Goal: Feedback & Contribution: Submit feedback/report problem

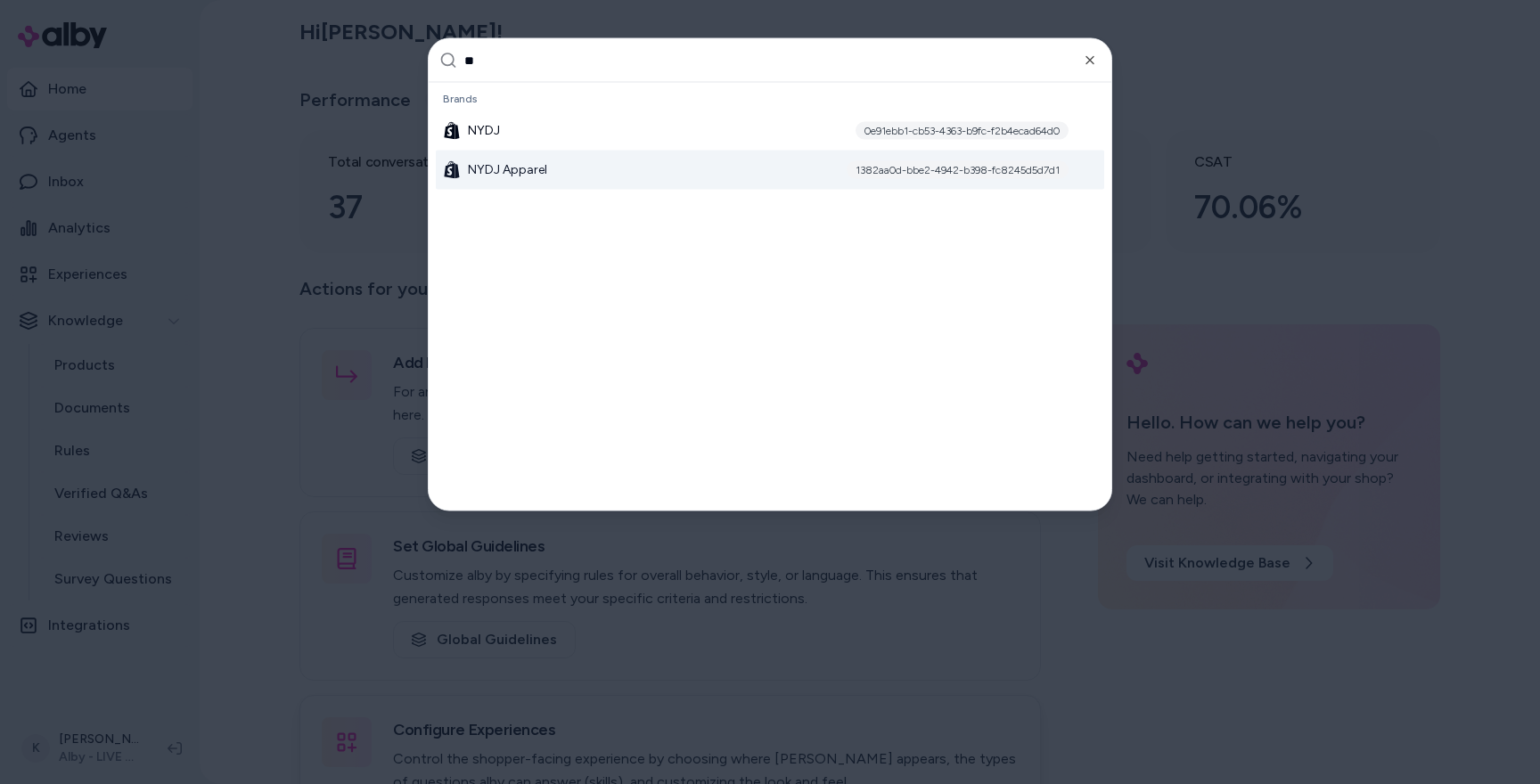
scroll to position [2465, 0]
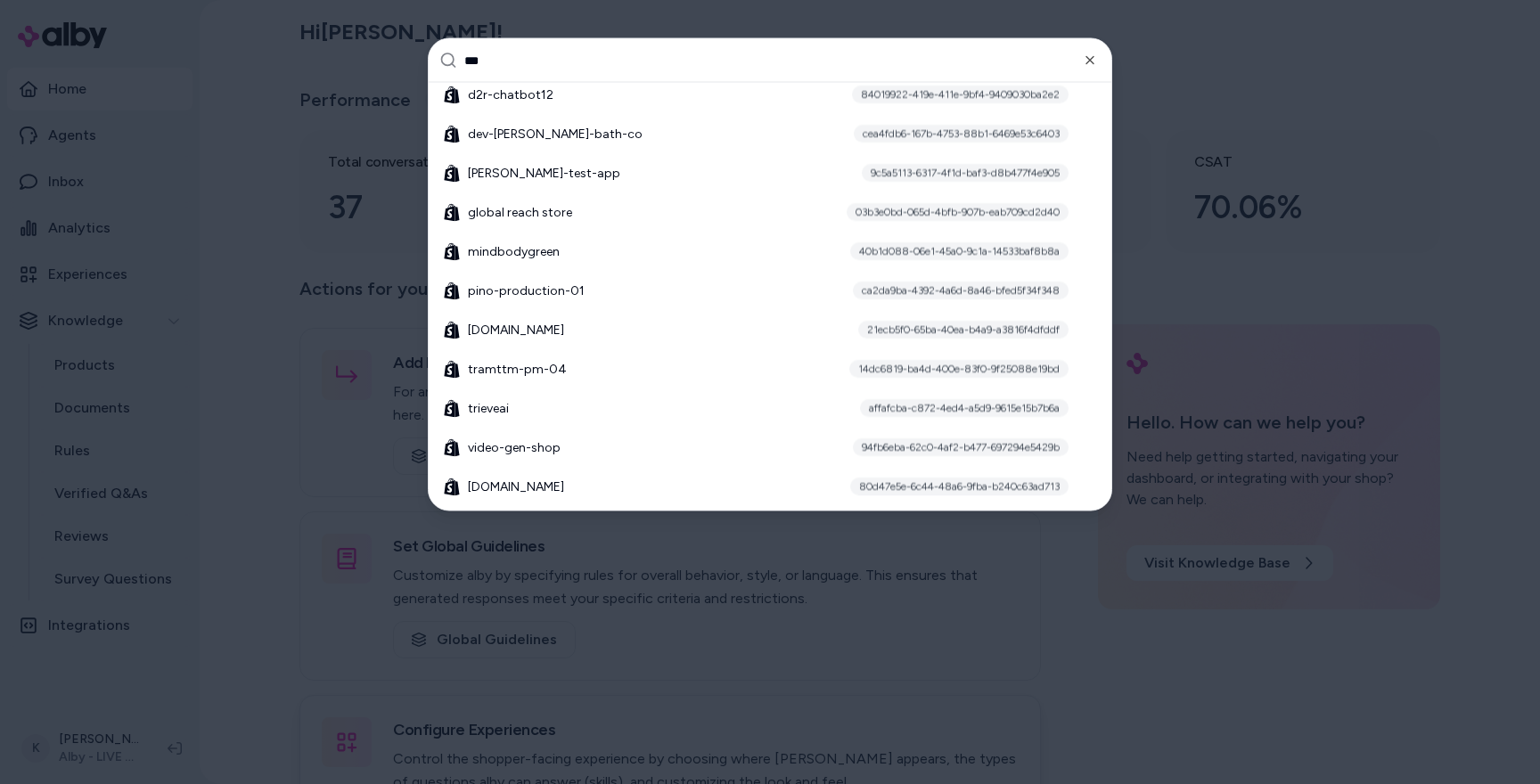
type input "****"
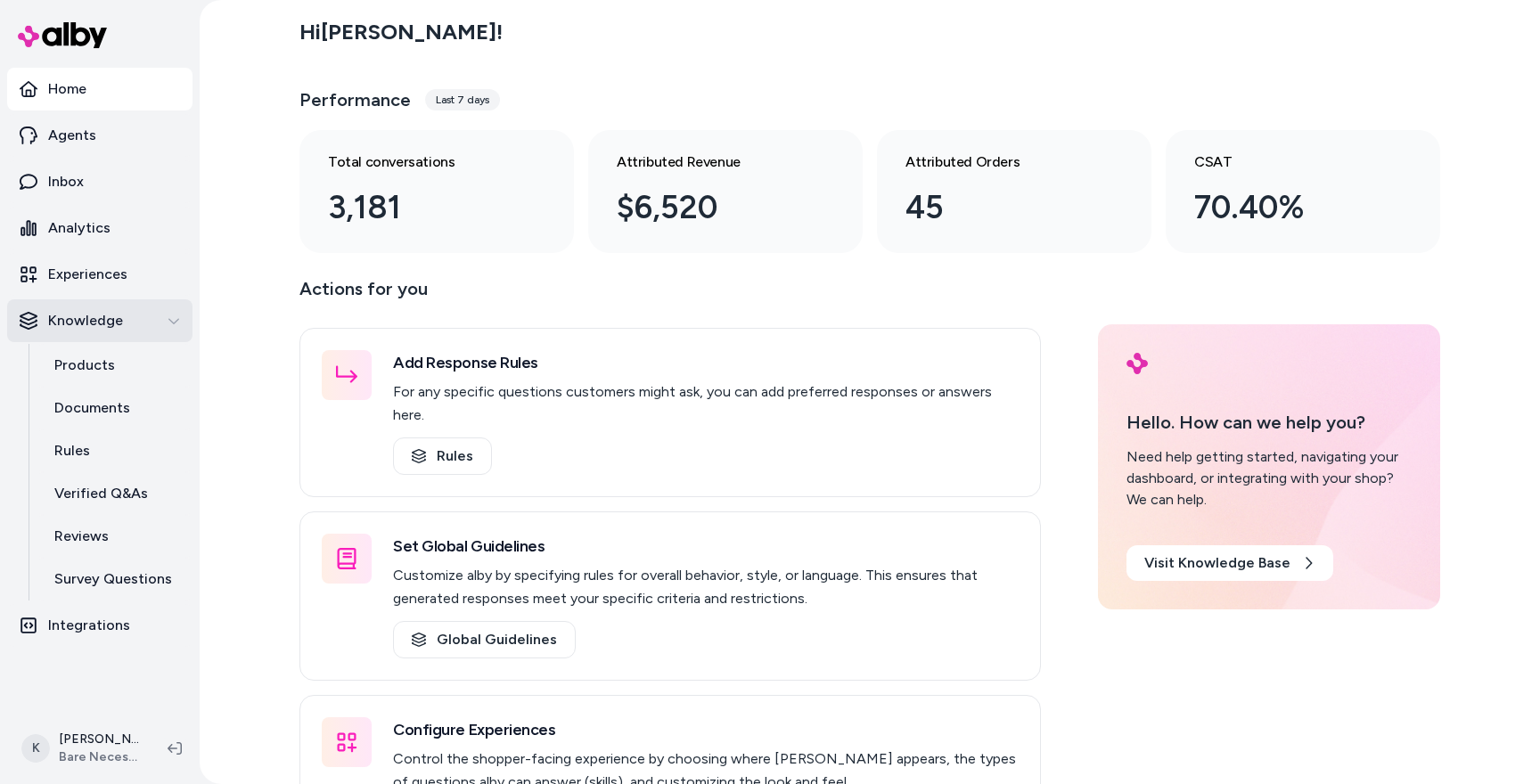
click at [171, 325] on icon "button" at bounding box center [174, 320] width 13 height 13
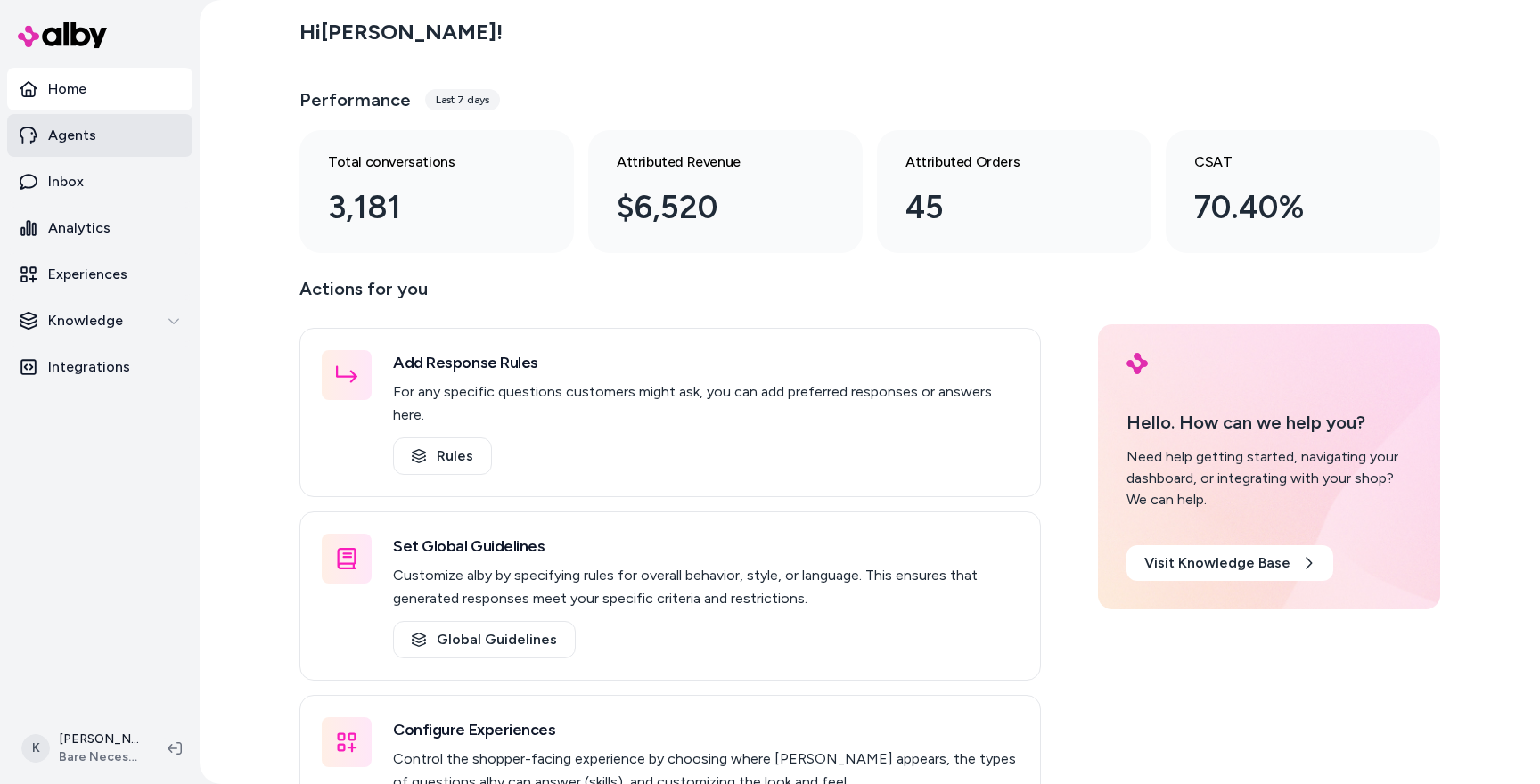
click at [72, 132] on p "Agents" at bounding box center [73, 135] width 48 height 22
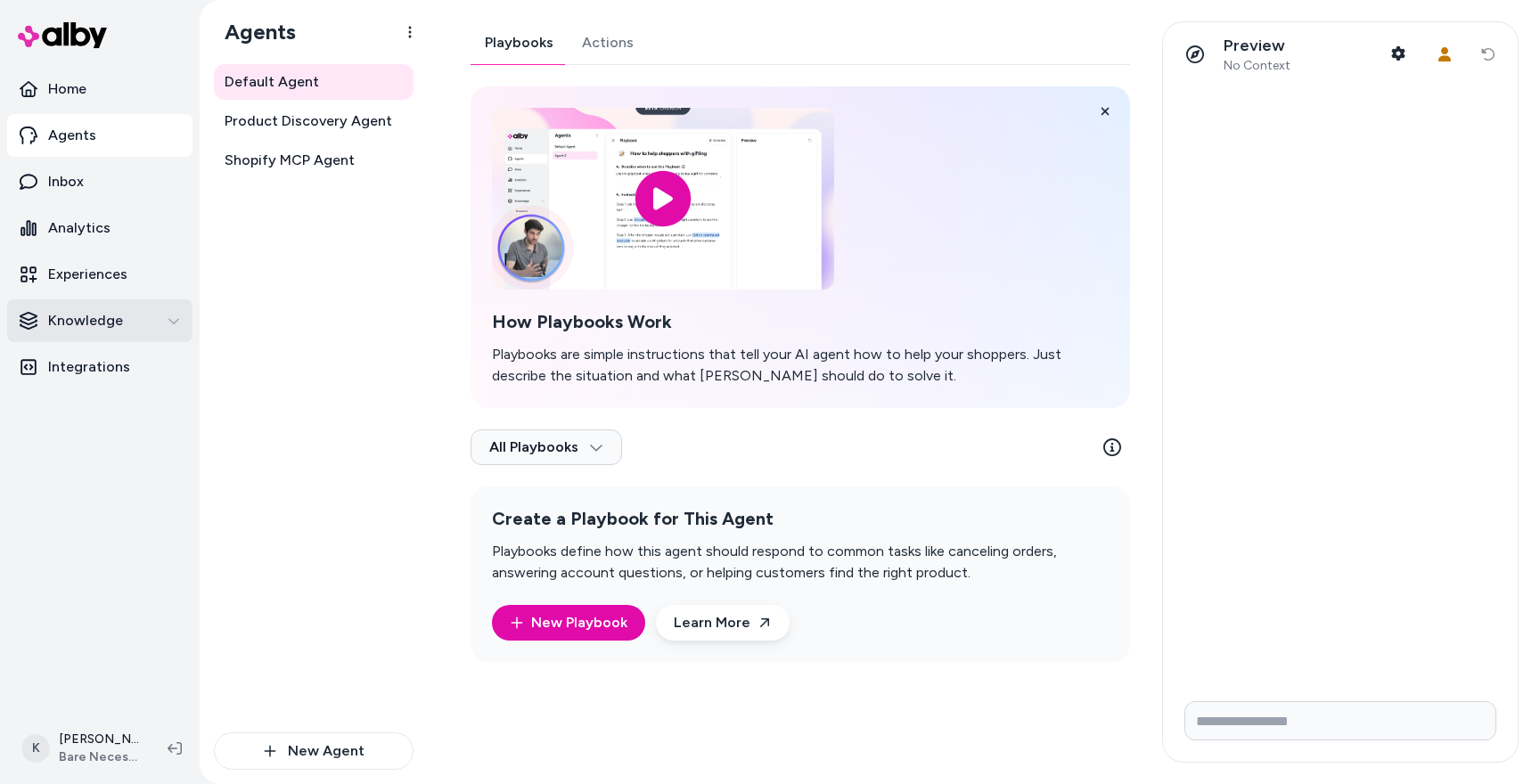
click at [87, 321] on p "Knowledge" at bounding box center [85, 320] width 74 height 22
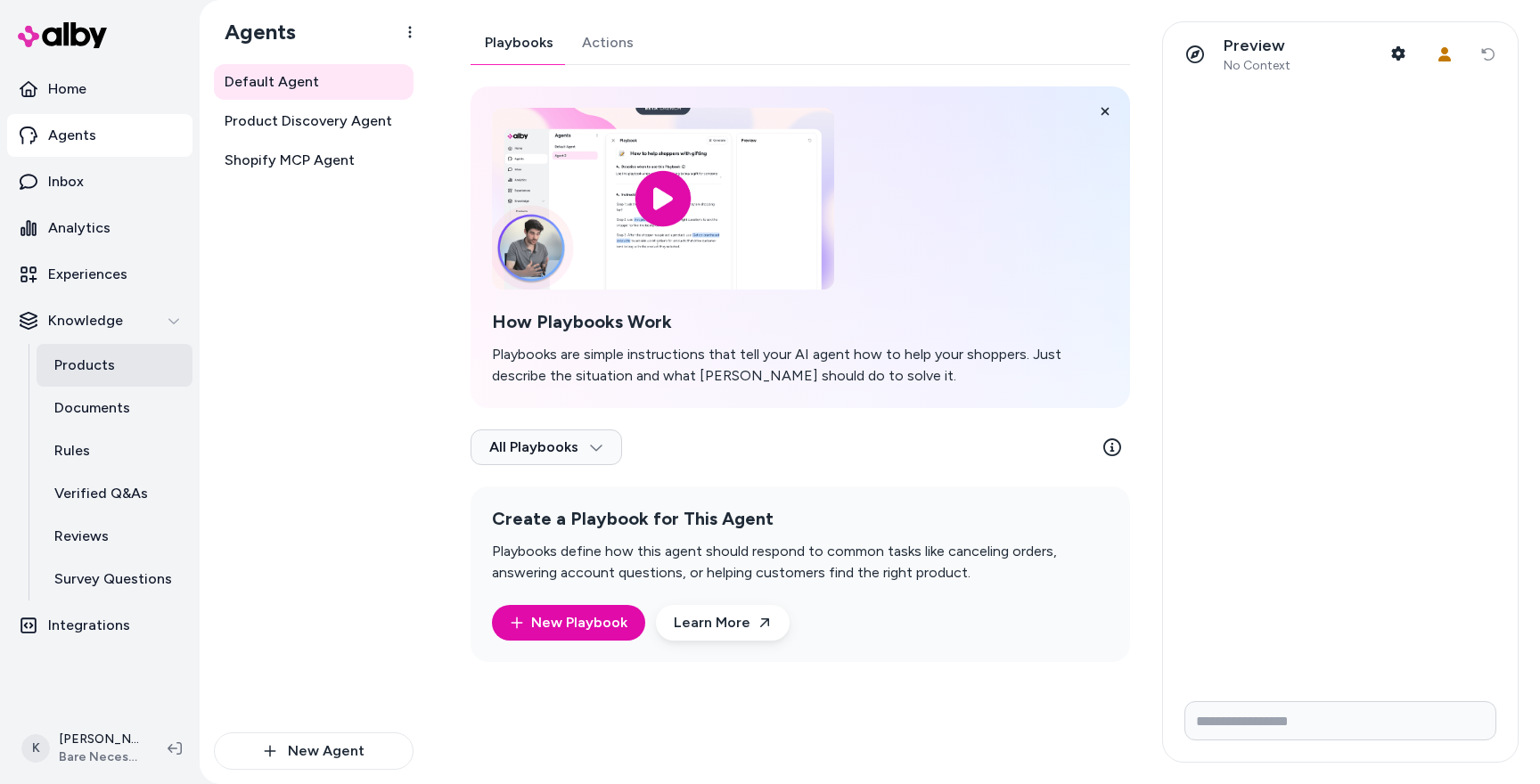
click at [111, 368] on p "Products" at bounding box center [85, 365] width 61 height 22
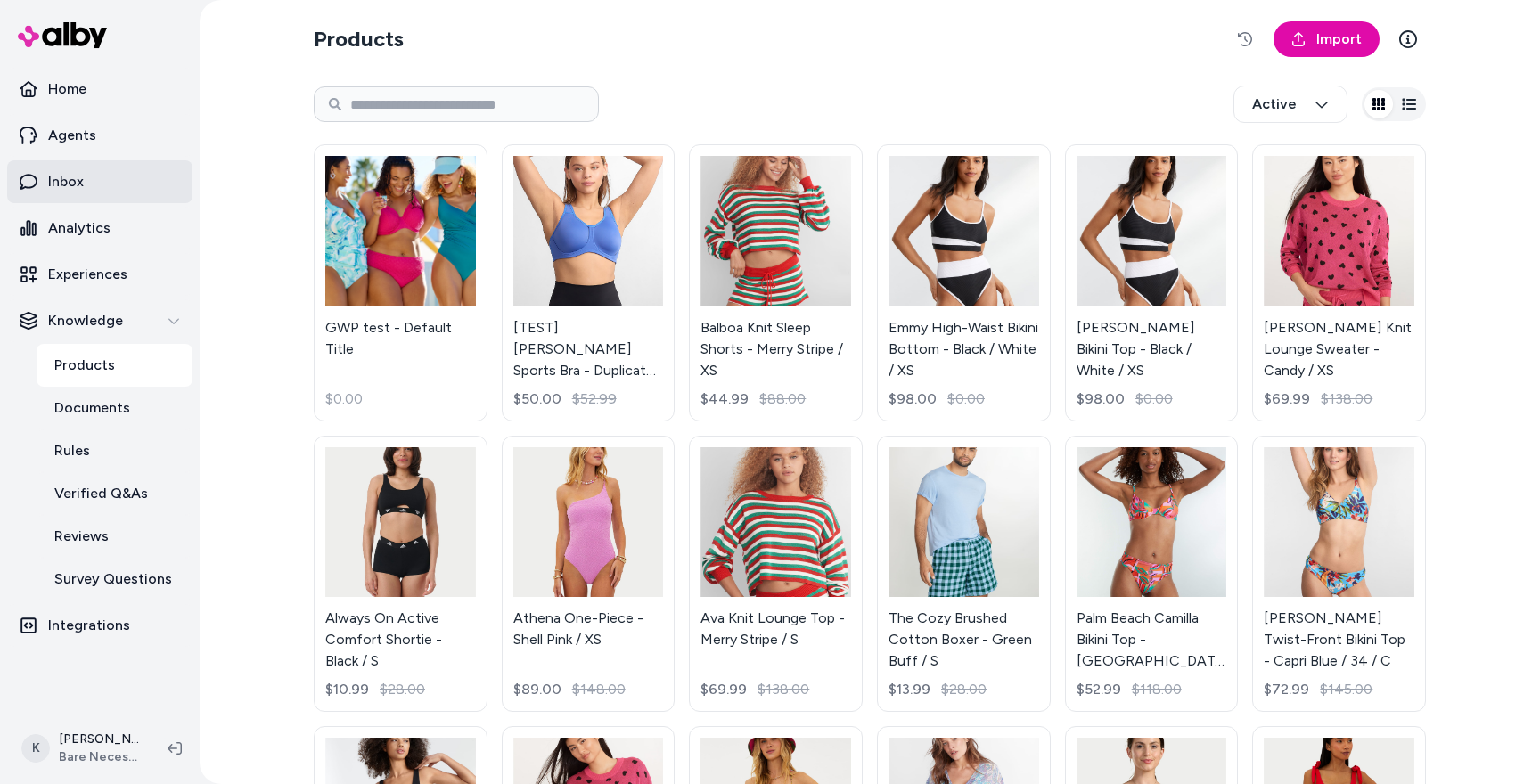
click at [89, 192] on link "Inbox" at bounding box center [100, 182] width 185 height 43
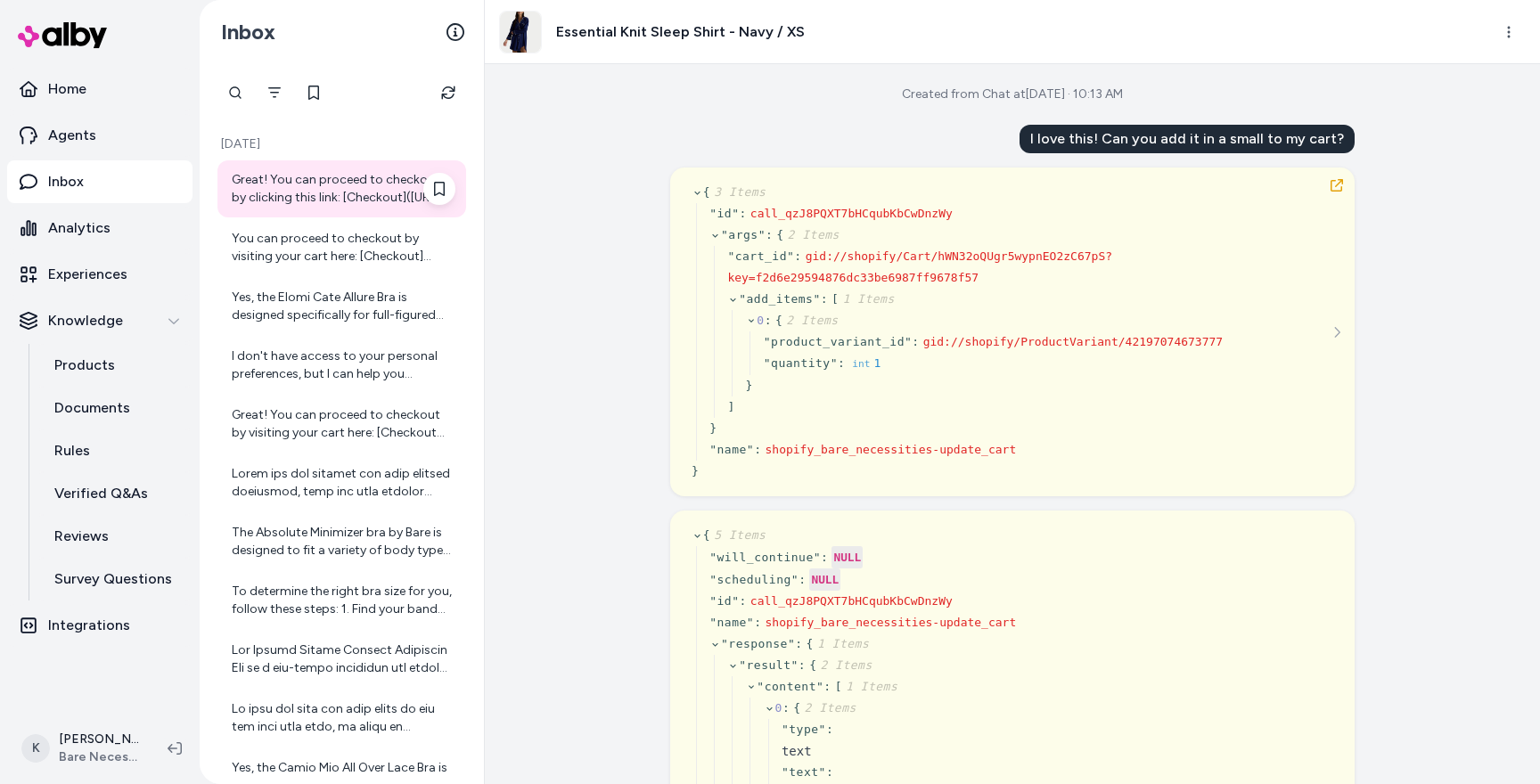
click at [354, 186] on div "Great! You can proceed to checkout by clicking this link: [Checkout](https://ww…" at bounding box center [343, 189] width 223 height 36
click at [1509, 35] on html "Home Agents Inbox Analytics Experiences Knowledge Products Documents Rules Veri…" at bounding box center [770, 392] width 1540 height 784
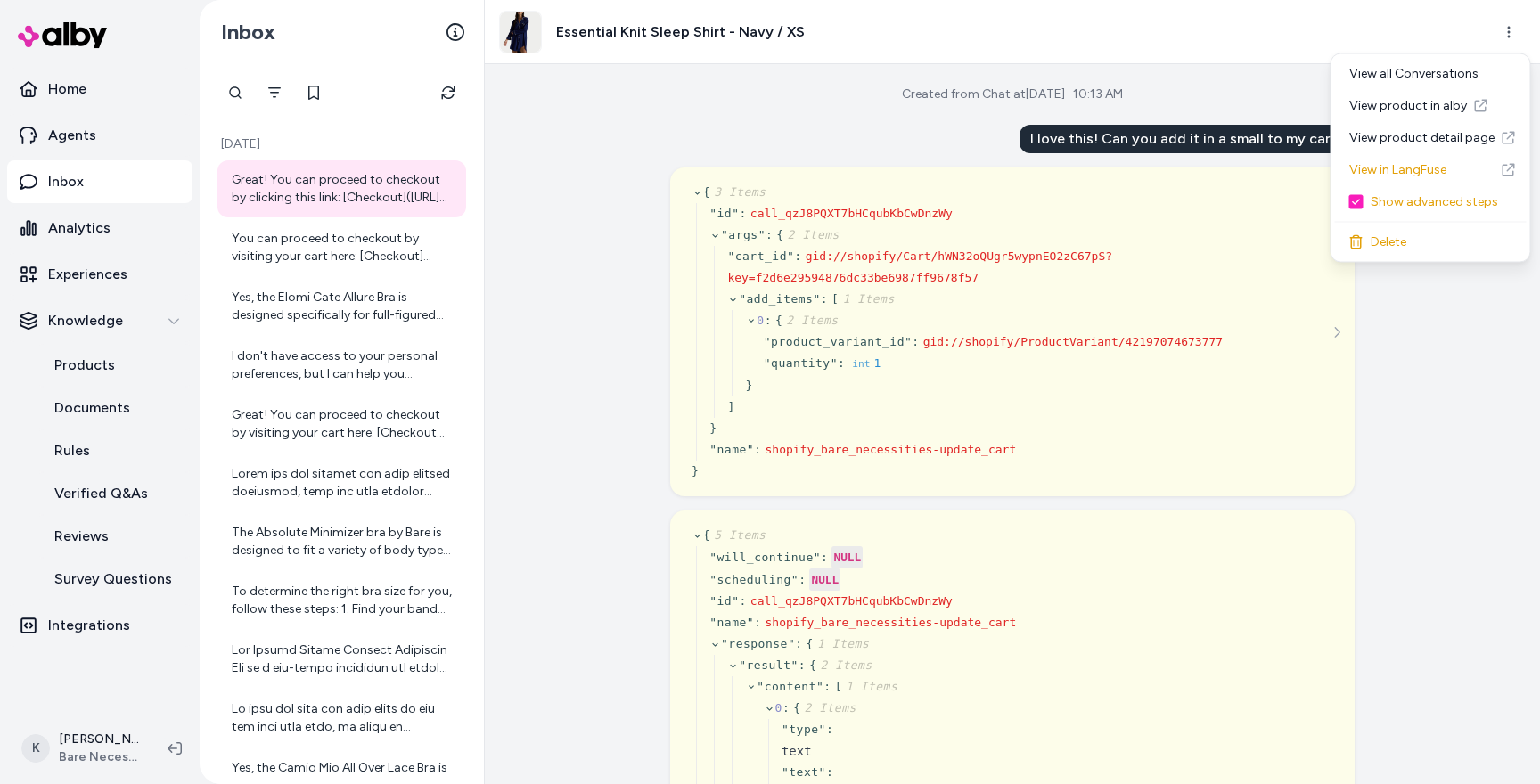
click at [1357, 207] on button "button" at bounding box center [1356, 202] width 14 height 14
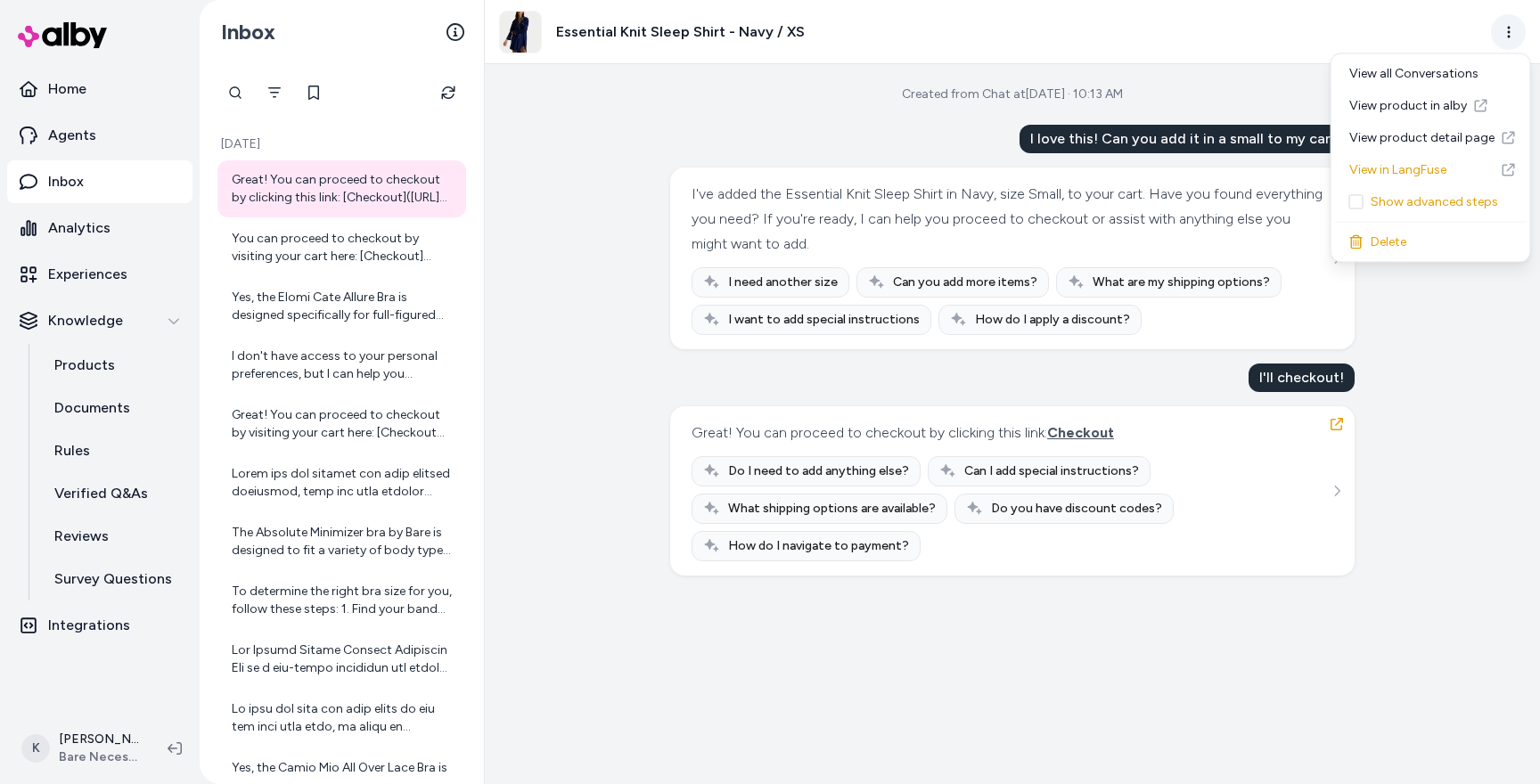
click at [1510, 43] on html "Home Agents Inbox Analytics Experiences Knowledge Products Documents Rules Veri…" at bounding box center [770, 392] width 1540 height 784
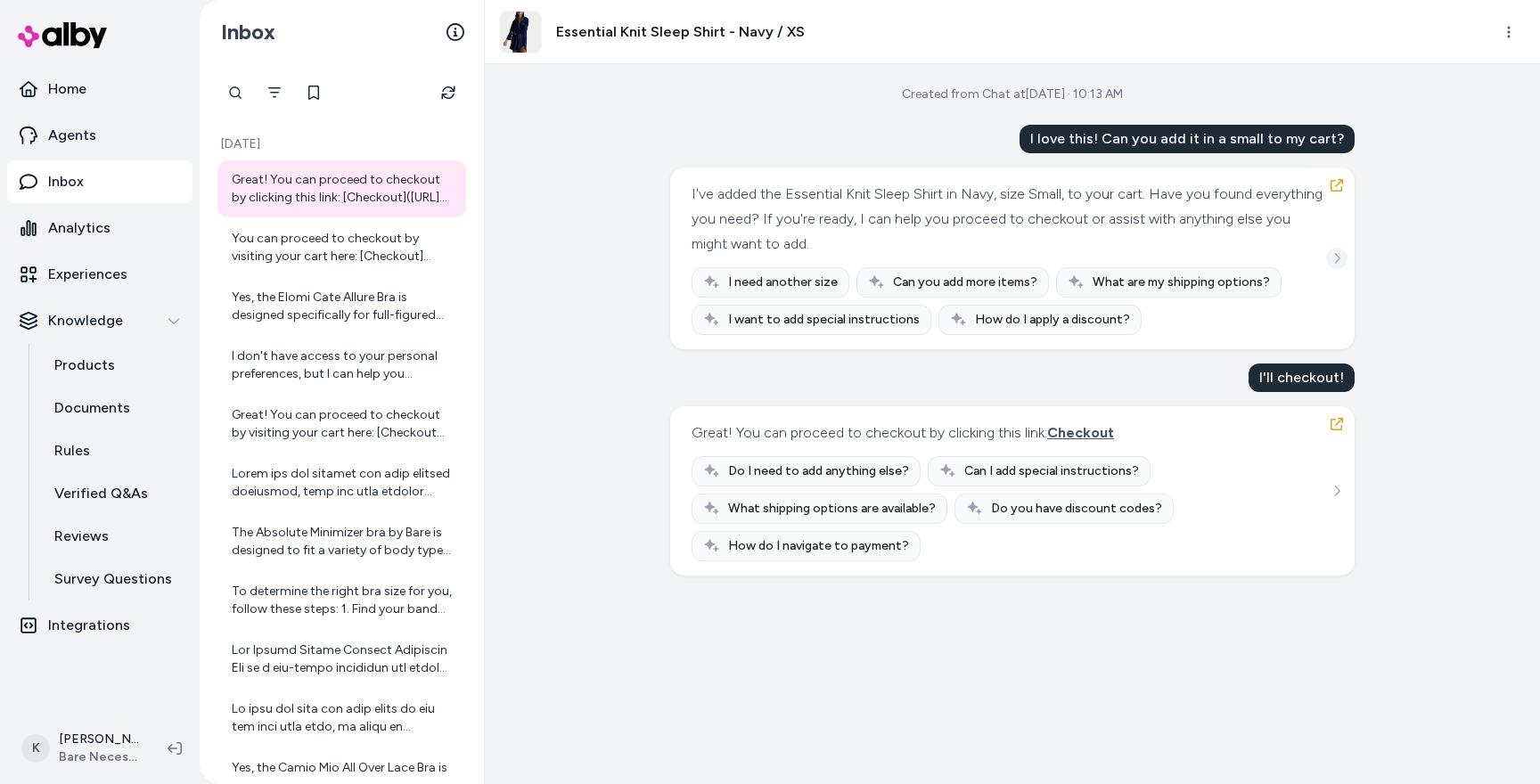
click at [1334, 255] on icon "See more" at bounding box center [1336, 258] width 13 height 13
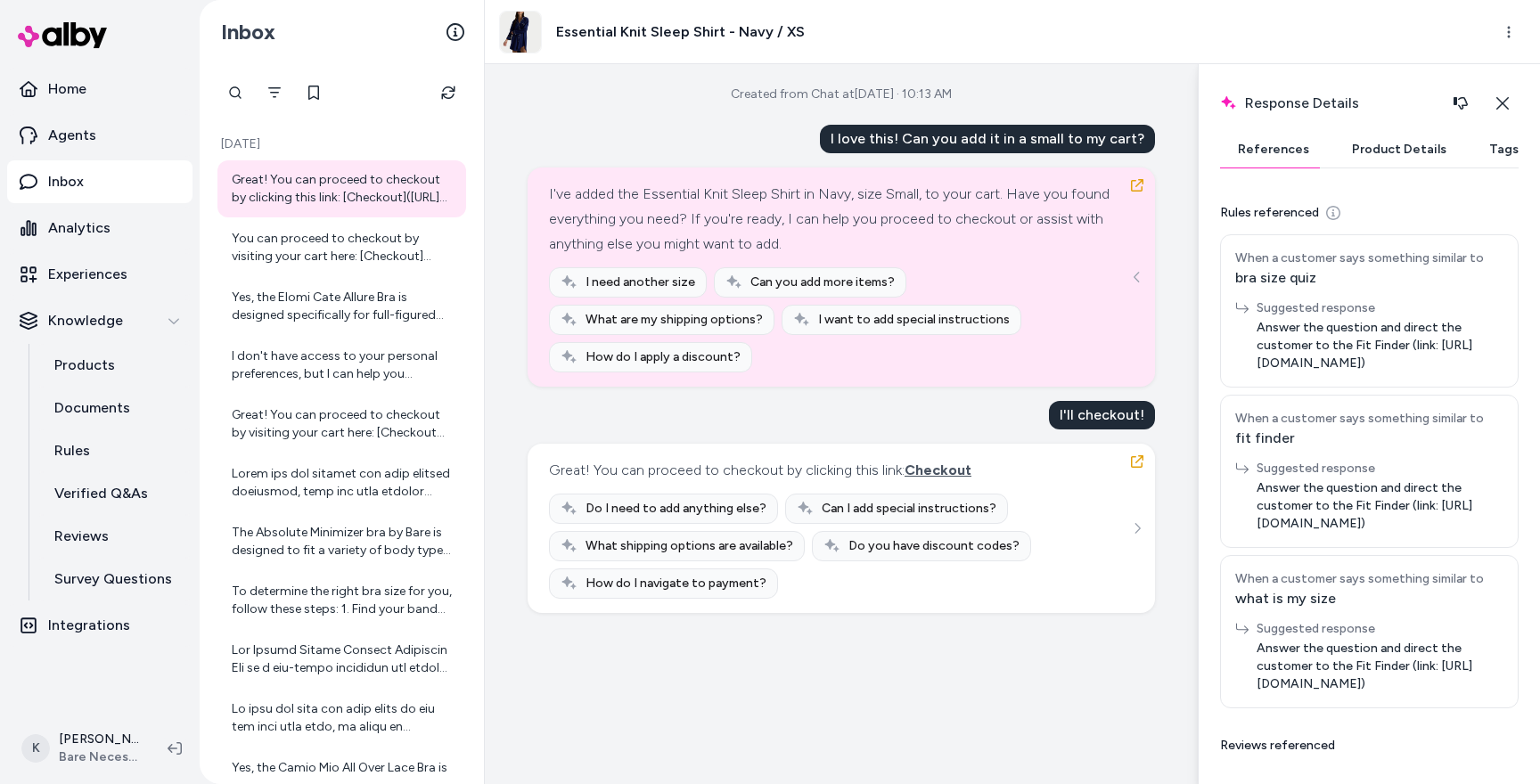
scroll to position [762, 0]
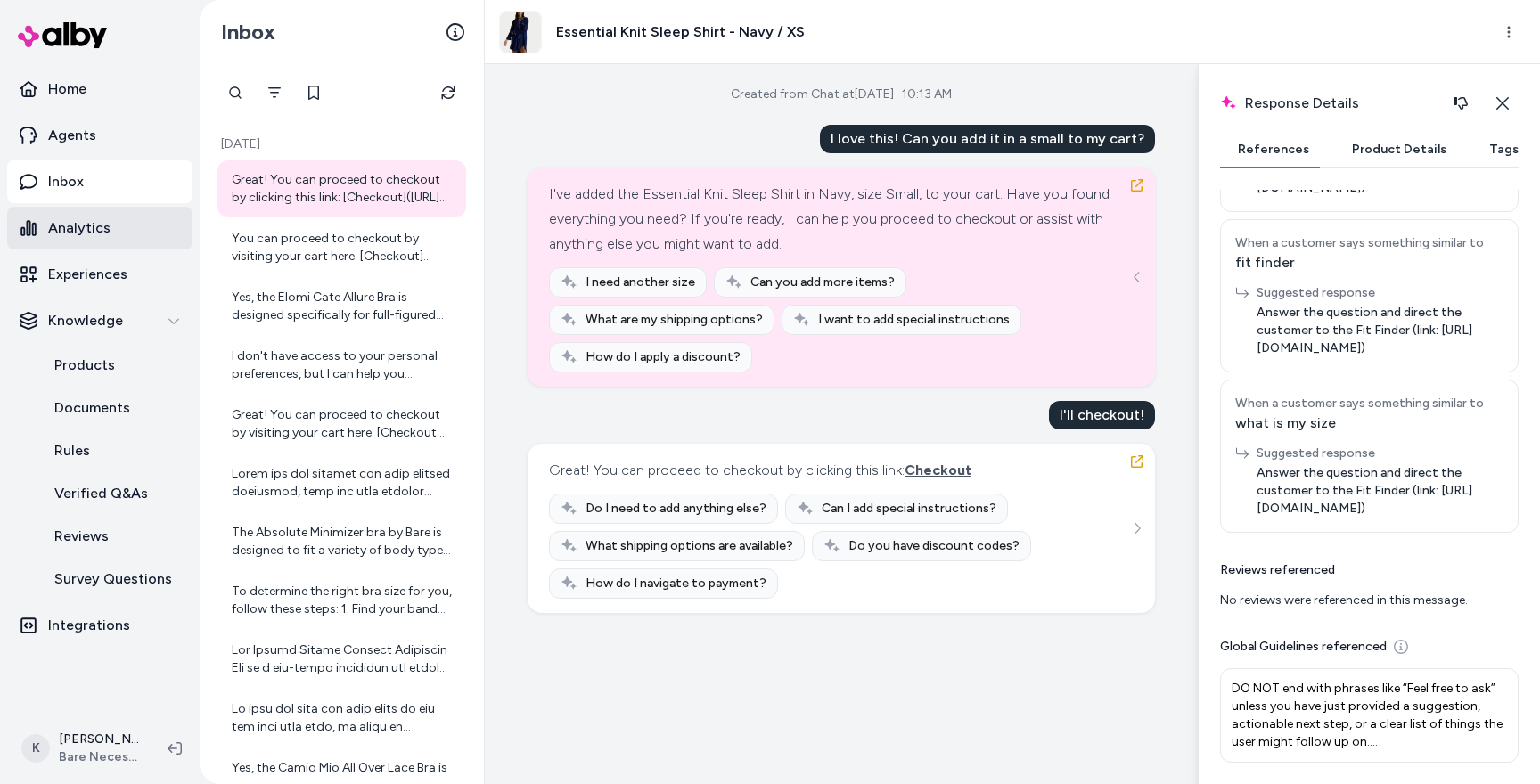
click at [73, 229] on p "Analytics" at bounding box center [79, 228] width 62 height 22
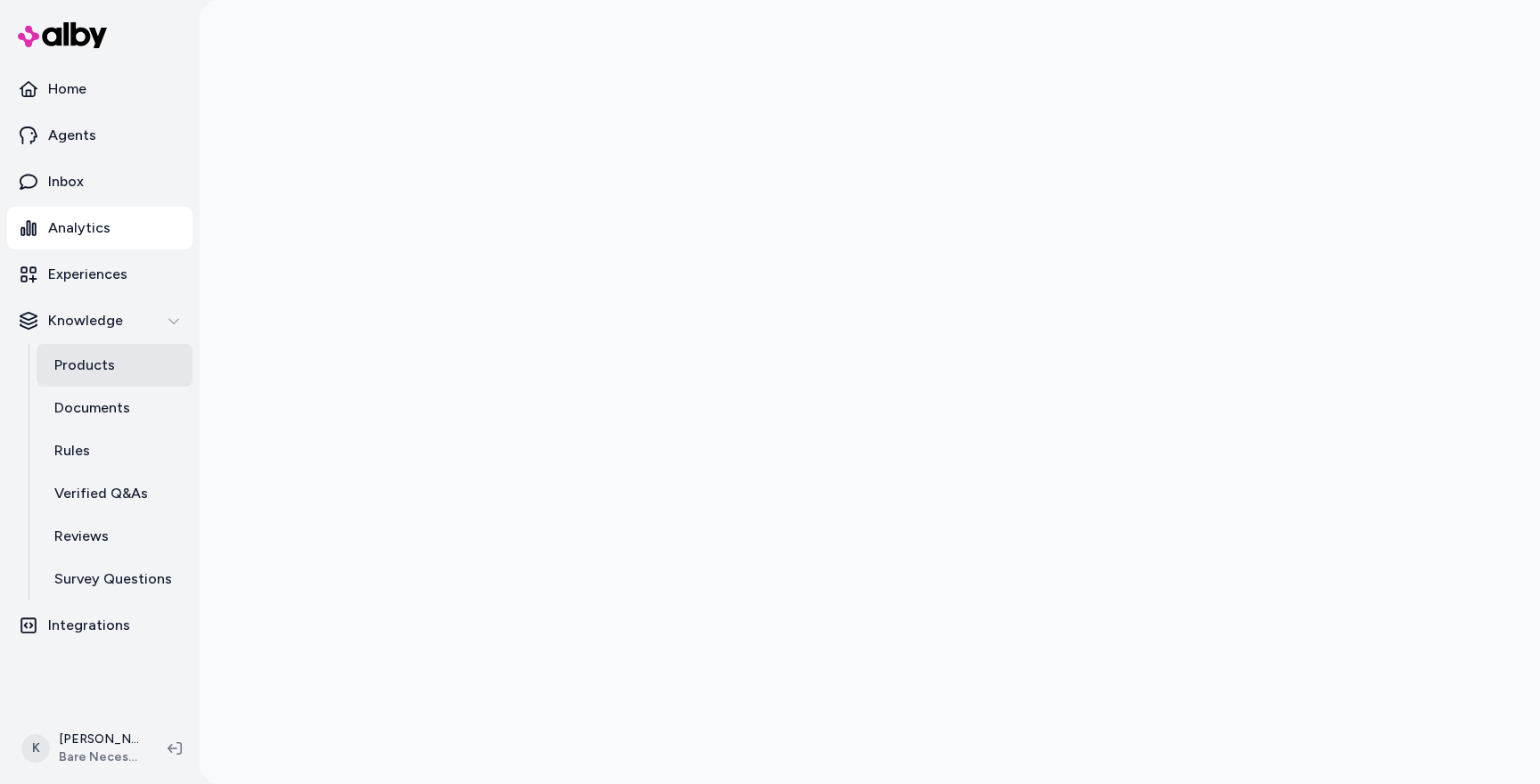
click at [86, 364] on p "Products" at bounding box center [85, 365] width 61 height 22
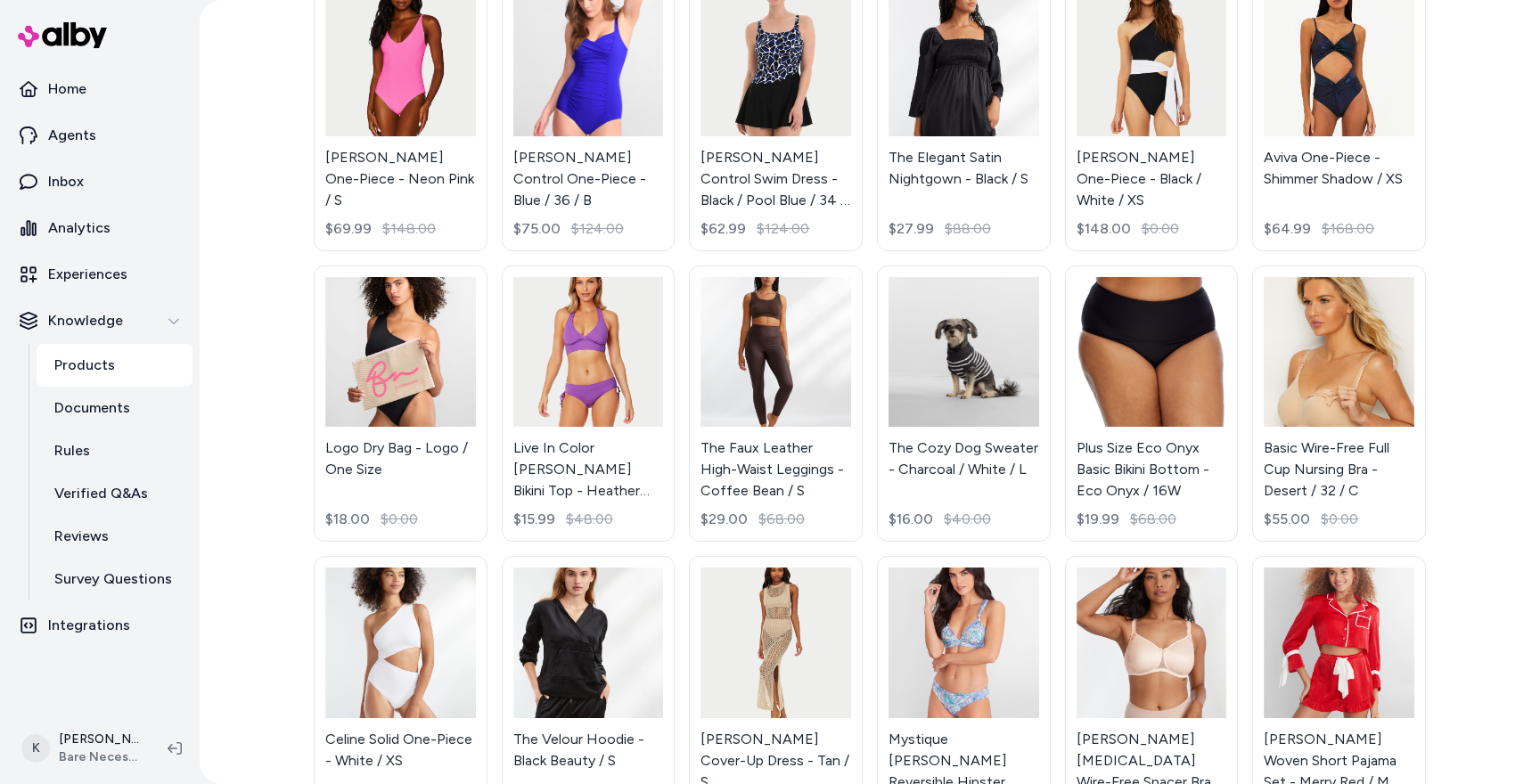
scroll to position [1058, 0]
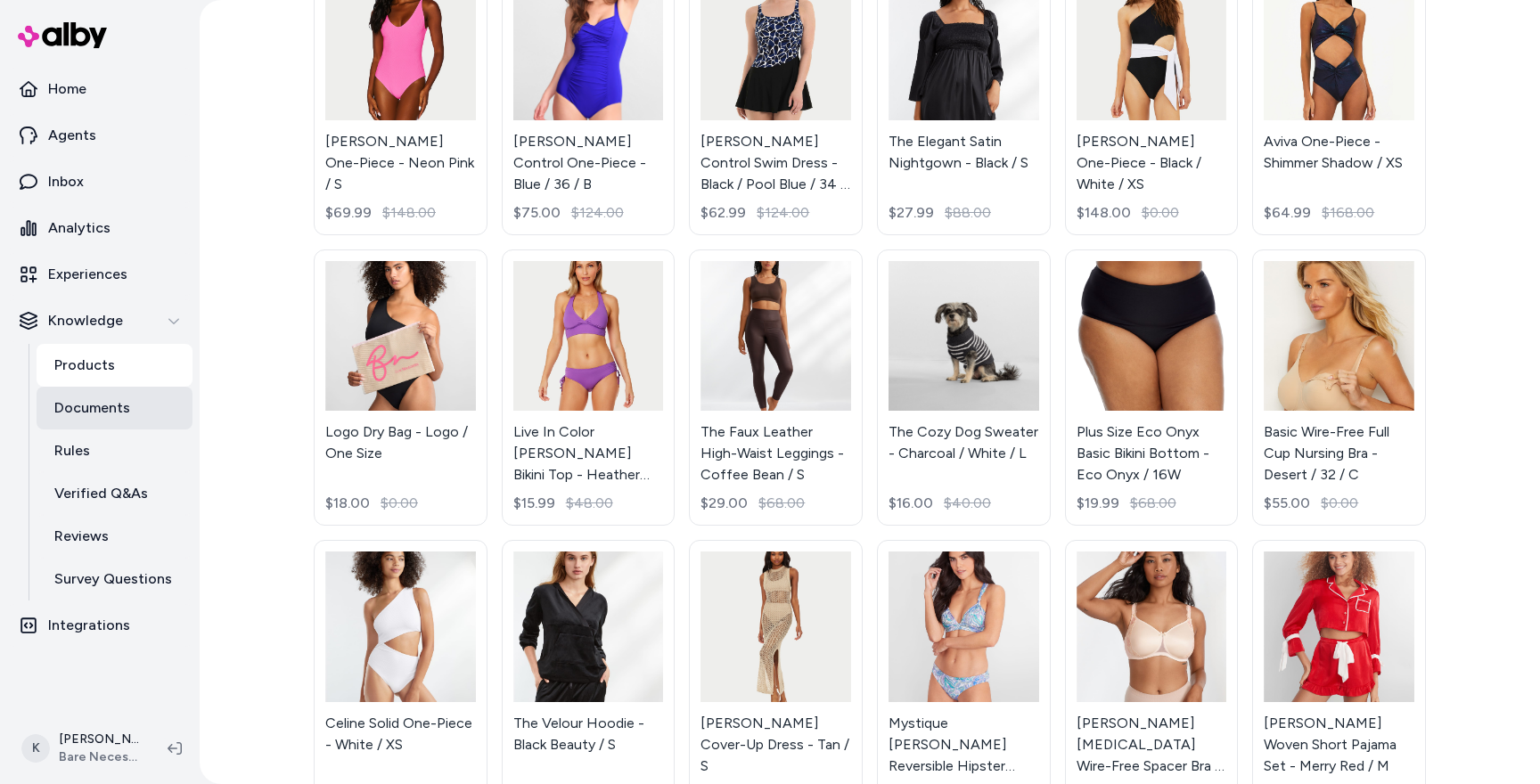
click at [43, 407] on link "Documents" at bounding box center [115, 408] width 156 height 43
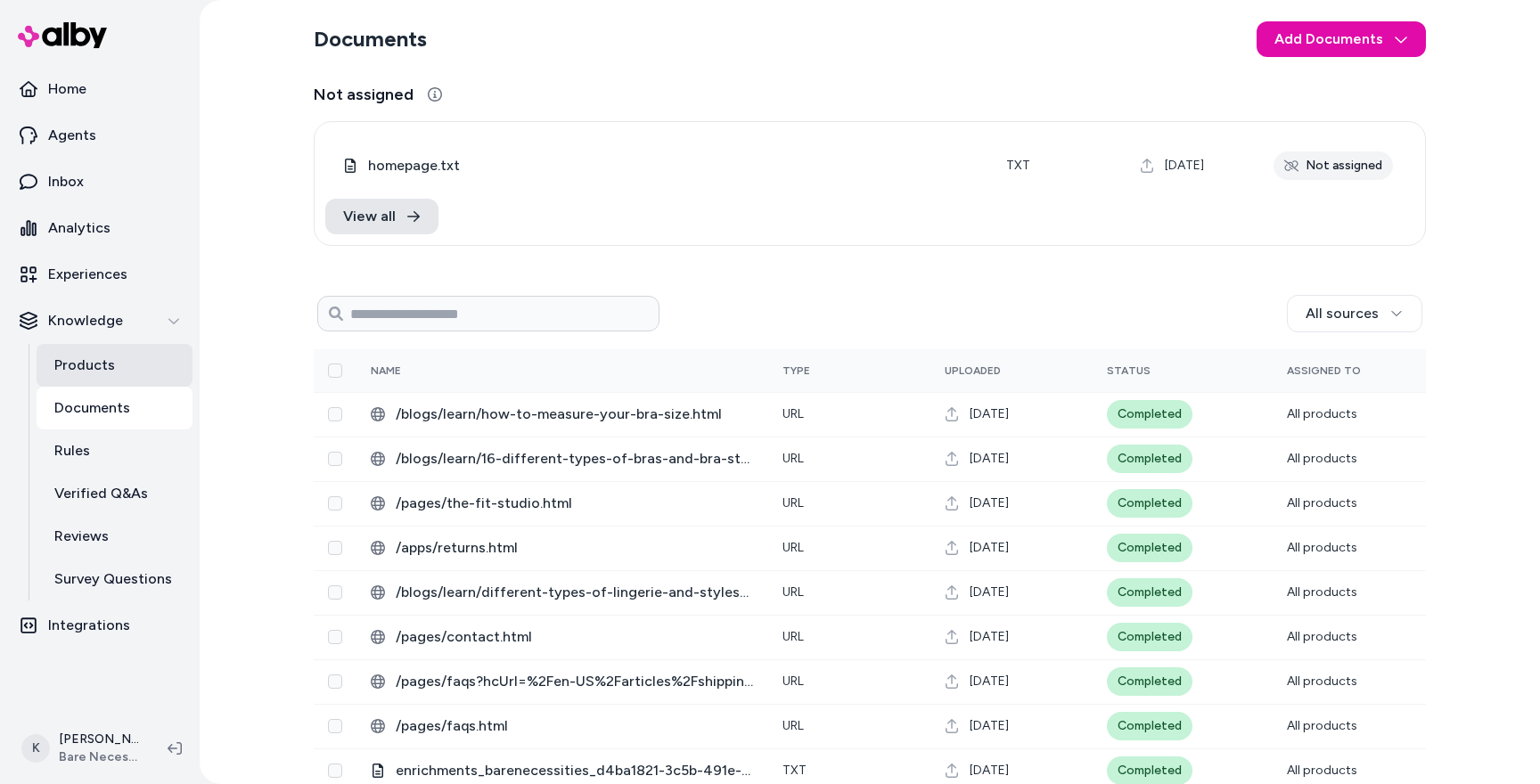
click at [118, 360] on link "Products" at bounding box center [115, 365] width 156 height 43
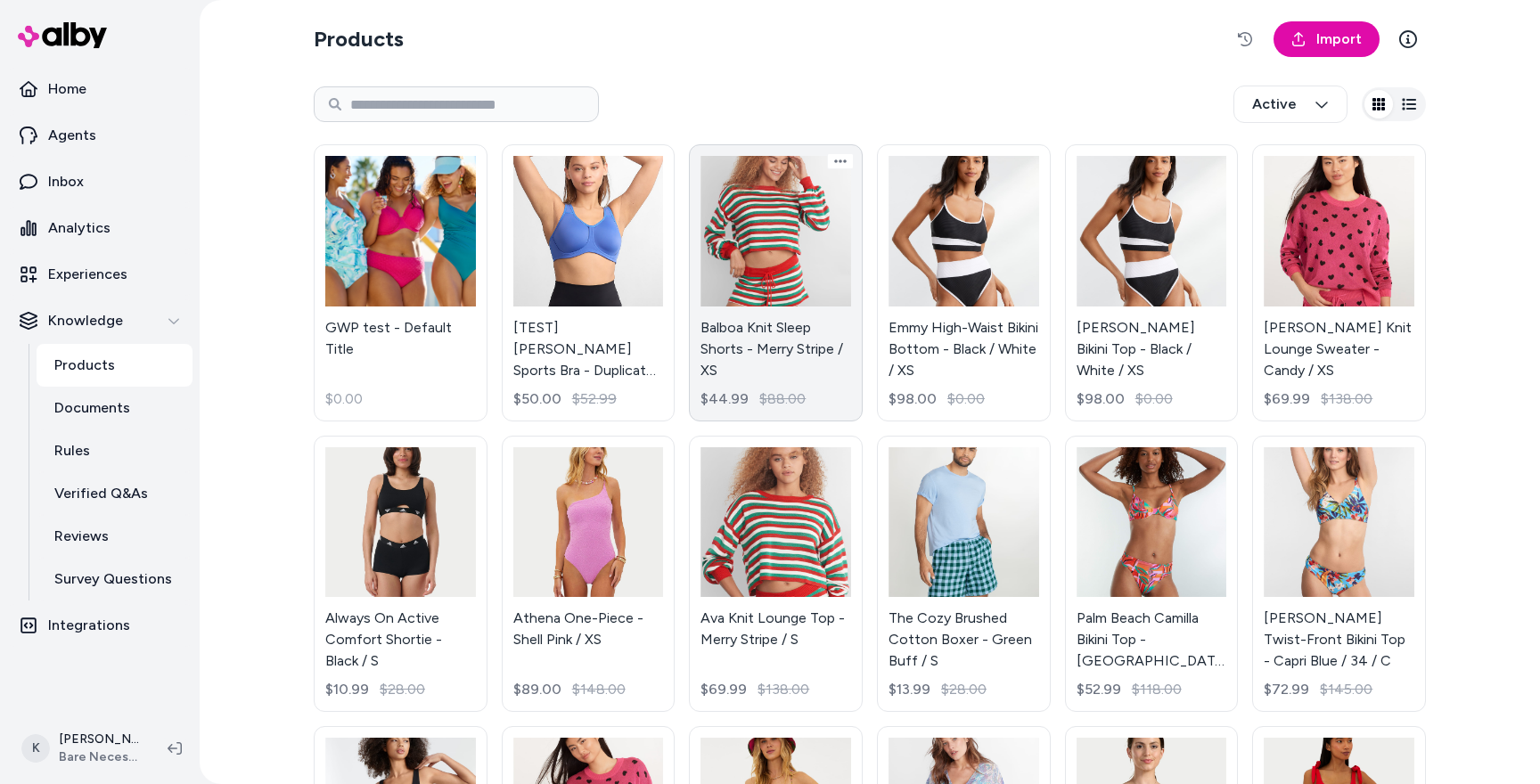
click at [803, 248] on link "Balboa Knit Sleep Shorts - Merry Stripe / XS $44.99 $88.00" at bounding box center [775, 283] width 174 height 277
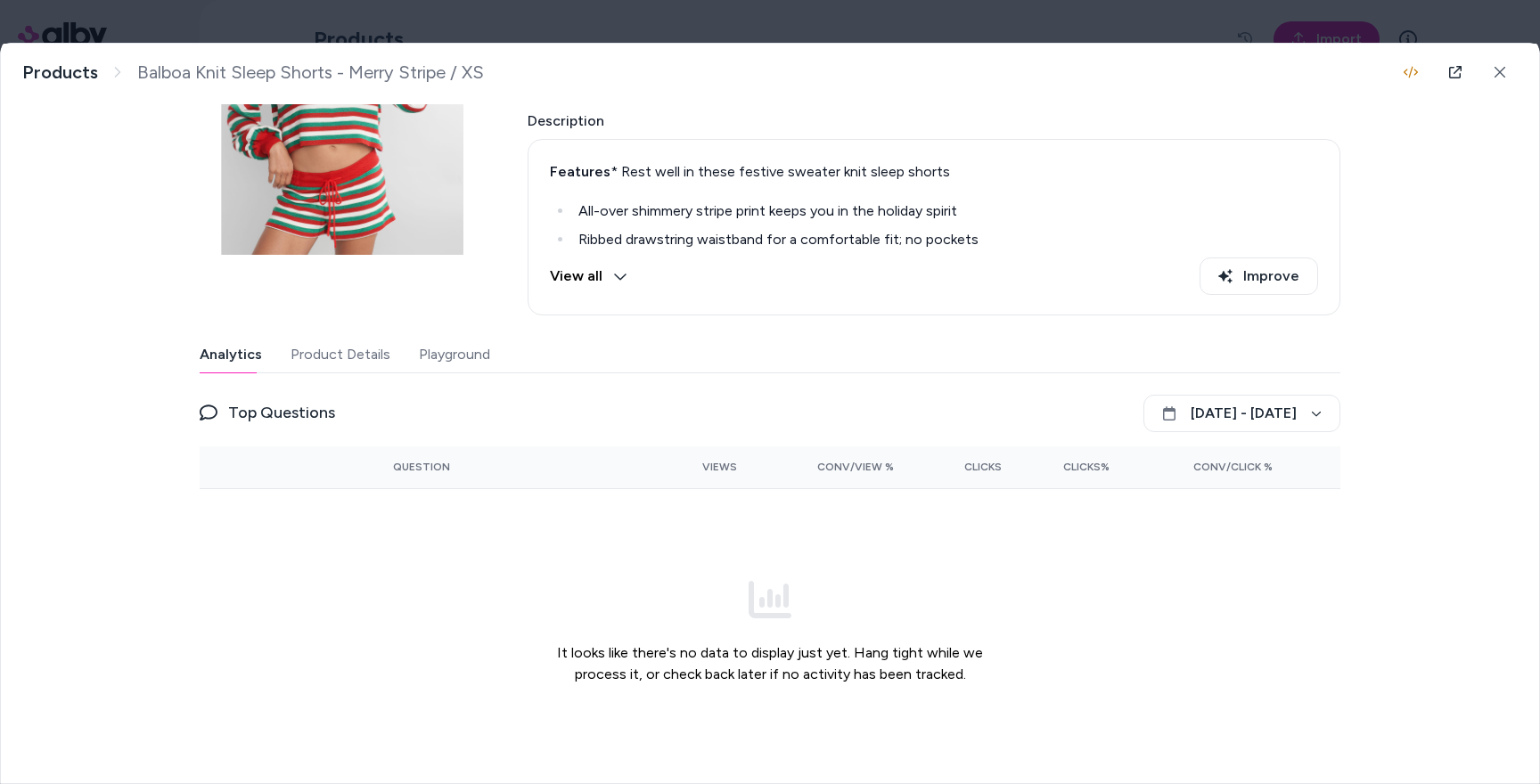
scroll to position [179, 0]
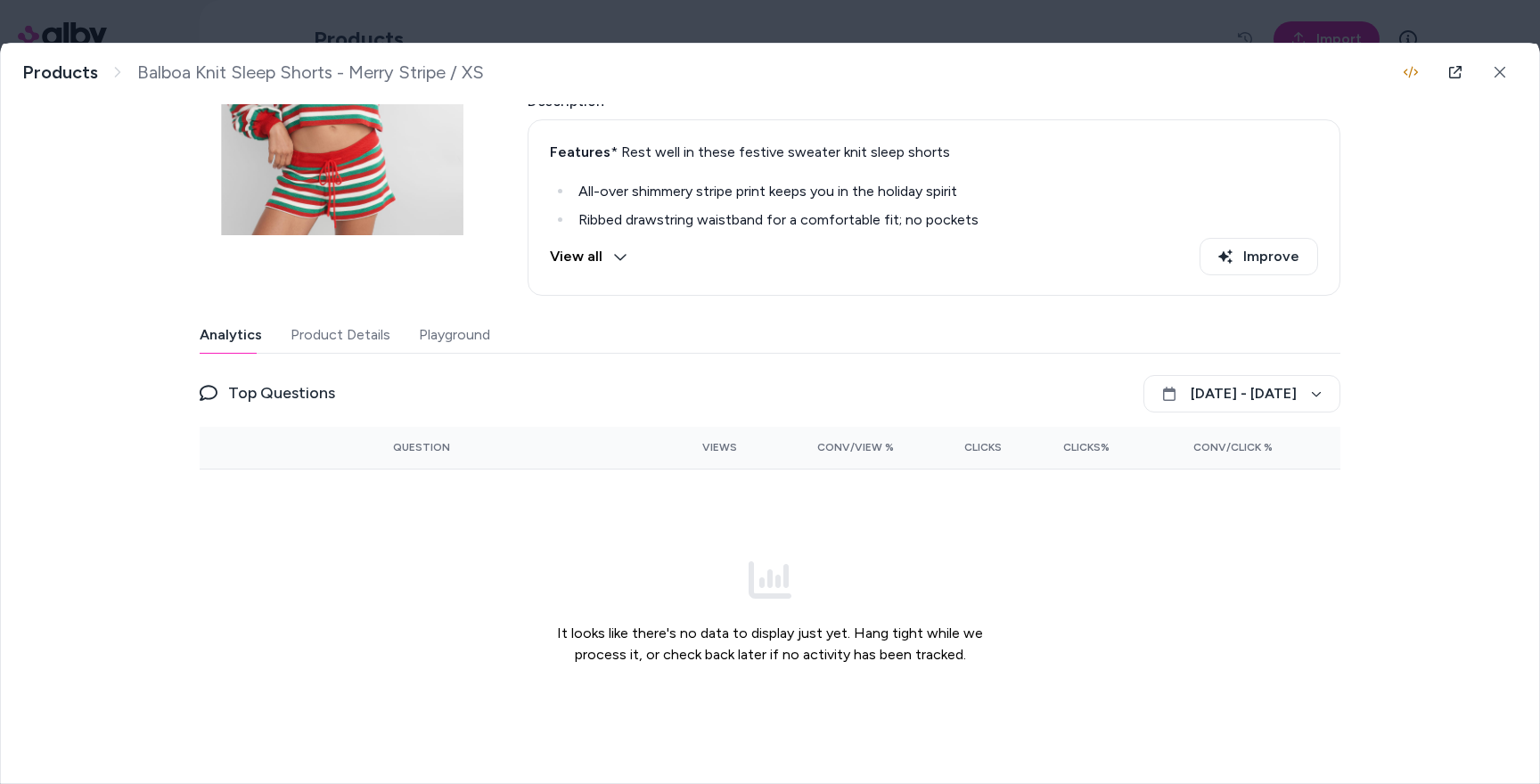
click at [365, 343] on button "Product Details" at bounding box center [340, 335] width 100 height 36
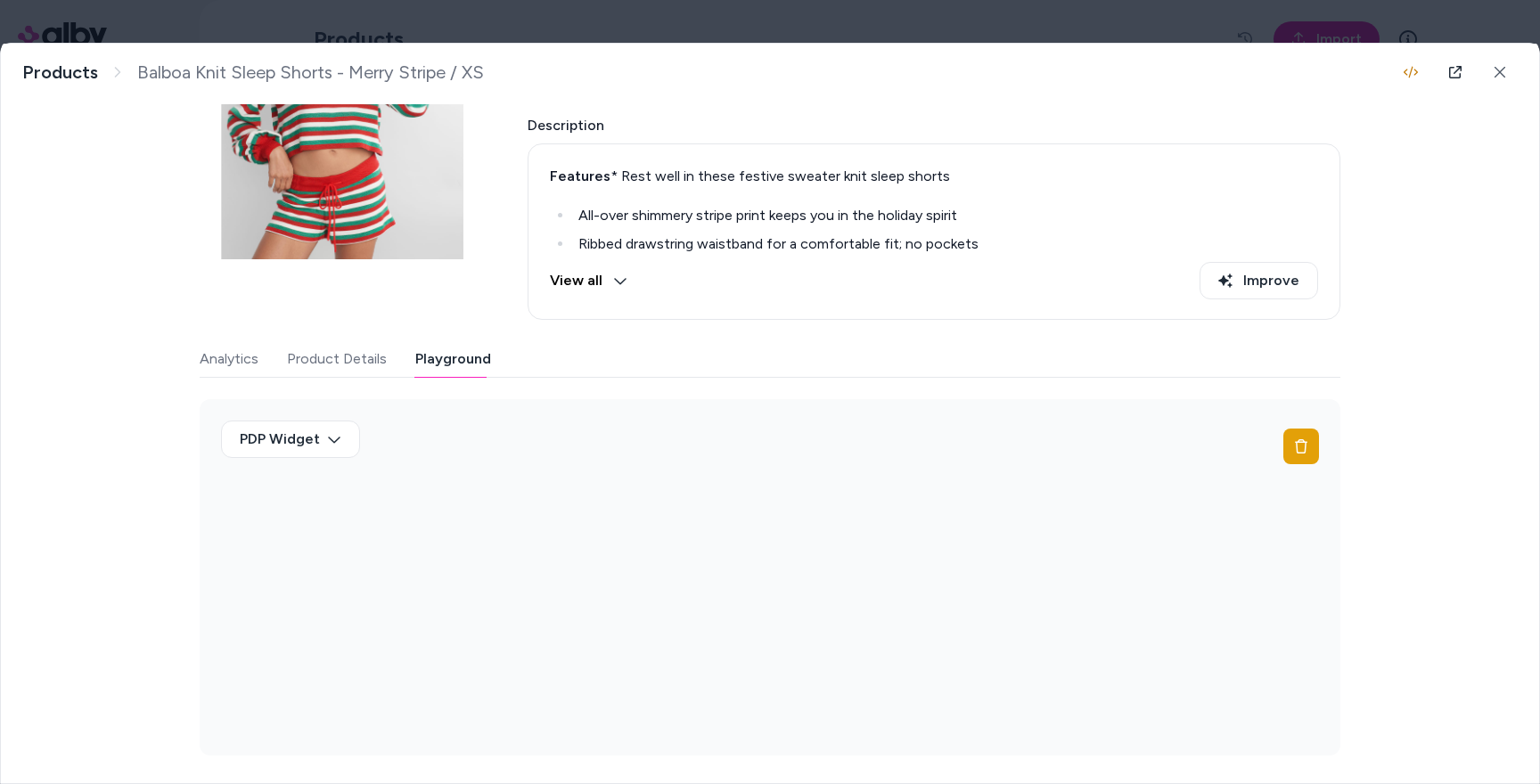
click at [336, 372] on button "Product Details" at bounding box center [337, 359] width 100 height 36
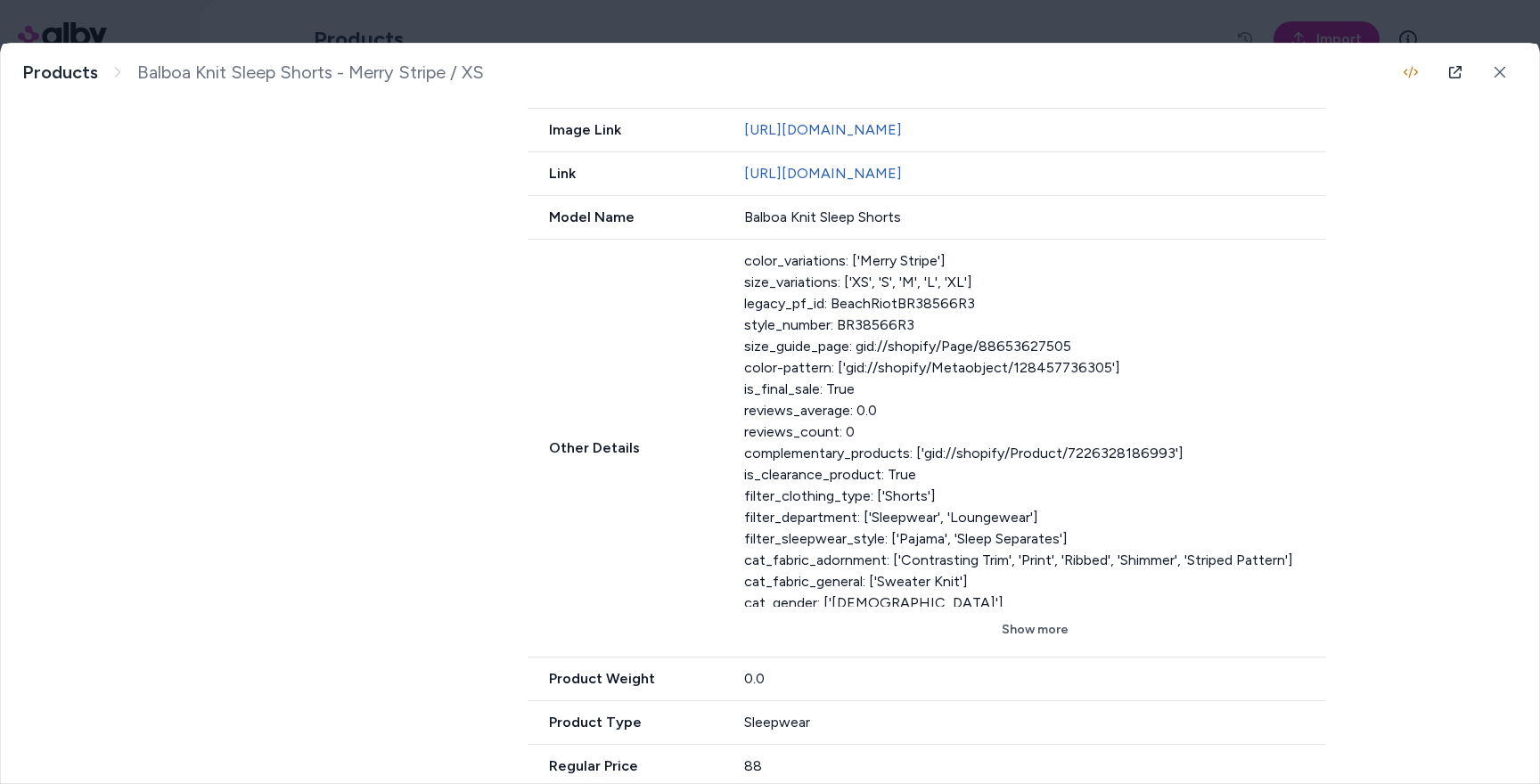
scroll to position [1106, 0]
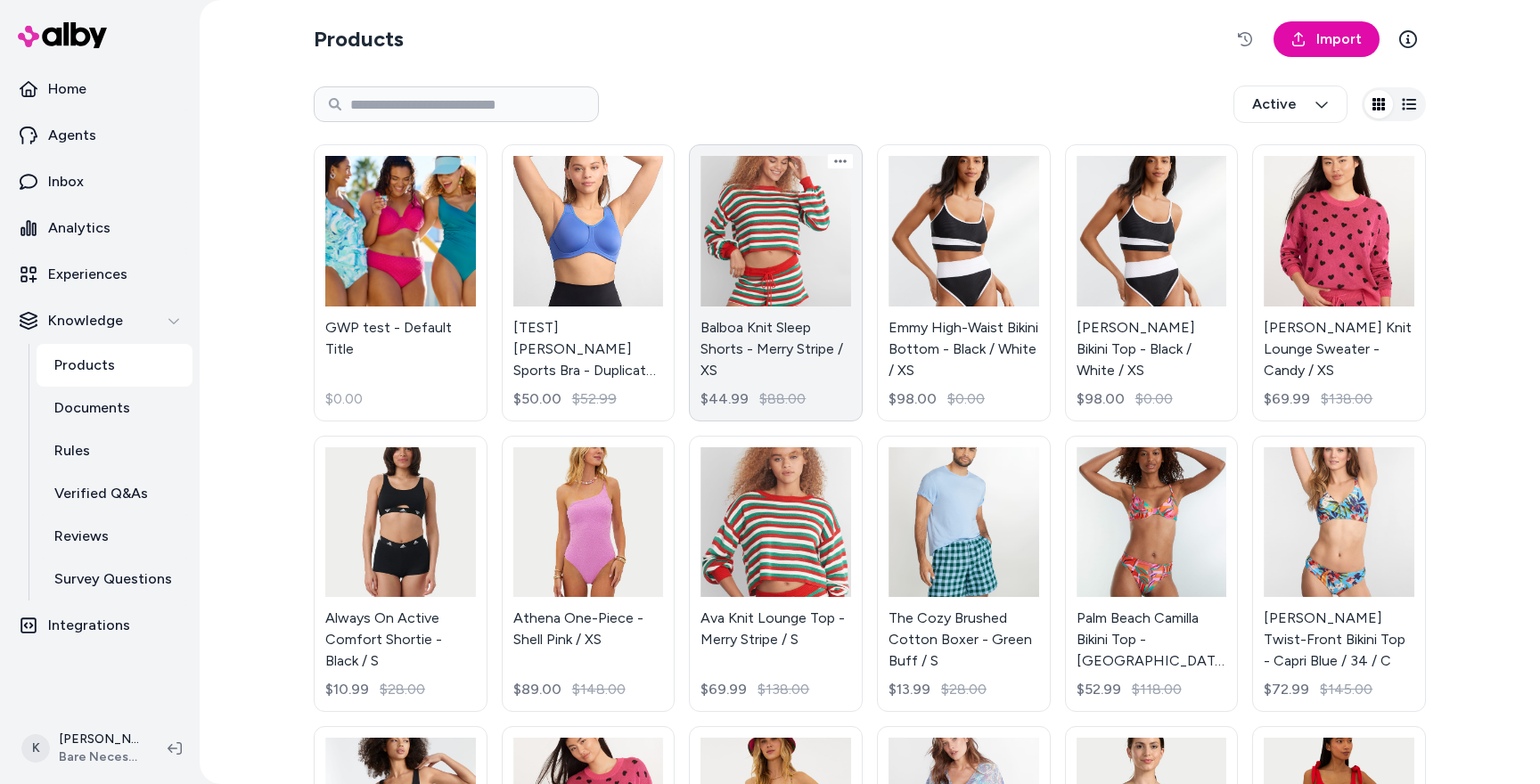
click at [749, 282] on link "Balboa Knit Sleep Shorts - Merry Stripe / XS $44.99 $88.00" at bounding box center [775, 283] width 174 height 277
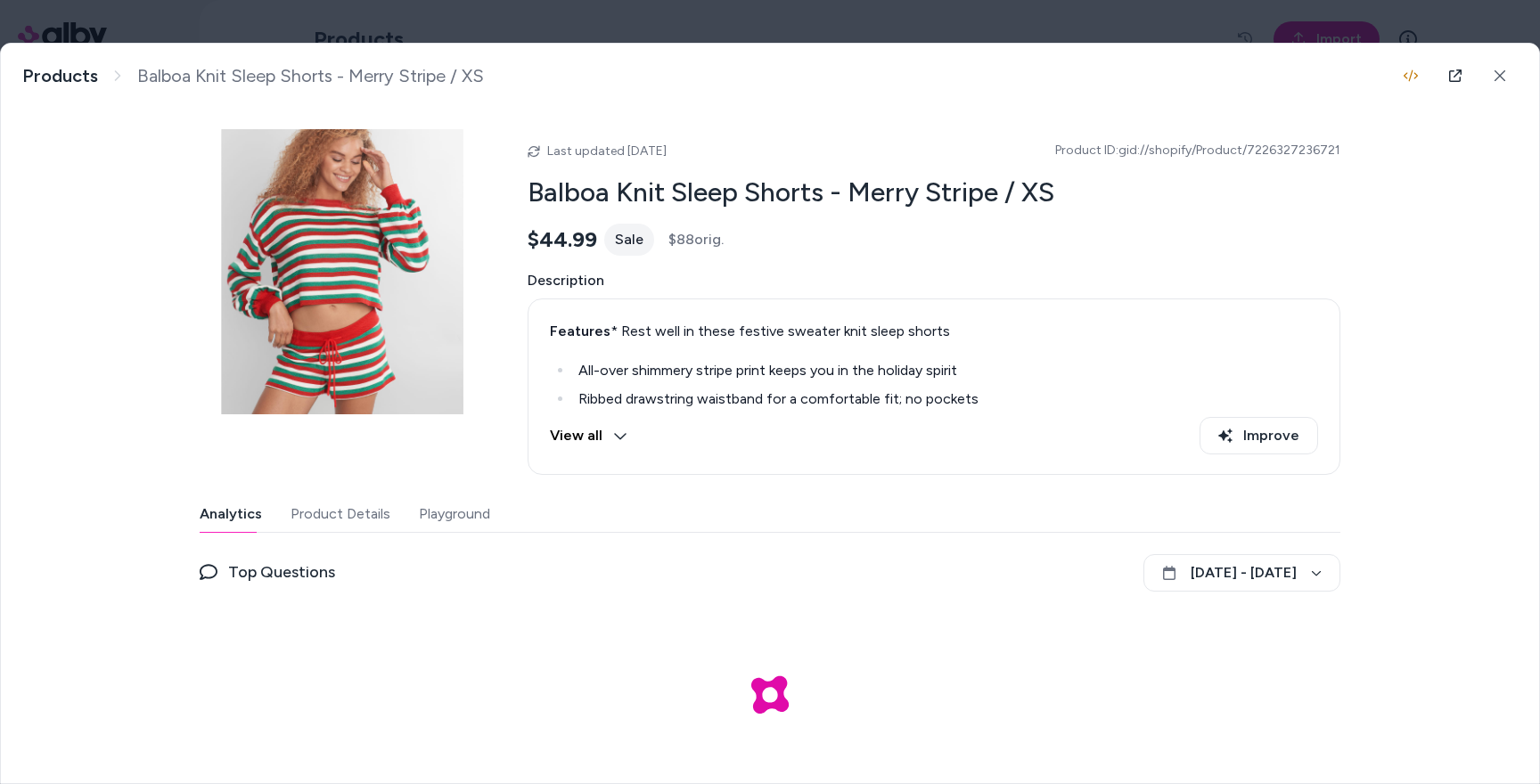
click at [357, 517] on button "Product Details" at bounding box center [340, 514] width 100 height 36
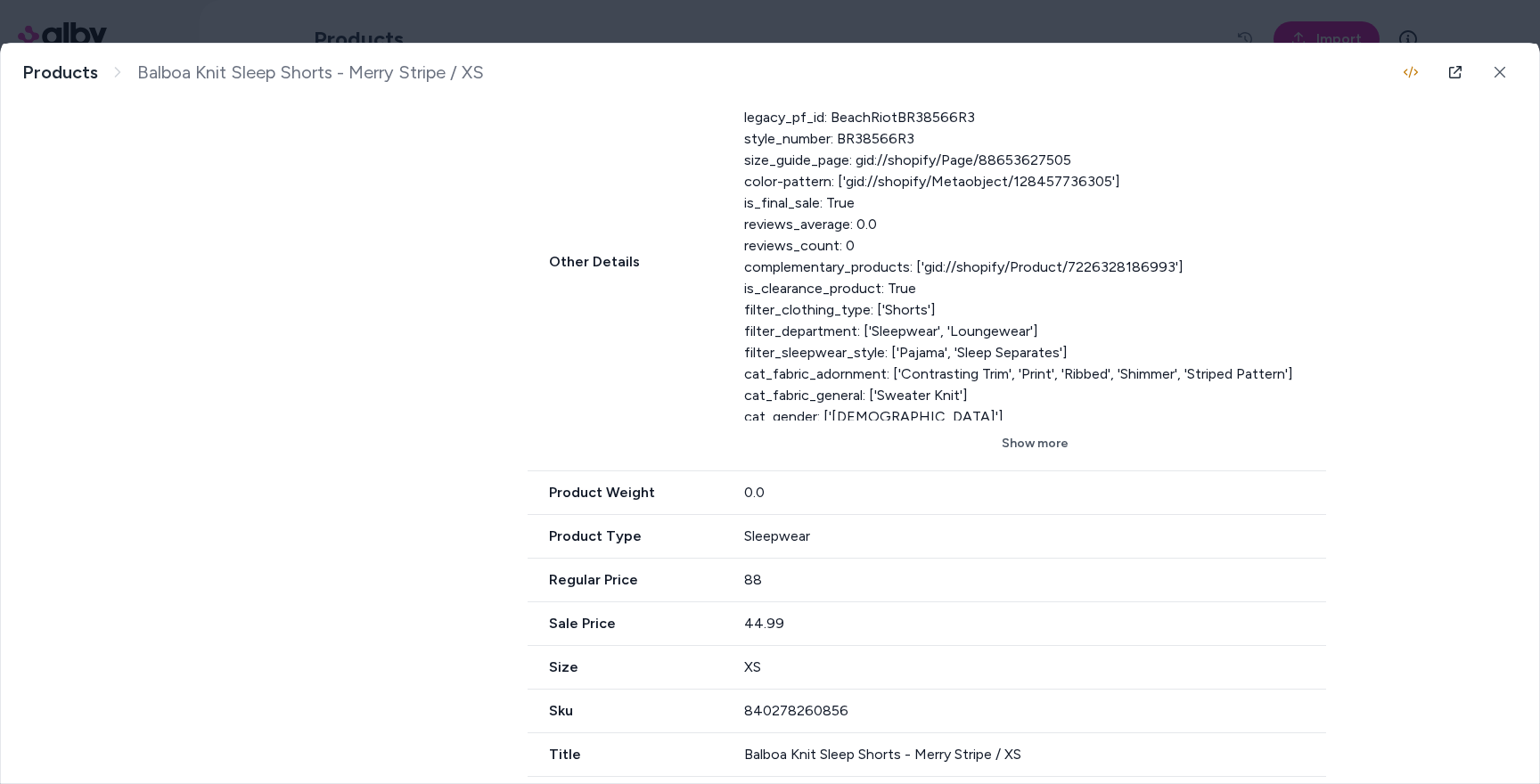
scroll to position [1654, 0]
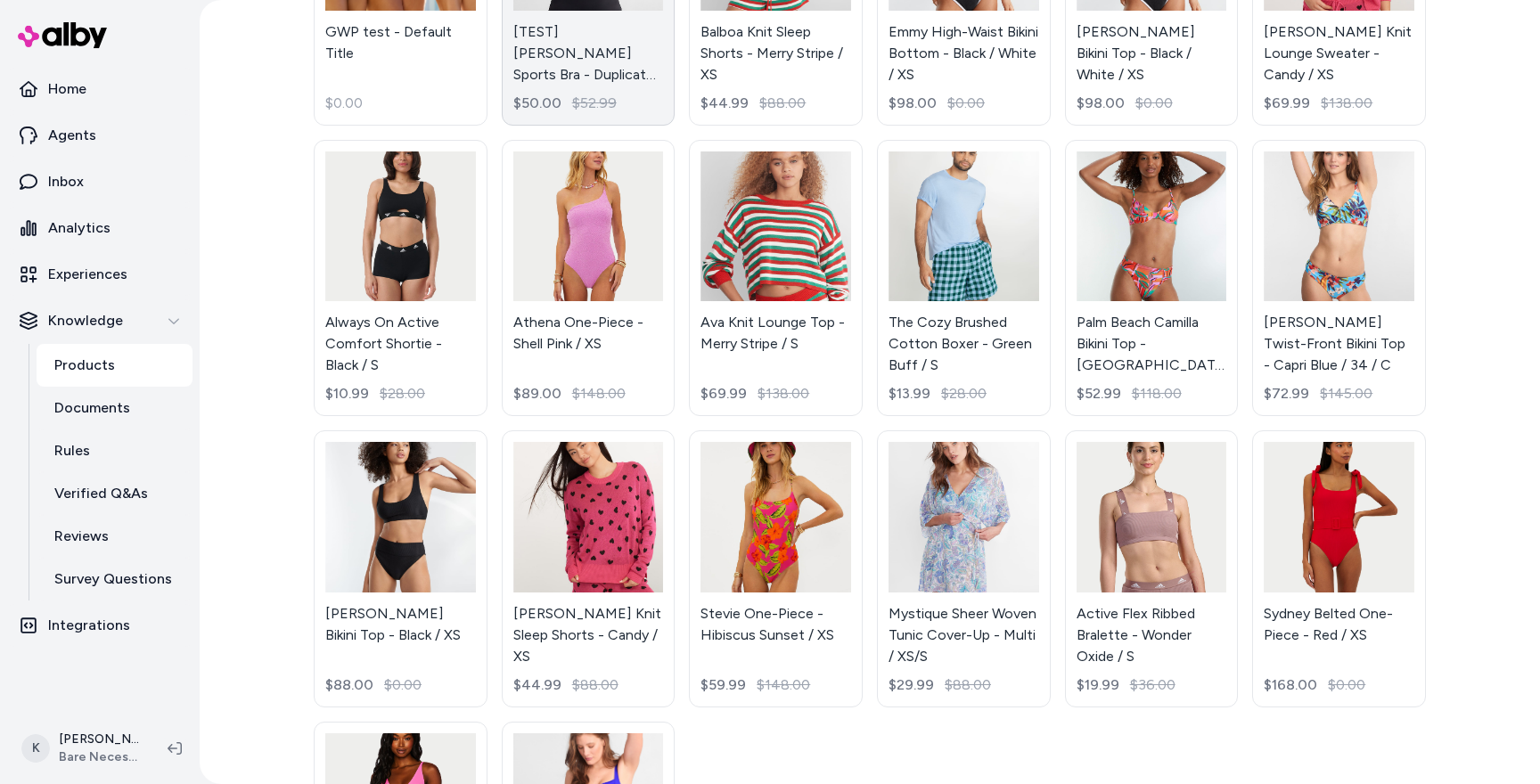
scroll to position [513, 0]
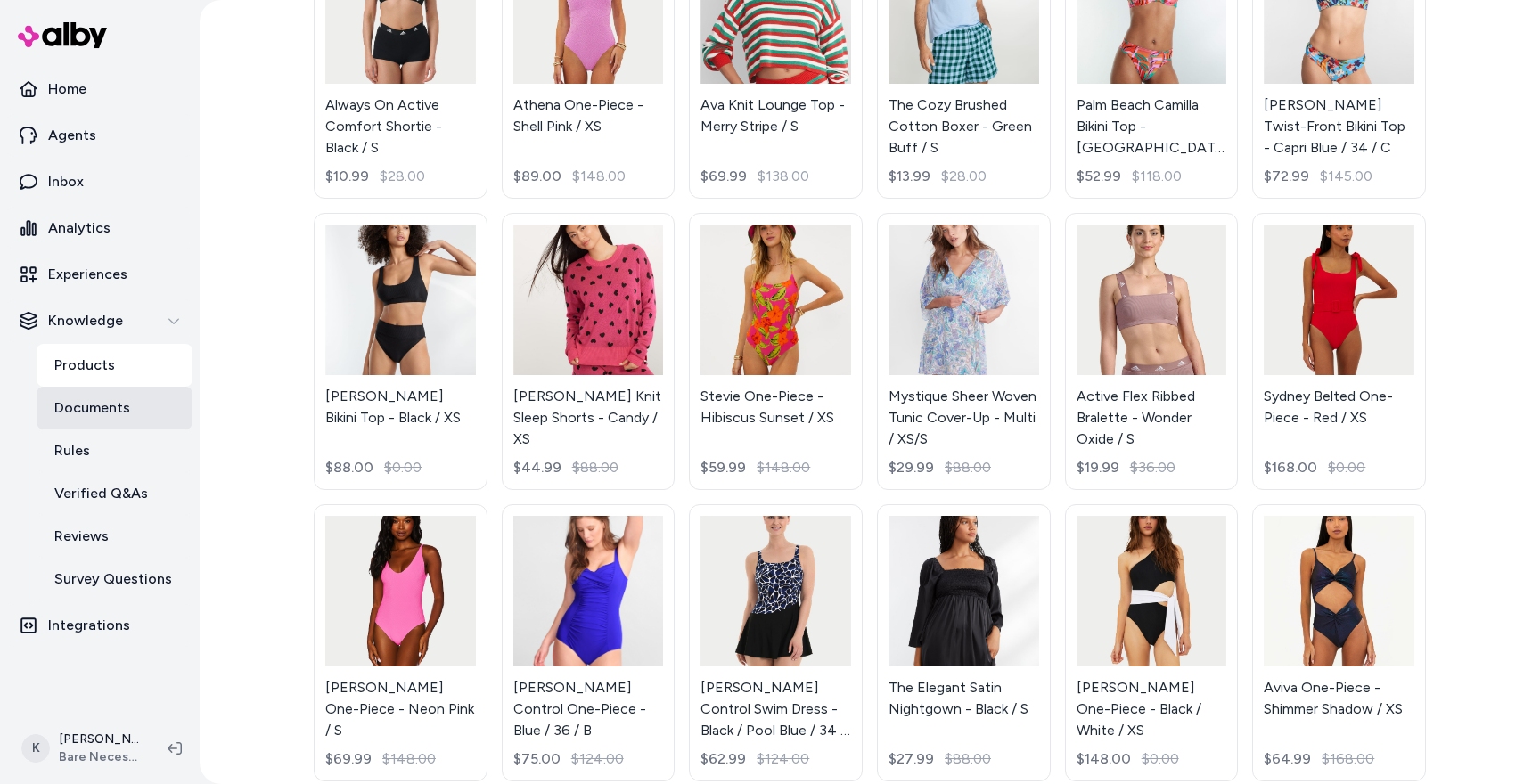
click at [83, 406] on p "Documents" at bounding box center [92, 408] width 75 height 22
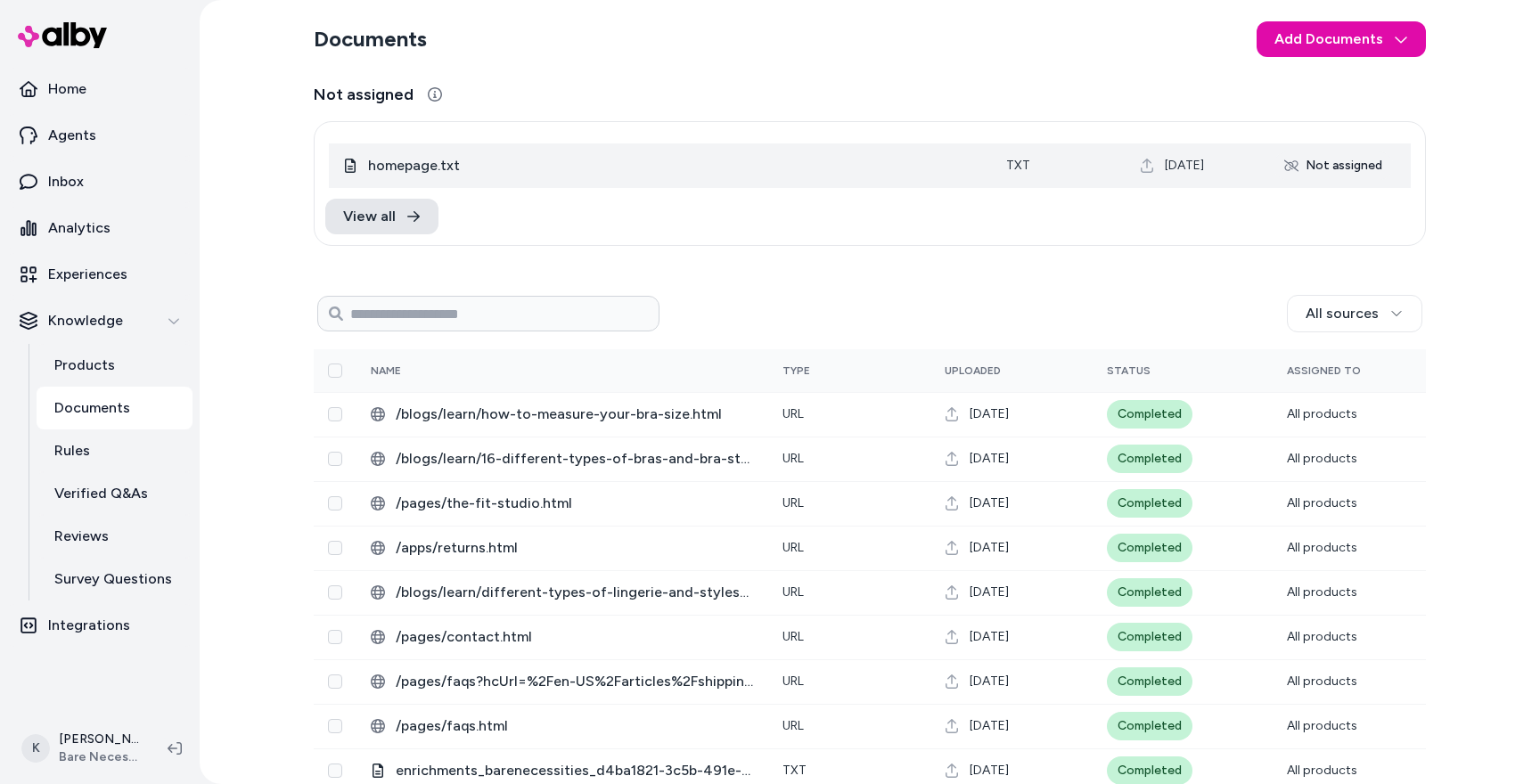
click at [418, 166] on span "homepage.txt" at bounding box center [672, 166] width 609 height 22
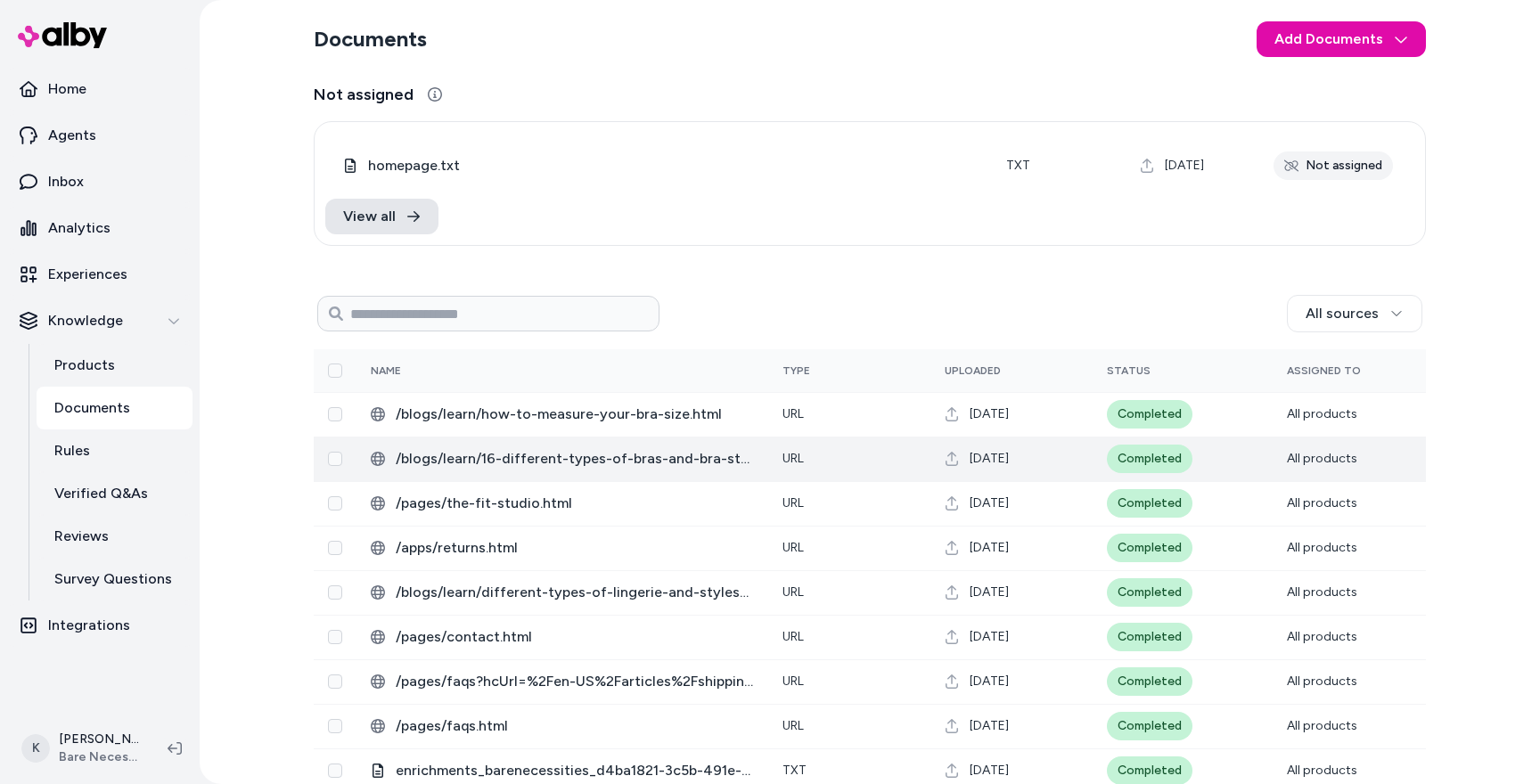
scroll to position [23, 0]
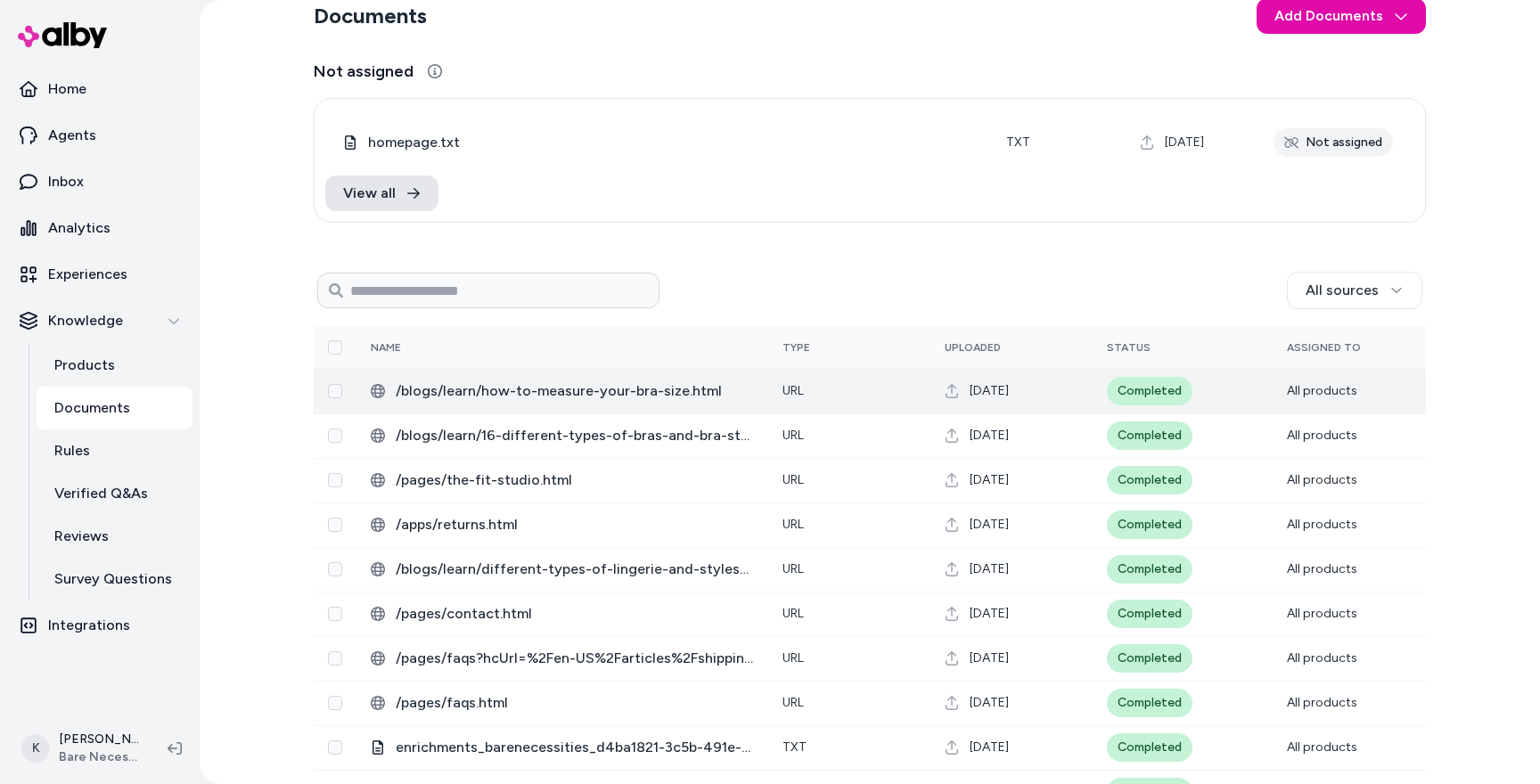
click at [570, 396] on span "/blogs/learn/how-to-measure-your-bra-size.html" at bounding box center [574, 391] width 358 height 22
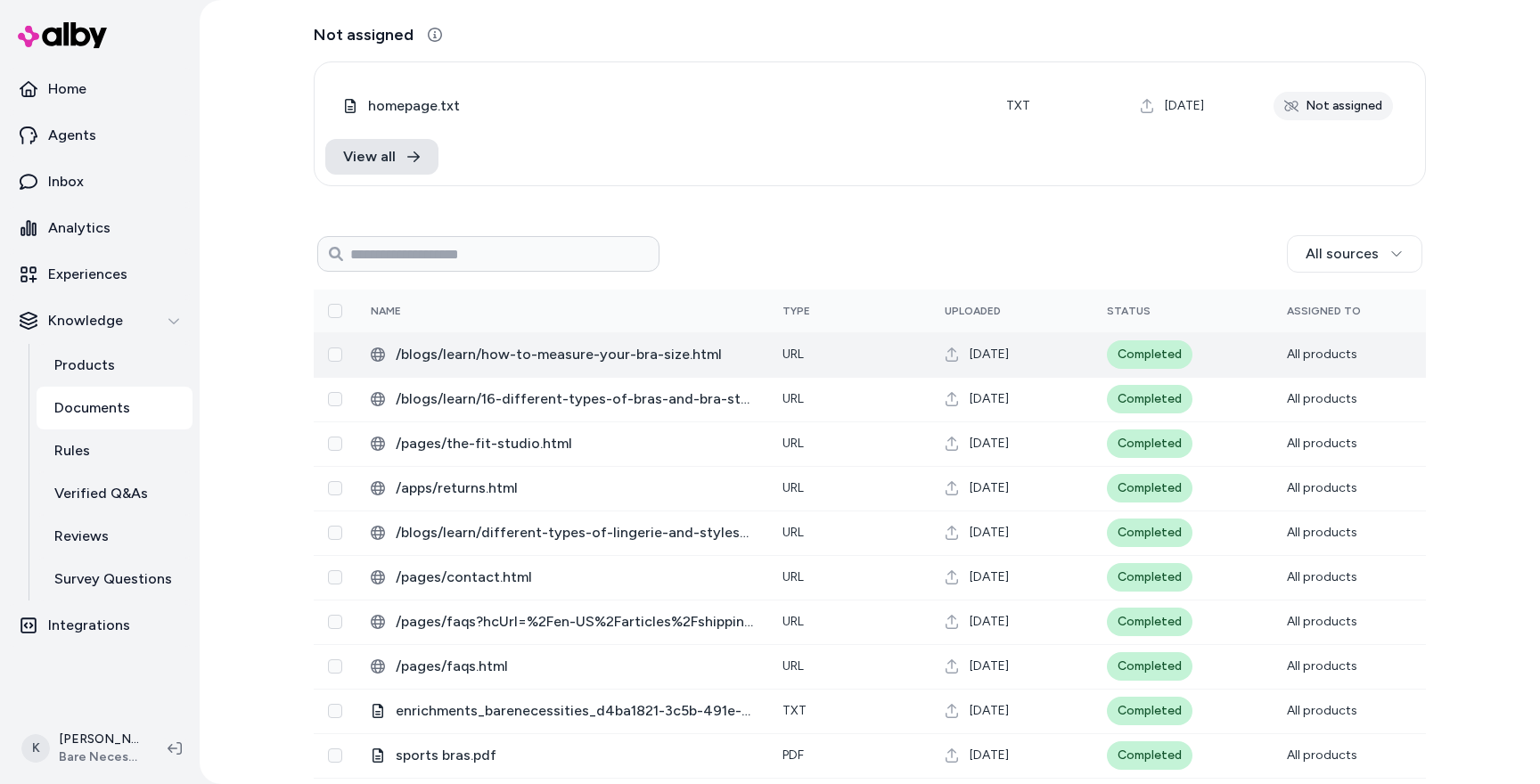
scroll to position [83, 0]
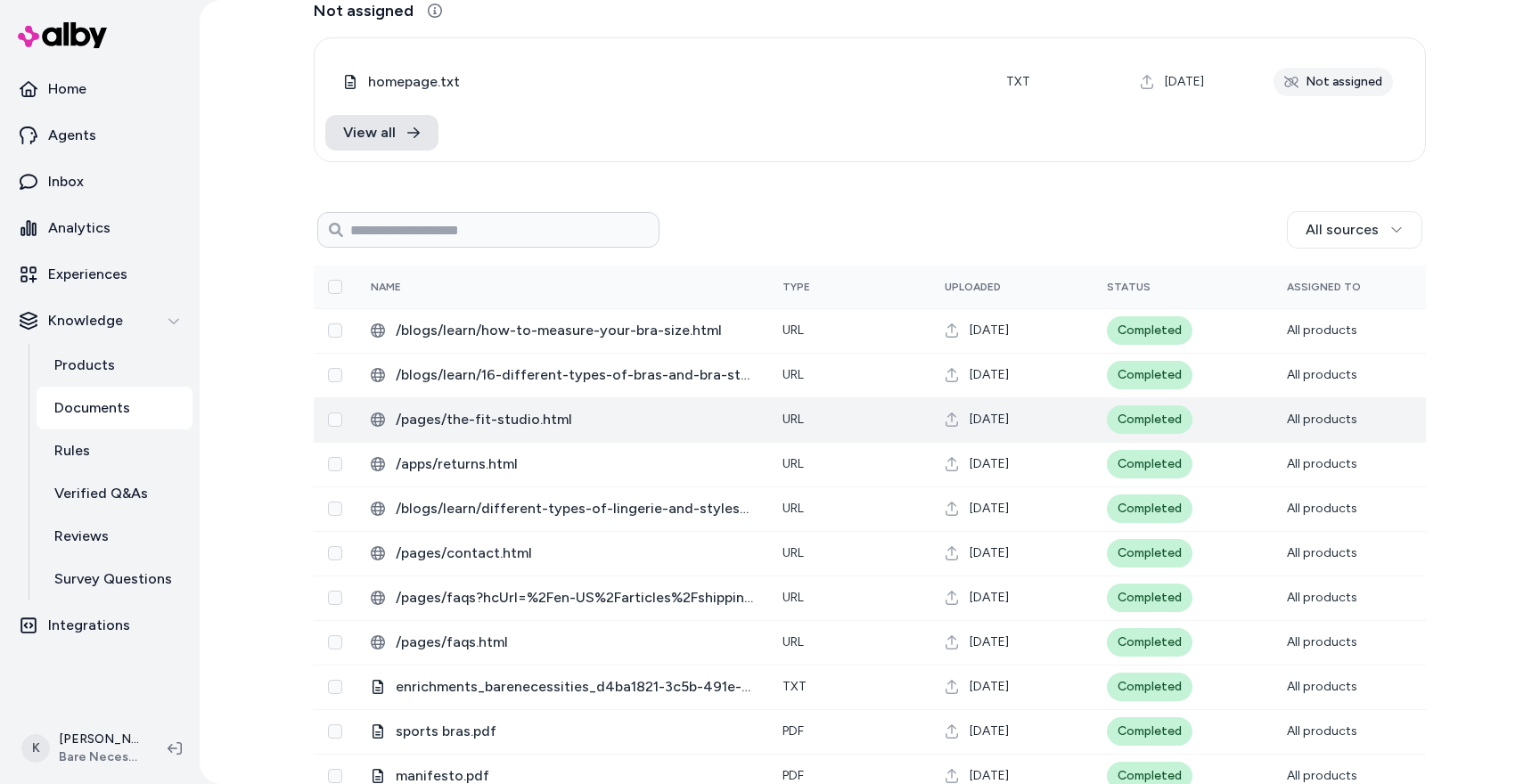
click at [531, 423] on span "/pages/the-fit-studio.html" at bounding box center [574, 420] width 358 height 22
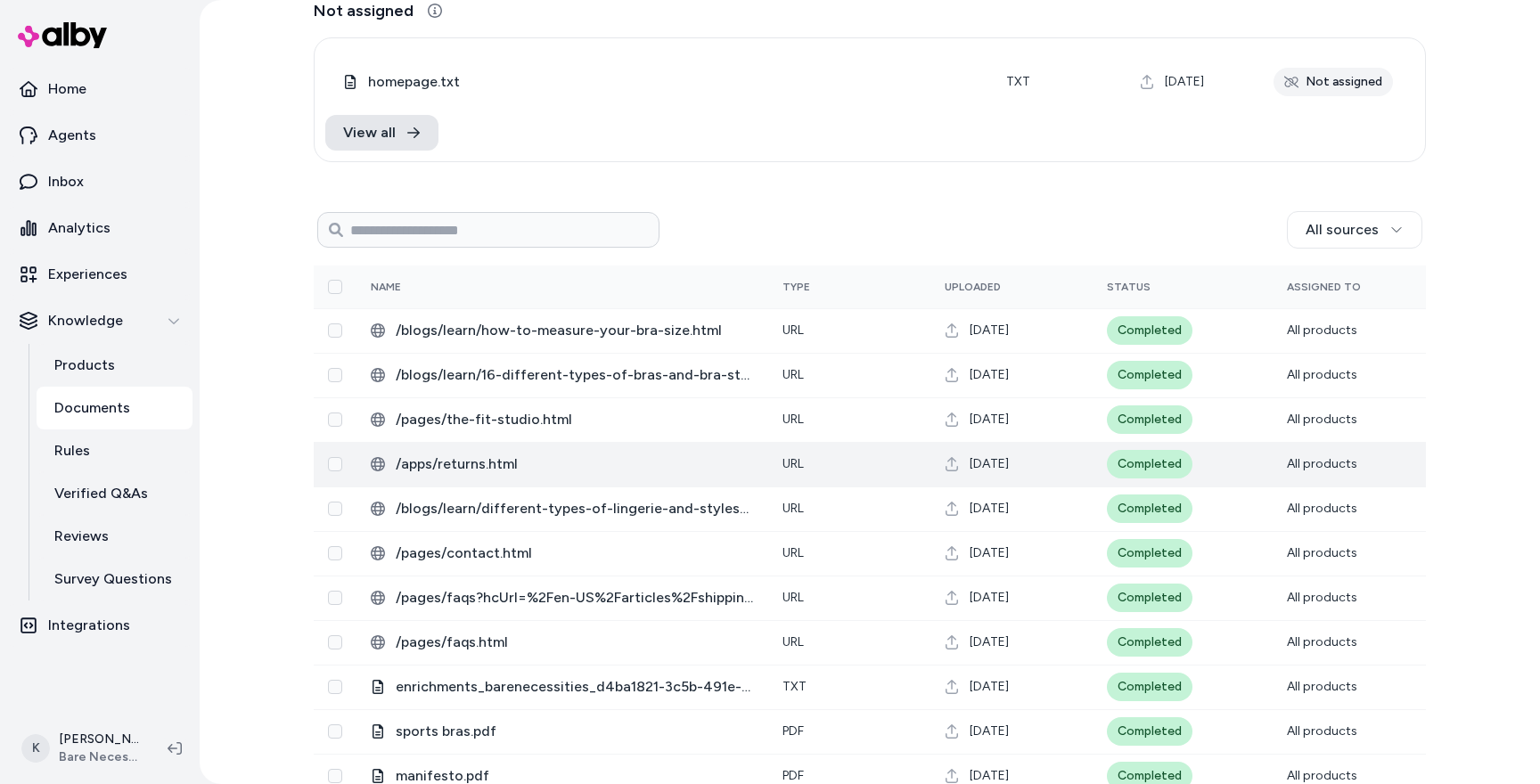
click at [488, 475] on td "/apps/returns.html" at bounding box center [562, 464] width 412 height 45
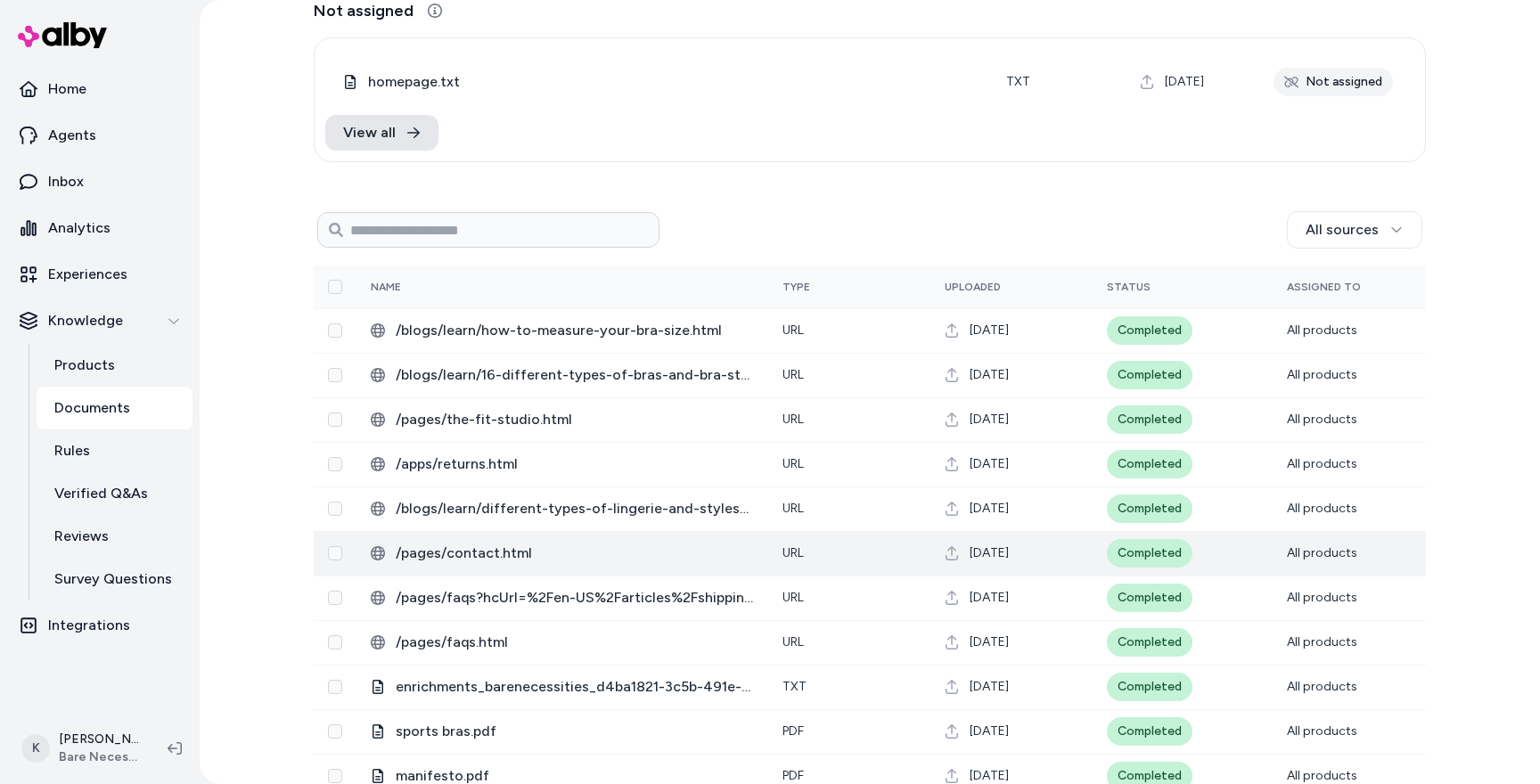
click at [483, 555] on span "/pages/contact.html" at bounding box center [574, 553] width 358 height 22
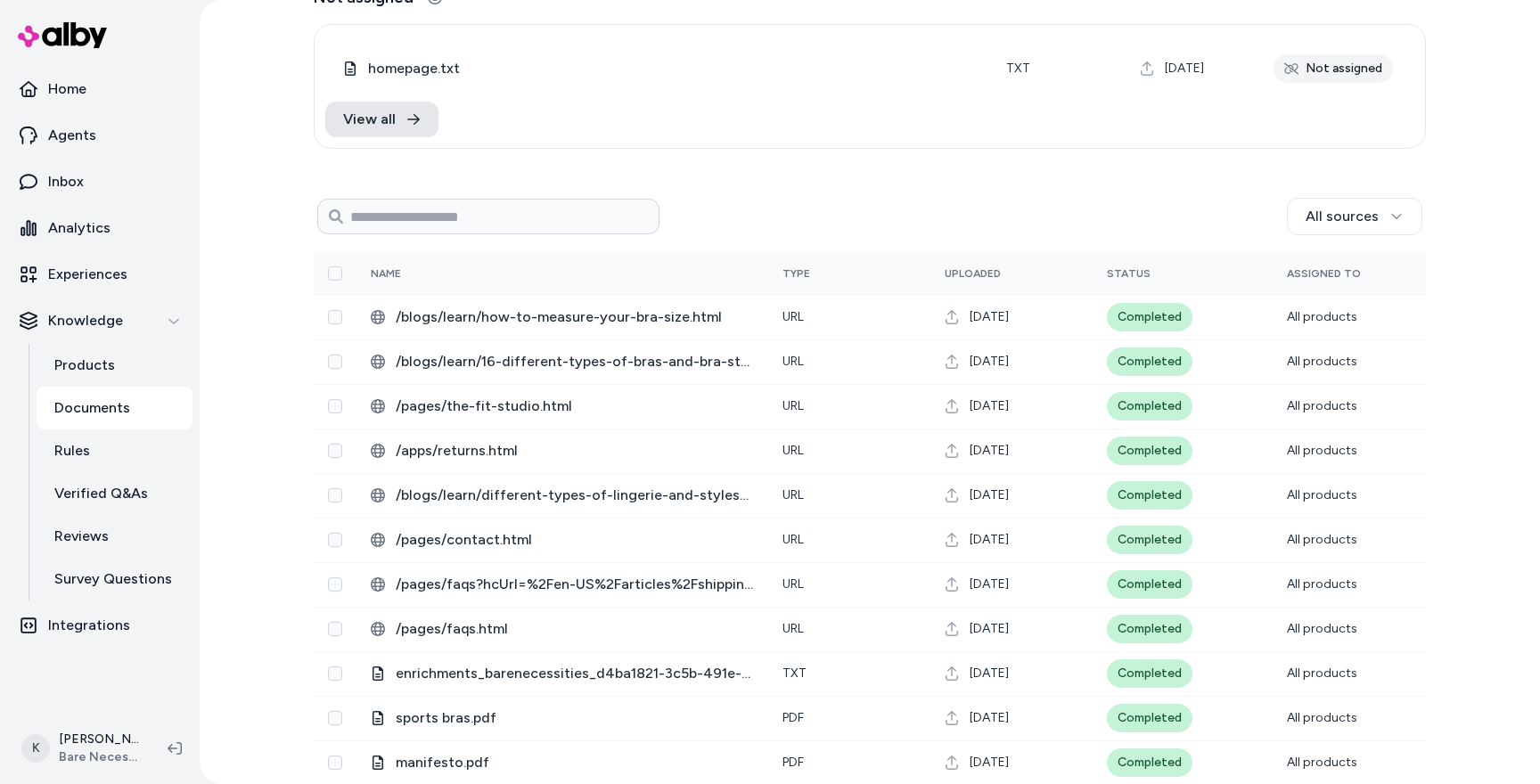
scroll to position [109, 0]
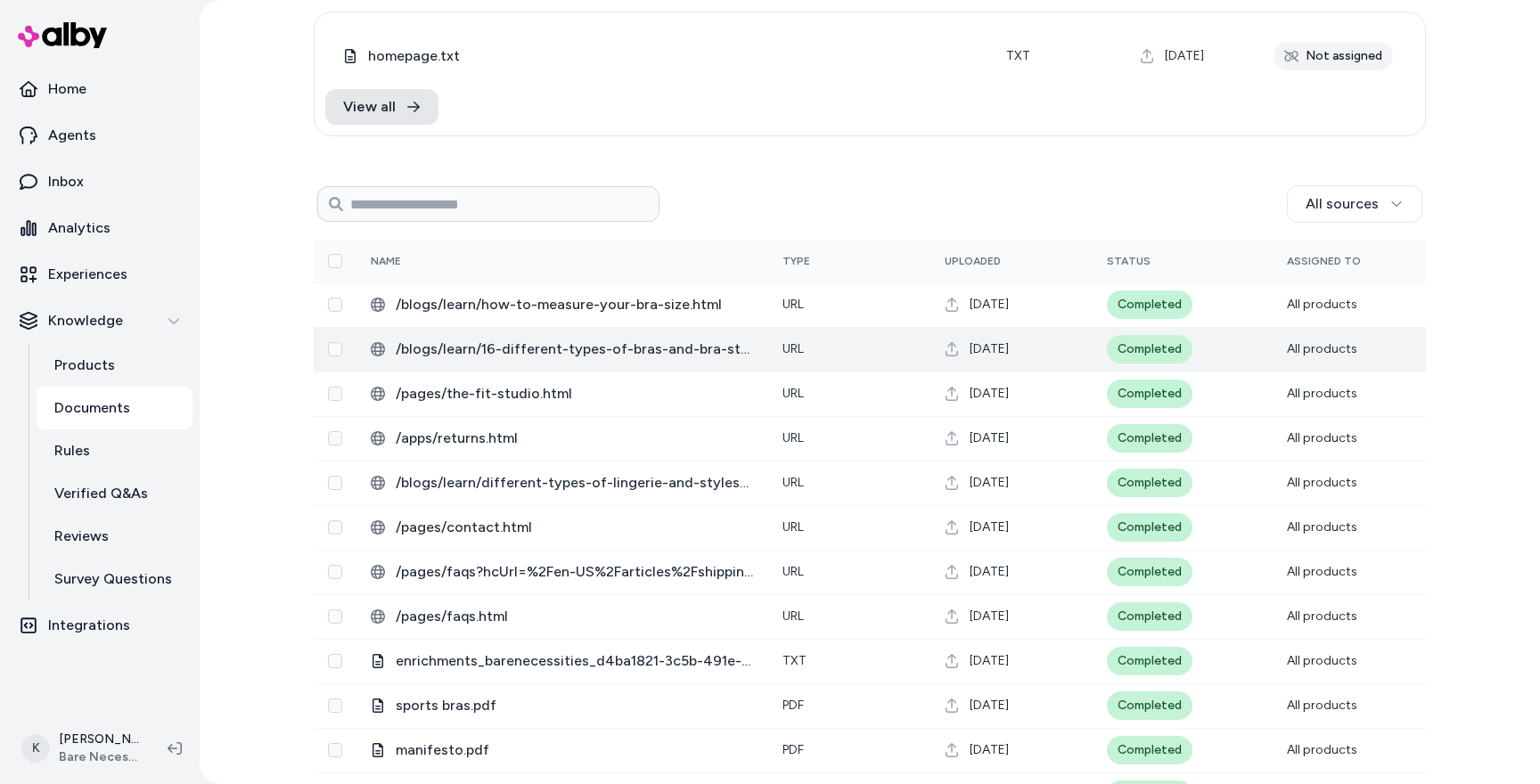
click at [556, 358] on span "/blogs/learn/16-different-types-of-bras-and-bra-styles-for-every-woman.html" at bounding box center [574, 349] width 358 height 22
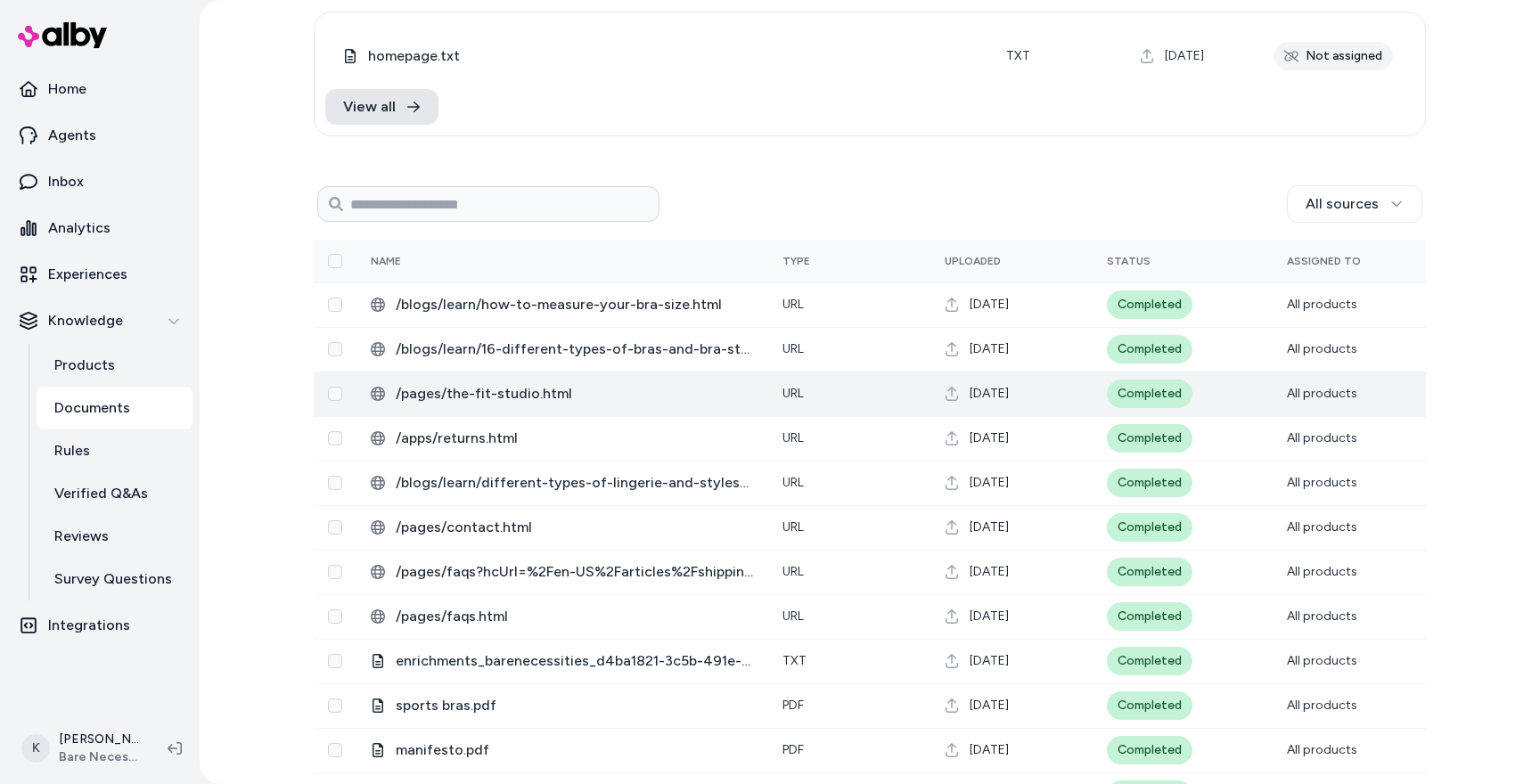
click at [526, 398] on span "/pages/the-fit-studio.html" at bounding box center [574, 394] width 358 height 22
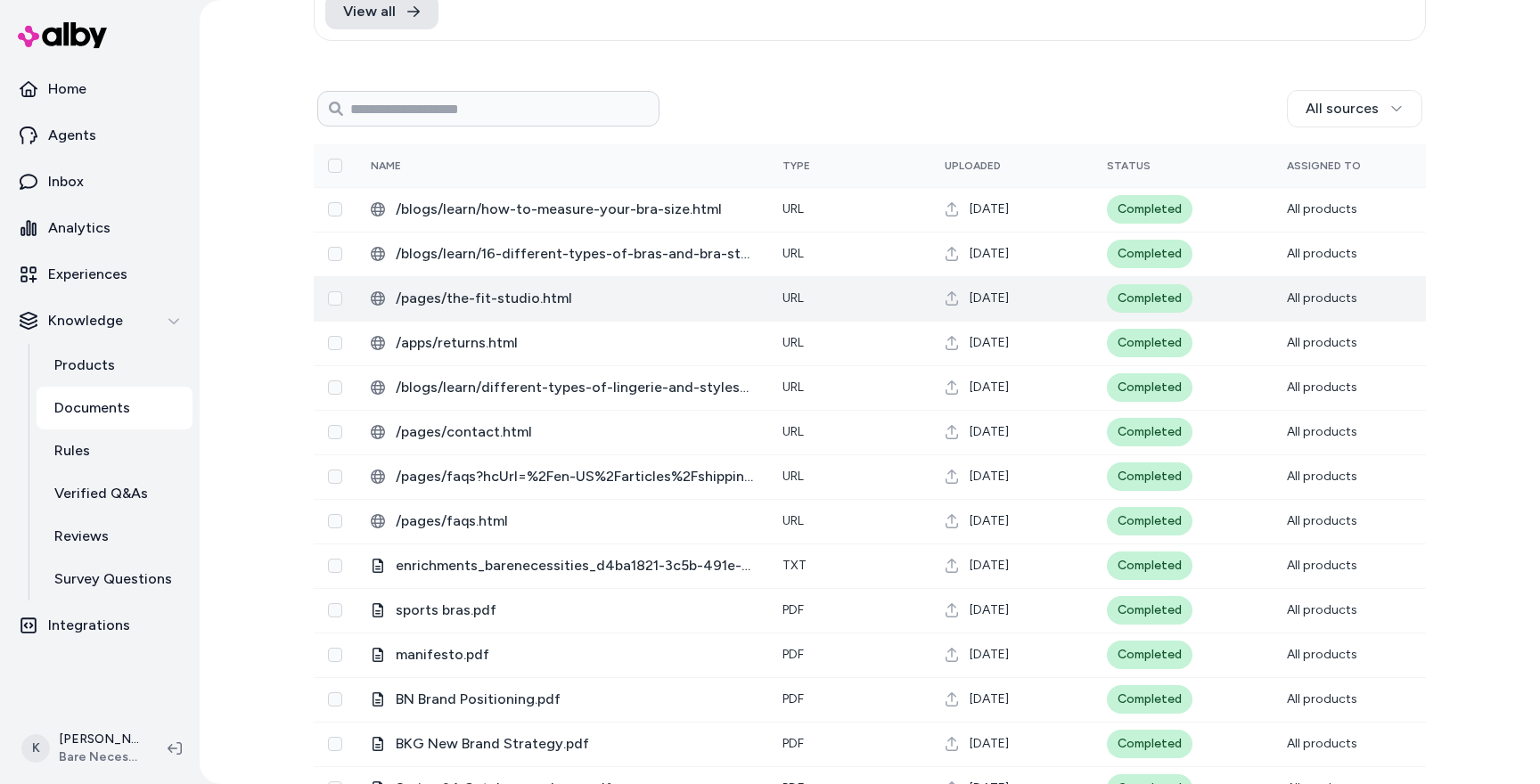
scroll to position [208, 0]
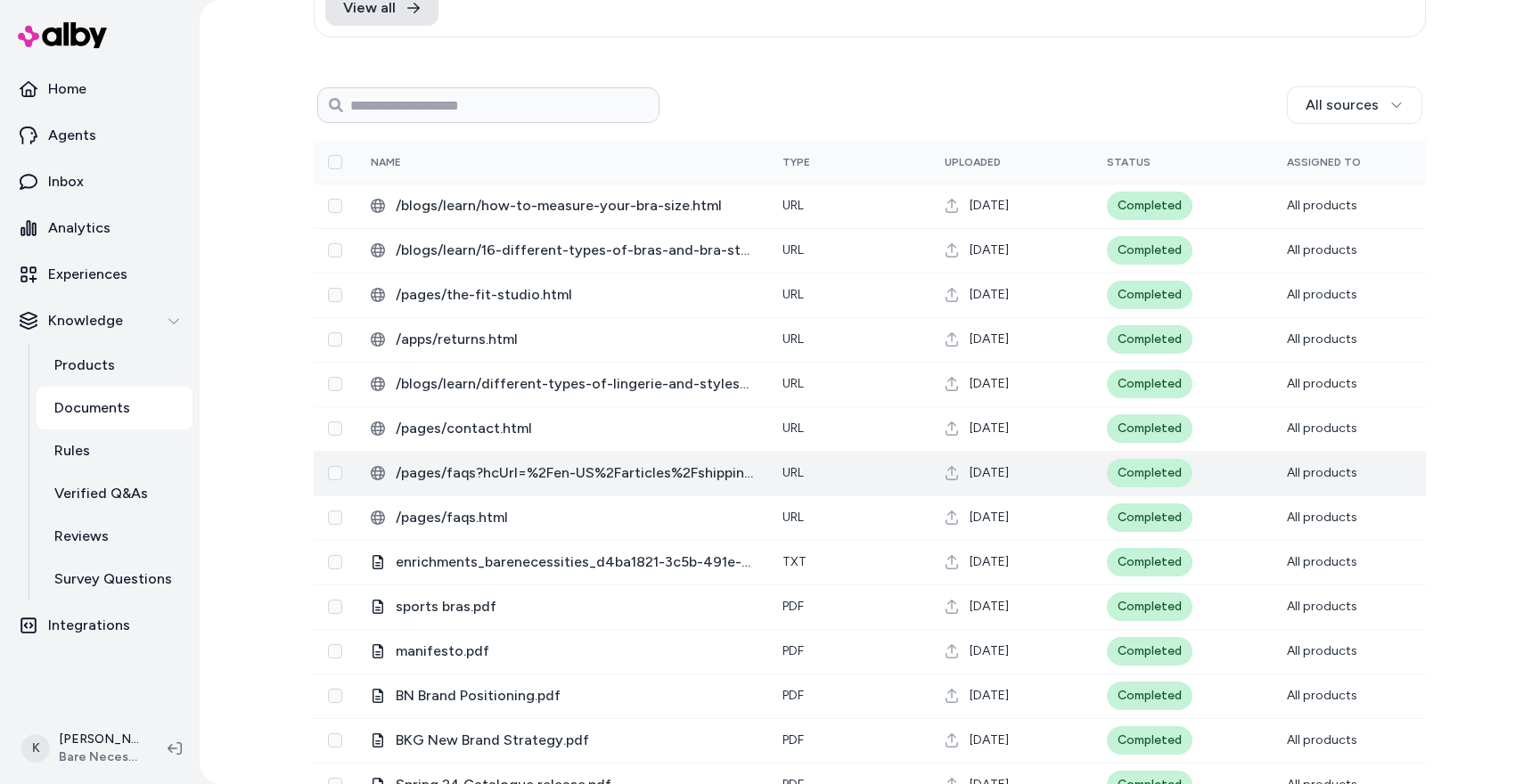
click at [481, 481] on span "/pages/faqs?hcUrl=%2Fen-US%2Farticles%2Fshipping-and-delivery-185332.html" at bounding box center [574, 473] width 358 height 22
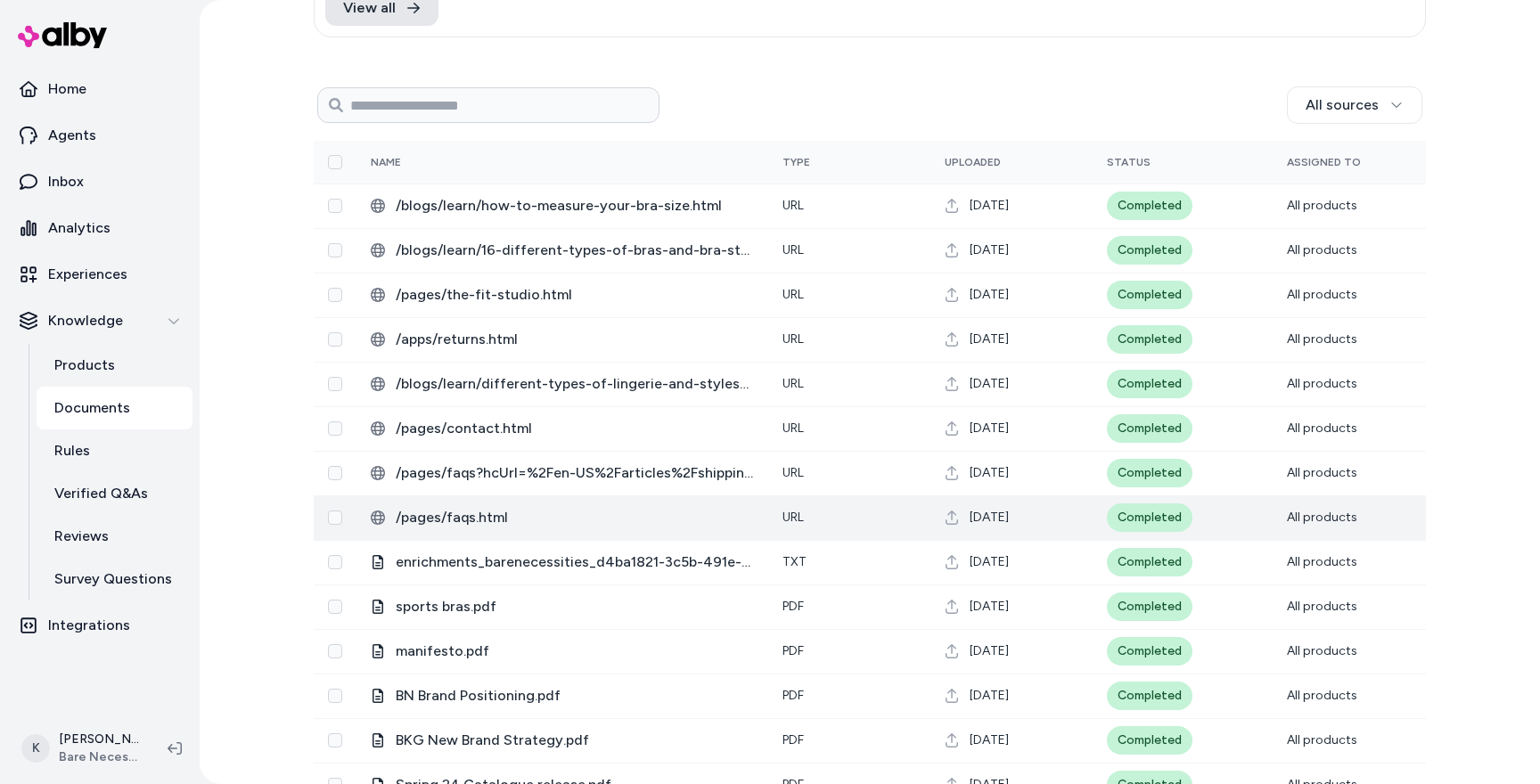
click at [471, 511] on span "/pages/faqs.html" at bounding box center [574, 518] width 358 height 22
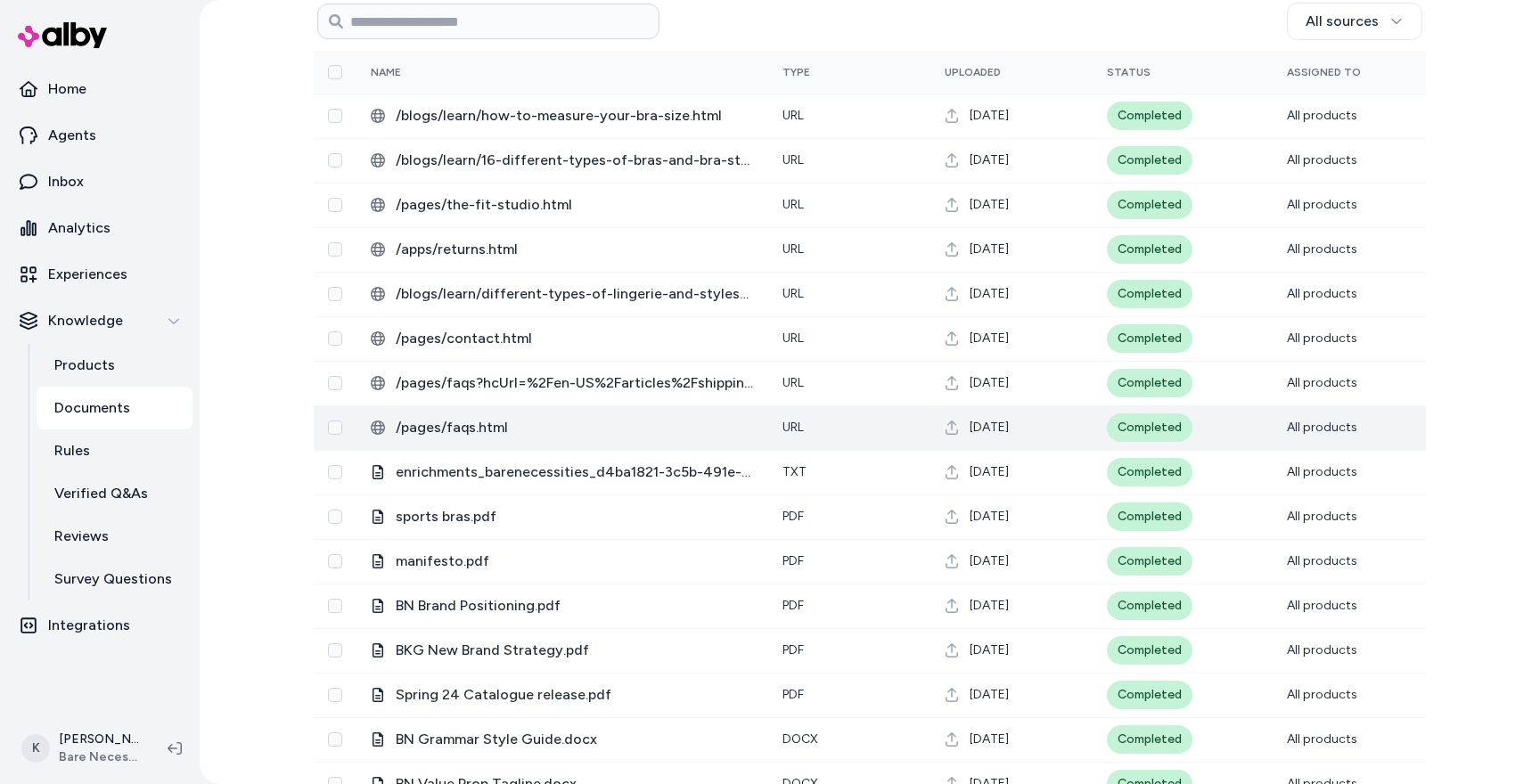
scroll to position [314, 0]
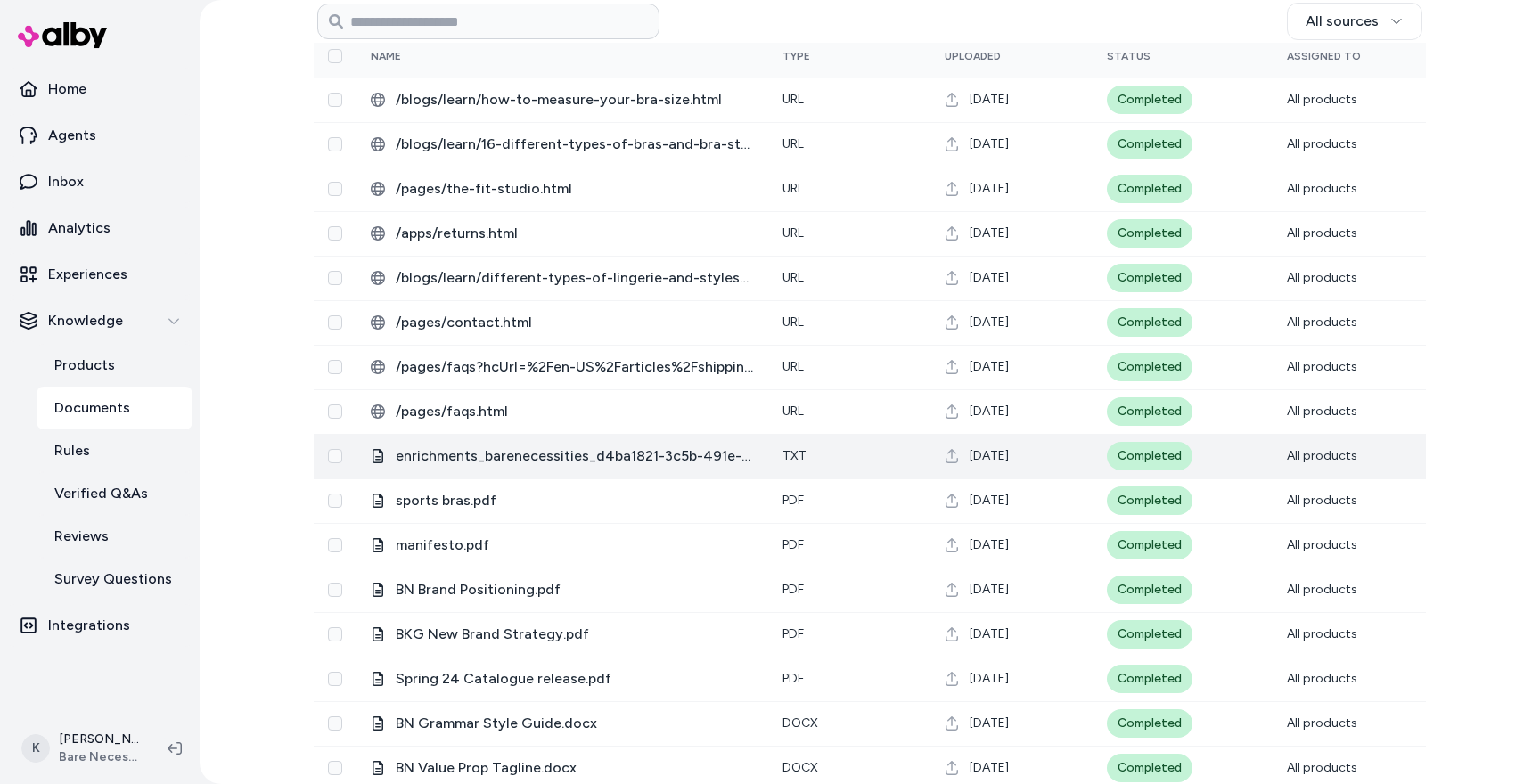
click at [503, 462] on span "enrichments_barenecessities_d4ba1821-3c5b-491e-bf43-18a3a20e7aeb.txt" at bounding box center [574, 456] width 358 height 22
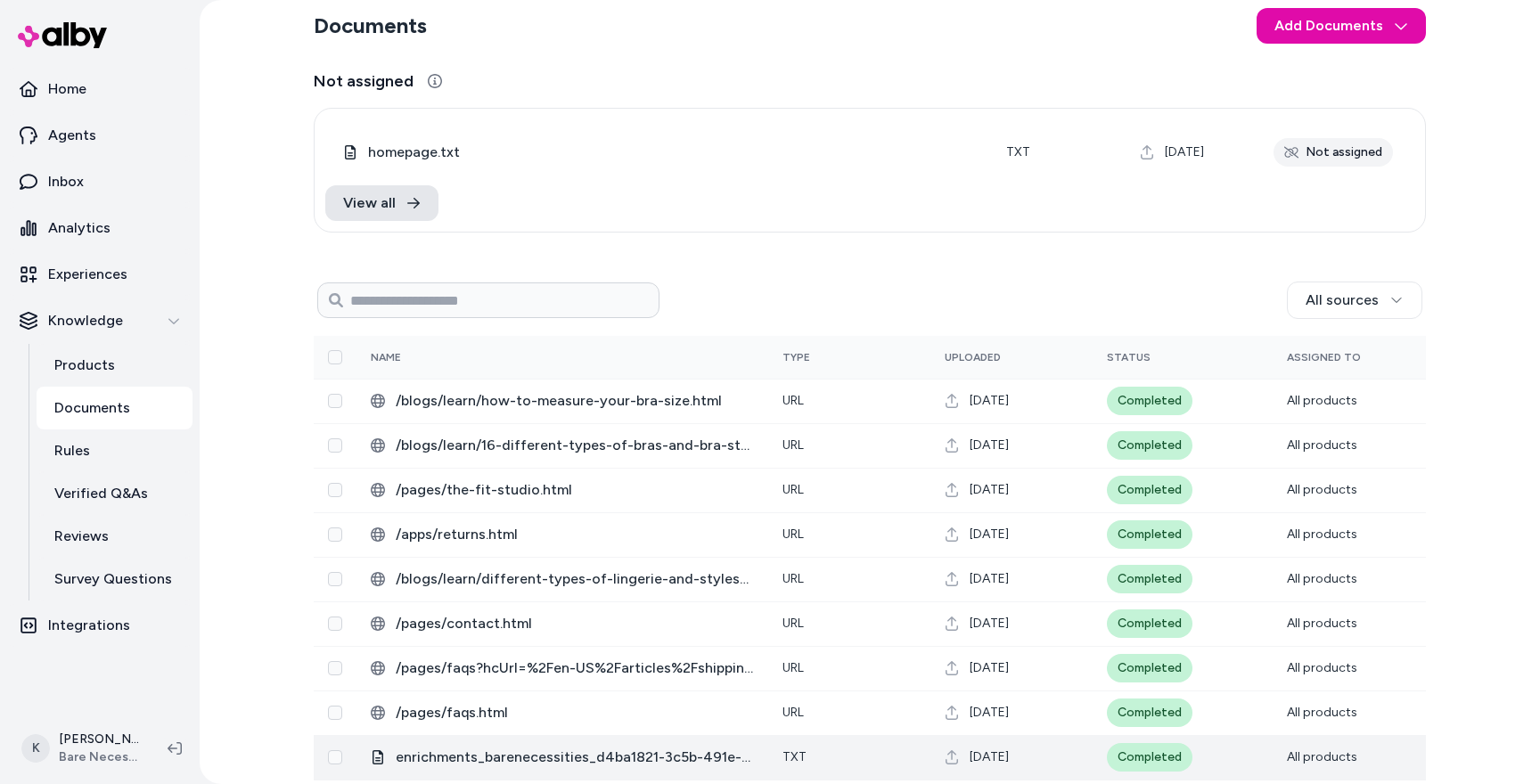
scroll to position [0, 0]
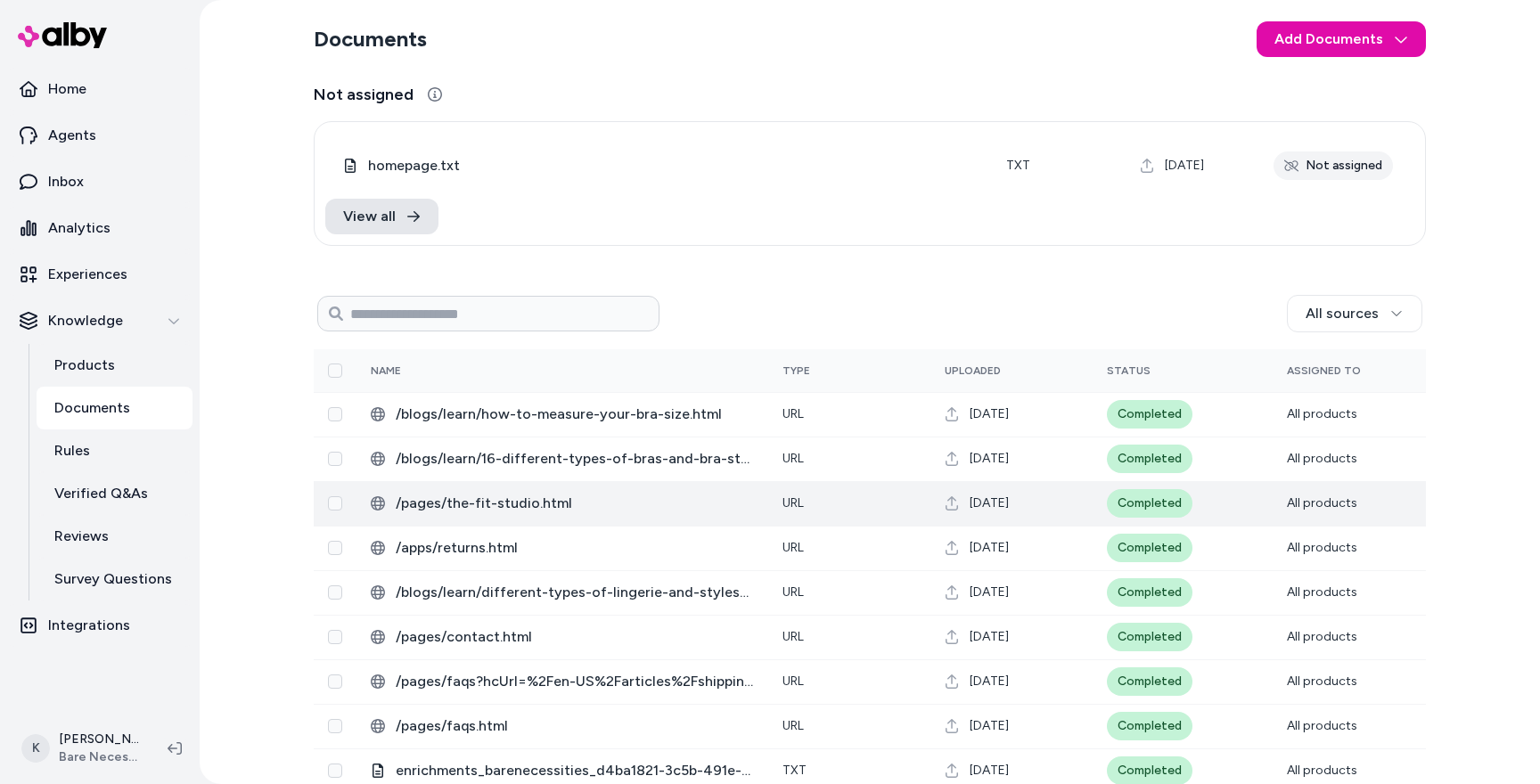
click at [545, 504] on span "/pages/the-fit-studio.html" at bounding box center [574, 503] width 358 height 22
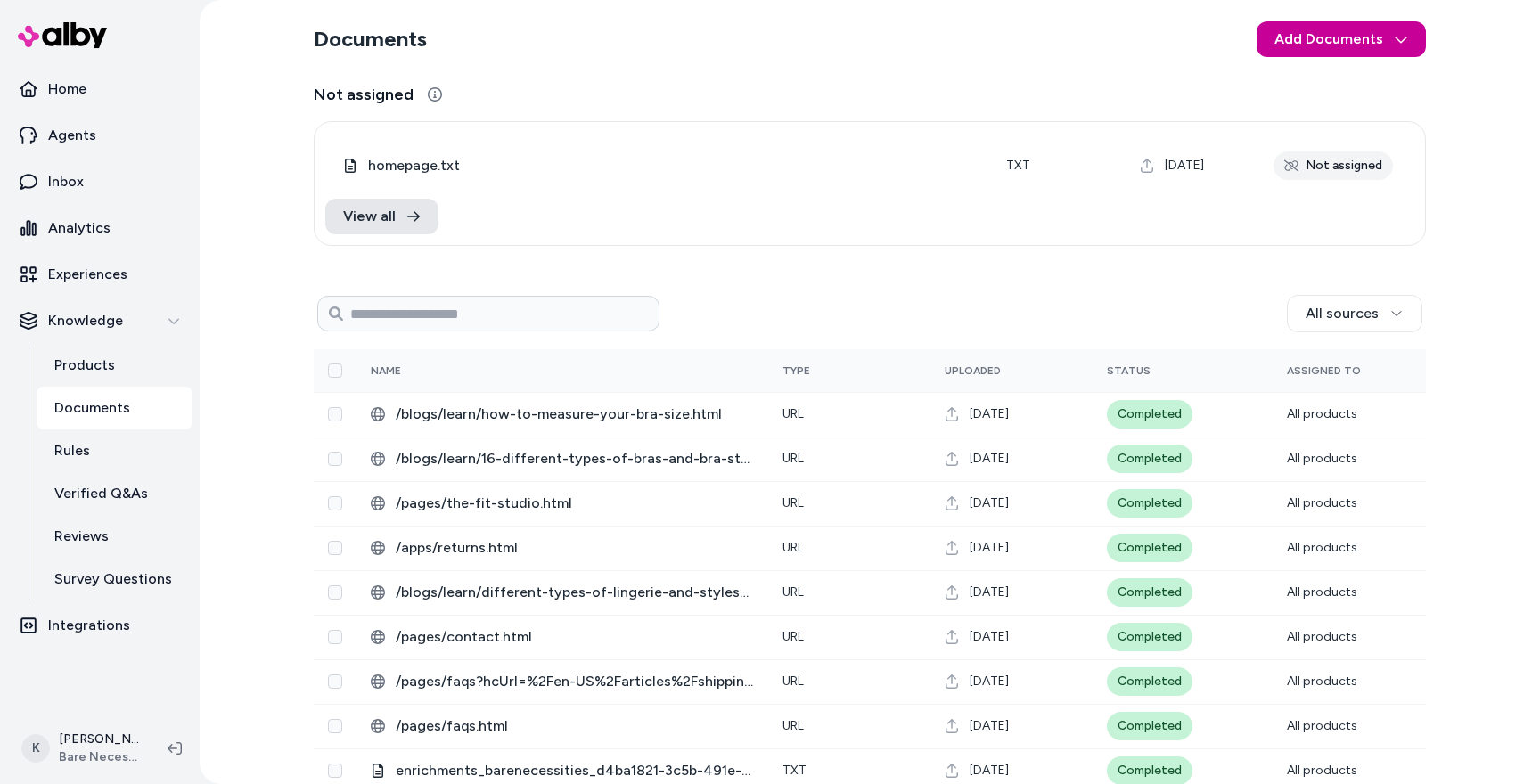
click at [1349, 48] on html "Home Agents Inbox Analytics Experiences Knowledge Products Documents Rules Veri…" at bounding box center [770, 392] width 1540 height 784
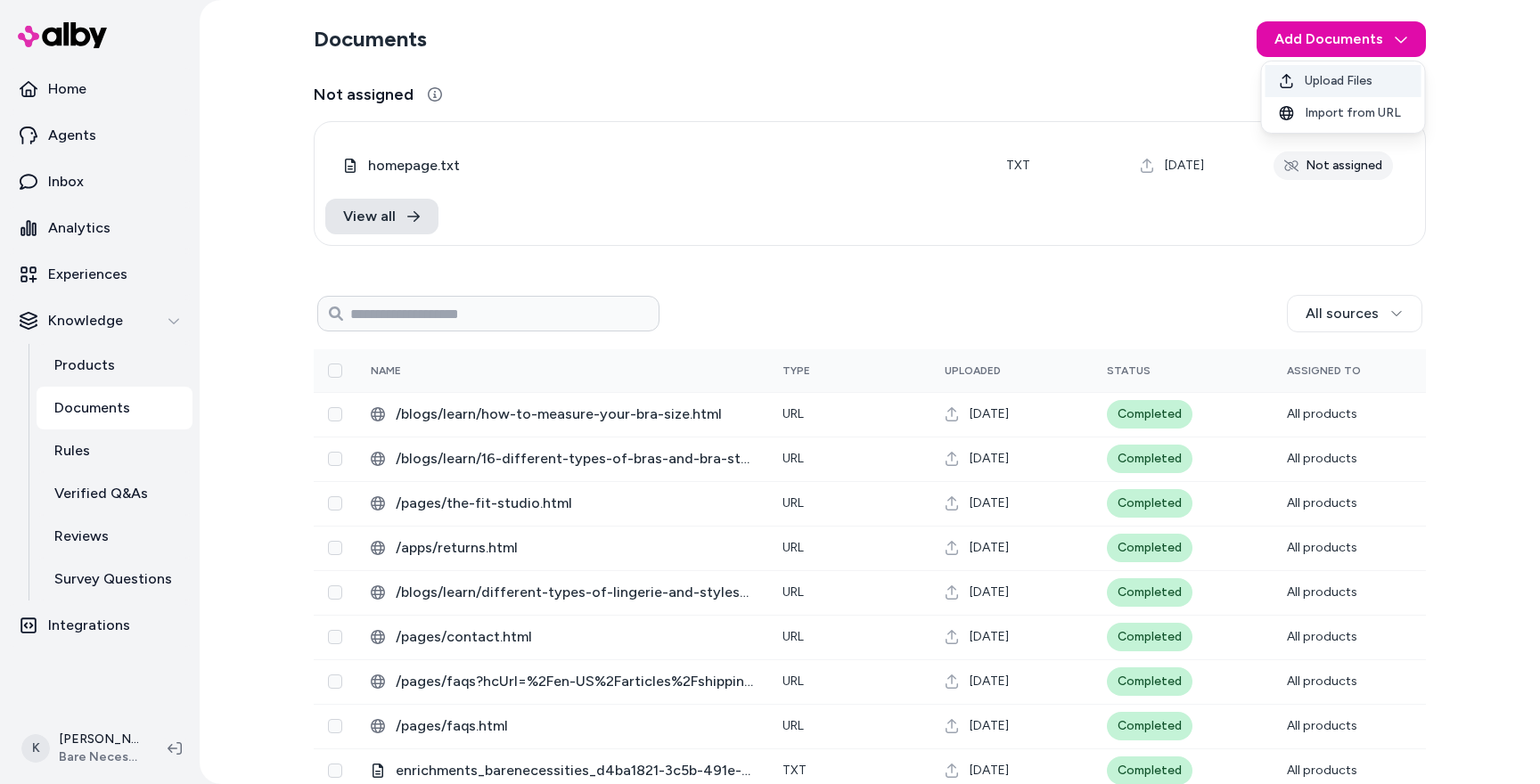
click at [1339, 80] on span "Upload Files" at bounding box center [1337, 81] width 67 height 18
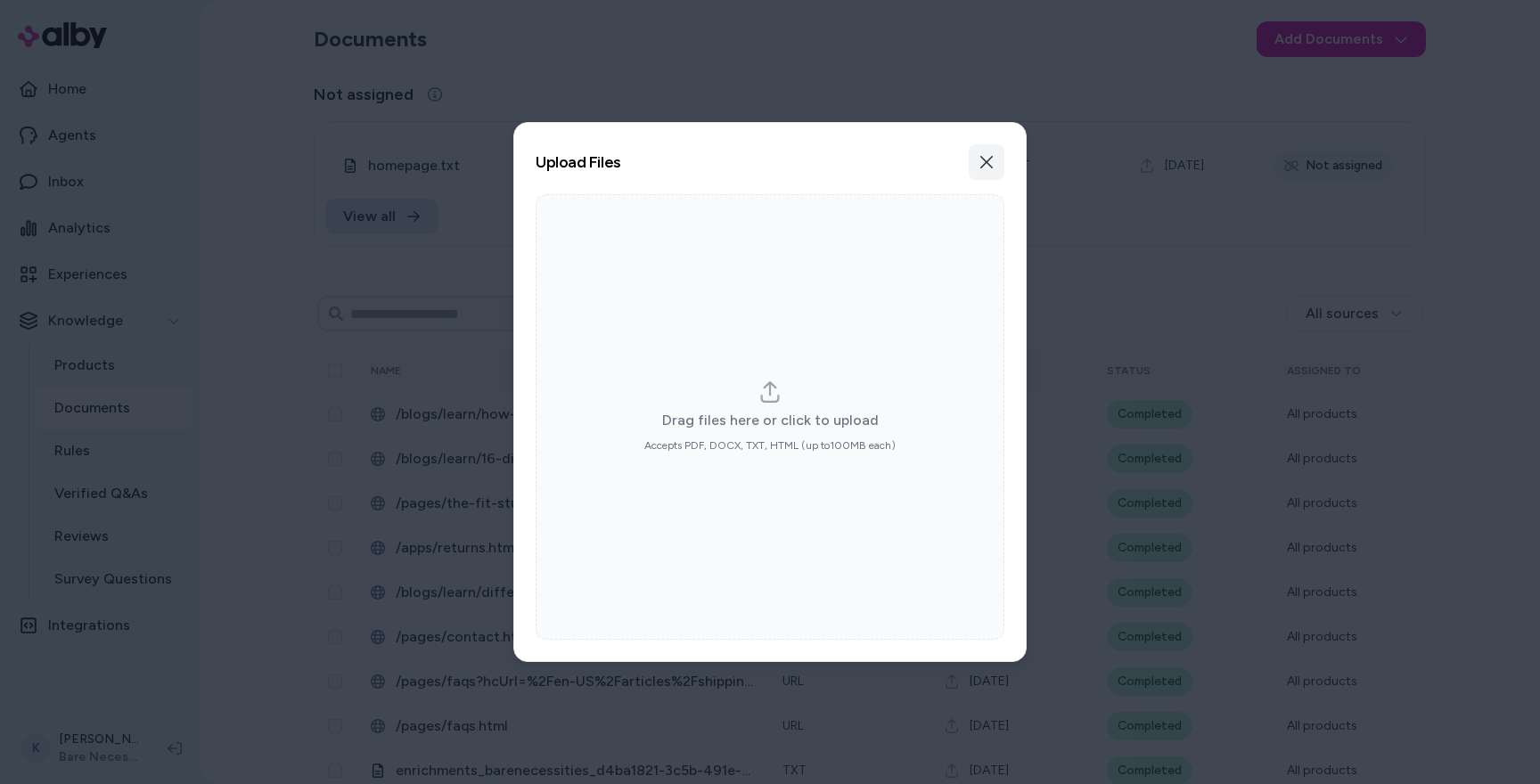
click at [990, 161] on icon "button" at bounding box center [986, 162] width 14 height 14
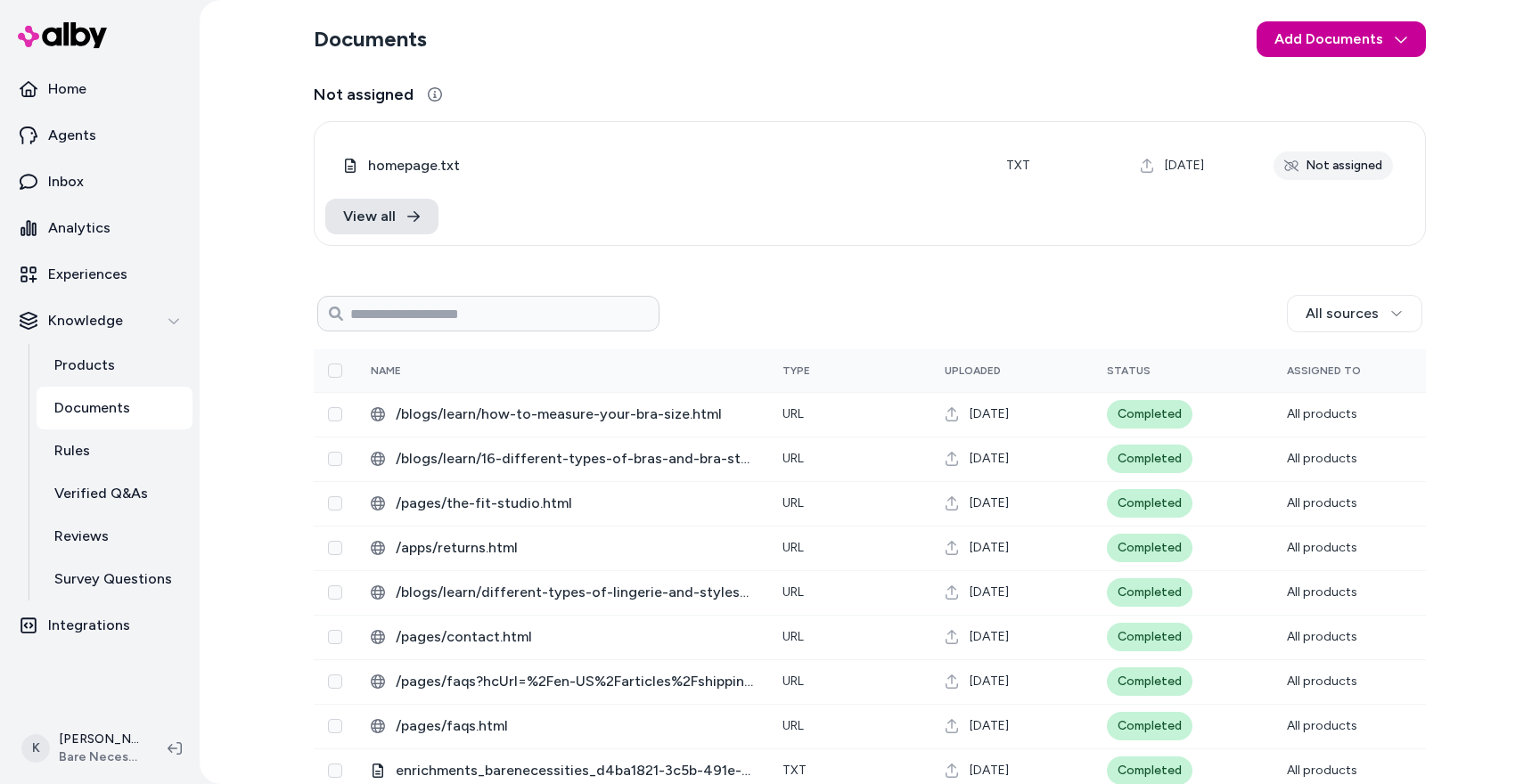
click at [1334, 49] on html "Home Agents Inbox Analytics Experiences Knowledge Products Documents Rules Veri…" at bounding box center [770, 392] width 1540 height 784
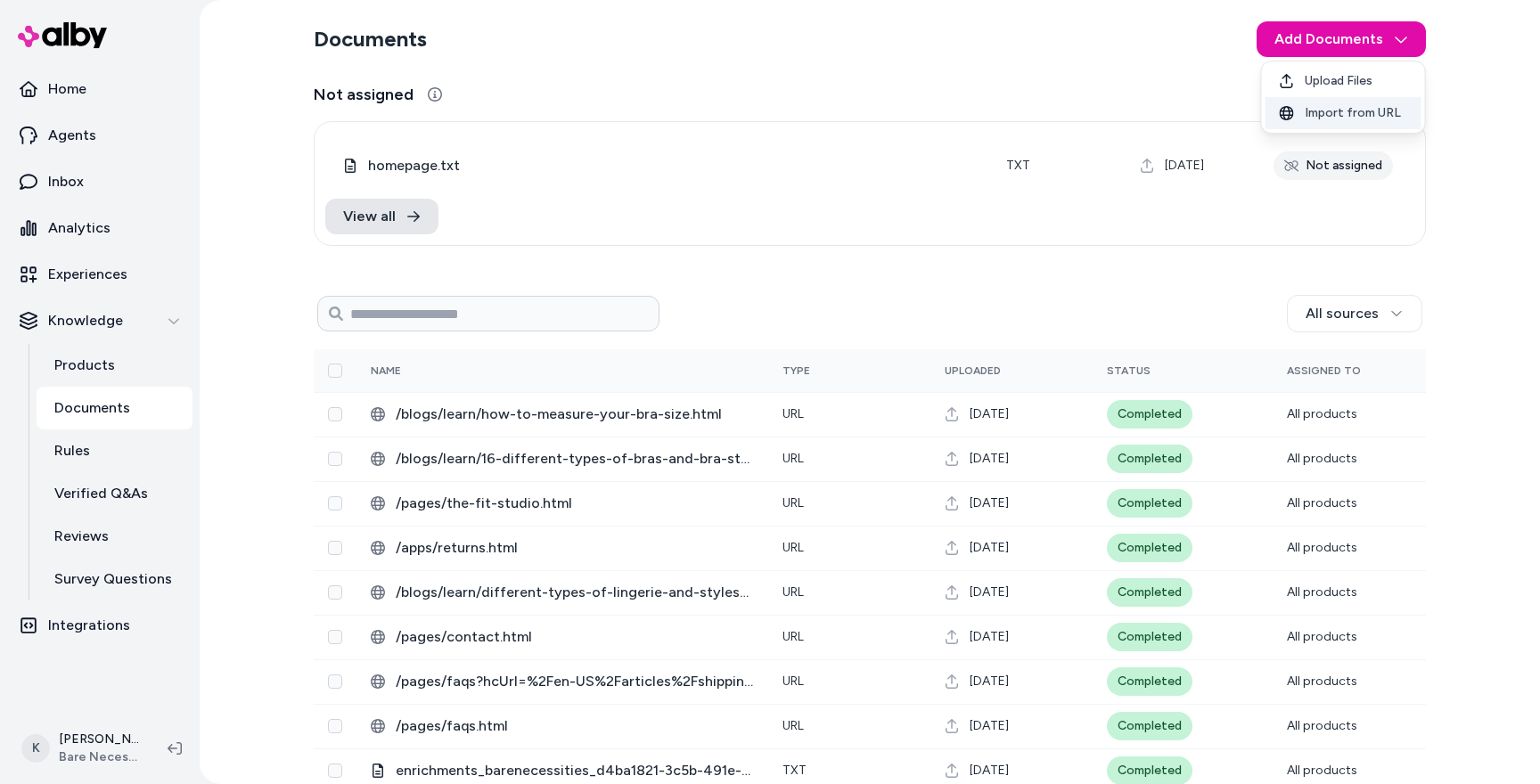
click at [1322, 122] on div "Import from URL" at bounding box center [1343, 113] width 156 height 32
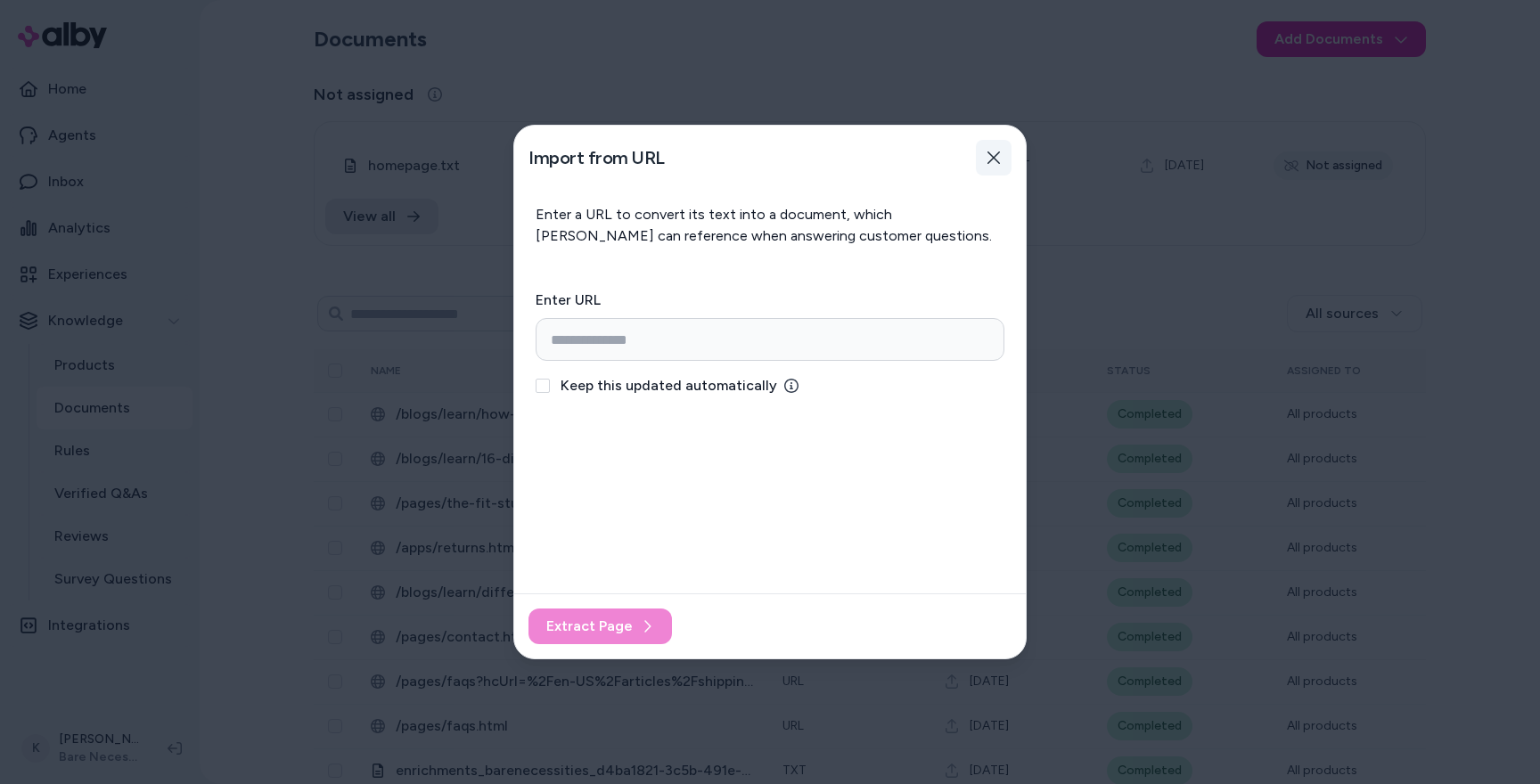
click at [993, 159] on icon "button" at bounding box center [993, 158] width 13 height 13
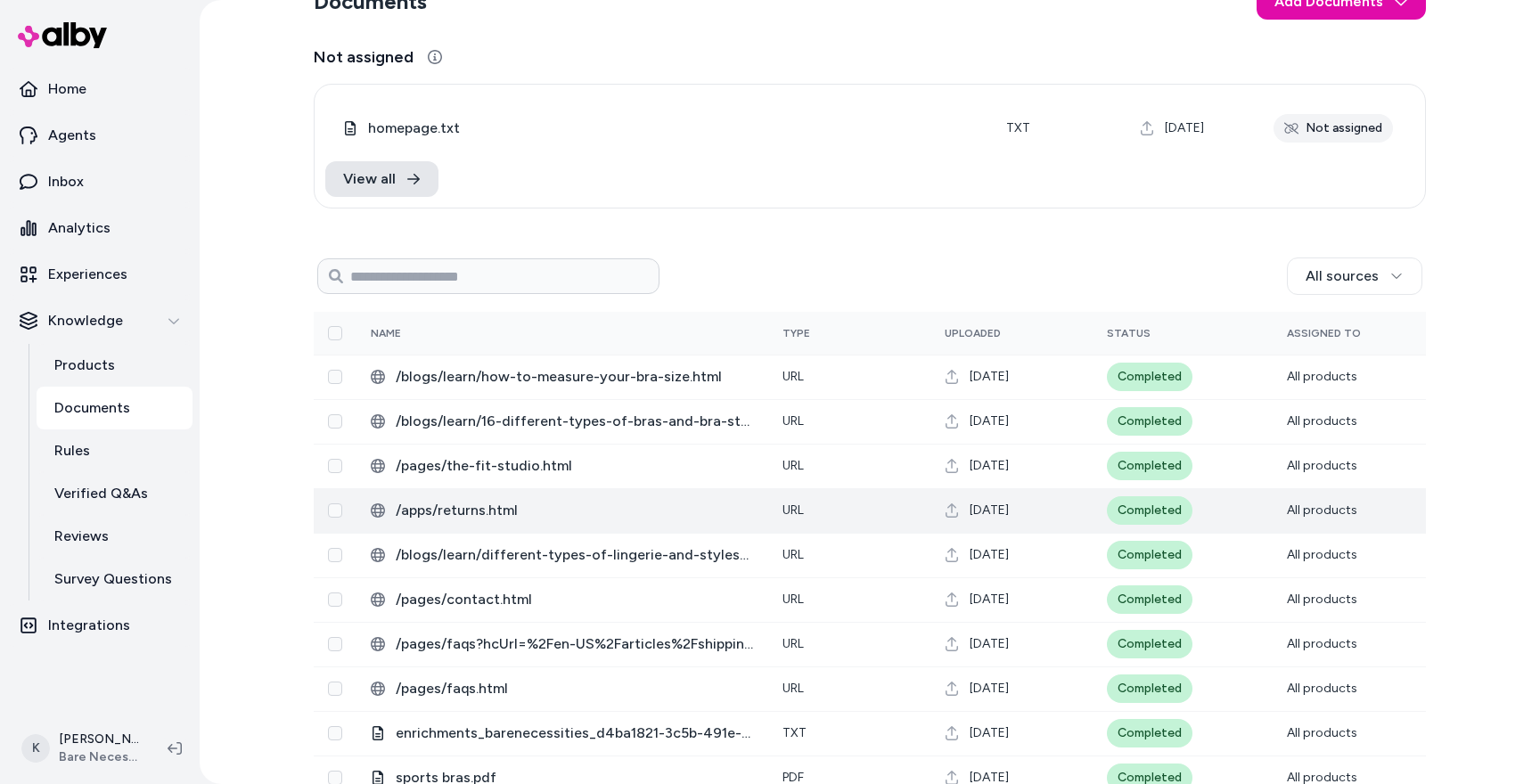
scroll to position [40, 0]
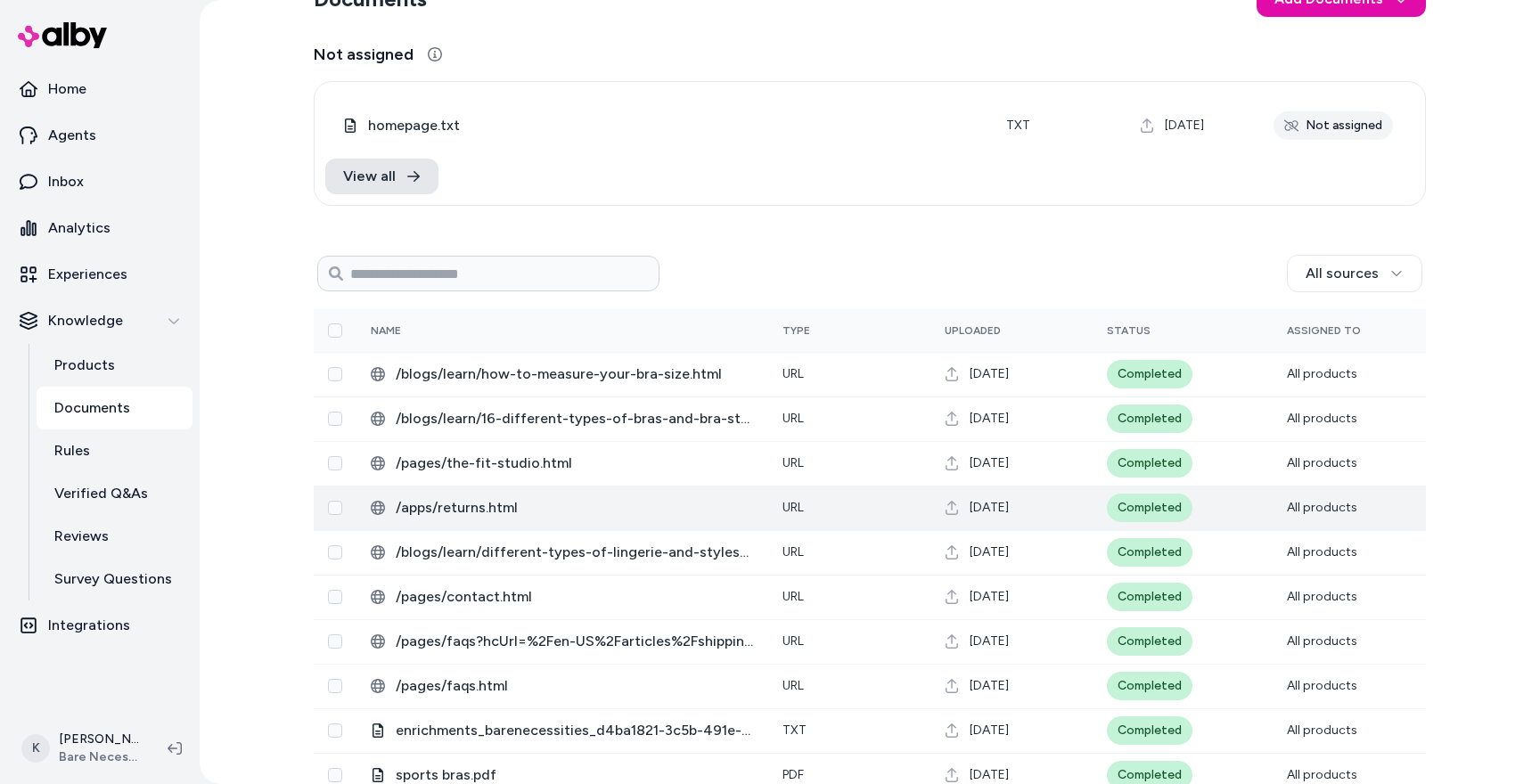
click at [487, 512] on span "/apps/returns.html" at bounding box center [574, 508] width 358 height 22
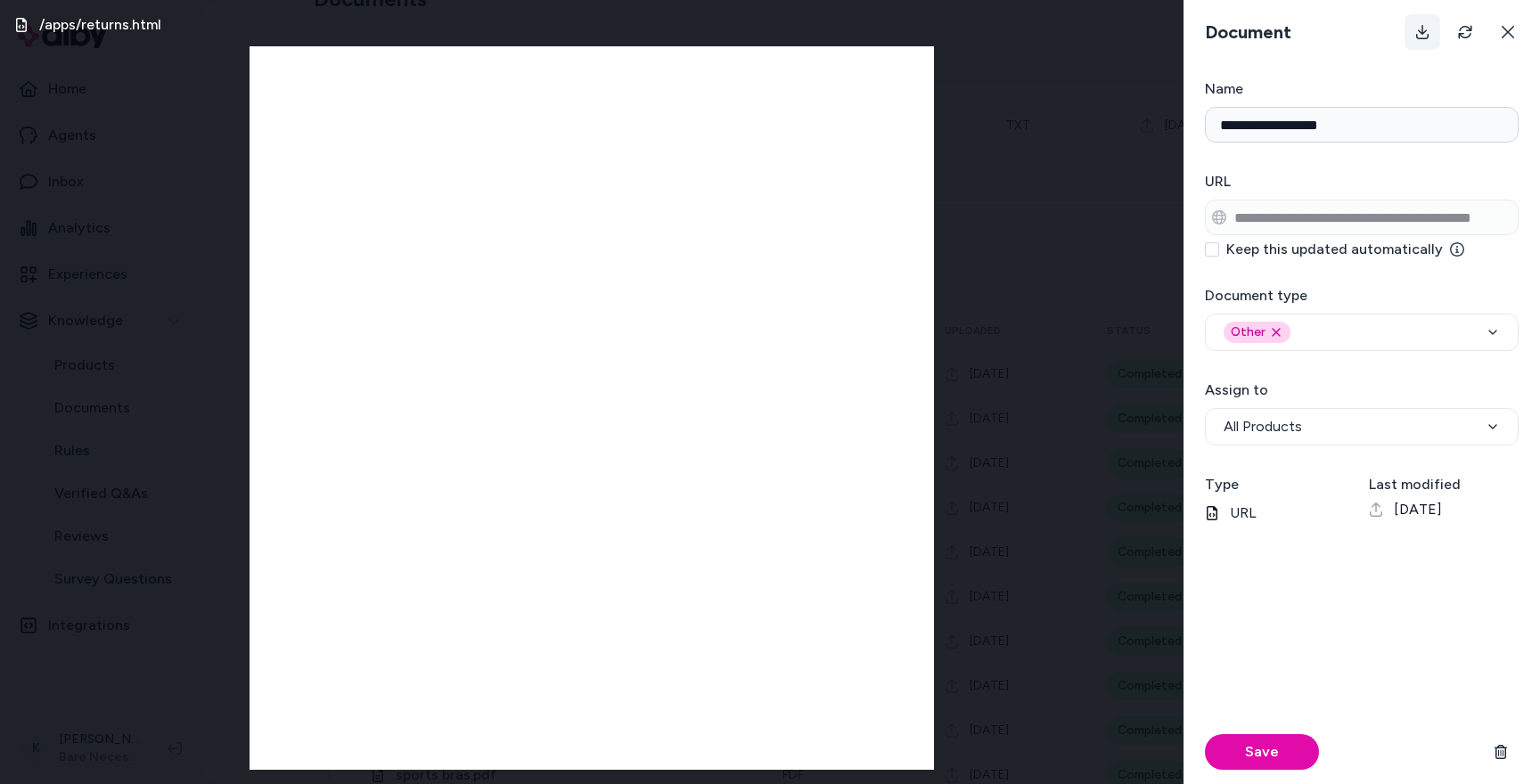
click at [1420, 39] on button at bounding box center [1422, 32] width 36 height 36
click at [1501, 35] on icon at bounding box center [1508, 32] width 14 height 14
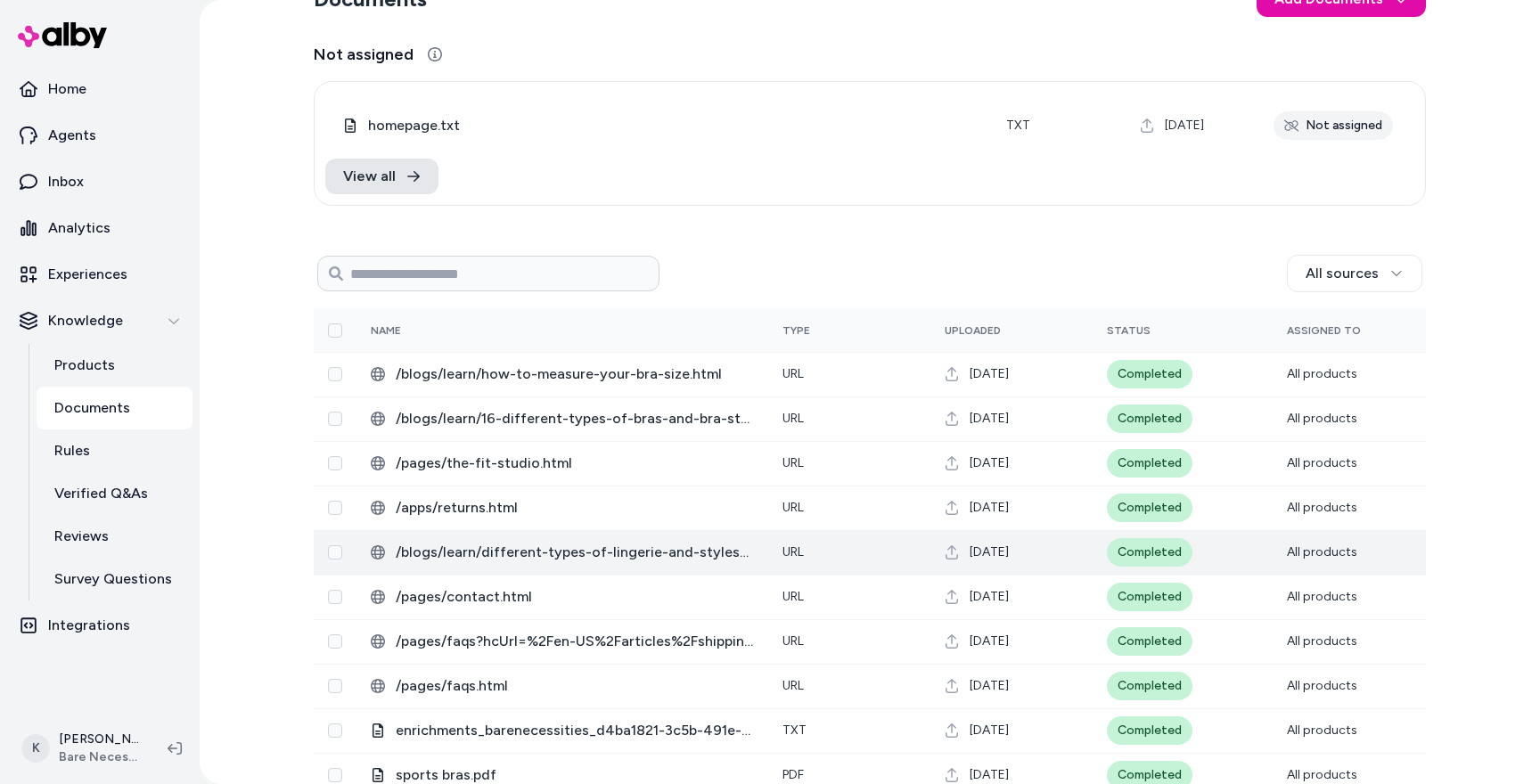
click at [576, 559] on span "/blogs/learn/different-types-of-lingerie-and-styles-of-lingerie-for-every-body-…" at bounding box center [574, 553] width 358 height 22
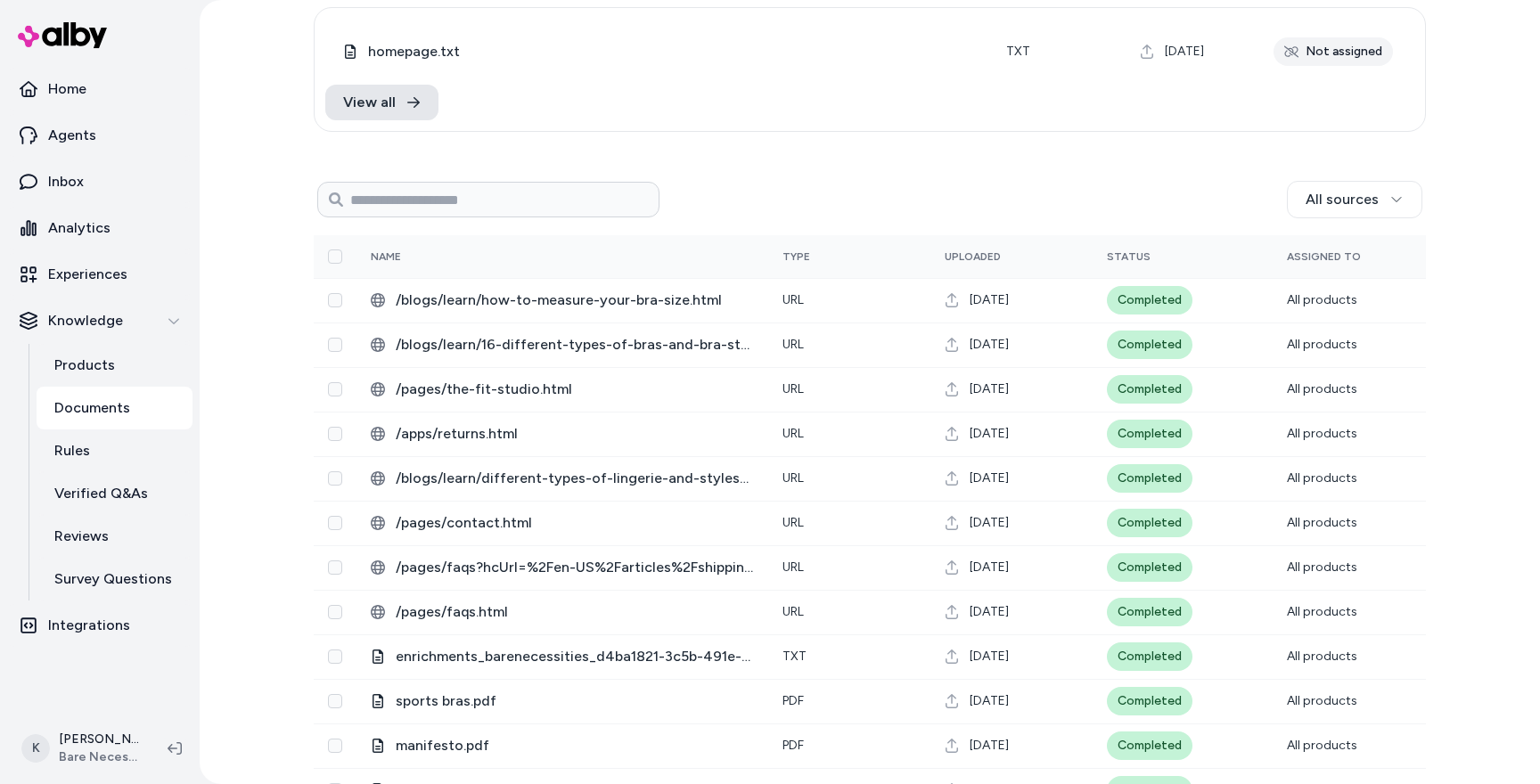
scroll to position [0, 0]
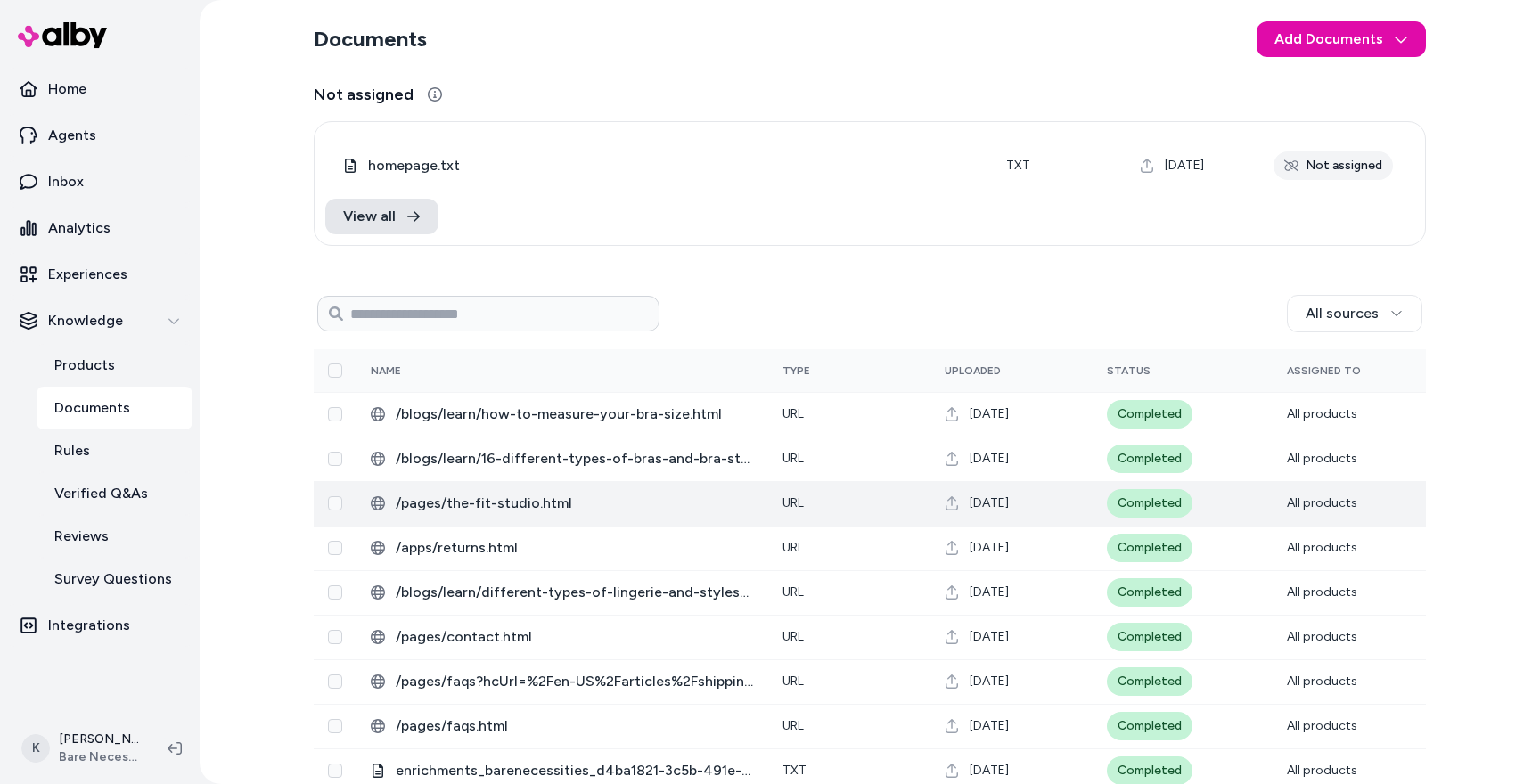
click at [526, 501] on span "/pages/the-fit-studio.html" at bounding box center [574, 503] width 358 height 22
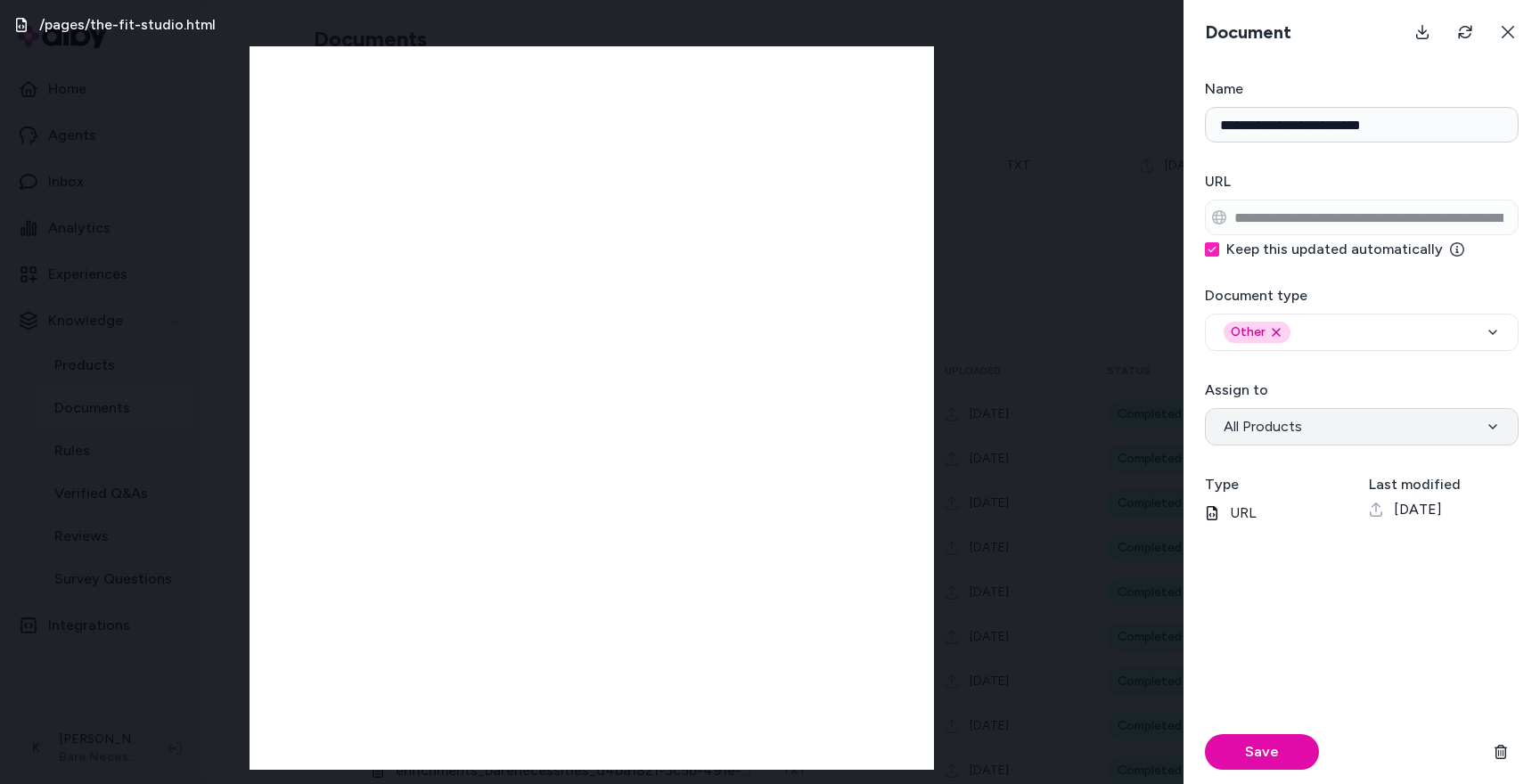
click at [1293, 432] on span "All Products" at bounding box center [1262, 427] width 78 height 22
click at [1317, 388] on div "**********" at bounding box center [1361, 412] width 313 height 65
click at [1327, 339] on div "Other Remove other option" at bounding box center [1361, 332] width 276 height 22
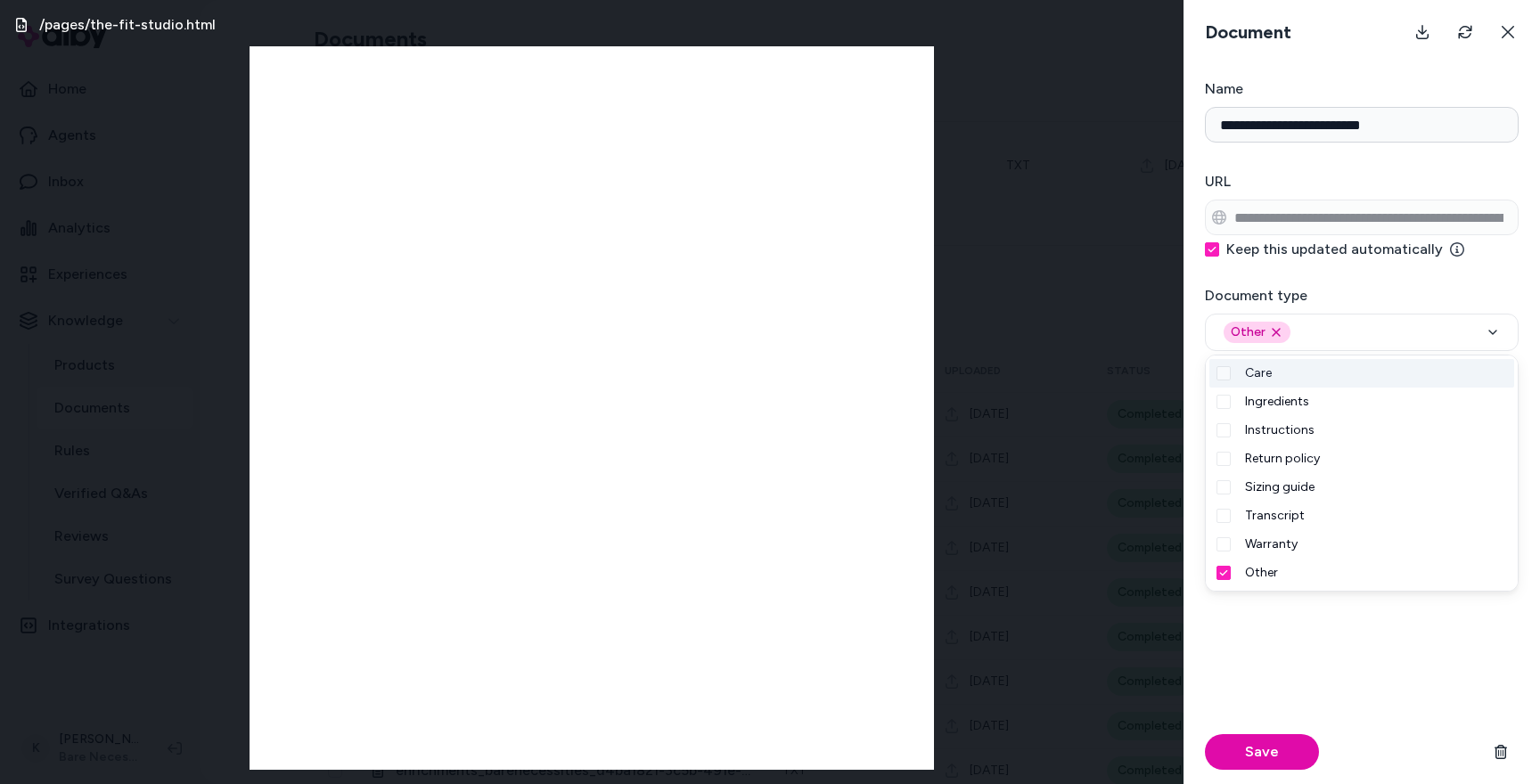
click at [1339, 292] on h3 "Document type" at bounding box center [1361, 296] width 313 height 22
click at [1339, 313] on button "Other Remove other option" at bounding box center [1361, 332] width 313 height 38
click at [1339, 292] on h3 "Document type" at bounding box center [1361, 296] width 313 height 22
click at [1339, 313] on button "Other Remove other option" at bounding box center [1361, 332] width 313 height 38
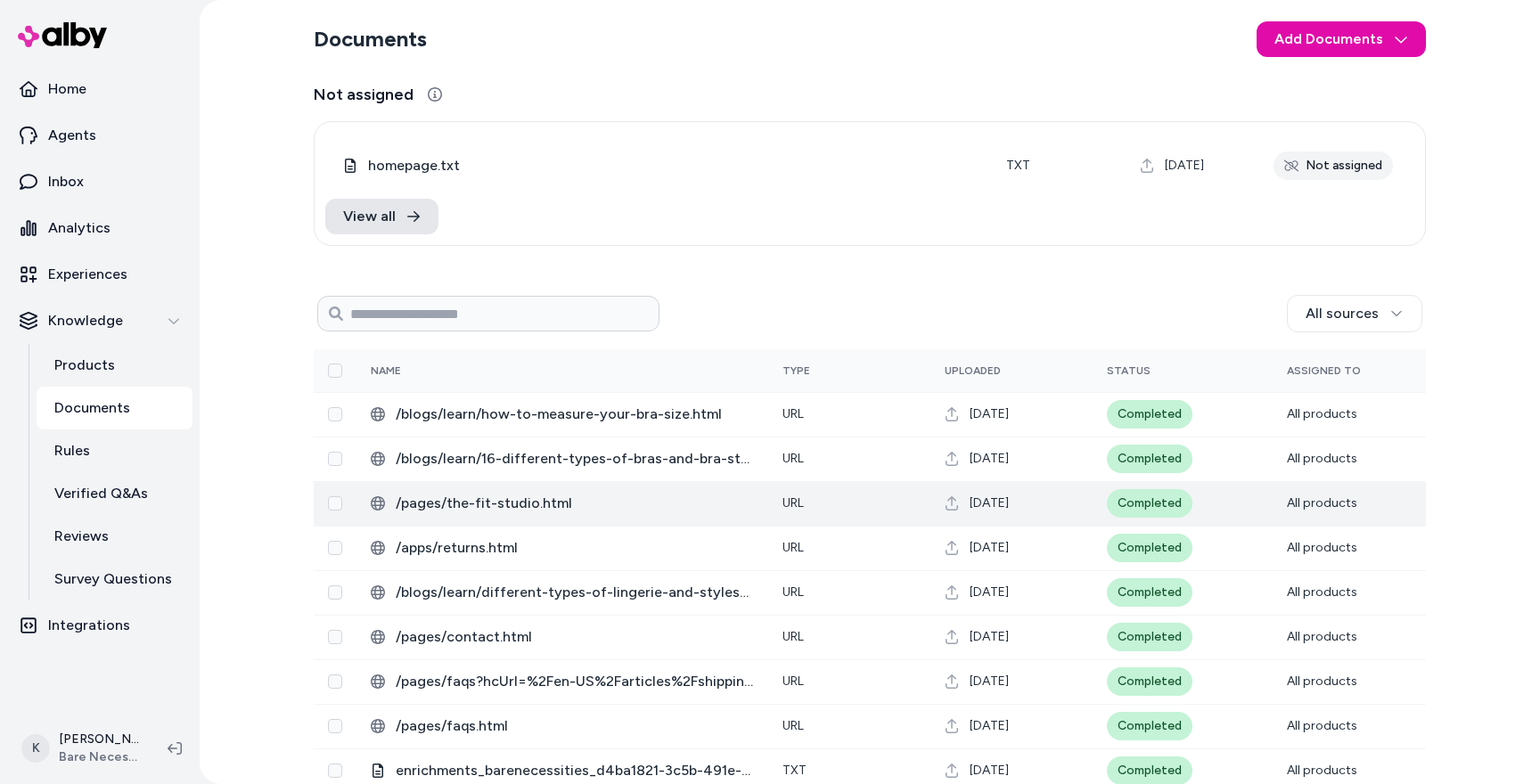
click at [850, 511] on td "URL" at bounding box center [849, 503] width 162 height 45
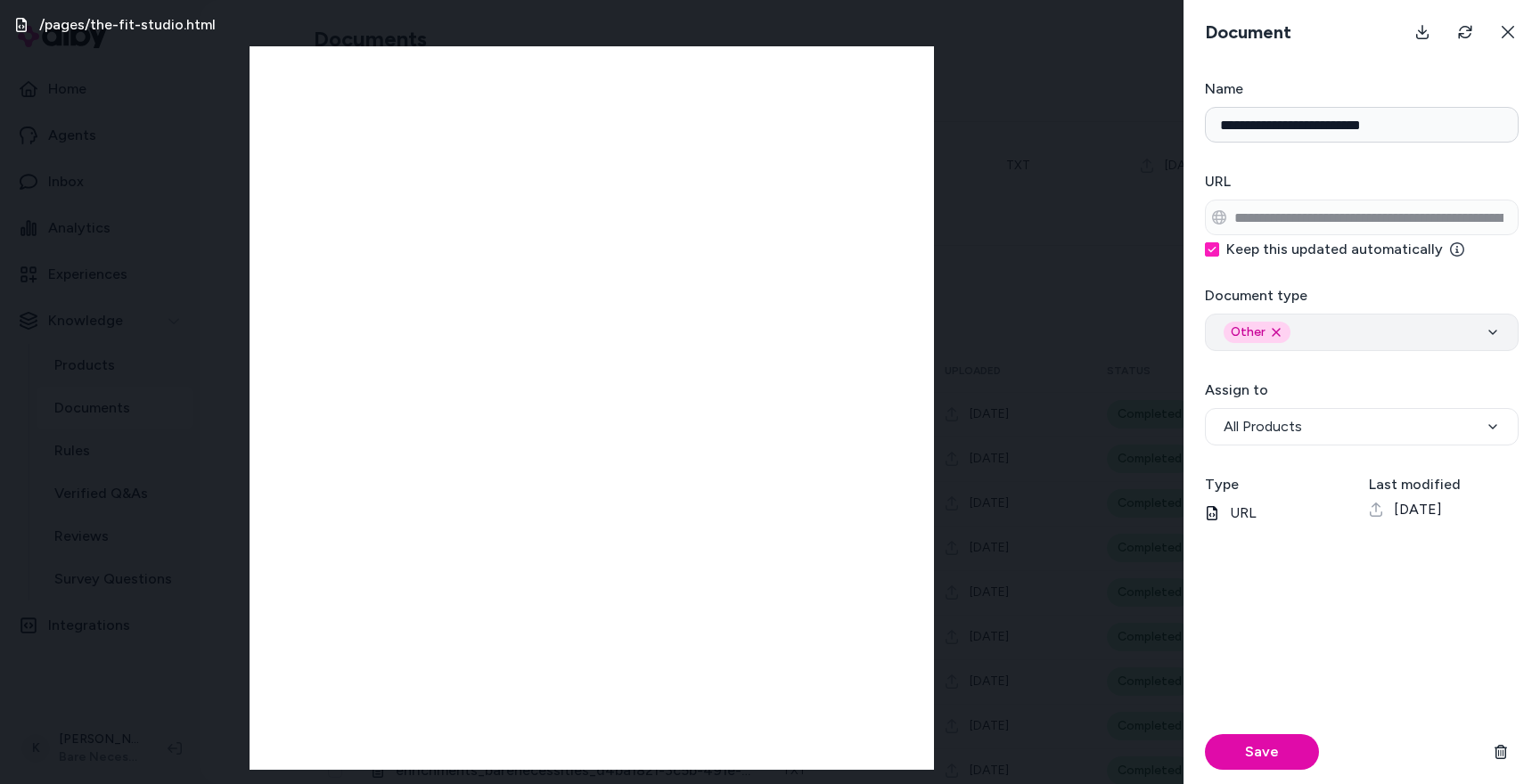
click at [1408, 324] on div "Other Remove other option" at bounding box center [1361, 332] width 276 height 22
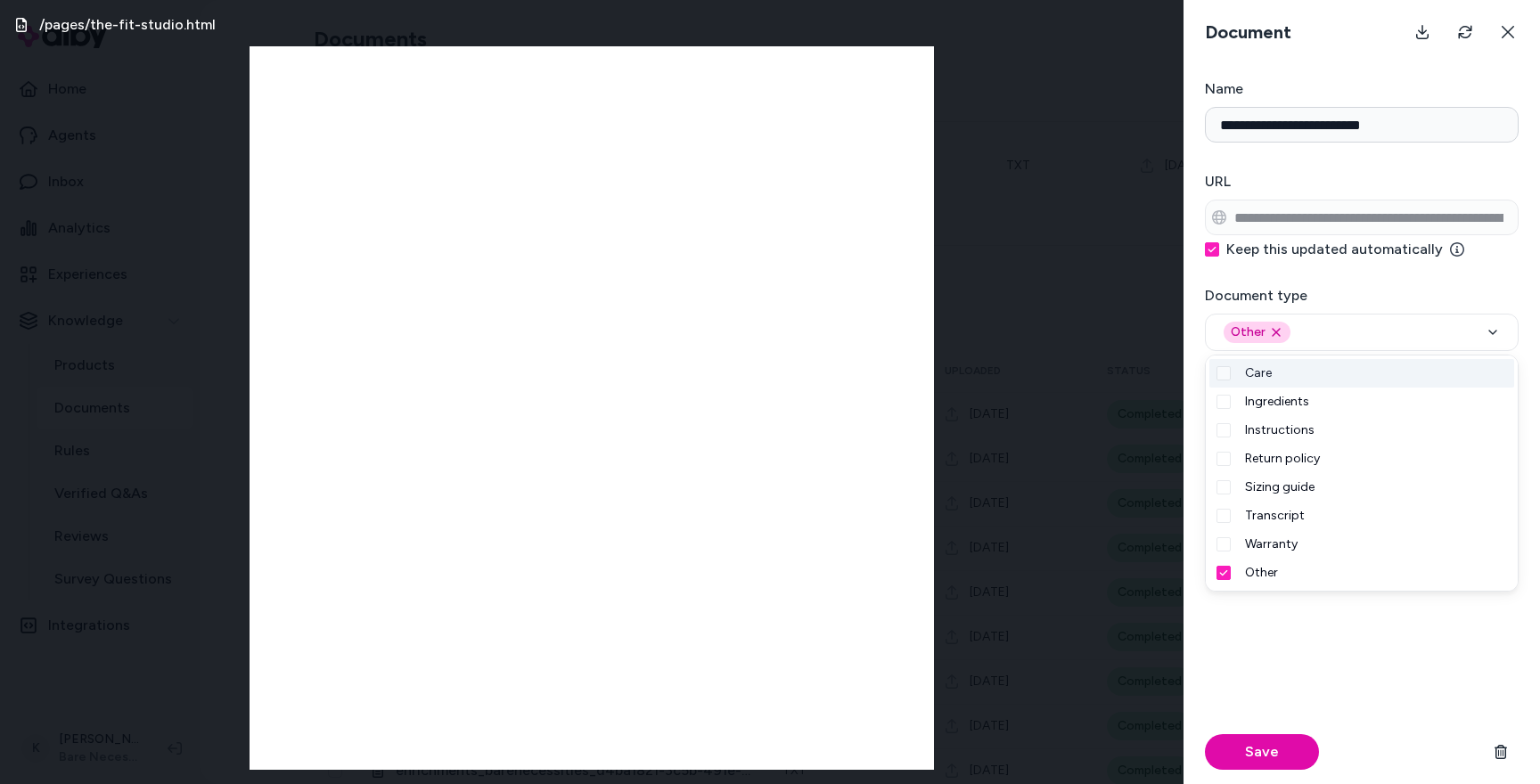
click at [1393, 301] on h3 "Document type" at bounding box center [1361, 296] width 313 height 22
click at [1393, 313] on button "Other Remove other option" at bounding box center [1361, 332] width 313 height 38
click at [1315, 668] on div "Save" at bounding box center [1361, 668] width 313 height 231
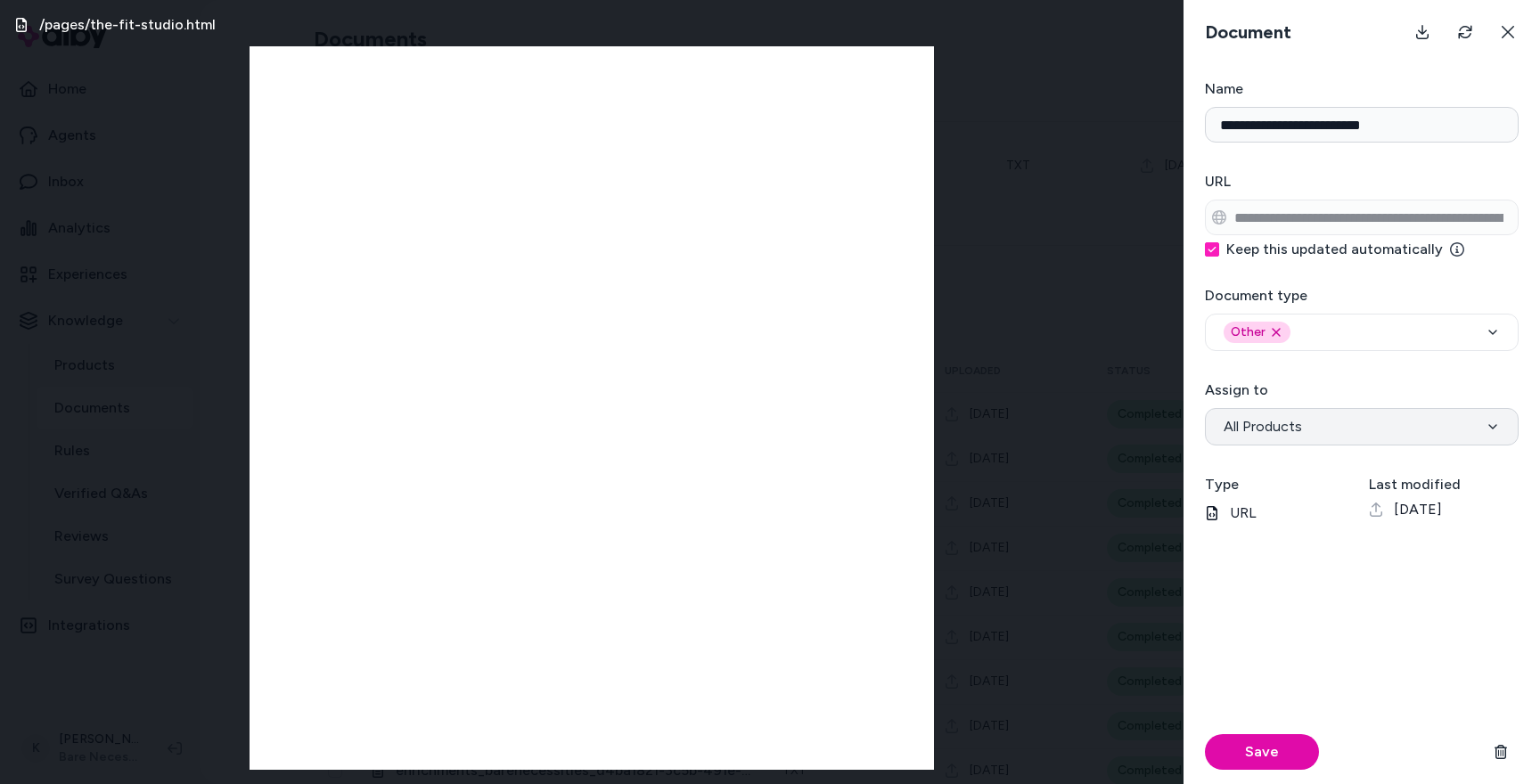
click at [1288, 432] on span "All Products" at bounding box center [1262, 427] width 78 height 22
click at [1326, 379] on form "**********" at bounding box center [1361, 431] width 356 height 705
click at [1326, 436] on button "All Products" at bounding box center [1361, 427] width 313 height 38
click at [1305, 432] on span "Specific products" at bounding box center [1280, 427] width 114 height 22
select select "***"
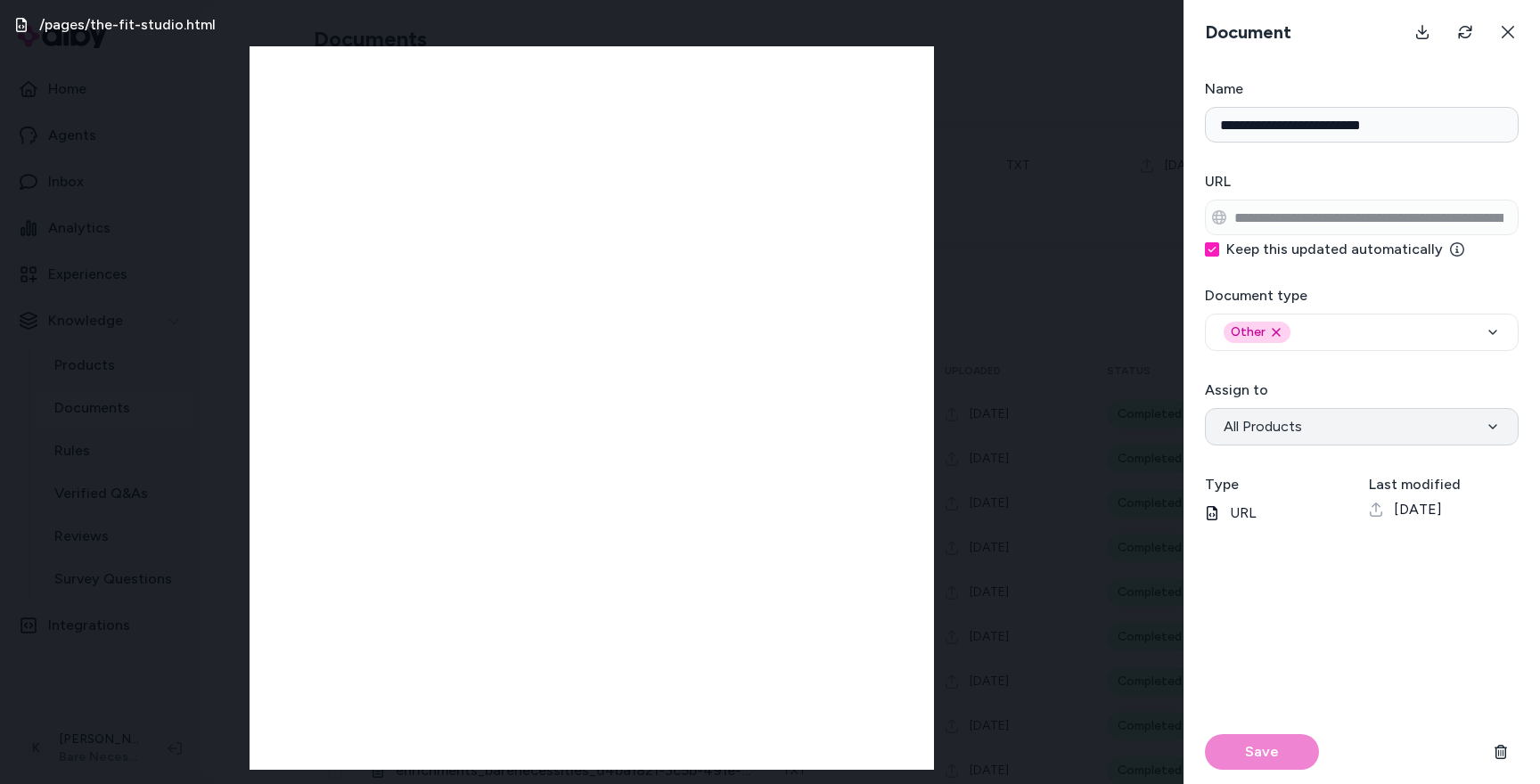
click at [1291, 437] on button "All Products" at bounding box center [1361, 427] width 313 height 38
click at [1276, 621] on div "Save" at bounding box center [1361, 668] width 313 height 231
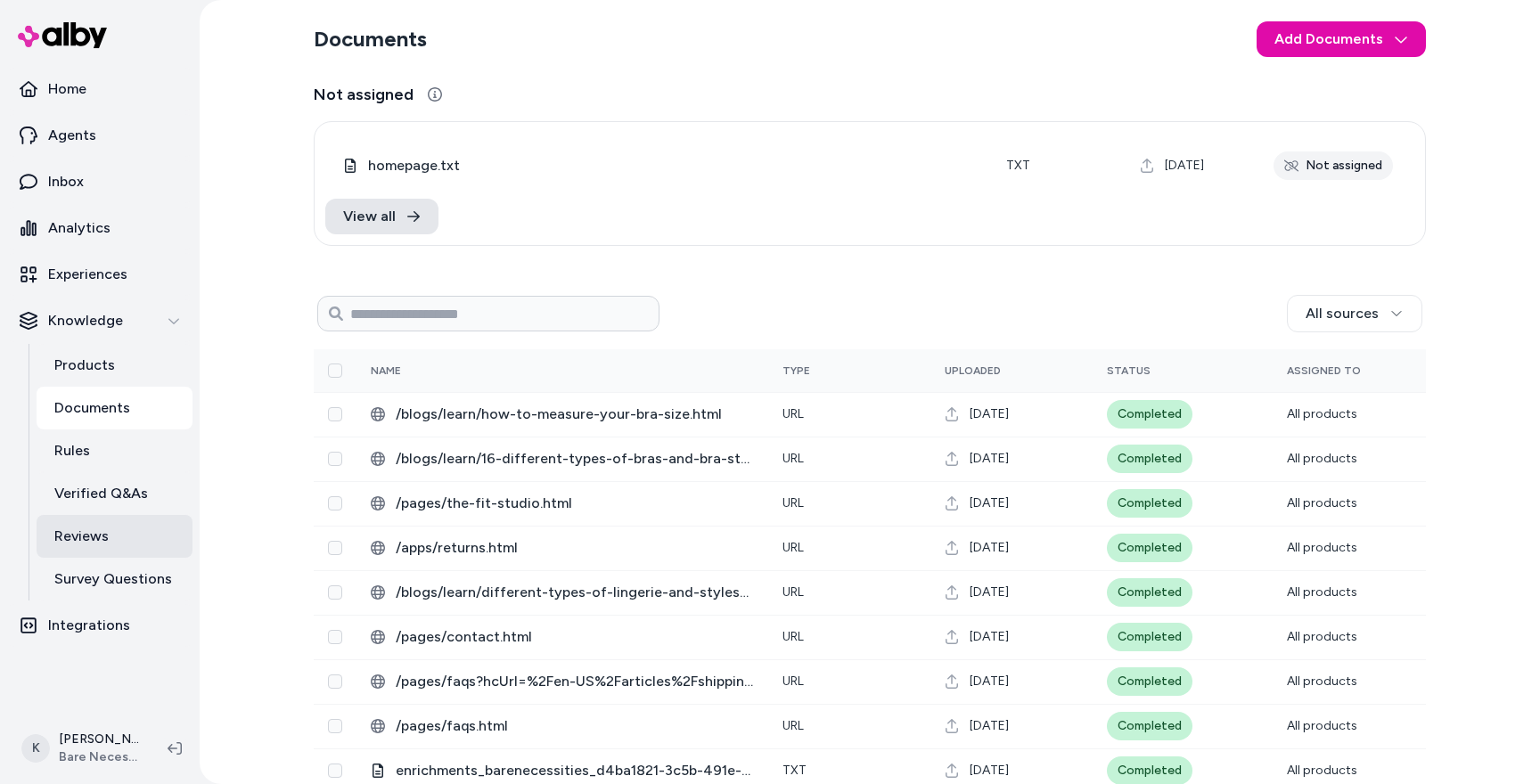
click at [95, 527] on p "Reviews" at bounding box center [82, 536] width 55 height 22
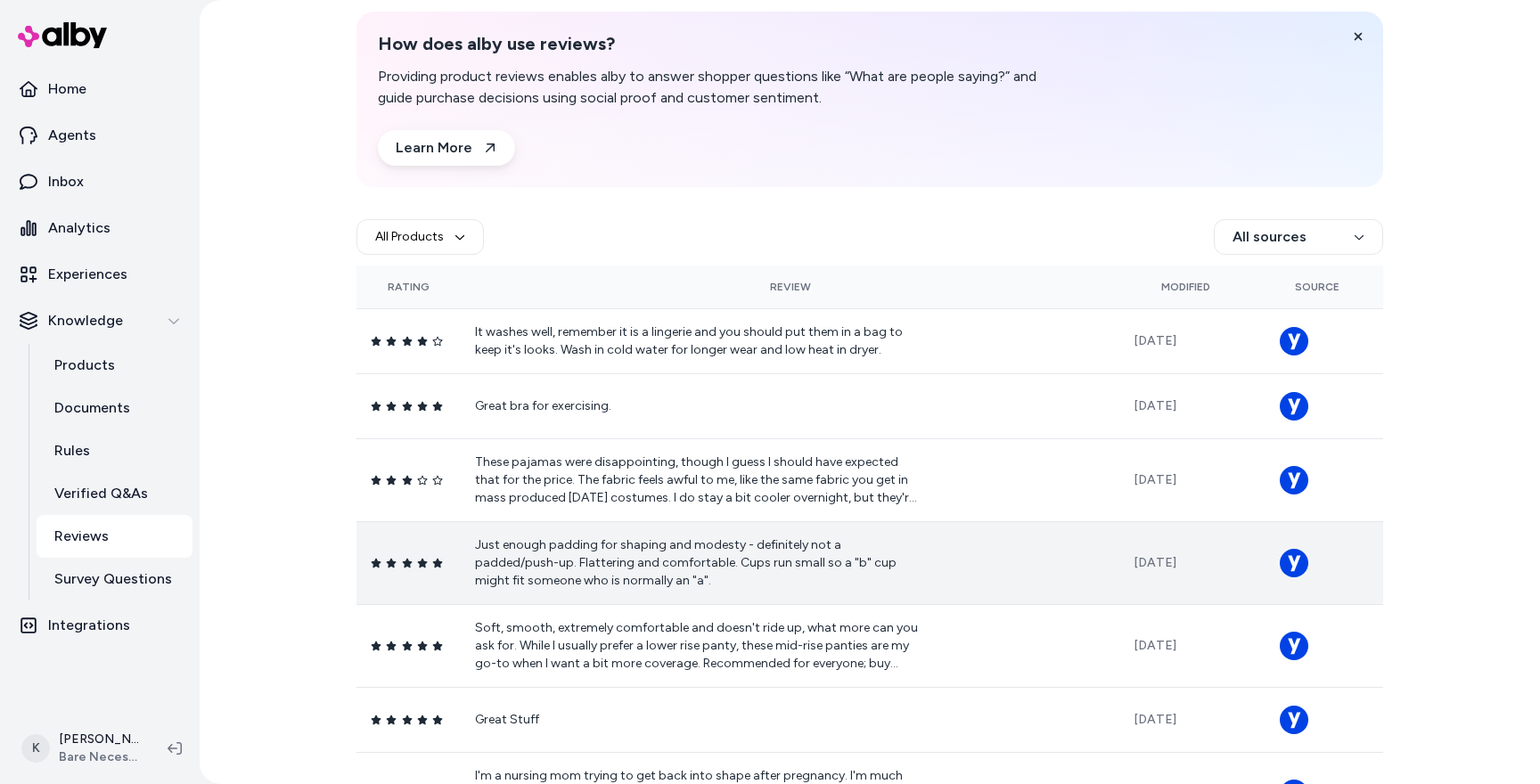
scroll to position [28, 0]
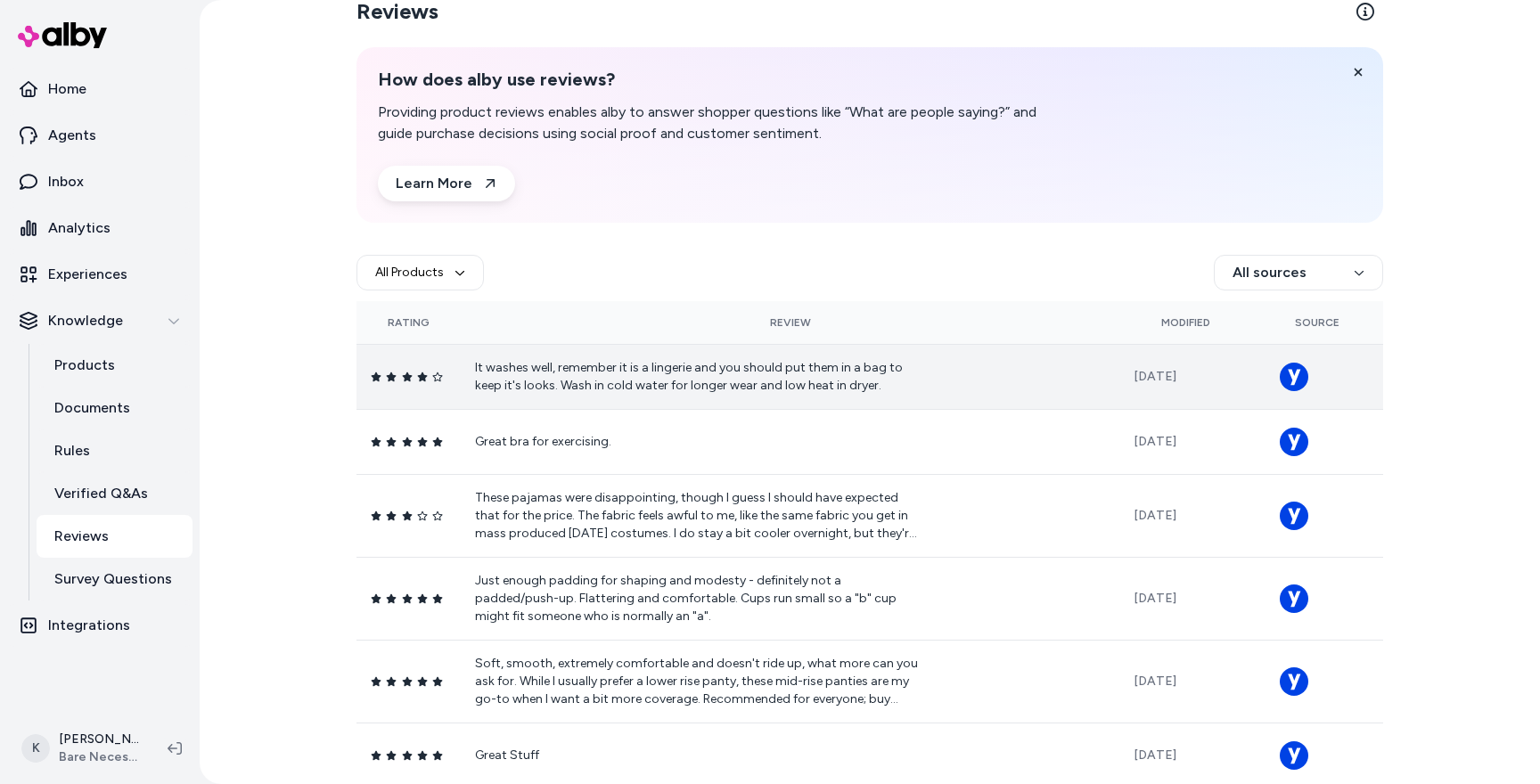
click at [1294, 381] on icon at bounding box center [1294, 377] width 13 height 16
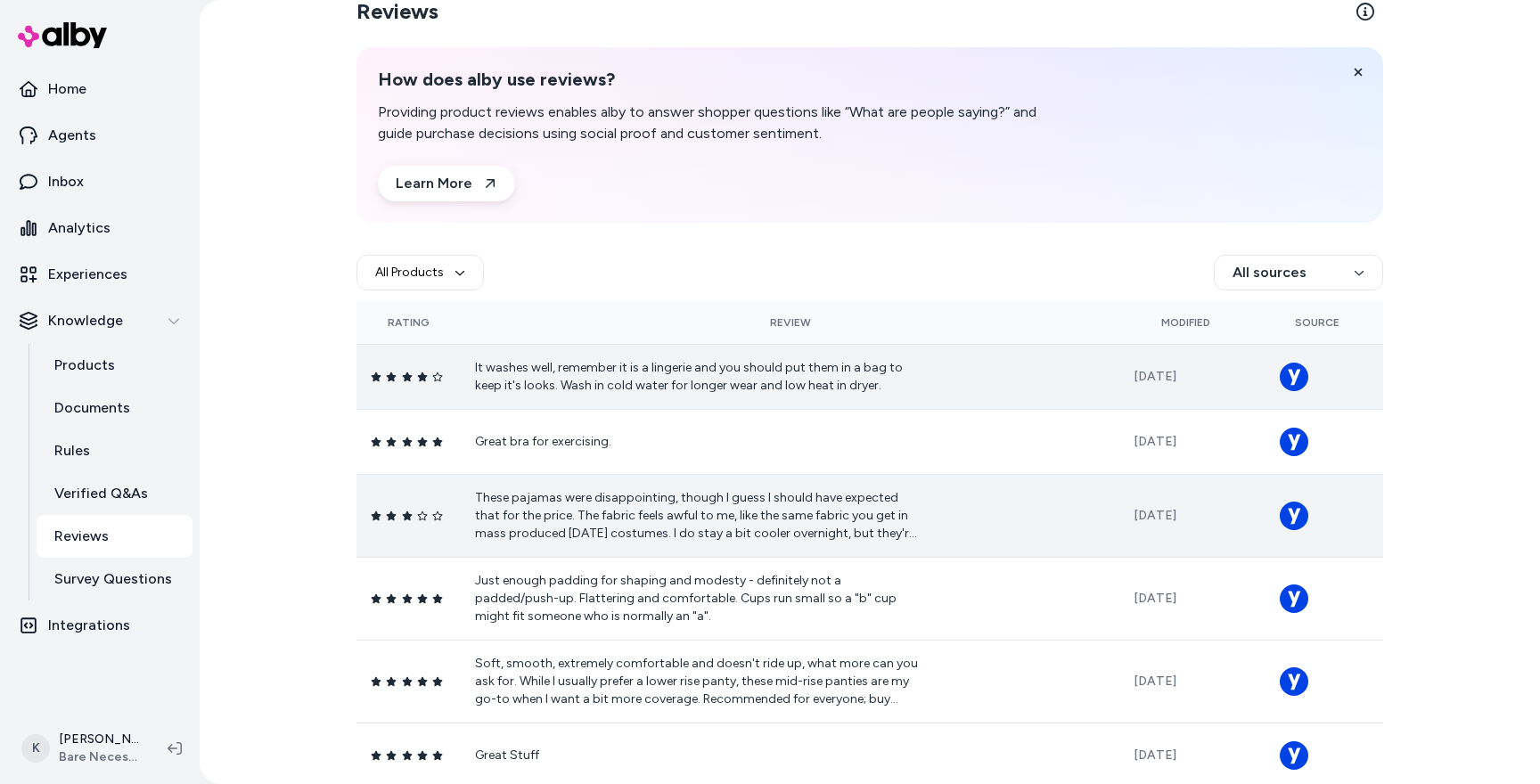
click at [1295, 509] on circle at bounding box center [1294, 516] width 29 height 29
click at [1356, 274] on html "Home Agents Inbox Analytics Experiences Knowledge Products Documents Rules Veri…" at bounding box center [770, 392] width 1540 height 784
click at [1100, 272] on html "Home Agents Inbox Analytics Experiences Knowledge Products Documents Rules Veri…" at bounding box center [770, 392] width 1540 height 784
click at [111, 633] on p "Integrations" at bounding box center [89, 625] width 82 height 22
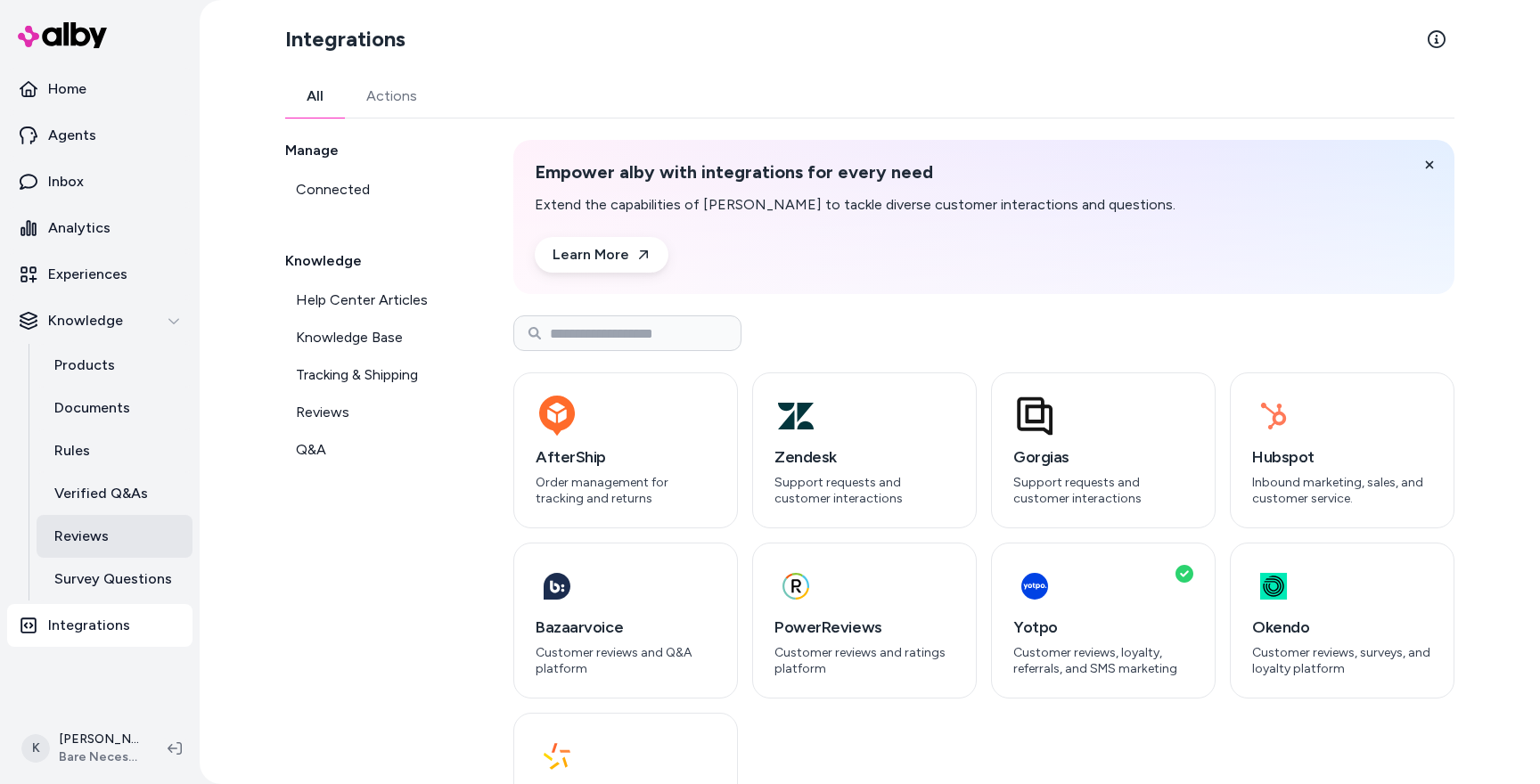
click at [124, 553] on link "Reviews" at bounding box center [115, 536] width 156 height 43
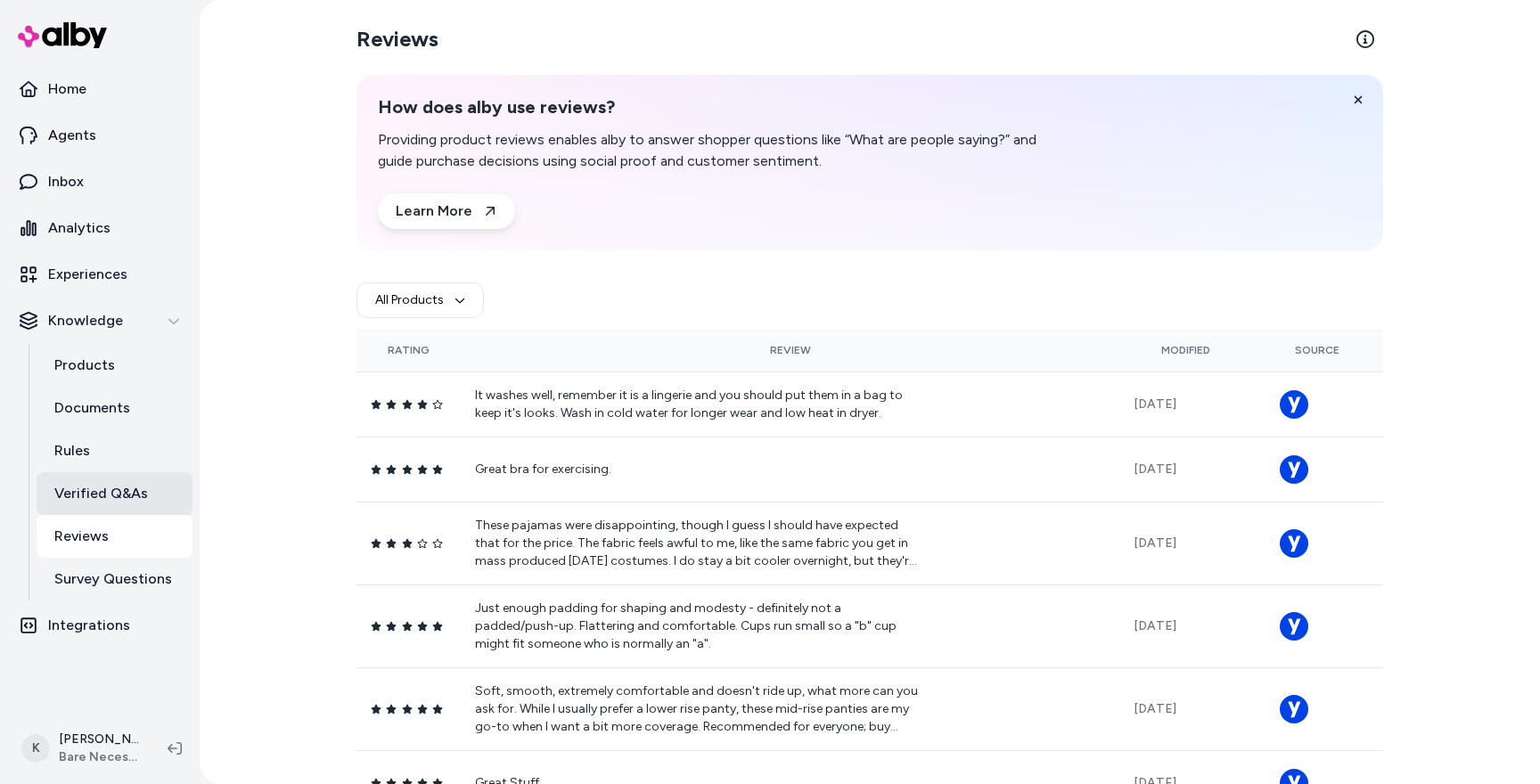
click at [125, 492] on p "Verified Q&As" at bounding box center [101, 493] width 93 height 22
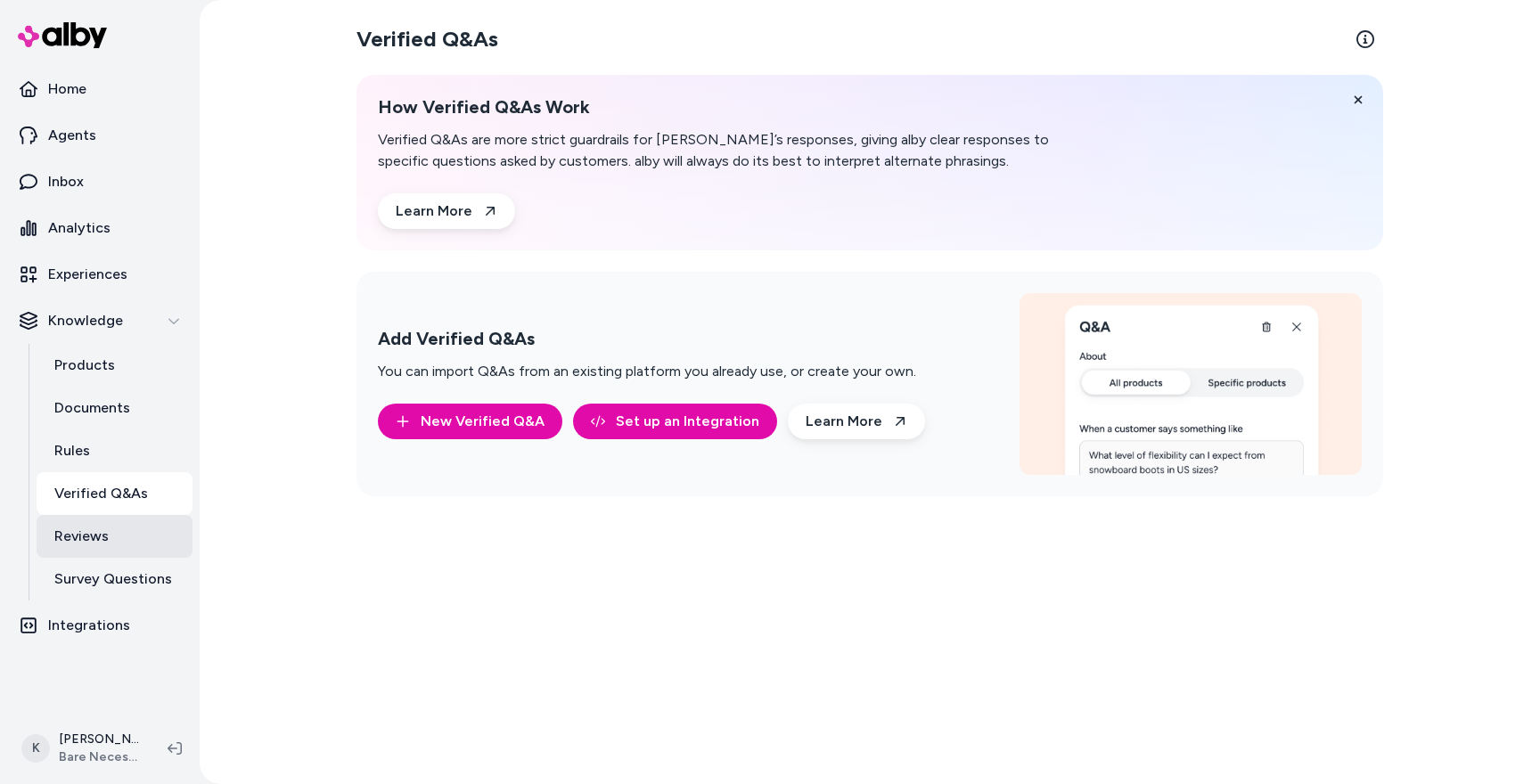
click at [94, 546] on p "Reviews" at bounding box center [82, 536] width 55 height 22
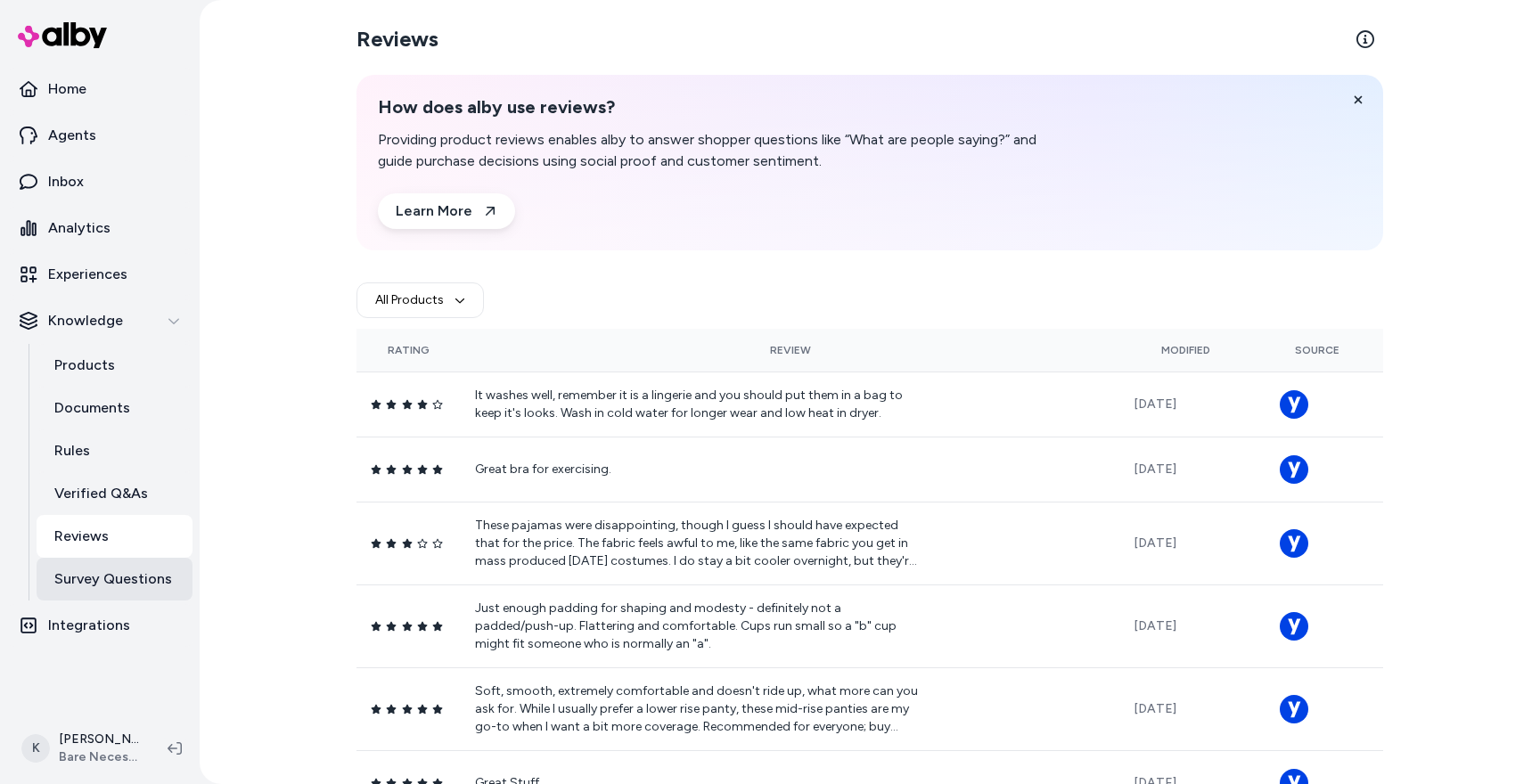
click at [97, 577] on p "Survey Questions" at bounding box center [113, 579] width 118 height 22
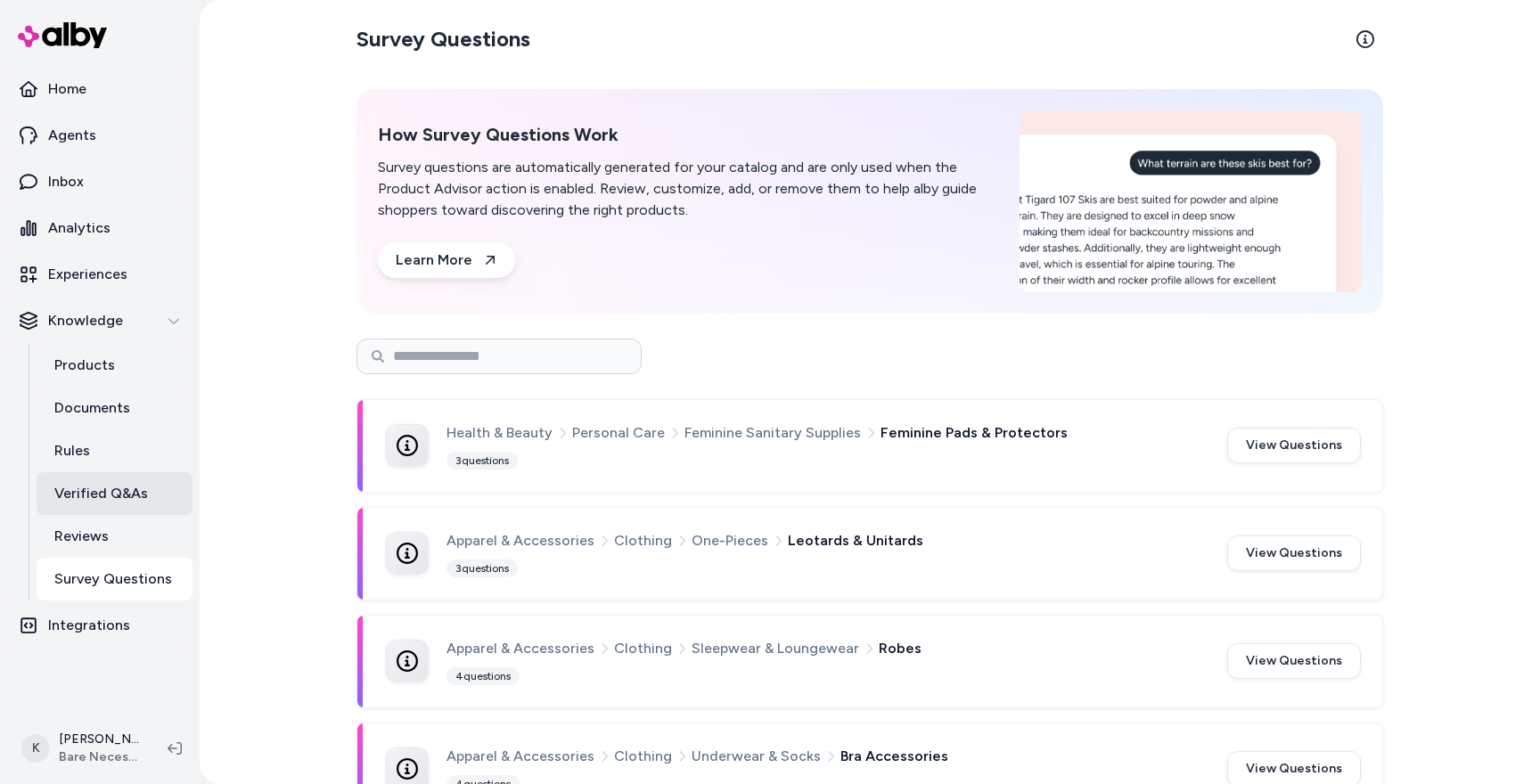
click at [101, 483] on p "Verified Q&As" at bounding box center [101, 493] width 93 height 22
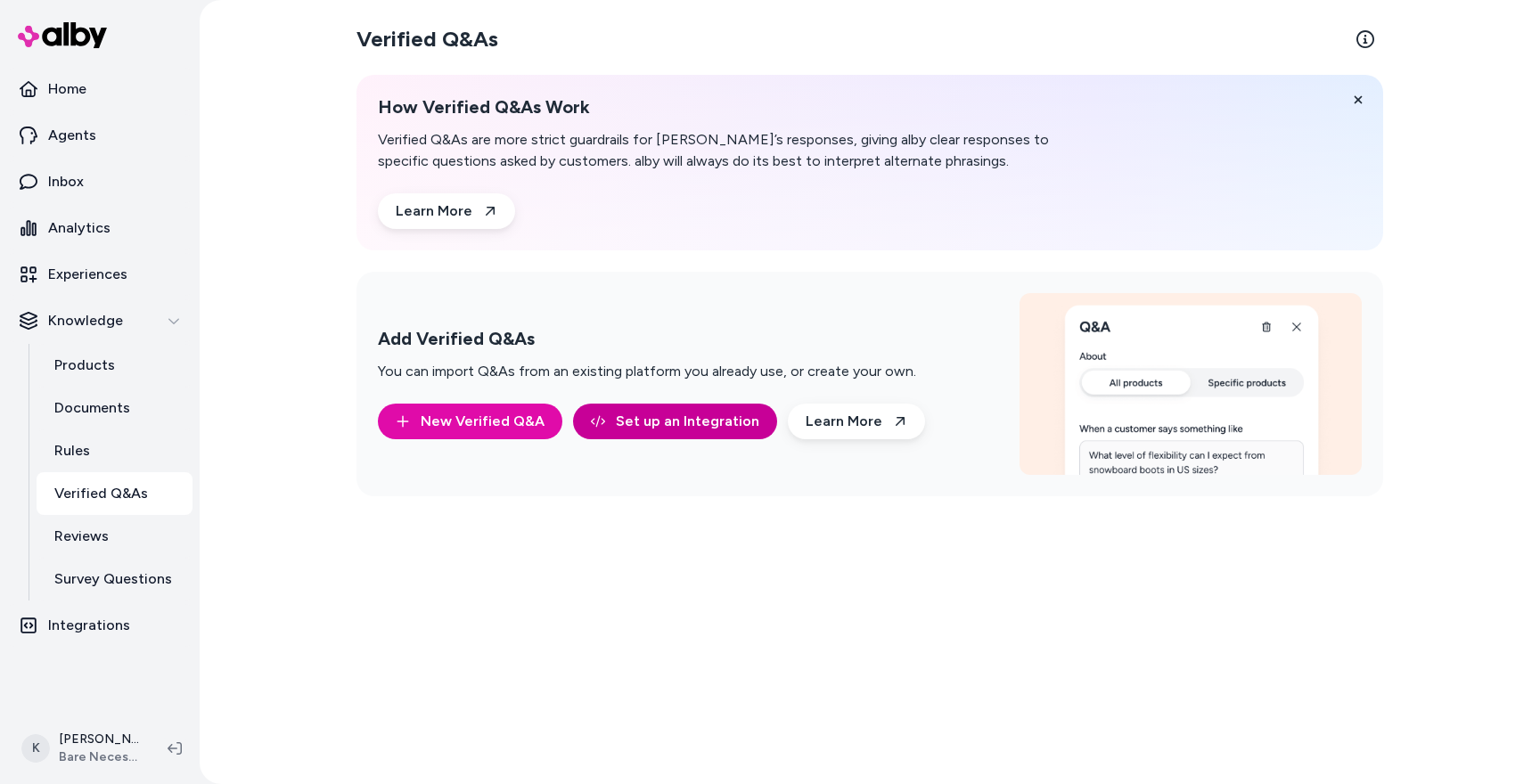
click at [653, 424] on link "Set up an Integration" at bounding box center [674, 422] width 204 height 36
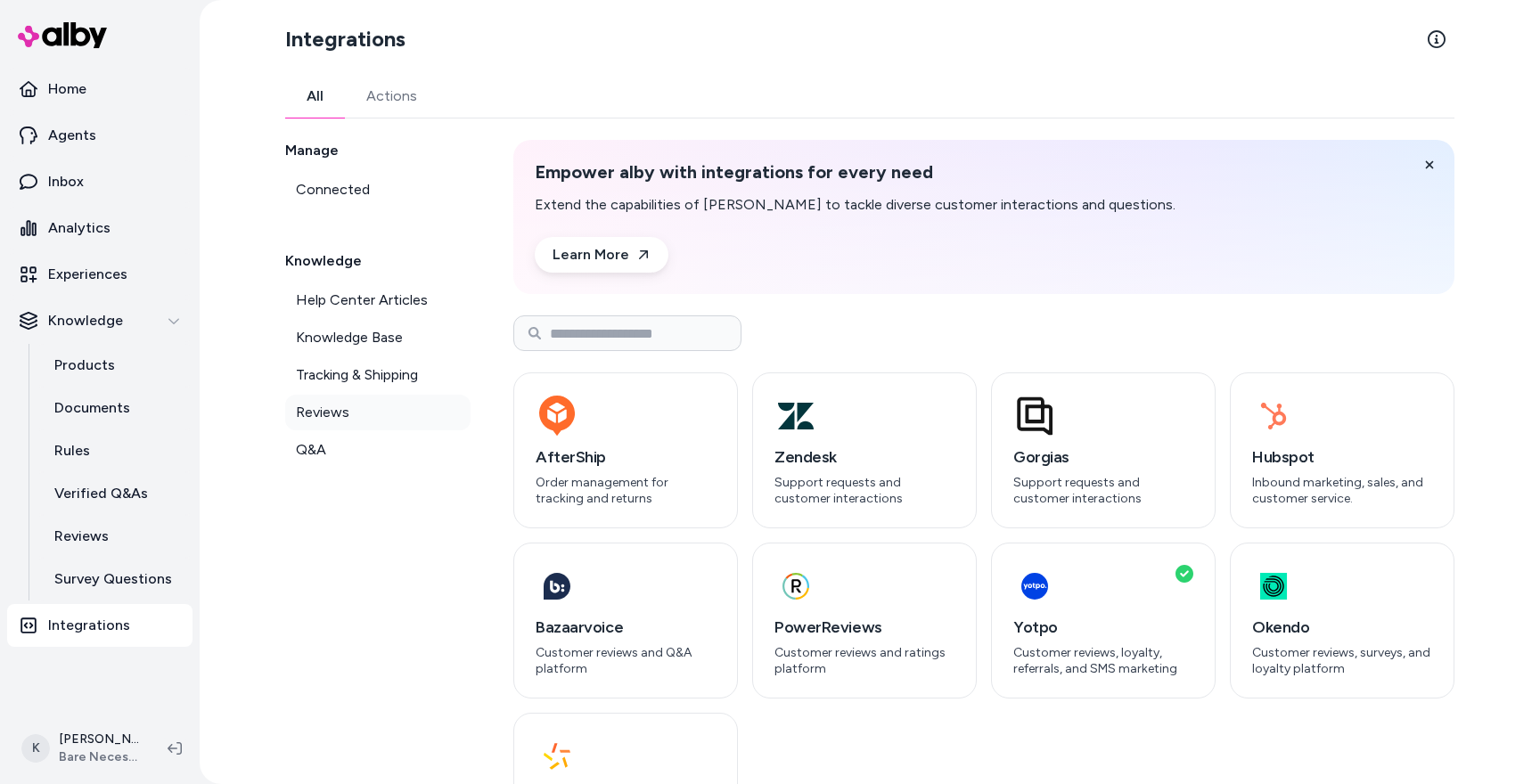
click at [350, 413] on link "Reviews" at bounding box center [378, 413] width 185 height 36
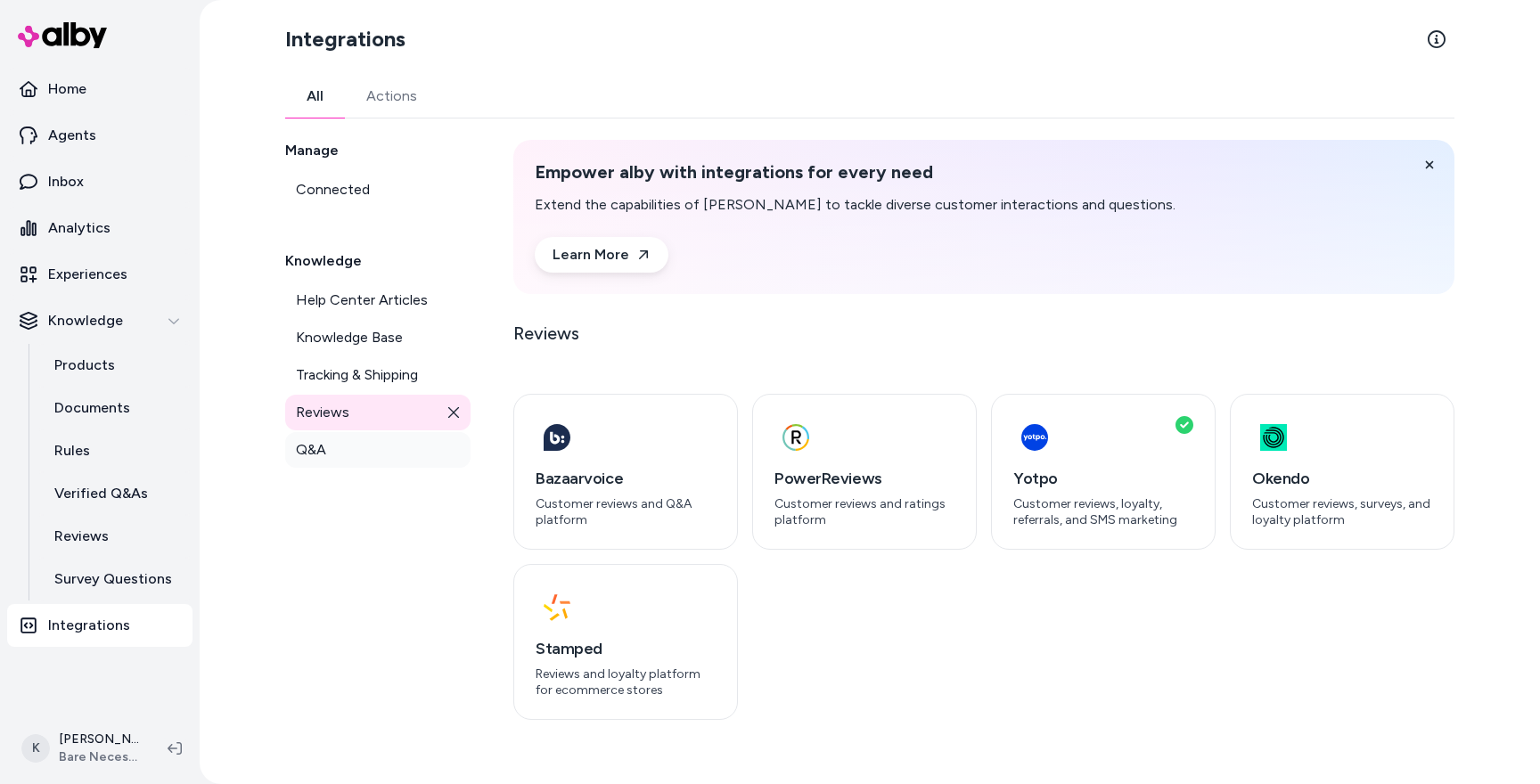
click at [337, 444] on link "Q&A" at bounding box center [378, 450] width 185 height 36
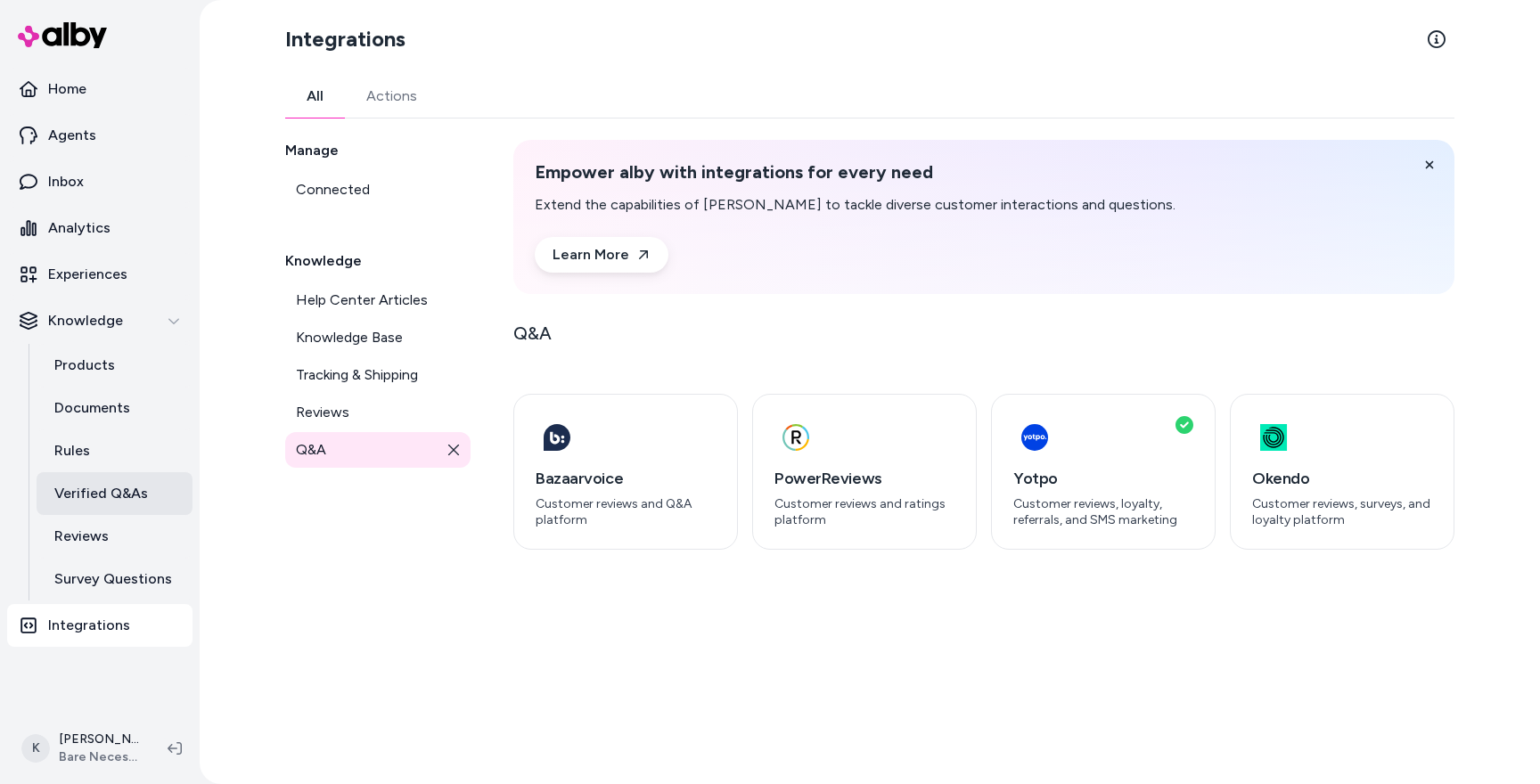
click at [126, 489] on p "Verified Q&As" at bounding box center [101, 493] width 93 height 22
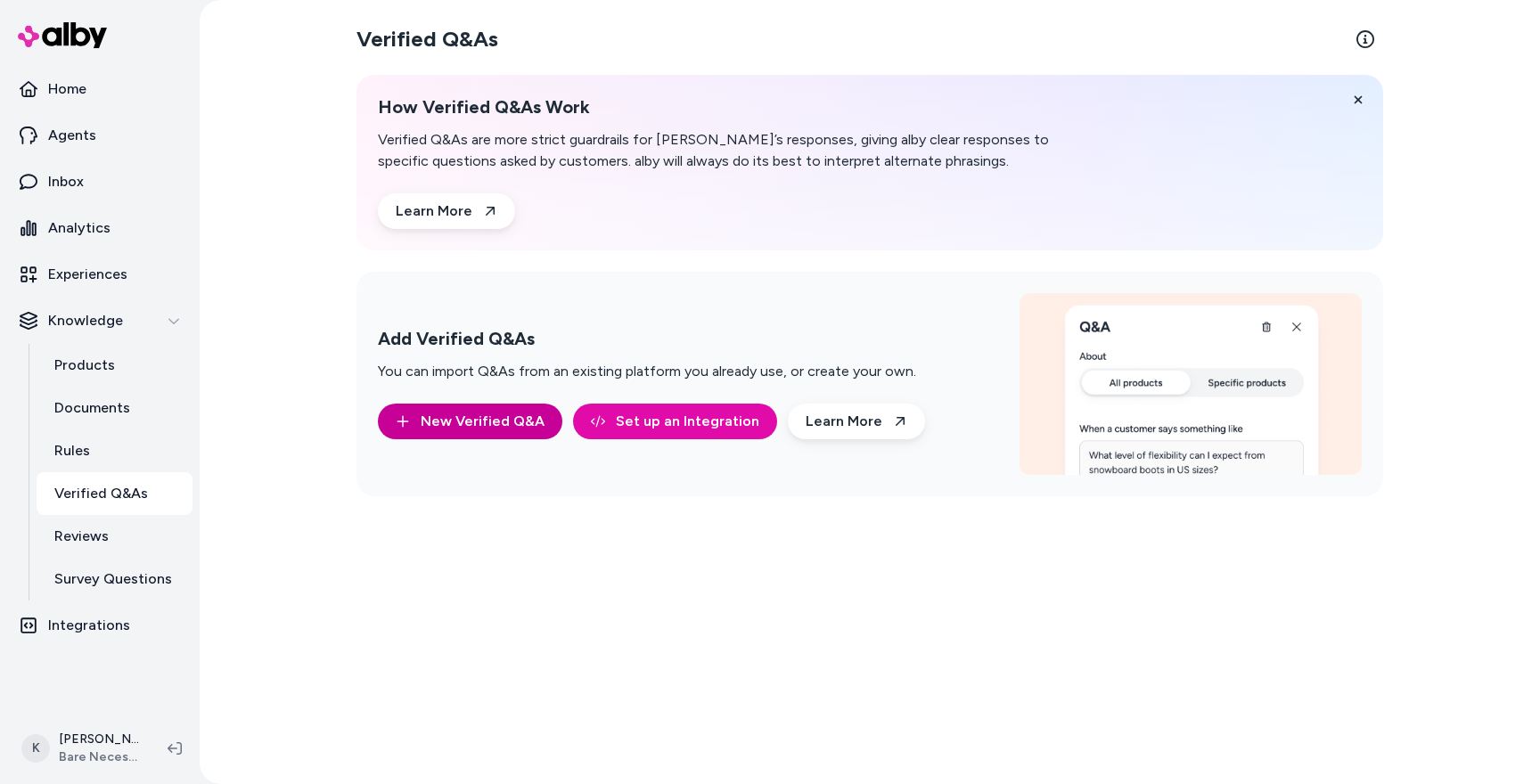
click at [481, 432] on button "New Verified Q&A" at bounding box center [470, 422] width 185 height 36
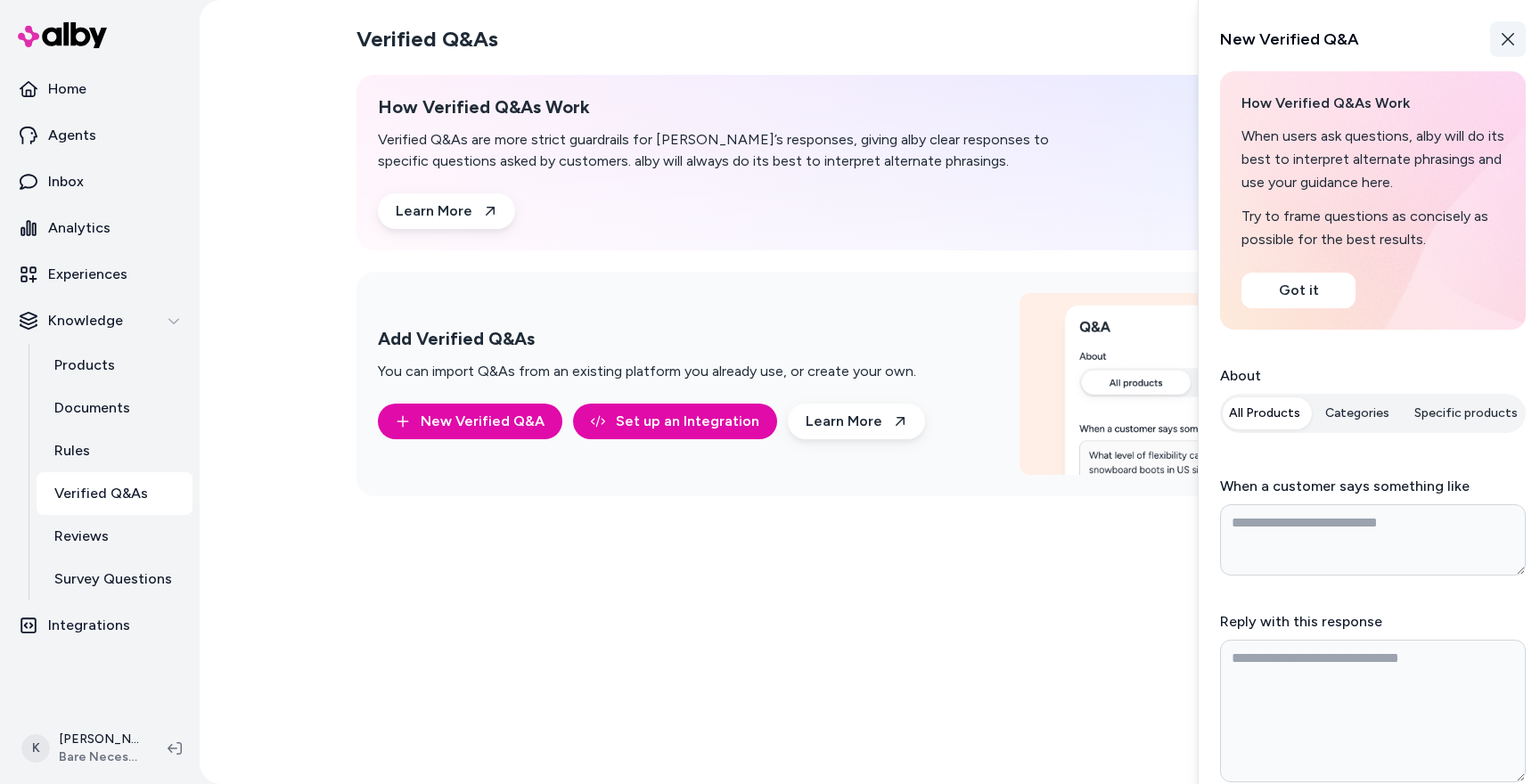
click at [1499, 44] on button "Close" at bounding box center [1508, 39] width 36 height 36
type textarea "*"
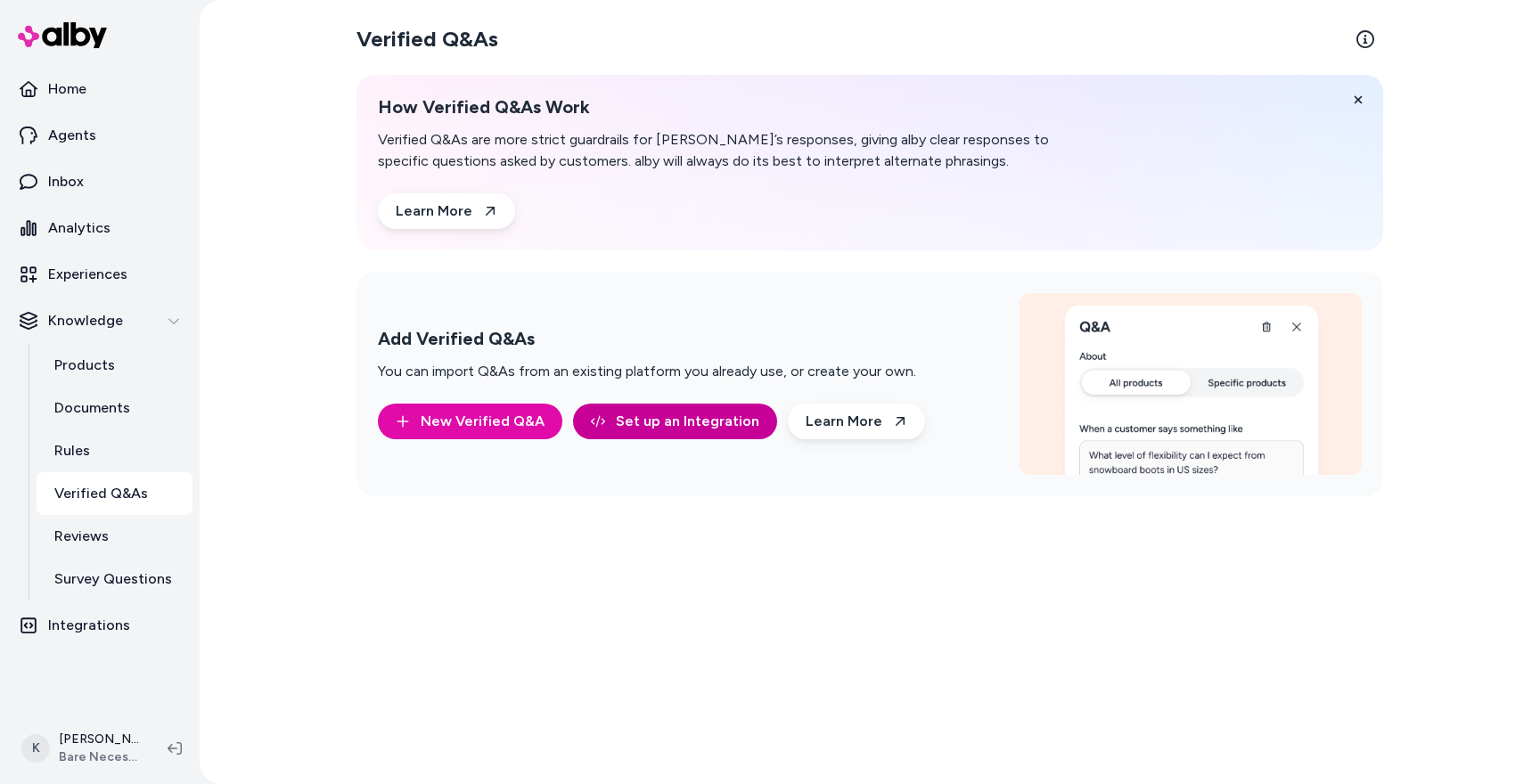
click at [702, 425] on link "Set up an Integration" at bounding box center [674, 422] width 204 height 36
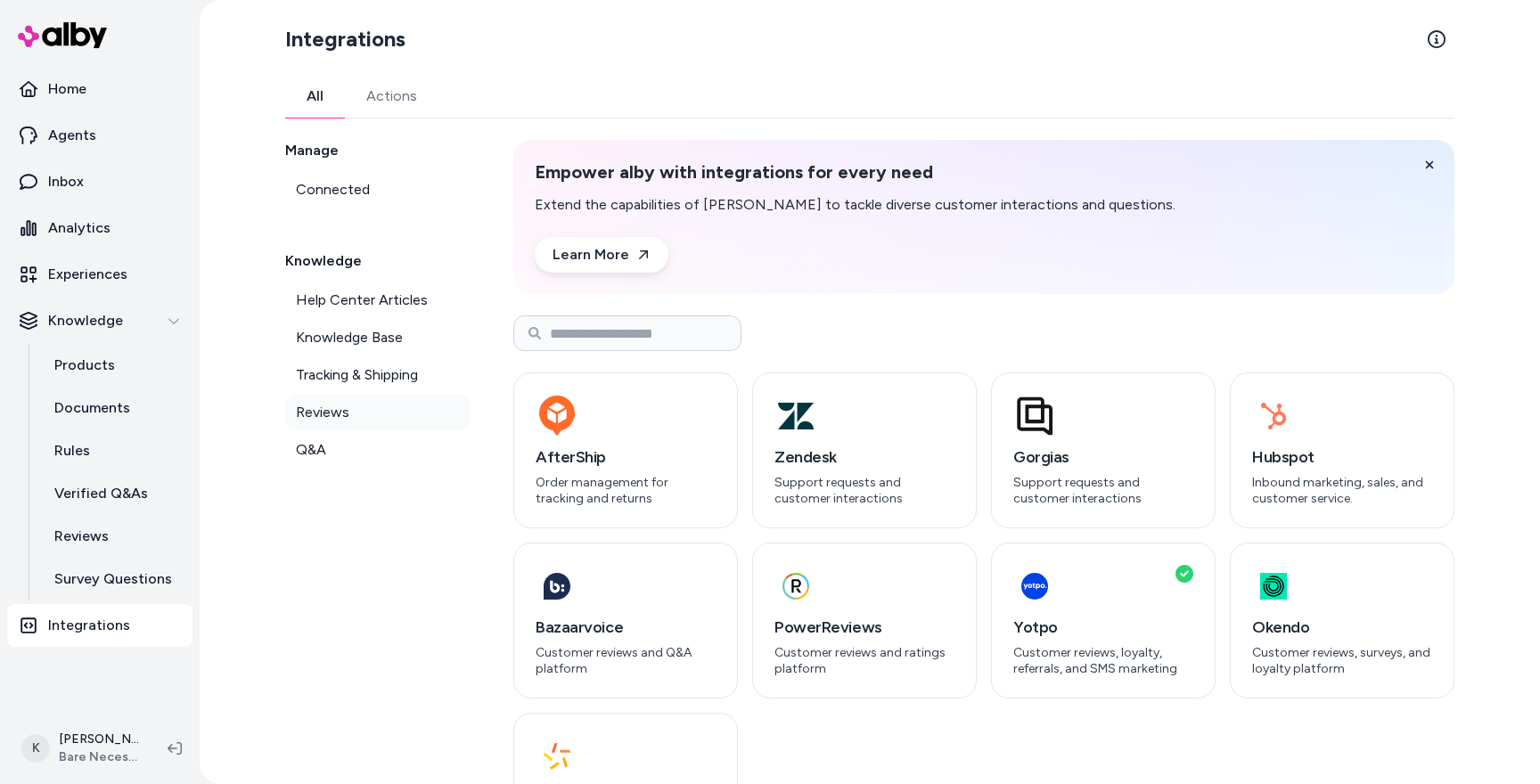
click at [366, 417] on link "Reviews" at bounding box center [378, 413] width 185 height 36
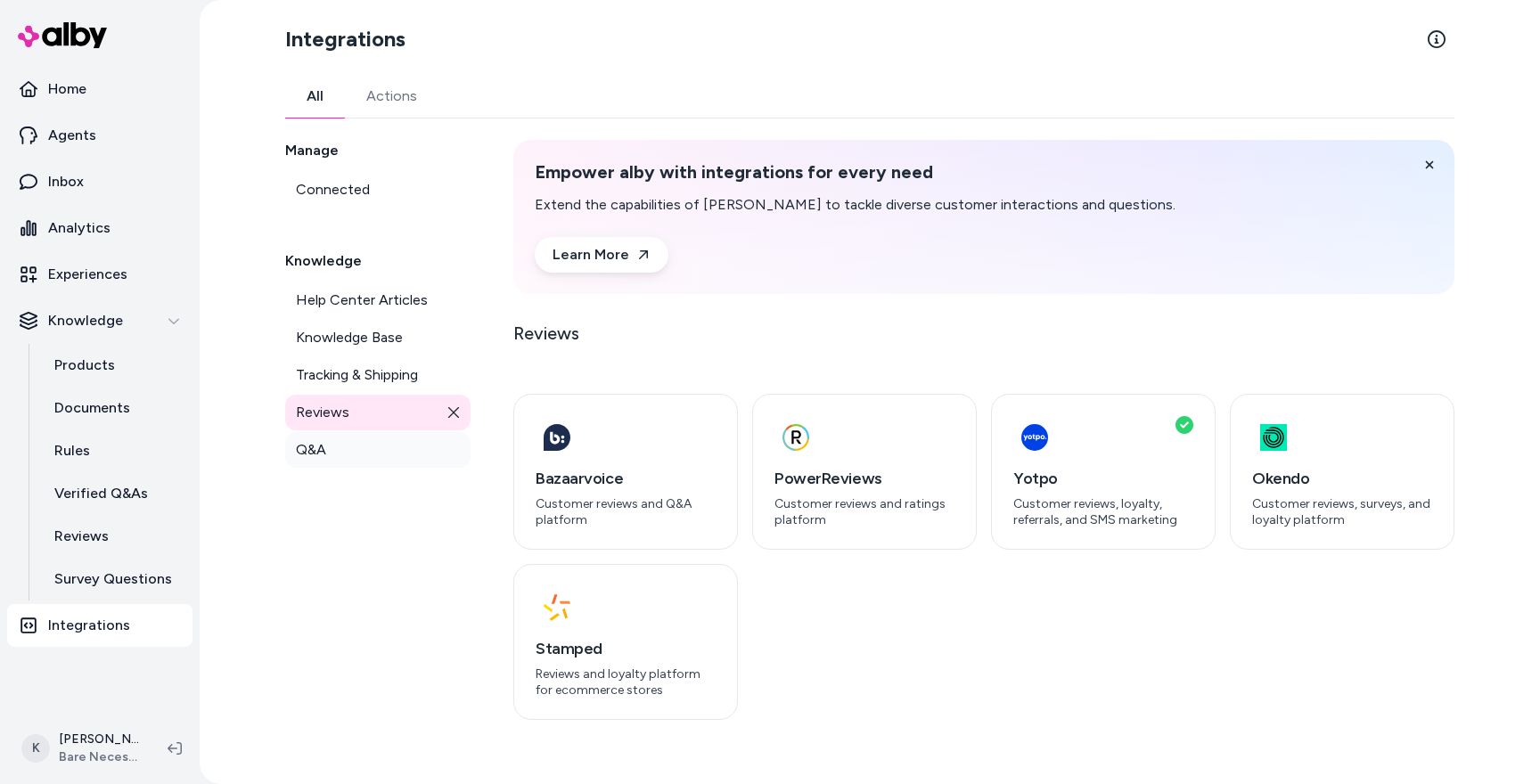
click at [360, 435] on link "Q&A" at bounding box center [378, 450] width 185 height 36
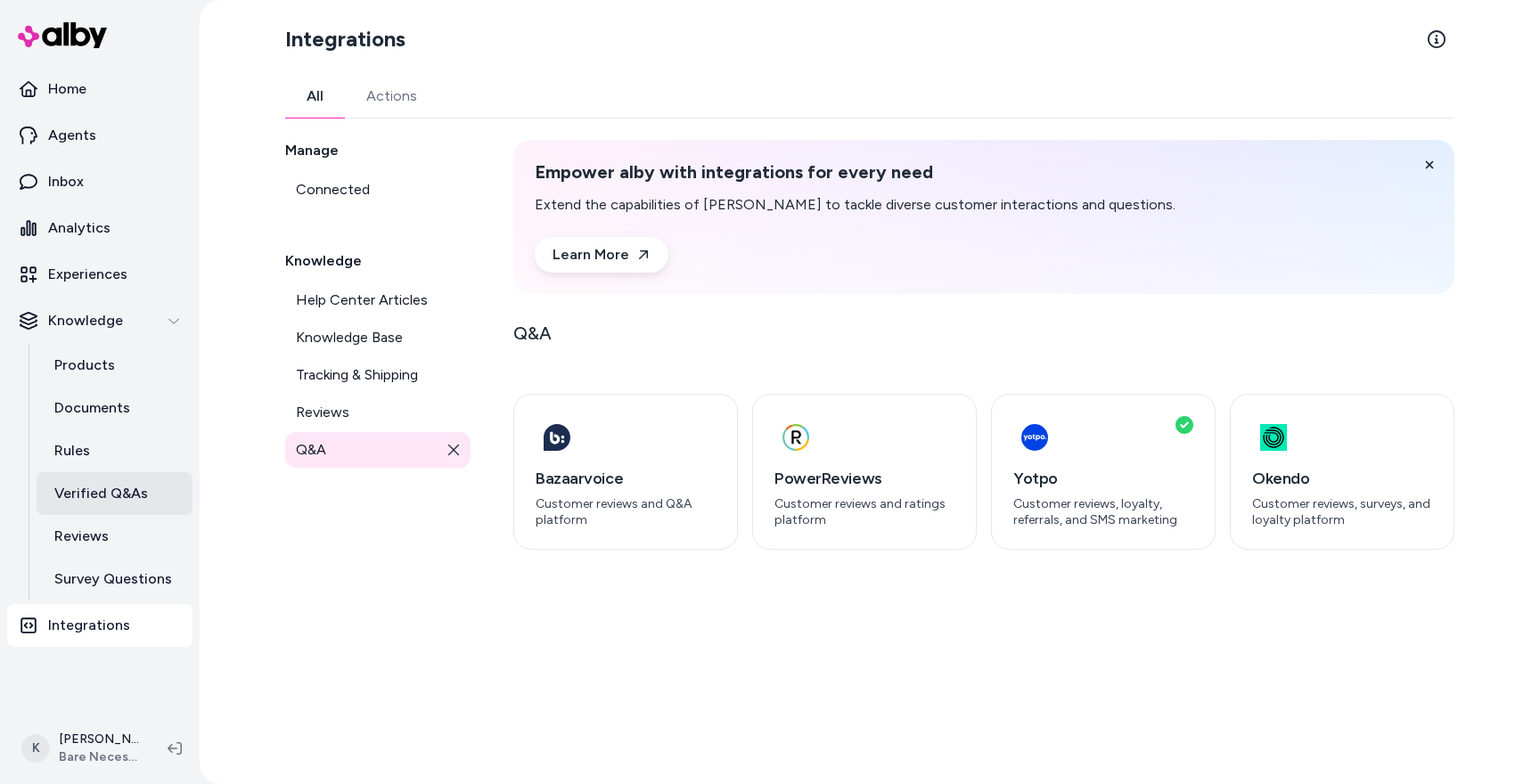
click at [115, 498] on p "Verified Q&As" at bounding box center [101, 493] width 93 height 22
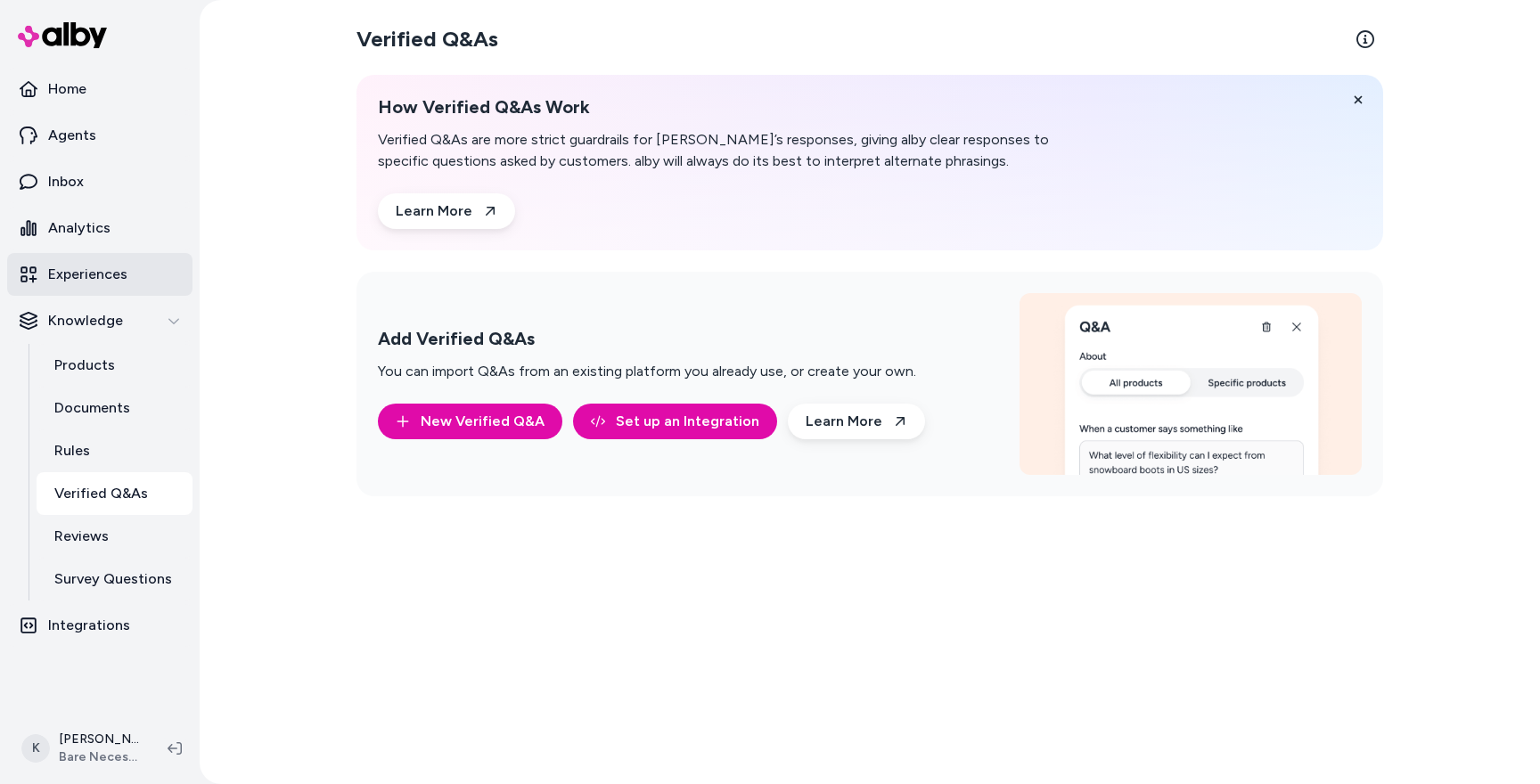
click at [89, 275] on p "Experiences" at bounding box center [88, 274] width 79 height 22
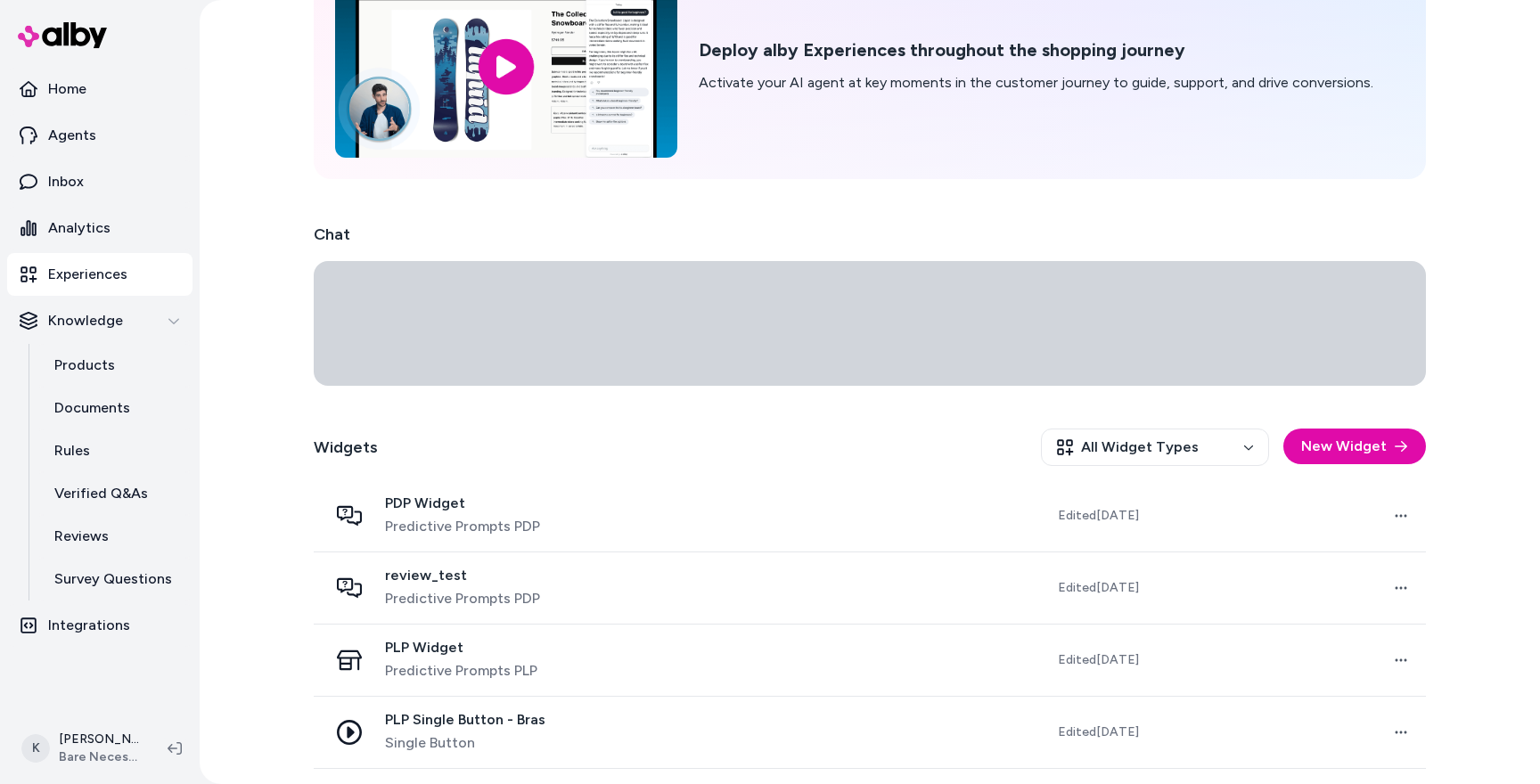
scroll to position [190, 0]
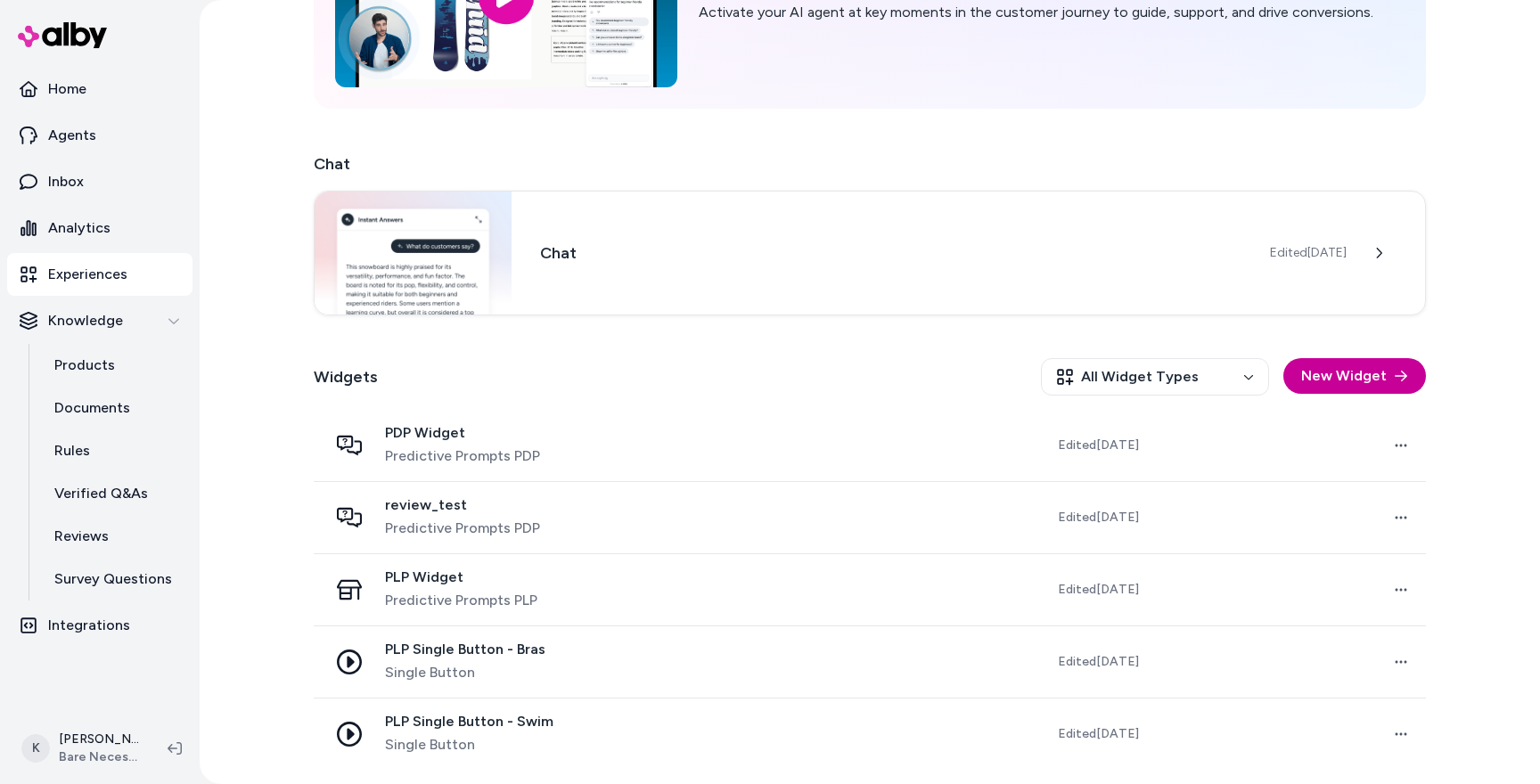
click at [1352, 382] on button "New Widget" at bounding box center [1354, 376] width 143 height 36
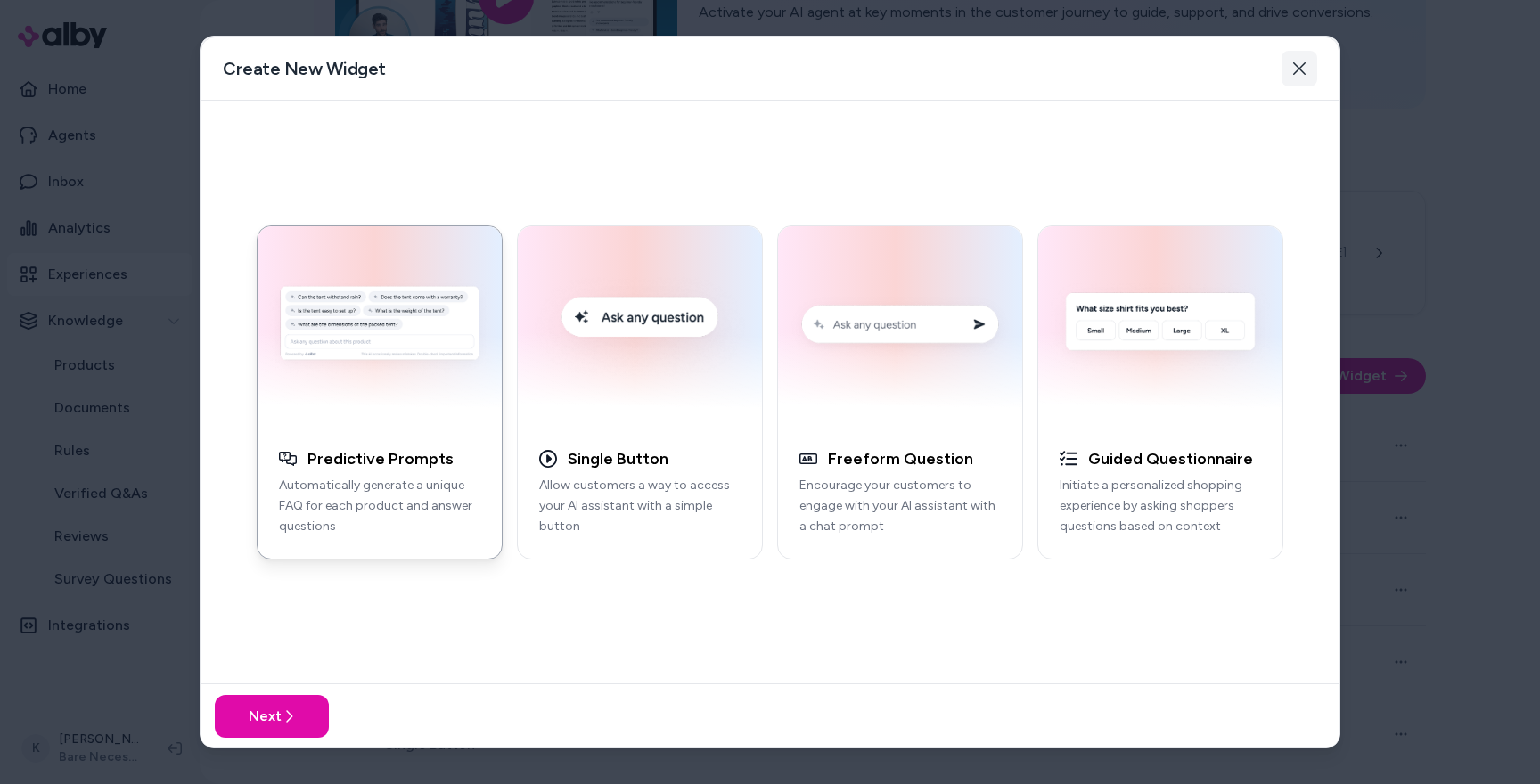
click at [1302, 72] on icon "button" at bounding box center [1299, 68] width 13 height 13
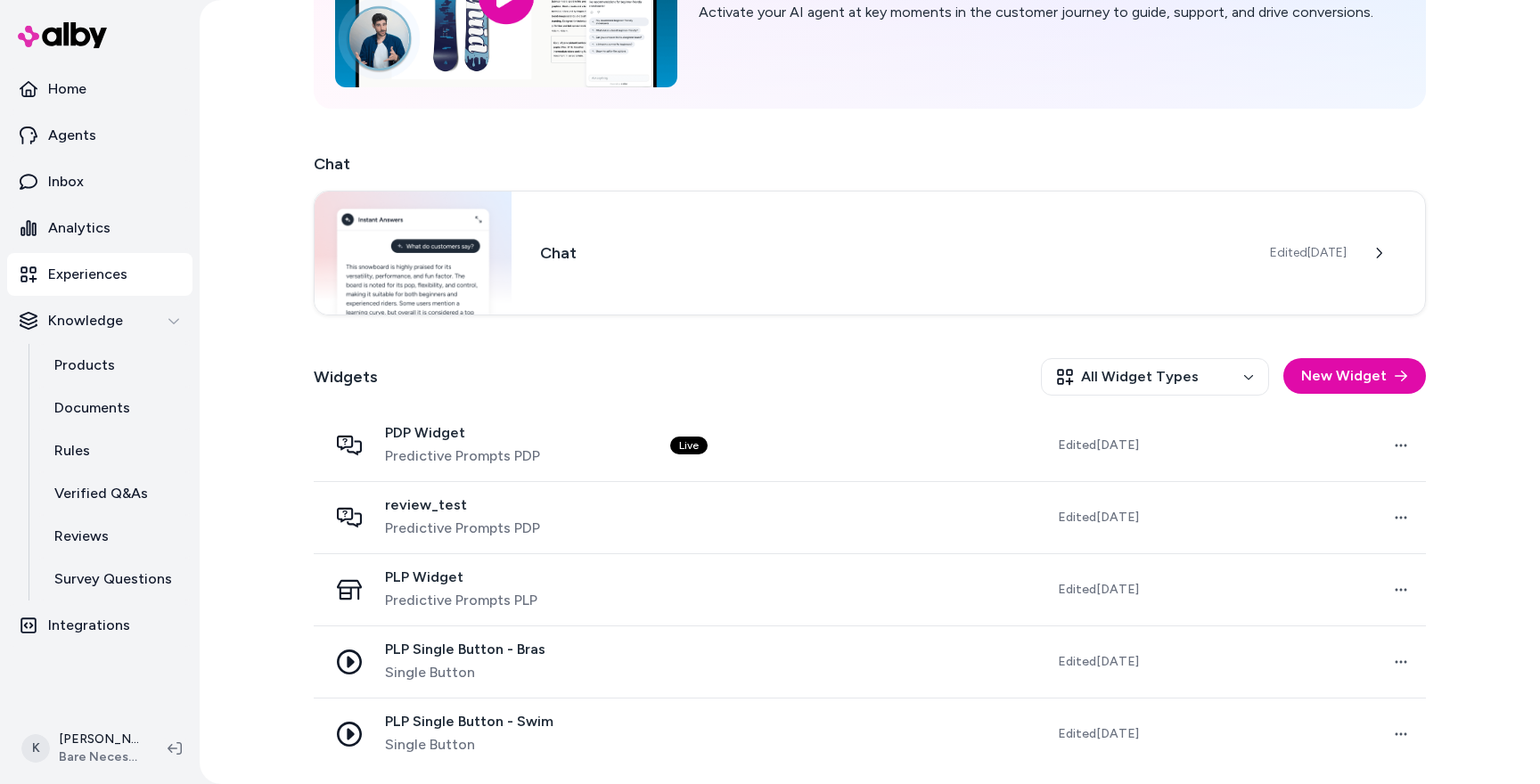
click at [1063, 326] on div "Chat Chat Edited Jul 28, 2025 Widgets All Widget Types New Widget PDP Widget Pr…" at bounding box center [869, 460] width 1112 height 618
click at [1046, 274] on div "Chat Edited Jul 28, 2025" at bounding box center [869, 250] width 1112 height 125
click at [932, 254] on h3 "Chat" at bounding box center [890, 251] width 701 height 25
click at [1383, 240] on button at bounding box center [1382, 251] width 36 height 36
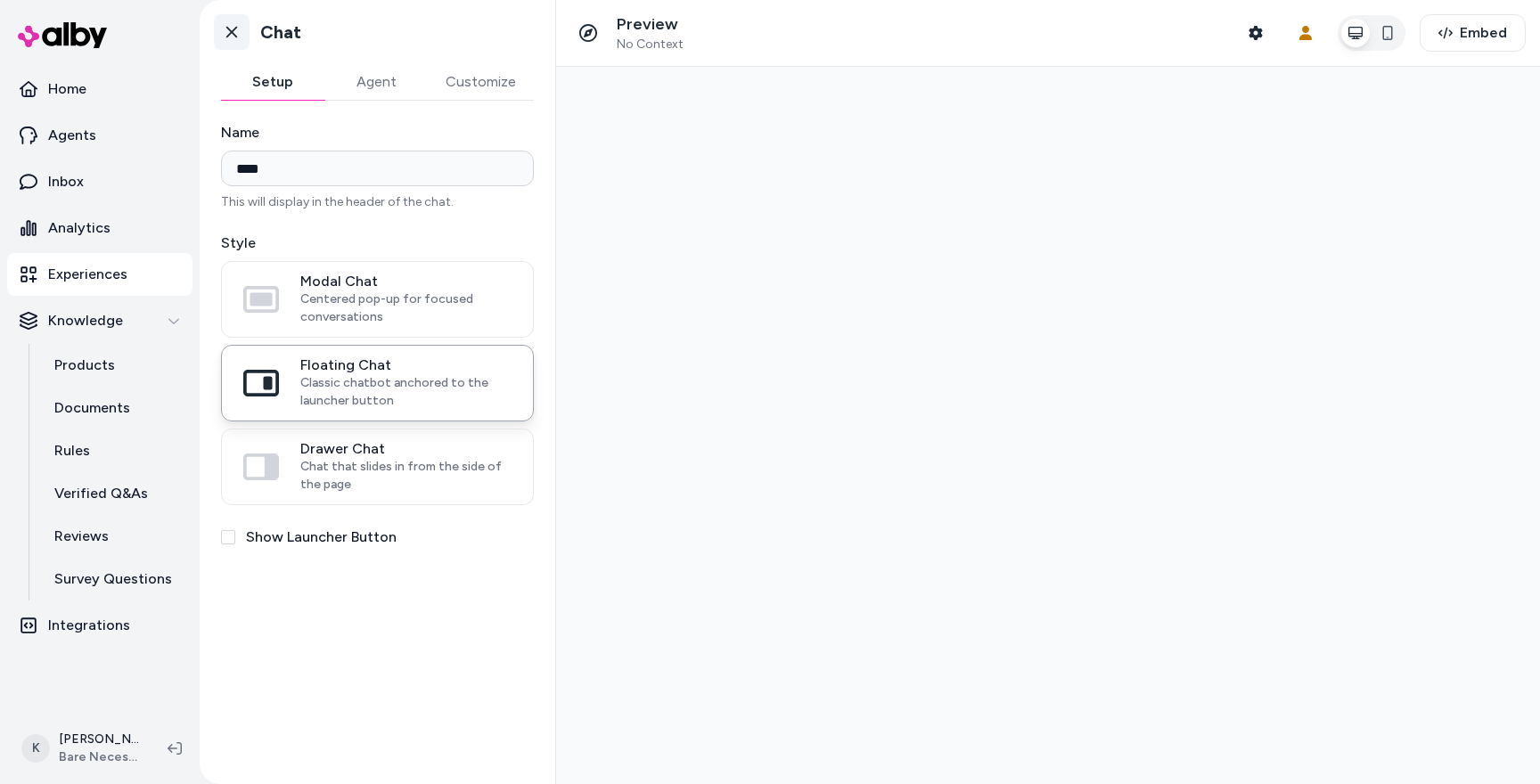
click at [230, 30] on icon at bounding box center [232, 32] width 11 height 12
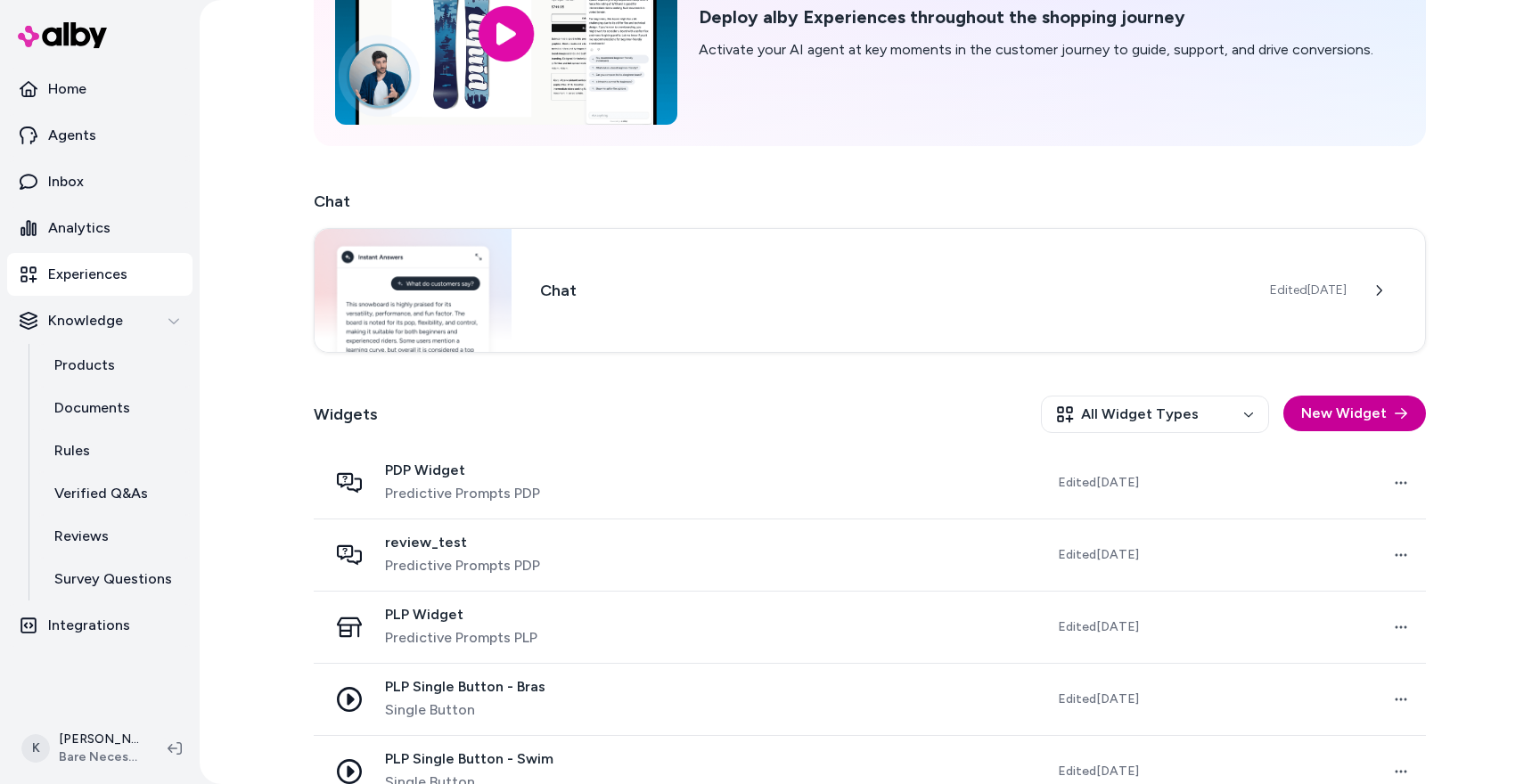
scroll to position [190, 0]
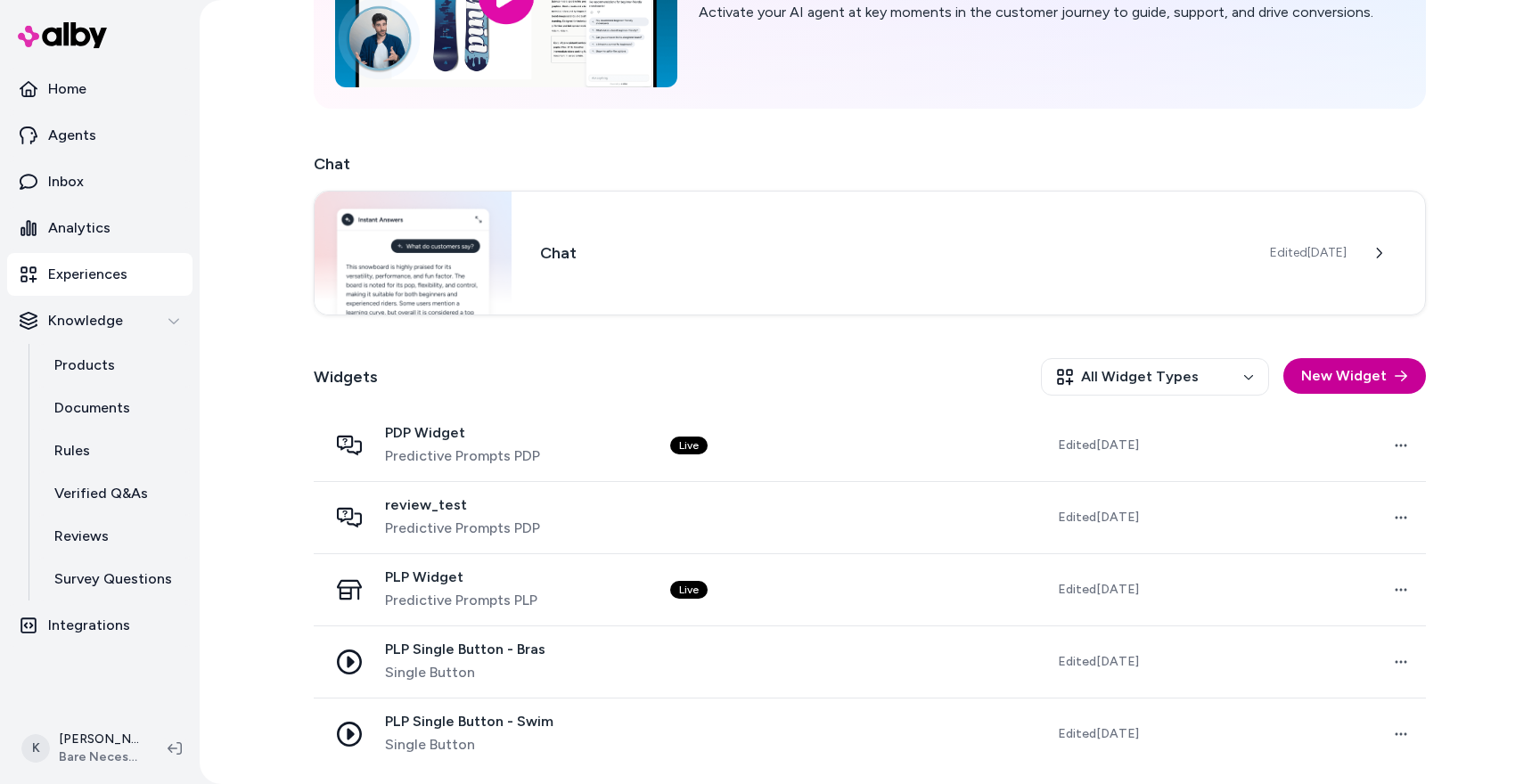
click at [1334, 373] on button "New Widget" at bounding box center [1354, 376] width 143 height 36
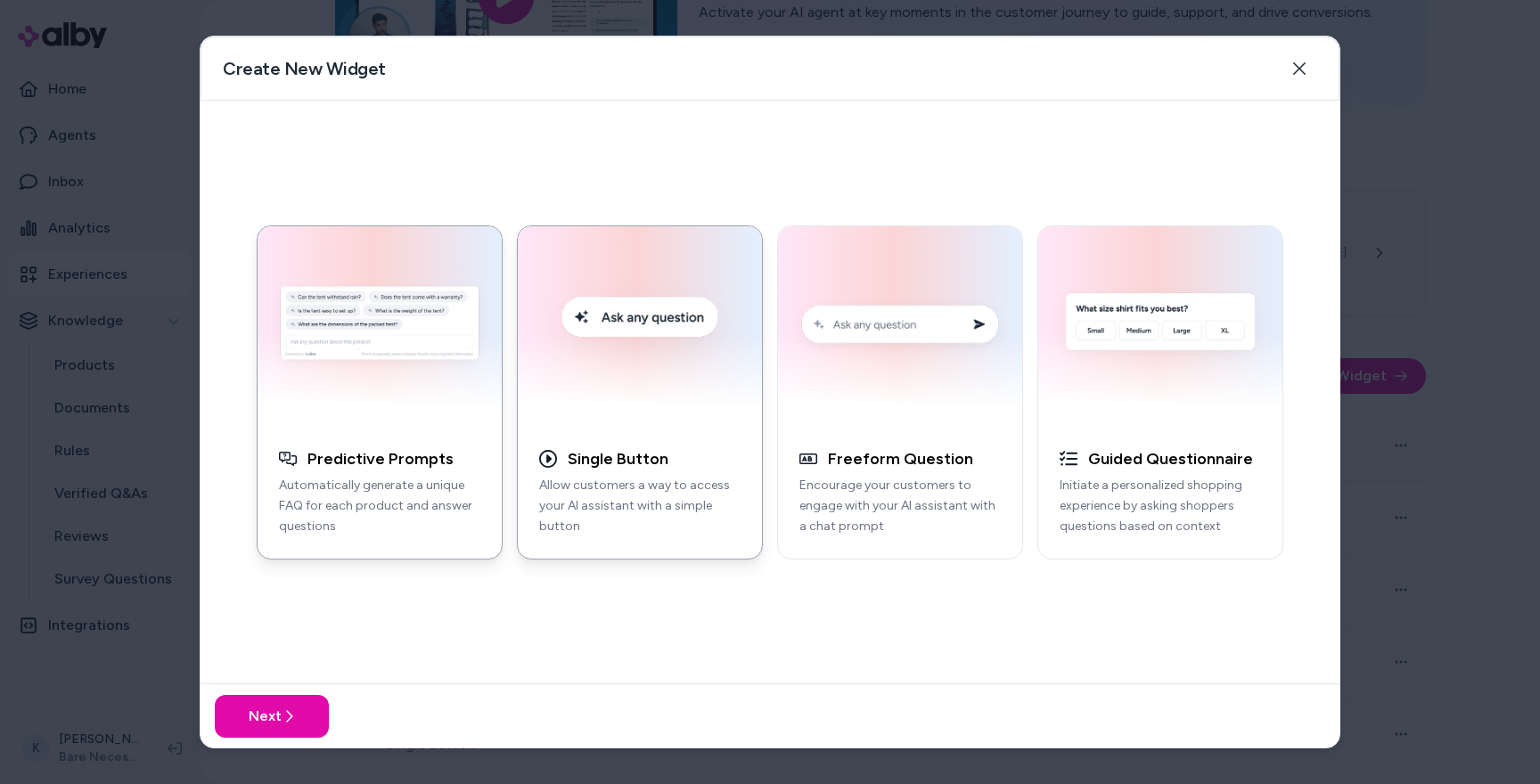
click at [678, 461] on div "Single Button" at bounding box center [640, 458] width 201 height 21
click at [627, 516] on p "Allow customers a way to access your AI assistant with a simple button" at bounding box center [640, 506] width 201 height 61
click at [799, 510] on div "Freeform Question Encourage your customers to engage with your AI assistant wit…" at bounding box center [900, 500] width 244 height 117
click at [578, 483] on p "Allow customers a way to access your AI assistant with a simple button" at bounding box center [640, 506] width 201 height 61
click at [1207, 422] on div "button" at bounding box center [1160, 327] width 244 height 201
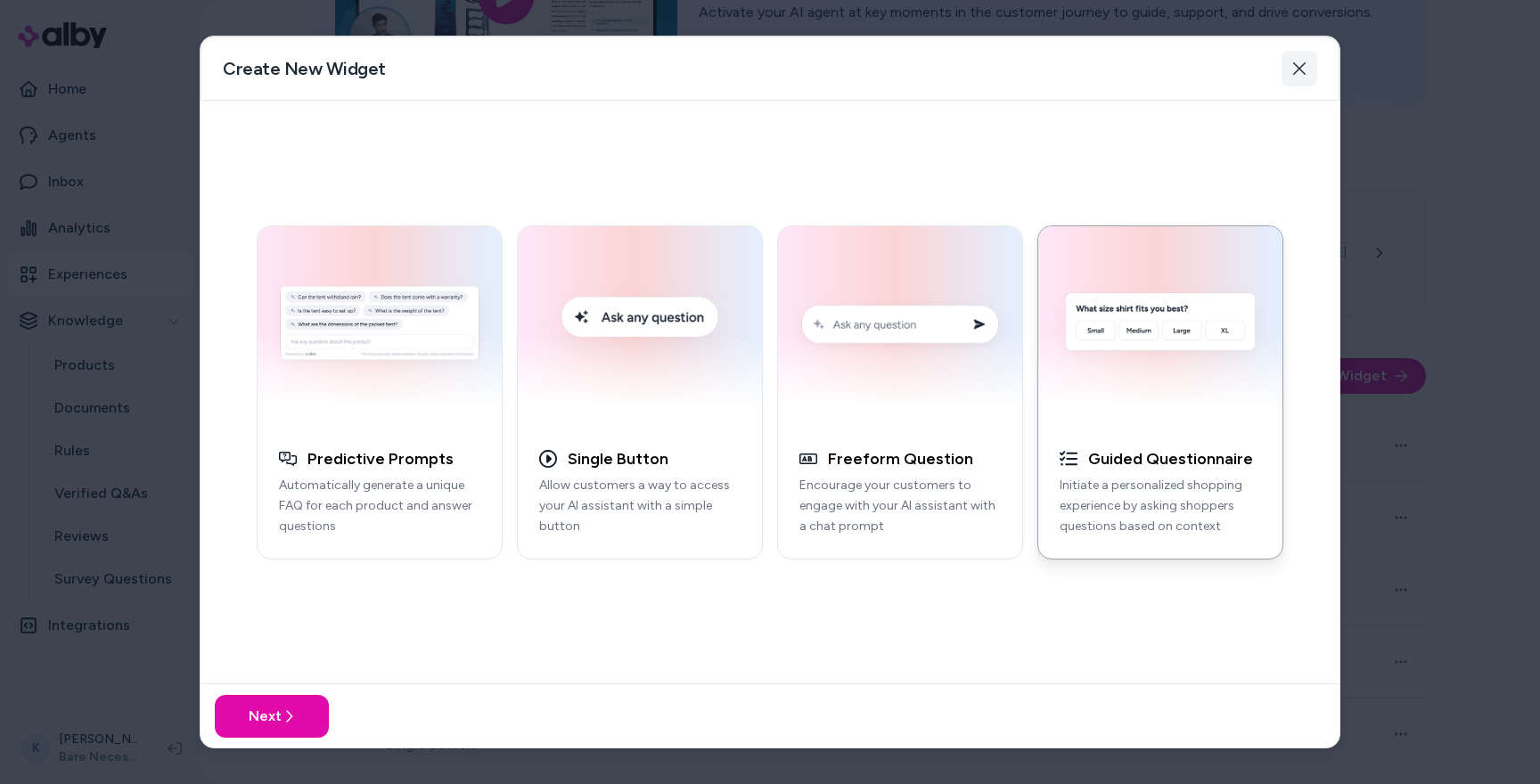
click at [1297, 64] on icon "button" at bounding box center [1299, 69] width 14 height 14
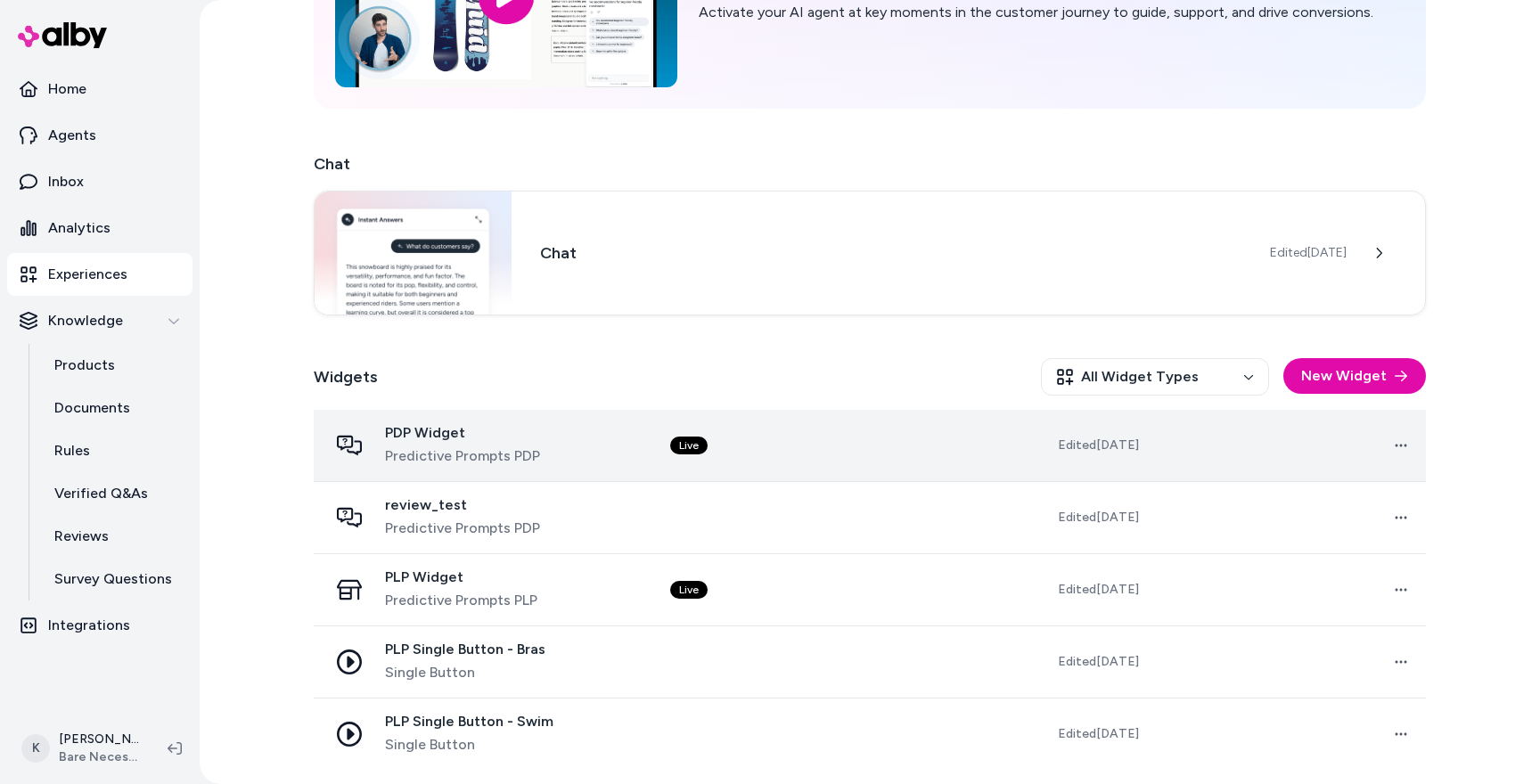
click at [513, 443] on div "PDP Widget Predictive Prompts PDP" at bounding box center [462, 446] width 155 height 43
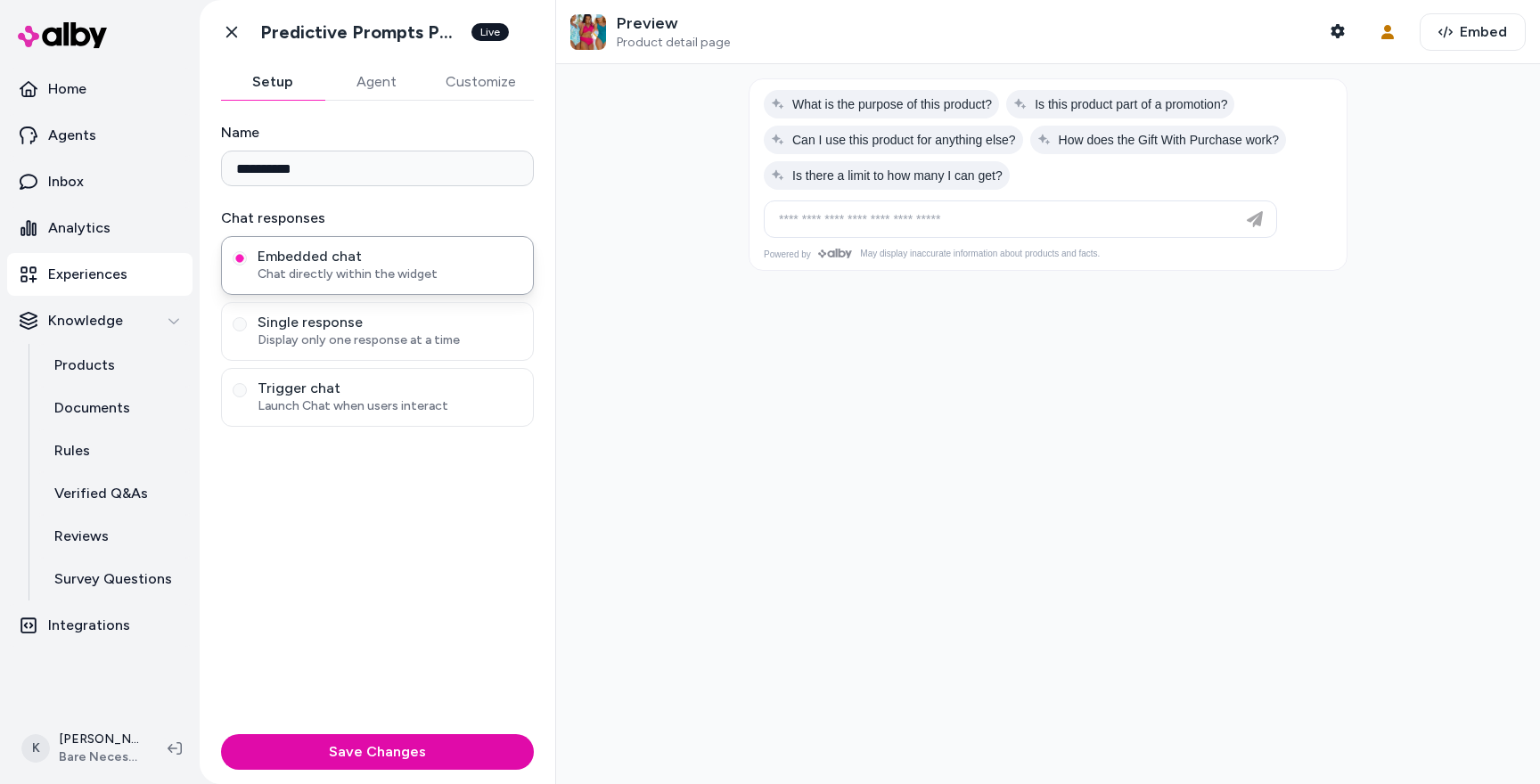
click at [382, 89] on button "Agent" at bounding box center [375, 82] width 103 height 36
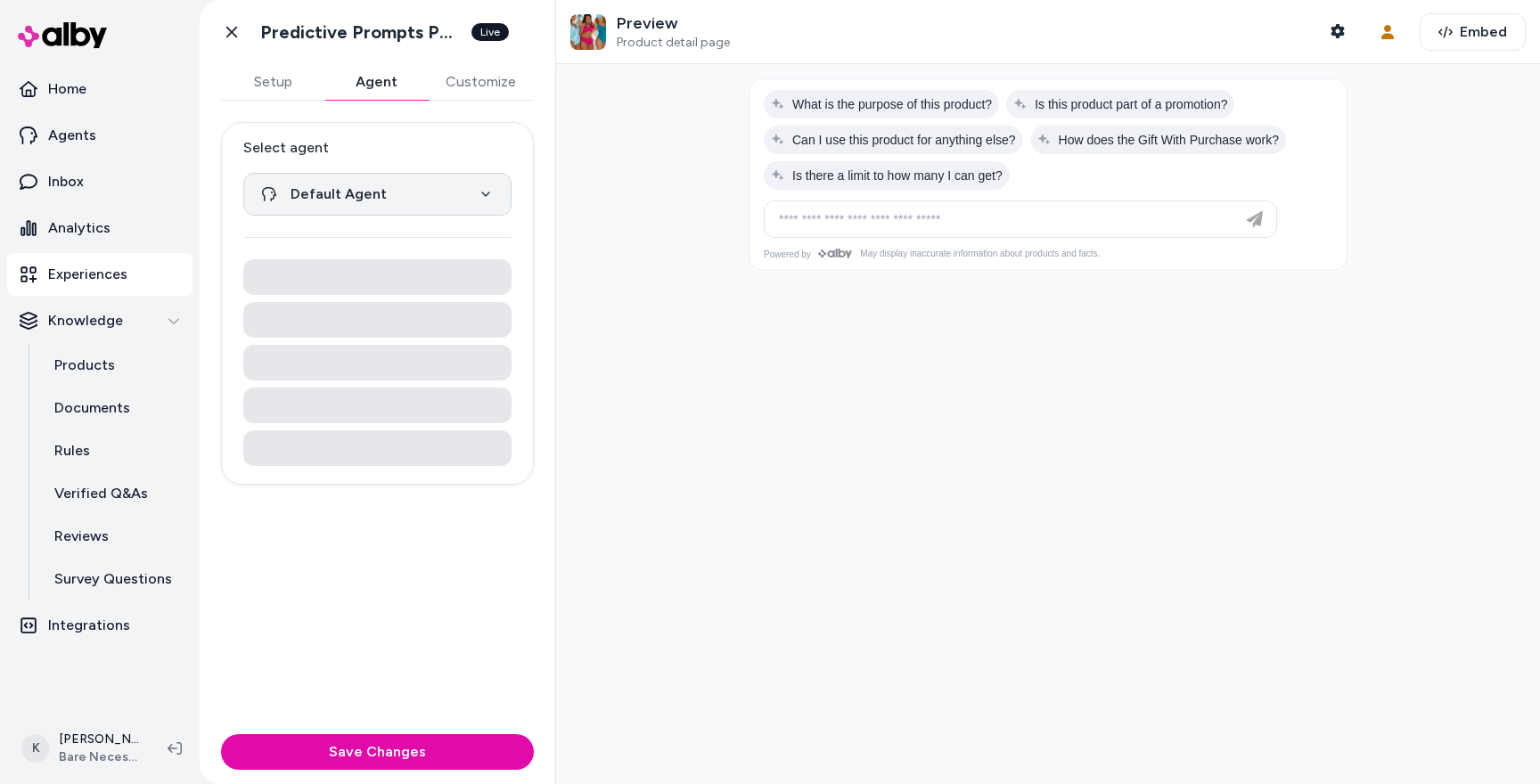
click at [393, 187] on html "**********" at bounding box center [770, 392] width 1540 height 784
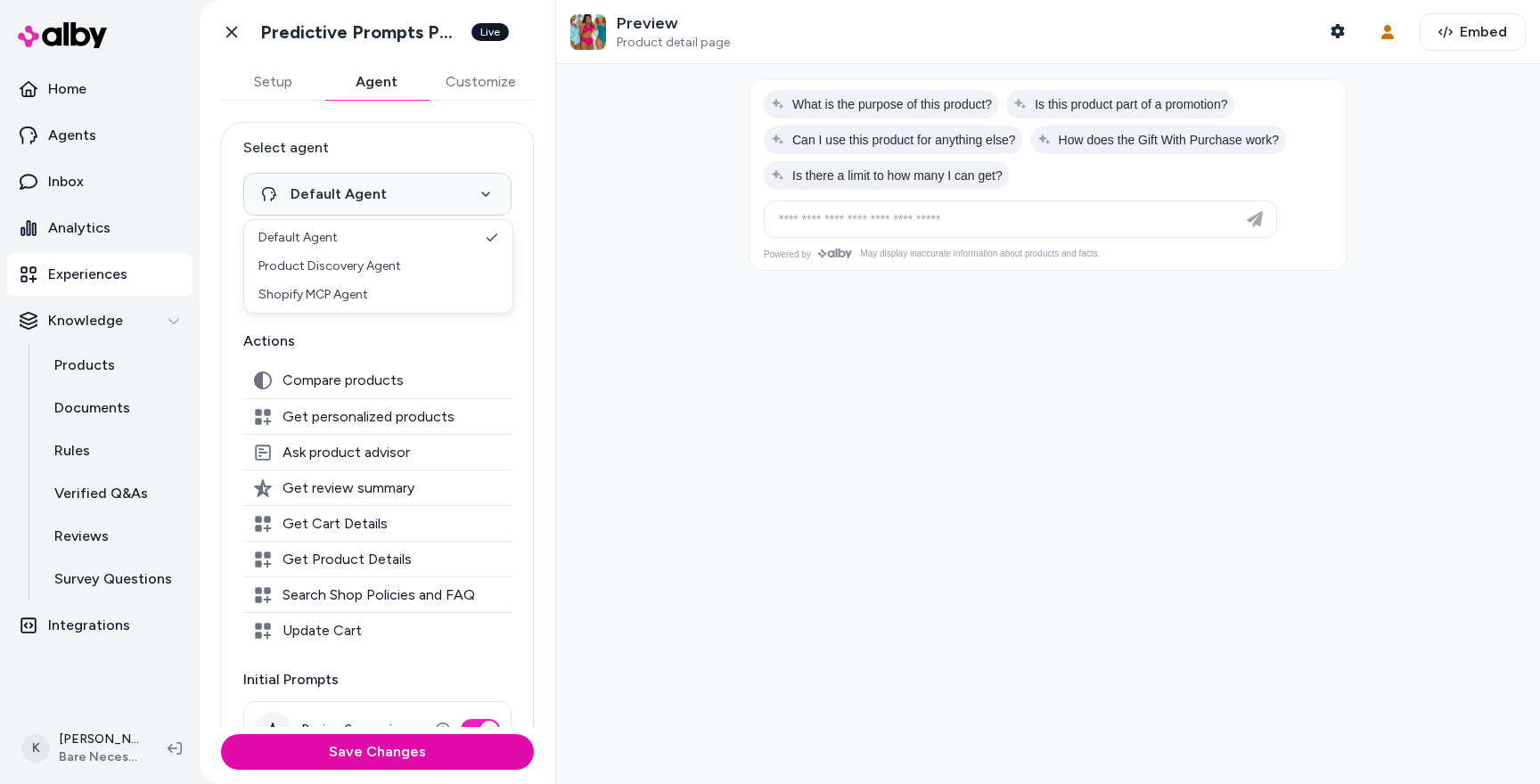
click at [427, 162] on html "**********" at bounding box center [770, 392] width 1540 height 784
click at [370, 185] on html "**********" at bounding box center [770, 392] width 1540 height 784
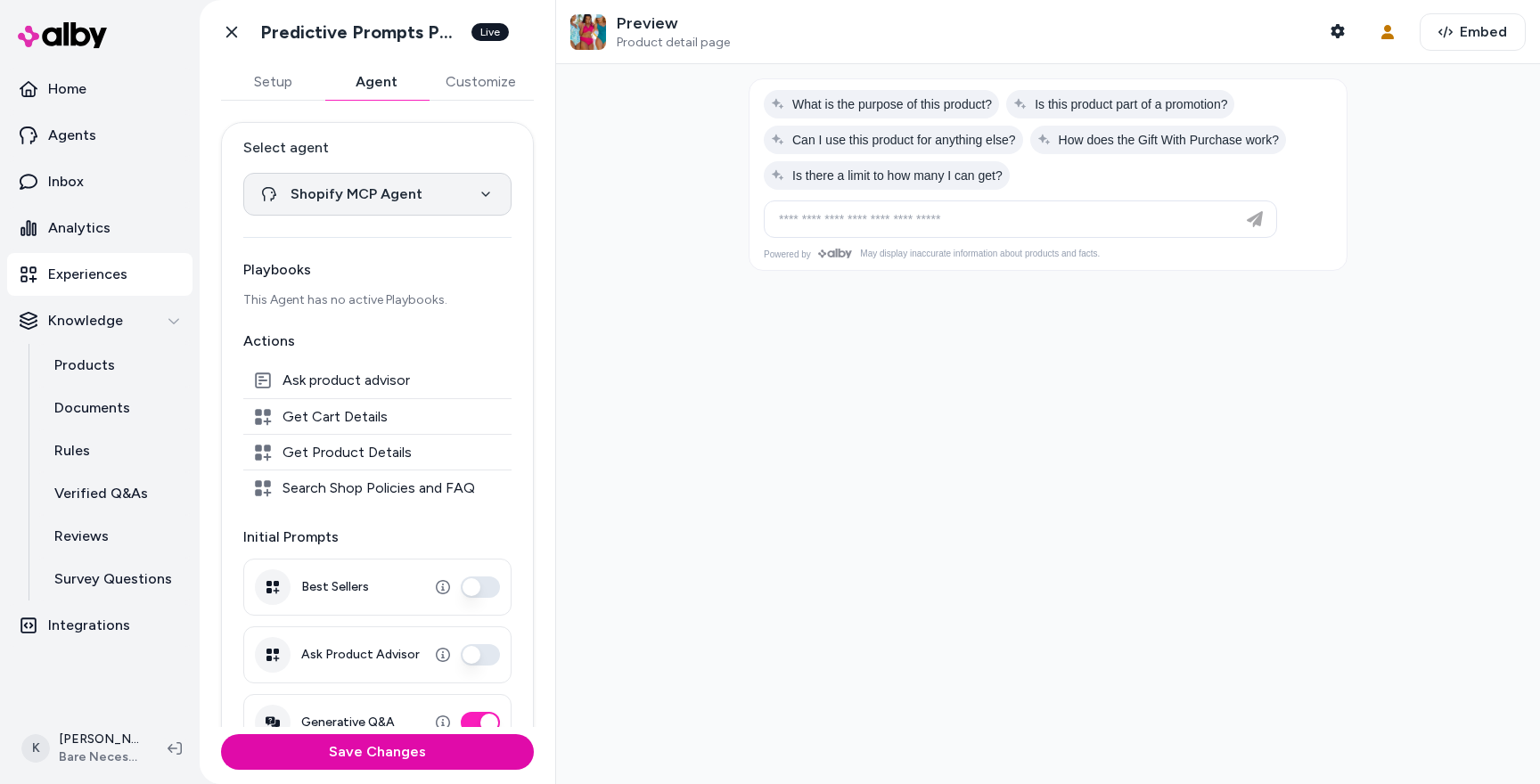
click at [424, 202] on html "**********" at bounding box center [770, 392] width 1540 height 784
select select "**********"
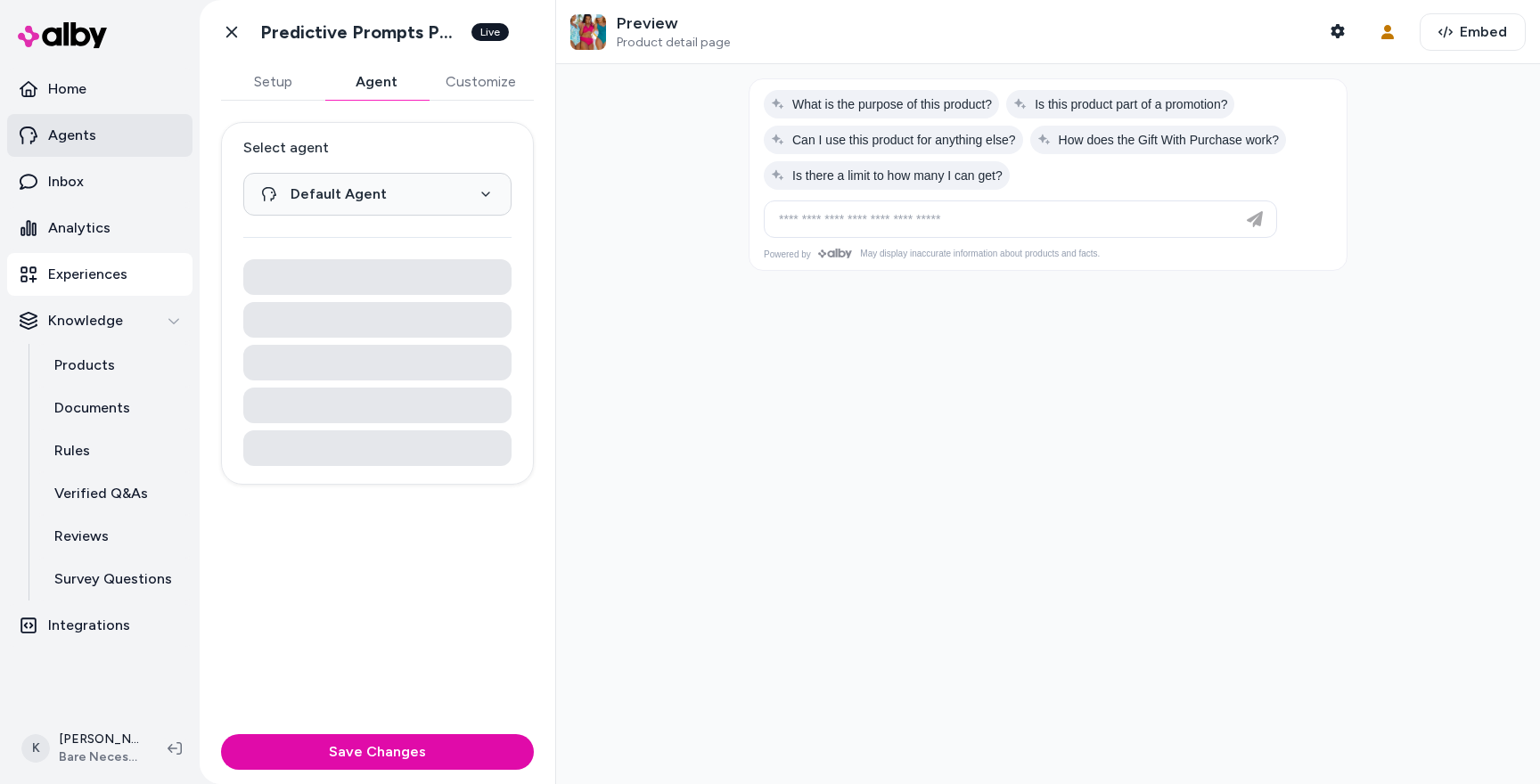
click at [102, 130] on link "Agents" at bounding box center [100, 135] width 185 height 43
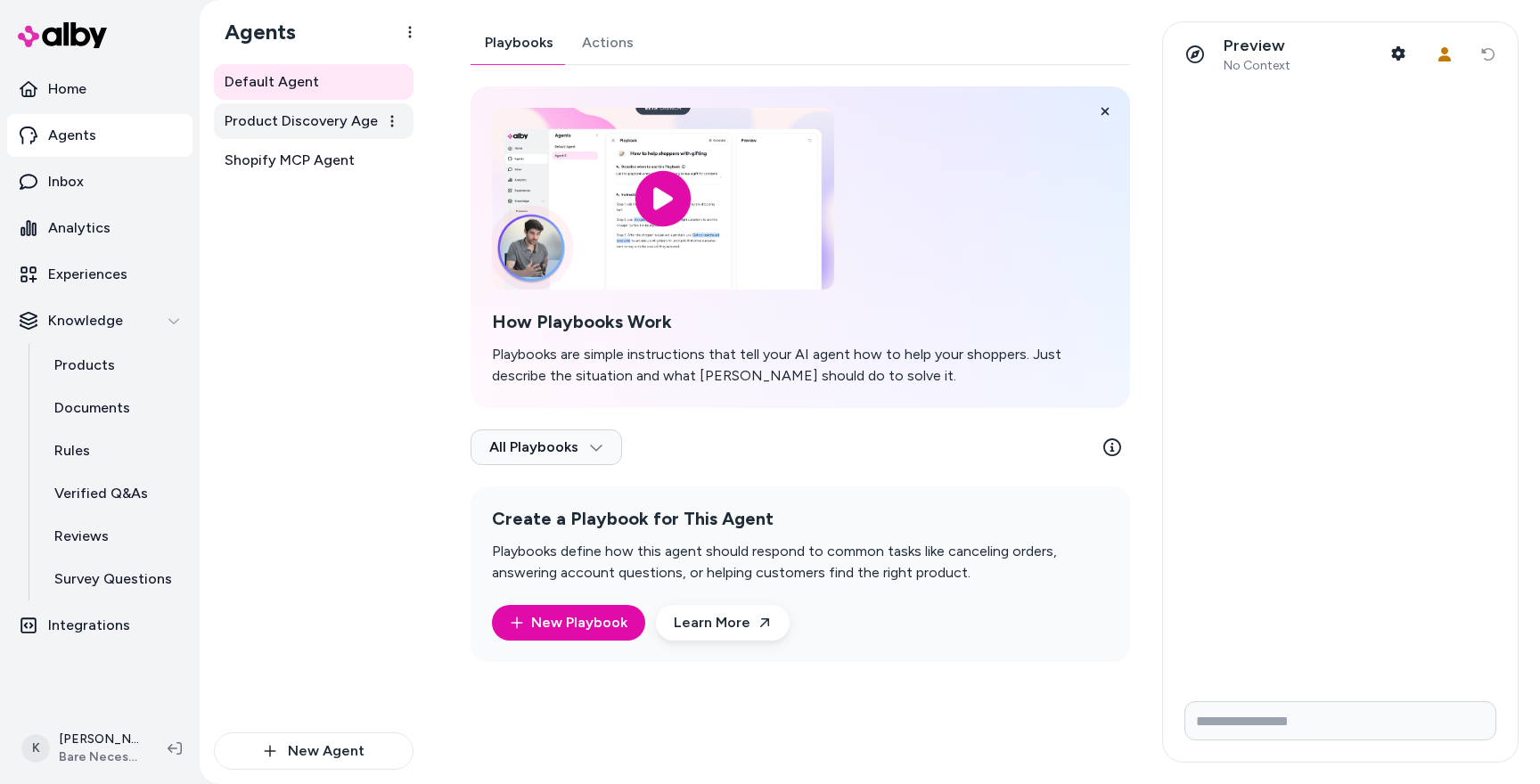
click at [375, 120] on span "Product Discovery Agent" at bounding box center [308, 121] width 168 height 22
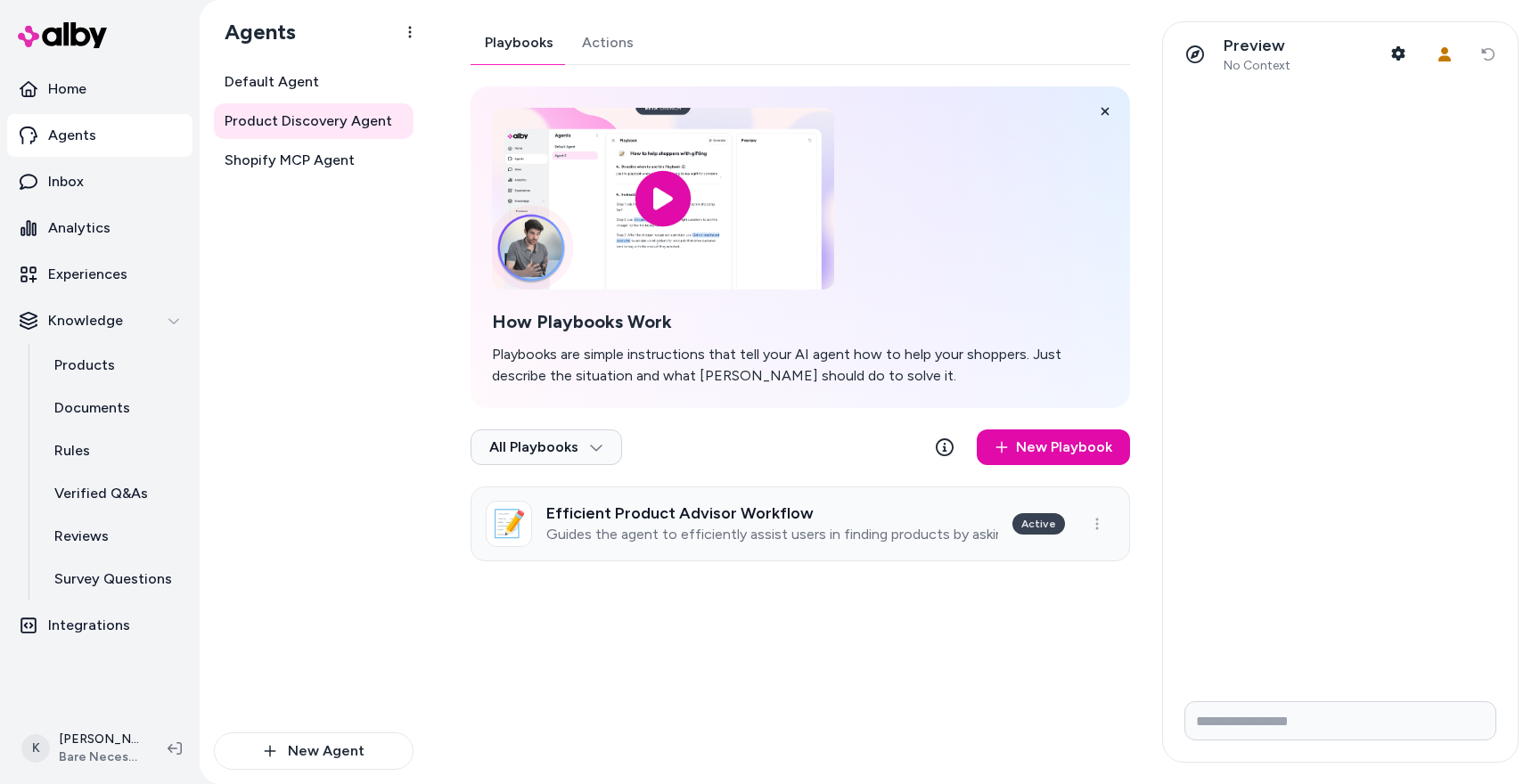
click at [747, 512] on h3 "Efficient Product Advisor Workflow" at bounding box center [772, 513] width 451 height 18
click at [339, 172] on html "Home Agents Inbox Analytics Experiences Knowledge Products Documents Rules Veri…" at bounding box center [770, 392] width 1540 height 784
click at [338, 163] on html "Home Agents Inbox Analytics Experiences Knowledge Products Documents Rules Veri…" at bounding box center [770, 392] width 1540 height 784
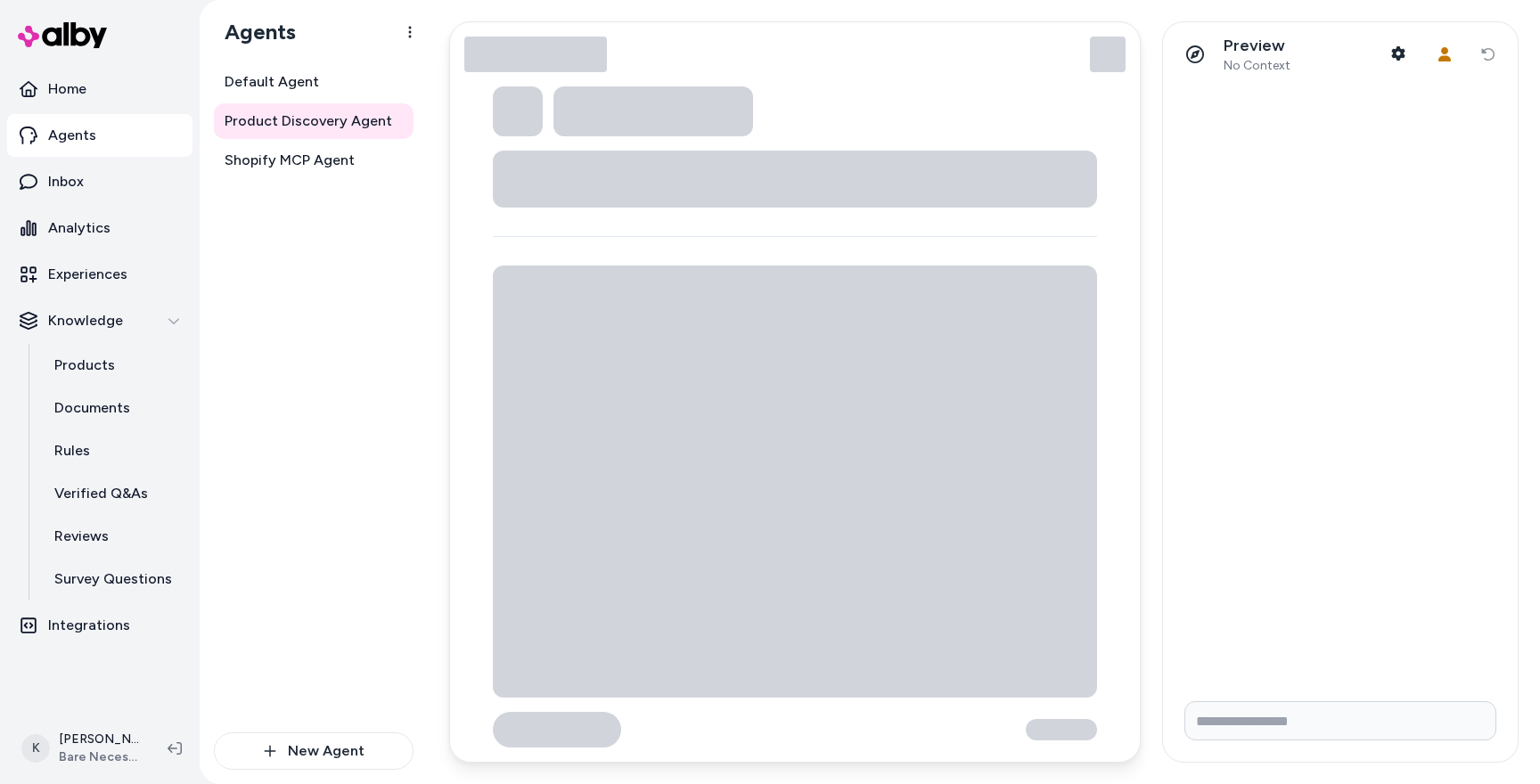
type textarea "*"
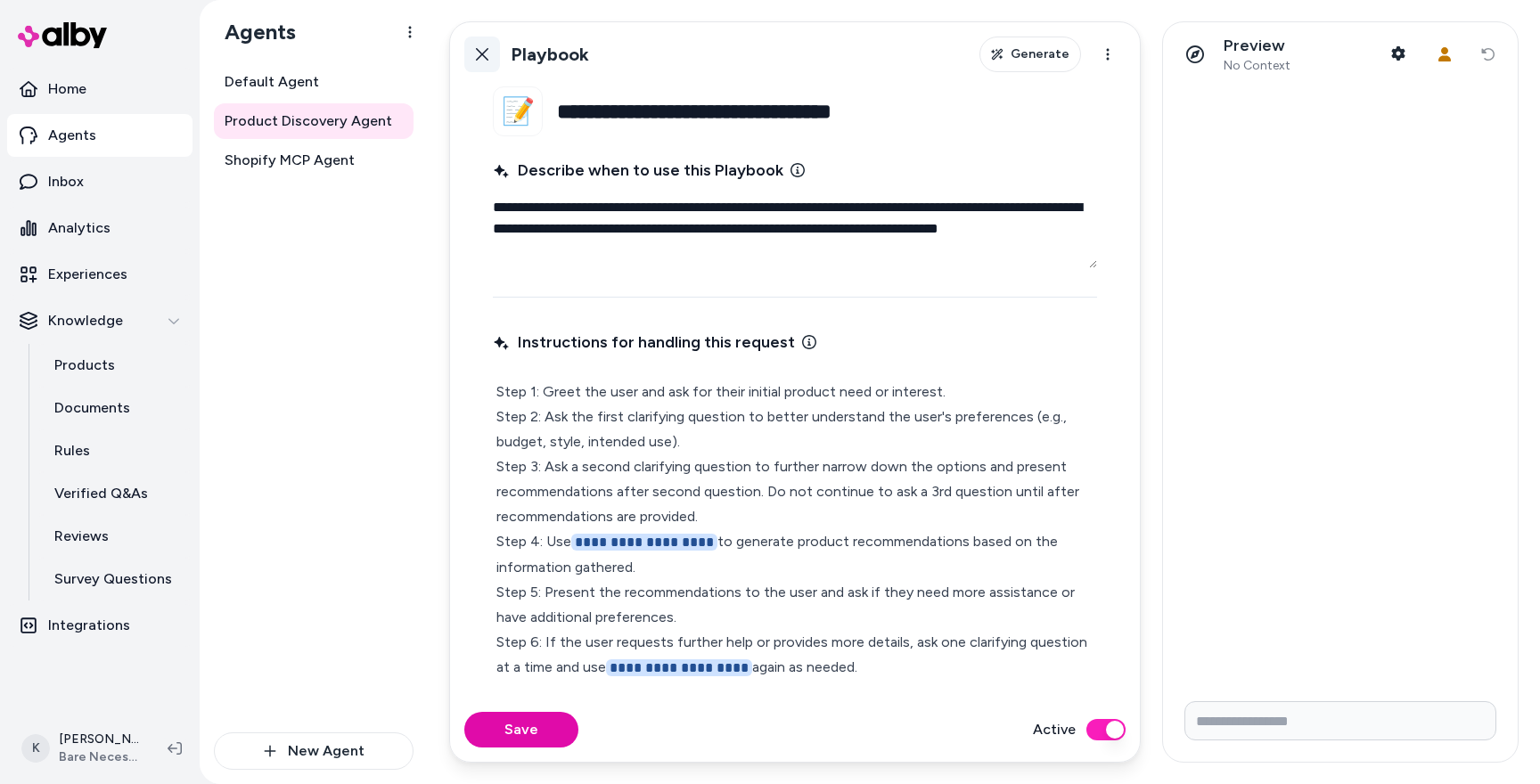
click at [482, 59] on icon at bounding box center [482, 55] width 14 height 14
click at [479, 45] on html "**********" at bounding box center [770, 392] width 1540 height 784
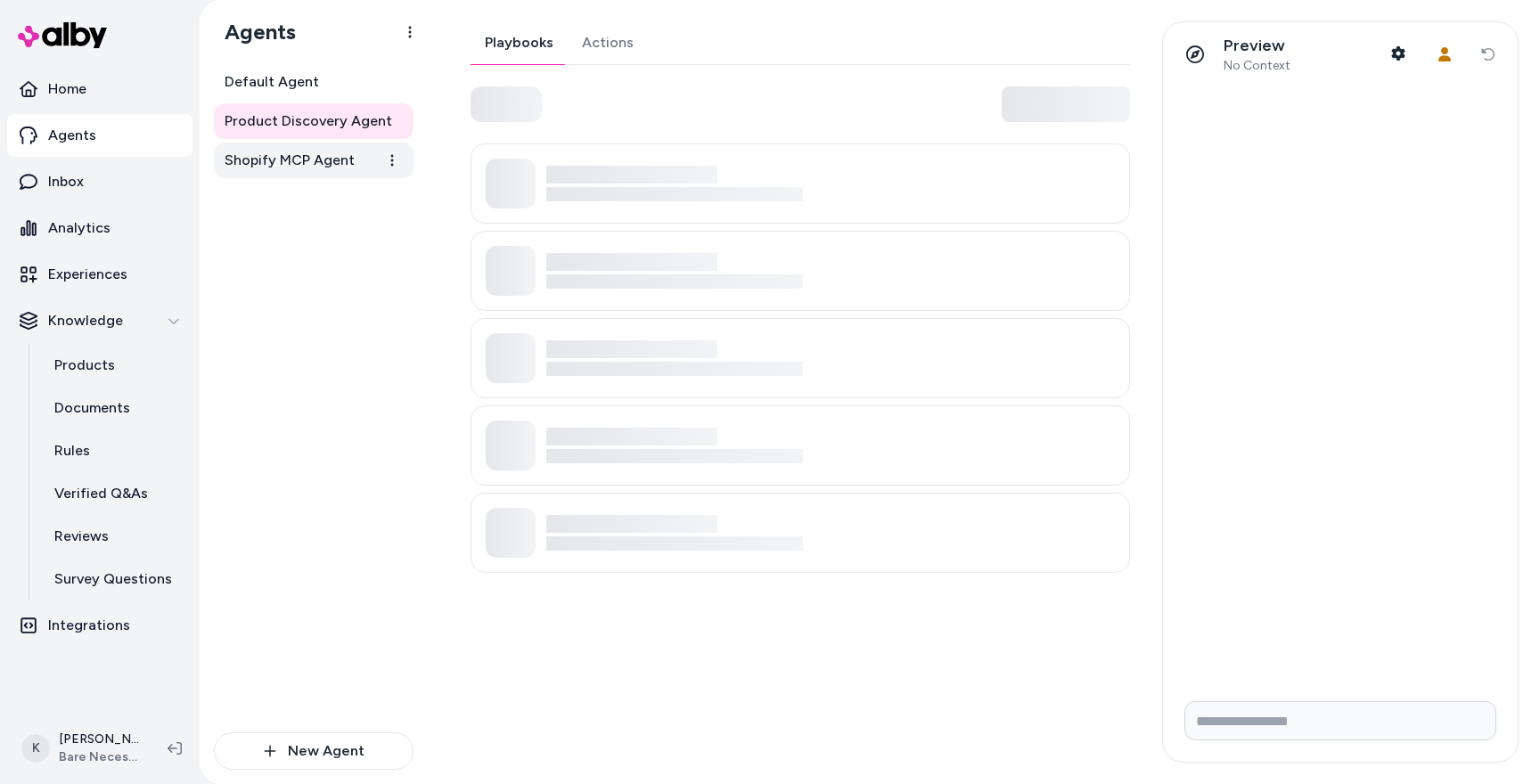
click at [350, 157] on span "Shopify MCP Agent" at bounding box center [289, 161] width 130 height 22
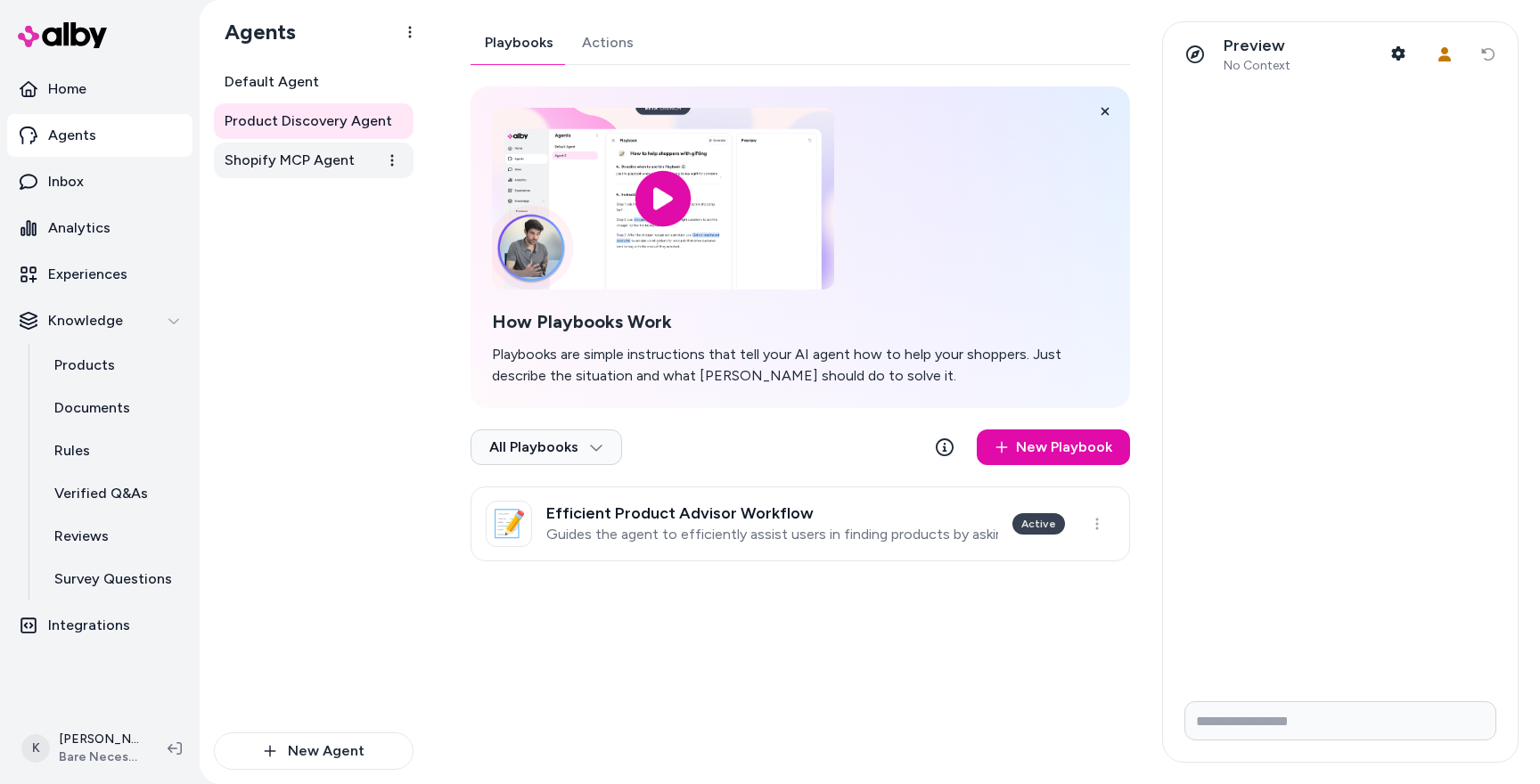
click at [350, 157] on span "Shopify MCP Agent" at bounding box center [289, 161] width 130 height 22
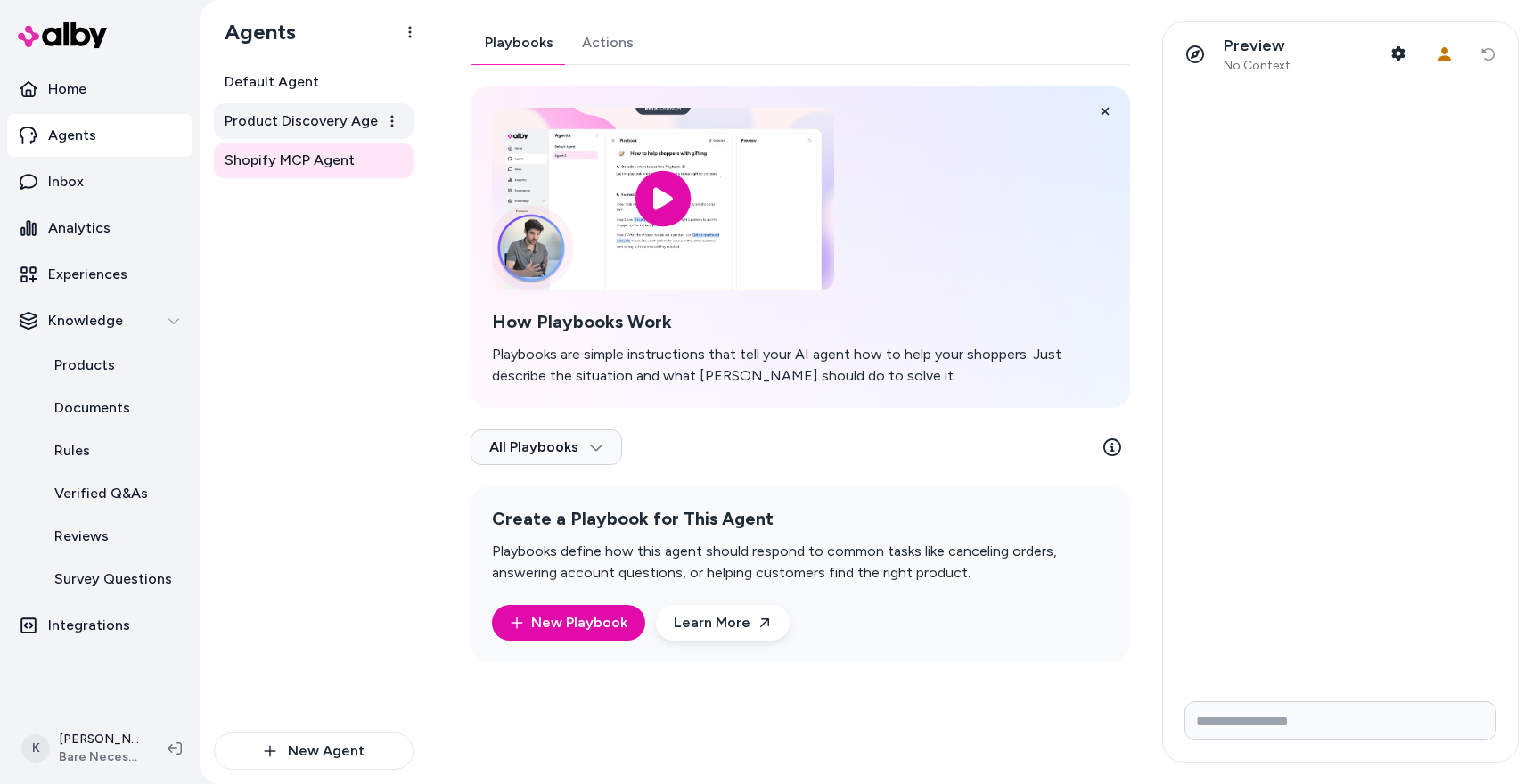
click at [321, 129] on span "Product Discovery Agent" at bounding box center [308, 121] width 168 height 22
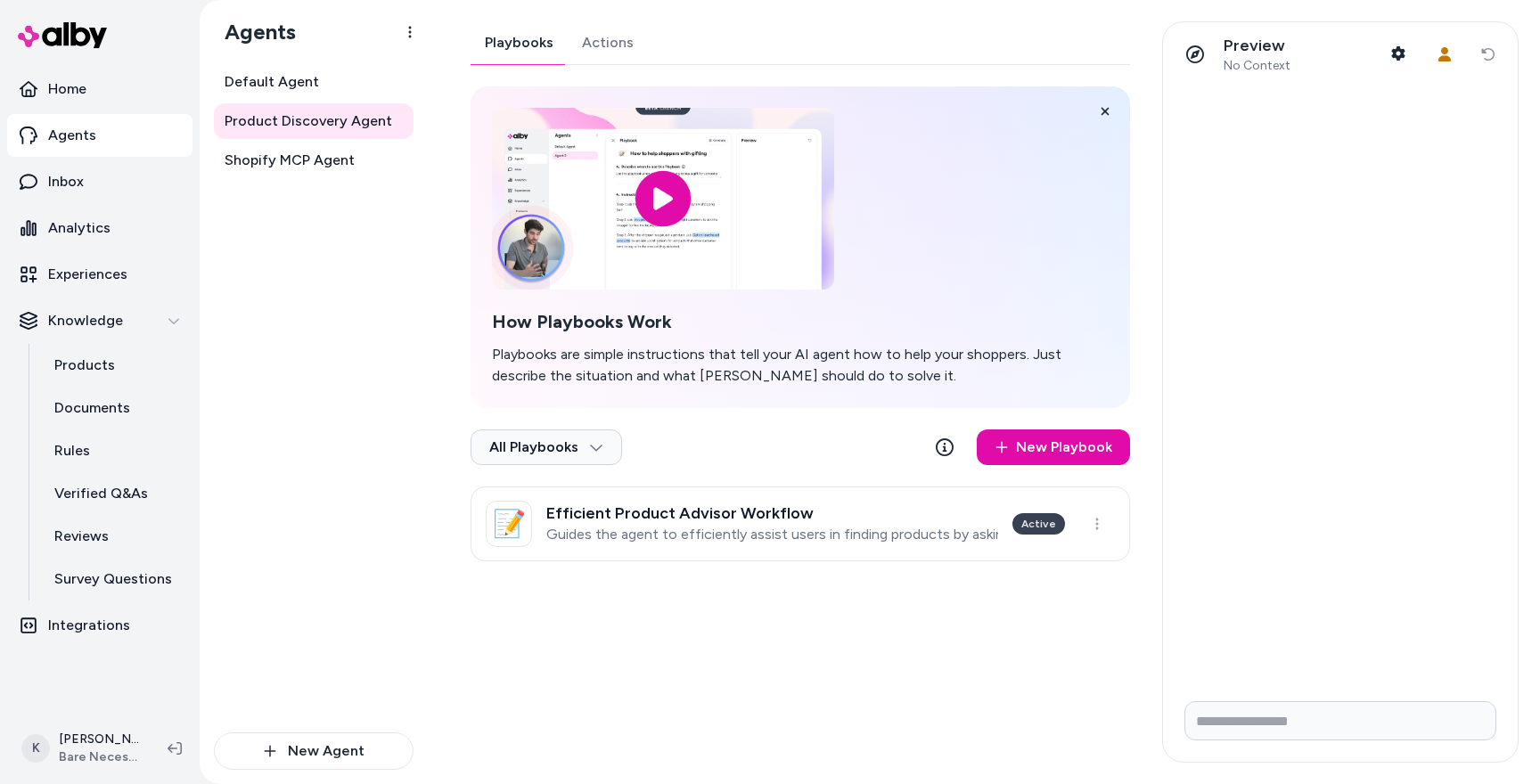
click at [587, 47] on link "Actions" at bounding box center [607, 43] width 80 height 43
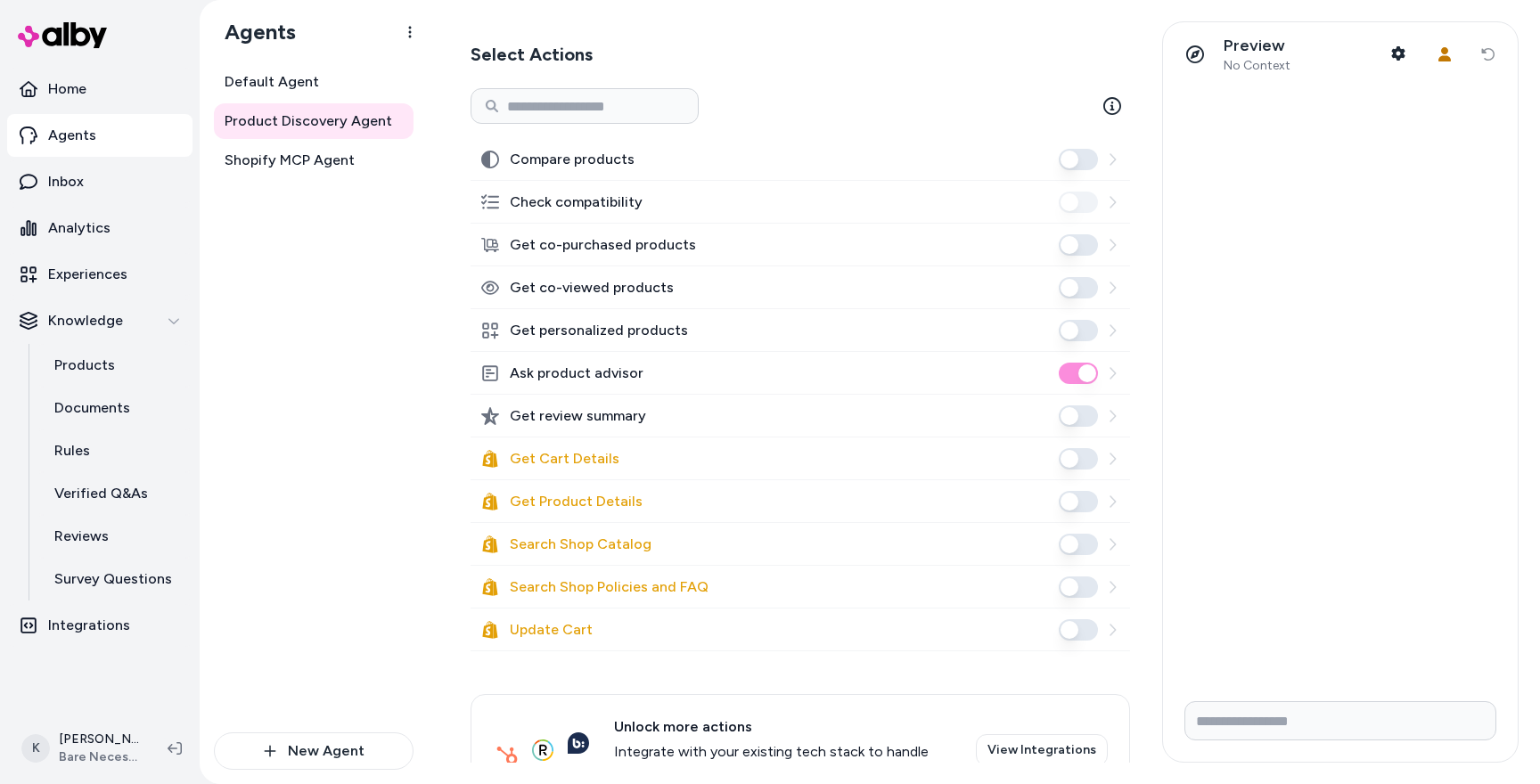
scroll to position [307, 0]
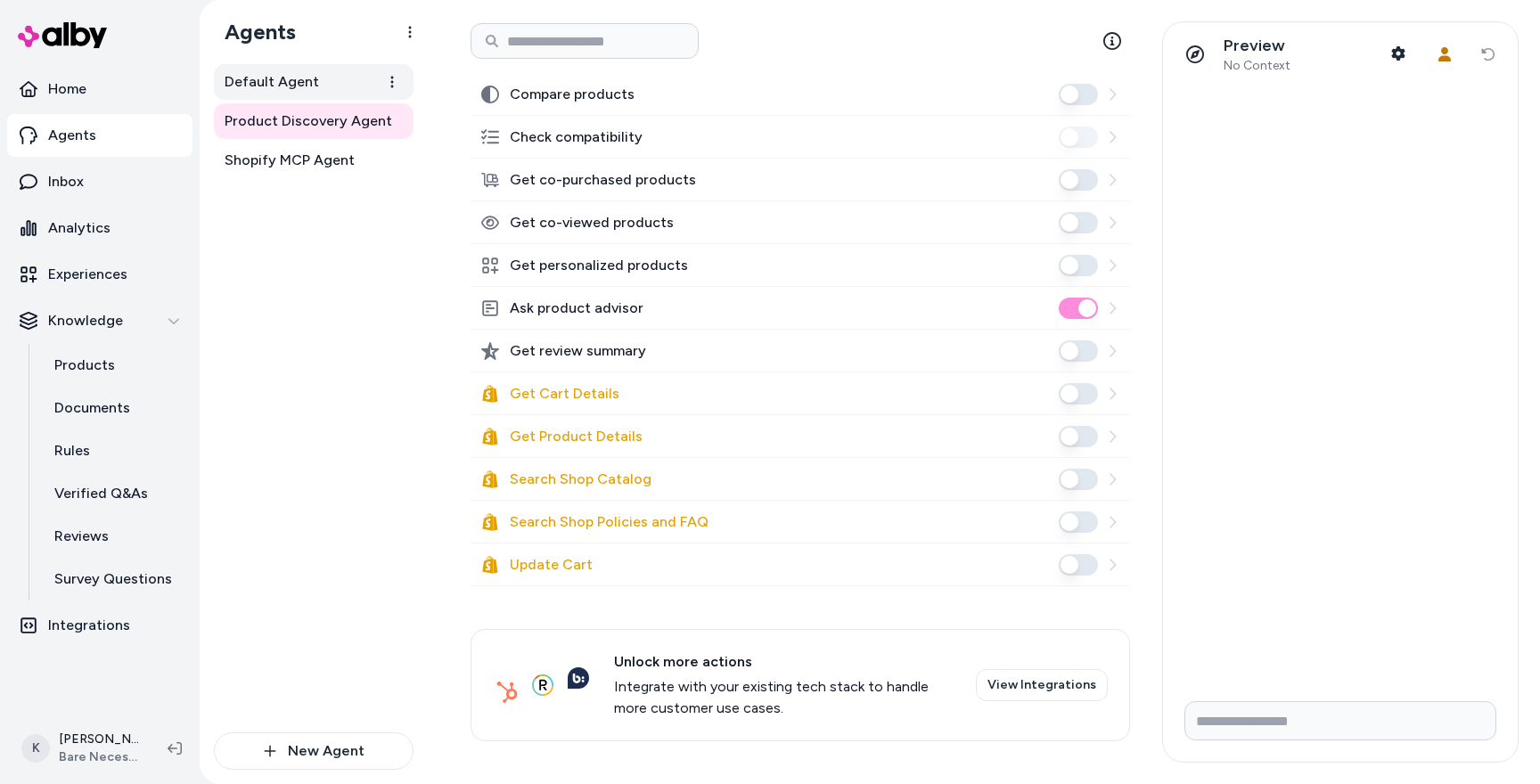
click at [304, 90] on span "Default Agent" at bounding box center [271, 82] width 94 height 22
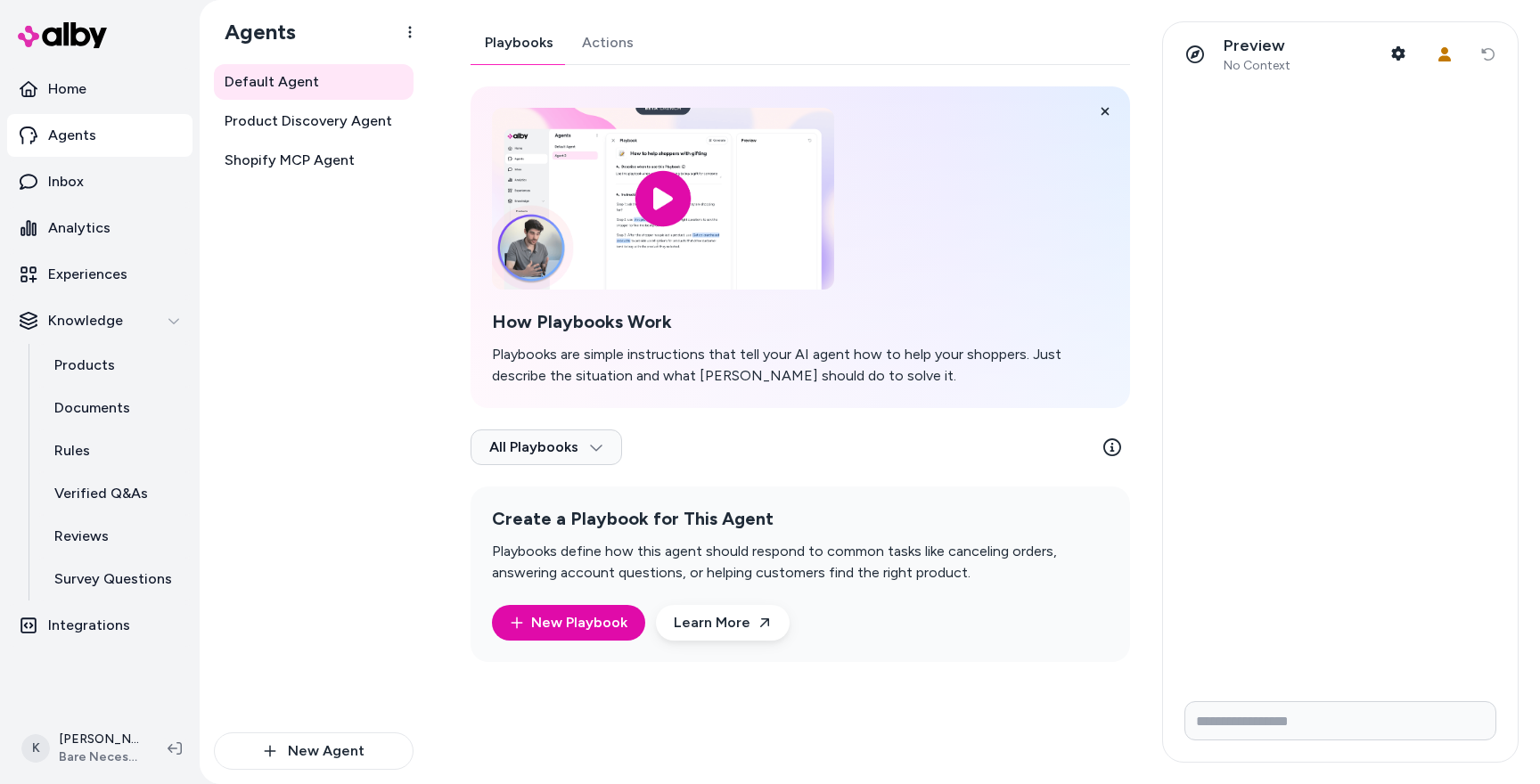
click at [602, 39] on link "Actions" at bounding box center [607, 43] width 80 height 43
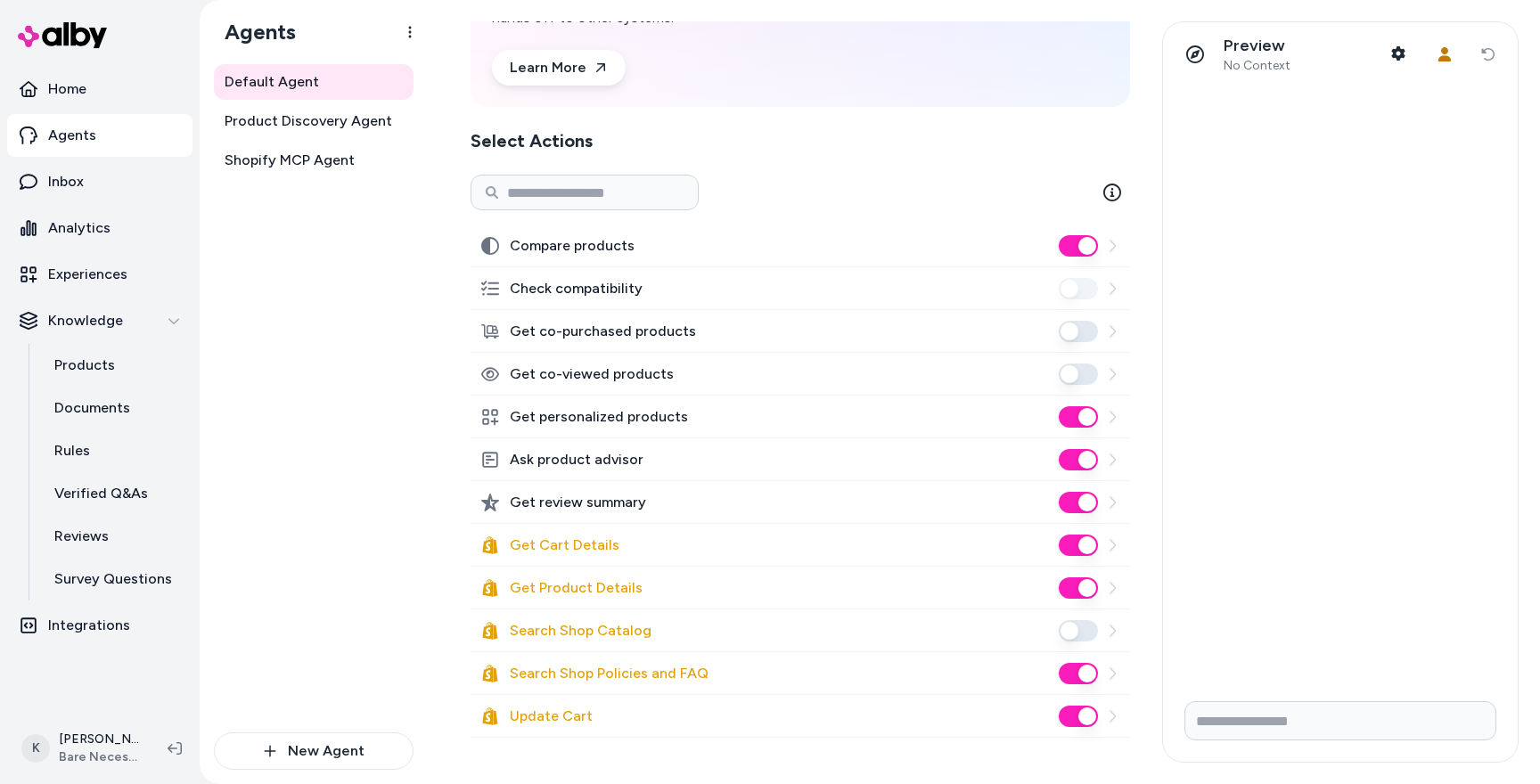
scroll to position [164, 0]
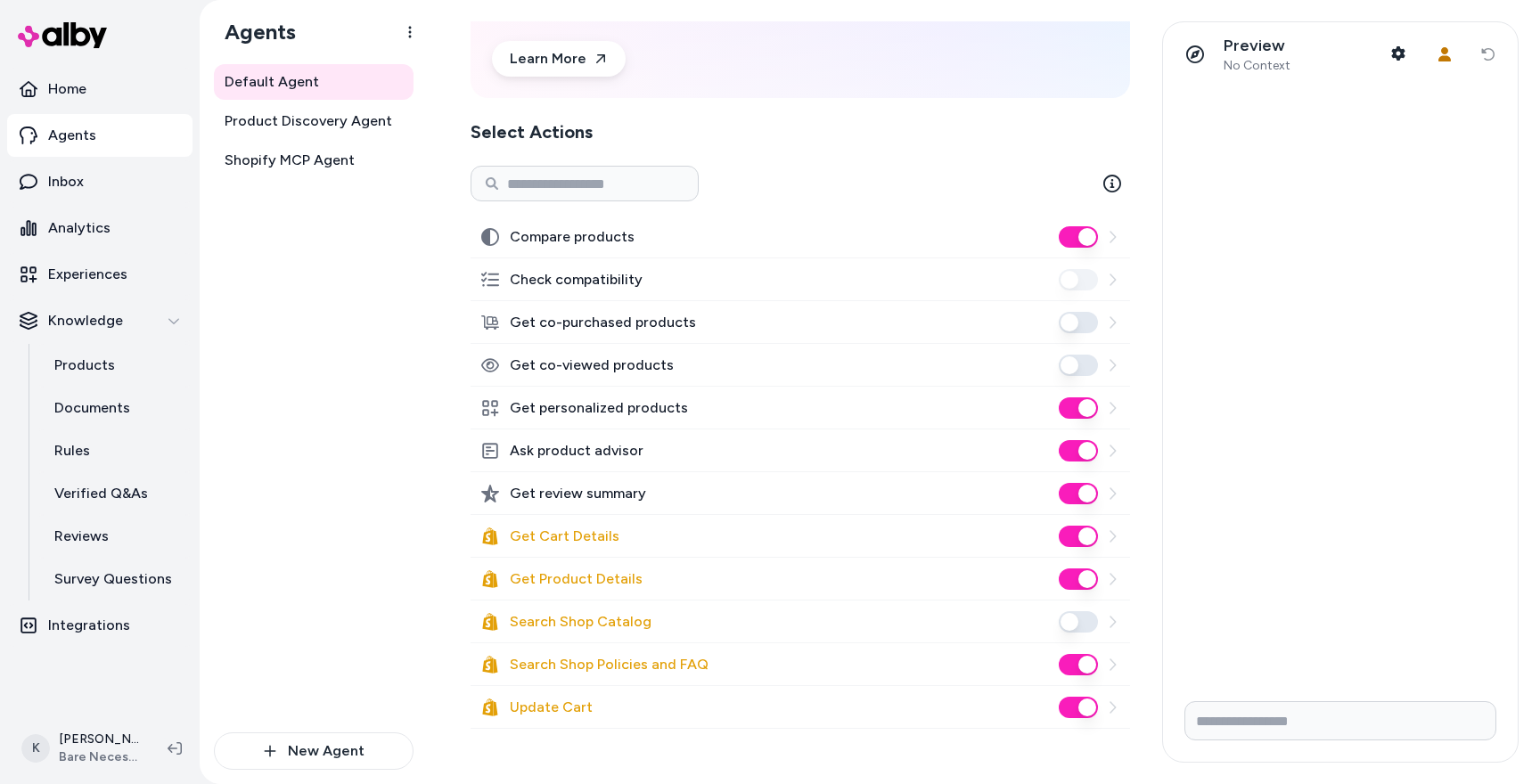
click at [105, 139] on link "Agents" at bounding box center [100, 135] width 185 height 43
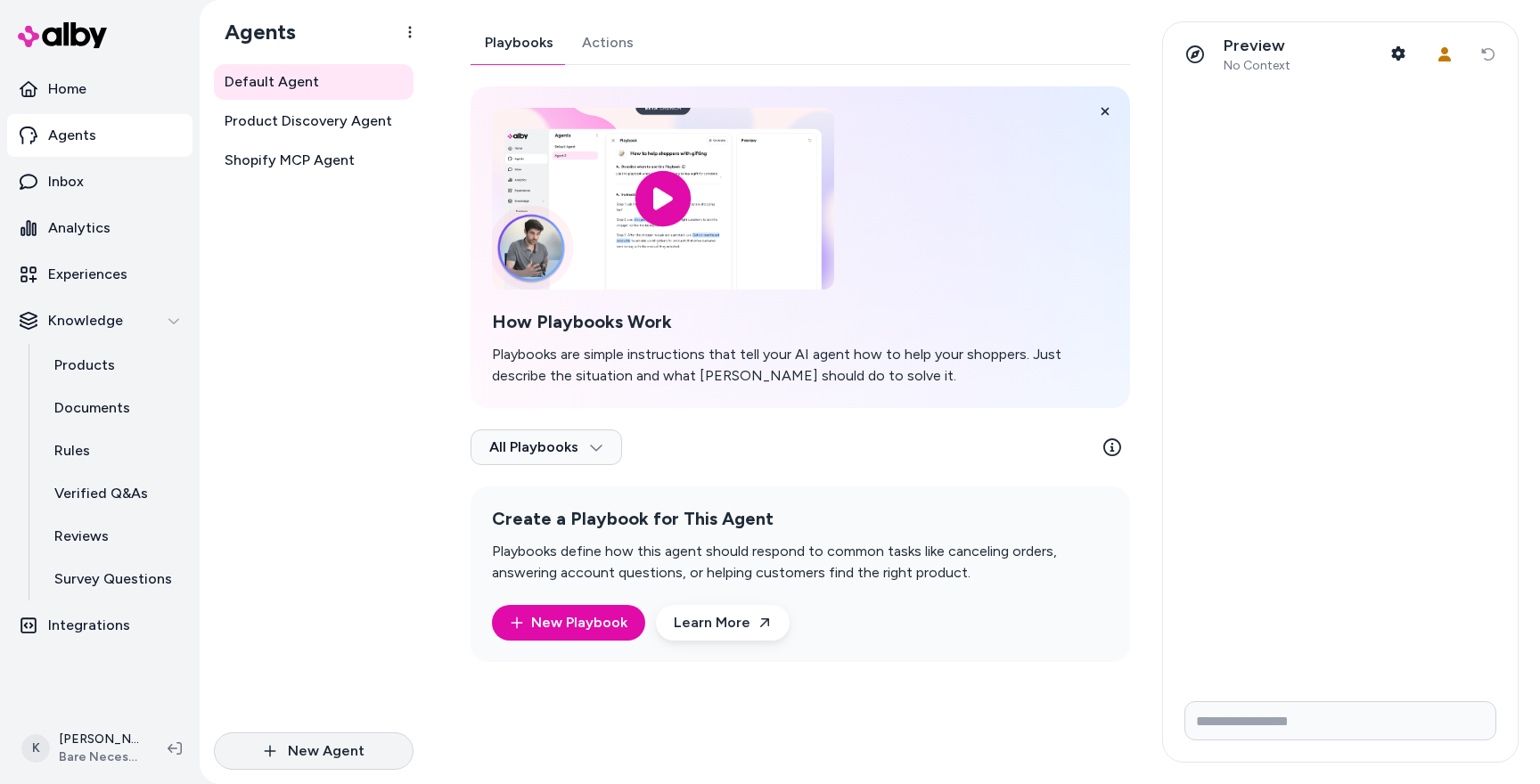
click at [325, 754] on button "New Agent" at bounding box center [313, 751] width 199 height 38
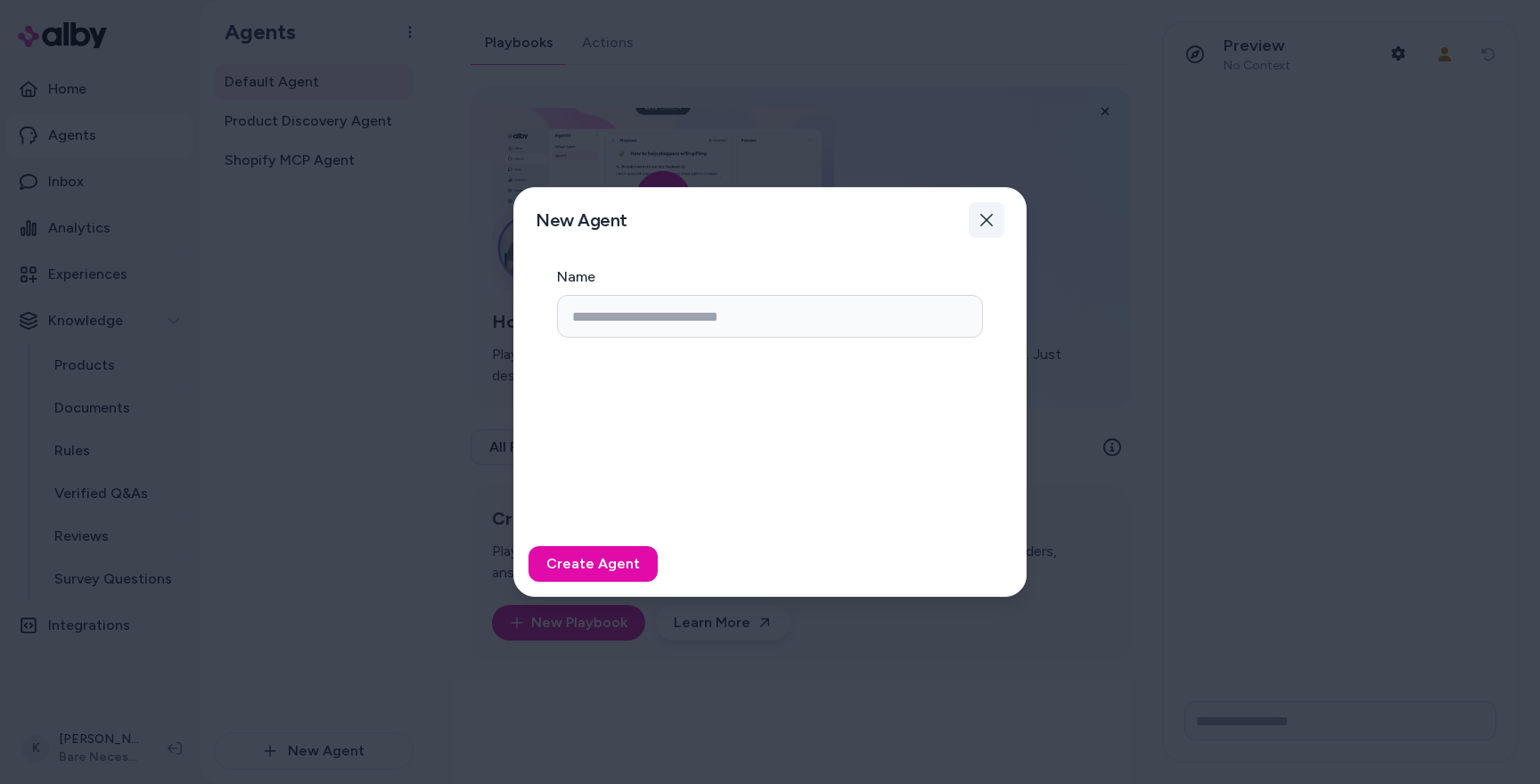
click at [988, 219] on icon "button" at bounding box center [986, 220] width 14 height 14
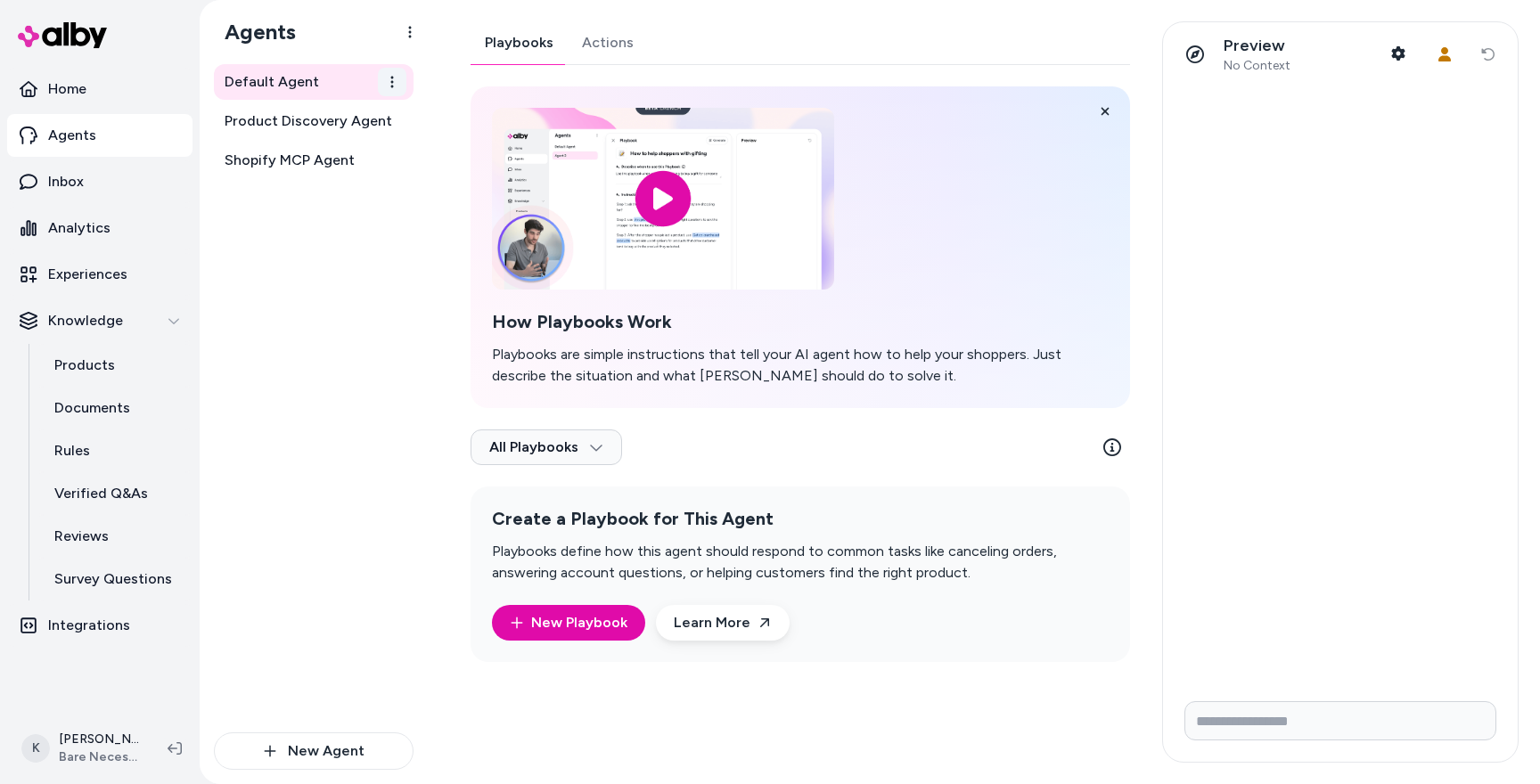
click at [387, 84] on html "Home Agents Inbox Analytics Experiences Knowledge Products Documents Rules Veri…" at bounding box center [770, 392] width 1540 height 784
click at [238, 201] on html "Home Agents Inbox Analytics Experiences Knowledge Products Documents Rules Veri…" at bounding box center [770, 392] width 1540 height 784
click at [287, 84] on span "Default Agent" at bounding box center [271, 82] width 94 height 22
click at [633, 43] on link "Actions" at bounding box center [607, 43] width 80 height 43
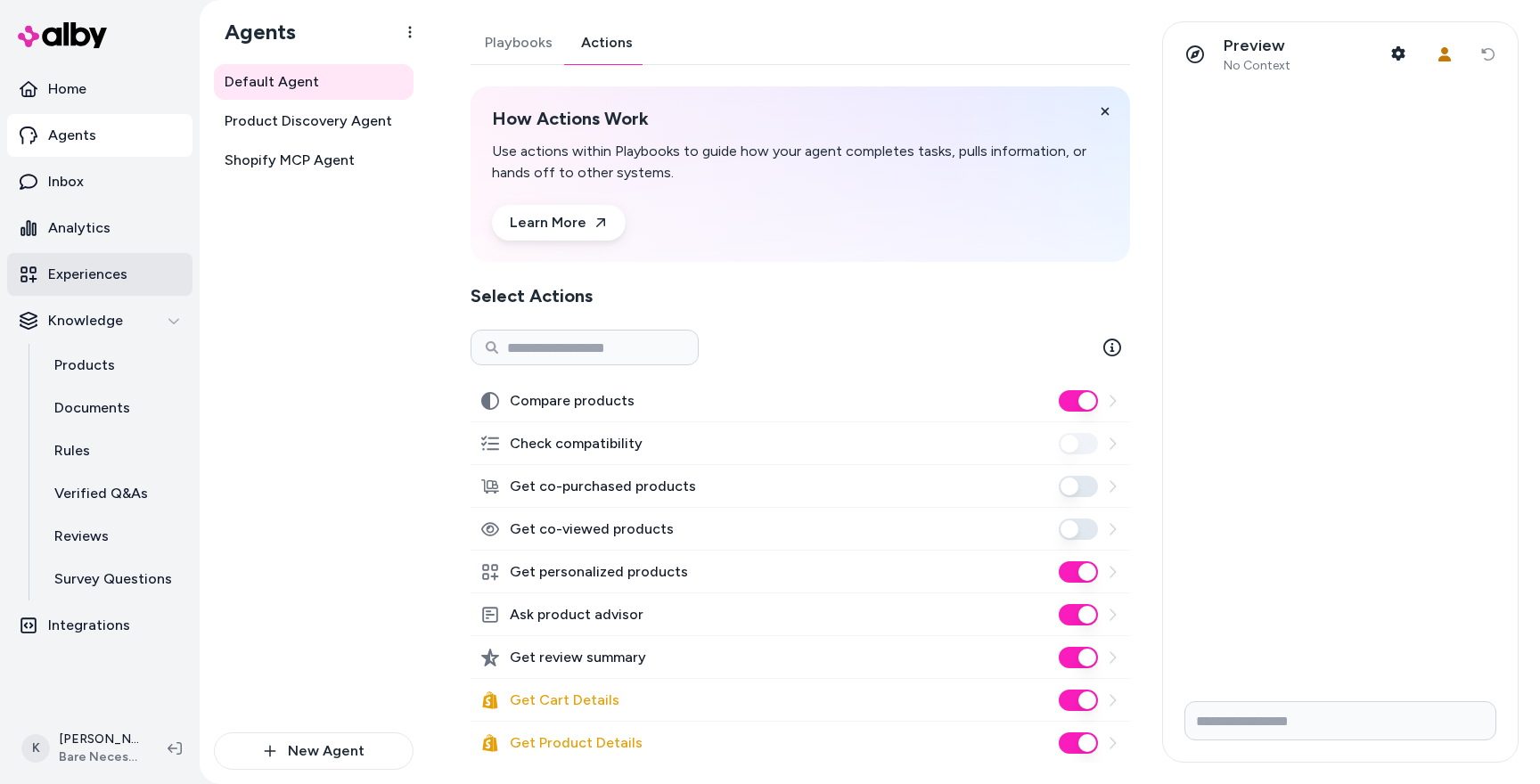
click at [109, 275] on p "Experiences" at bounding box center [88, 274] width 79 height 22
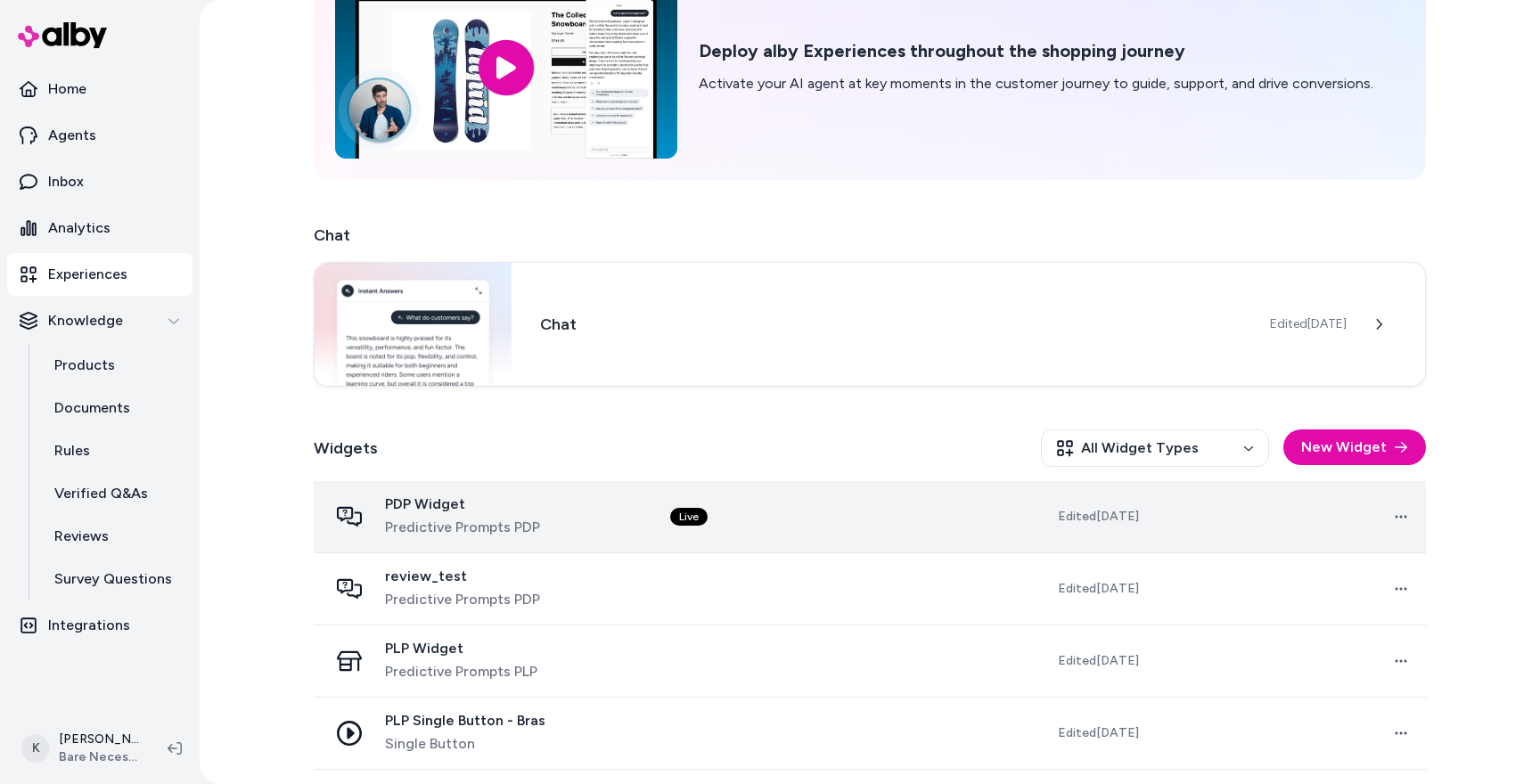
scroll to position [190, 0]
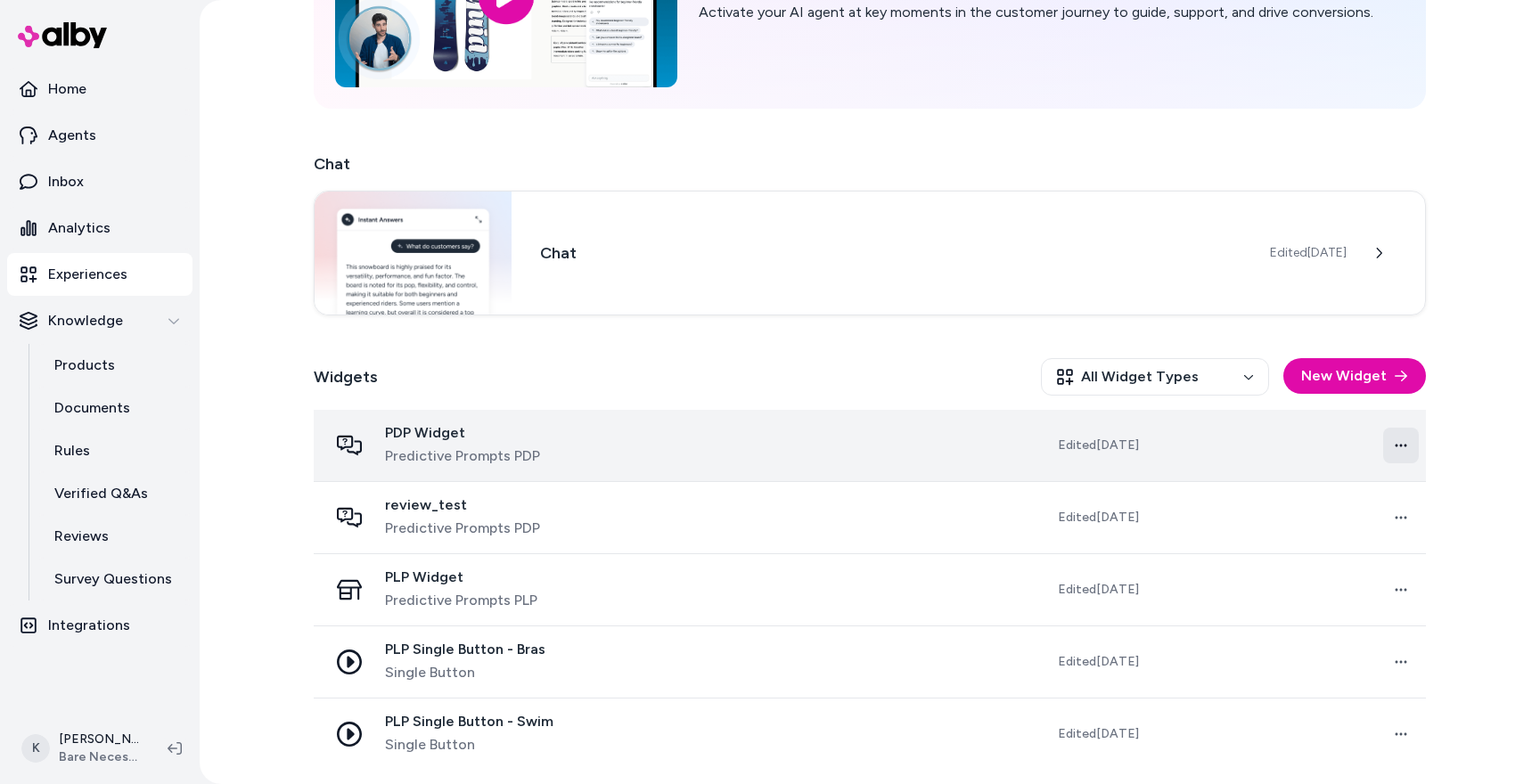
click at [1403, 437] on html "Home Agents Inbox Analytics Experiences Knowledge Products Documents Rules Veri…" at bounding box center [770, 392] width 1540 height 784
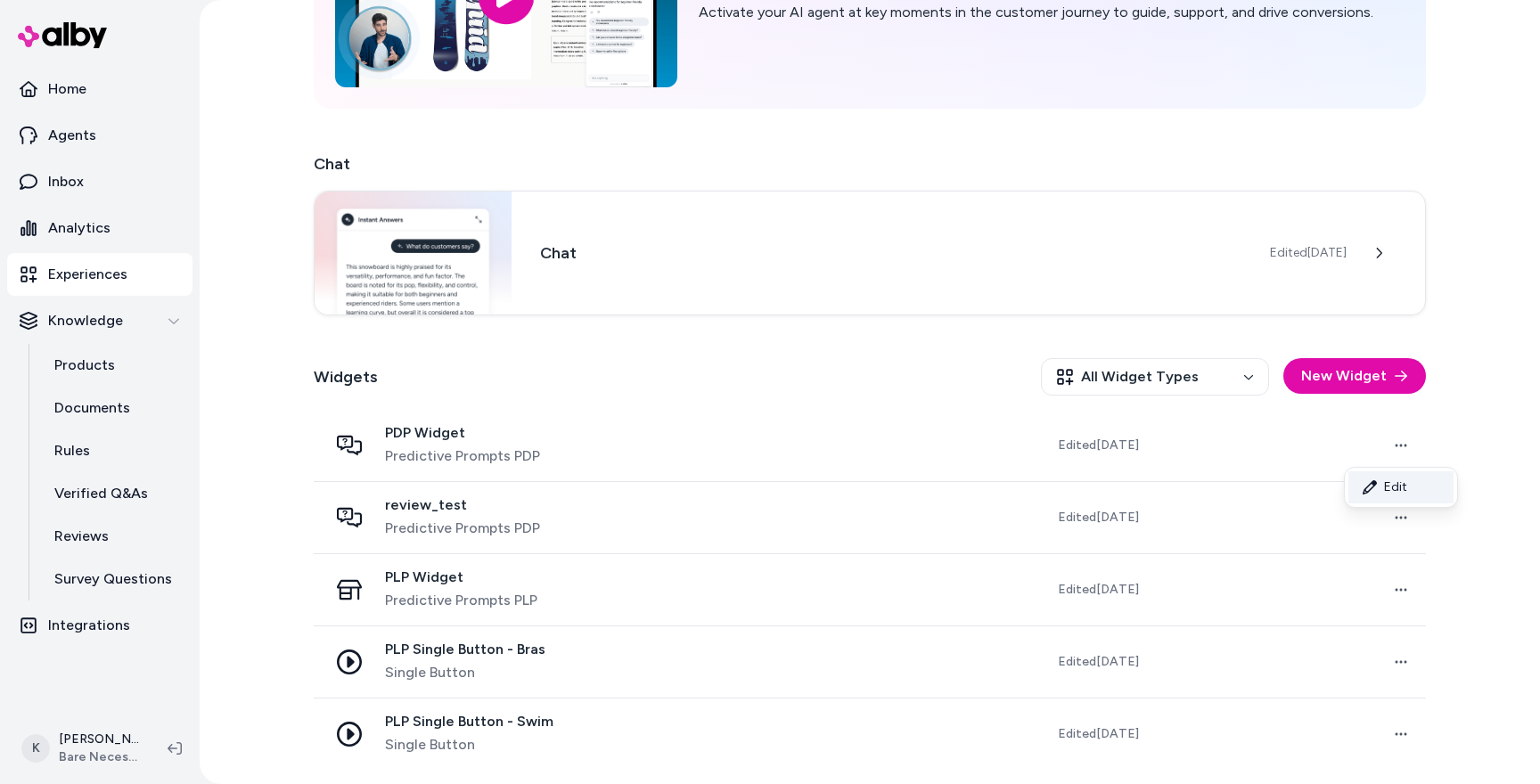
click at [1387, 480] on link "Edit" at bounding box center [1400, 487] width 105 height 32
click at [437, 442] on div "PDP Widget Predictive Prompts PDP" at bounding box center [462, 446] width 155 height 43
click at [437, 443] on div "PDP Widget Predictive Prompts PDP" at bounding box center [462, 446] width 155 height 43
click at [590, 388] on div "Widgets All Widget Types New Widget" at bounding box center [869, 376] width 1112 height 65
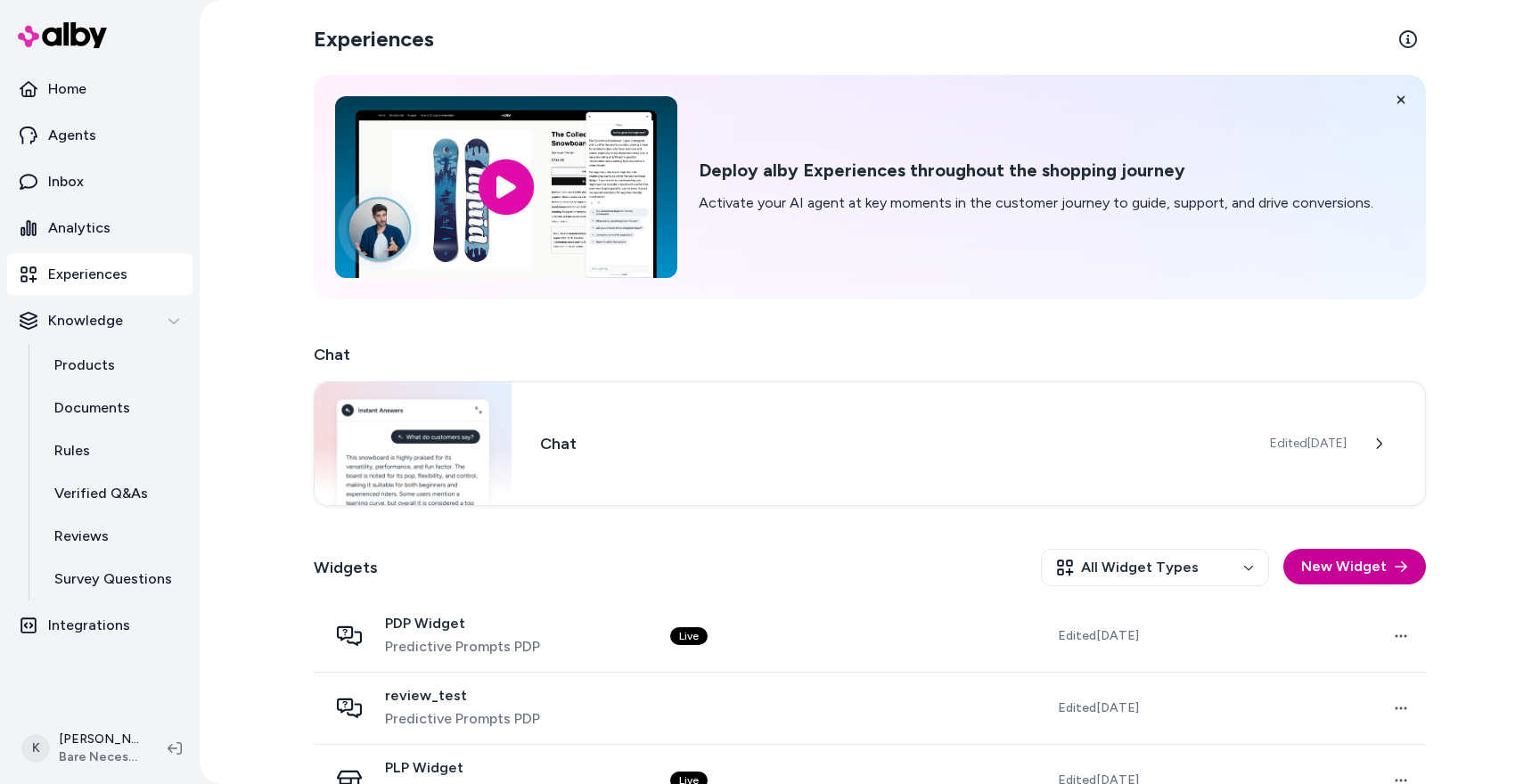
click at [1397, 571] on icon "button" at bounding box center [1401, 566] width 14 height 14
click at [1382, 440] on icon at bounding box center [1382, 441] width 13 height 13
click at [778, 446] on h3 "Chat" at bounding box center [890, 442] width 701 height 25
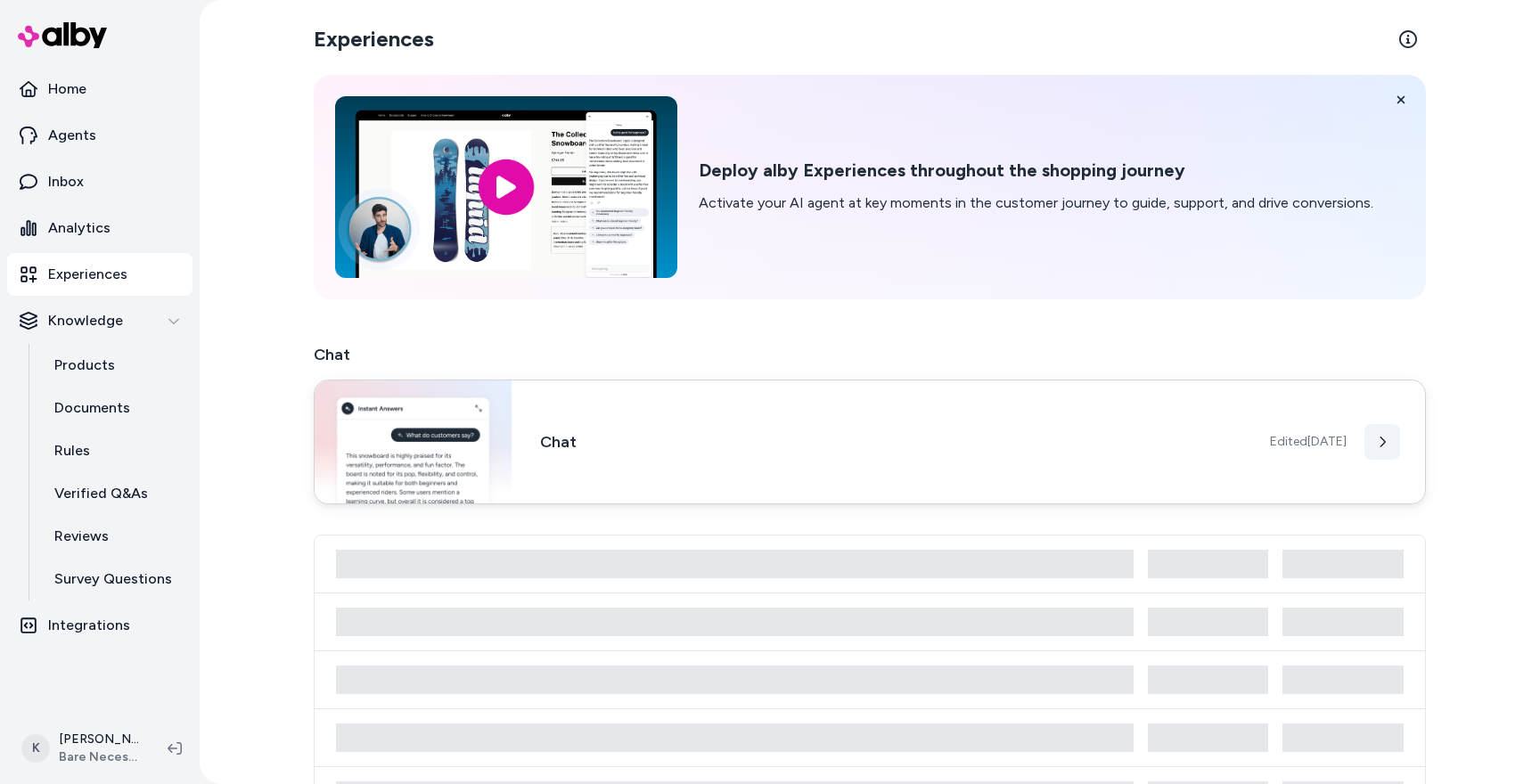
click at [1388, 452] on button at bounding box center [1382, 442] width 36 height 36
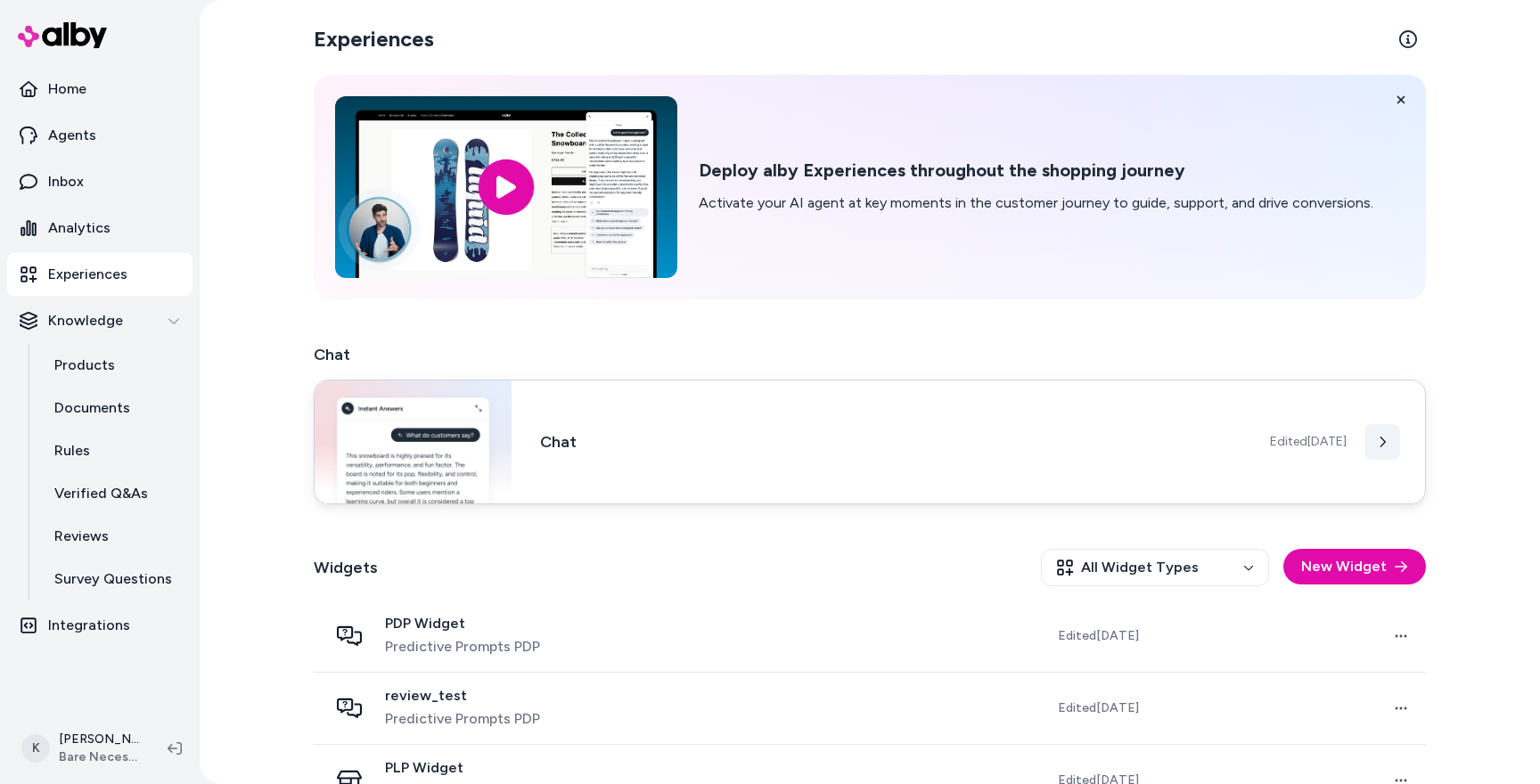
click at [1388, 452] on button at bounding box center [1382, 442] width 36 height 36
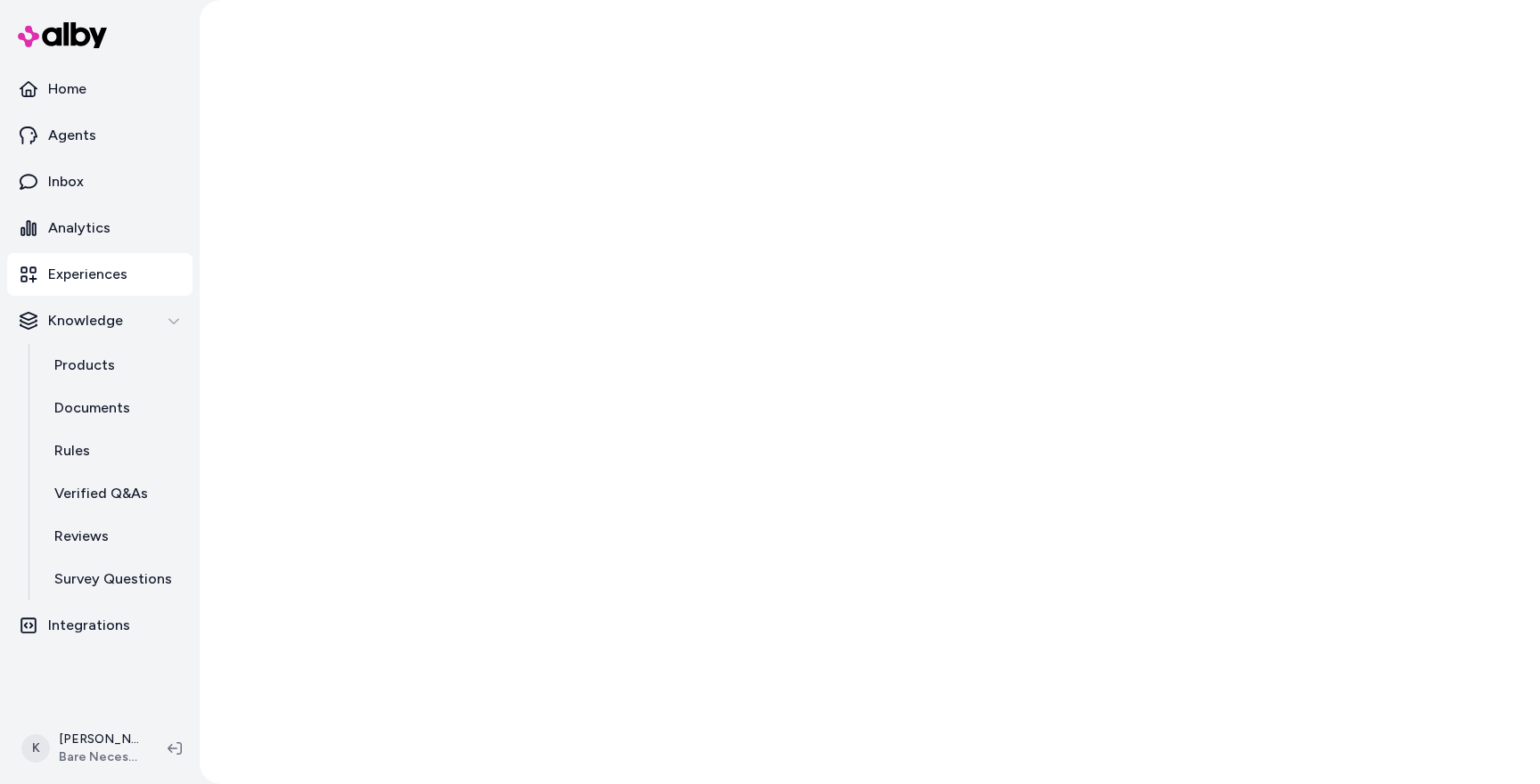
click at [1398, 641] on div at bounding box center [869, 392] width 1340 height 784
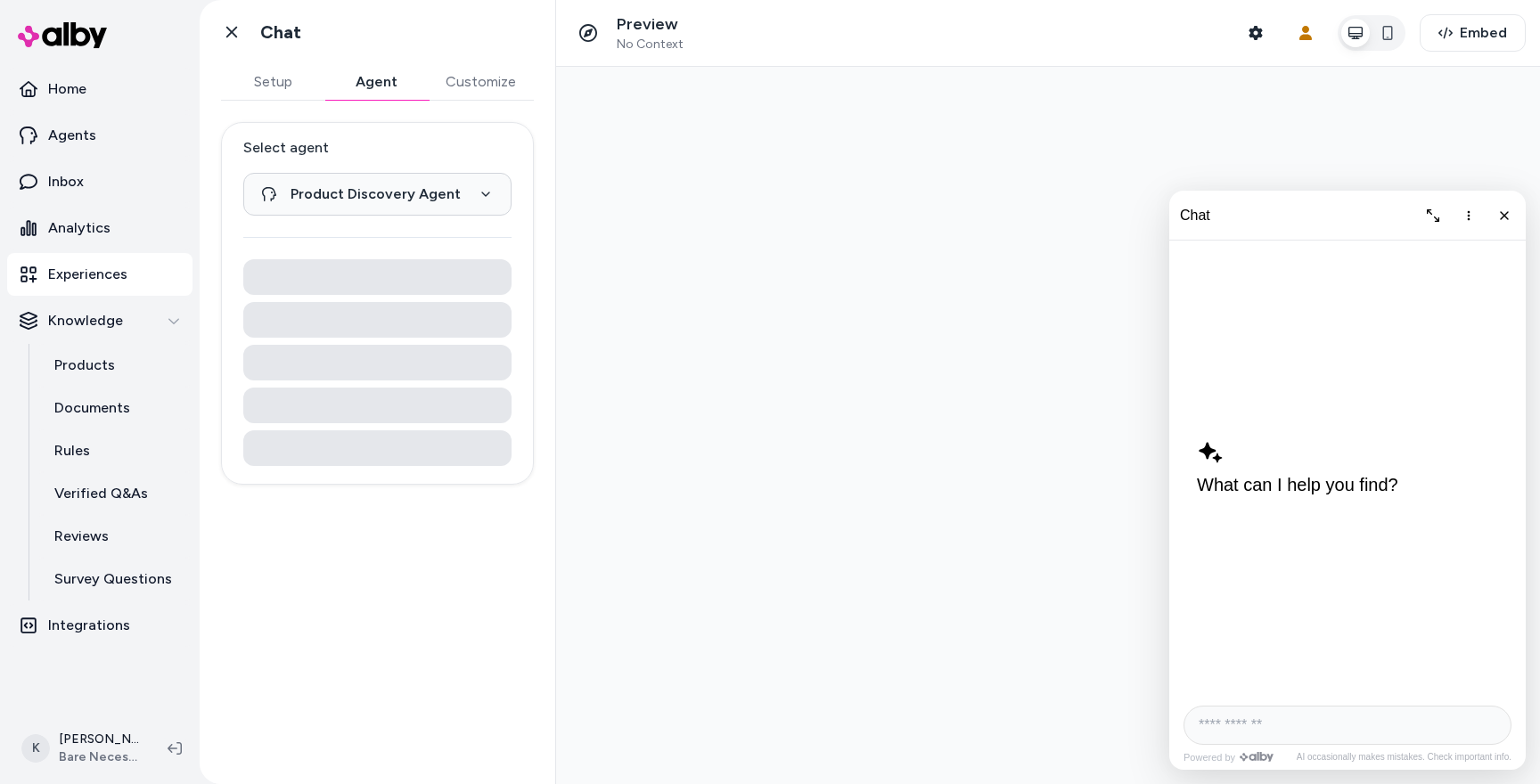
click at [392, 92] on button "Agent" at bounding box center [375, 82] width 103 height 36
click at [298, 91] on button "Setup" at bounding box center [272, 82] width 103 height 36
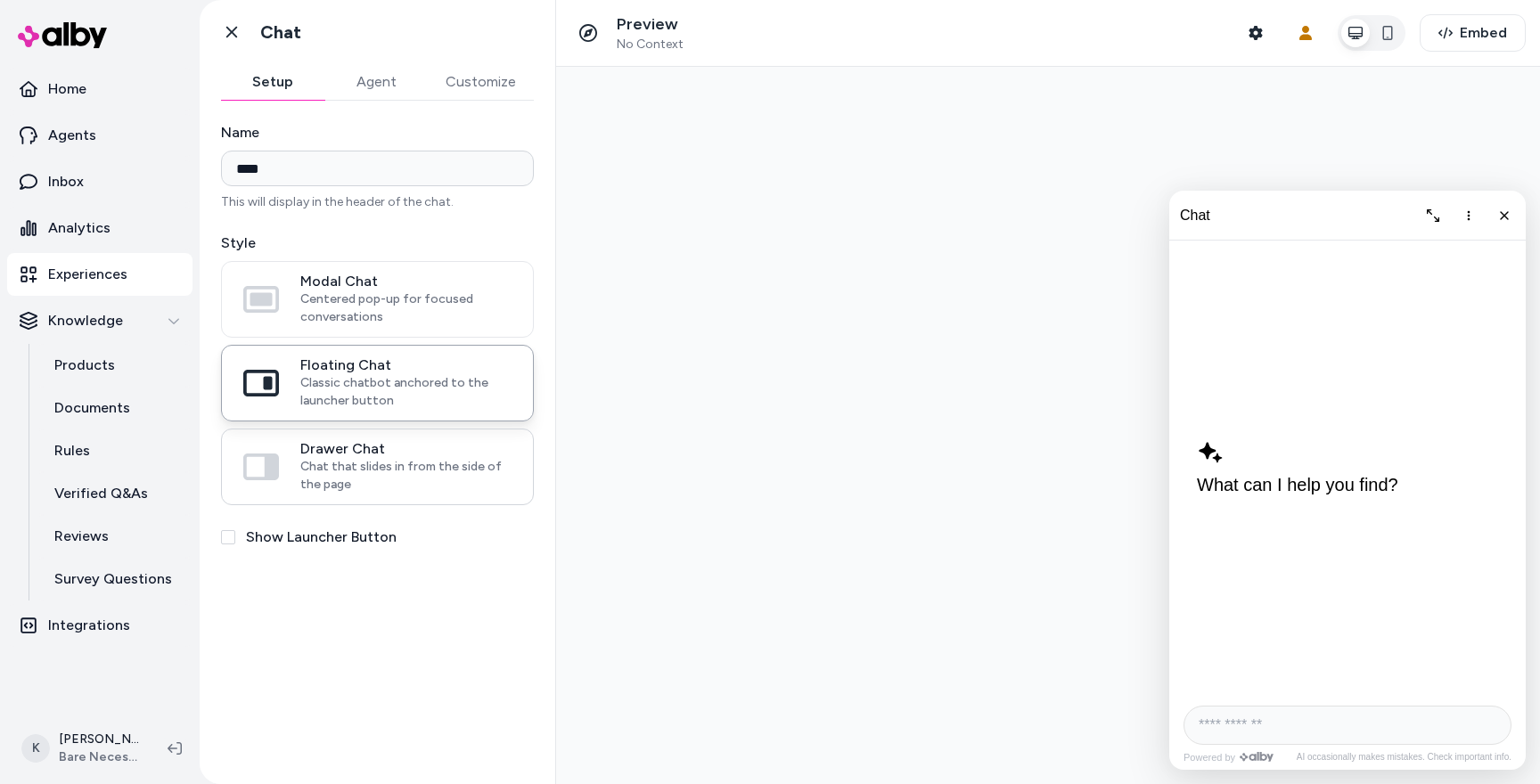
click at [341, 454] on span "Drawer Chat" at bounding box center [406, 449] width 211 height 18
click at [0, 0] on button "Drawer Chat Chat that slides in from the side of the page" at bounding box center [0, 0] width 0 height 0
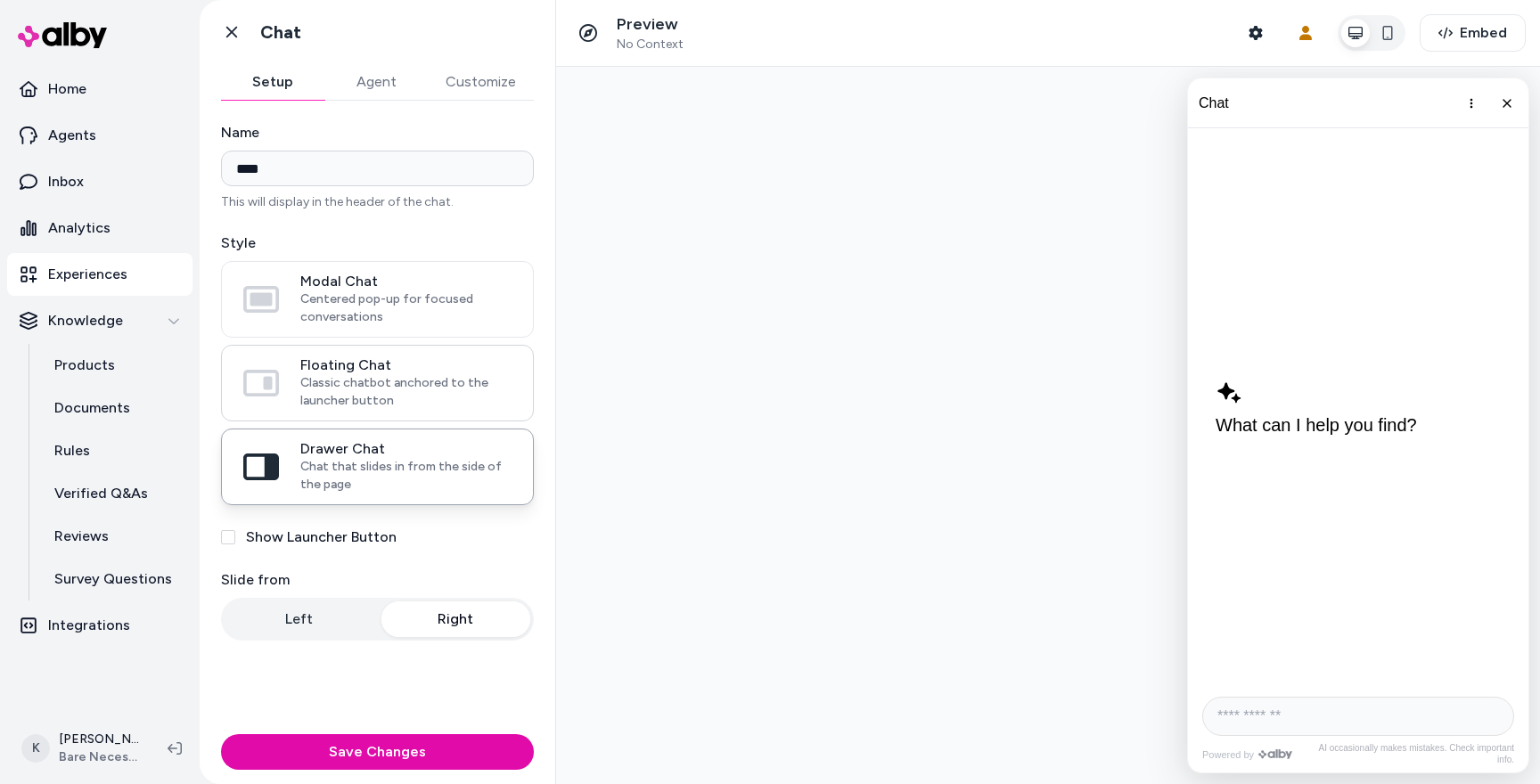
click at [345, 387] on span "Classic chatbot anchored to the launcher button" at bounding box center [406, 392] width 211 height 36
click at [0, 0] on button "Floating Chat Classic chatbot anchored to the launcher button" at bounding box center [0, 0] width 0 height 0
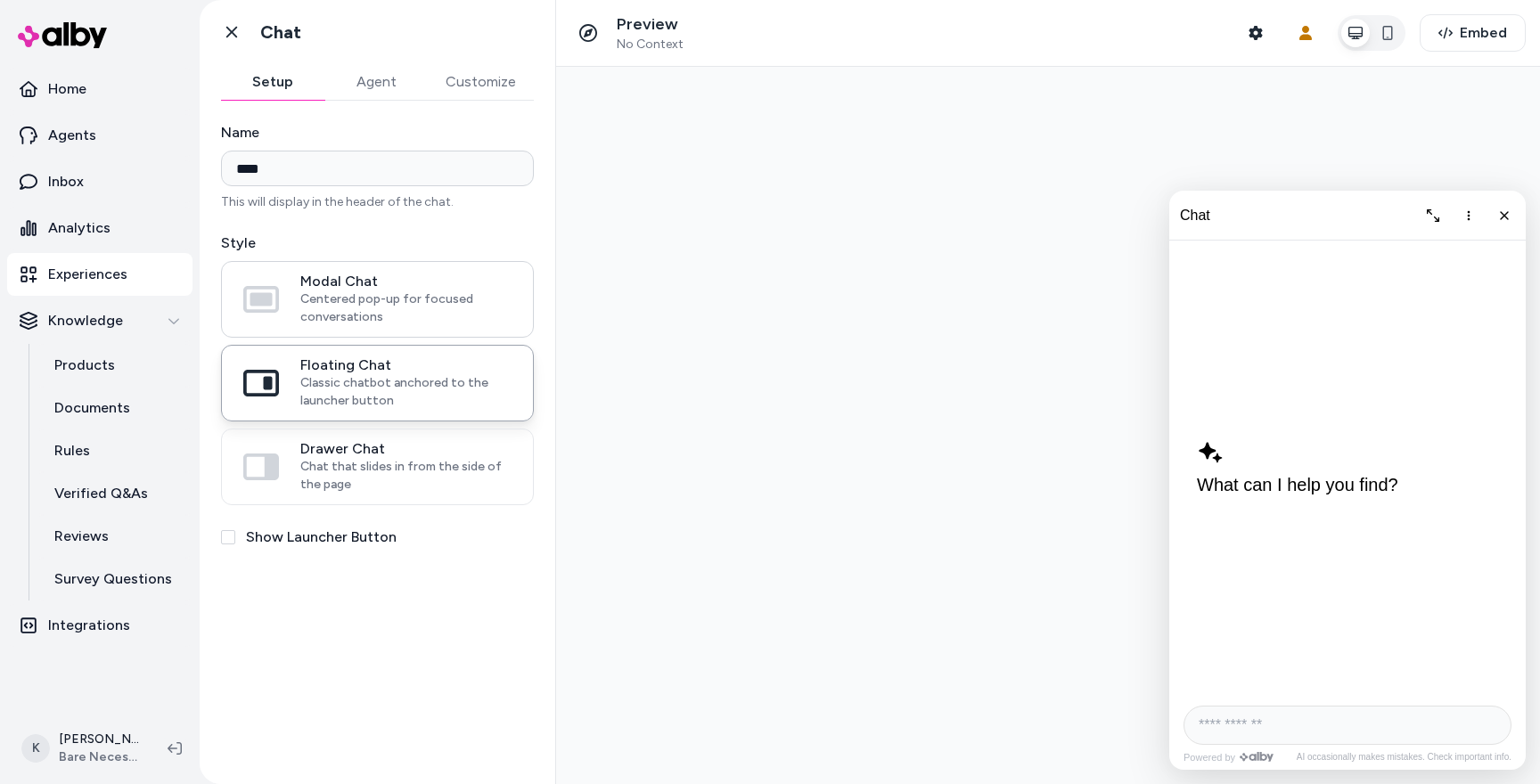
click at [340, 284] on span "Modal Chat" at bounding box center [406, 282] width 211 height 18
click at [0, 0] on button "Modal Chat Centered pop-up for focused conversations" at bounding box center [0, 0] width 0 height 0
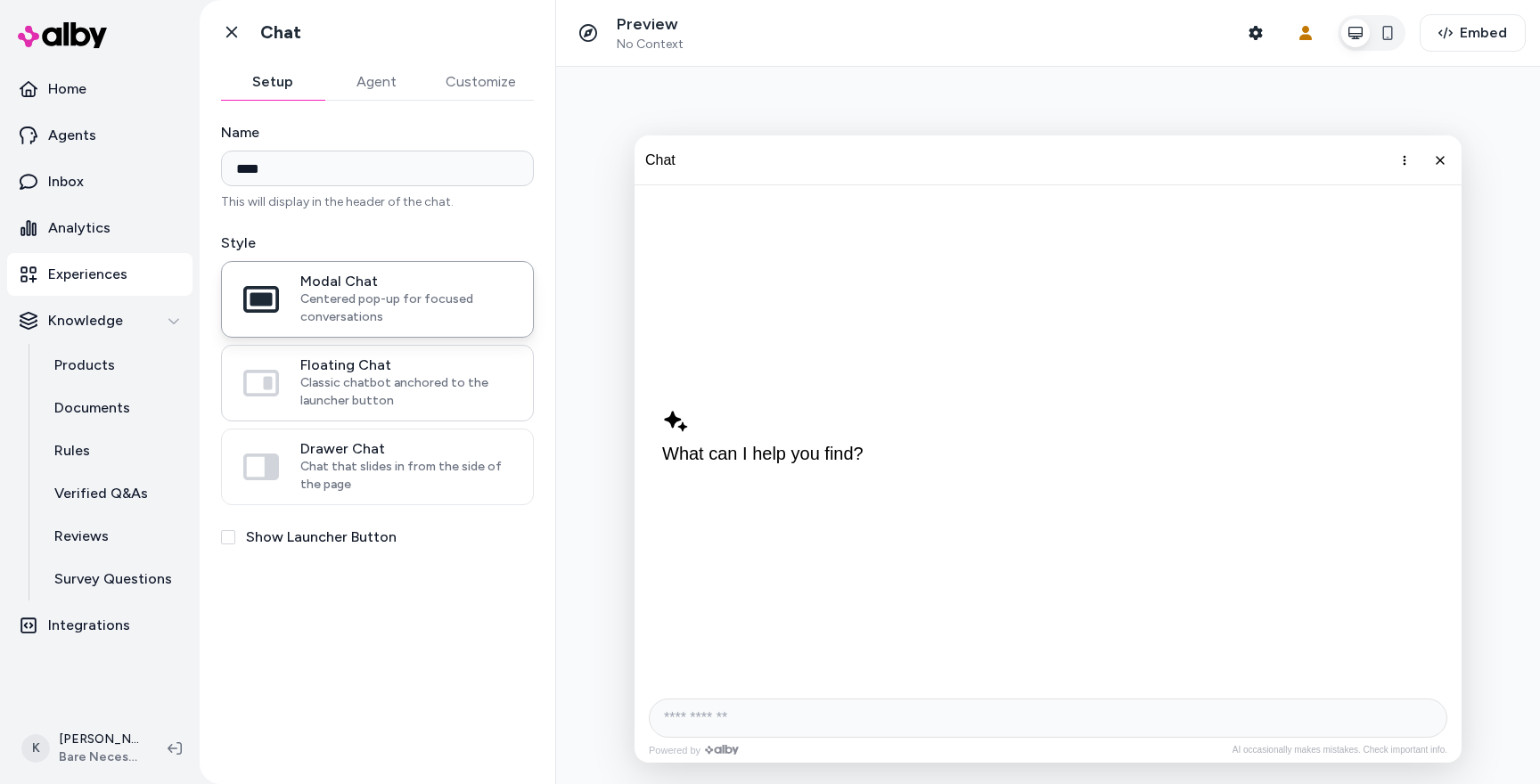
click at [338, 371] on span "Floating Chat" at bounding box center [406, 365] width 211 height 18
click at [0, 0] on button "Floating Chat Classic chatbot anchored to the launcher button" at bounding box center [0, 0] width 0 height 0
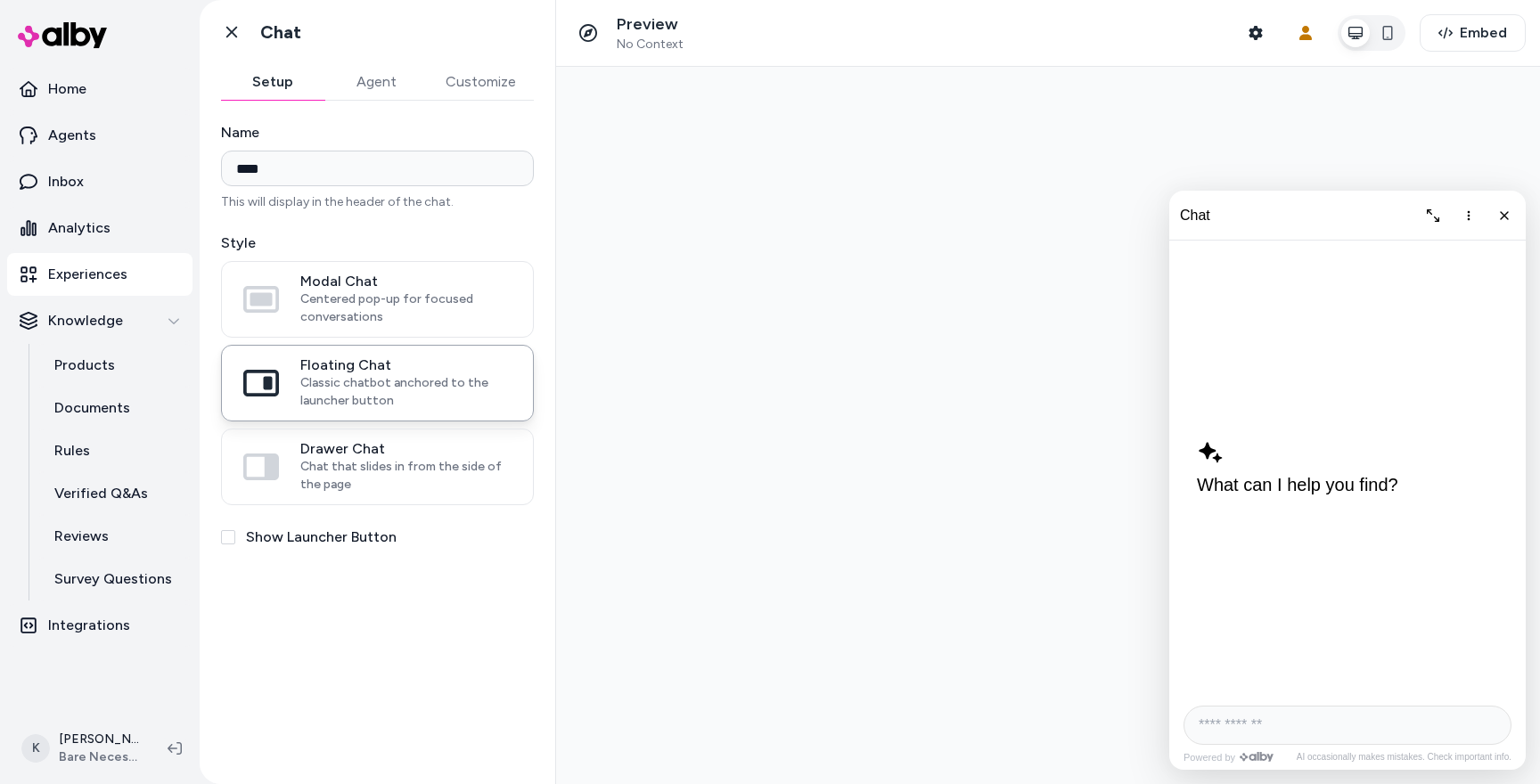
click at [469, 98] on button "Customize" at bounding box center [481, 82] width 106 height 36
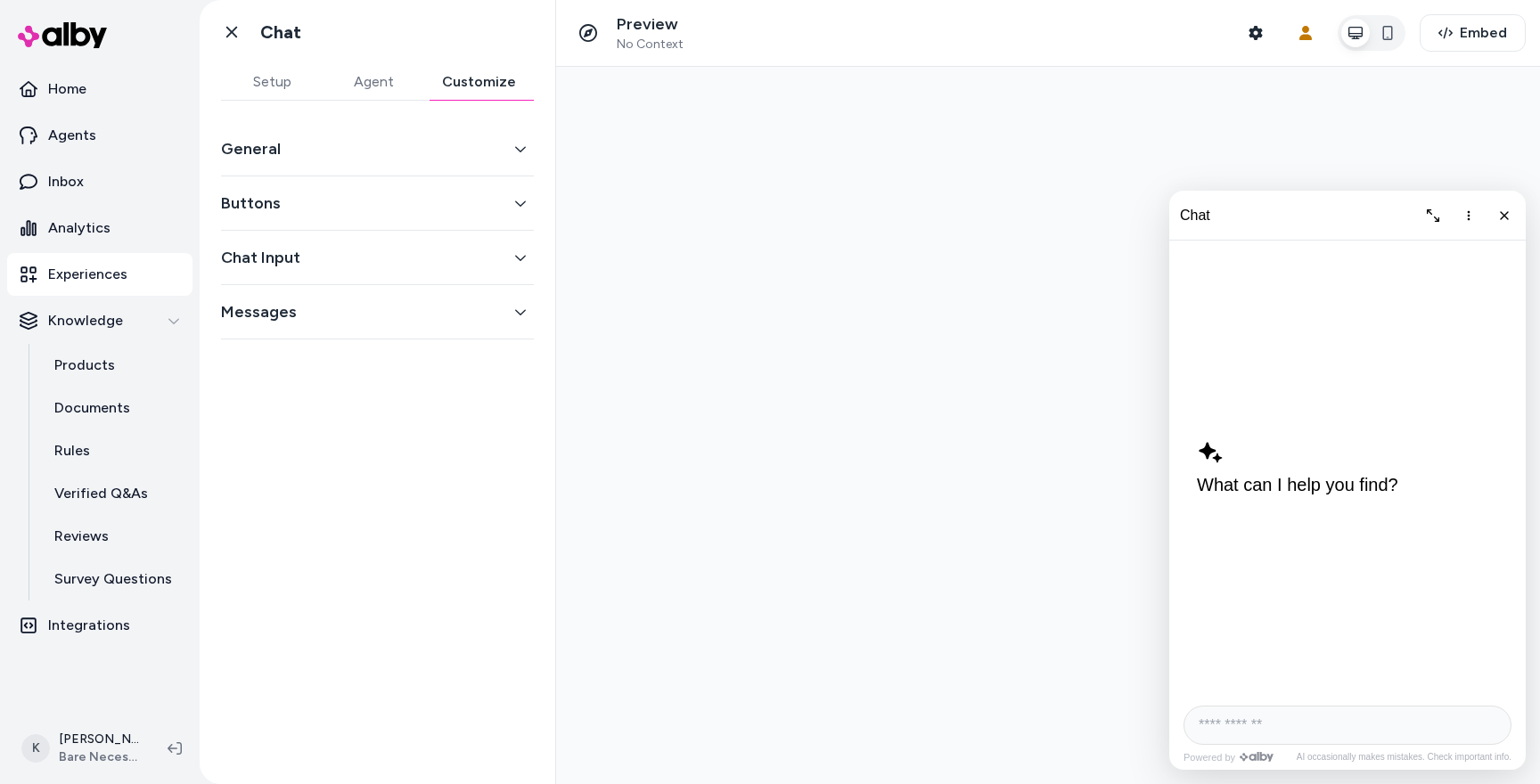
click at [451, 143] on button "General" at bounding box center [377, 149] width 312 height 25
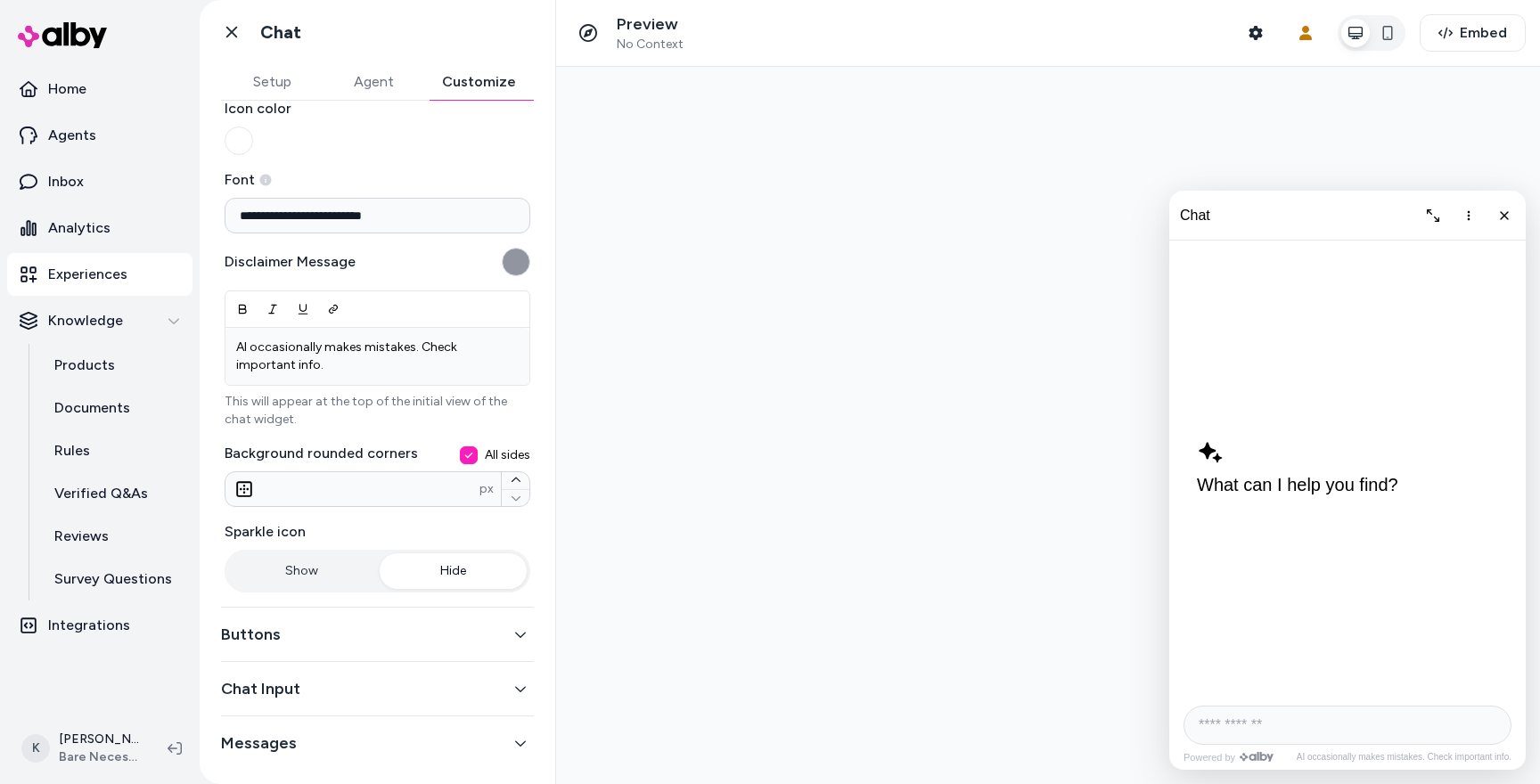
scroll to position [157, 0]
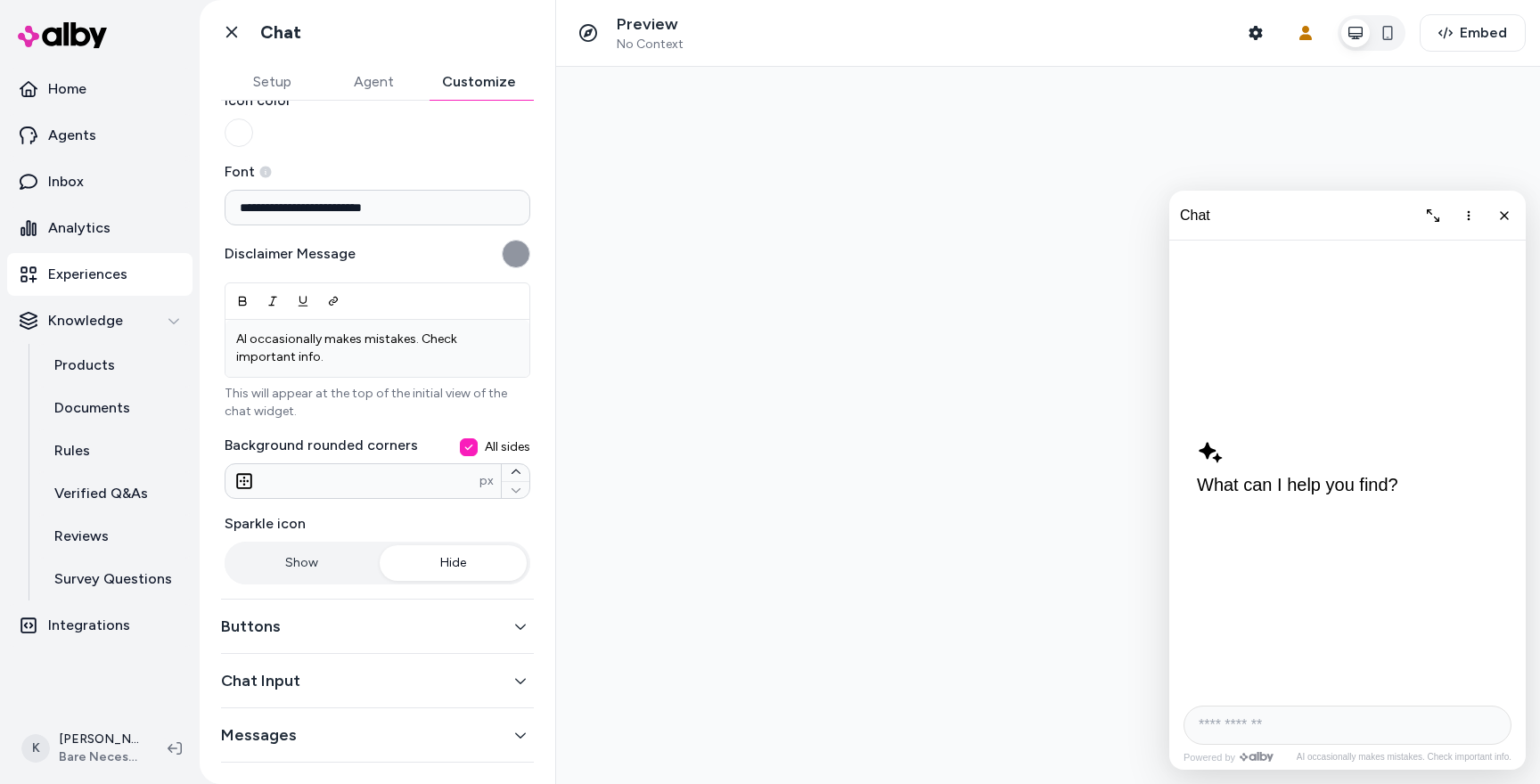
click at [342, 625] on button "Buttons" at bounding box center [377, 626] width 312 height 25
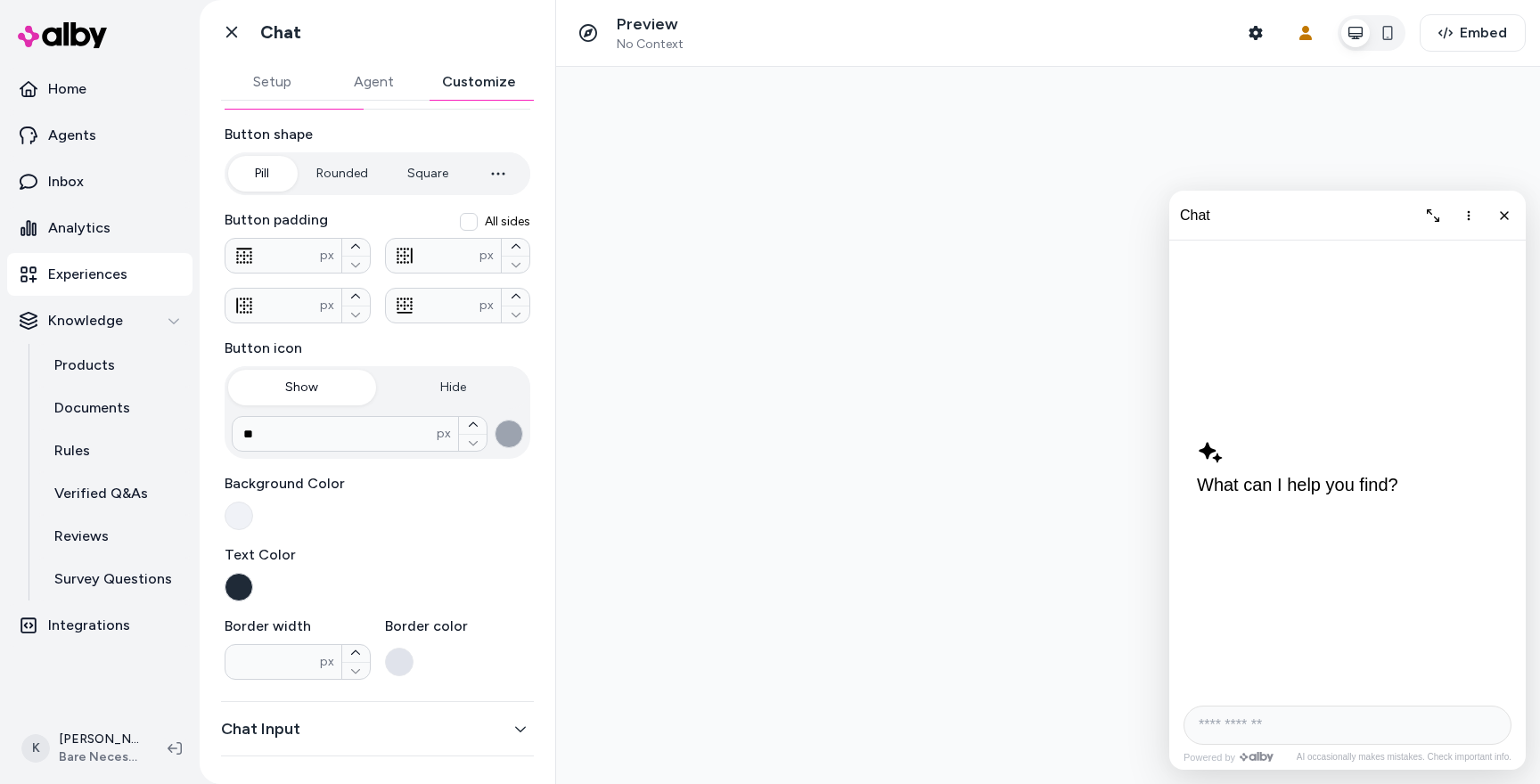
scroll to position [0, 0]
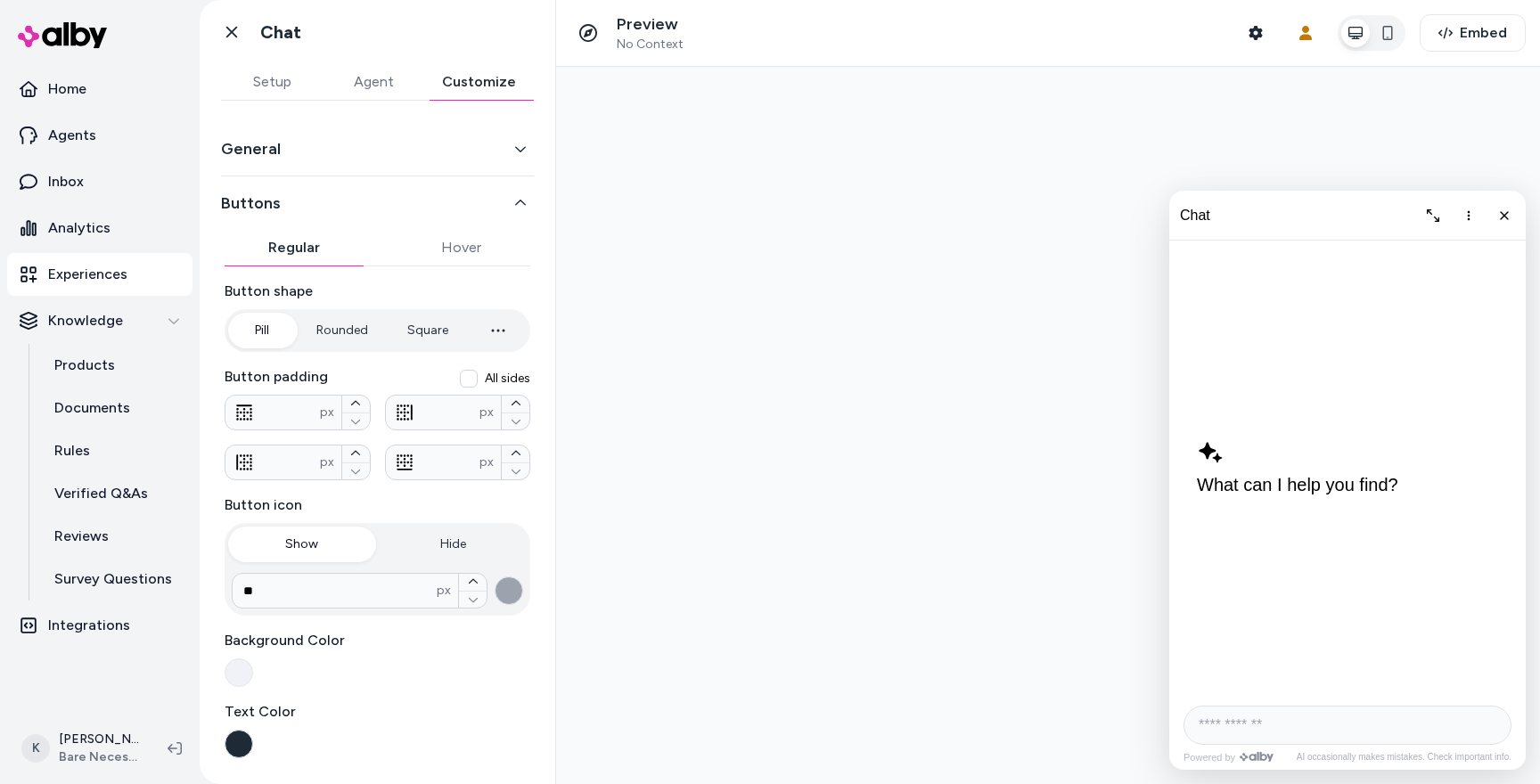
click at [361, 91] on button "Agent" at bounding box center [372, 82] width 101 height 36
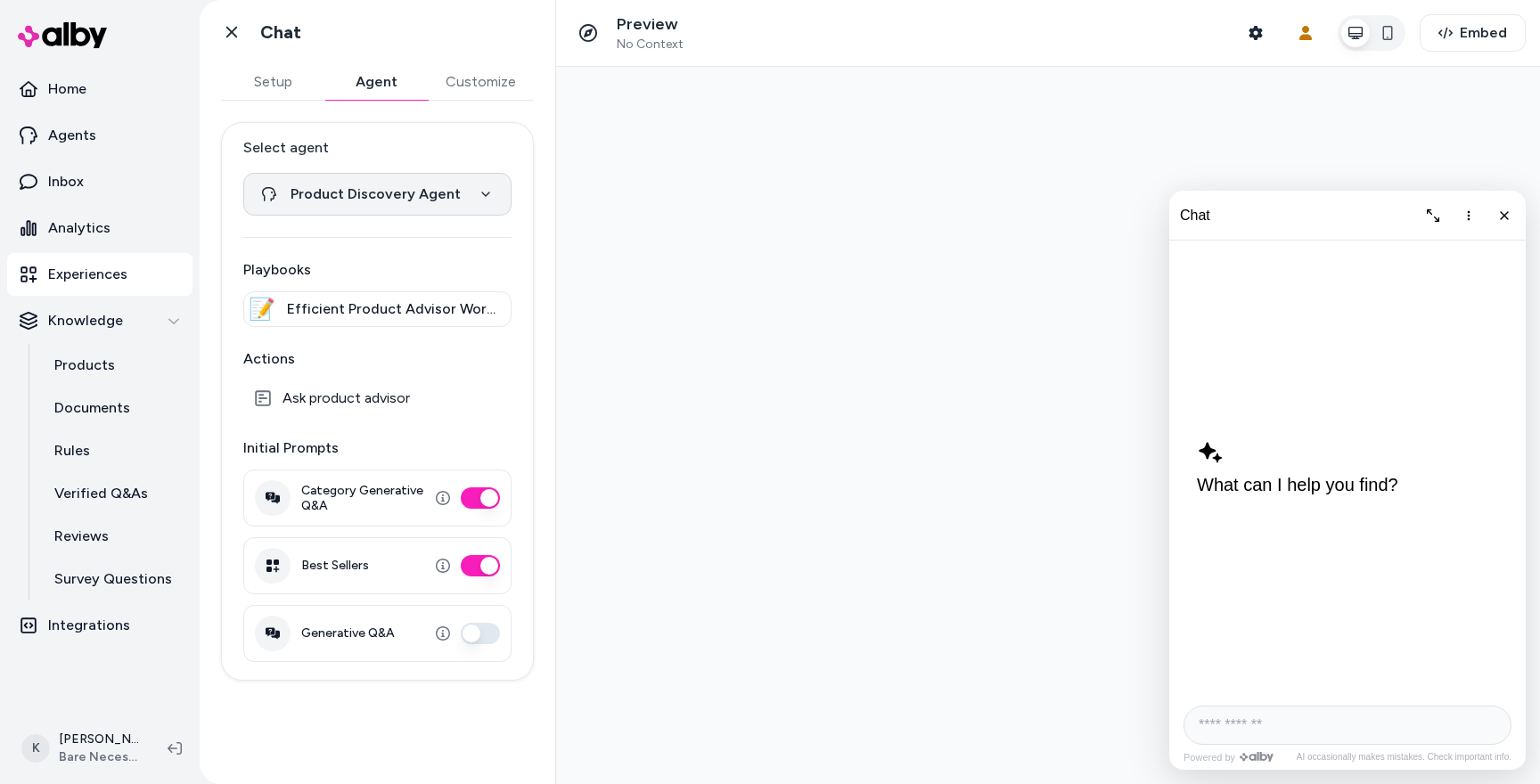
click at [385, 205] on html "**********" at bounding box center [770, 392] width 1540 height 784
select select "**********"
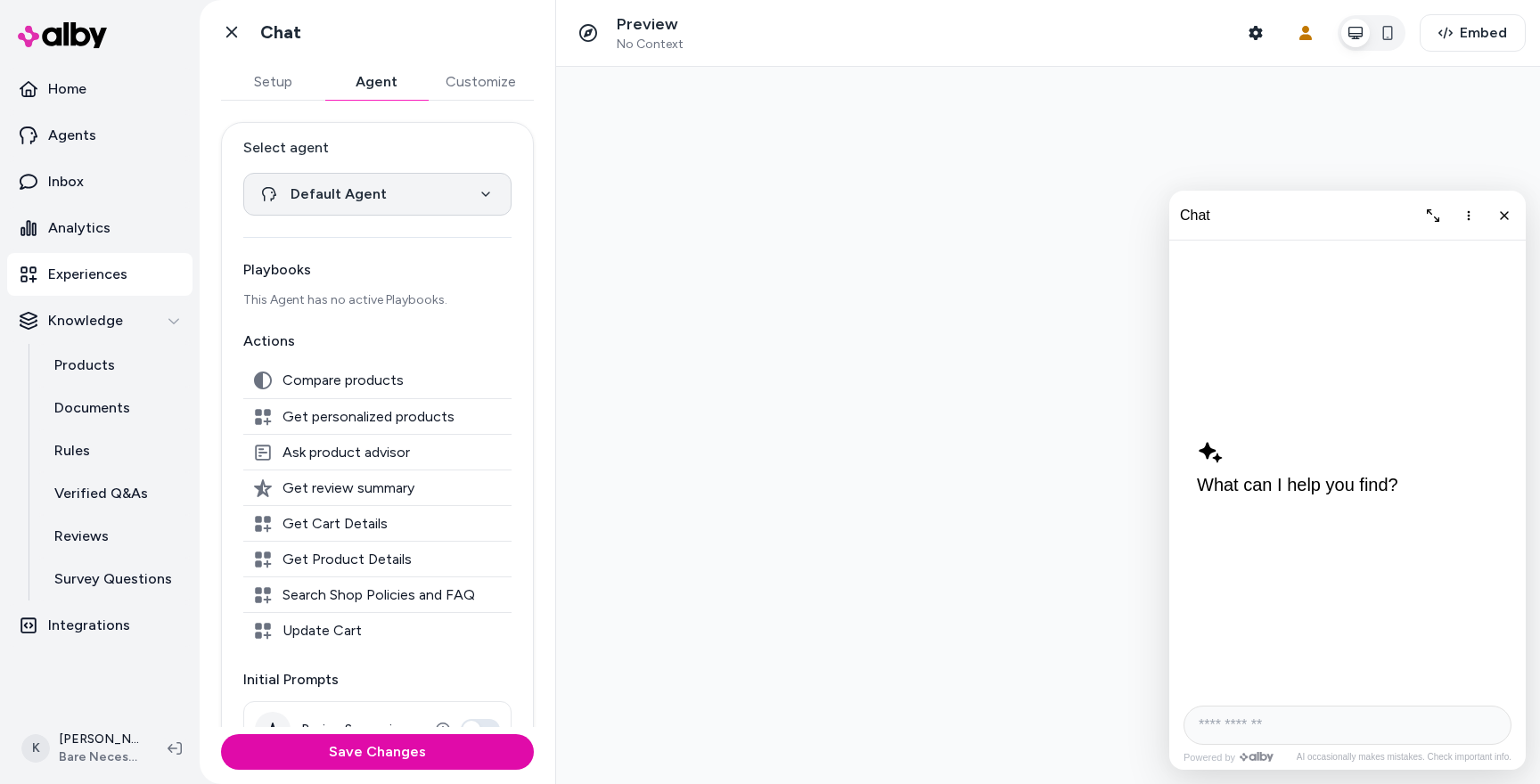
click at [467, 207] on html "**********" at bounding box center [770, 392] width 1540 height 784
click at [461, 170] on html "**********" at bounding box center [770, 392] width 1540 height 784
click at [448, 188] on html "**********" at bounding box center [770, 392] width 1540 height 784
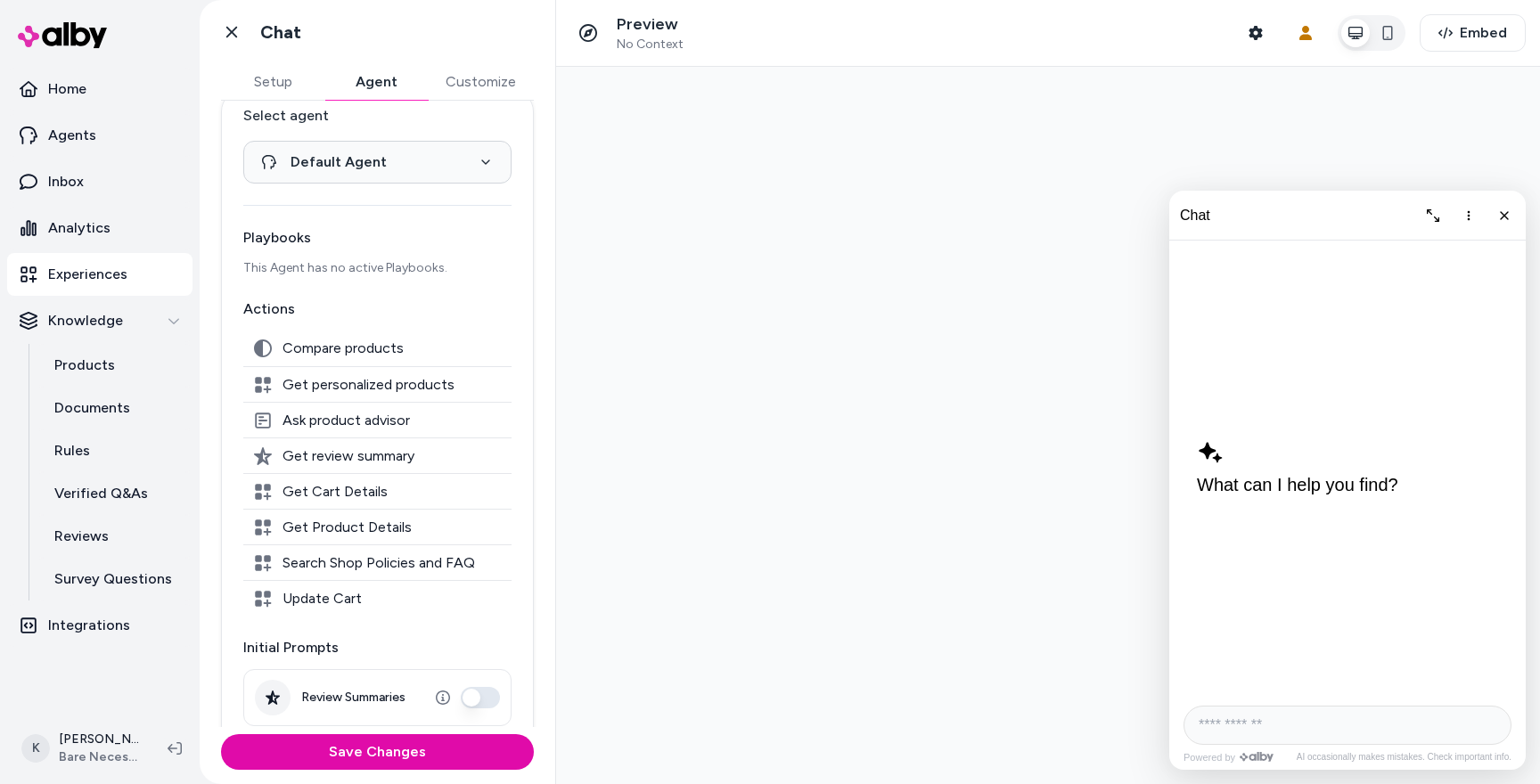
click at [409, 139] on div "**********" at bounding box center [377, 144] width 268 height 78
click at [406, 163] on html "**********" at bounding box center [770, 392] width 1540 height 784
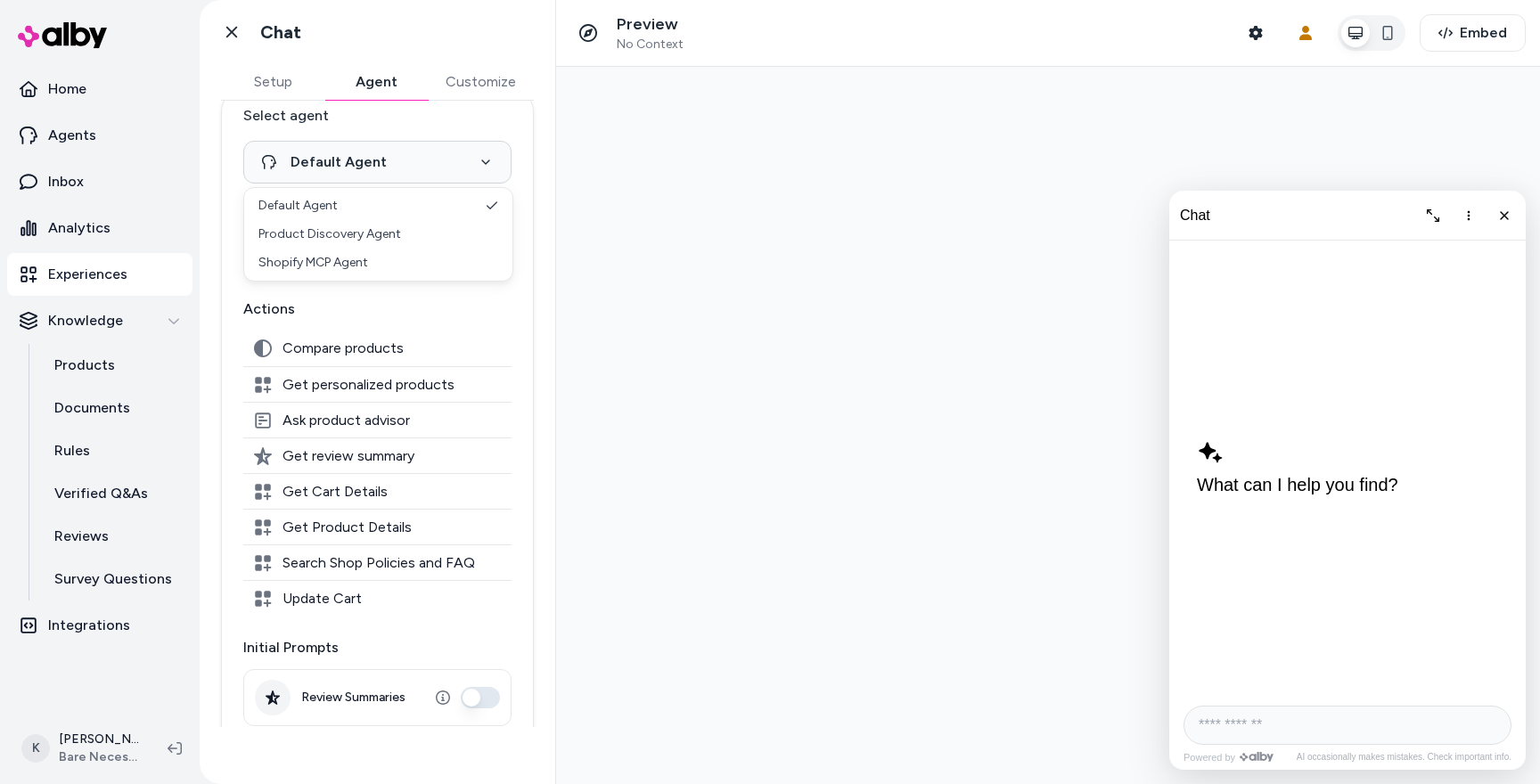
scroll to position [0, 0]
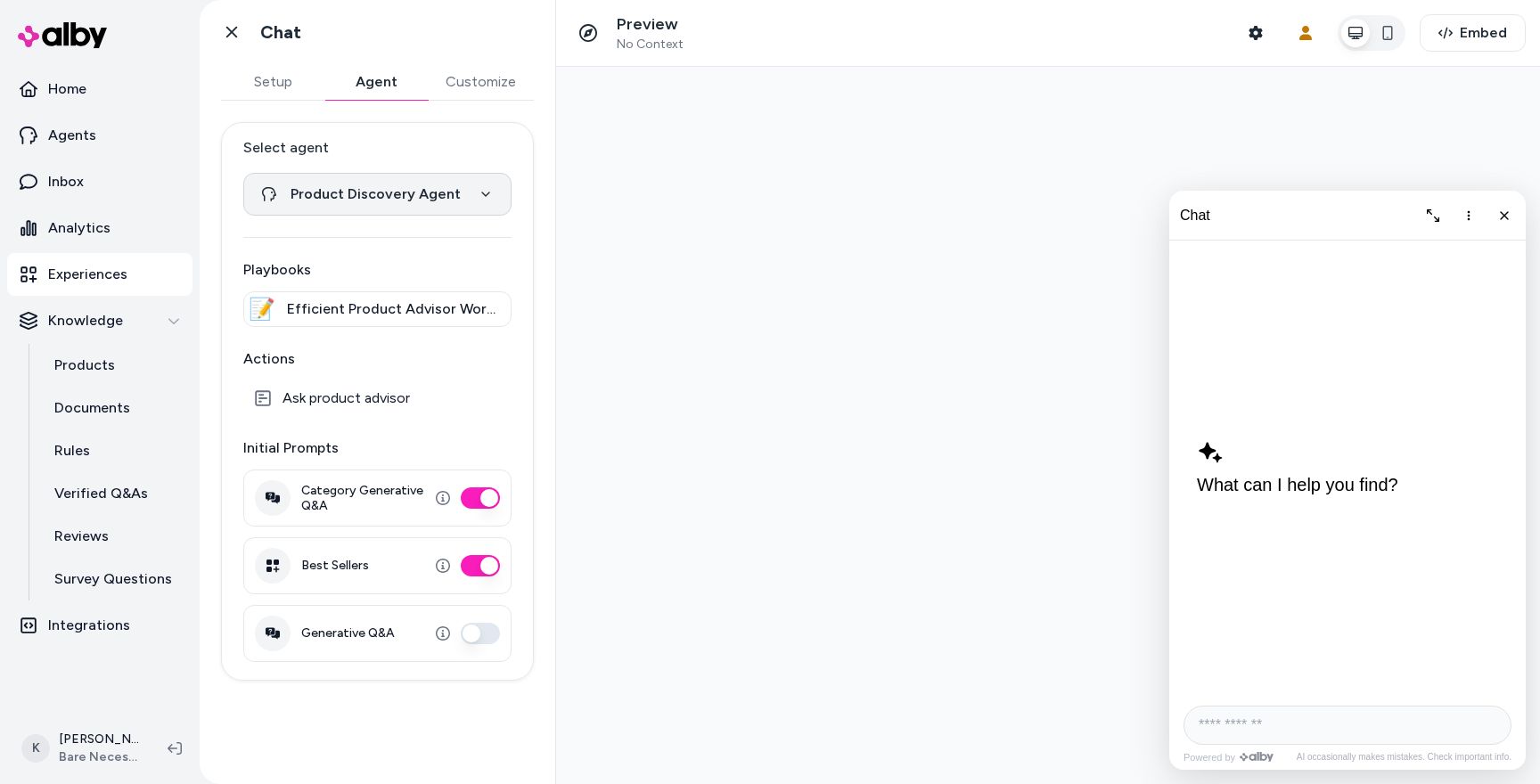
click at [395, 200] on html "**********" at bounding box center [770, 392] width 1540 height 784
select select "**********"
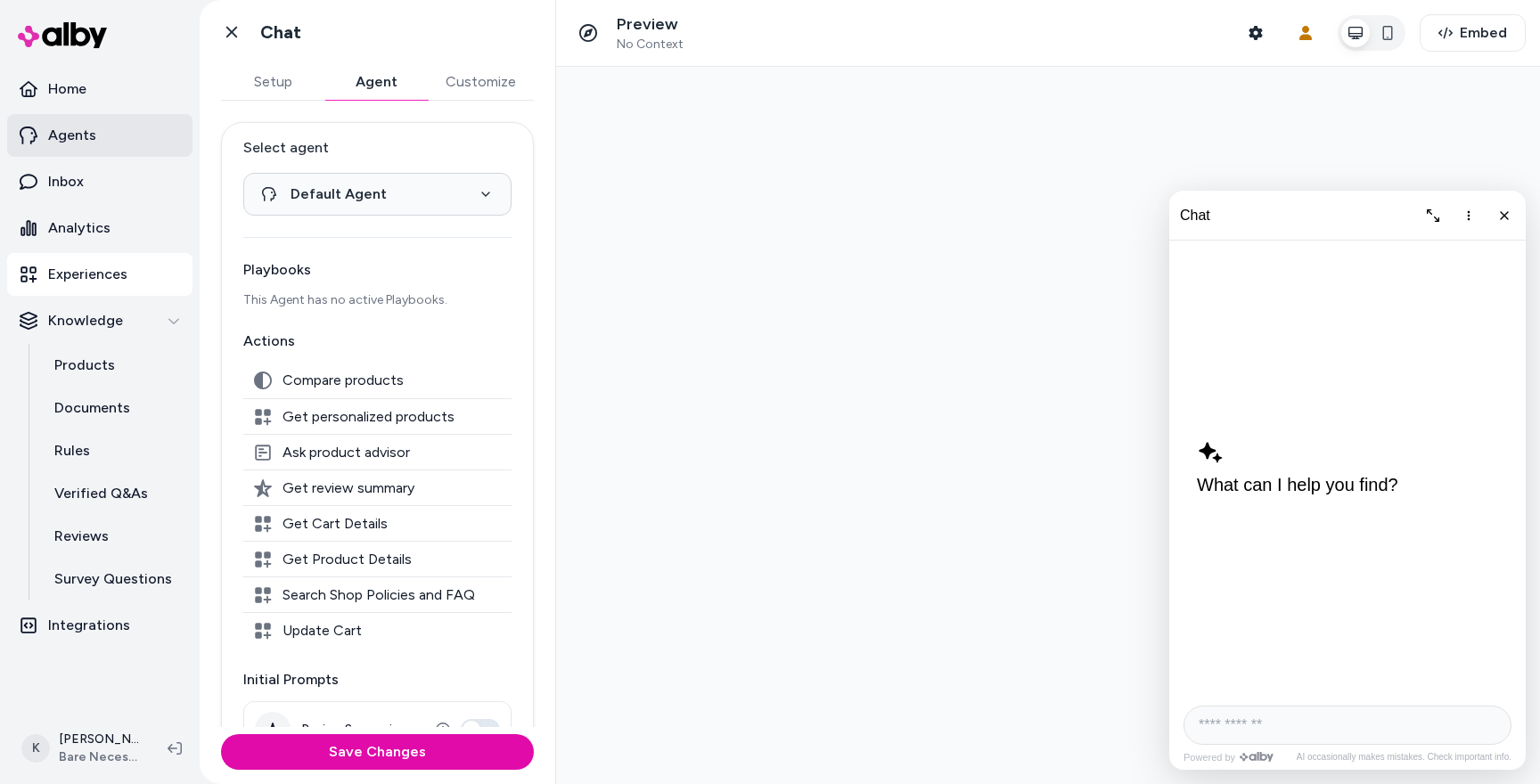
click at [92, 145] on p "Agents" at bounding box center [73, 135] width 48 height 22
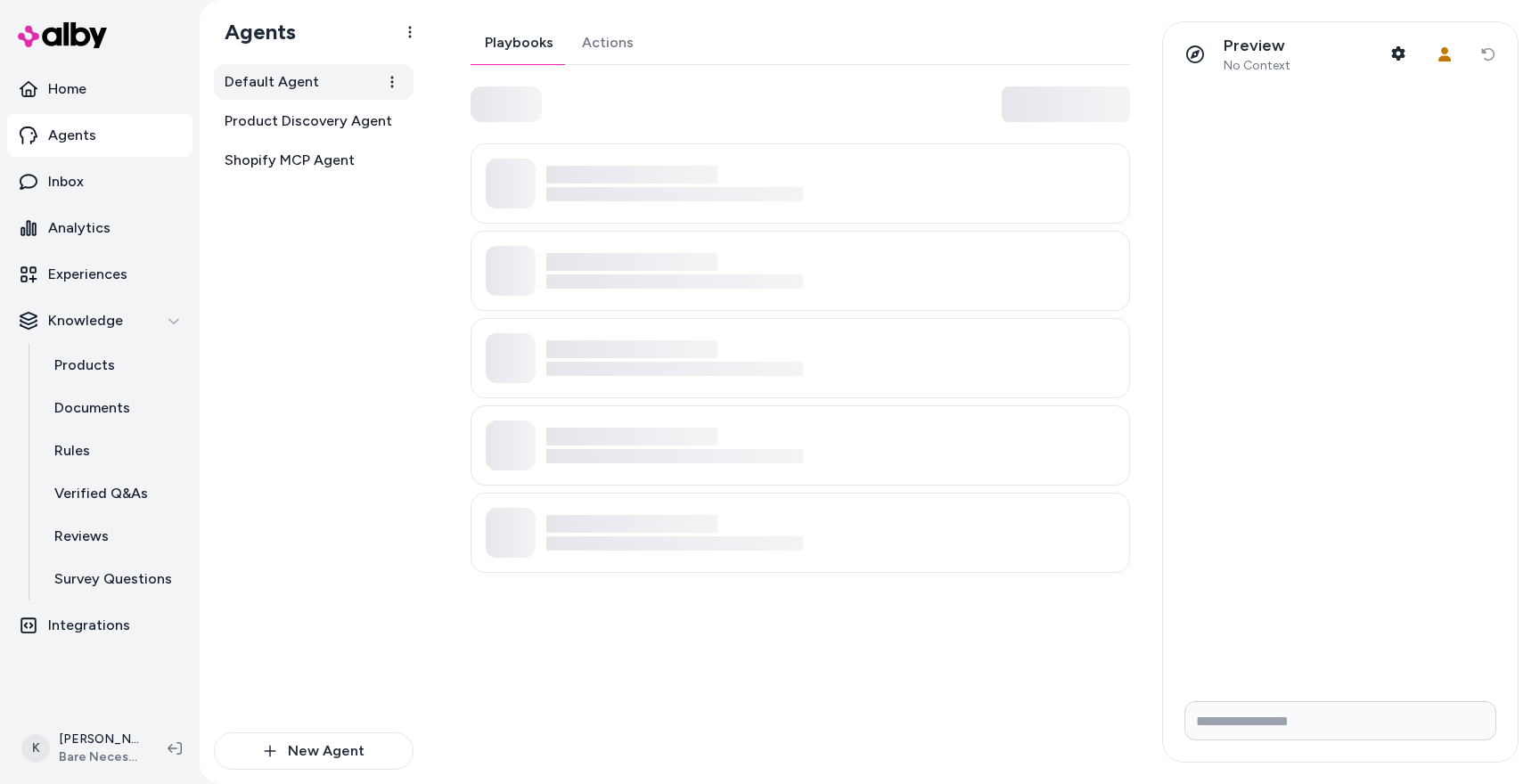
click at [347, 82] on link "Default Agent" at bounding box center [313, 82] width 199 height 36
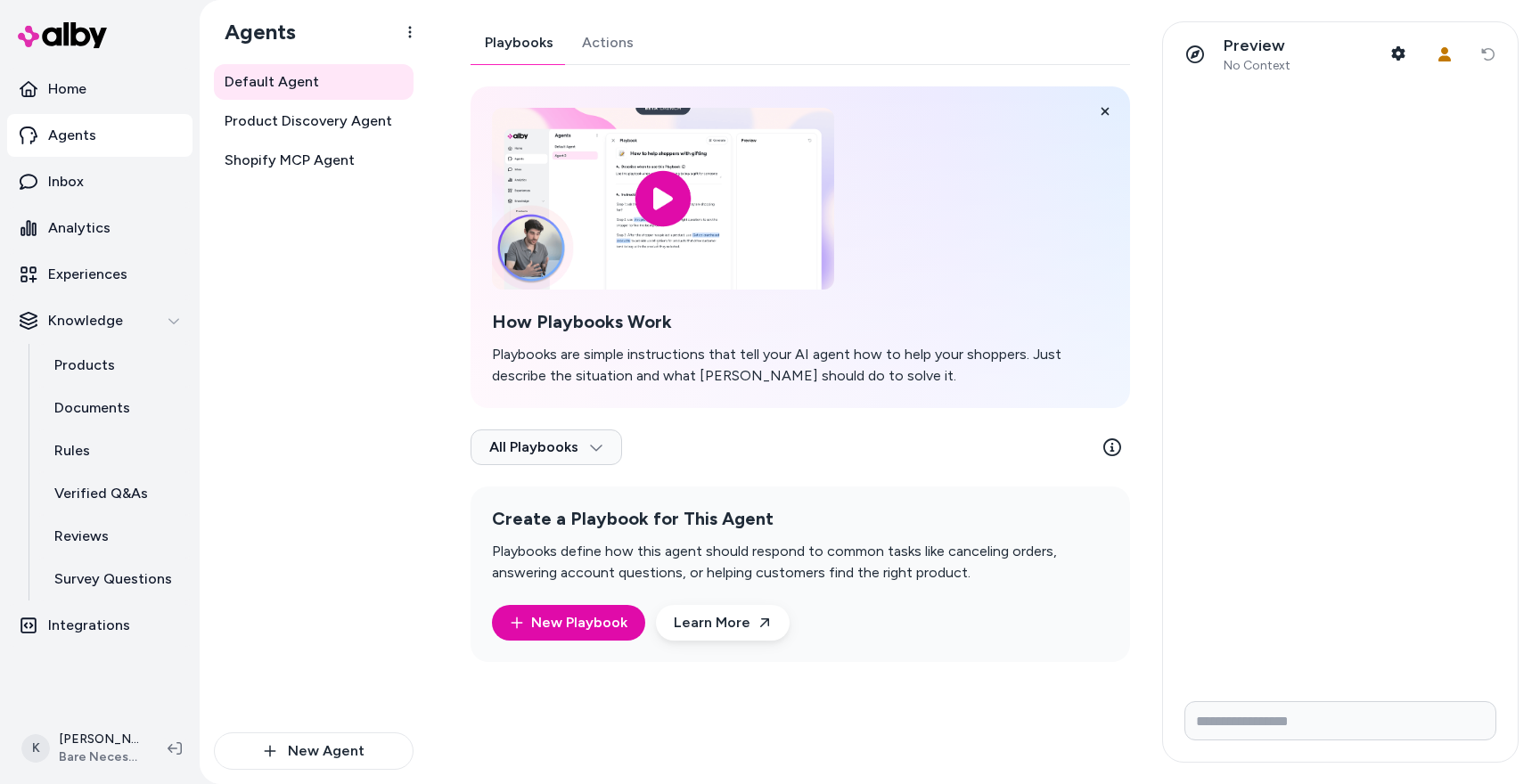
click at [600, 44] on link "Actions" at bounding box center [607, 43] width 80 height 43
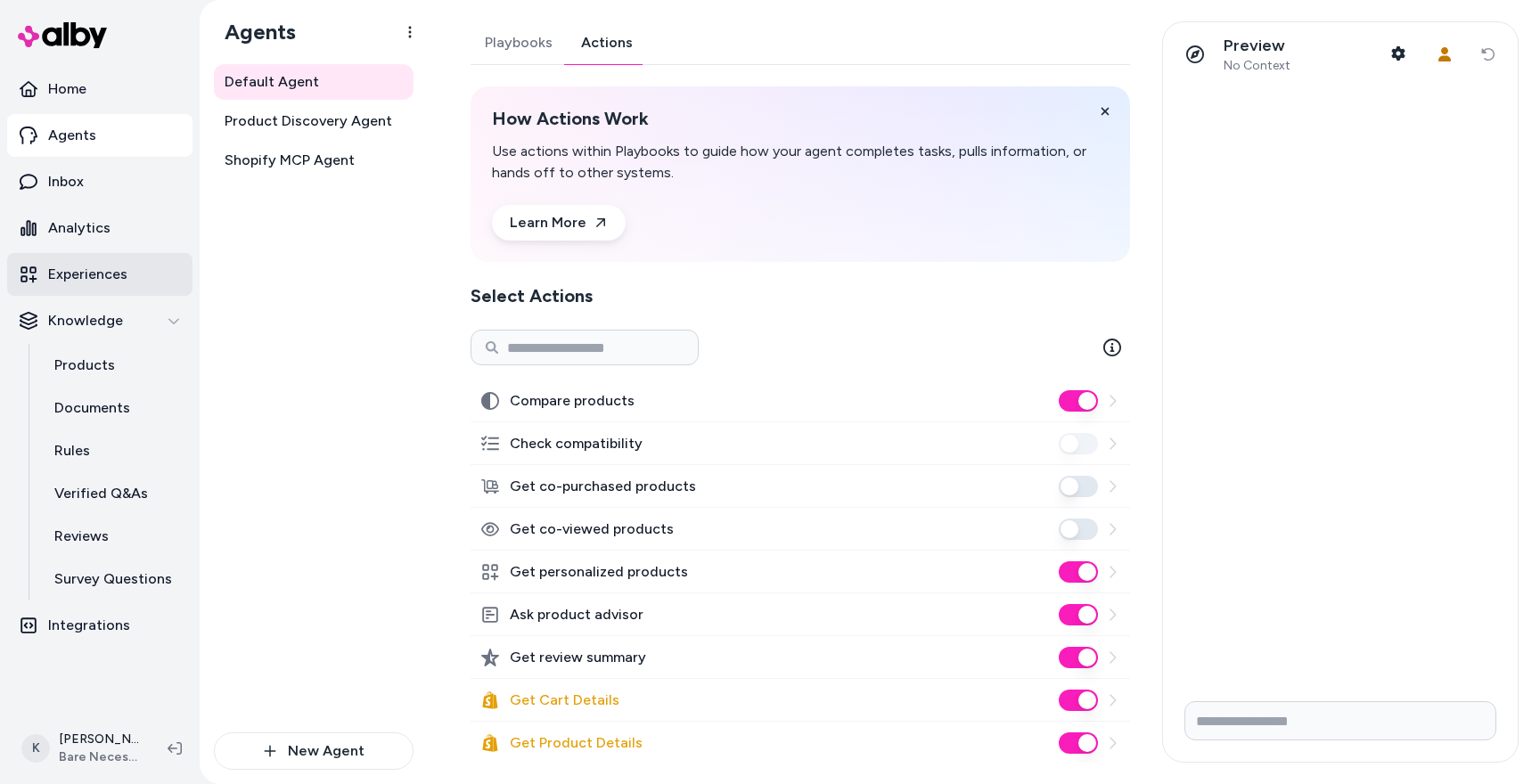
click at [109, 269] on p "Experiences" at bounding box center [88, 274] width 79 height 22
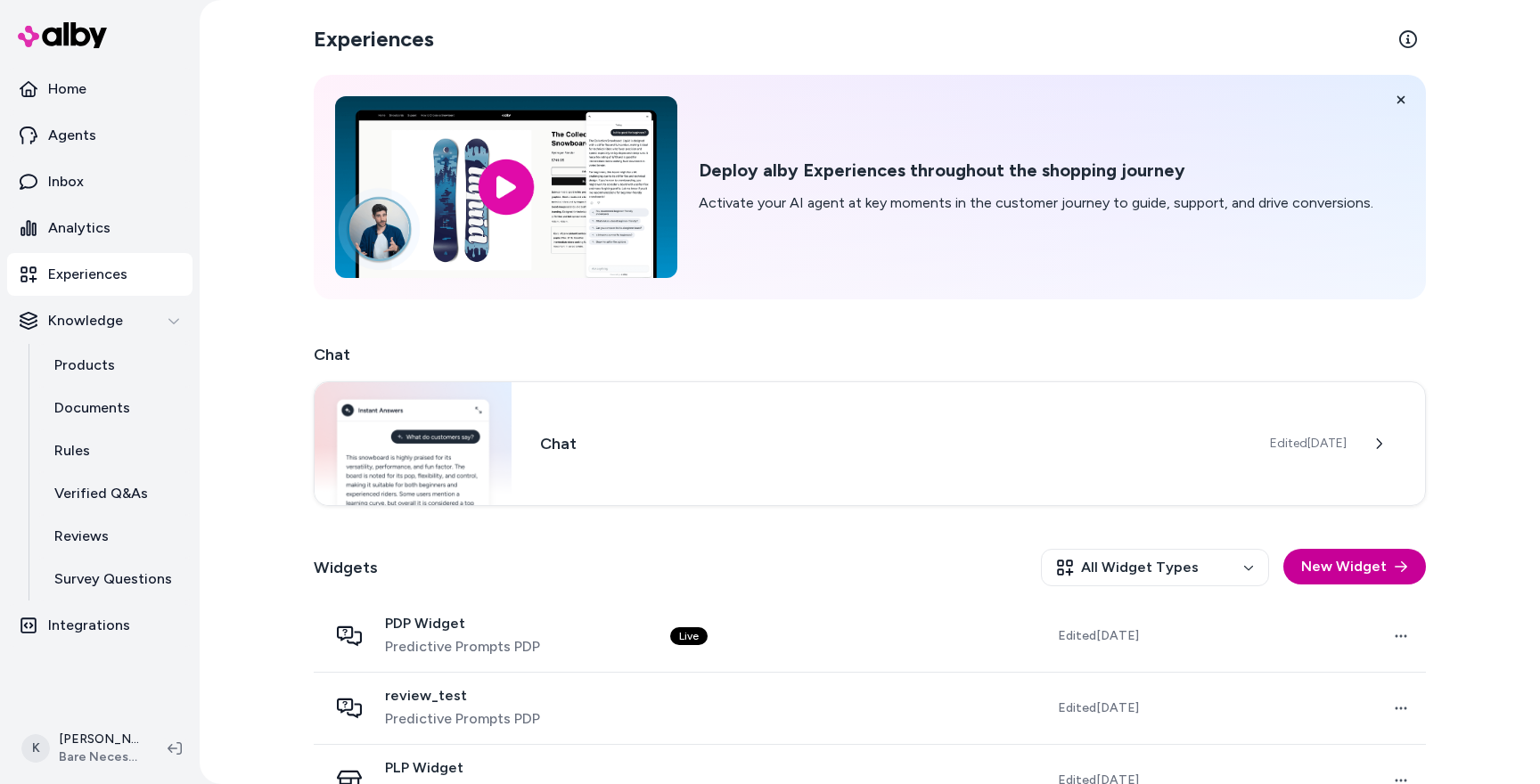
click at [1358, 569] on button "New Widget" at bounding box center [1354, 567] width 143 height 36
click at [59, 188] on p "Inbox" at bounding box center [66, 182] width 36 height 22
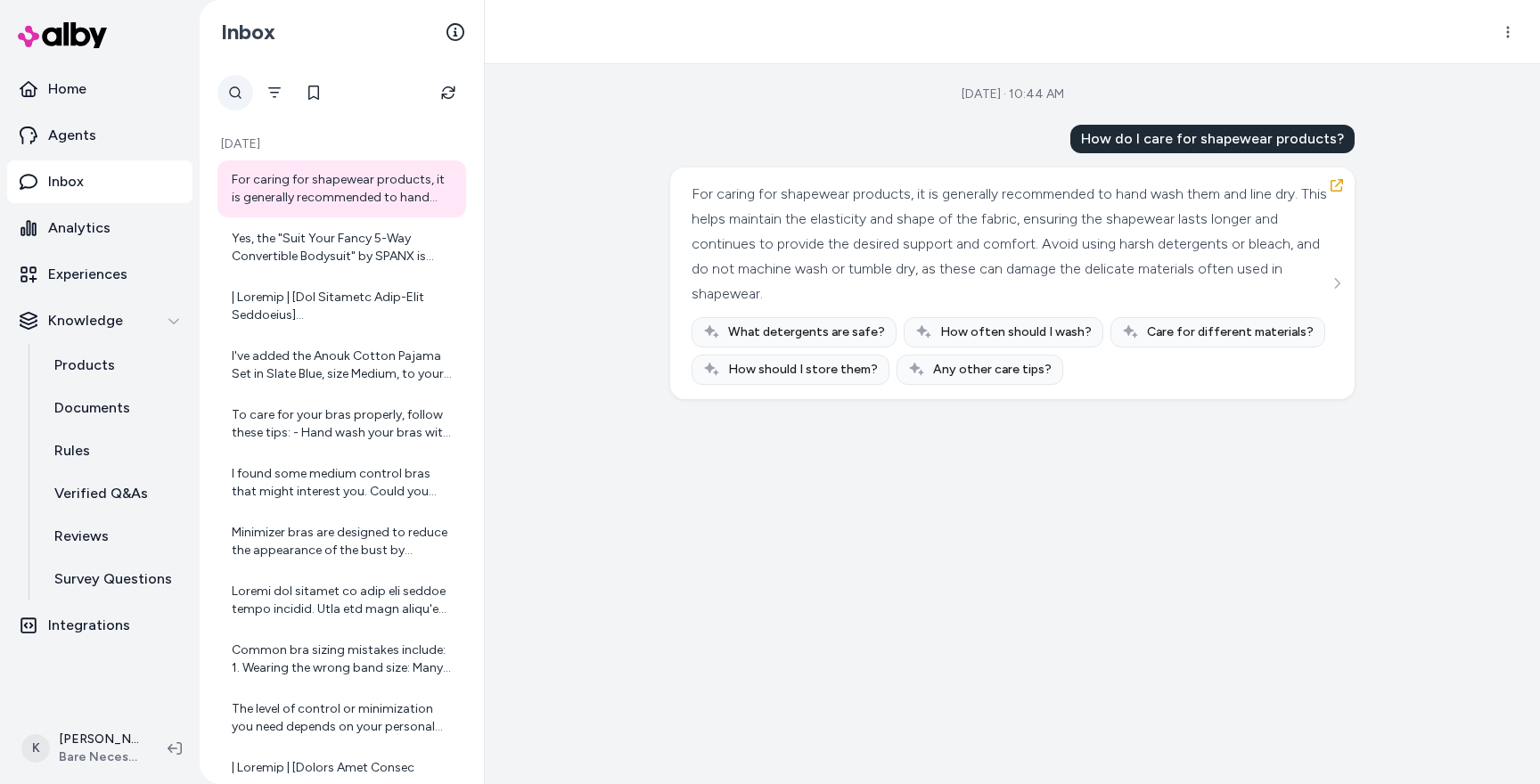
click at [243, 94] on div at bounding box center [235, 92] width 36 height 36
click at [402, 91] on icon "Filter" at bounding box center [407, 92] width 14 height 14
click at [314, 103] on button at bounding box center [314, 92] width 36 height 36
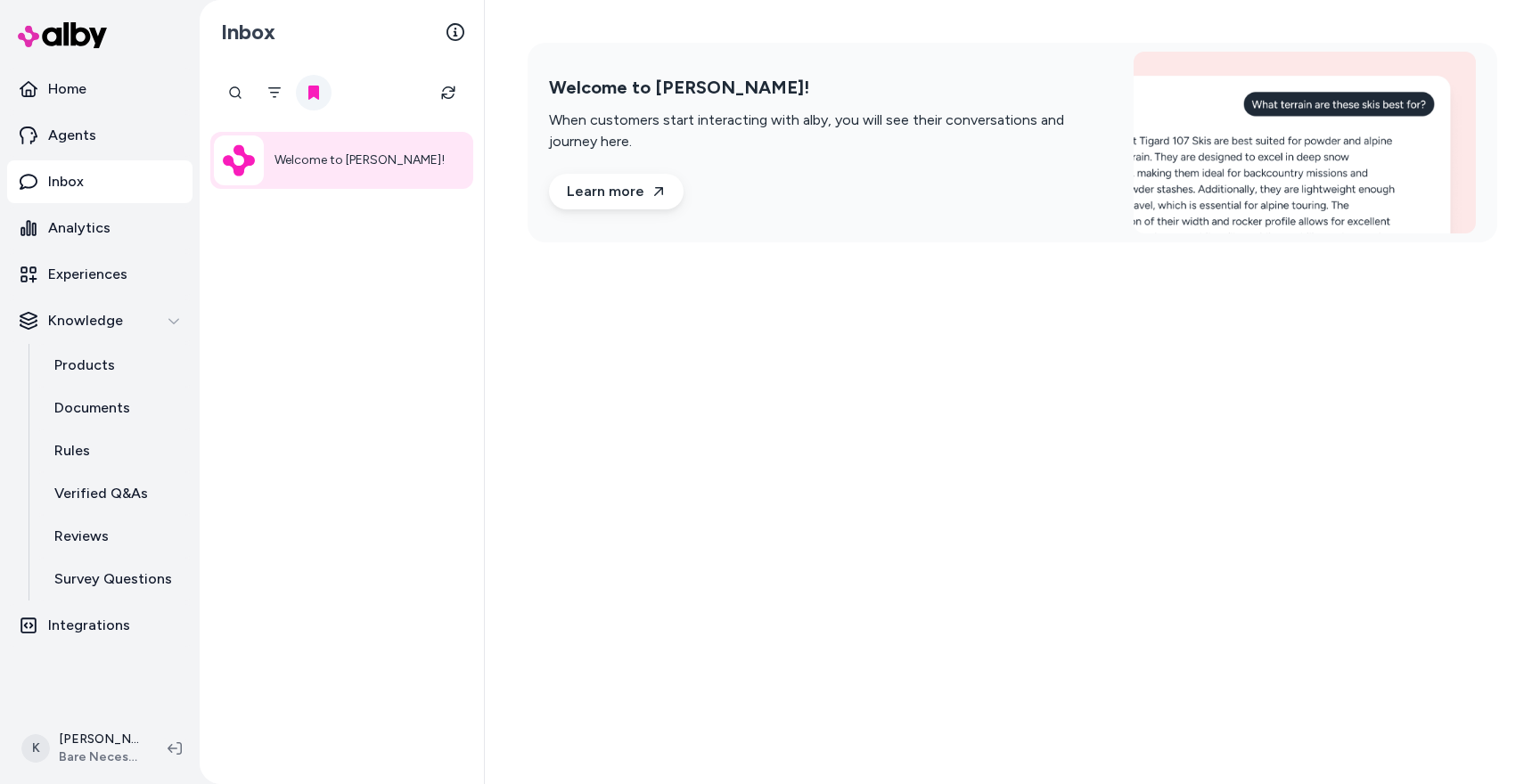
click at [314, 103] on button at bounding box center [314, 92] width 36 height 36
click at [275, 99] on icon "Filter" at bounding box center [275, 92] width 14 height 14
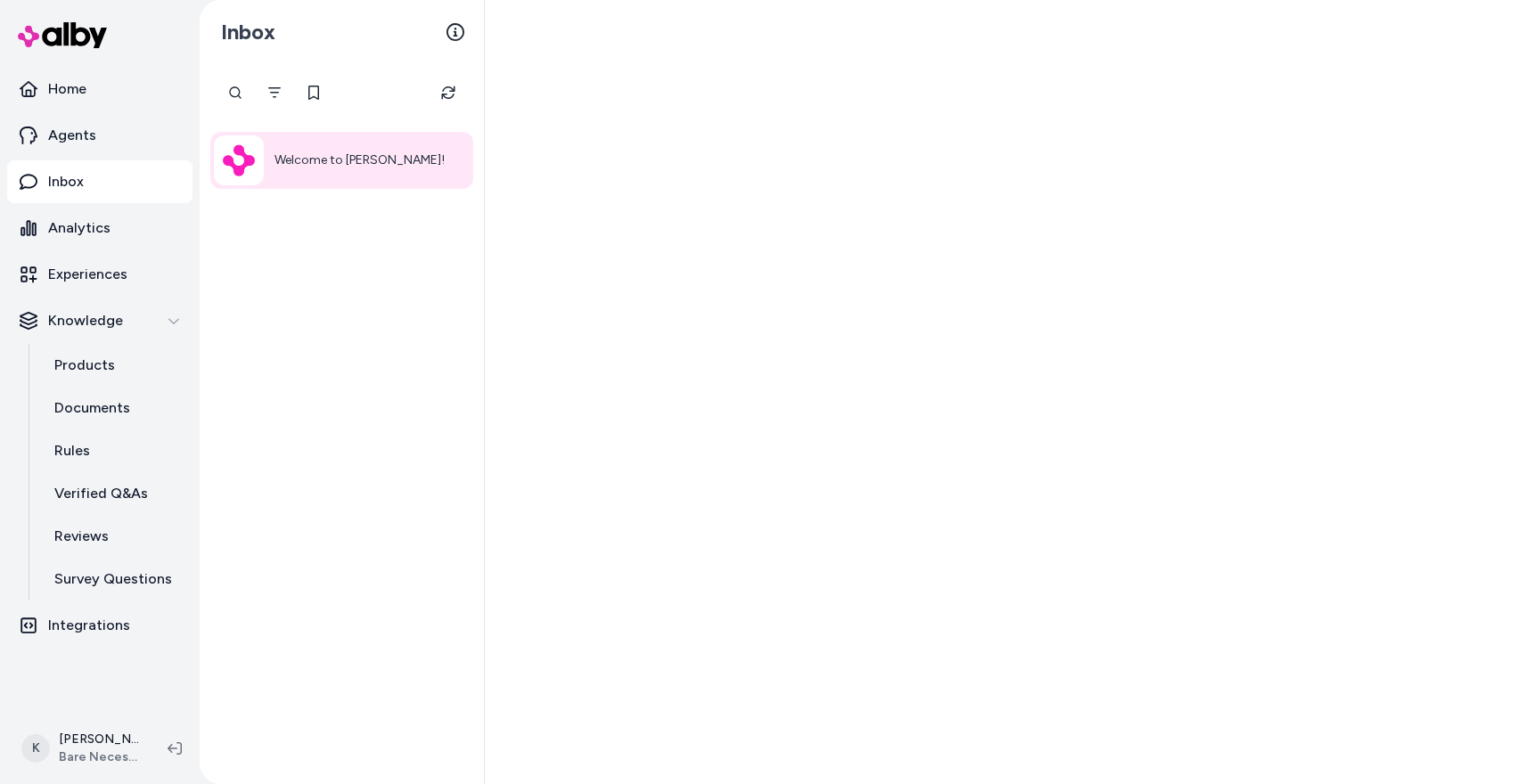
click at [277, 99] on icon "Filter" at bounding box center [275, 92] width 14 height 14
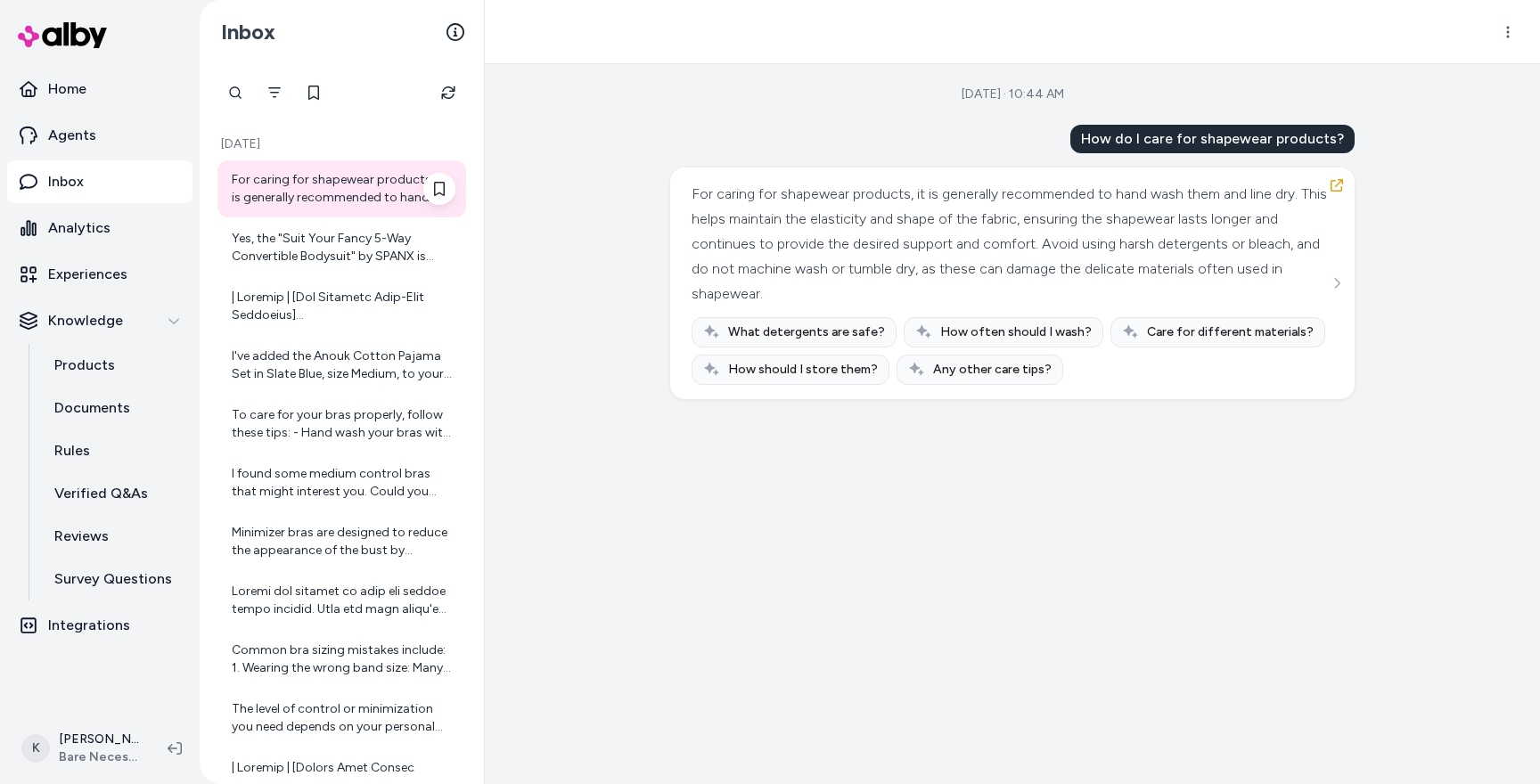
click at [407, 192] on div "For caring for shapewear products, it is generally recommended to hand wash the…" at bounding box center [343, 189] width 223 height 36
click at [278, 231] on div "Yes, the "Suit Your Fancy 5-Way Convertible Bodysuit" by SPANX is designed with…" at bounding box center [343, 248] width 223 height 36
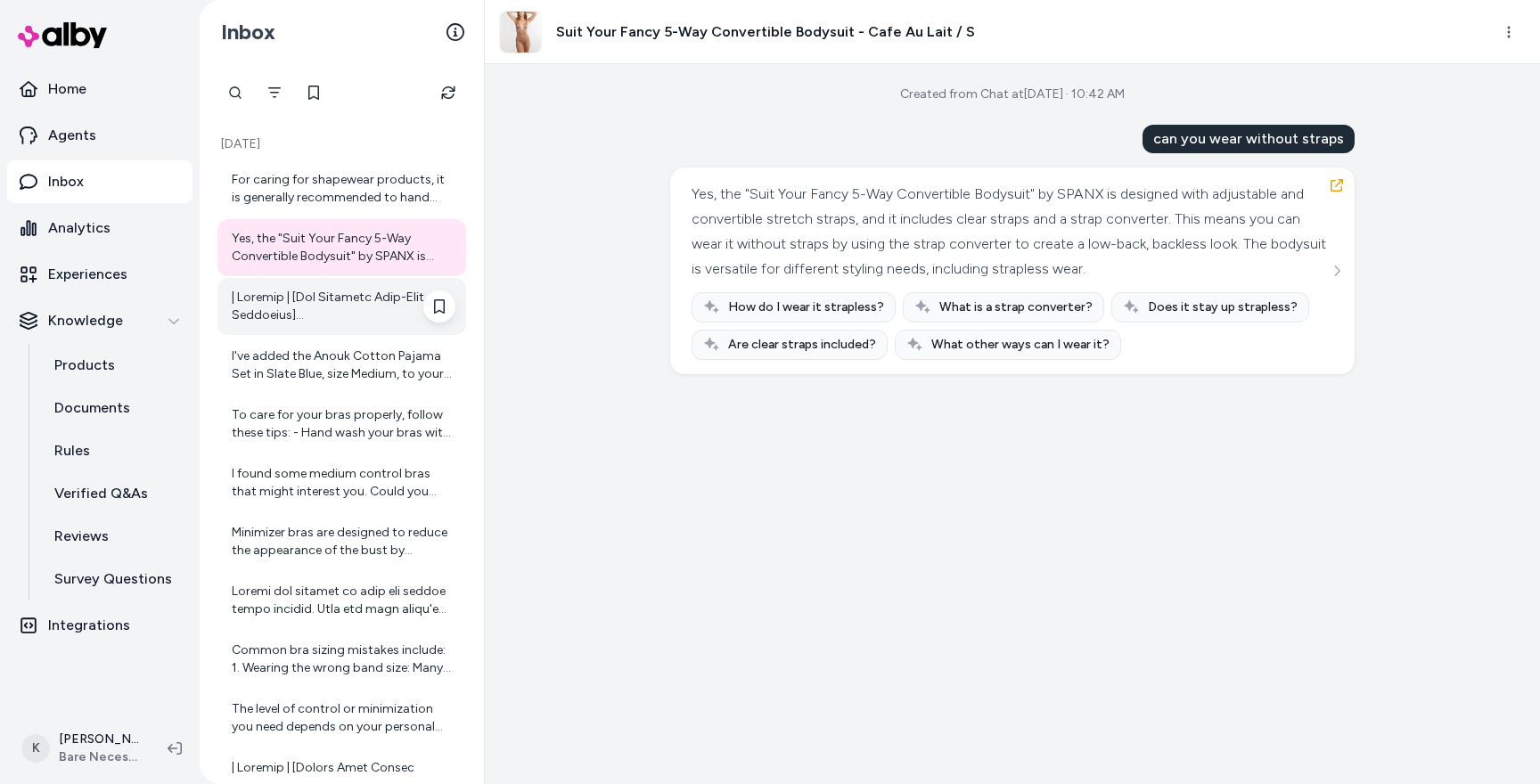
click at [277, 301] on div at bounding box center [343, 307] width 223 height 36
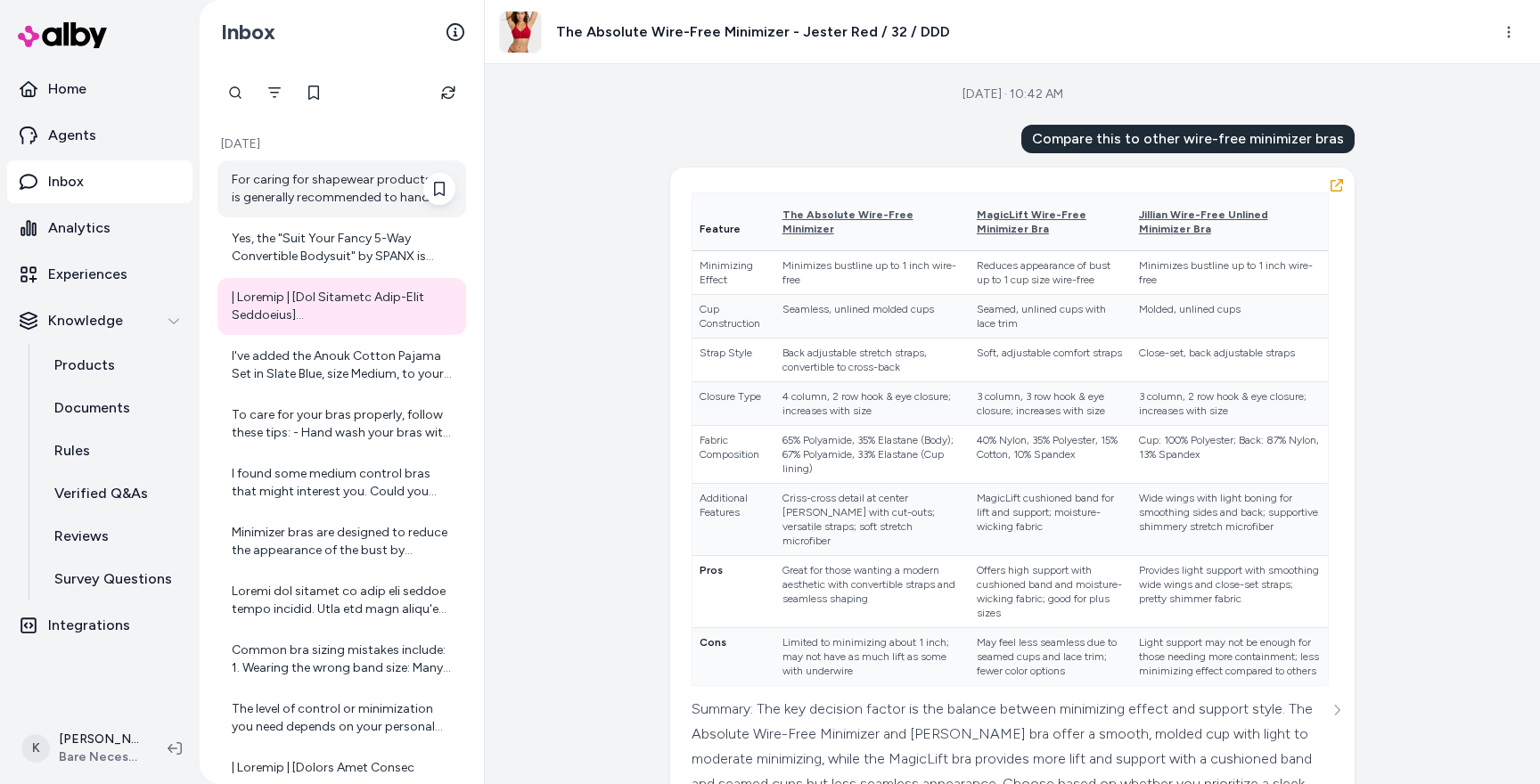
click at [292, 216] on div "For caring for shapewear products, it is generally recommended to hand wash the…" at bounding box center [341, 189] width 249 height 57
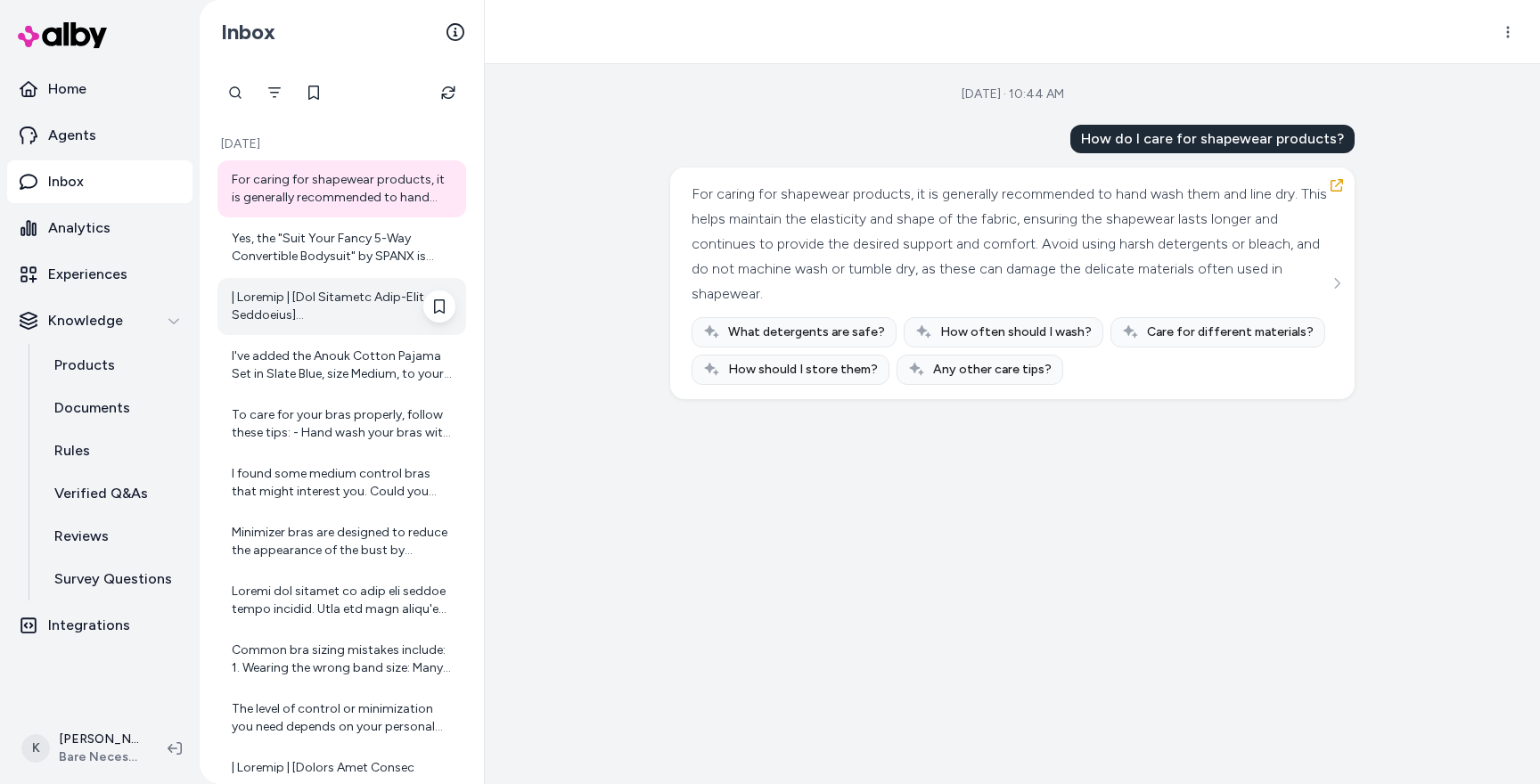
click at [338, 318] on div at bounding box center [343, 307] width 223 height 36
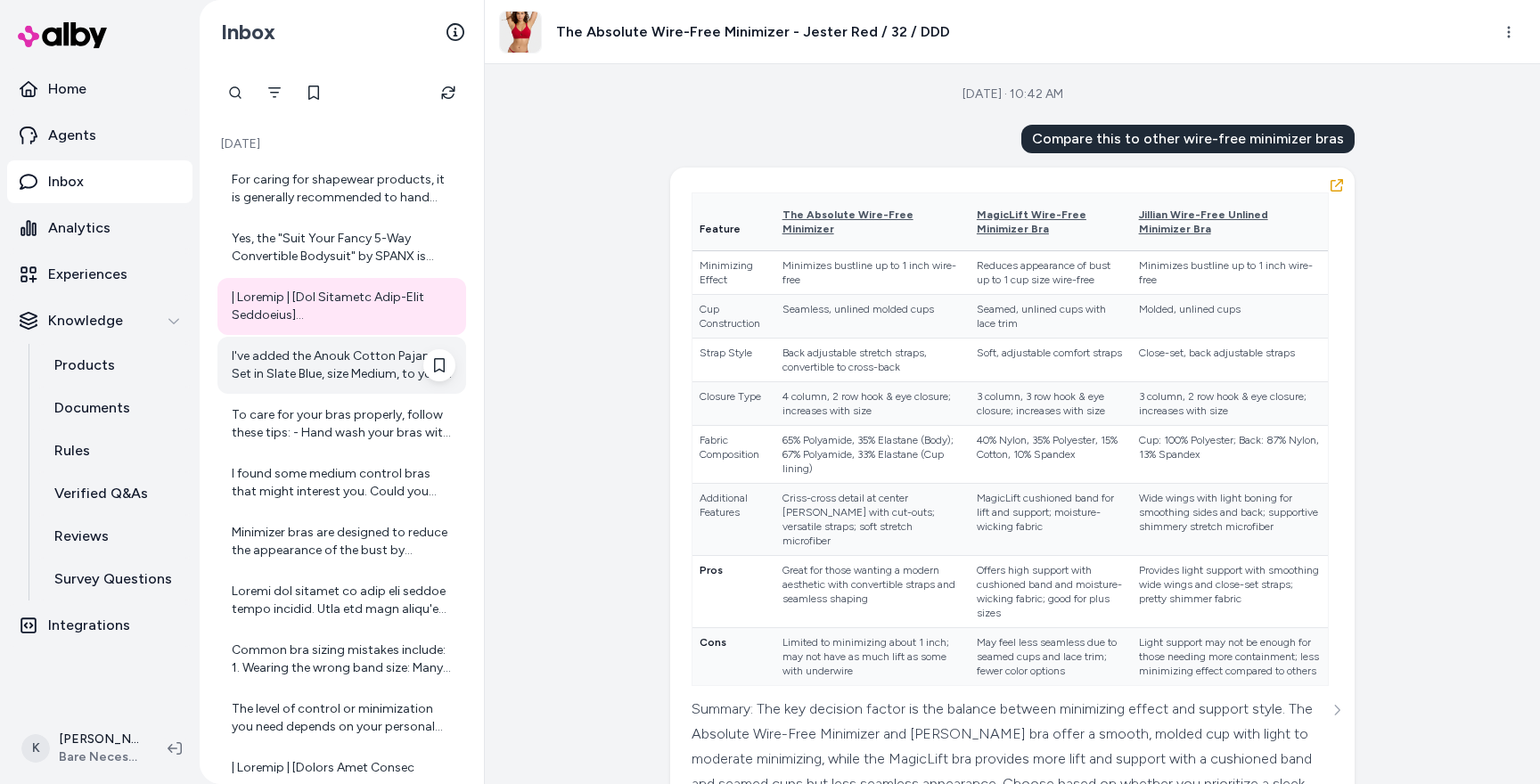
click at [350, 378] on div "I've added the Anouk Cotton Pajama Set in Slate Blue, size Medium, to your cart…" at bounding box center [343, 365] width 223 height 36
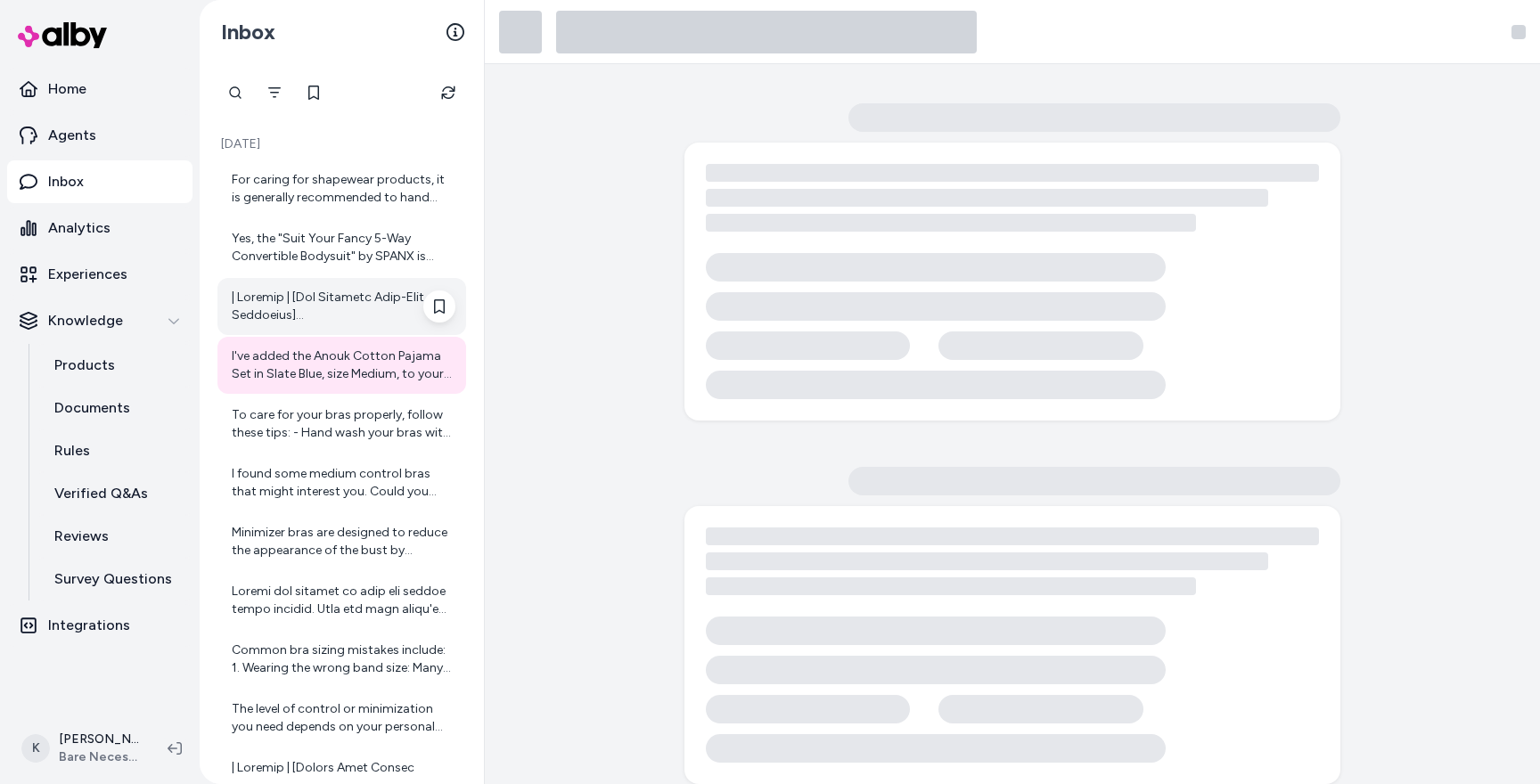
click at [346, 293] on div at bounding box center [343, 307] width 223 height 36
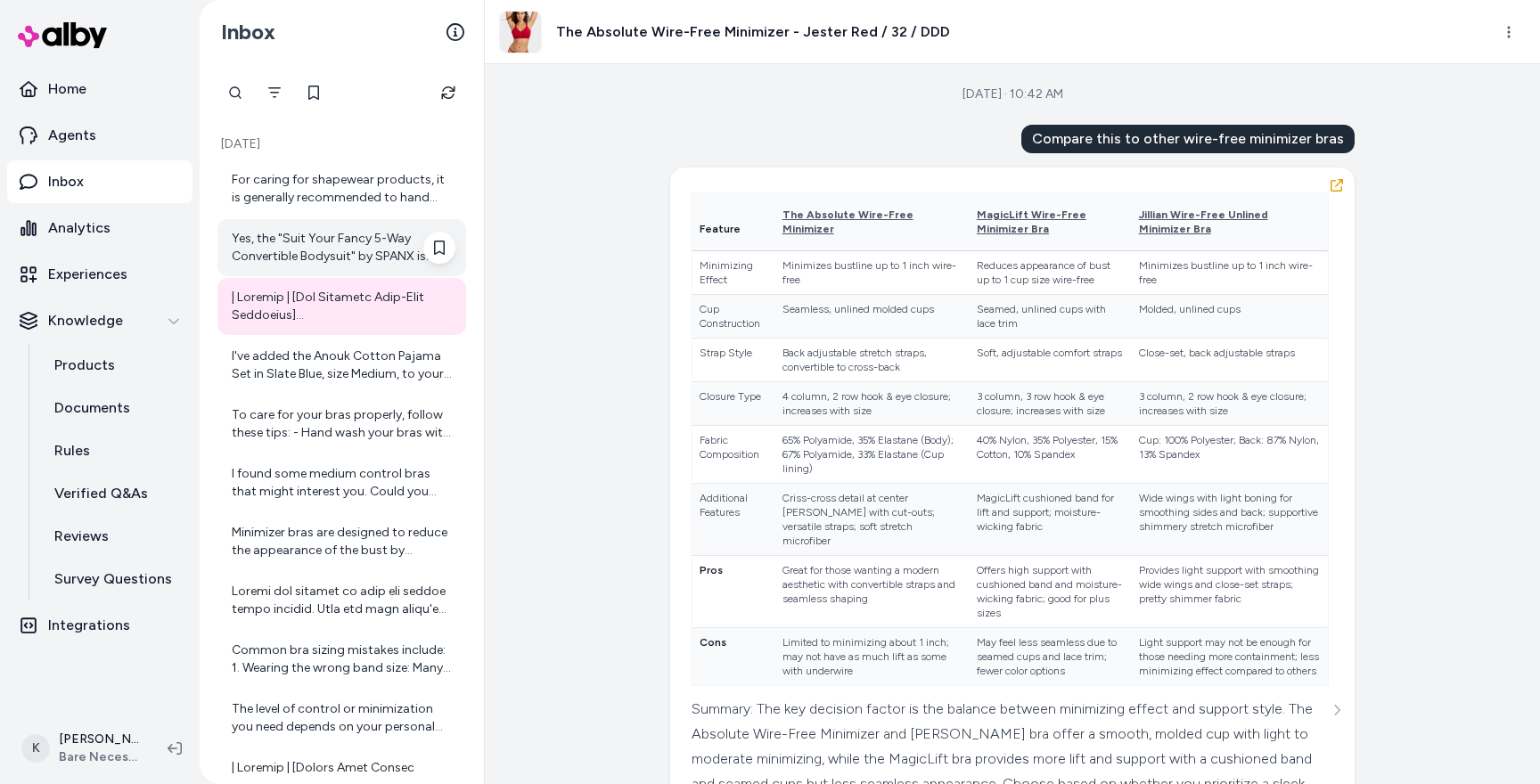
click at [330, 258] on div "Yes, the "Suit Your Fancy 5-Way Convertible Bodysuit" by SPANX is designed with…" at bounding box center [343, 248] width 223 height 36
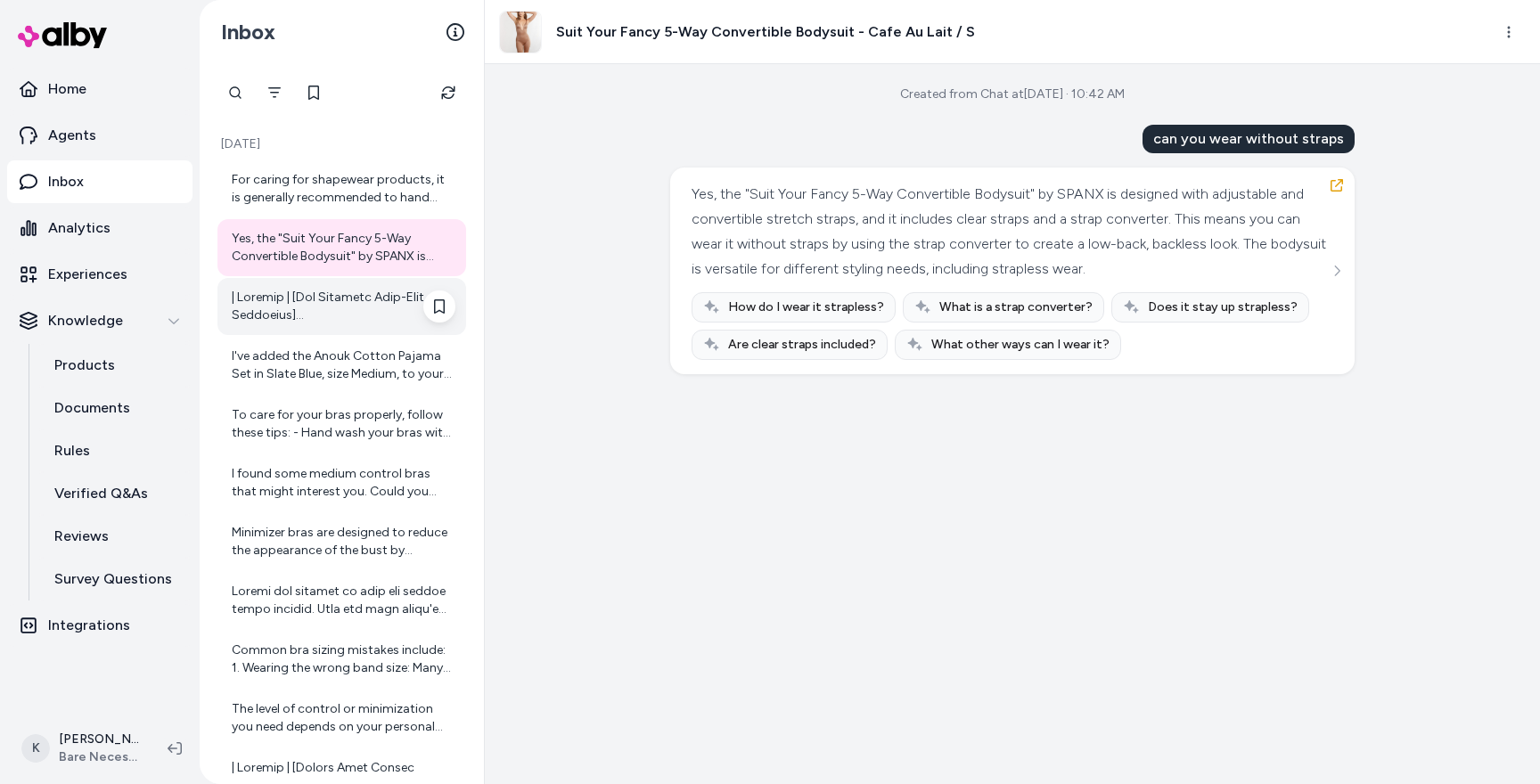
click at [331, 316] on div at bounding box center [343, 307] width 223 height 36
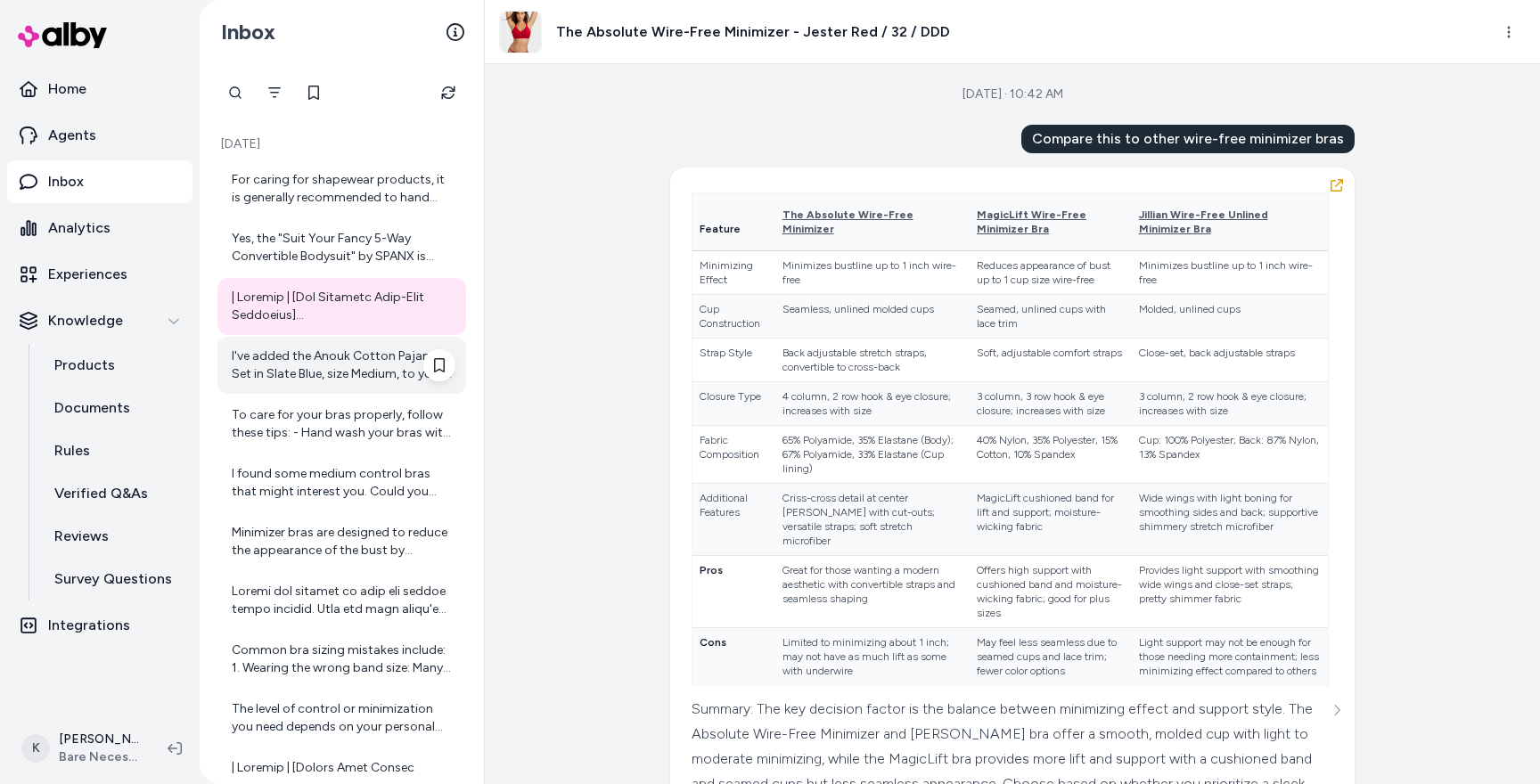
click at [330, 356] on div "I've added the Anouk Cotton Pajama Set in Slate Blue, size Medium, to your cart…" at bounding box center [343, 365] width 223 height 36
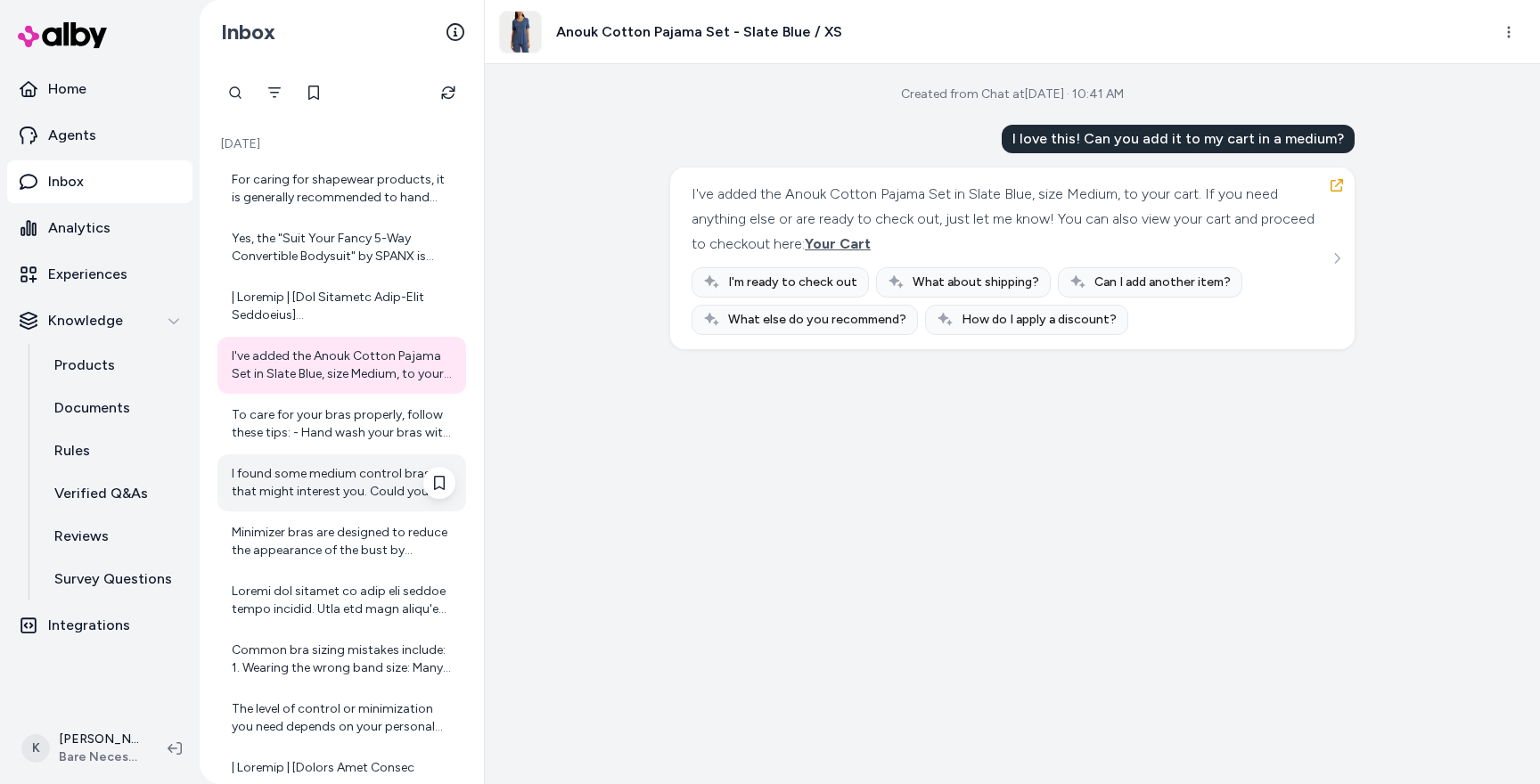
click at [330, 454] on div "I found some medium control bras that might interest you. Could you please tell…" at bounding box center [341, 483] width 249 height 57
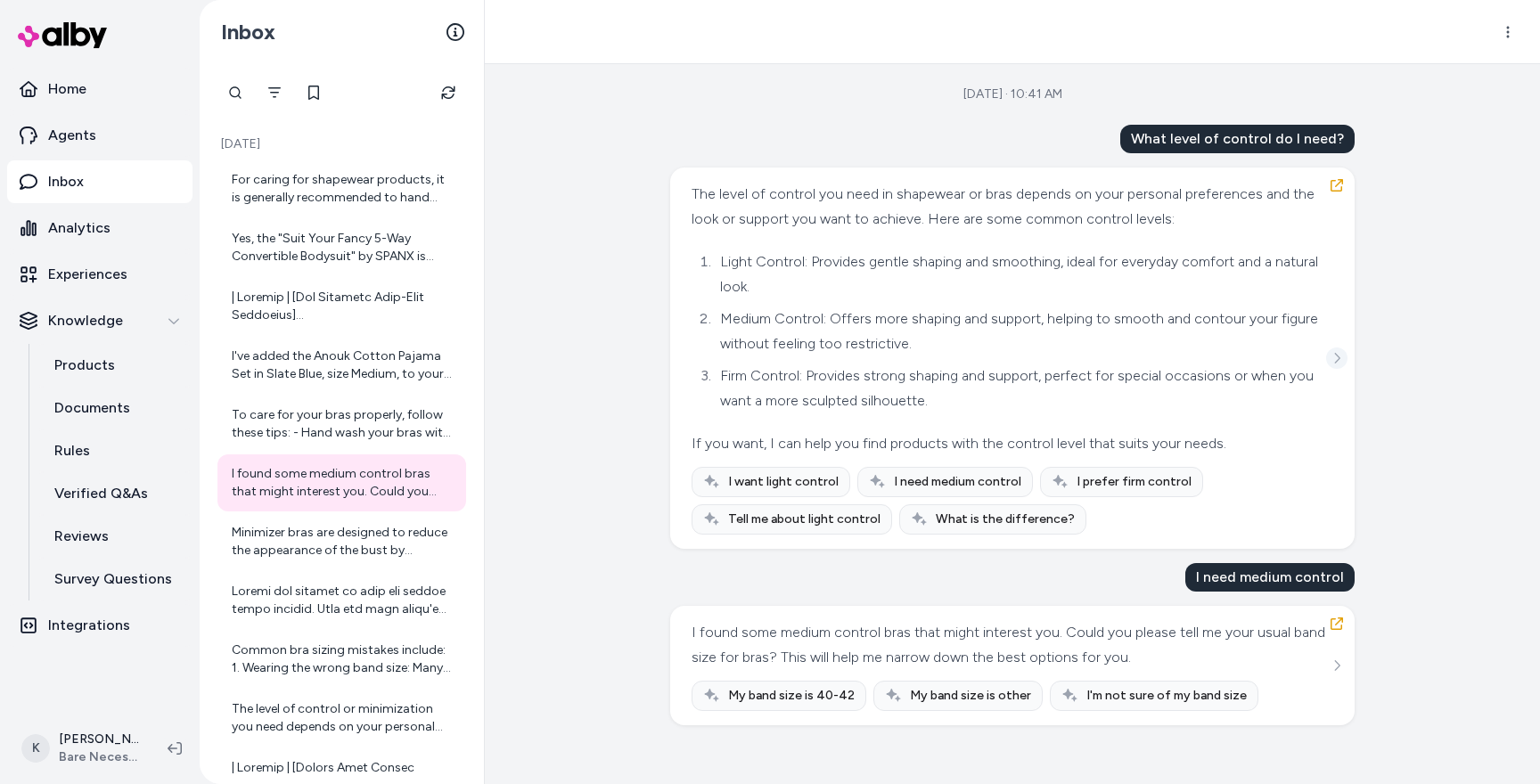
click at [1335, 359] on icon "See more" at bounding box center [1336, 358] width 13 height 13
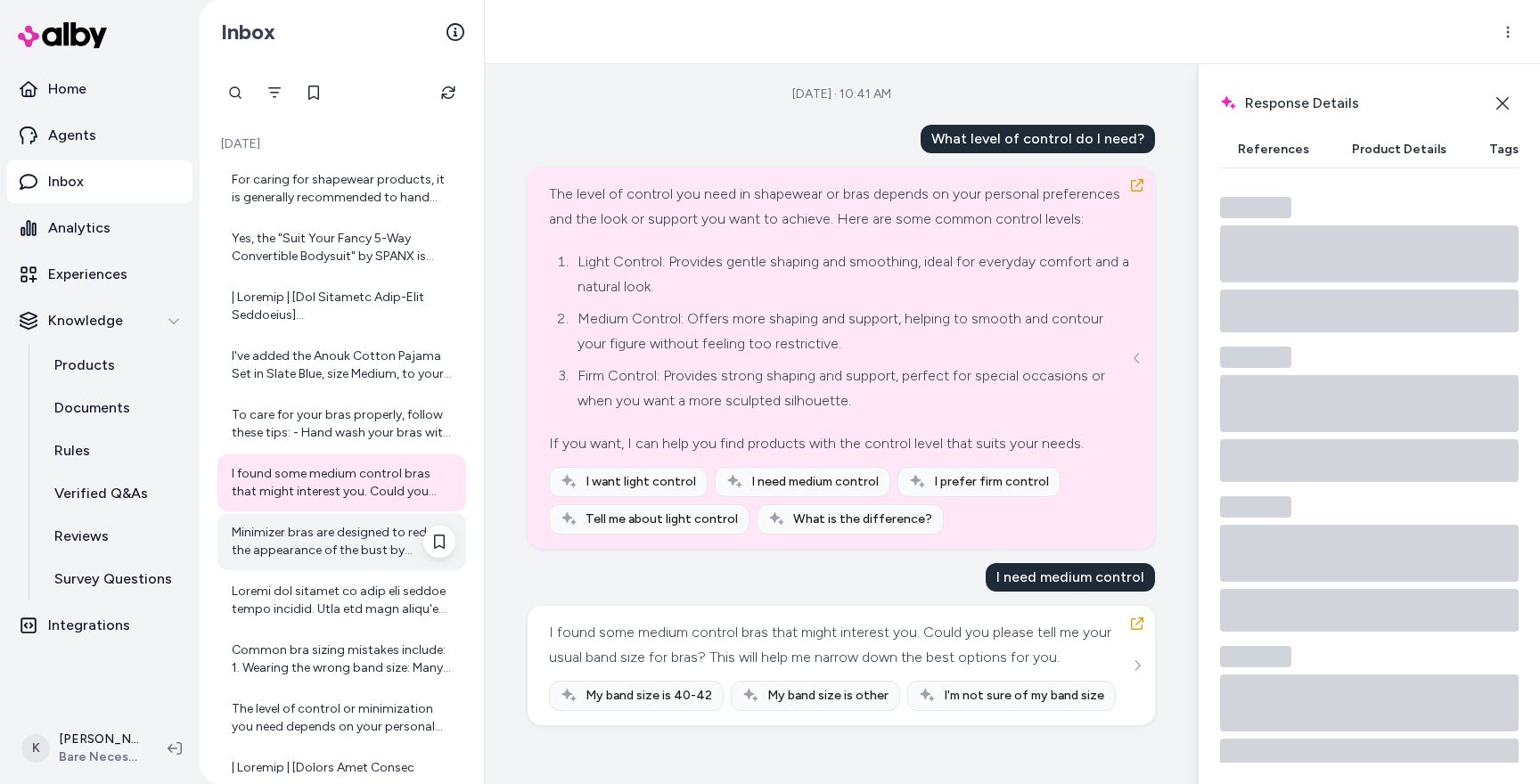
click at [377, 544] on div "Minimizer bras are designed to reduce the appearance of the bust by redistribut…" at bounding box center [343, 542] width 223 height 36
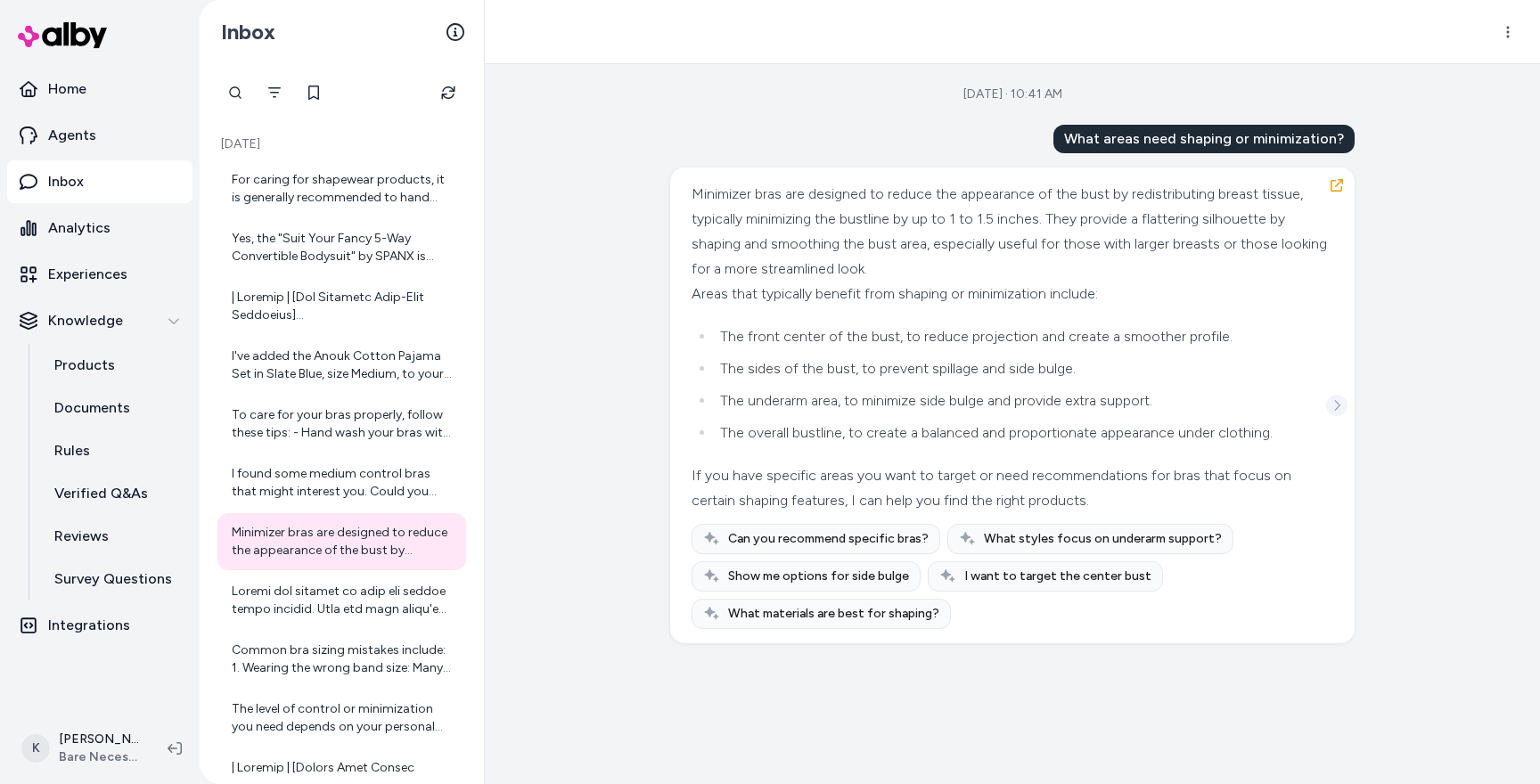
click at [1337, 415] on button "See more" at bounding box center [1336, 405] width 22 height 22
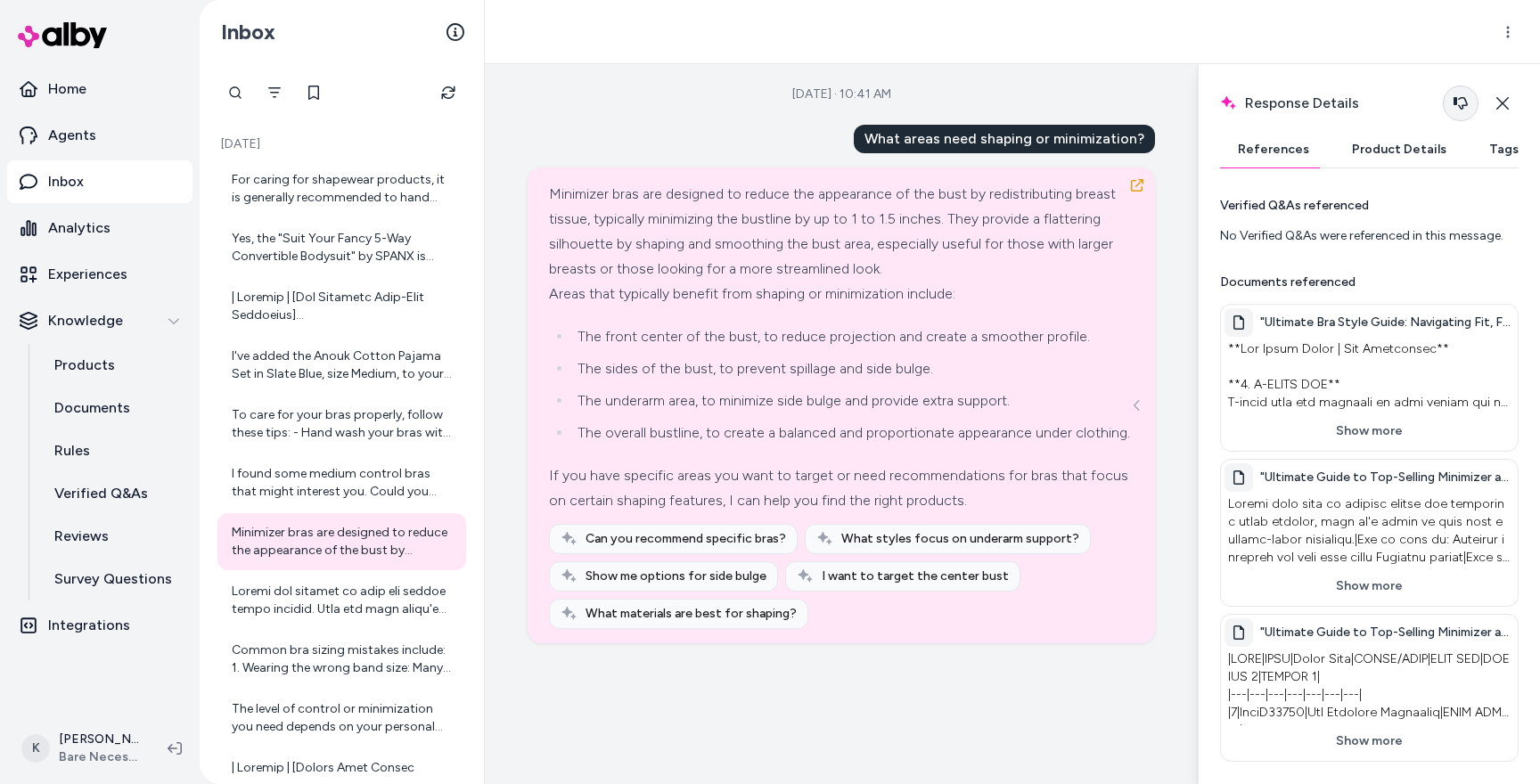
click at [1455, 103] on icon "button" at bounding box center [1460, 103] width 14 height 13
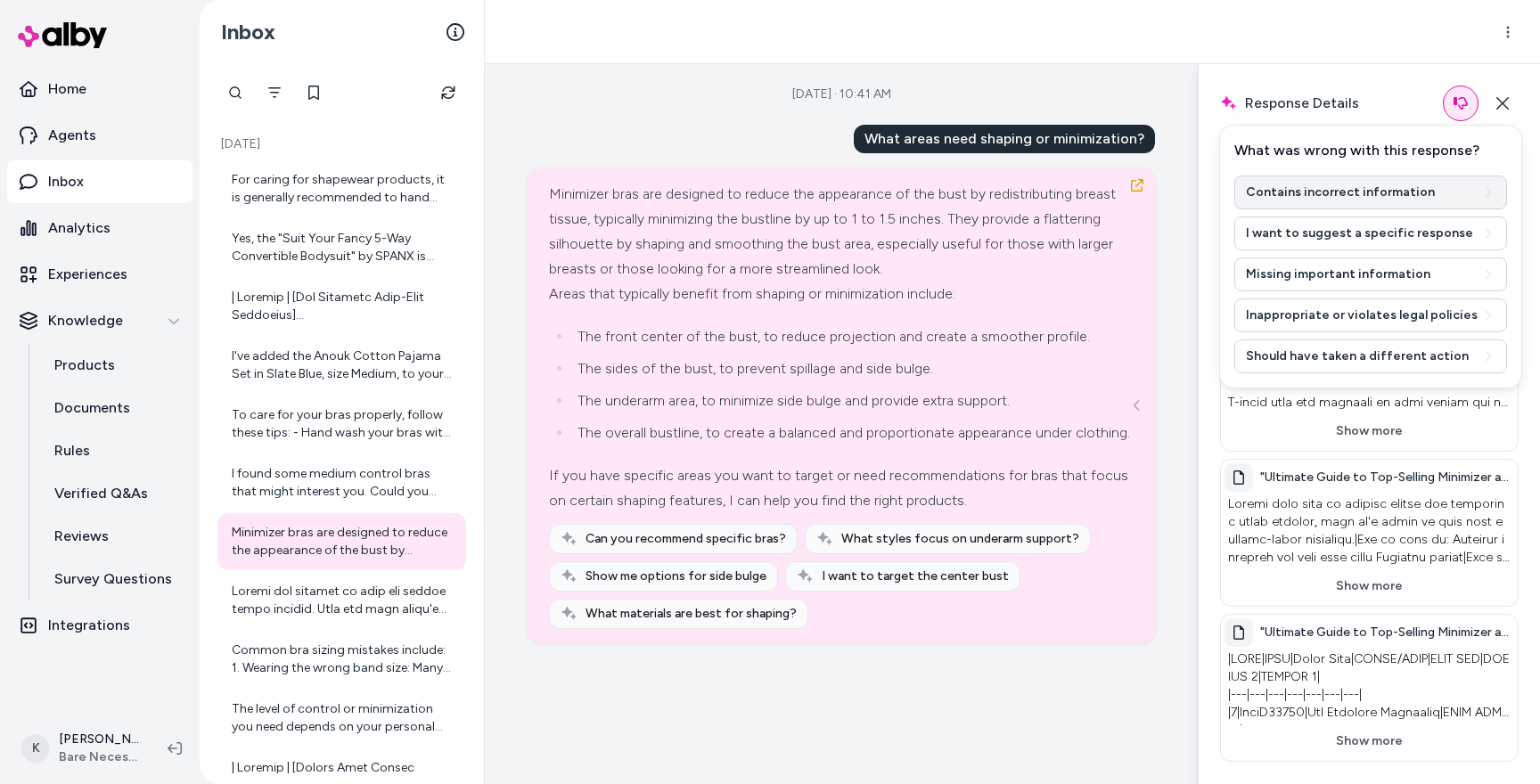
click at [1404, 197] on button "Contains incorrect information" at bounding box center [1370, 193] width 273 height 34
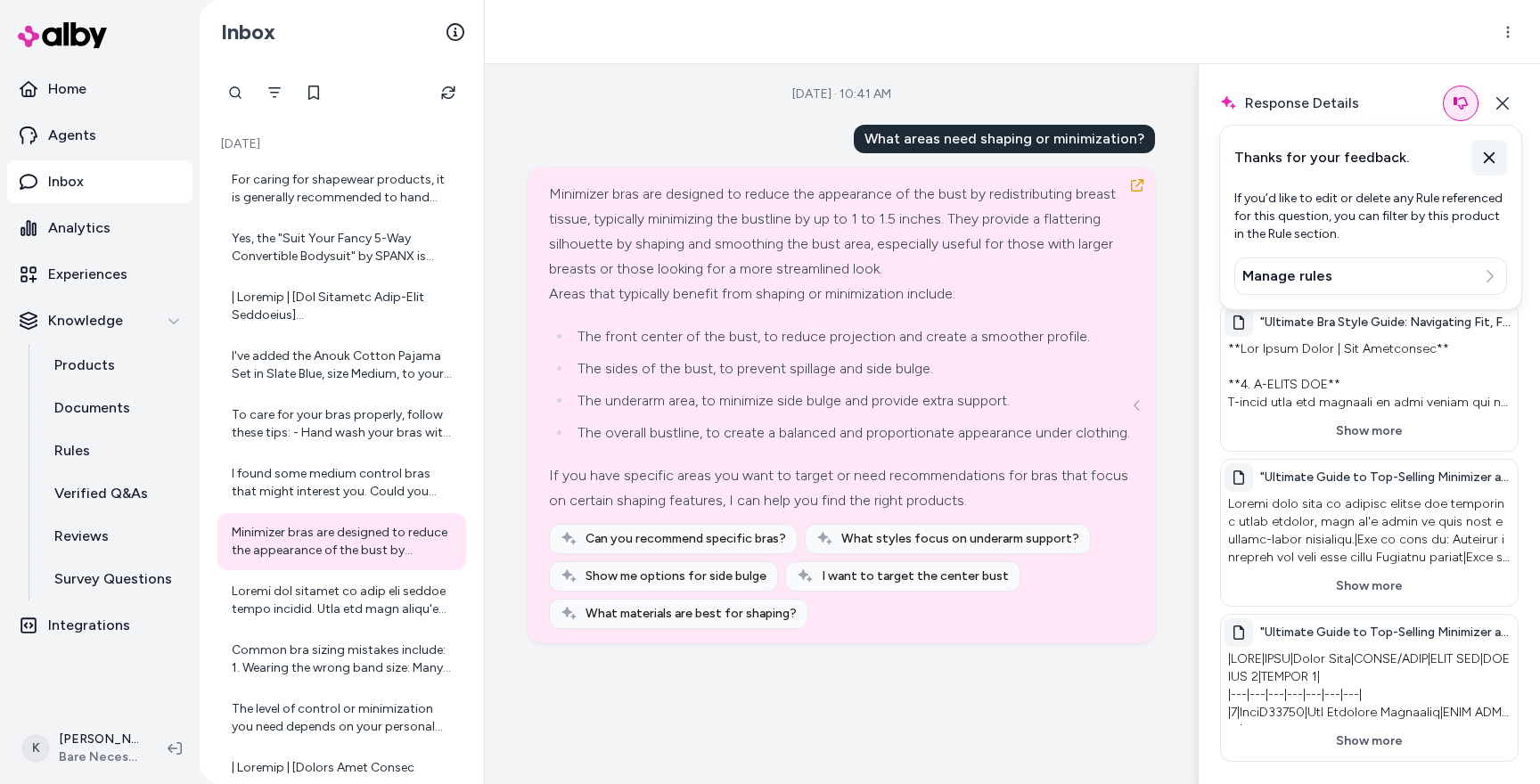
click at [1495, 150] on icon at bounding box center [1489, 158] width 18 height 18
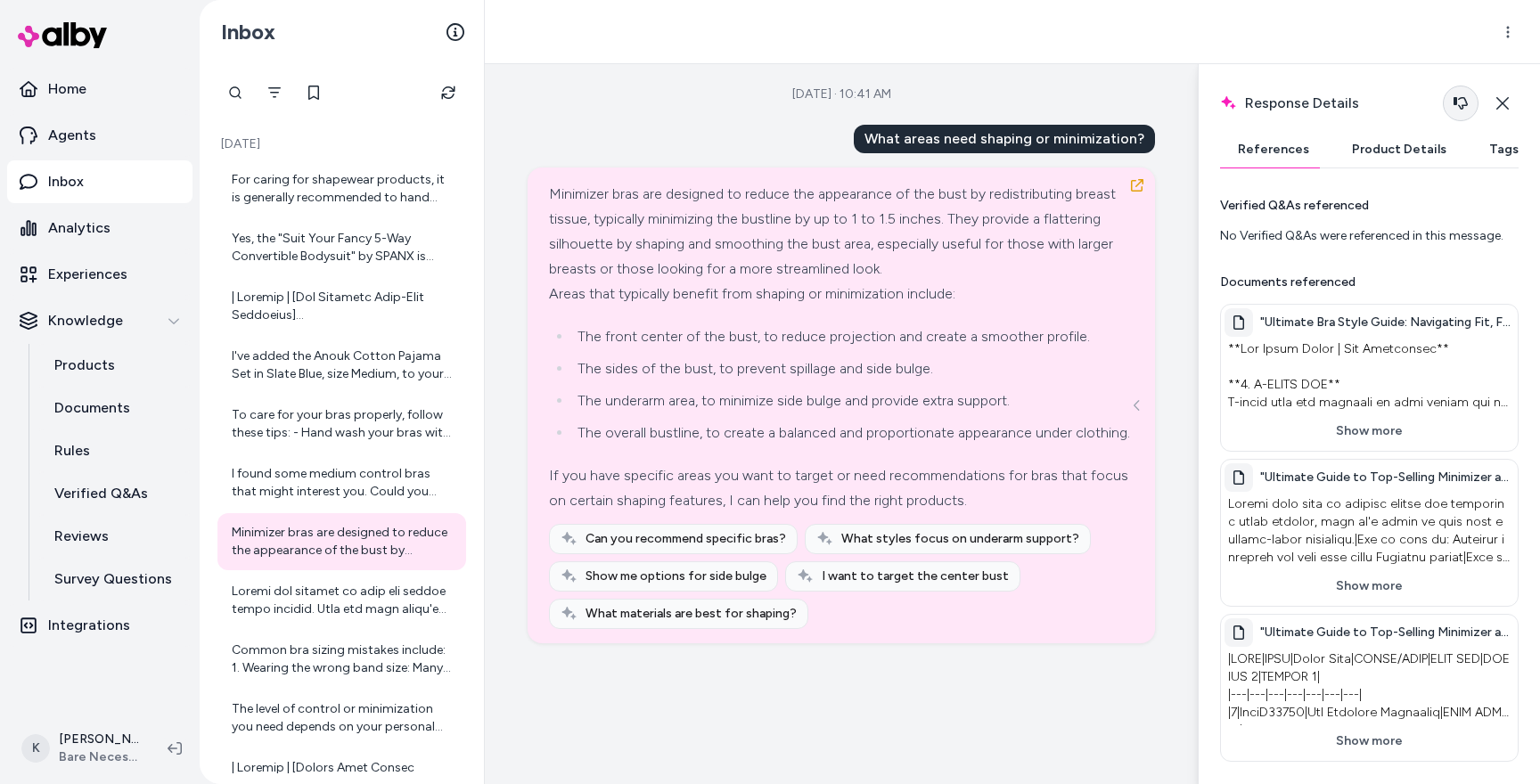
click at [1466, 102] on icon "button" at bounding box center [1460, 103] width 14 height 14
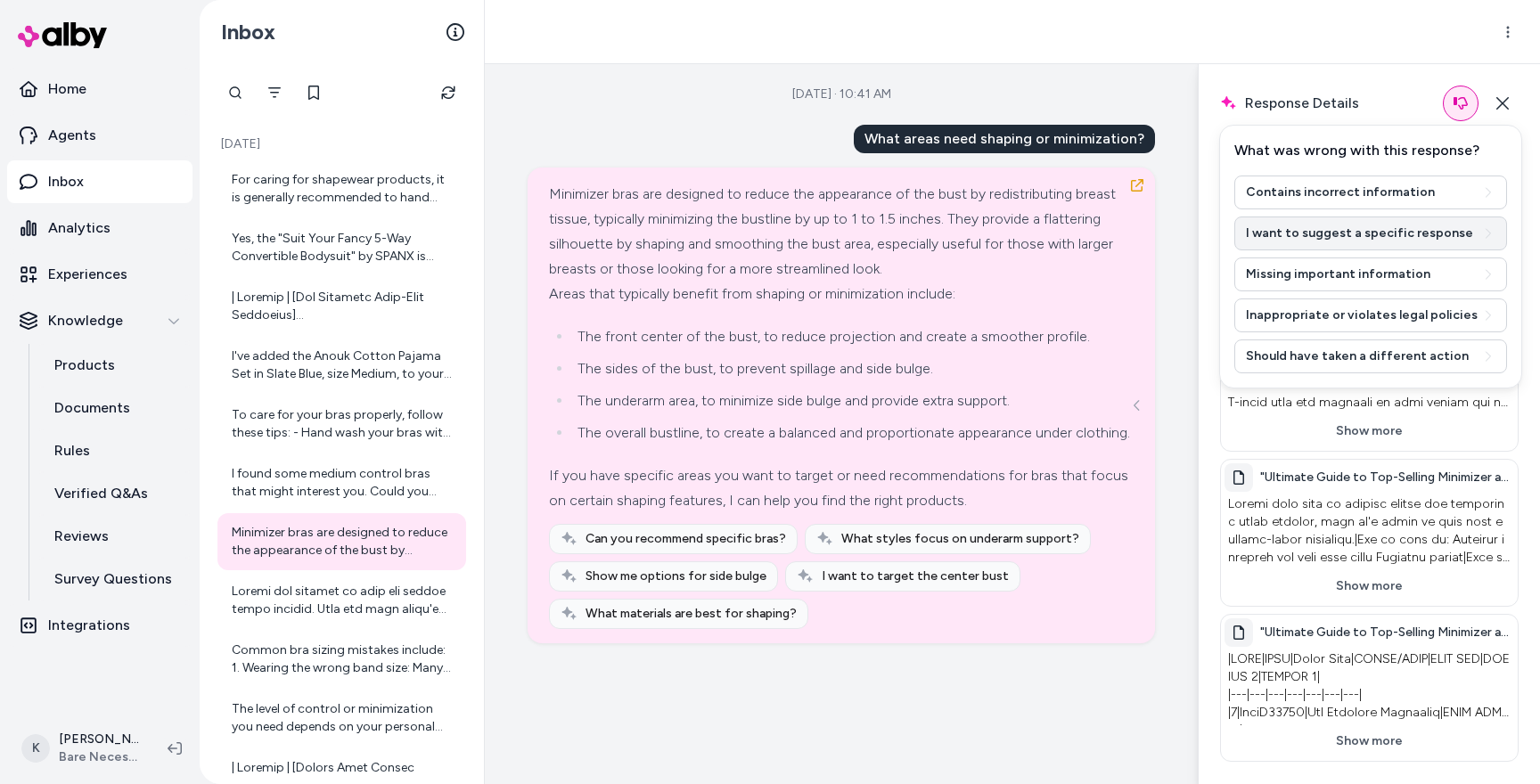
click at [1382, 243] on button "I want to suggest a specific response" at bounding box center [1370, 233] width 273 height 34
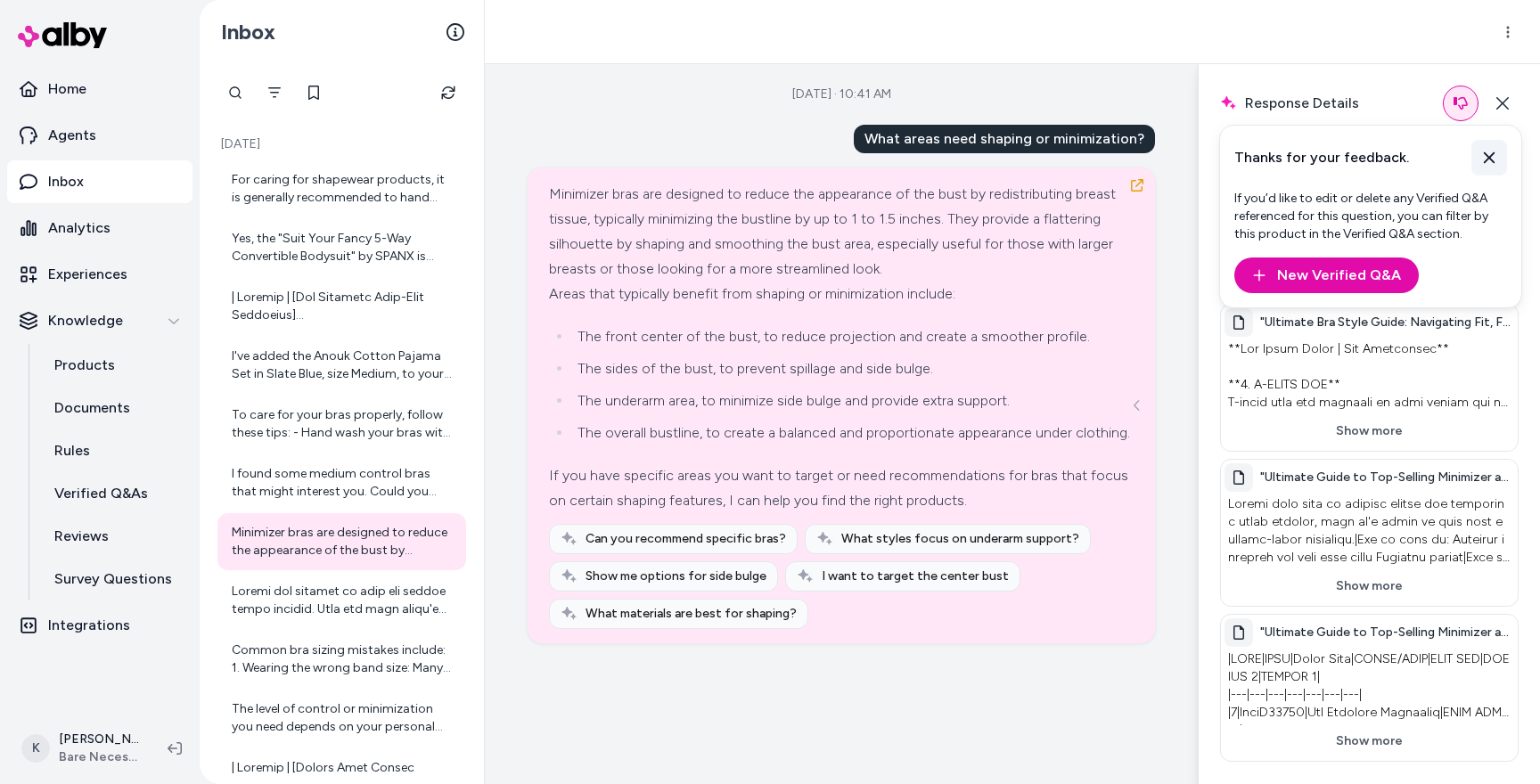
click at [1498, 164] on button at bounding box center [1489, 158] width 36 height 36
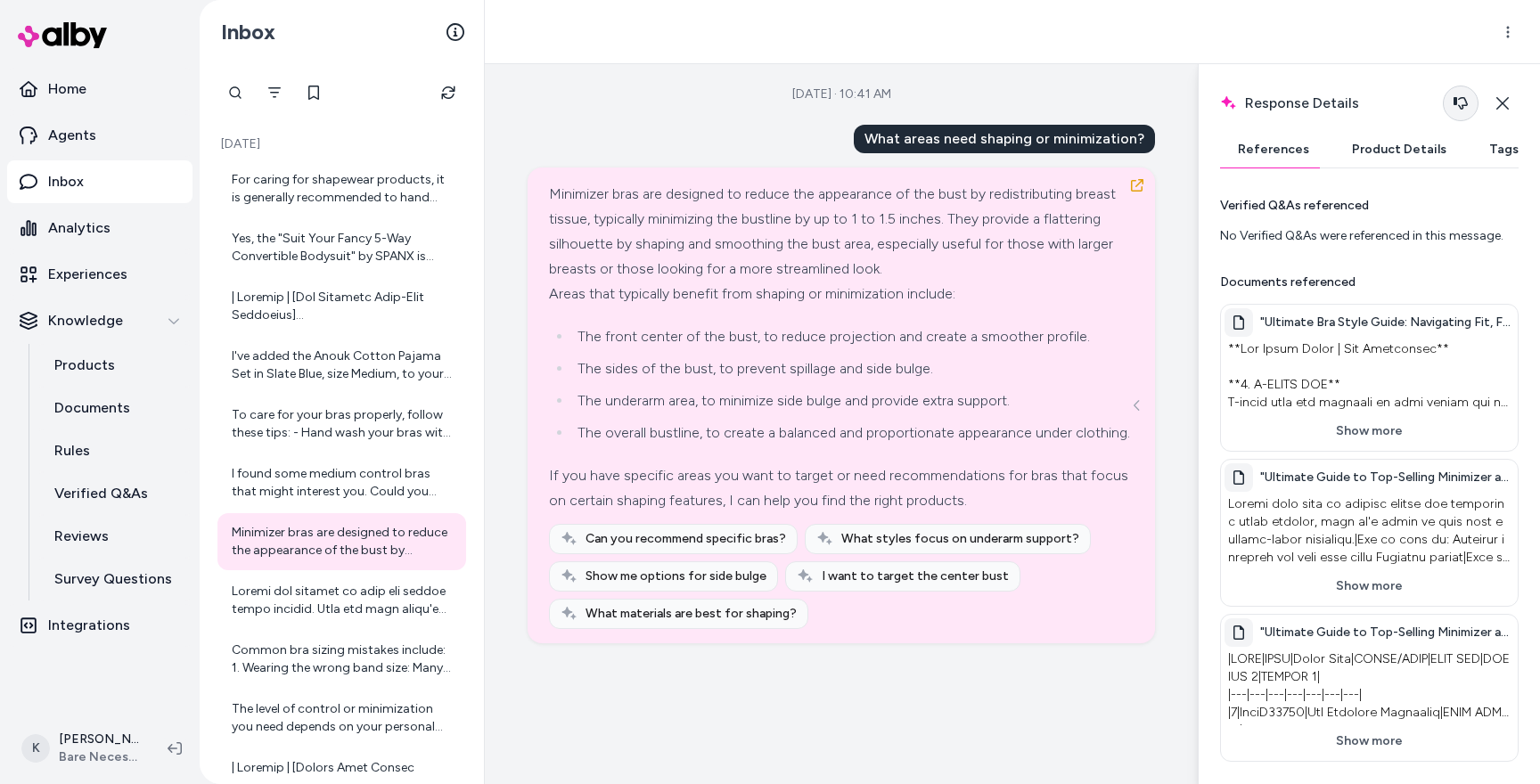
click at [1466, 106] on icon "button" at bounding box center [1460, 103] width 14 height 14
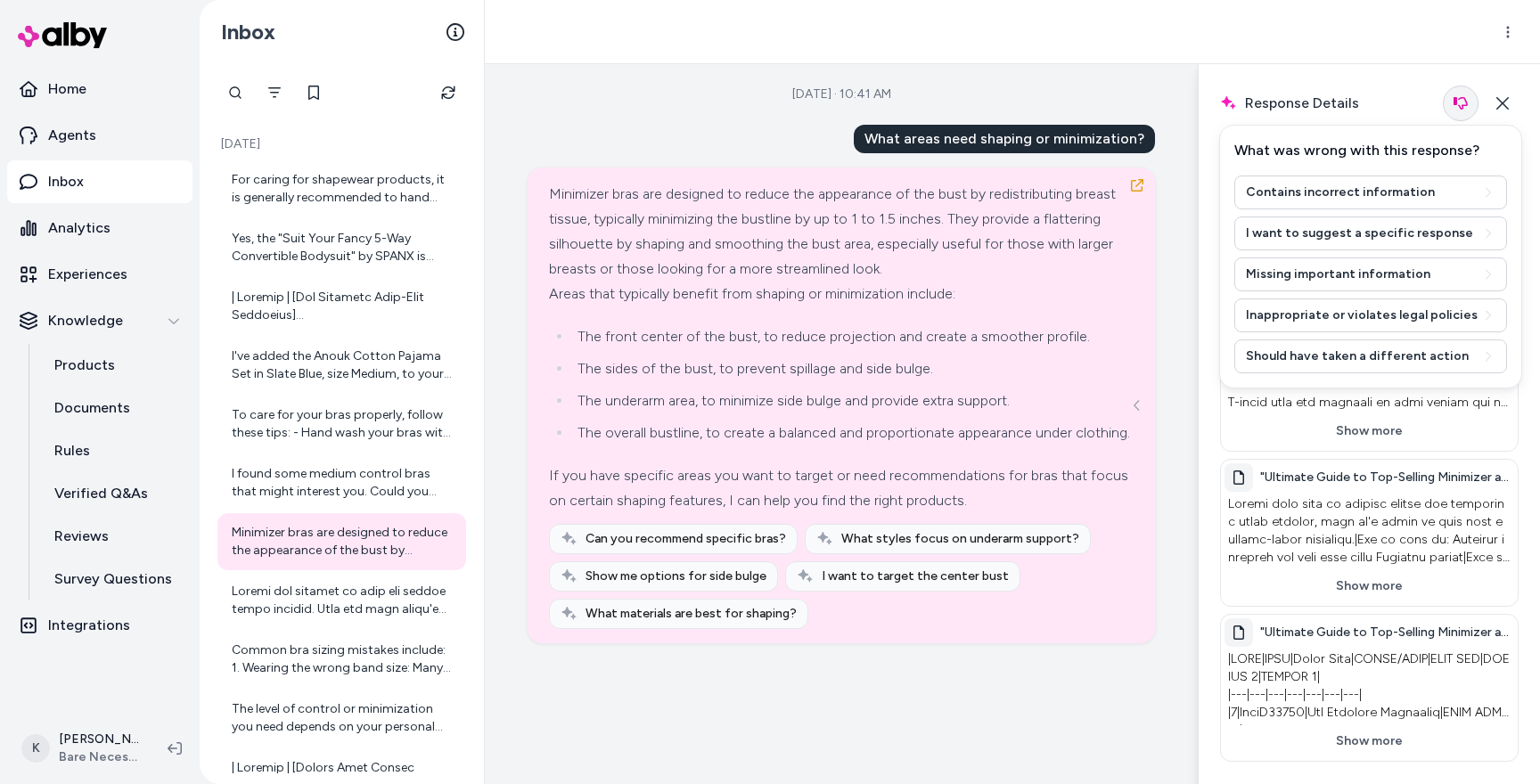
click at [1457, 103] on icon "button" at bounding box center [1460, 103] width 14 height 14
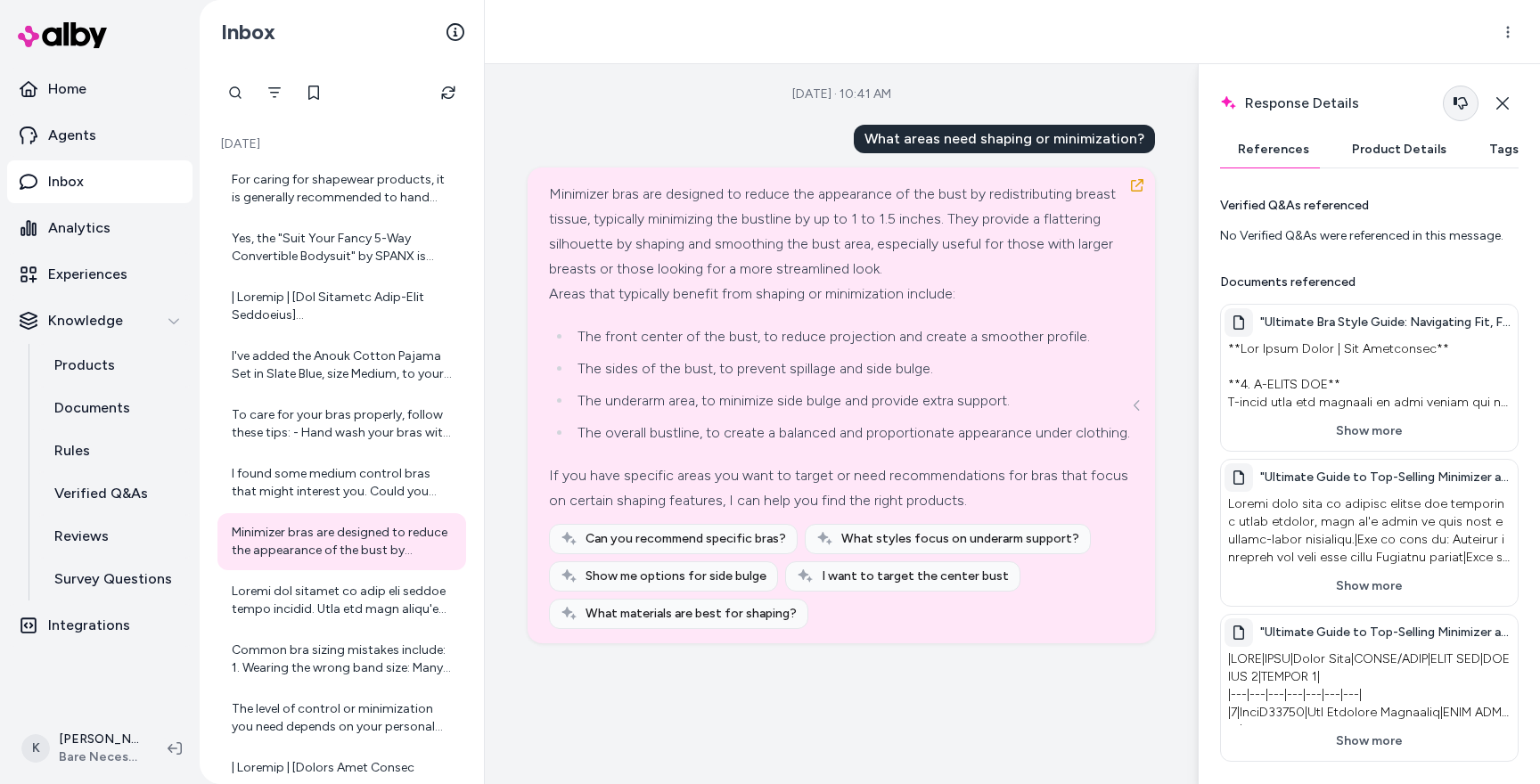
click at [1457, 103] on icon "button" at bounding box center [1460, 103] width 14 height 14
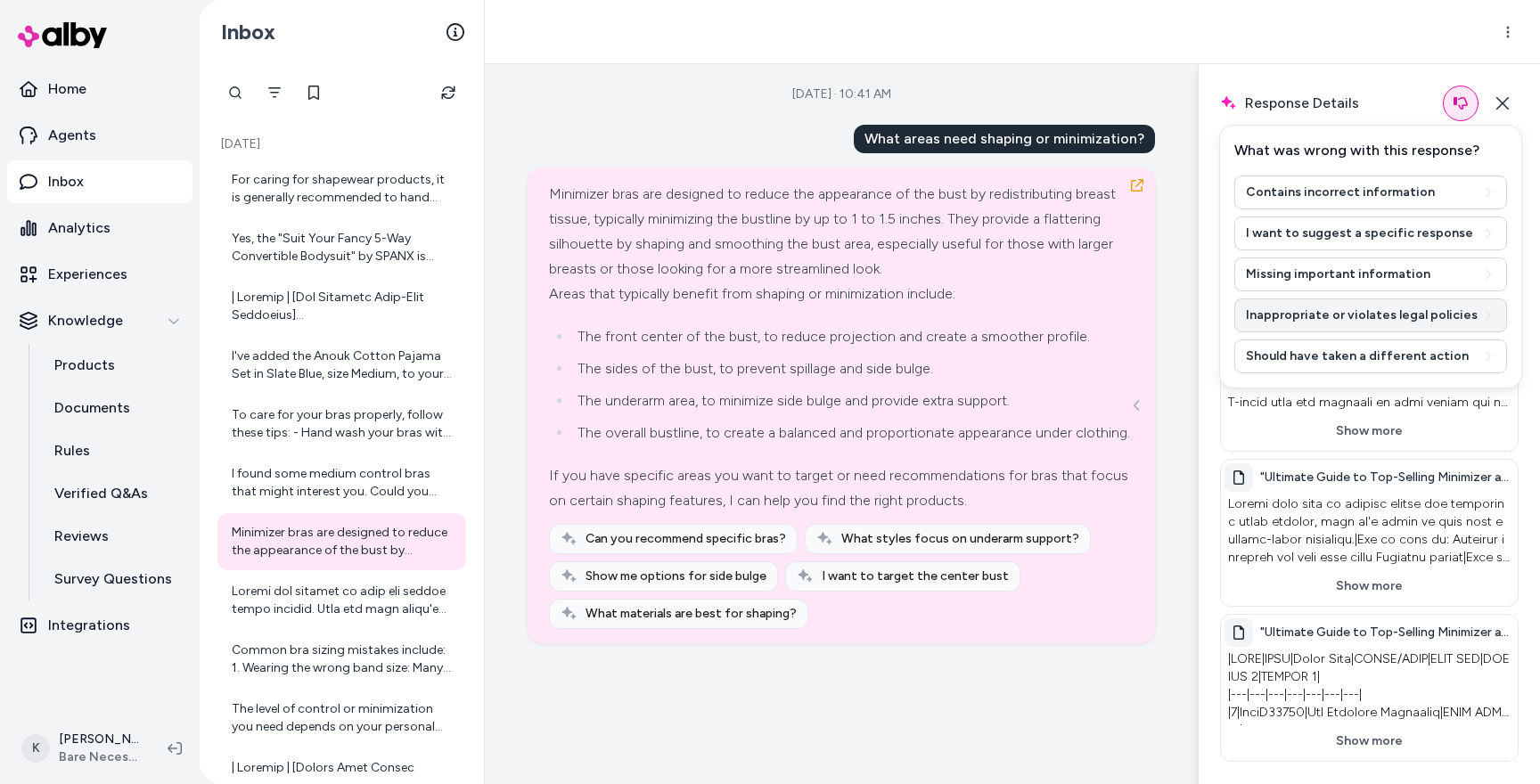
click at [1374, 314] on button "Inappropriate or violates legal policies" at bounding box center [1370, 316] width 273 height 34
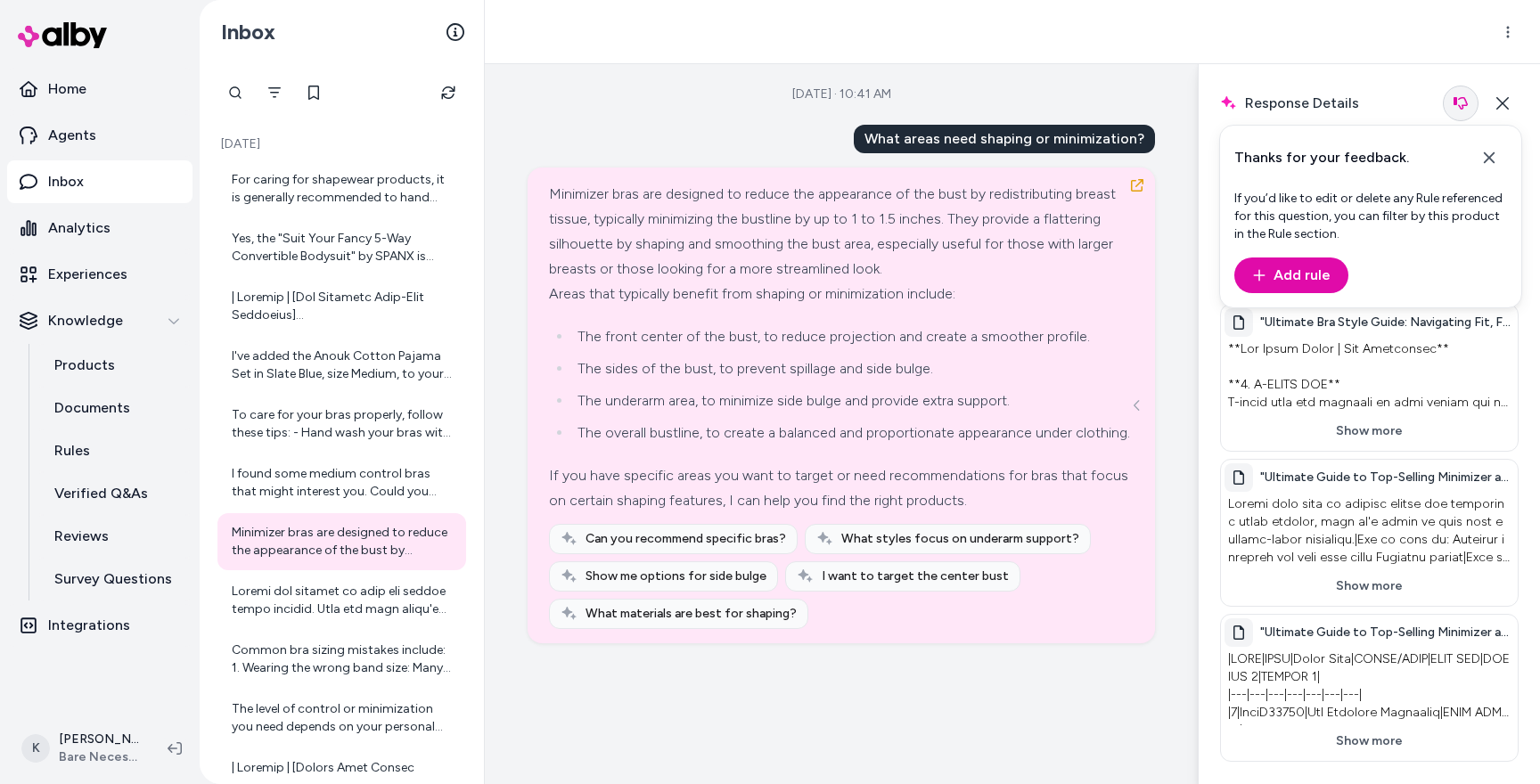
click at [1455, 111] on button "button" at bounding box center [1460, 103] width 36 height 36
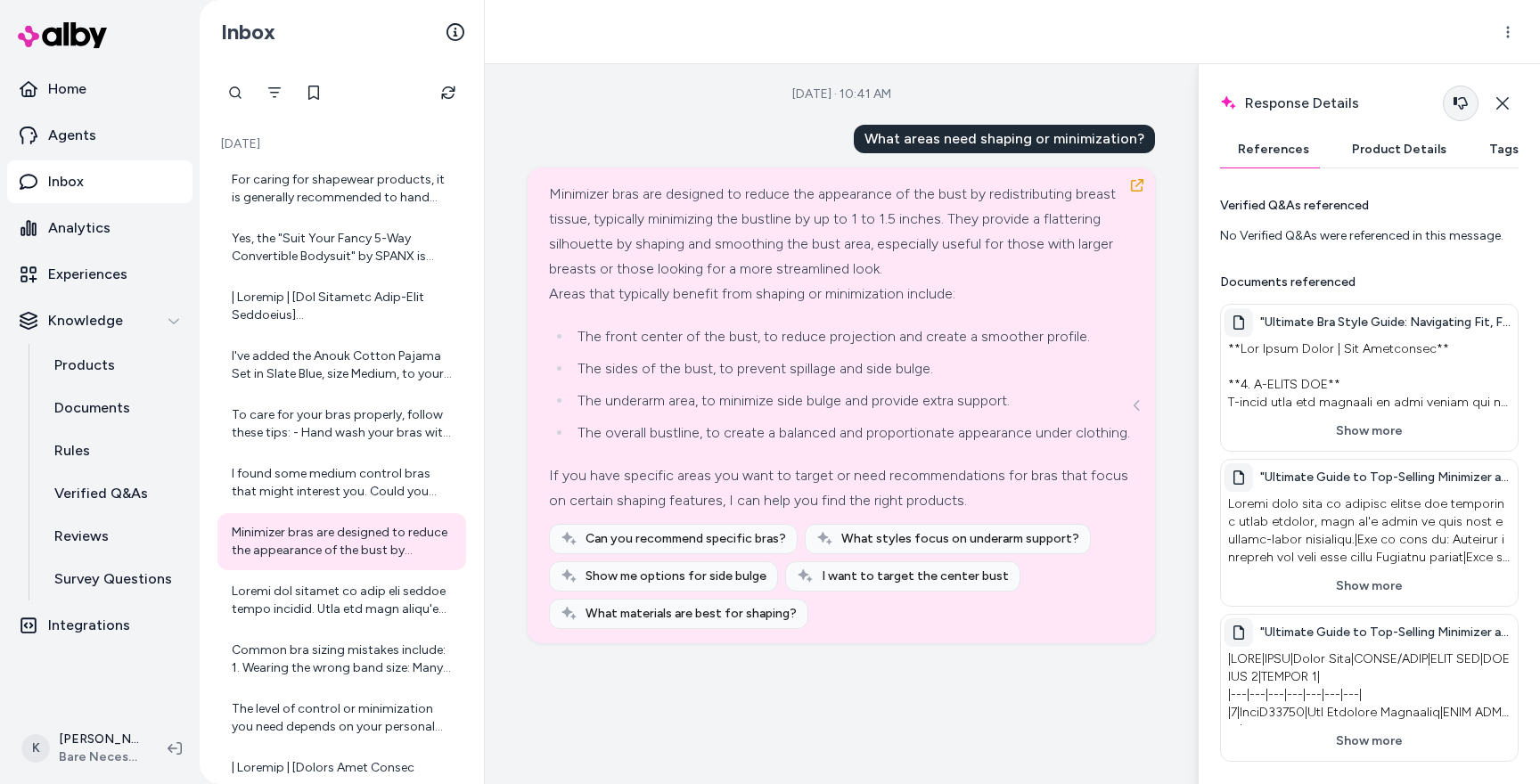
click at [1455, 111] on button "button" at bounding box center [1460, 103] width 36 height 36
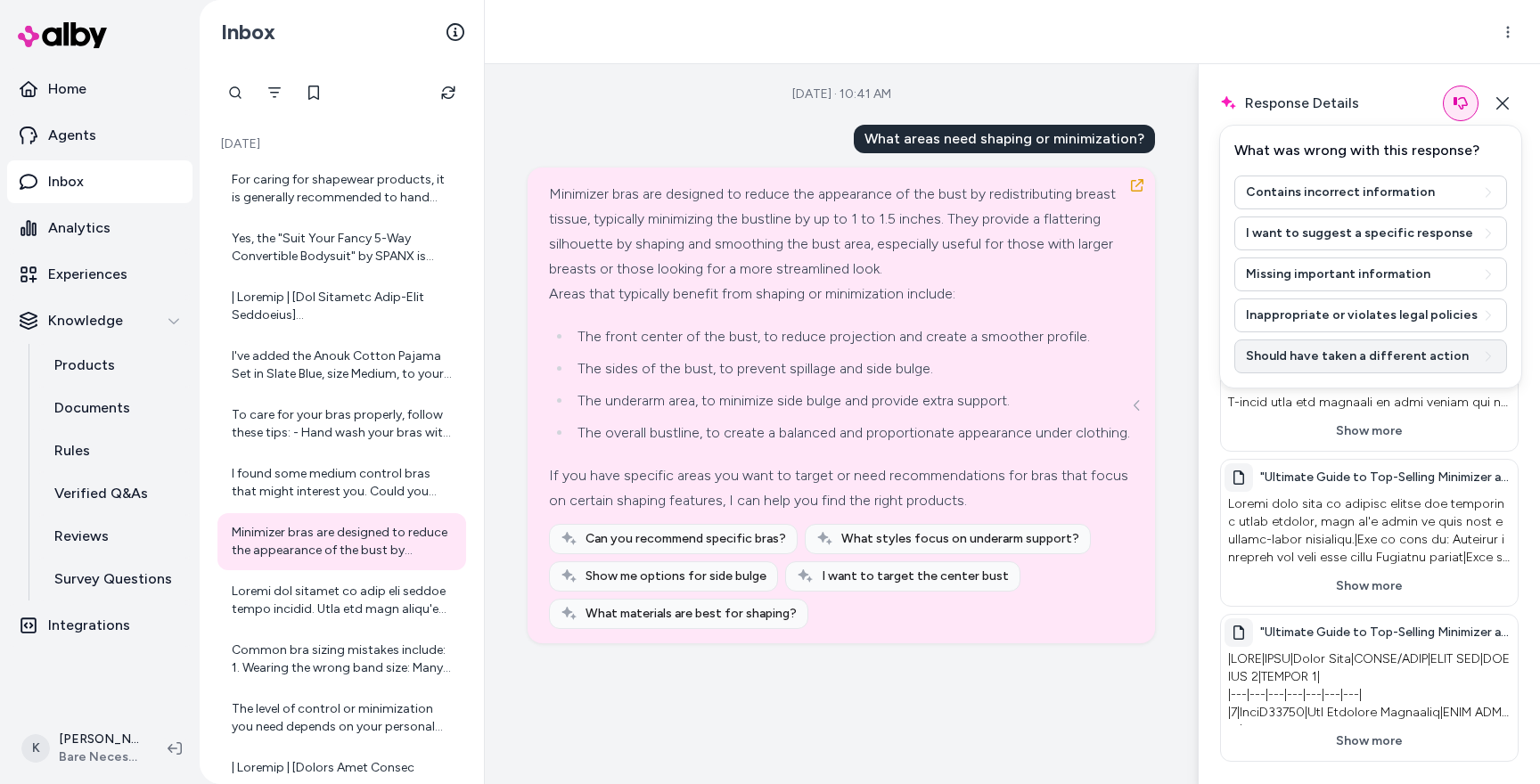
click at [1352, 363] on button "Should have taken a different action" at bounding box center [1370, 356] width 273 height 34
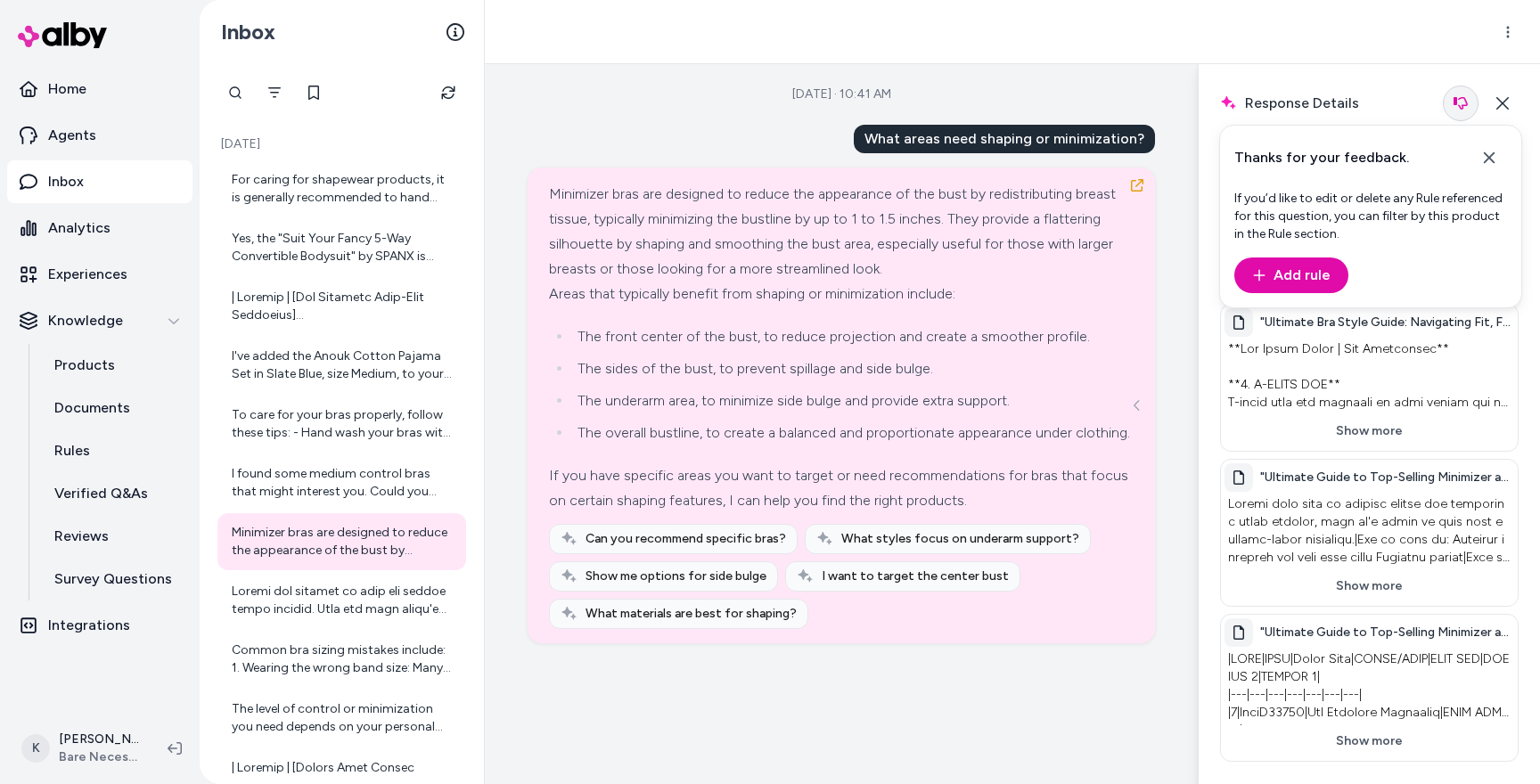
click at [1455, 97] on icon "button" at bounding box center [1460, 103] width 14 height 13
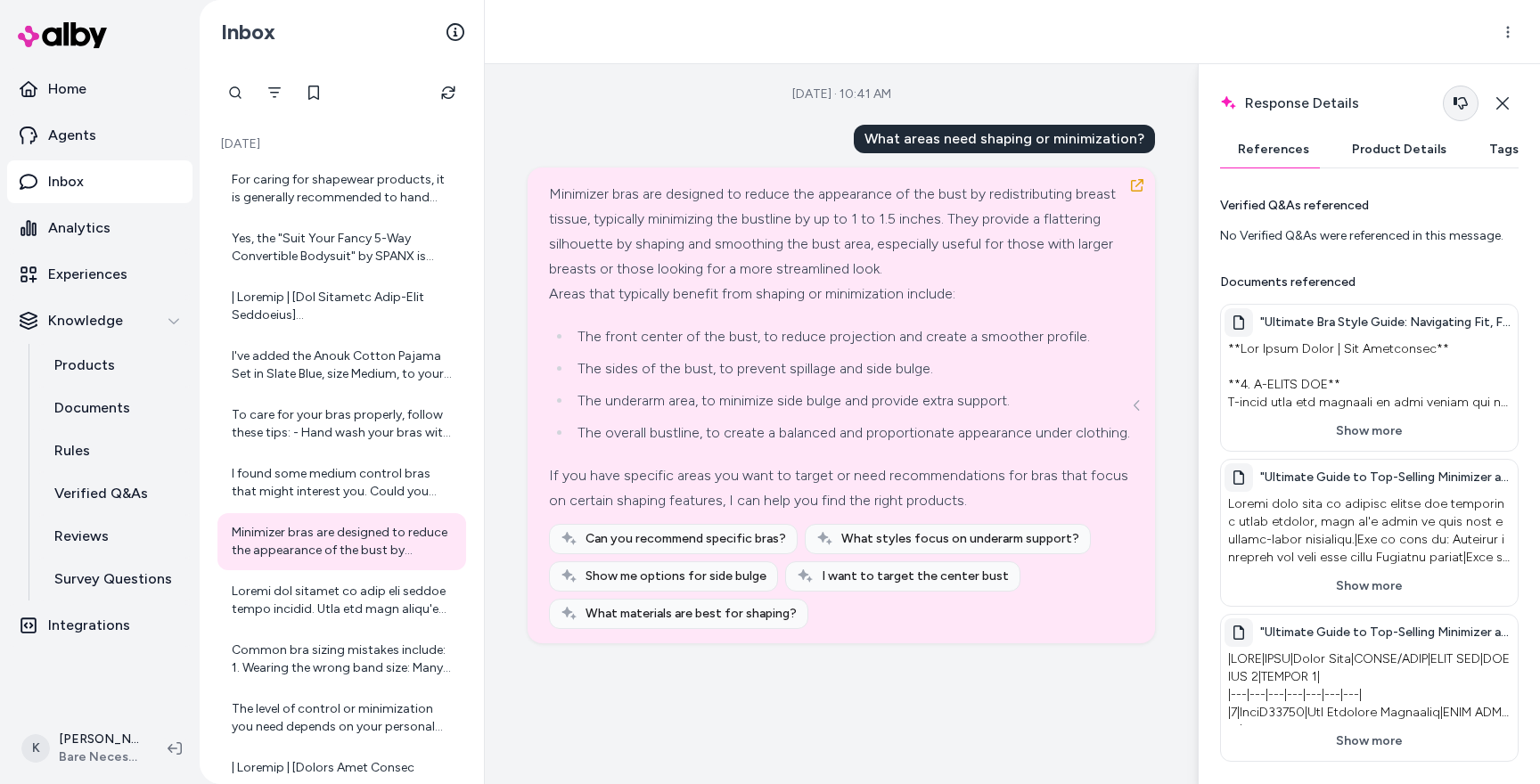
click at [1455, 97] on icon "button" at bounding box center [1460, 103] width 14 height 13
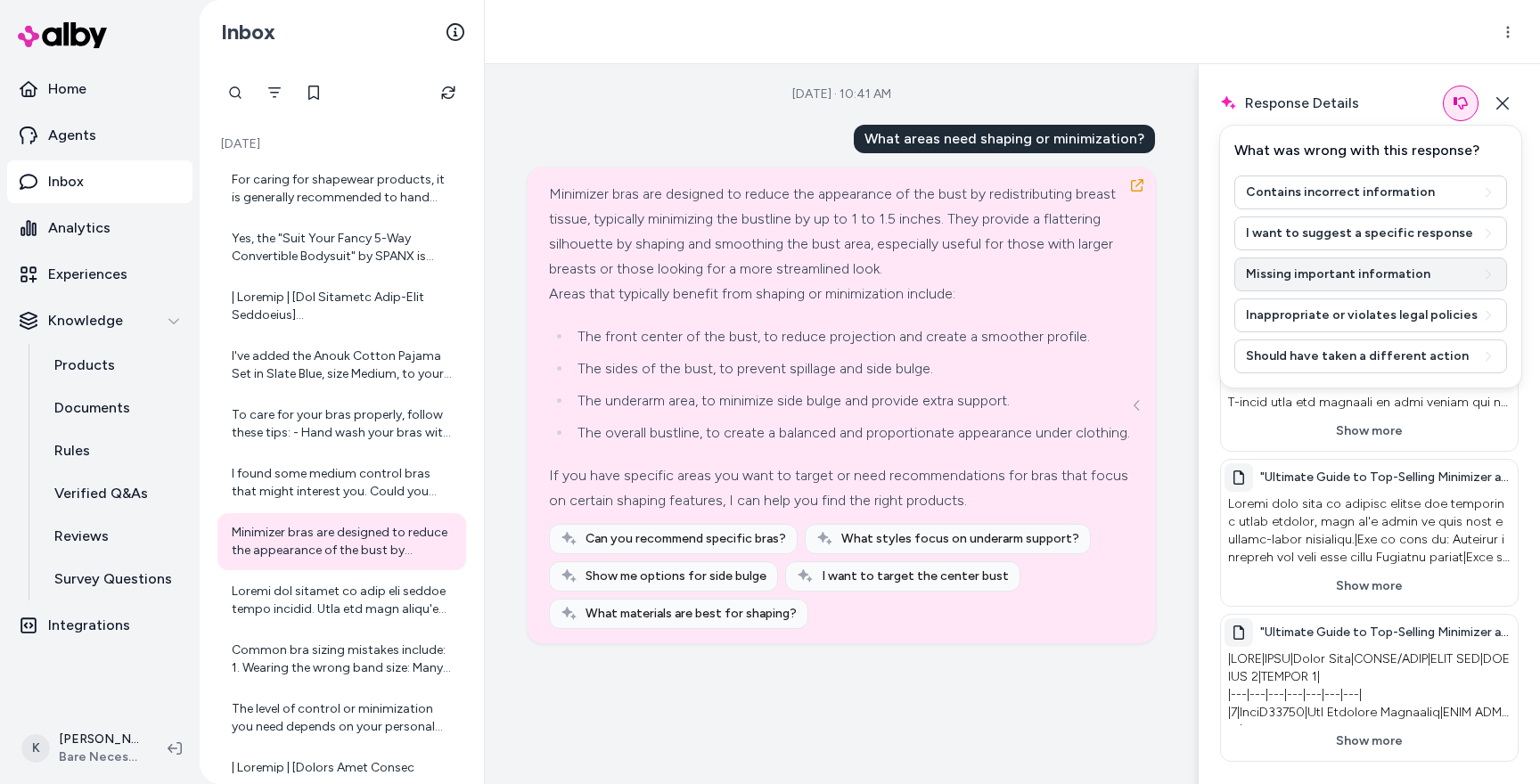
click at [1333, 279] on button "Missing important information" at bounding box center [1370, 274] width 273 height 34
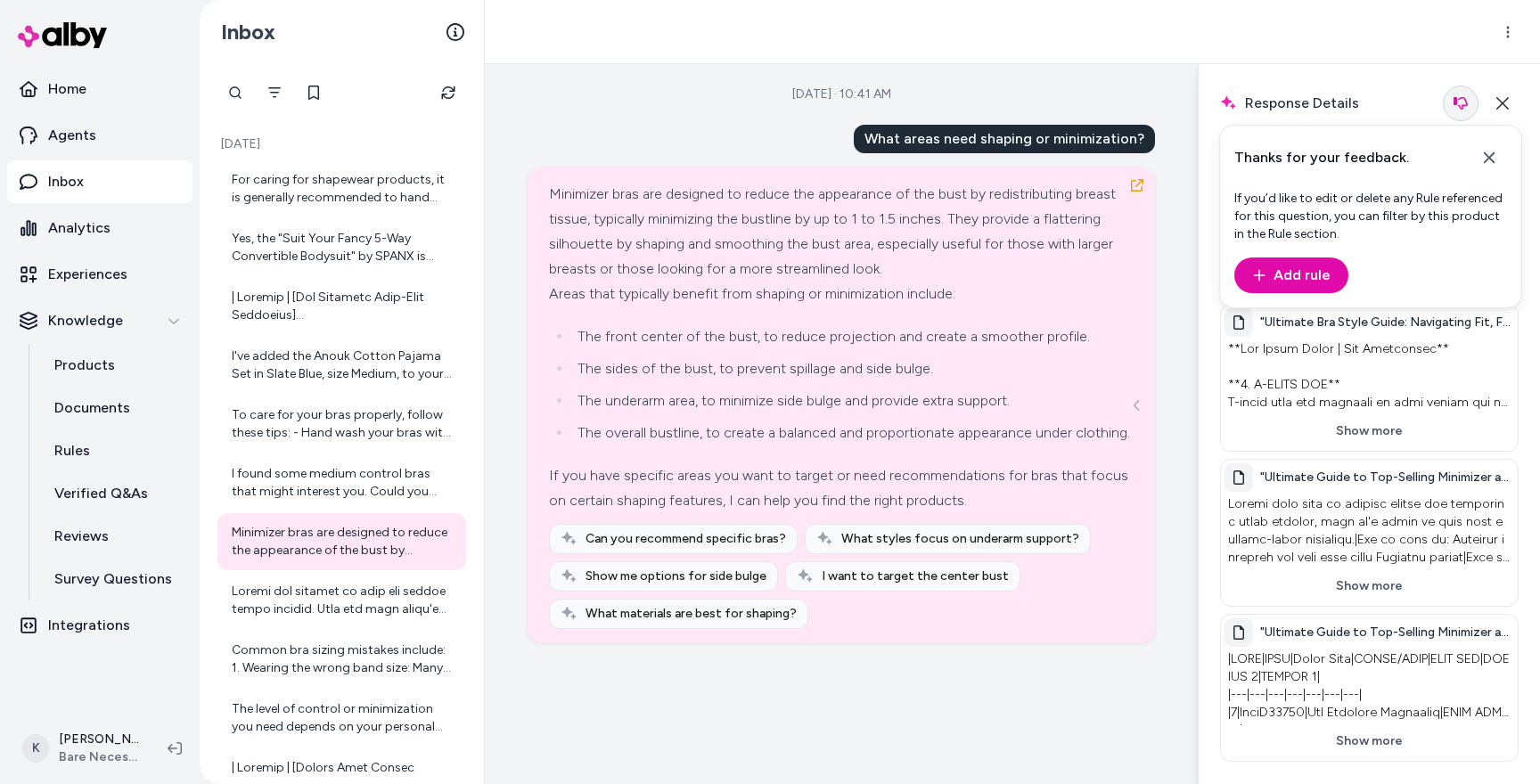
click at [1458, 104] on icon "button" at bounding box center [1460, 103] width 14 height 13
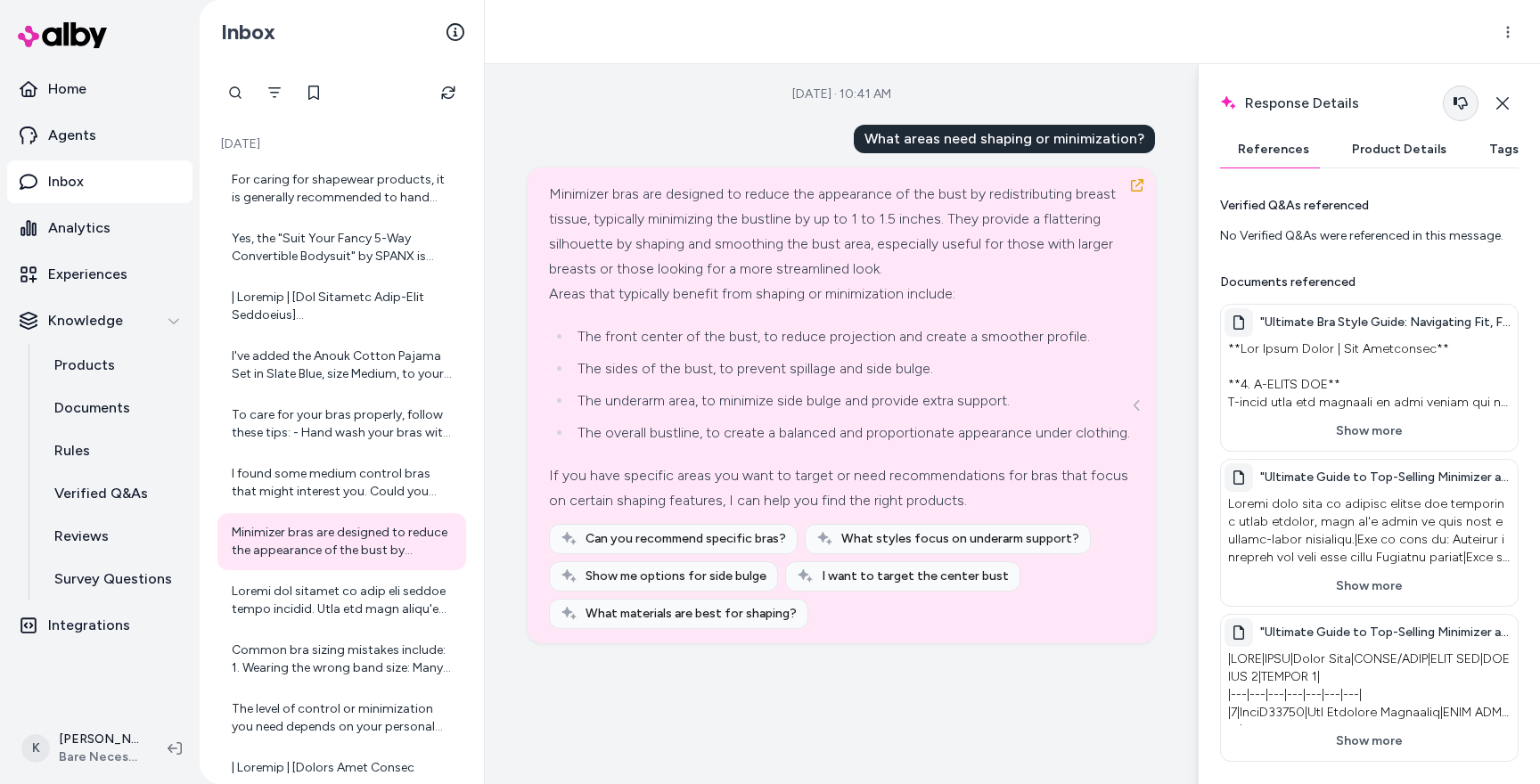
click at [1458, 104] on icon "button" at bounding box center [1460, 103] width 14 height 13
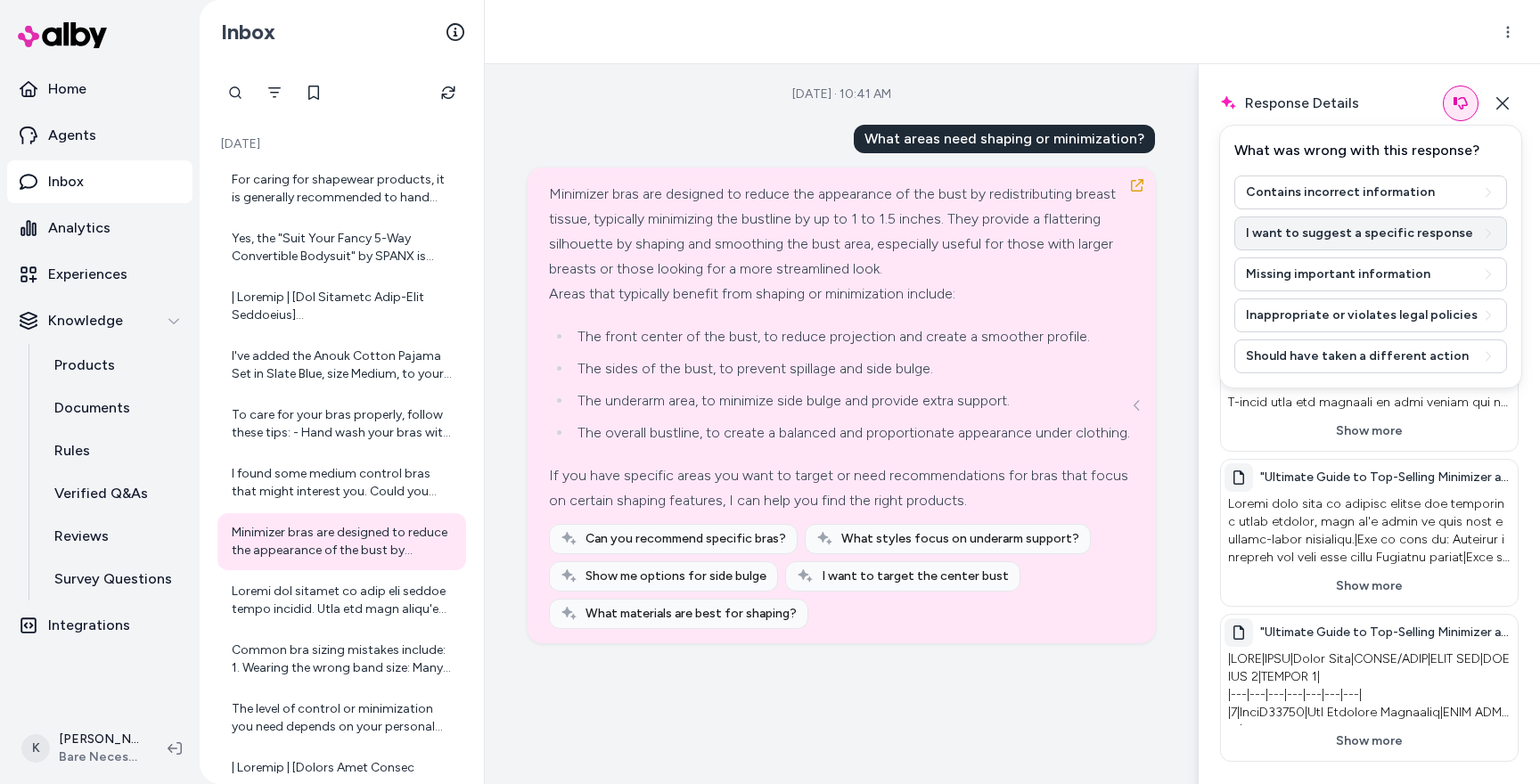
click at [1343, 242] on button "I want to suggest a specific response" at bounding box center [1370, 233] width 273 height 34
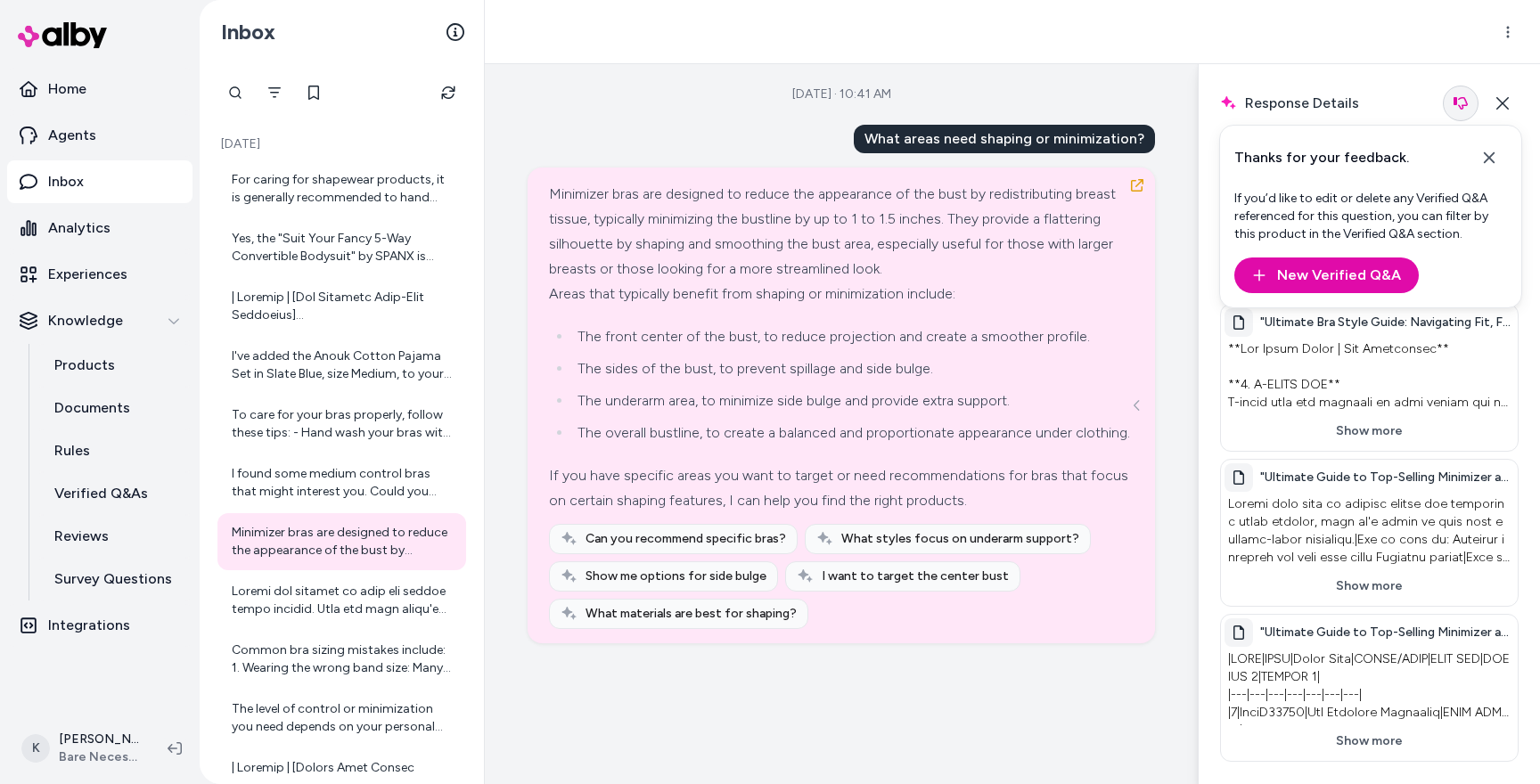
click at [1454, 119] on button "button" at bounding box center [1460, 103] width 36 height 36
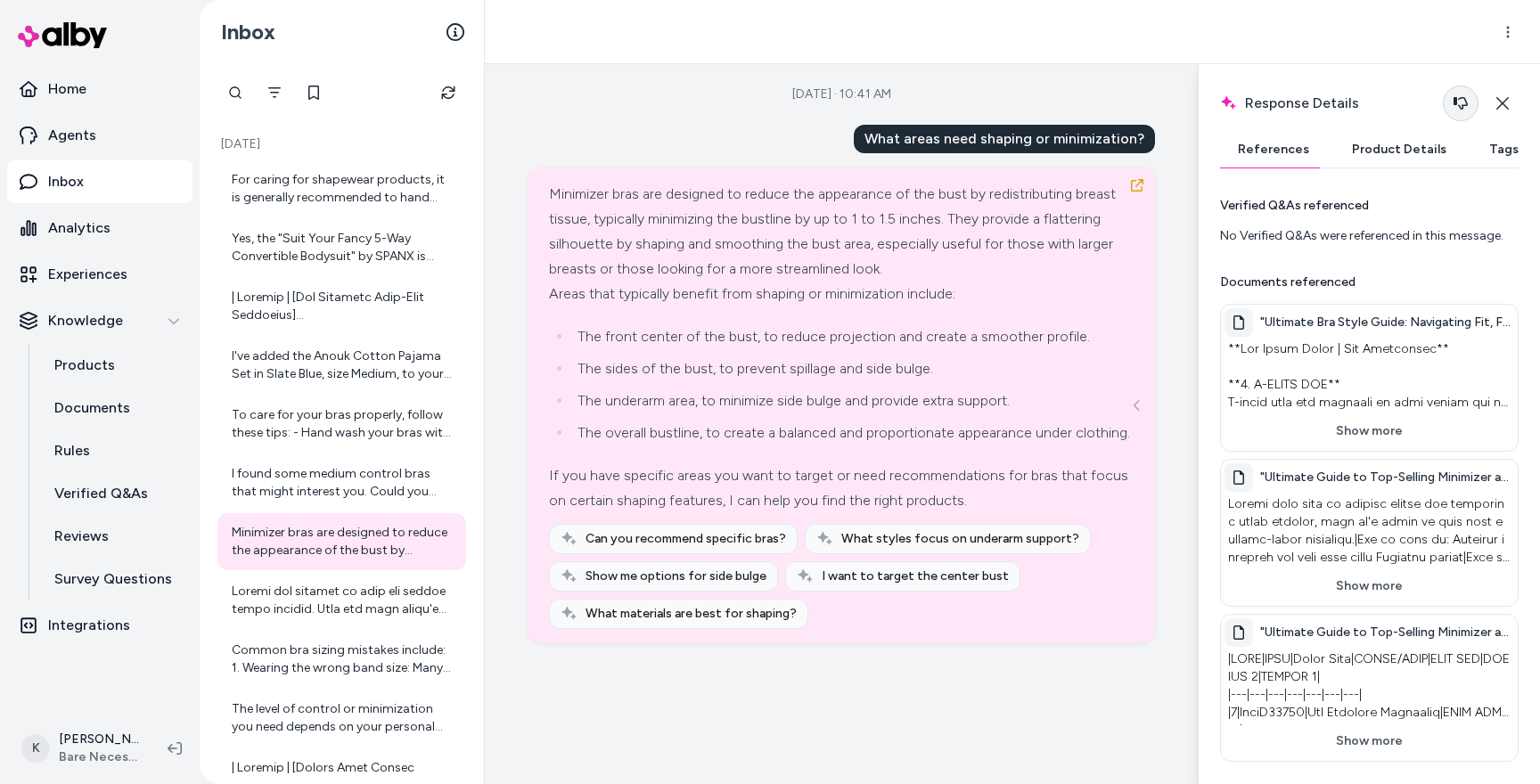
click at [1447, 105] on button "button" at bounding box center [1460, 103] width 36 height 36
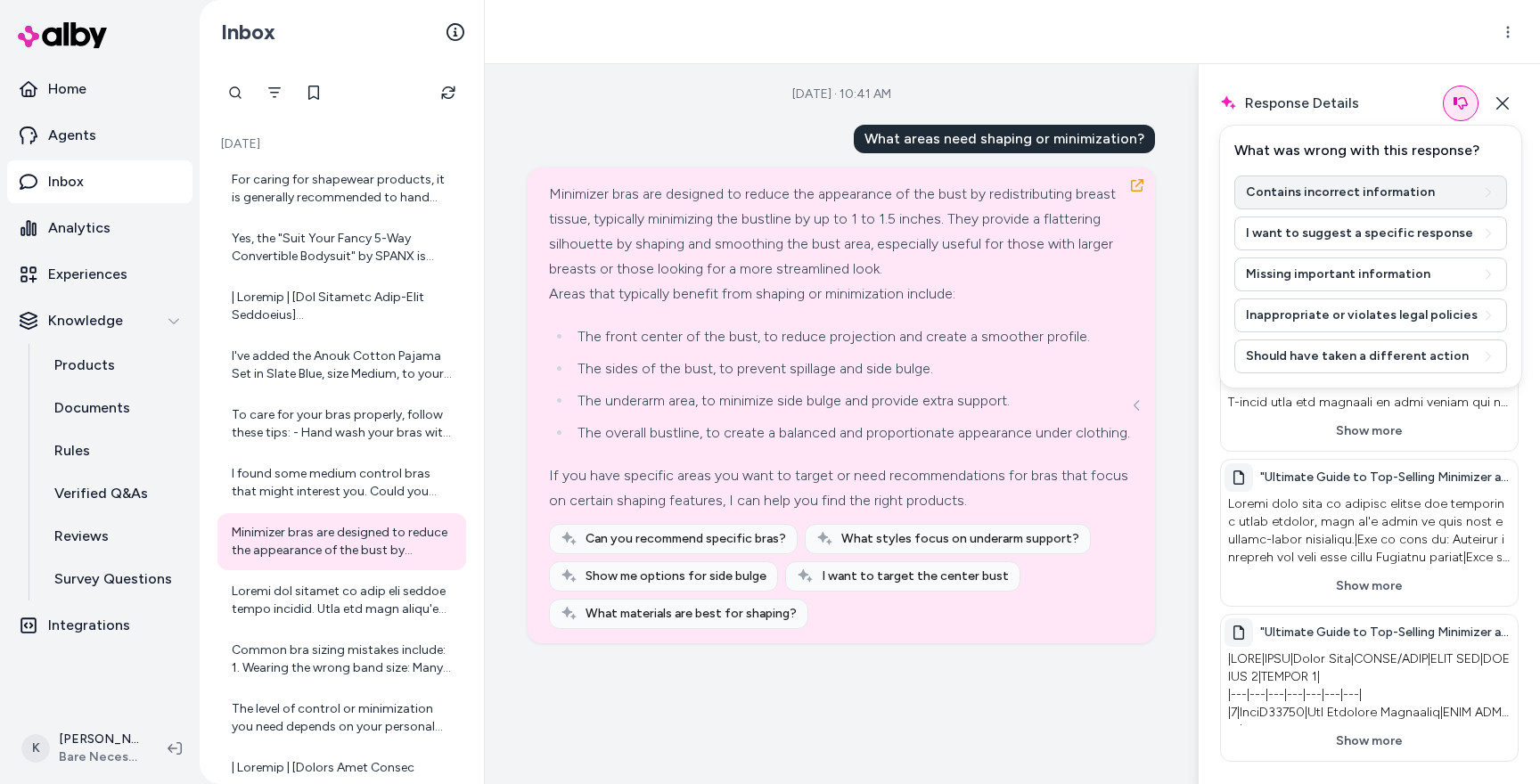
click at [1371, 199] on button "Contains incorrect information" at bounding box center [1370, 193] width 273 height 34
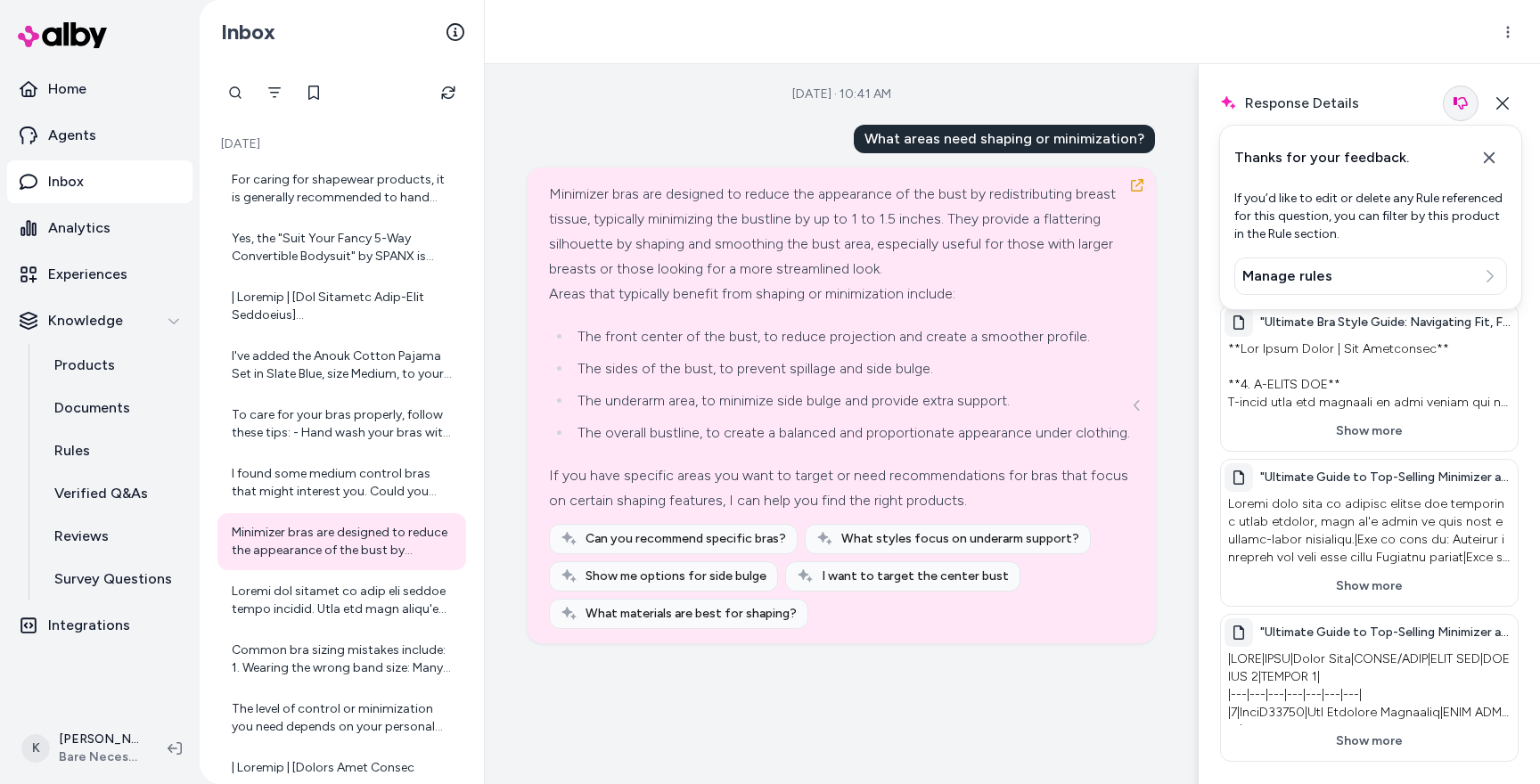
click at [1466, 98] on icon "button" at bounding box center [1460, 103] width 14 height 14
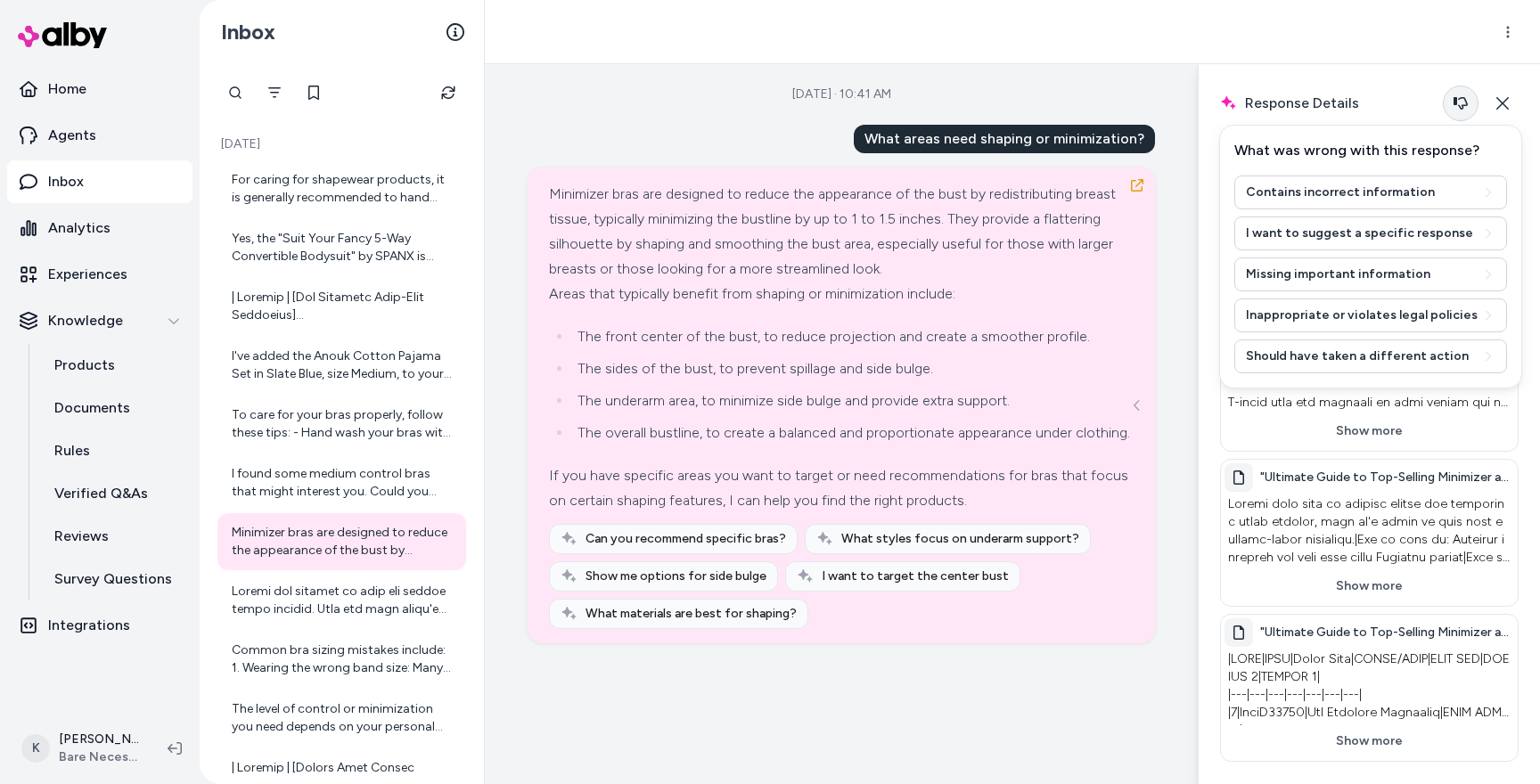
click at [1466, 98] on icon "button" at bounding box center [1460, 103] width 14 height 14
click at [1366, 323] on button "Inappropriate or violates legal policies" at bounding box center [1370, 316] width 273 height 34
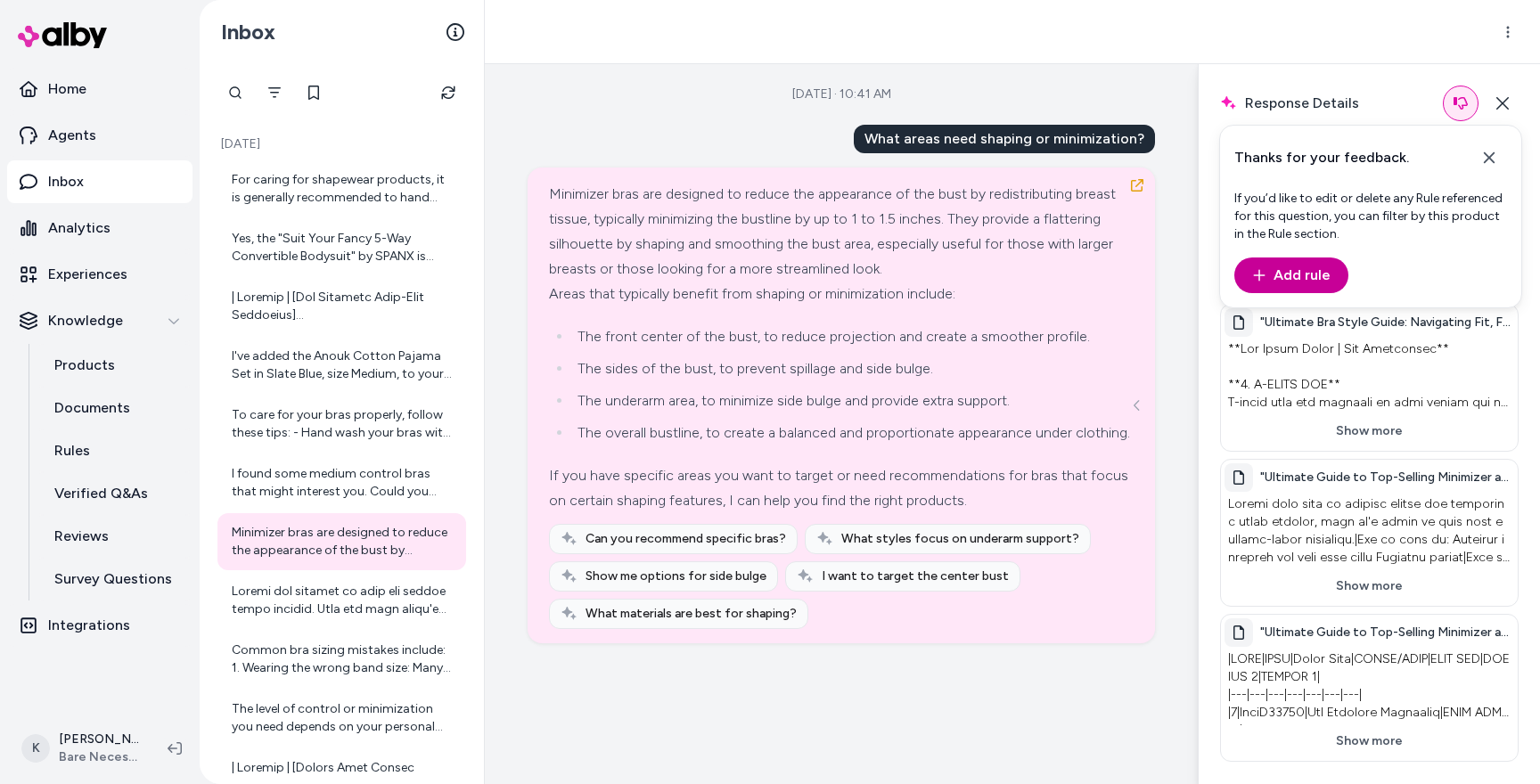
click at [1299, 275] on button "Add rule" at bounding box center [1291, 275] width 114 height 36
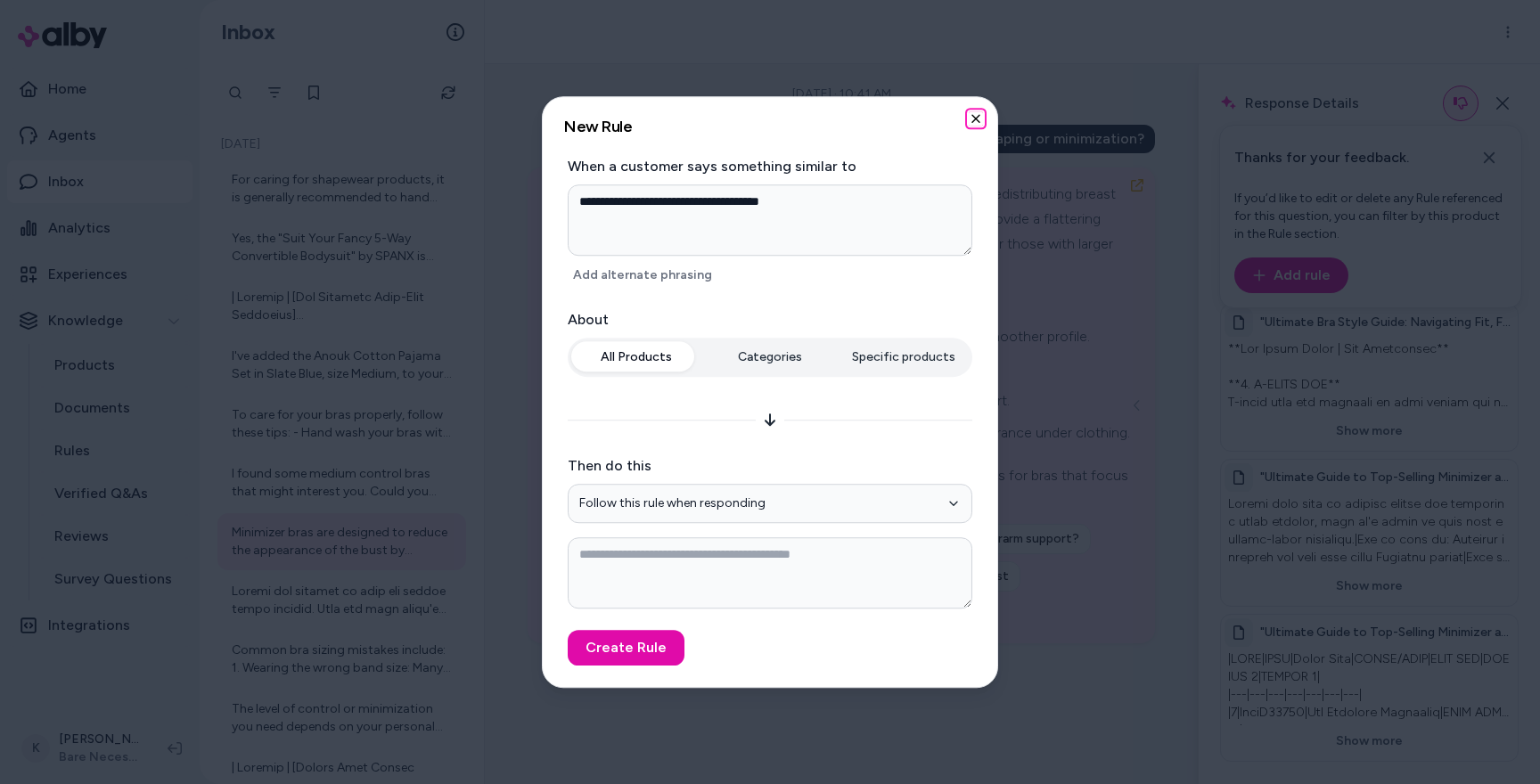
click at [977, 119] on icon "button" at bounding box center [976, 118] width 14 height 14
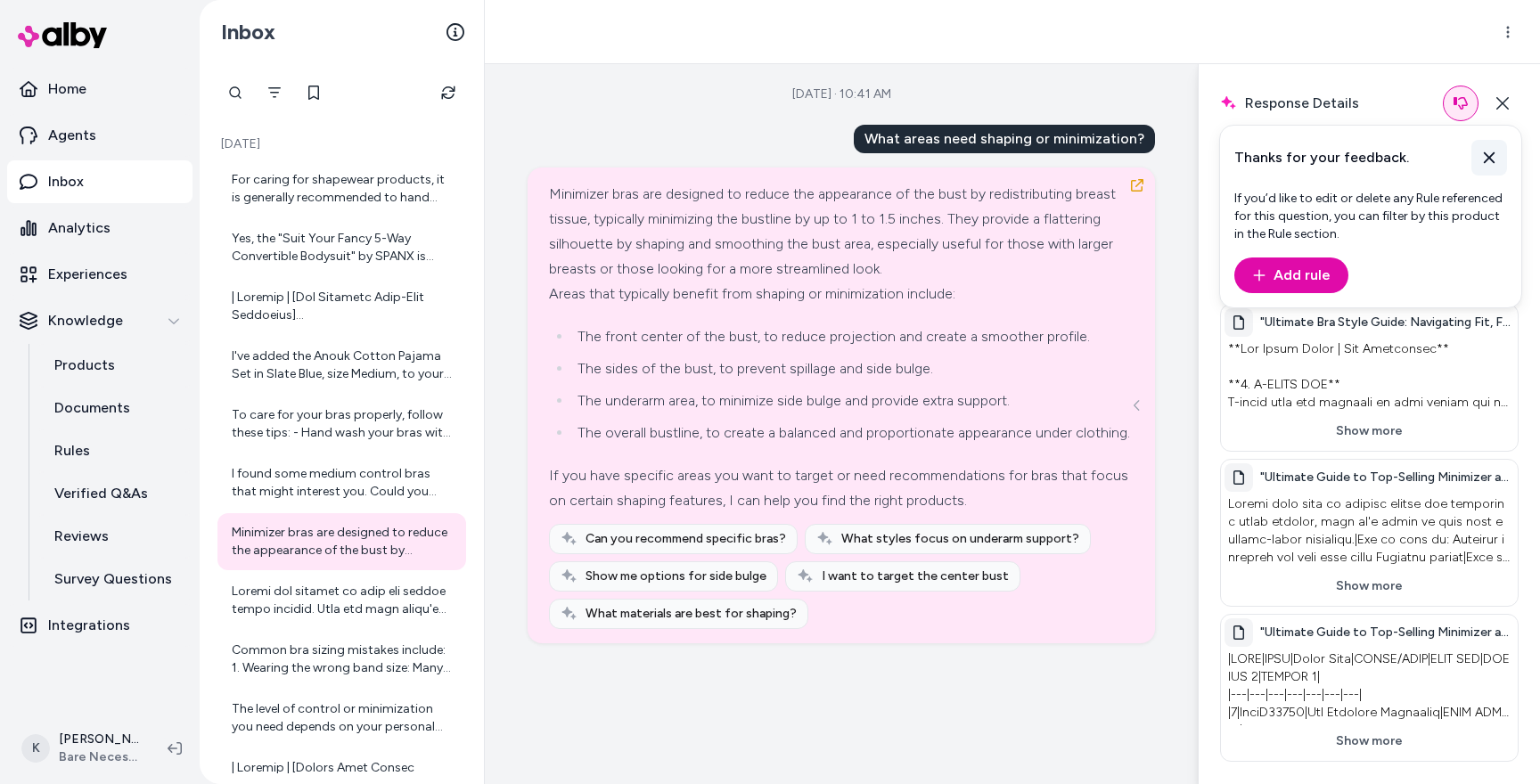
click at [1497, 154] on icon at bounding box center [1489, 158] width 18 height 18
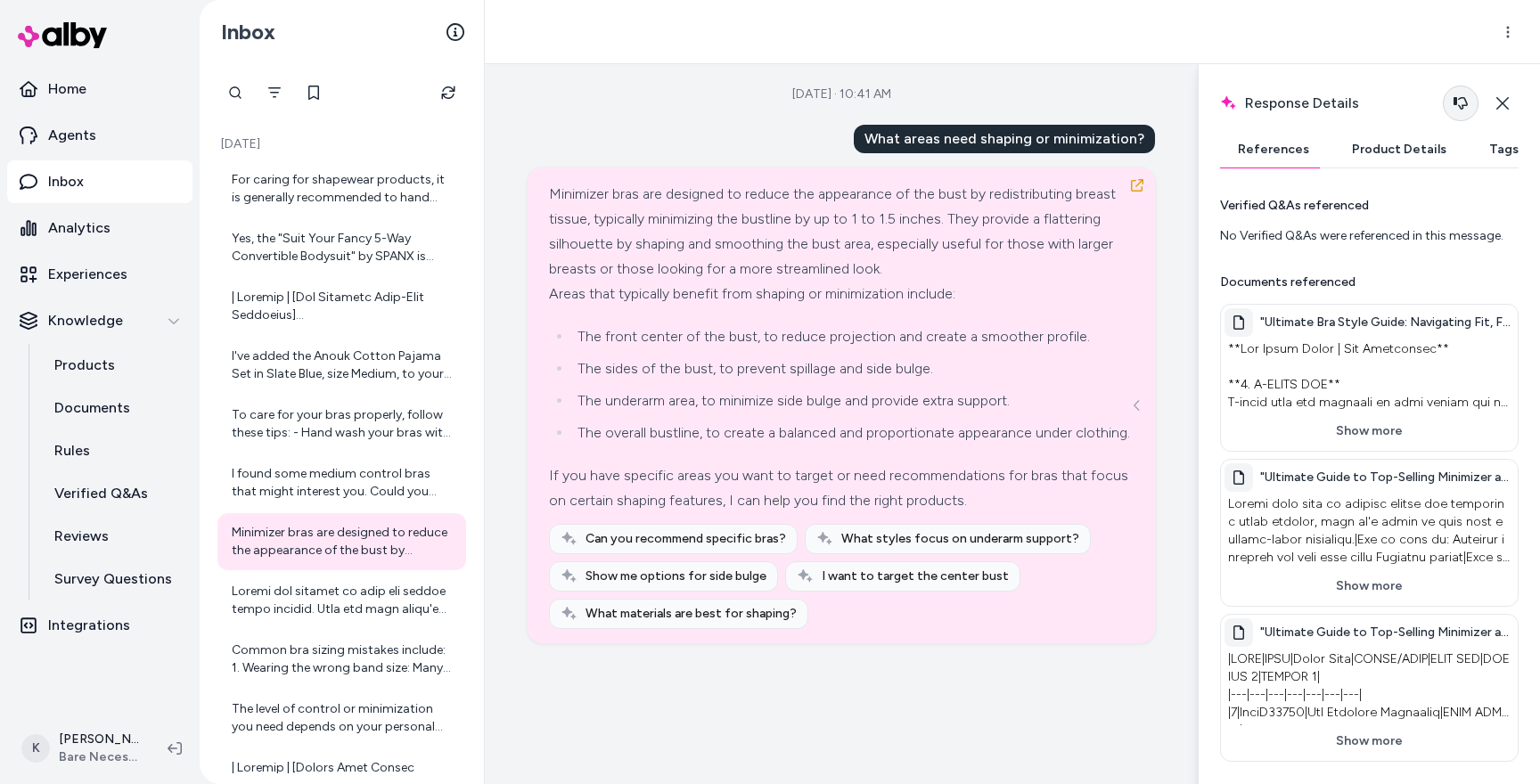
click at [1466, 109] on icon "button" at bounding box center [1460, 103] width 14 height 14
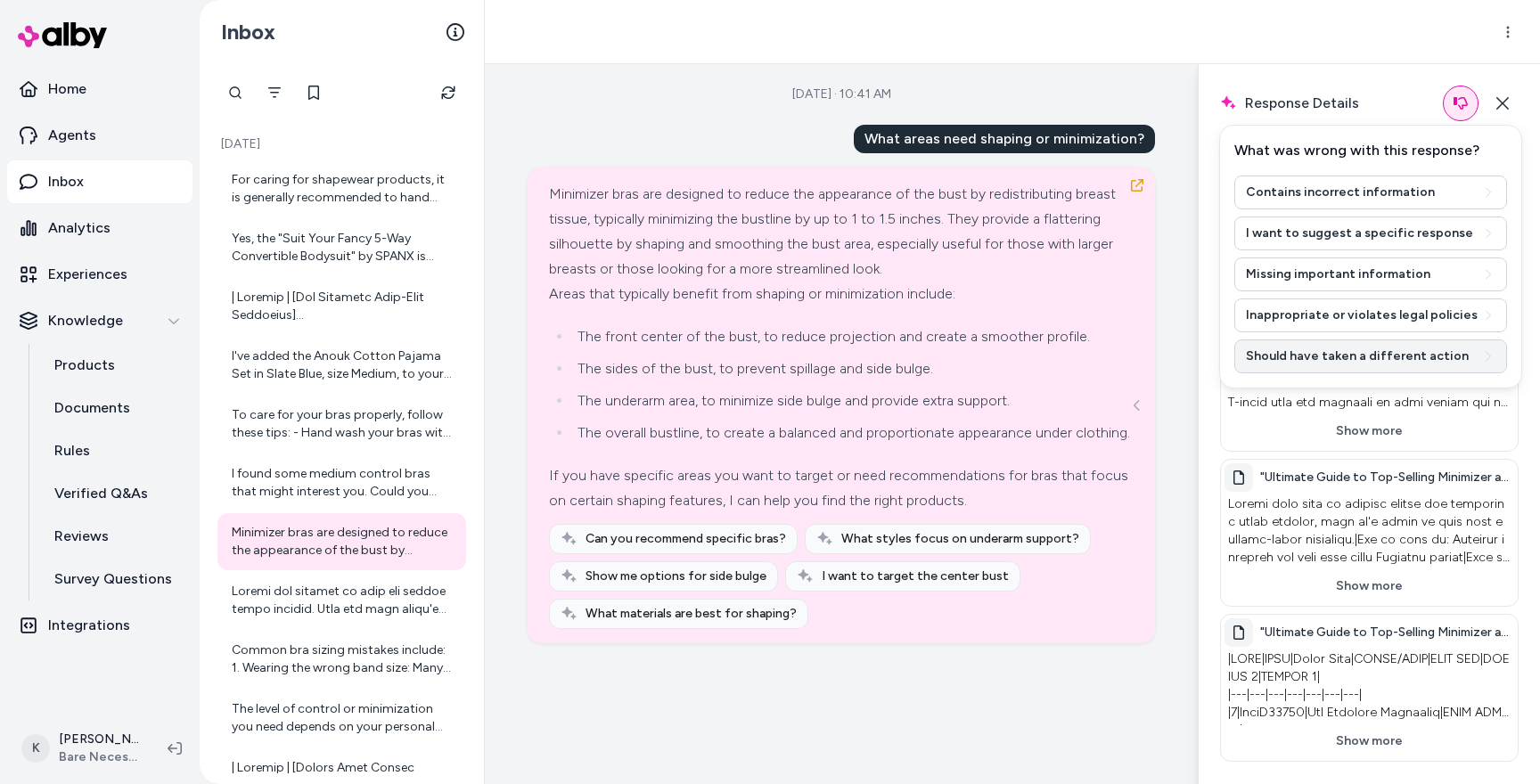
click at [1353, 362] on button "Should have taken a different action" at bounding box center [1370, 356] width 273 height 34
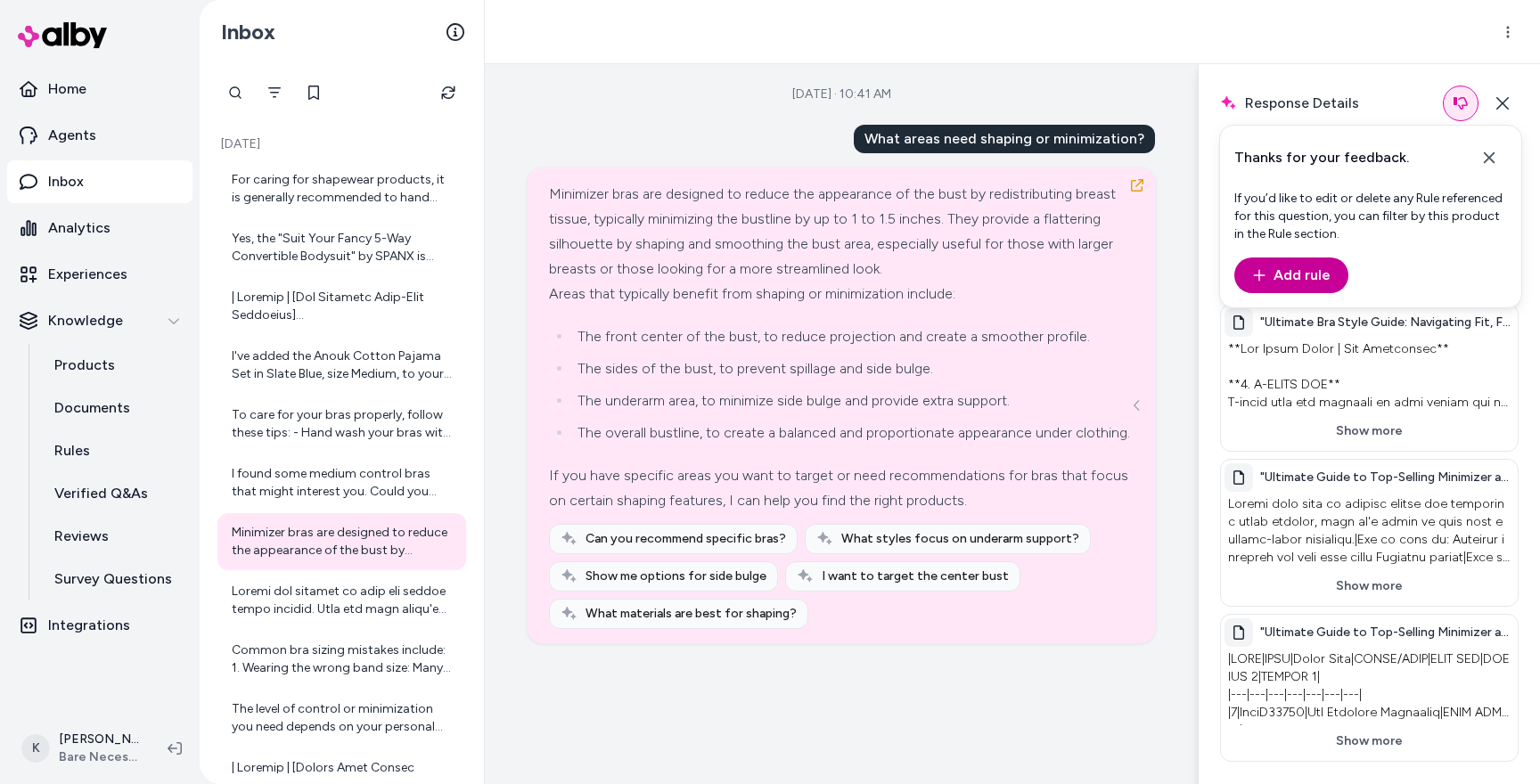
click at [1302, 278] on button "Add rule" at bounding box center [1291, 275] width 114 height 36
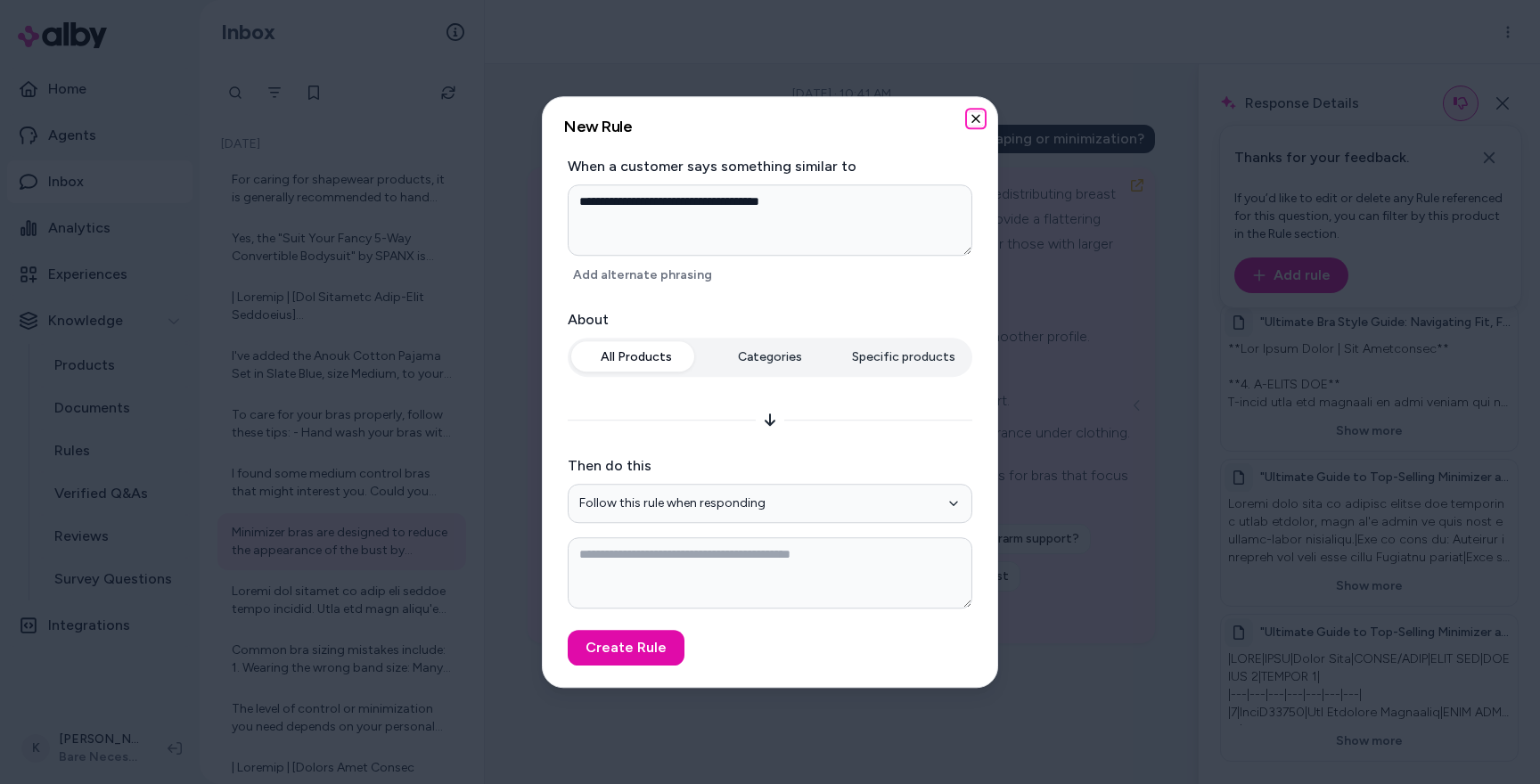
click at [972, 118] on icon "button" at bounding box center [976, 118] width 14 height 14
type textarea "*"
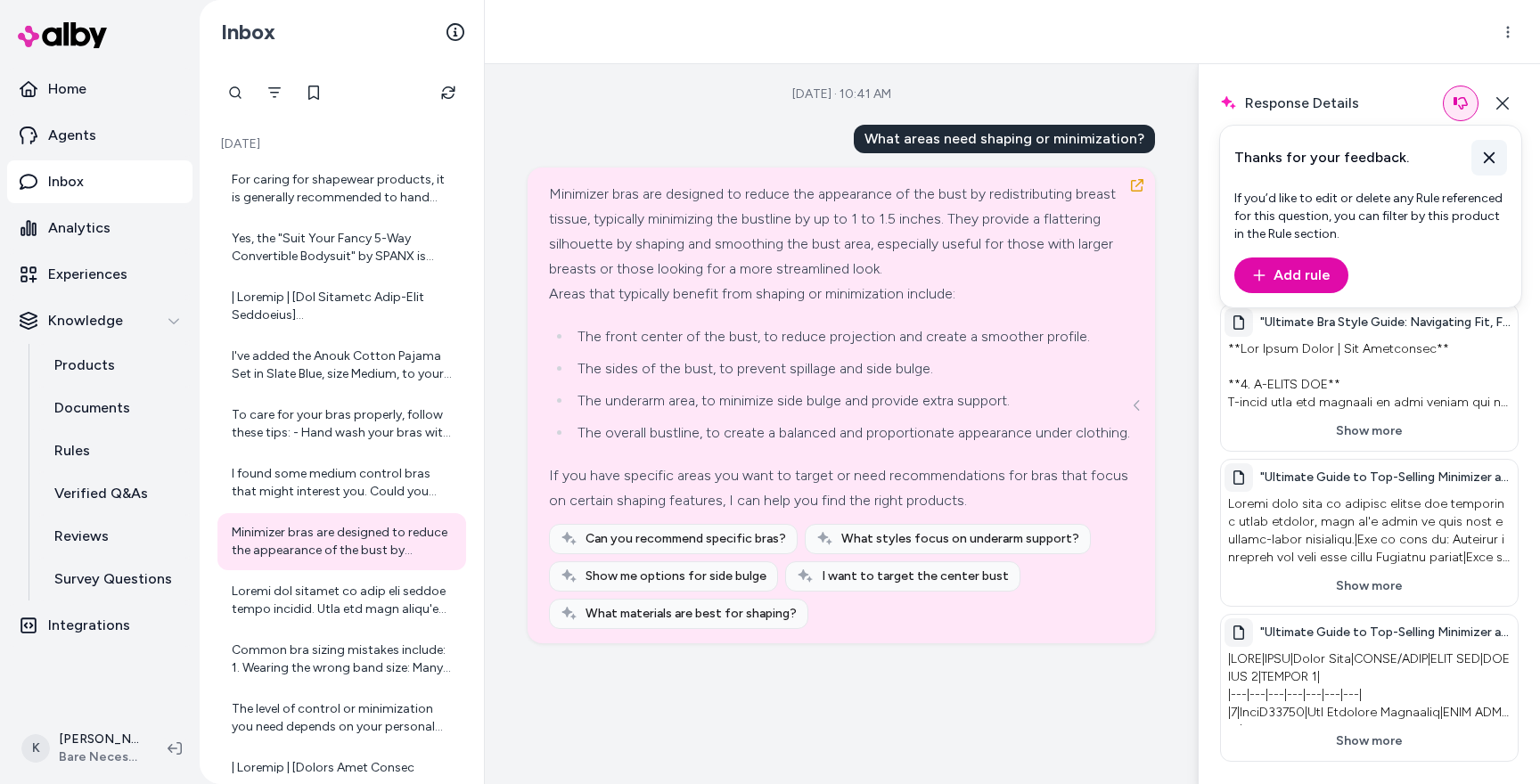
click at [1481, 154] on icon at bounding box center [1489, 158] width 18 height 18
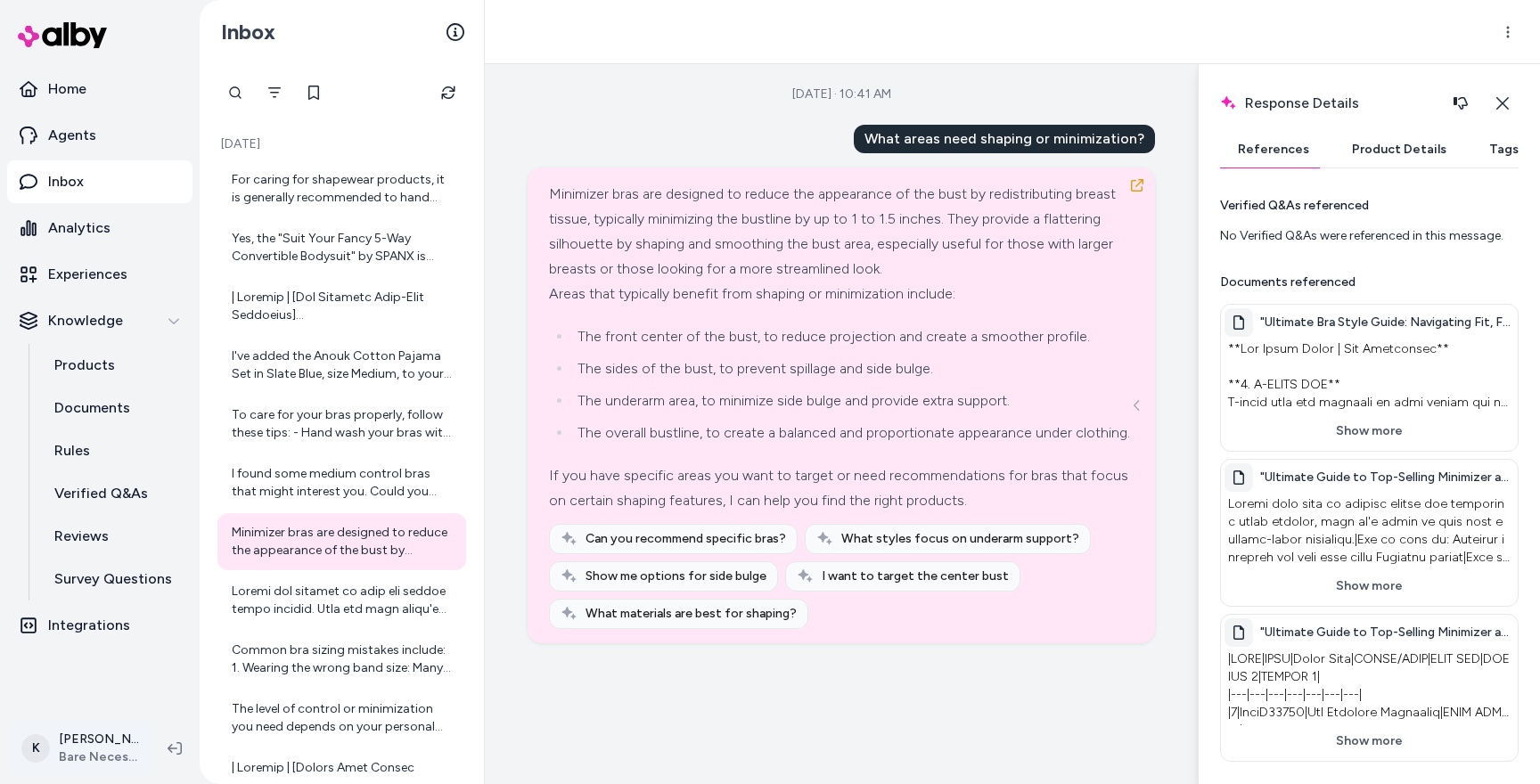
click at [89, 755] on html "Home Agents Inbox Analytics Experiences Knowledge Products Documents Rules Veri…" at bounding box center [770, 392] width 1540 height 784
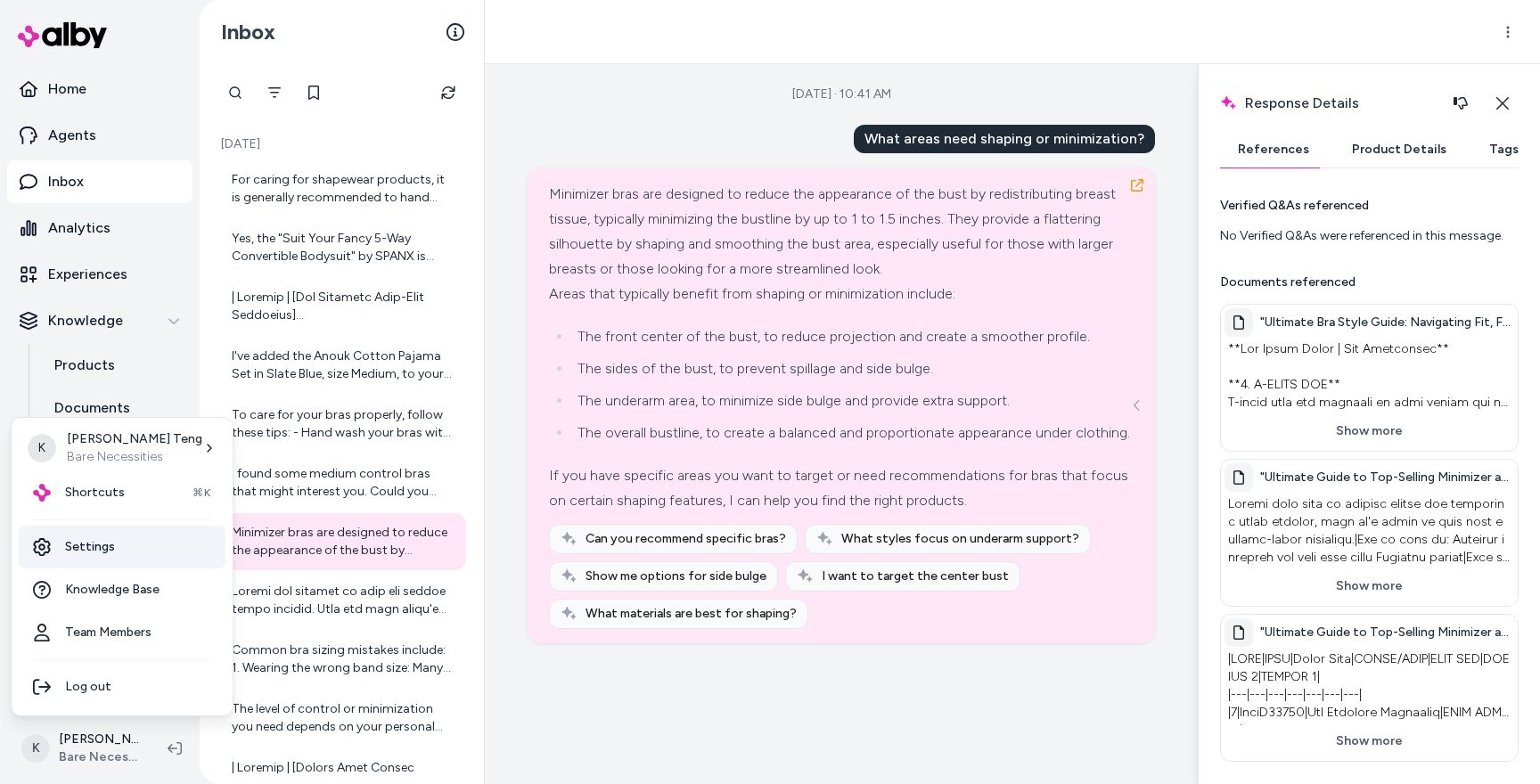
click at [136, 553] on link "Settings" at bounding box center [122, 547] width 206 height 43
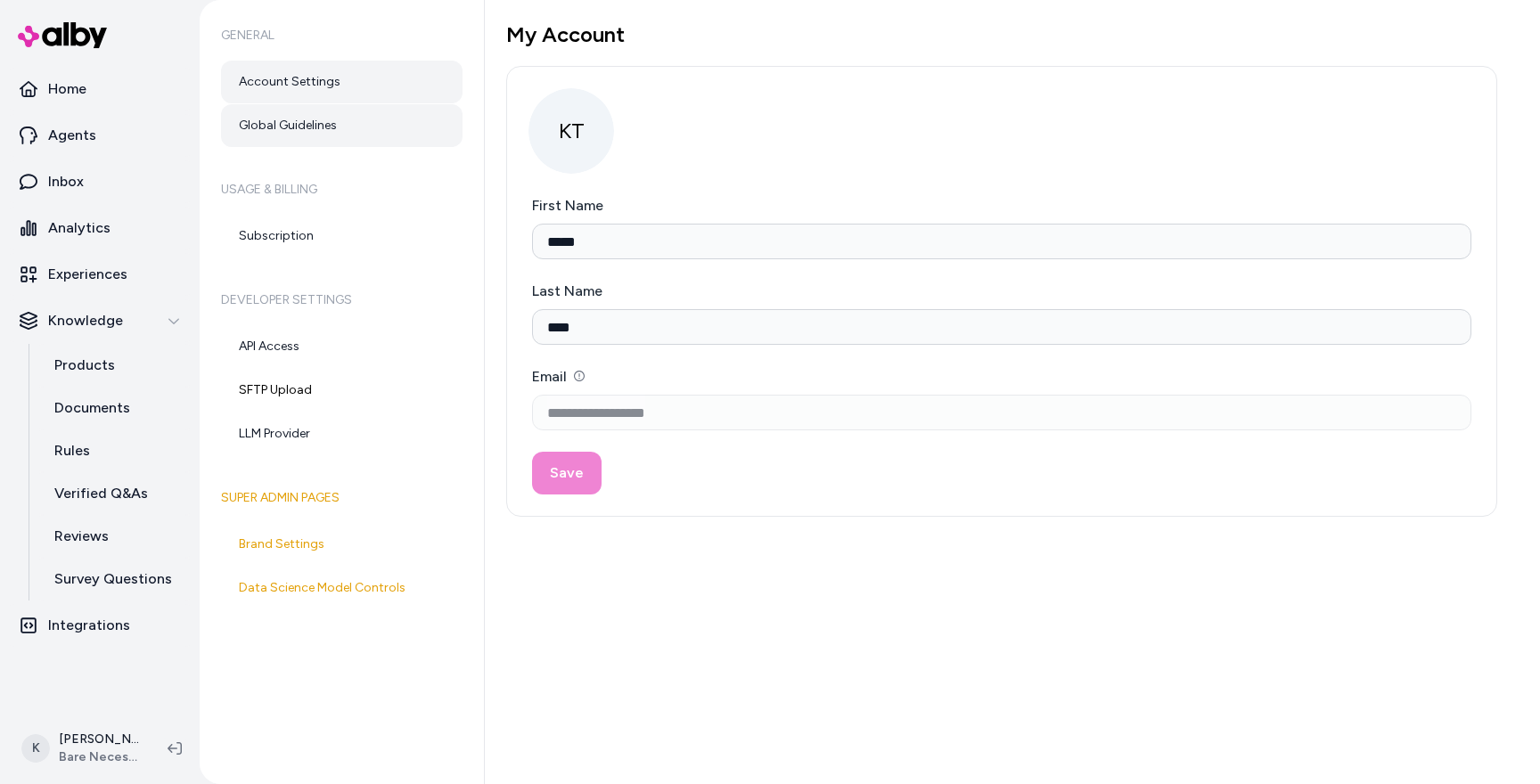
click at [317, 135] on link "Global Guidelines" at bounding box center [341, 126] width 241 height 43
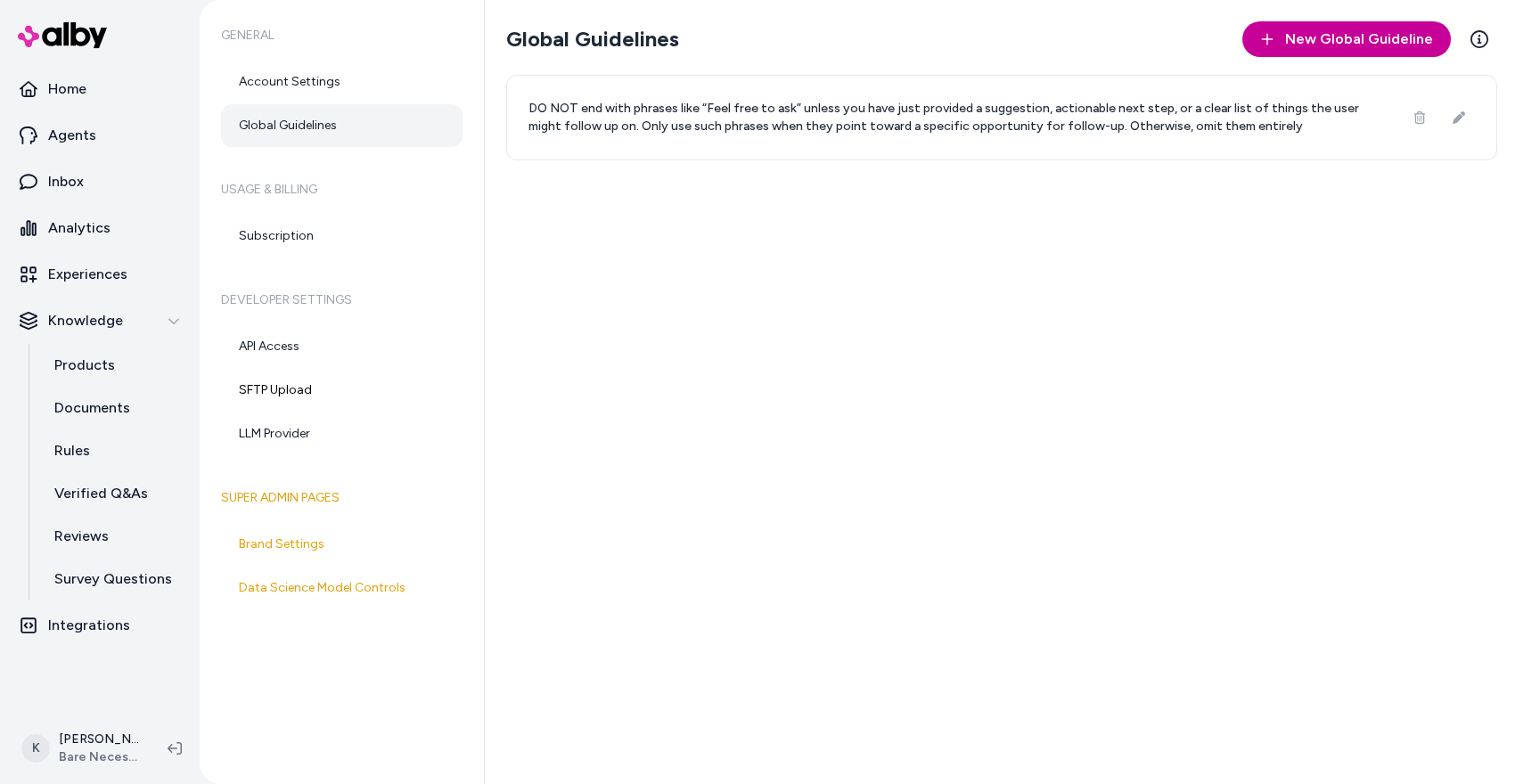
click at [1314, 29] on span "New Global Guideline" at bounding box center [1359, 39] width 148 height 22
type textarea "*"
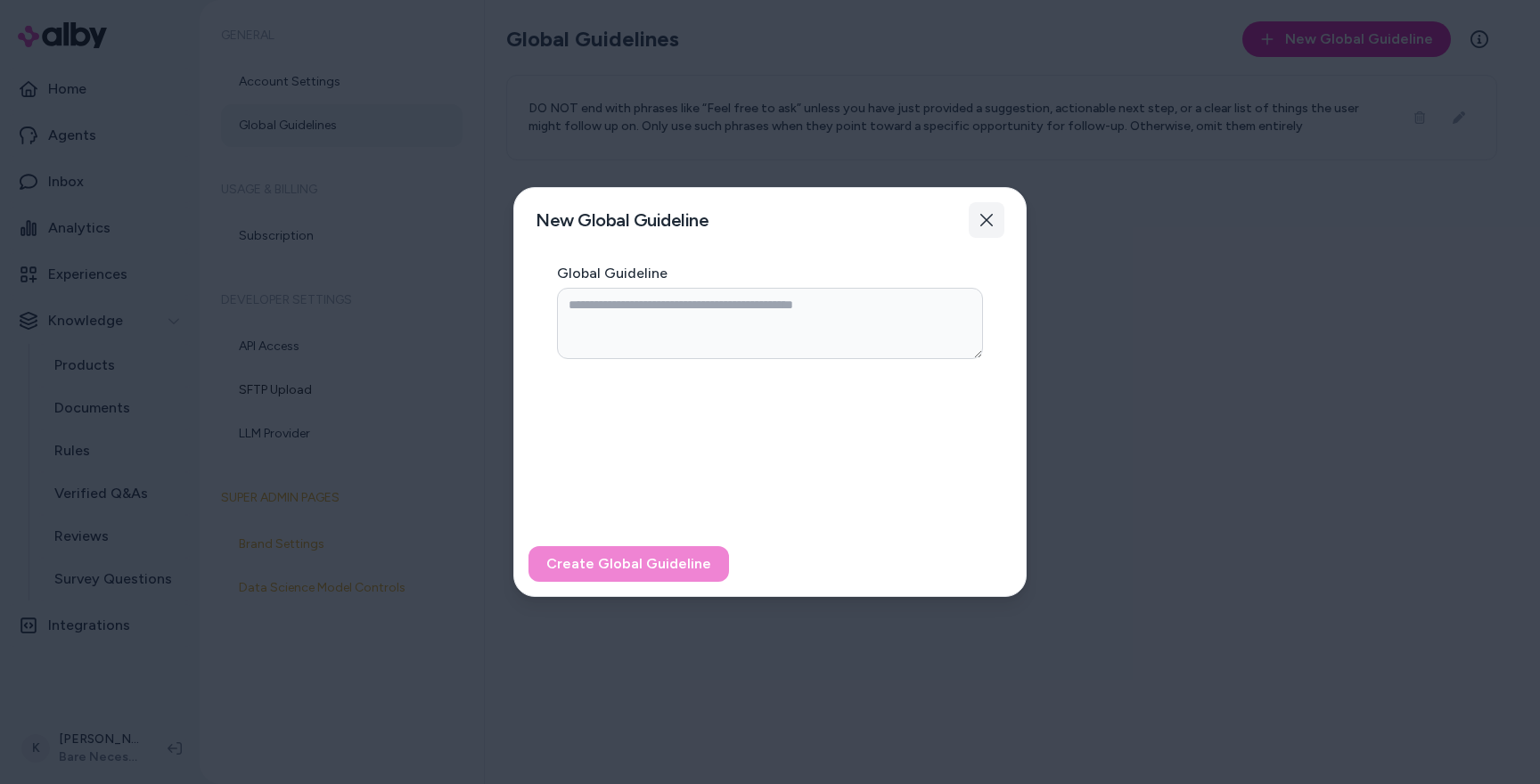
click at [987, 220] on icon "button" at bounding box center [986, 220] width 14 height 14
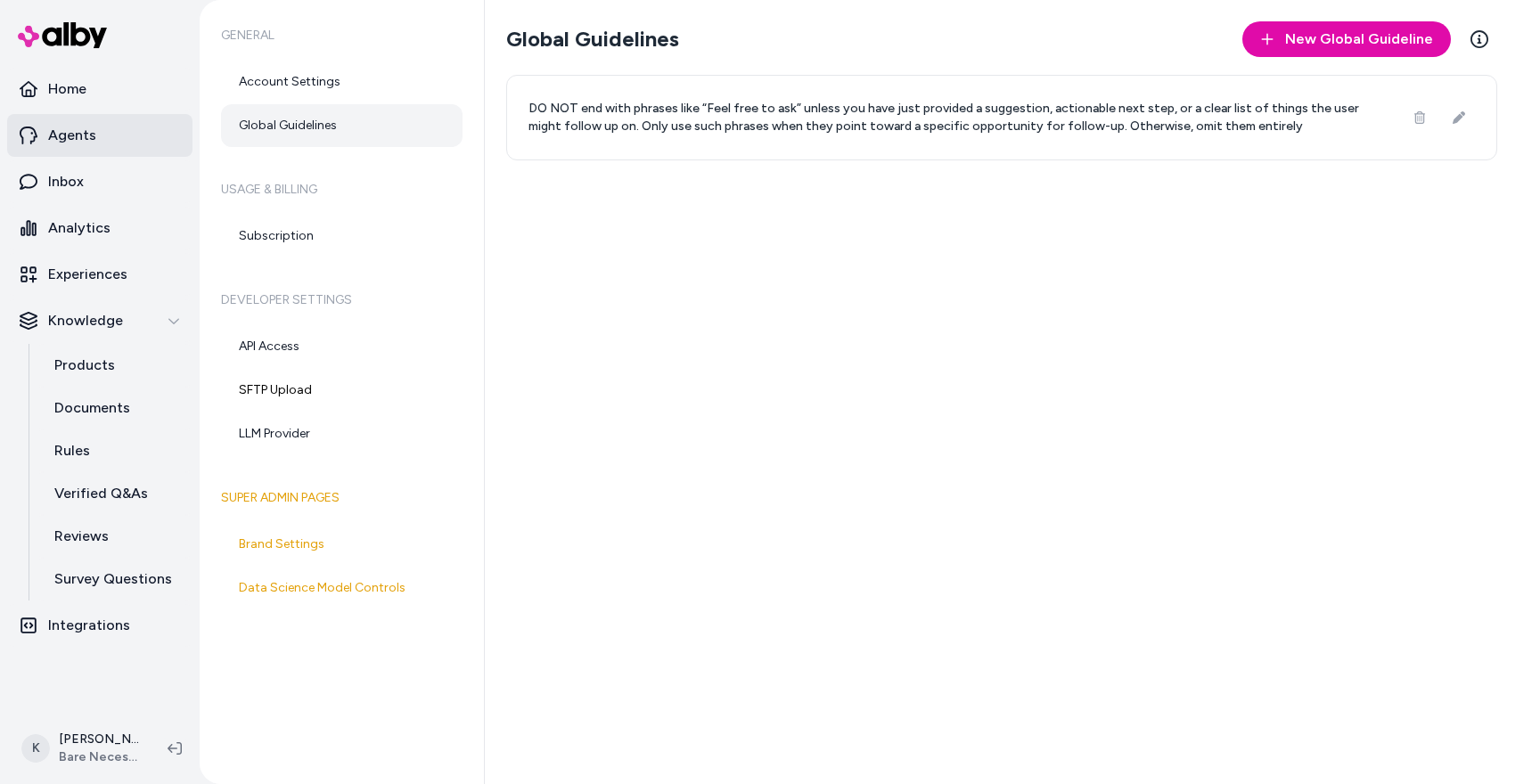
click at [89, 142] on p "Agents" at bounding box center [73, 135] width 48 height 22
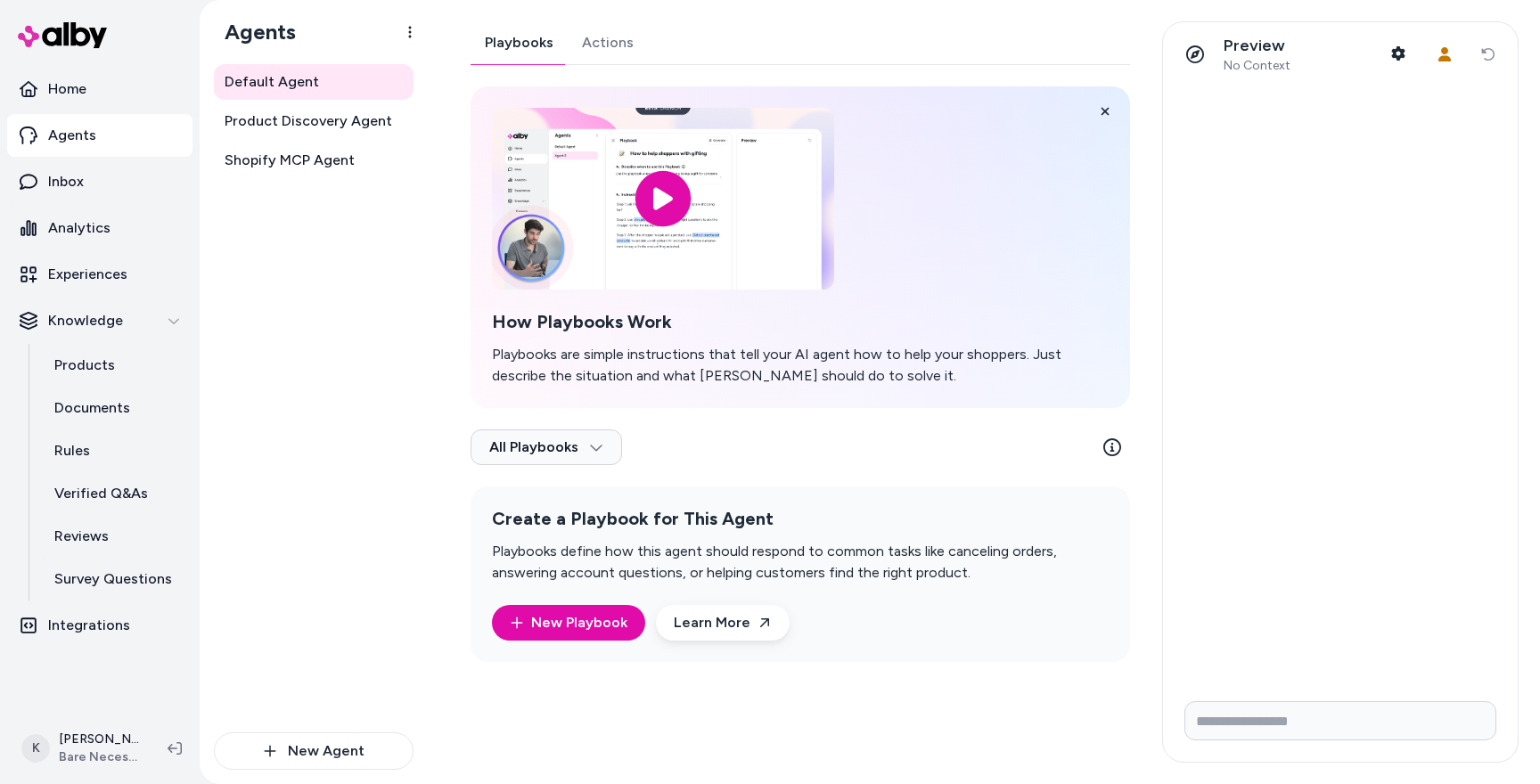
click at [574, 52] on link "Actions" at bounding box center [607, 43] width 80 height 43
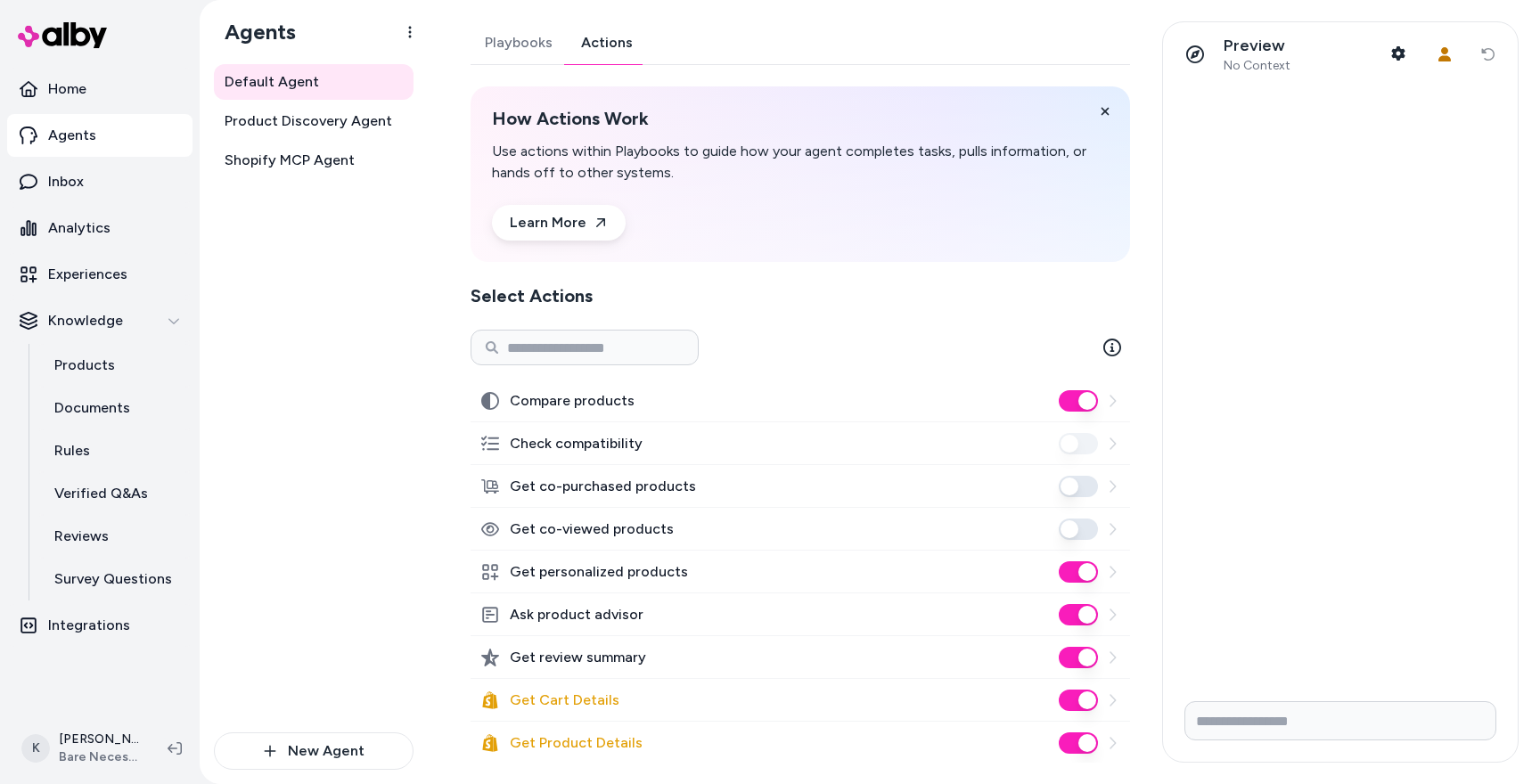
click at [526, 46] on link "Playbooks" at bounding box center [518, 43] width 96 height 43
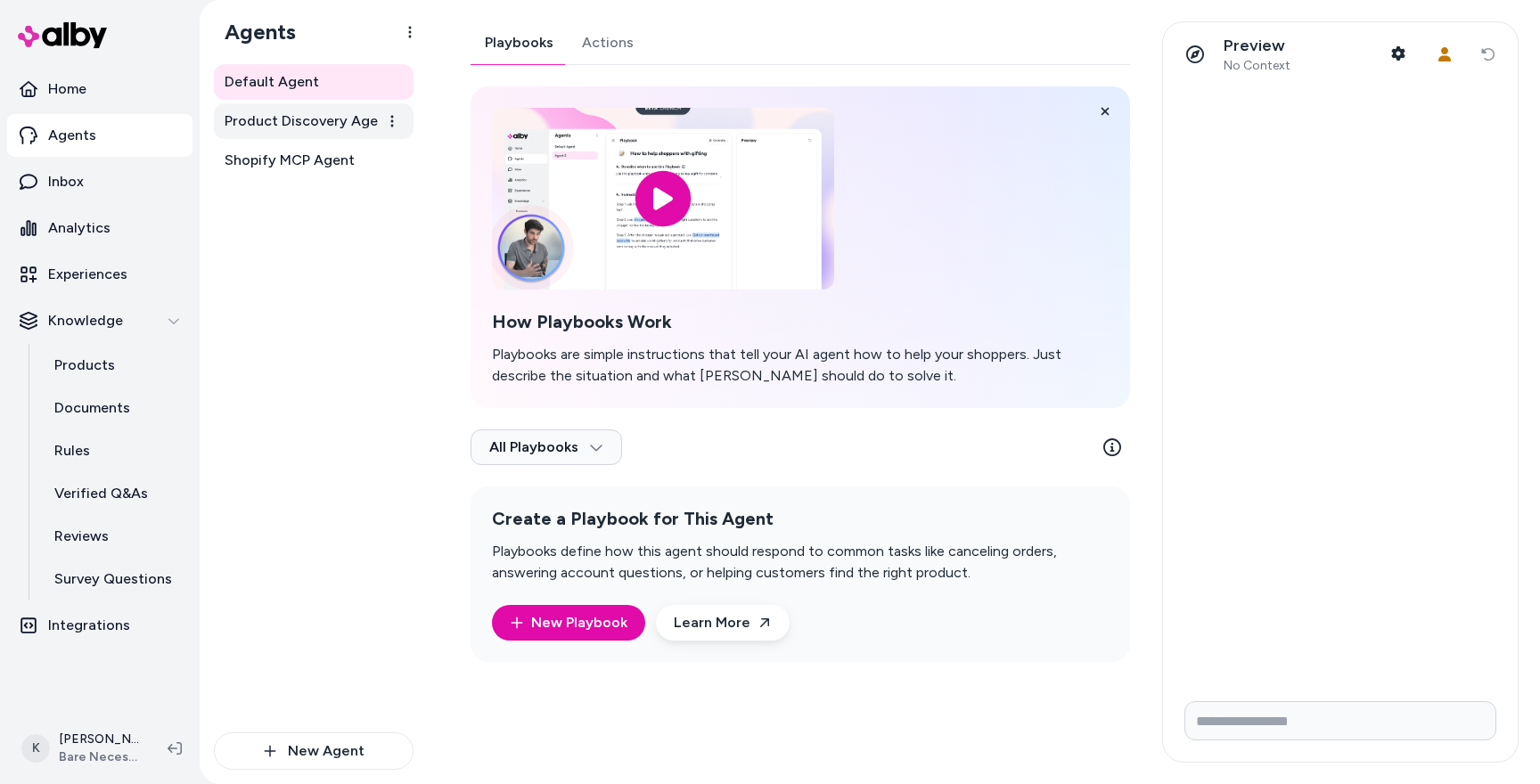
click at [376, 128] on span "Product Discovery Agent" at bounding box center [308, 121] width 168 height 22
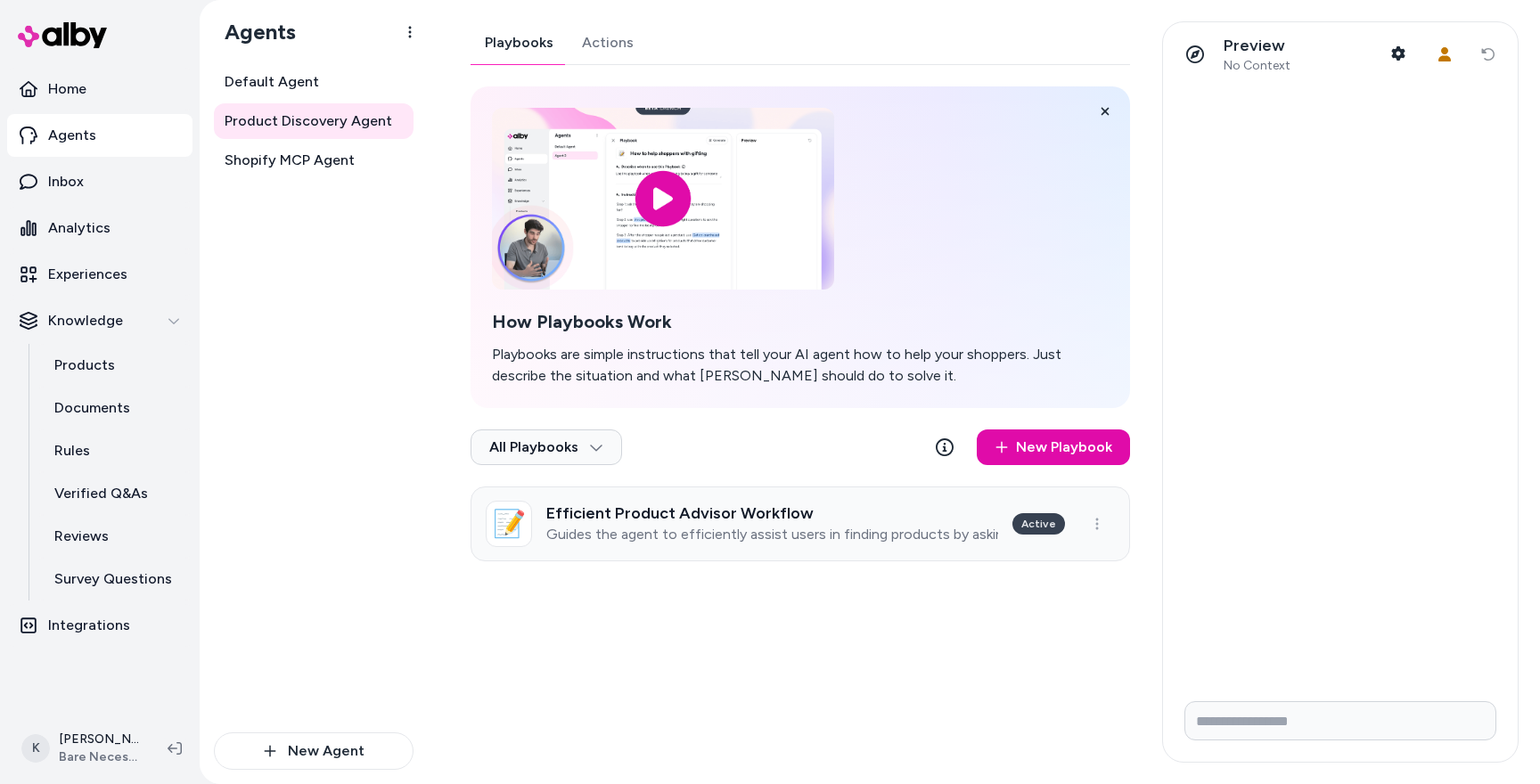
click at [609, 523] on div "Efficient Product Advisor Workflow Guides the agent to efficiently assist users…" at bounding box center [772, 524] width 451 height 39
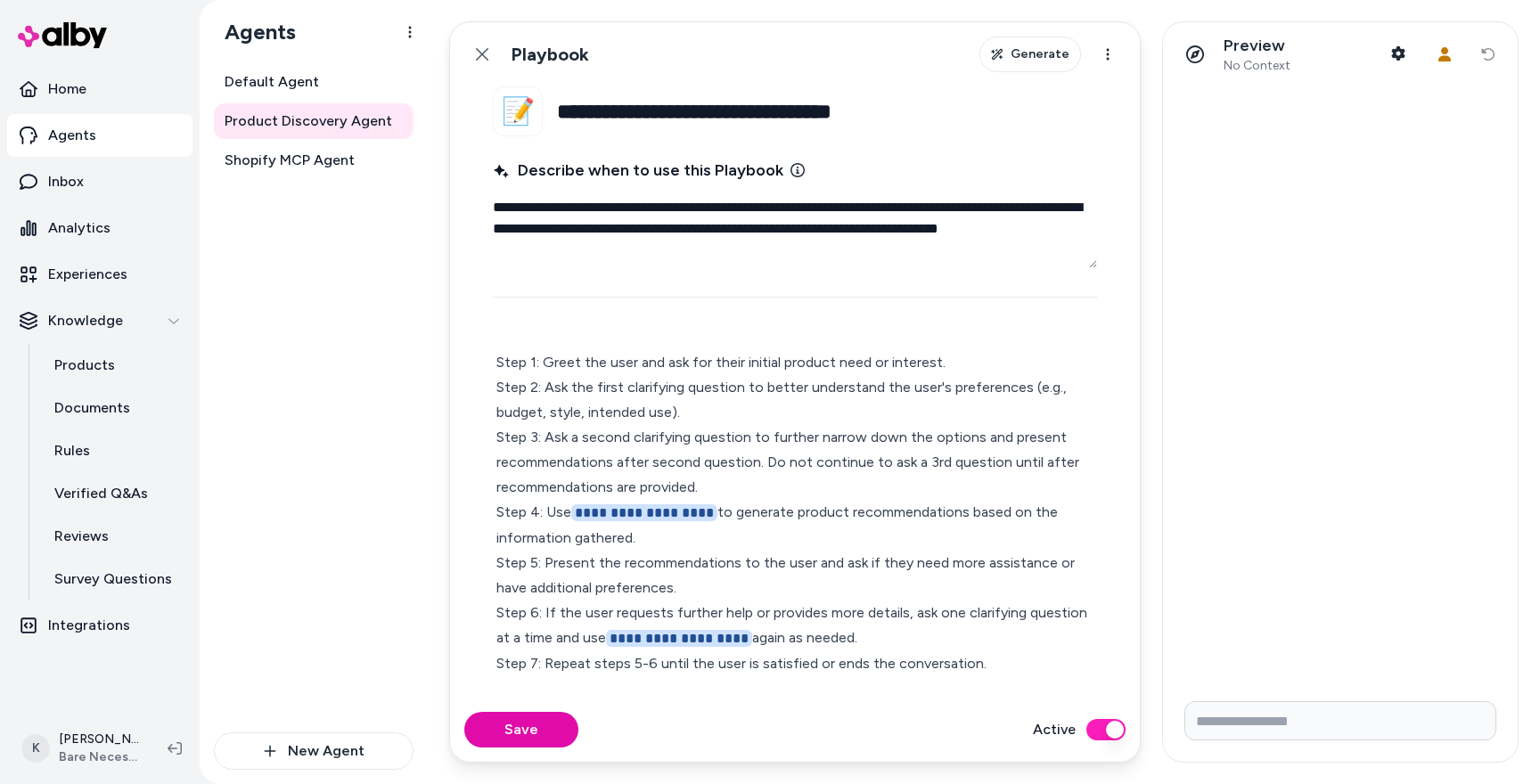
scroll to position [31, 0]
click at [339, 74] on link "Default Agent" at bounding box center [313, 82] width 199 height 36
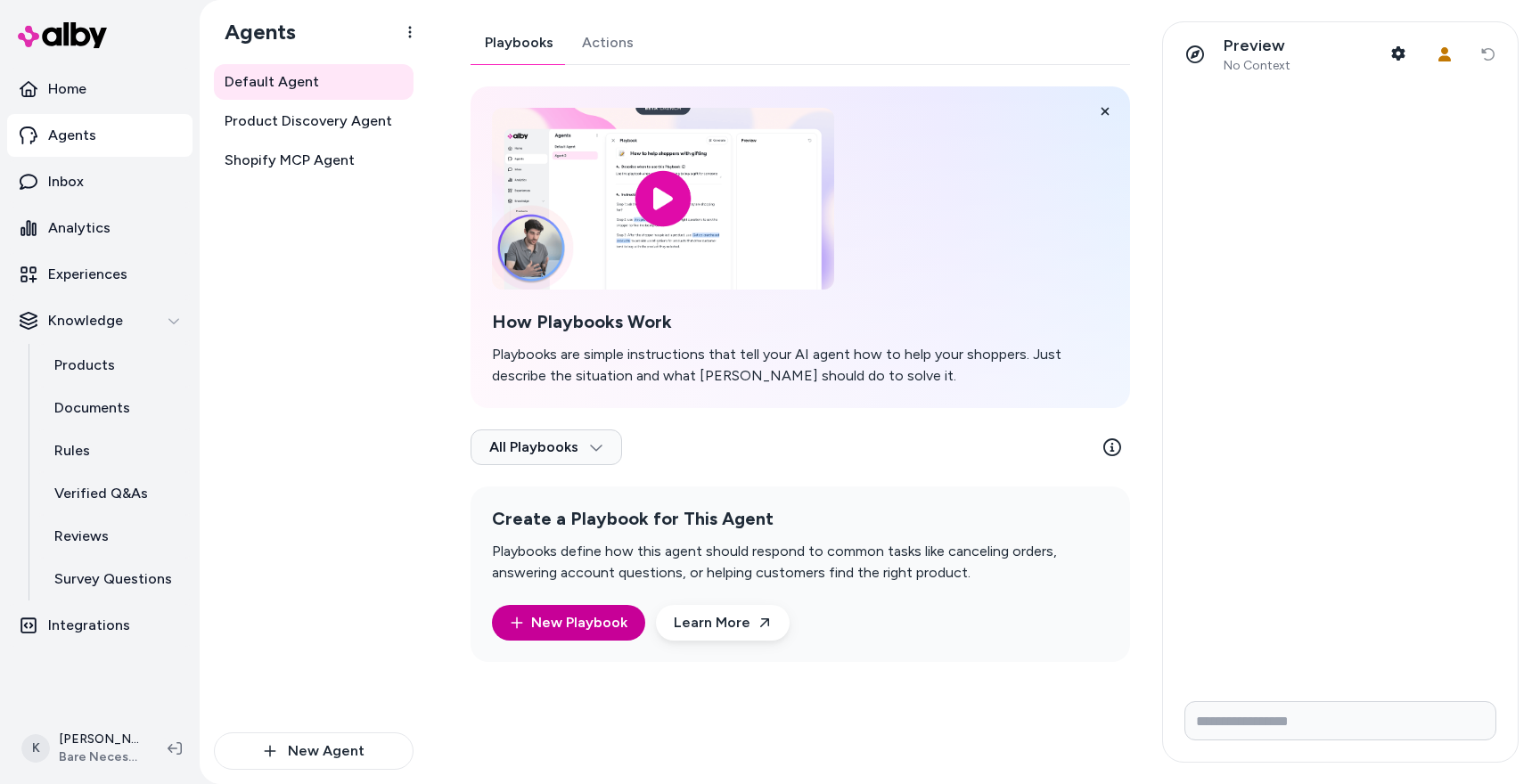
click at [617, 621] on link "New Playbook" at bounding box center [568, 623] width 118 height 22
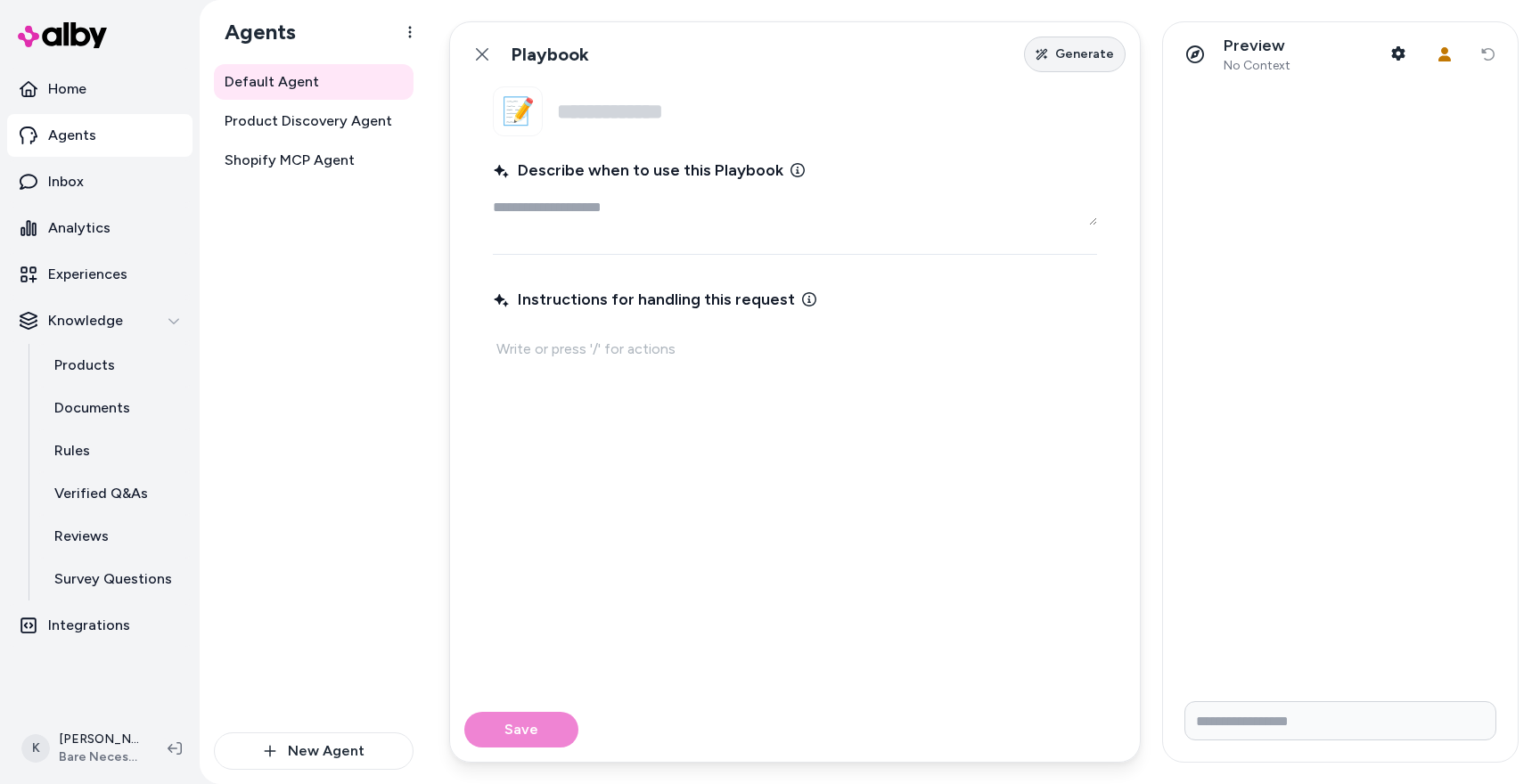
click at [1084, 55] on span "Generate" at bounding box center [1084, 55] width 59 height 18
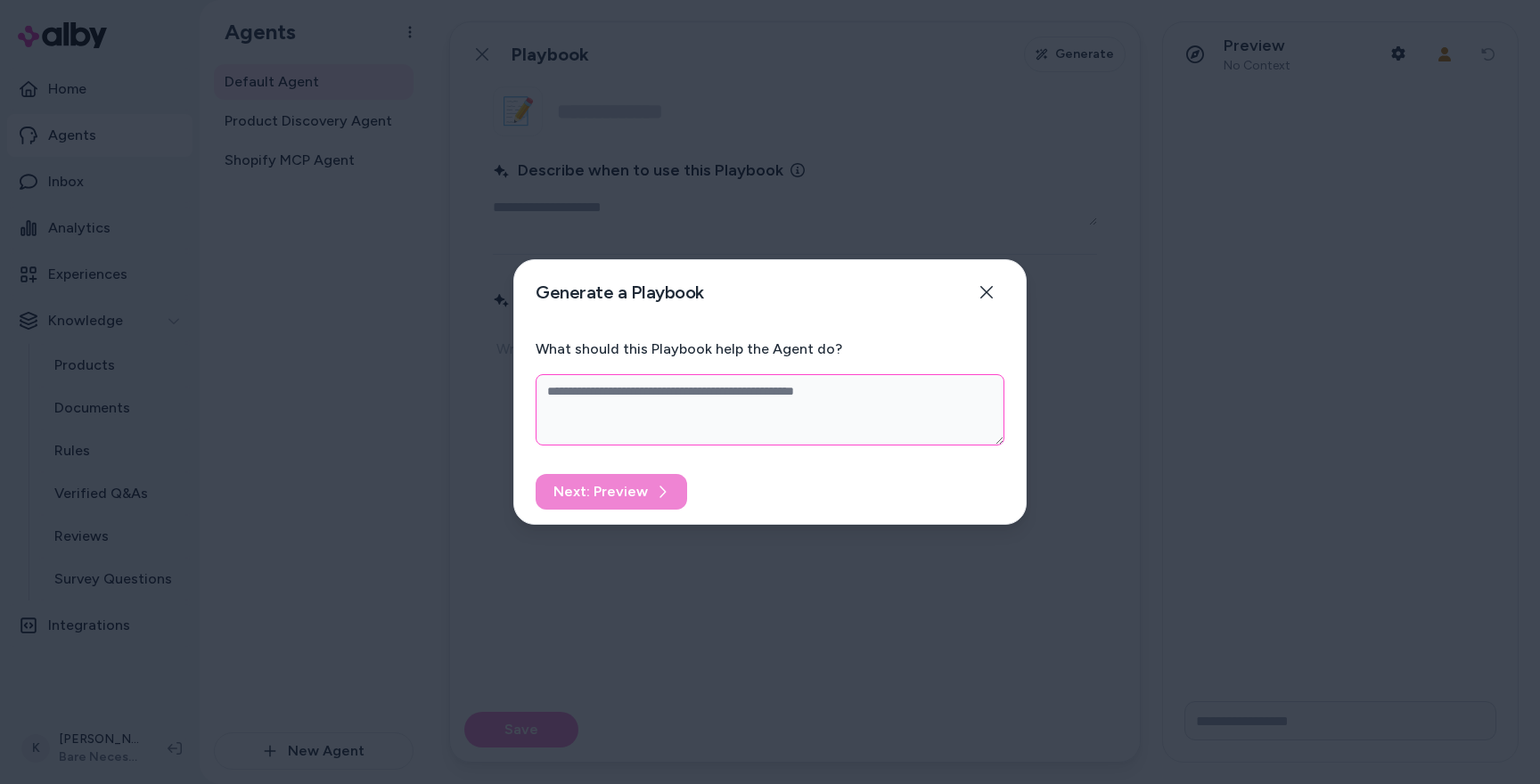
click at [774, 403] on textarea "What should this Playbook help the Agent do?" at bounding box center [770, 409] width 468 height 71
type textarea "*"
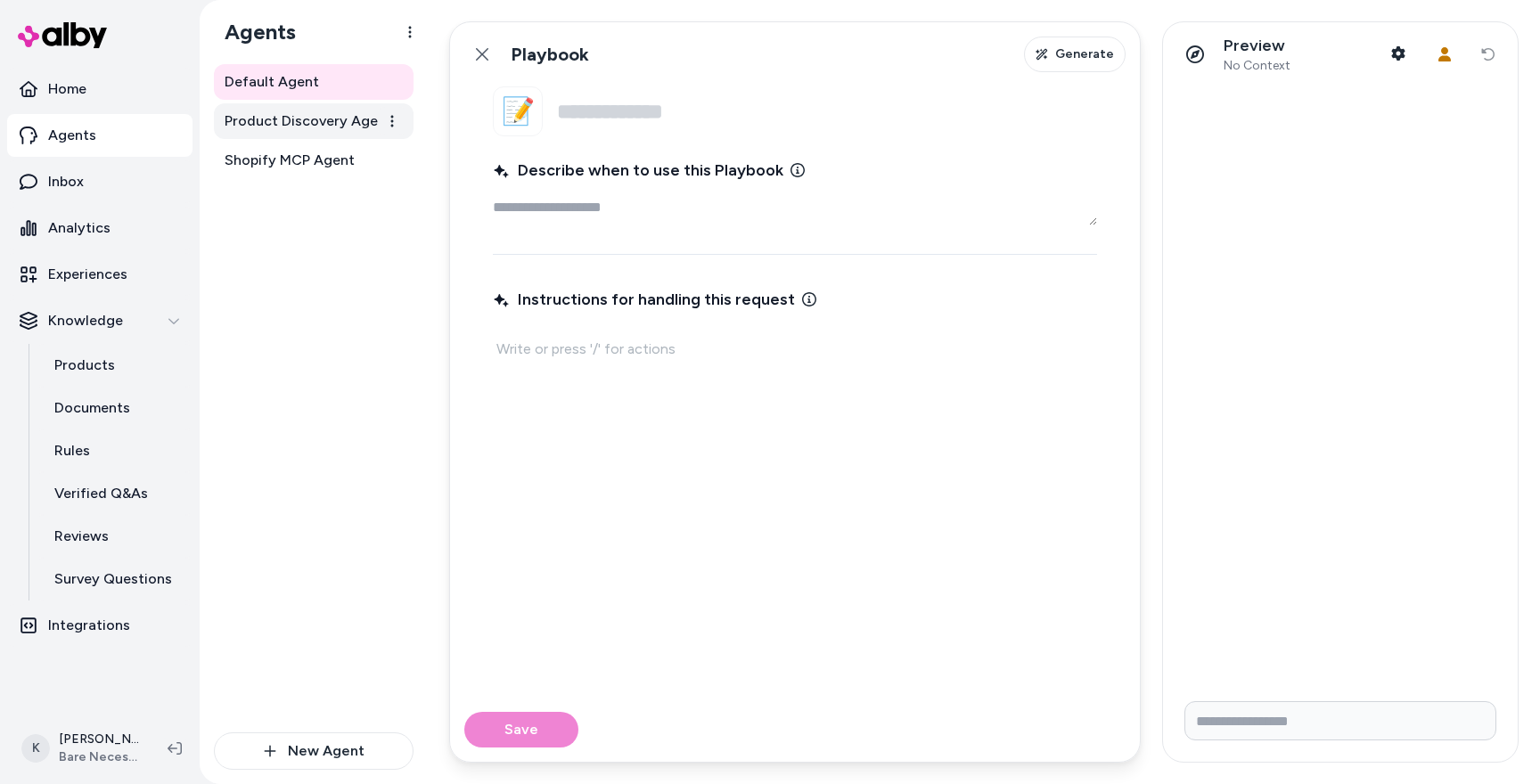
click at [322, 124] on span "Product Discovery Agent" at bounding box center [308, 121] width 168 height 22
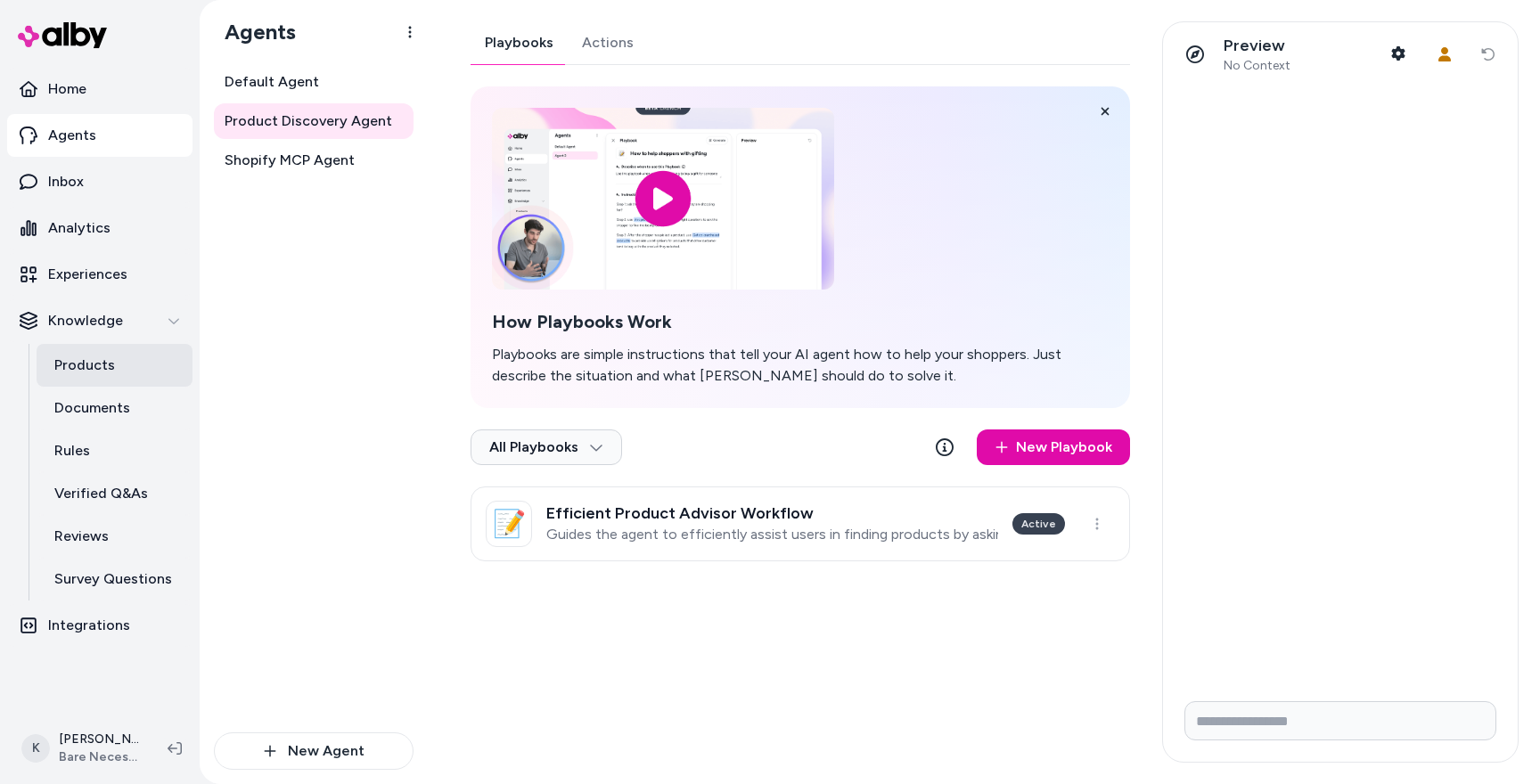
click at [95, 371] on p "Products" at bounding box center [85, 365] width 61 height 22
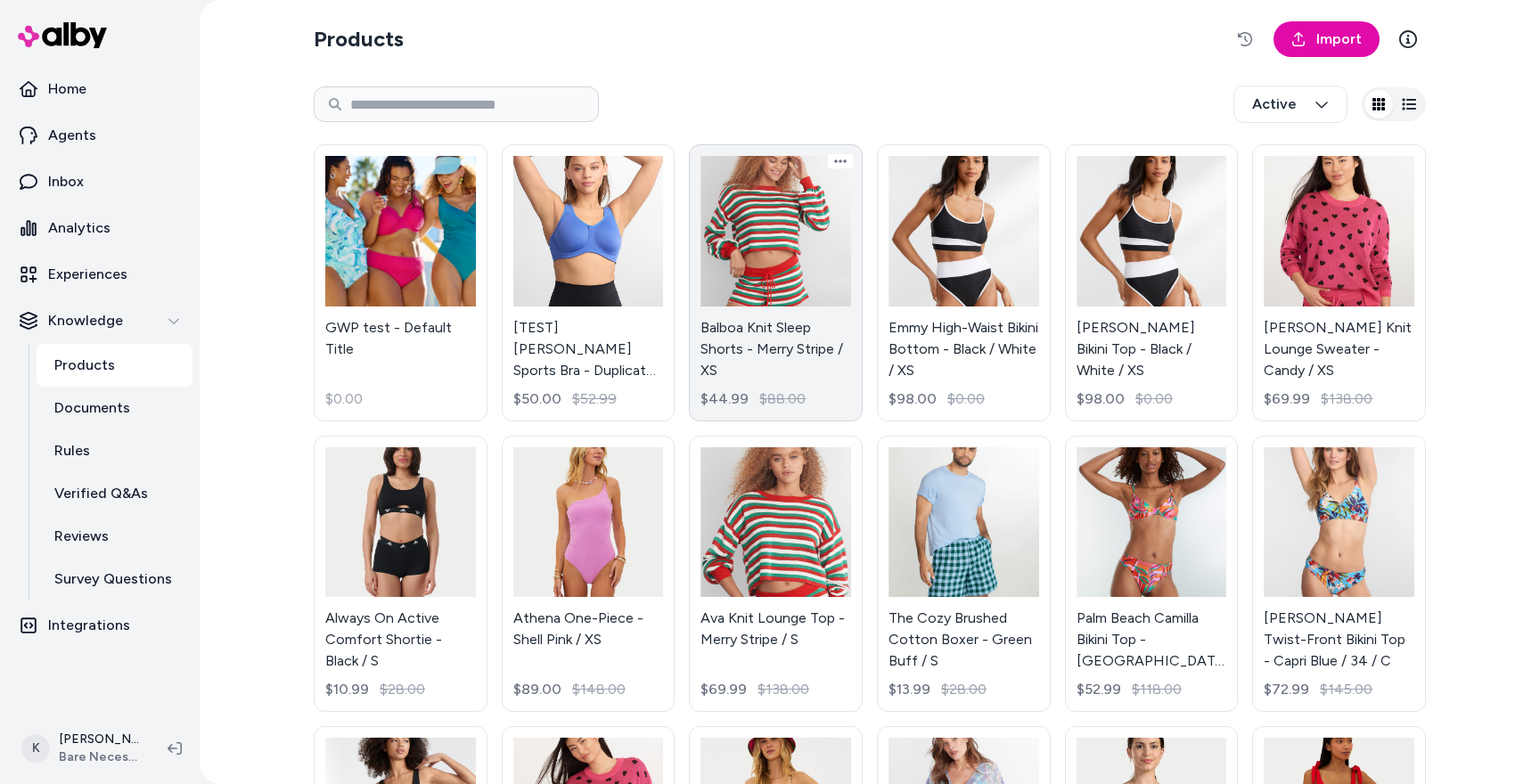
click at [777, 275] on link "Balboa Knit Sleep Shorts - Merry Stripe / XS $44.99 $88.00" at bounding box center [775, 283] width 174 height 277
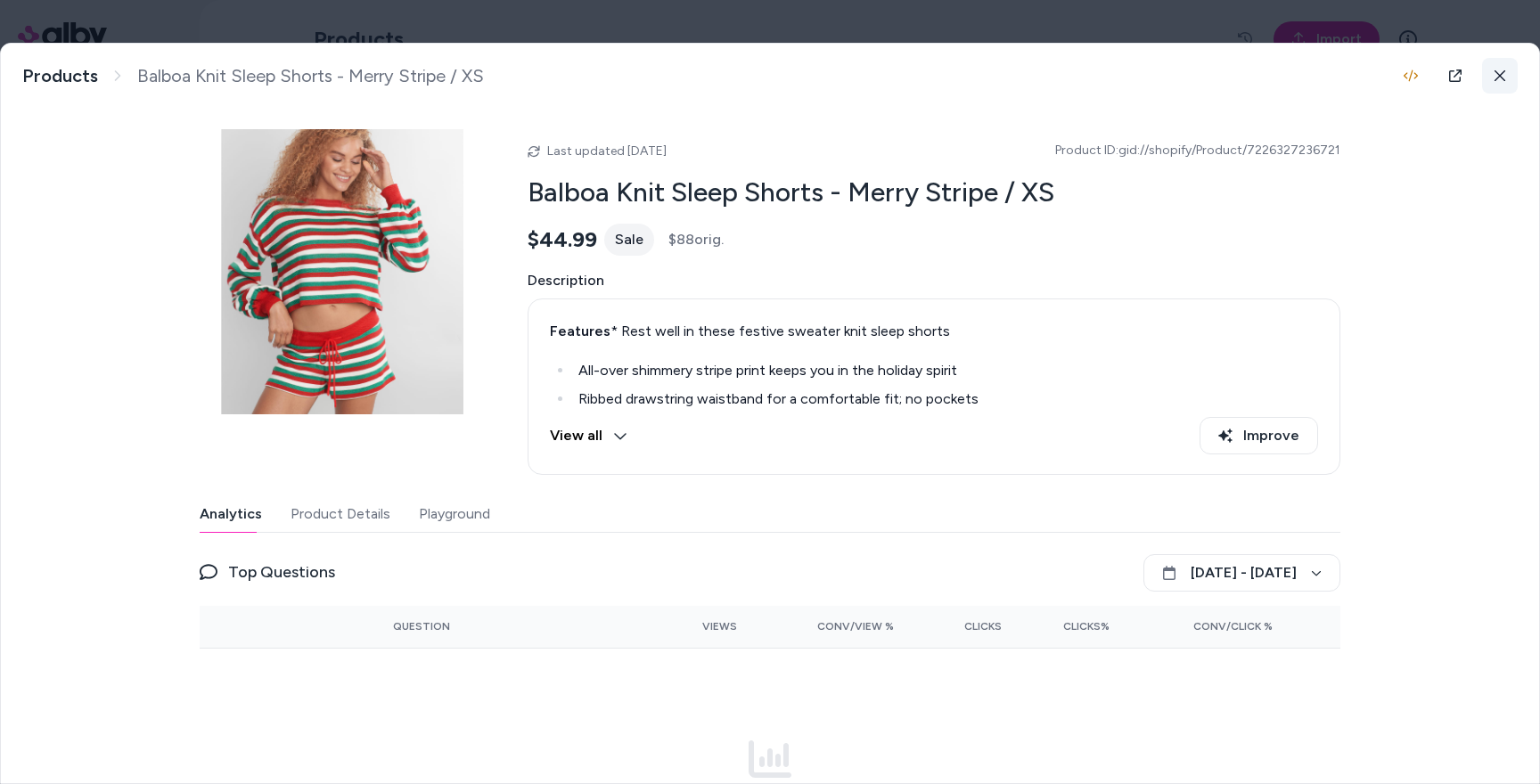
click at [1495, 71] on icon at bounding box center [1500, 75] width 11 height 11
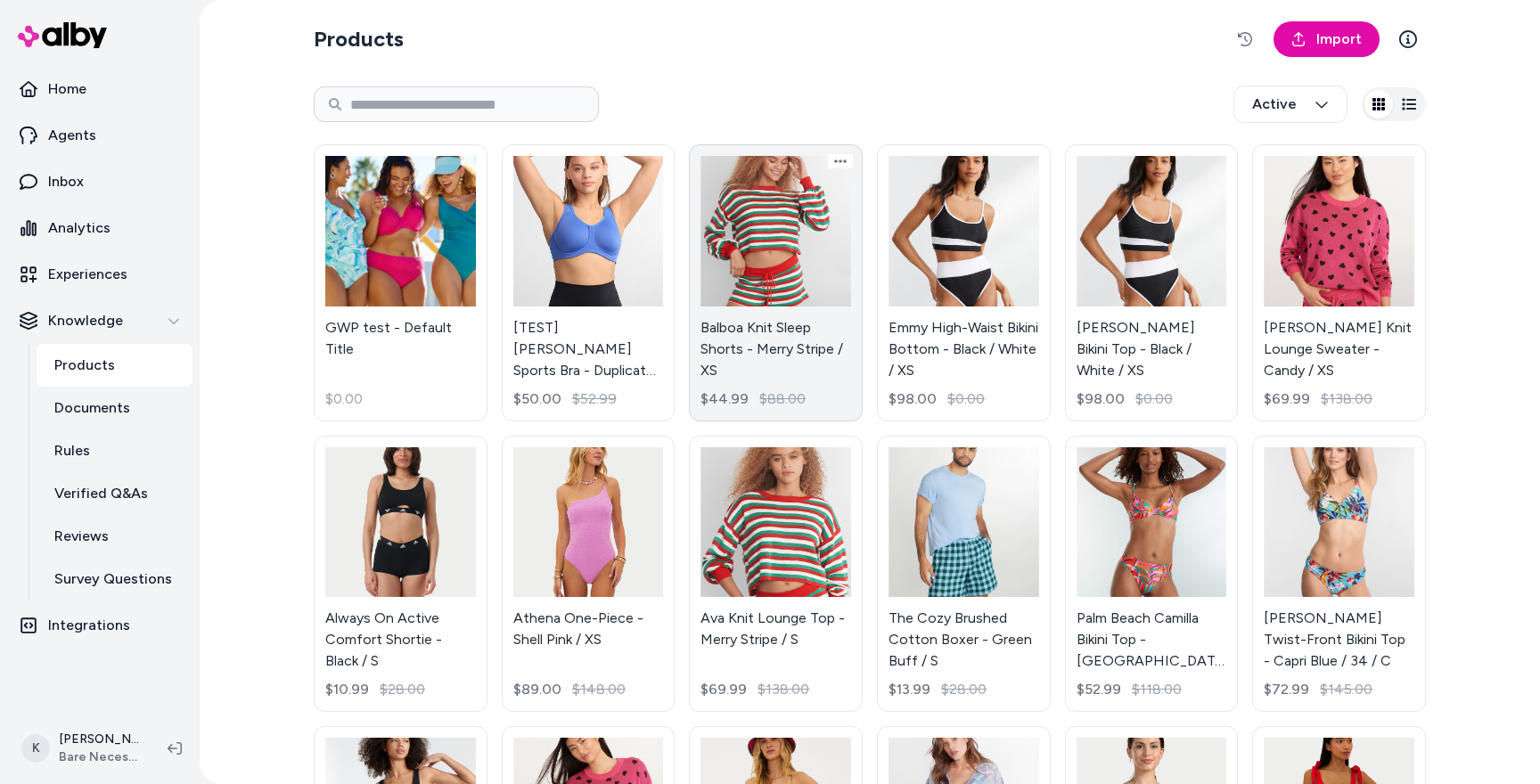
click at [802, 223] on link "Balboa Knit Sleep Shorts - Merry Stripe / XS $44.99 $88.00" at bounding box center [775, 283] width 174 height 277
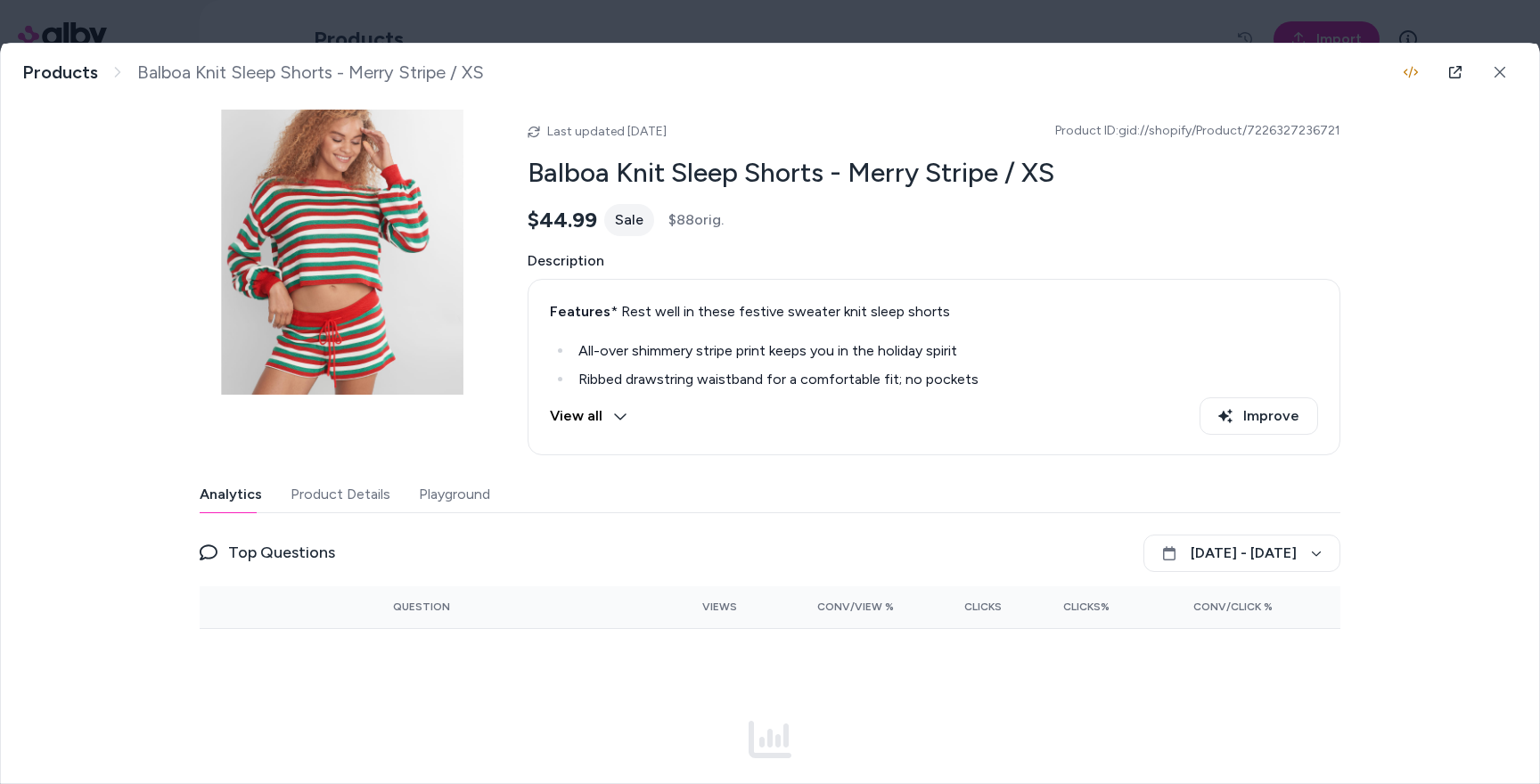
scroll to position [17, 0]
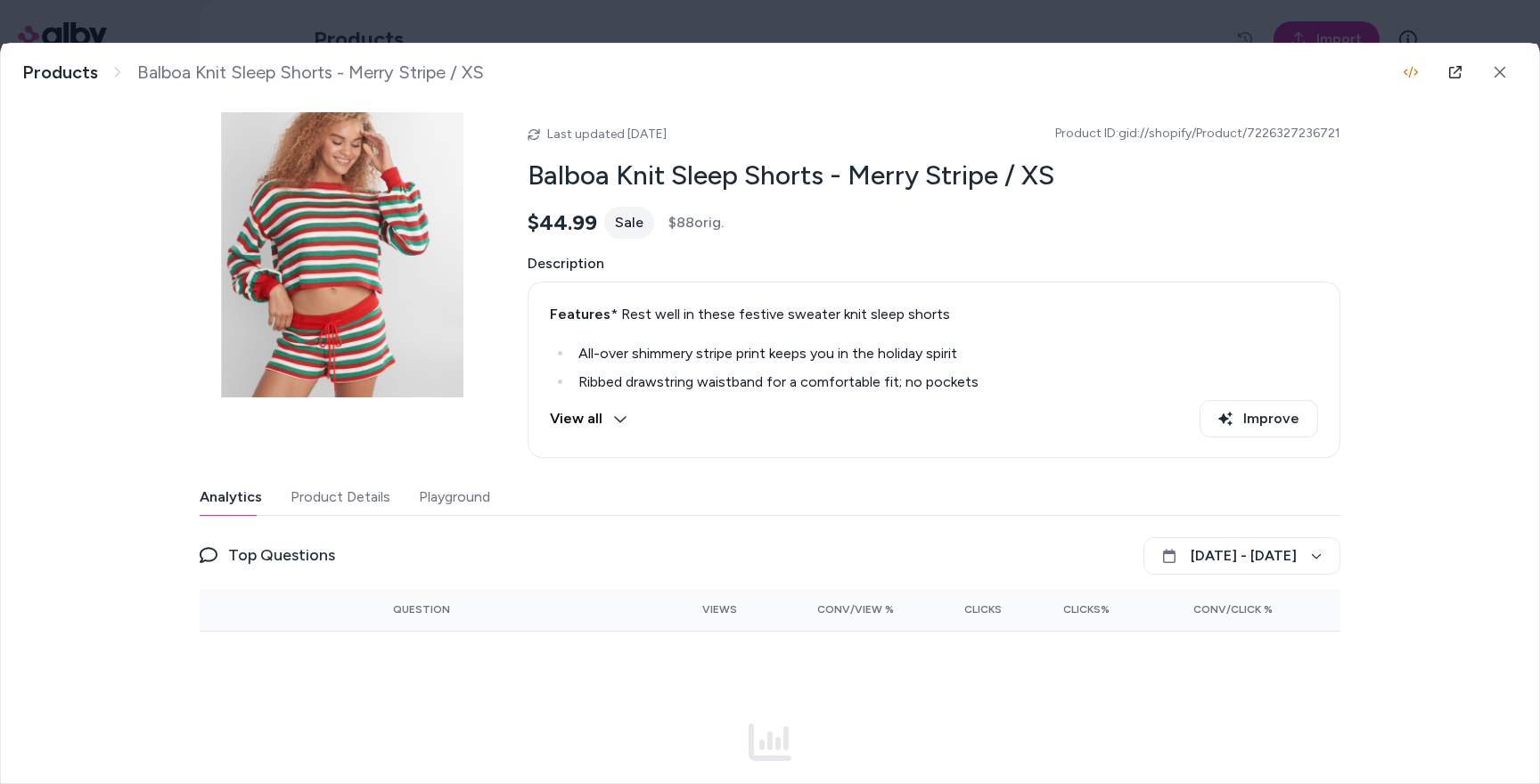
click at [356, 488] on button "Product Details" at bounding box center [340, 497] width 100 height 36
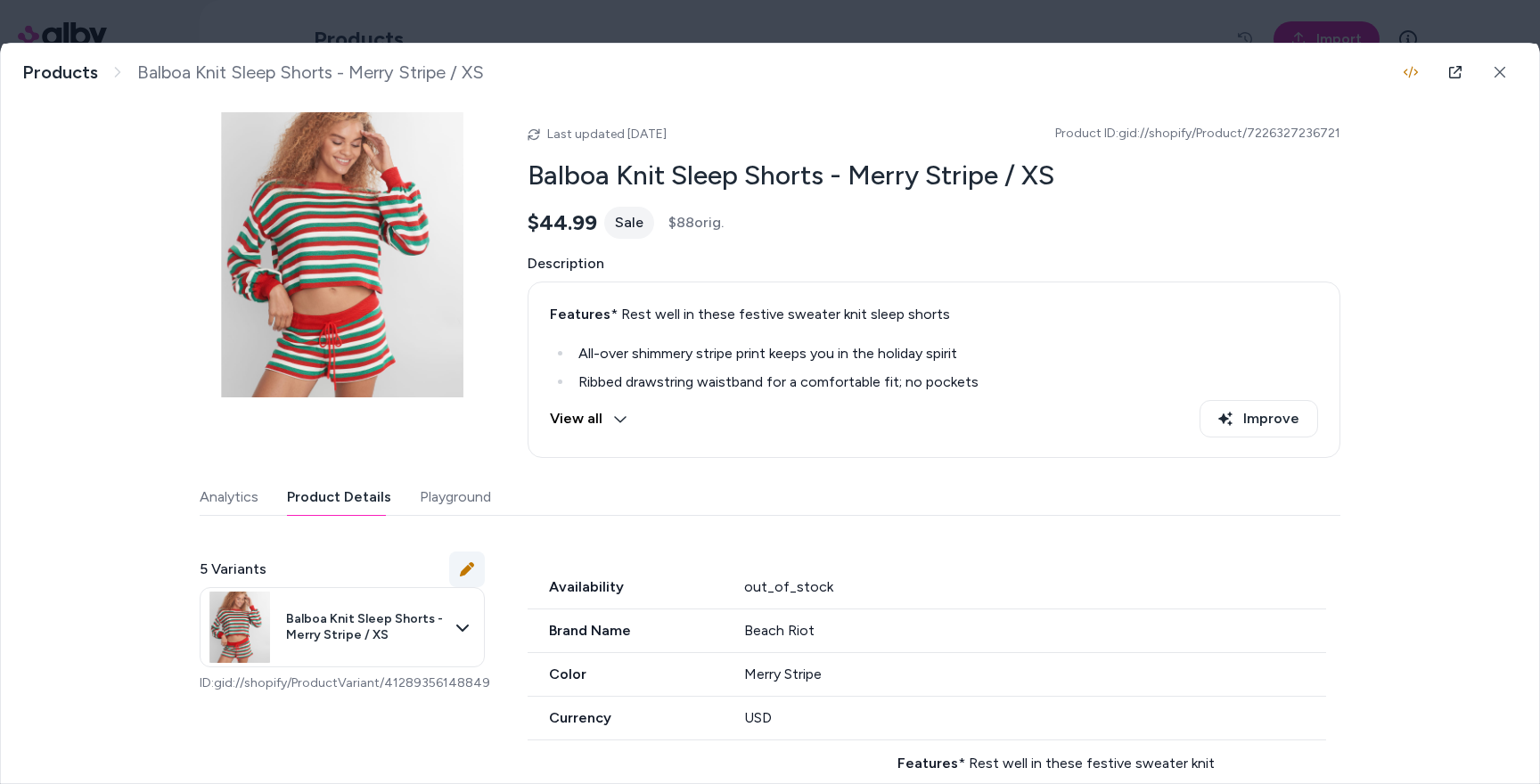
scroll to position [0, 0]
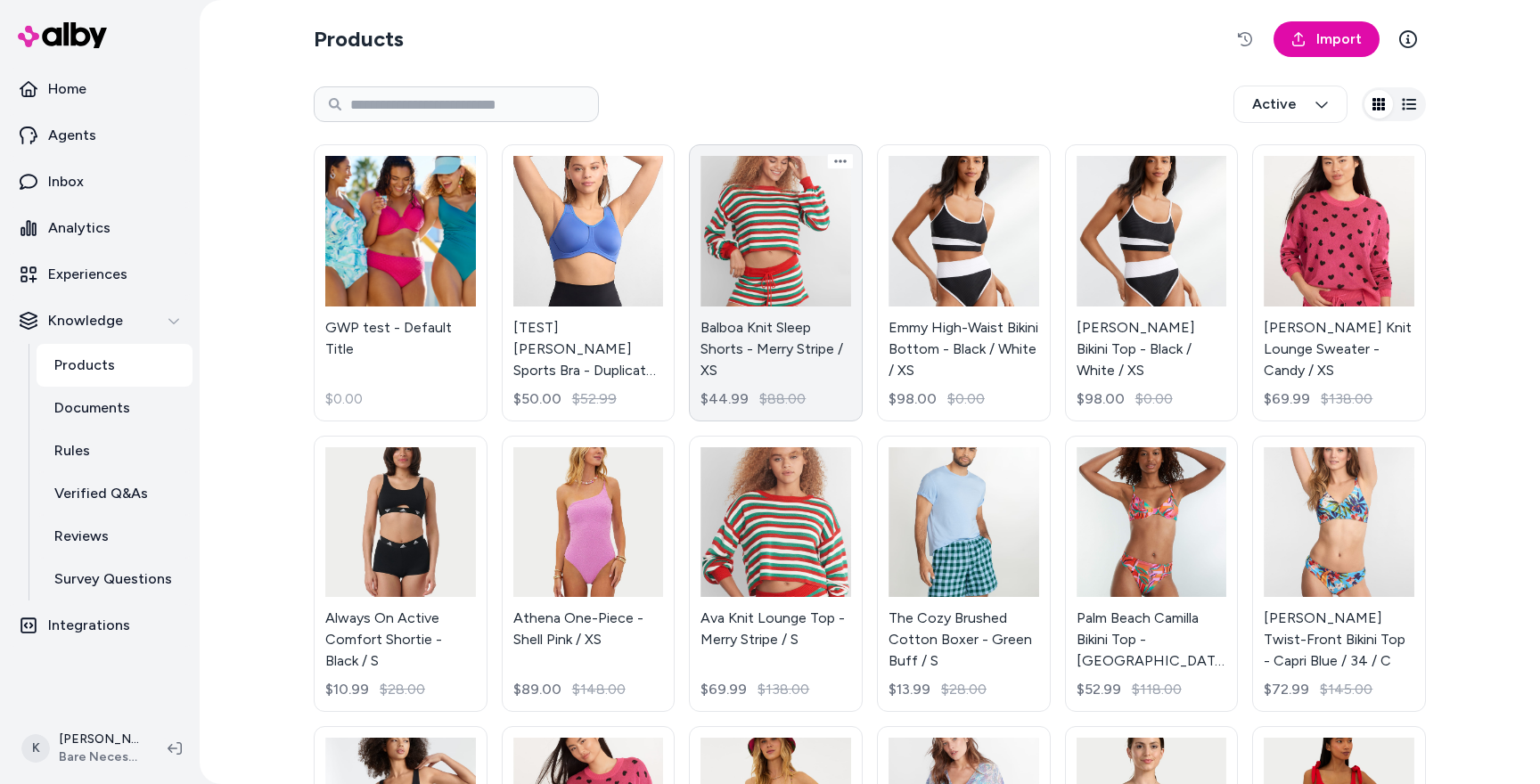
click at [744, 249] on link "Balboa Knit Sleep Shorts - Merry Stripe / XS $44.99 $88.00" at bounding box center [775, 283] width 174 height 277
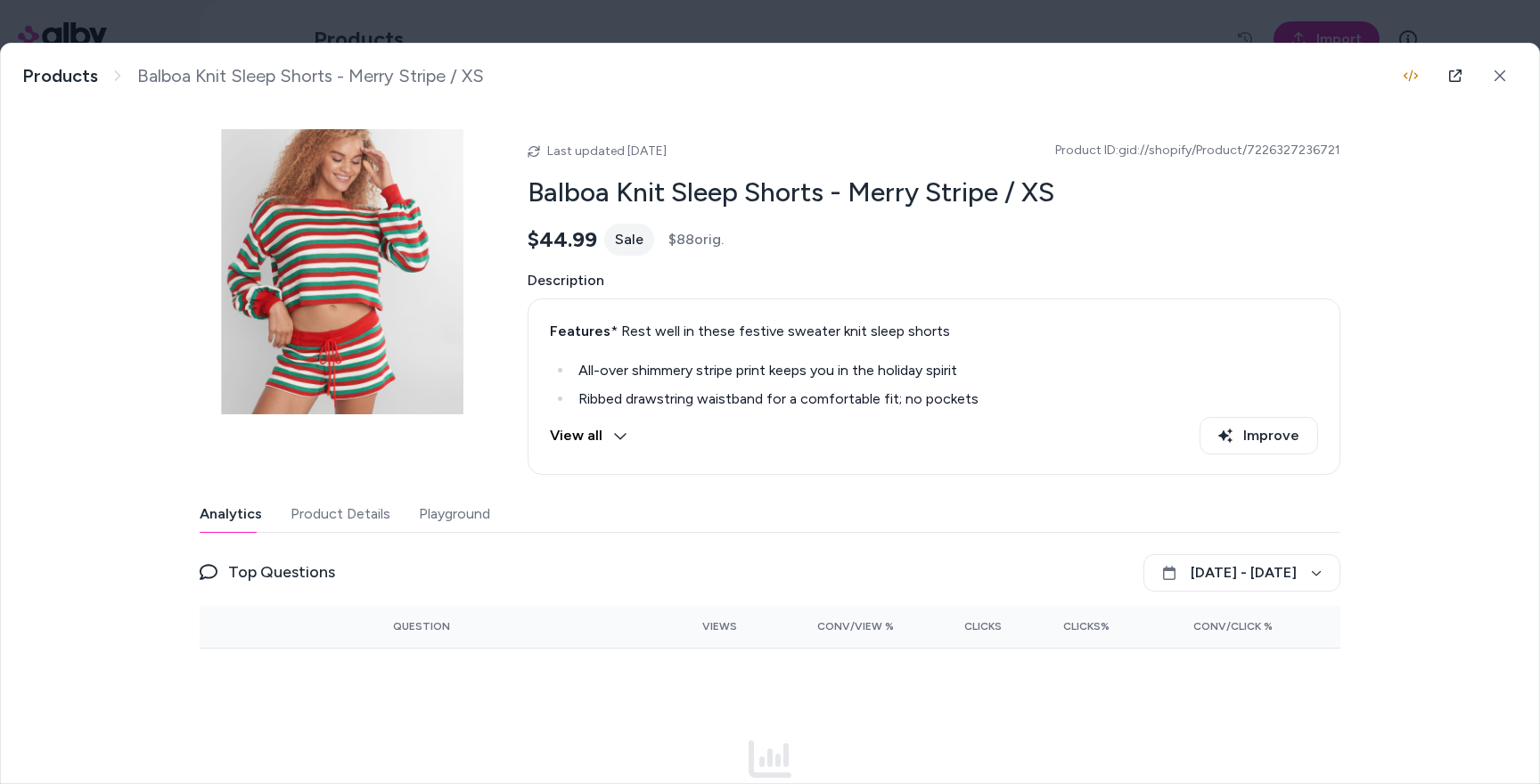
click at [346, 498] on button "Product Details" at bounding box center [340, 514] width 100 height 36
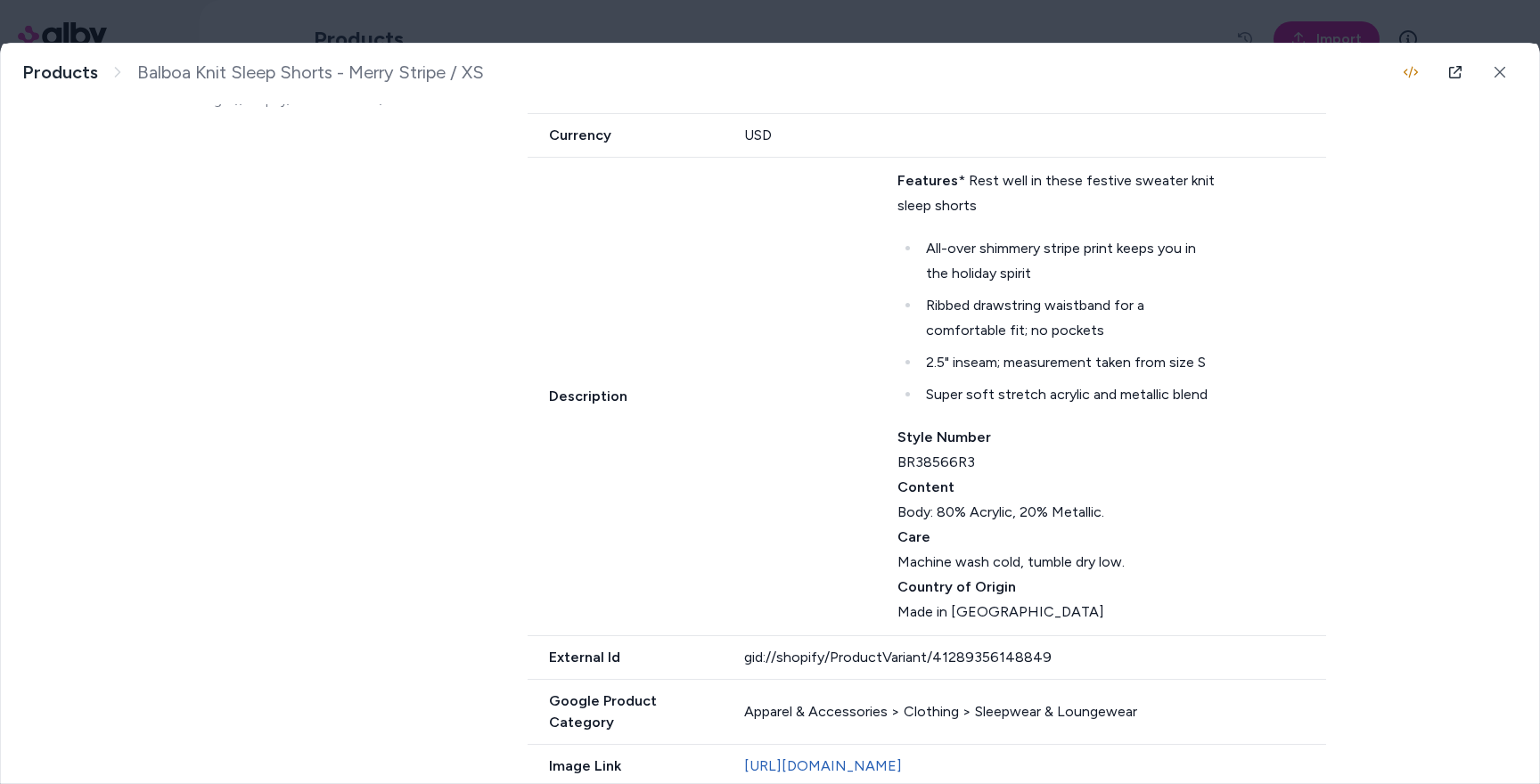
scroll to position [602, 0]
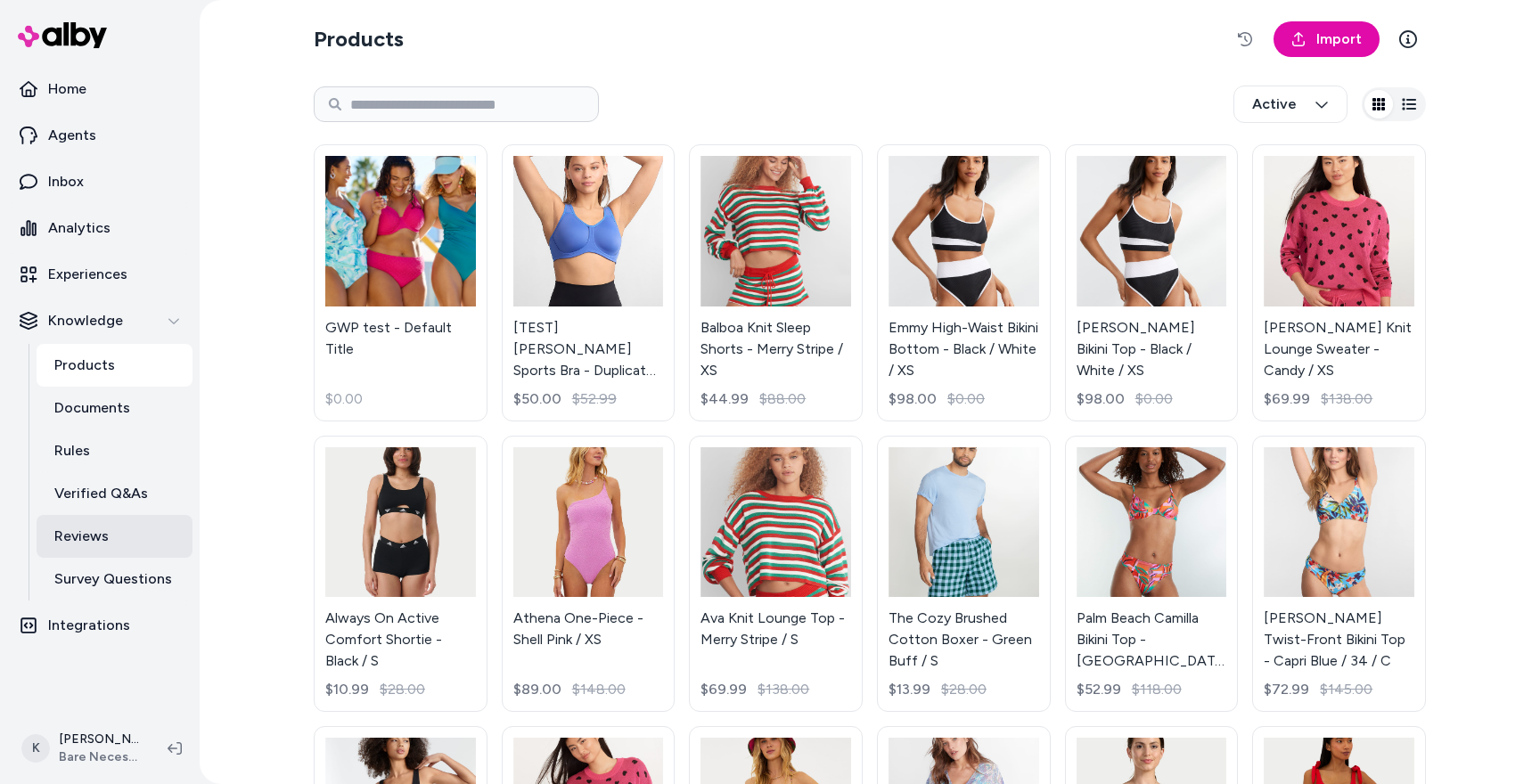
click at [131, 544] on link "Reviews" at bounding box center [115, 536] width 156 height 43
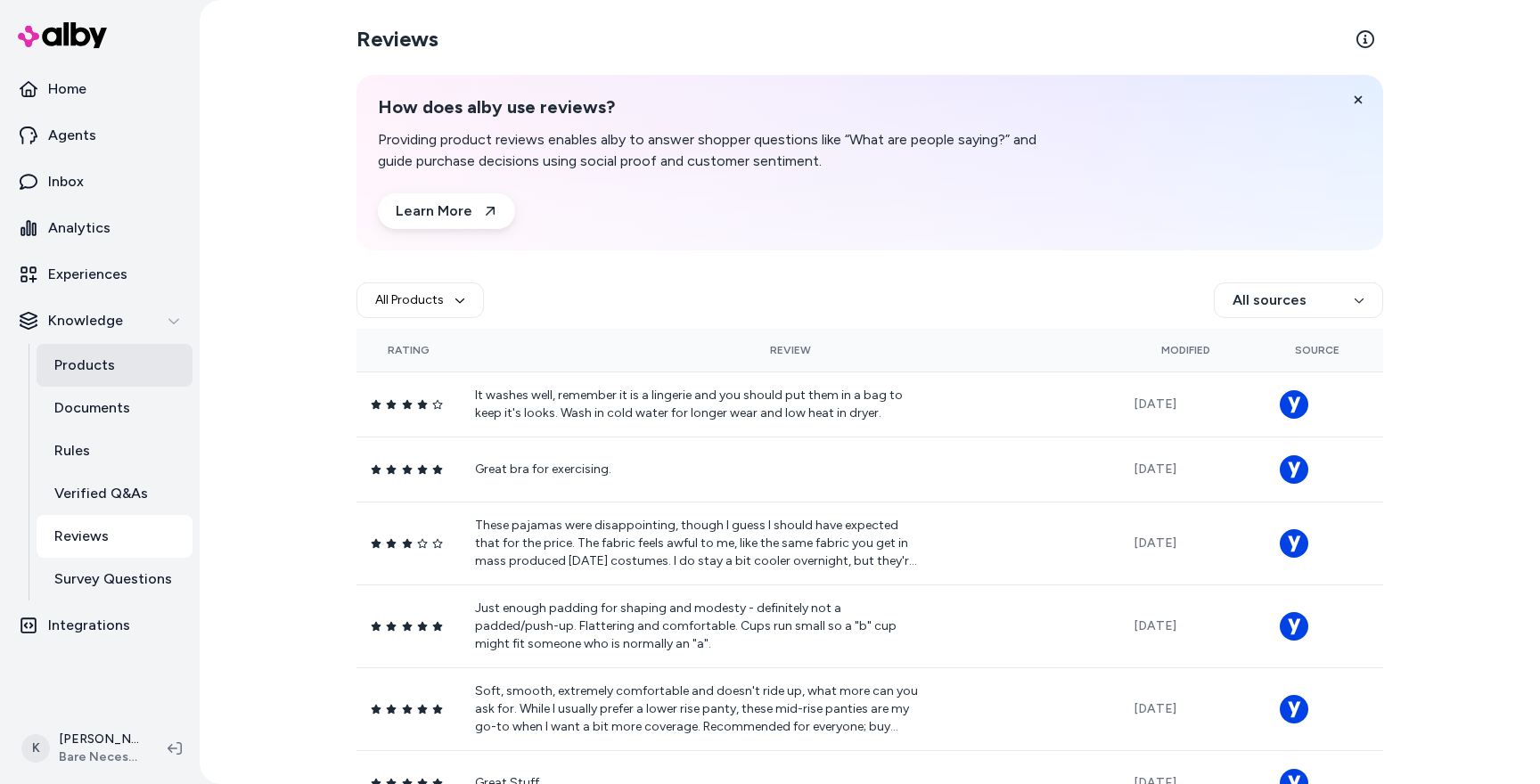
click at [91, 368] on p "Products" at bounding box center [85, 365] width 61 height 22
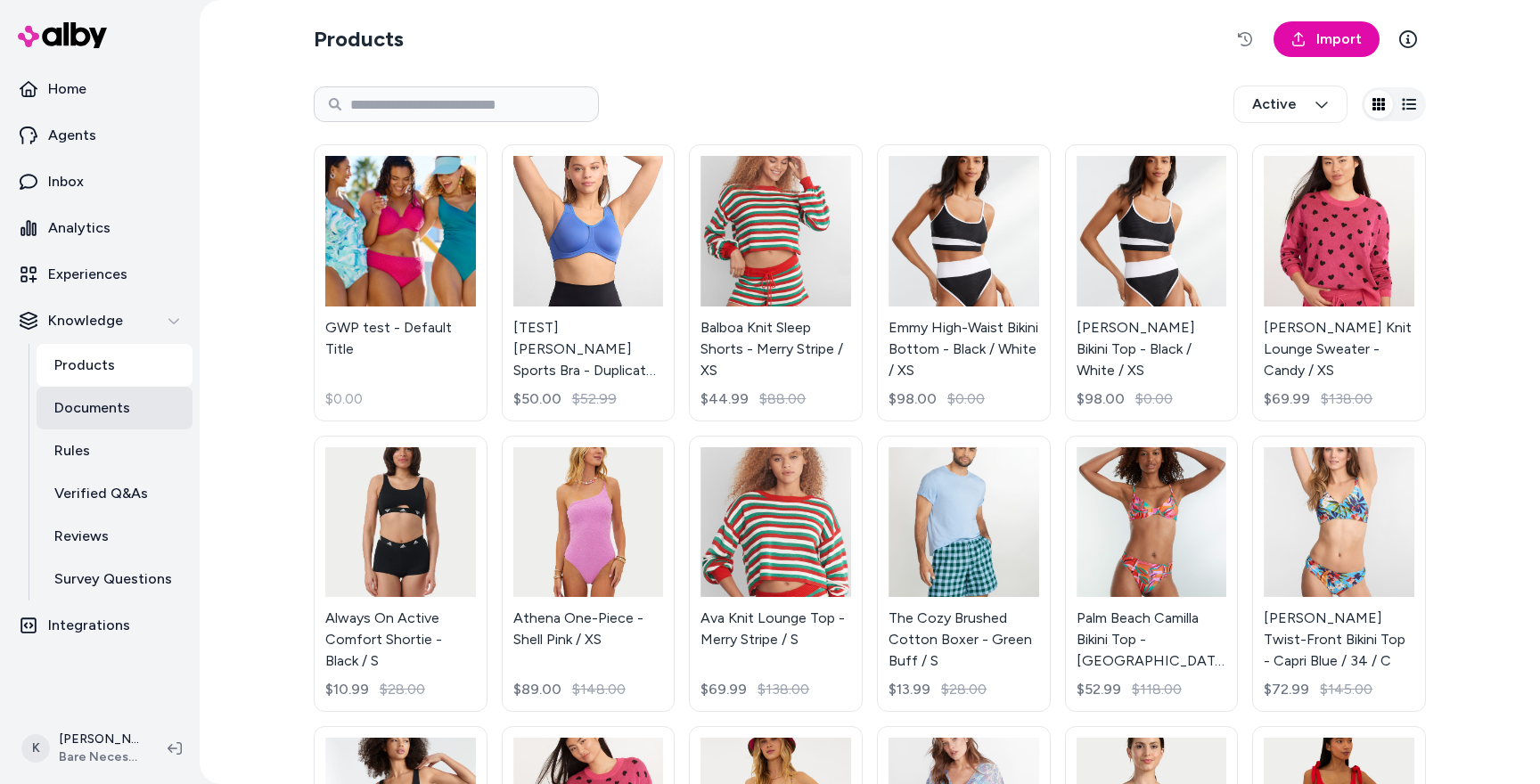
click at [126, 402] on p "Documents" at bounding box center [92, 408] width 75 height 22
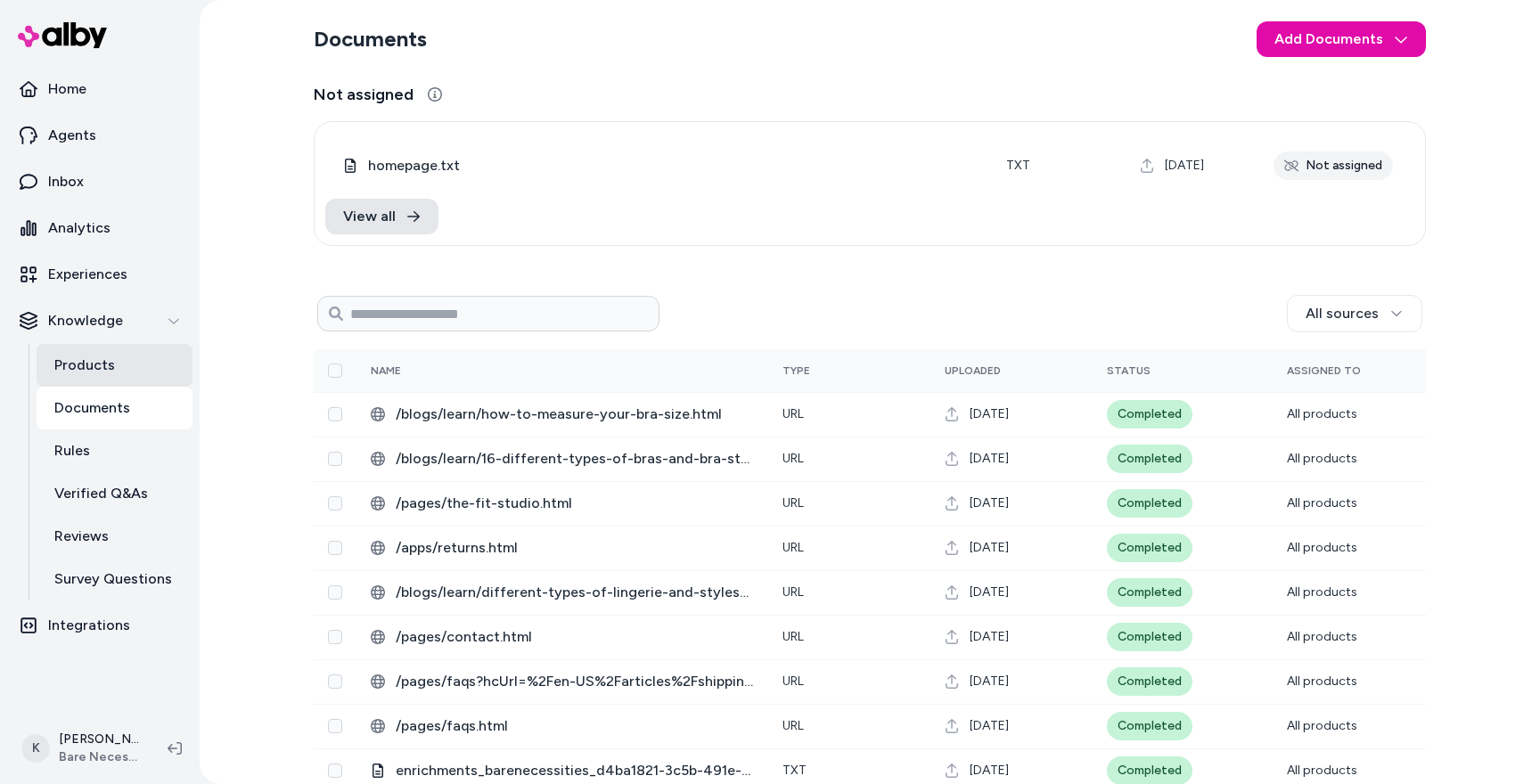
click at [127, 378] on link "Products" at bounding box center [115, 365] width 156 height 43
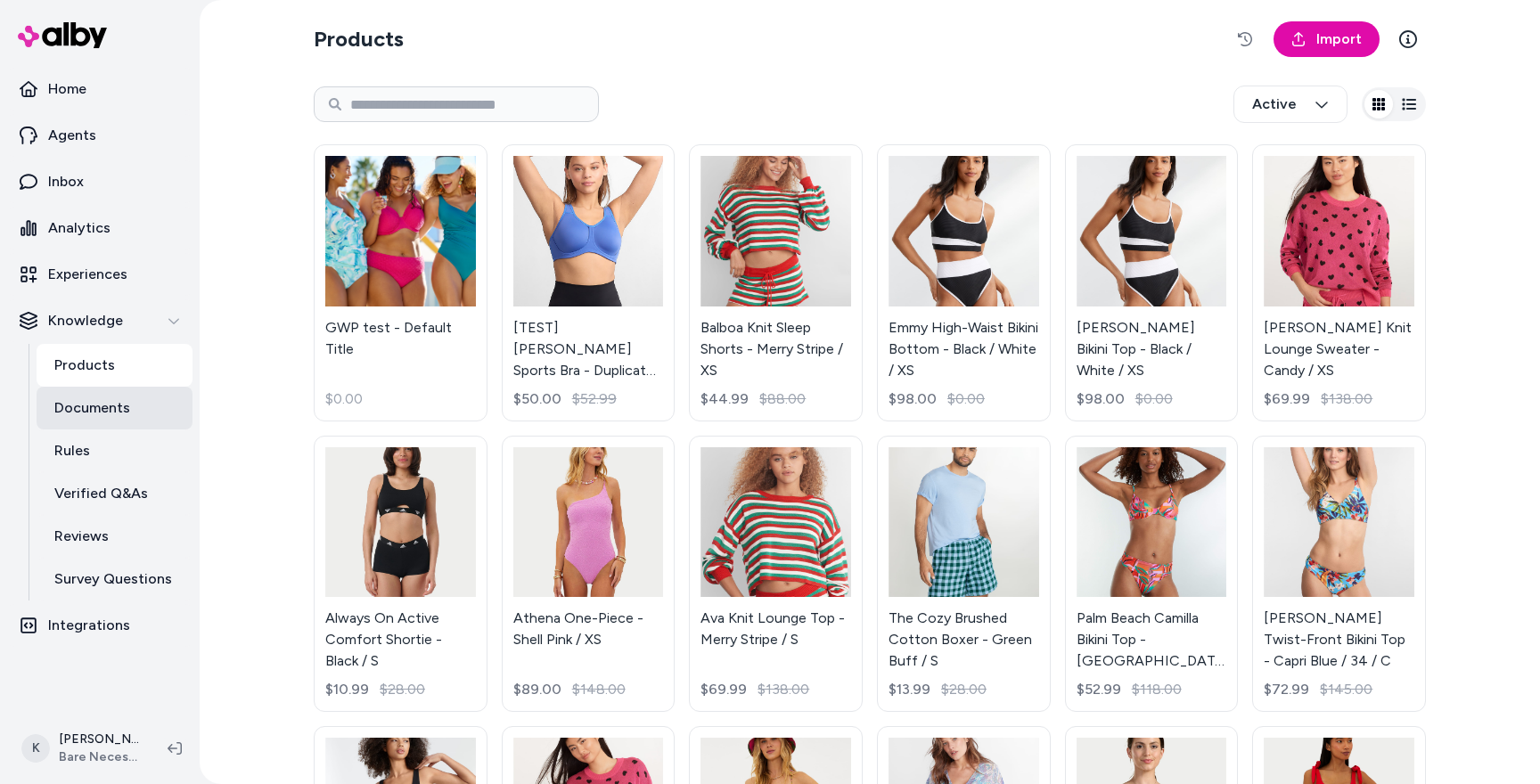
click at [124, 411] on p "Documents" at bounding box center [92, 408] width 75 height 22
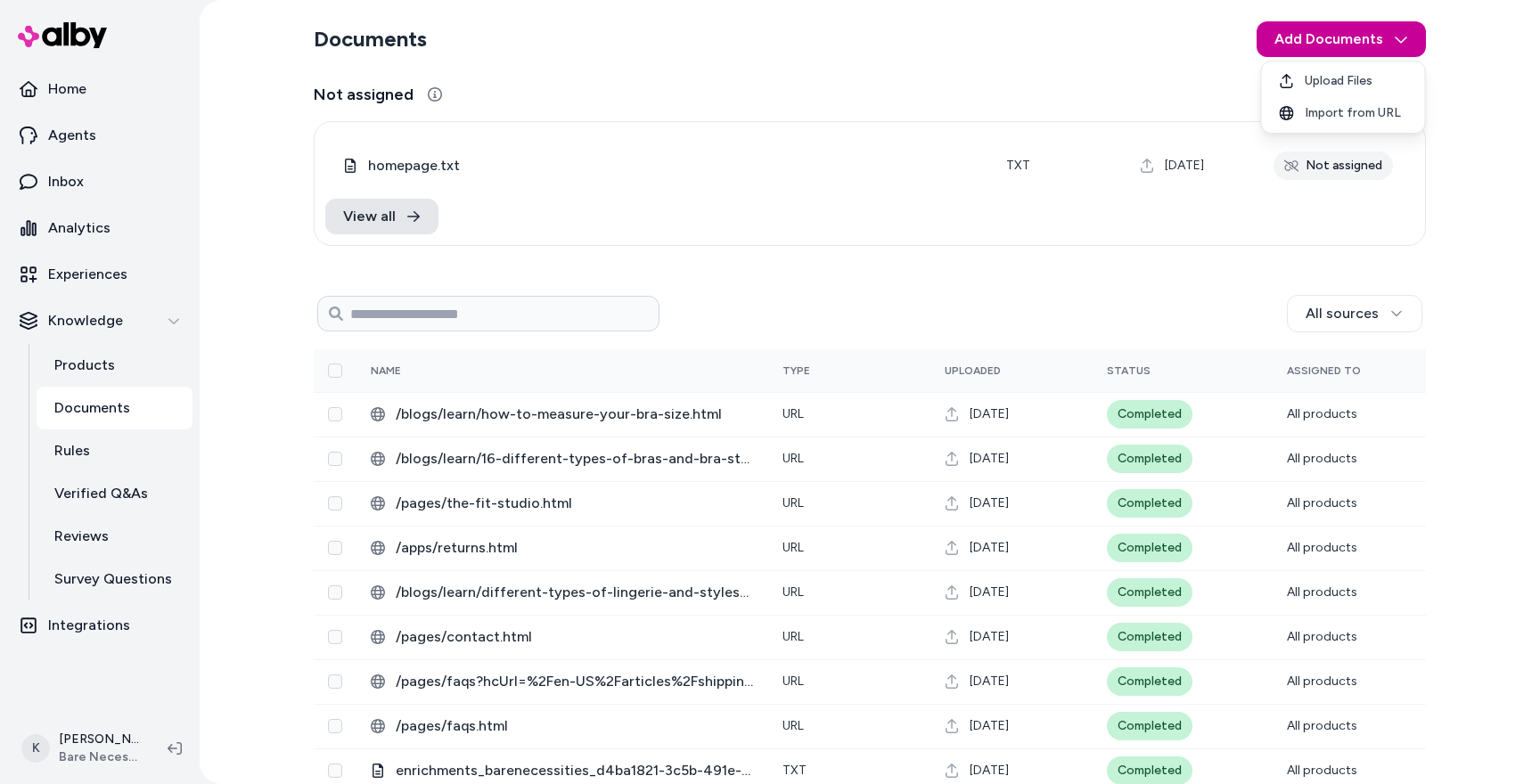
click at [1402, 46] on html "Home Agents Inbox Analytics Experiences Knowledge Products Documents Rules Veri…" at bounding box center [770, 392] width 1540 height 784
click at [1380, 125] on div "Import from URL" at bounding box center [1343, 113] width 156 height 32
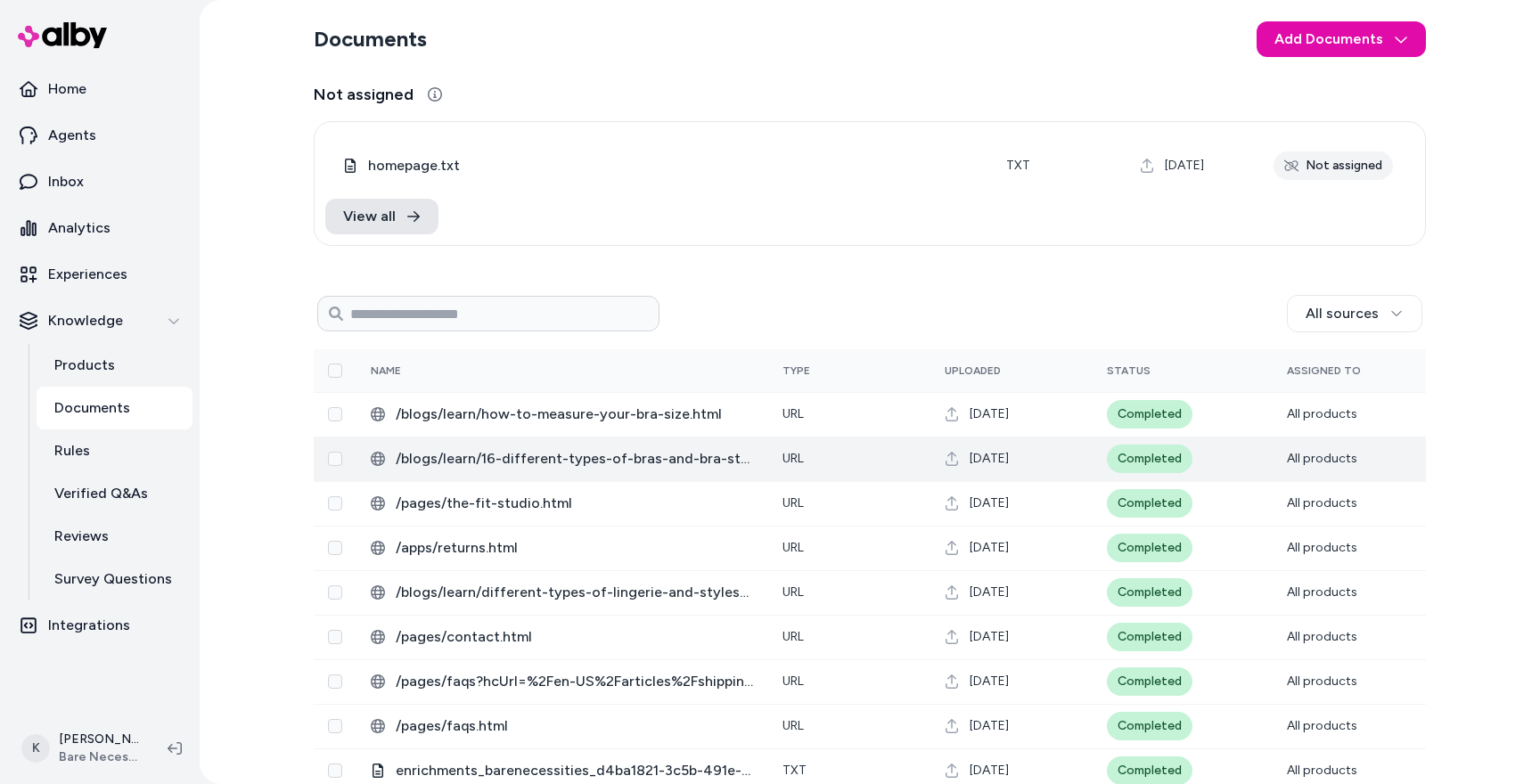
click at [609, 471] on td "/blogs/learn/16-different-types-of-bras-and-bra-styles-for-every-woman.html" at bounding box center [562, 458] width 412 height 45
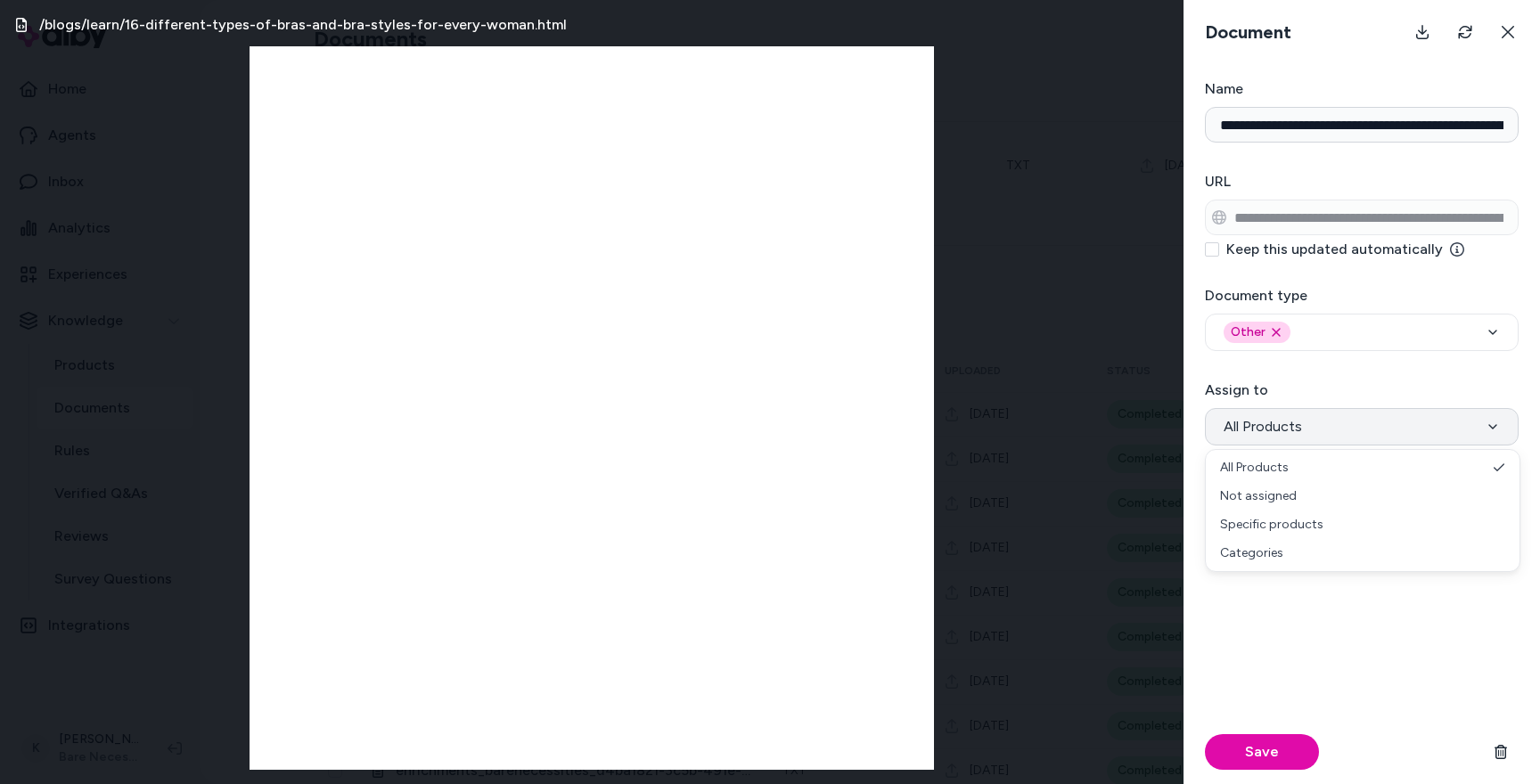
click at [1342, 428] on button "All Products" at bounding box center [1361, 427] width 313 height 38
click at [1501, 30] on icon at bounding box center [1508, 32] width 14 height 14
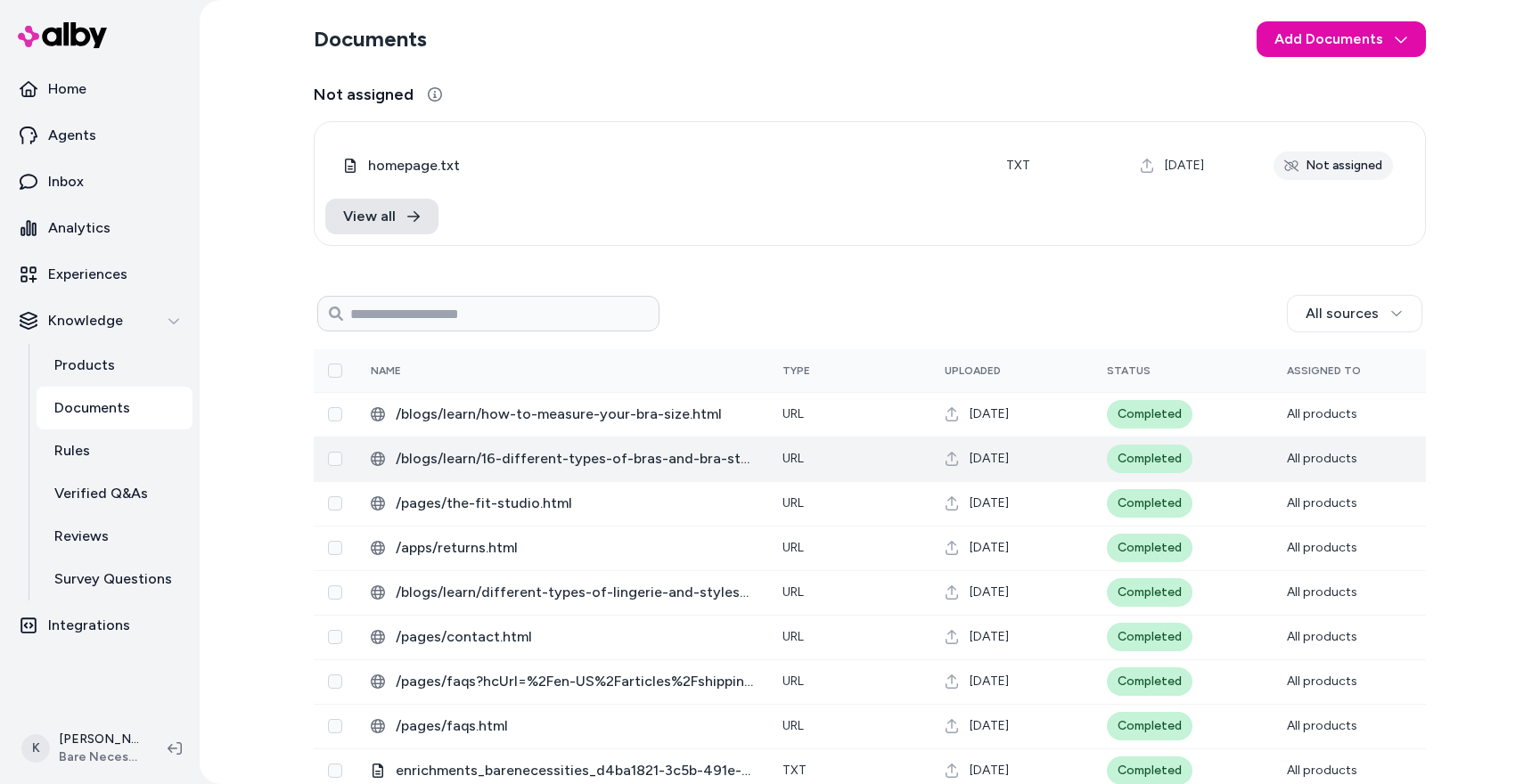
click at [617, 461] on span "/blogs/learn/16-different-types-of-bras-and-bra-styles-for-every-woman.html" at bounding box center [574, 458] width 358 height 22
click at [663, 467] on span "/blogs/learn/16-different-types-of-bras-and-bra-styles-for-every-woman.html" at bounding box center [574, 458] width 358 height 22
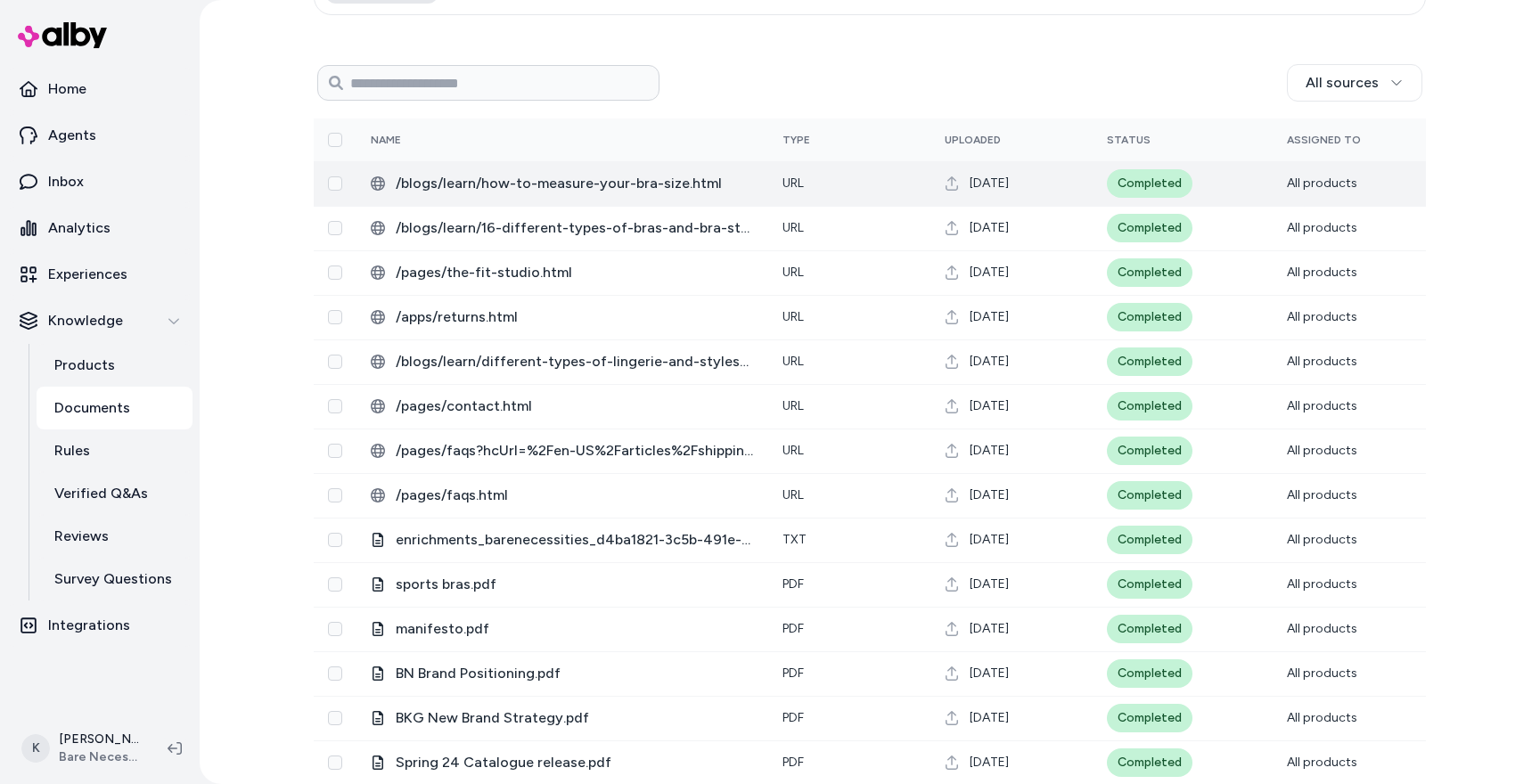
scroll to position [233, 0]
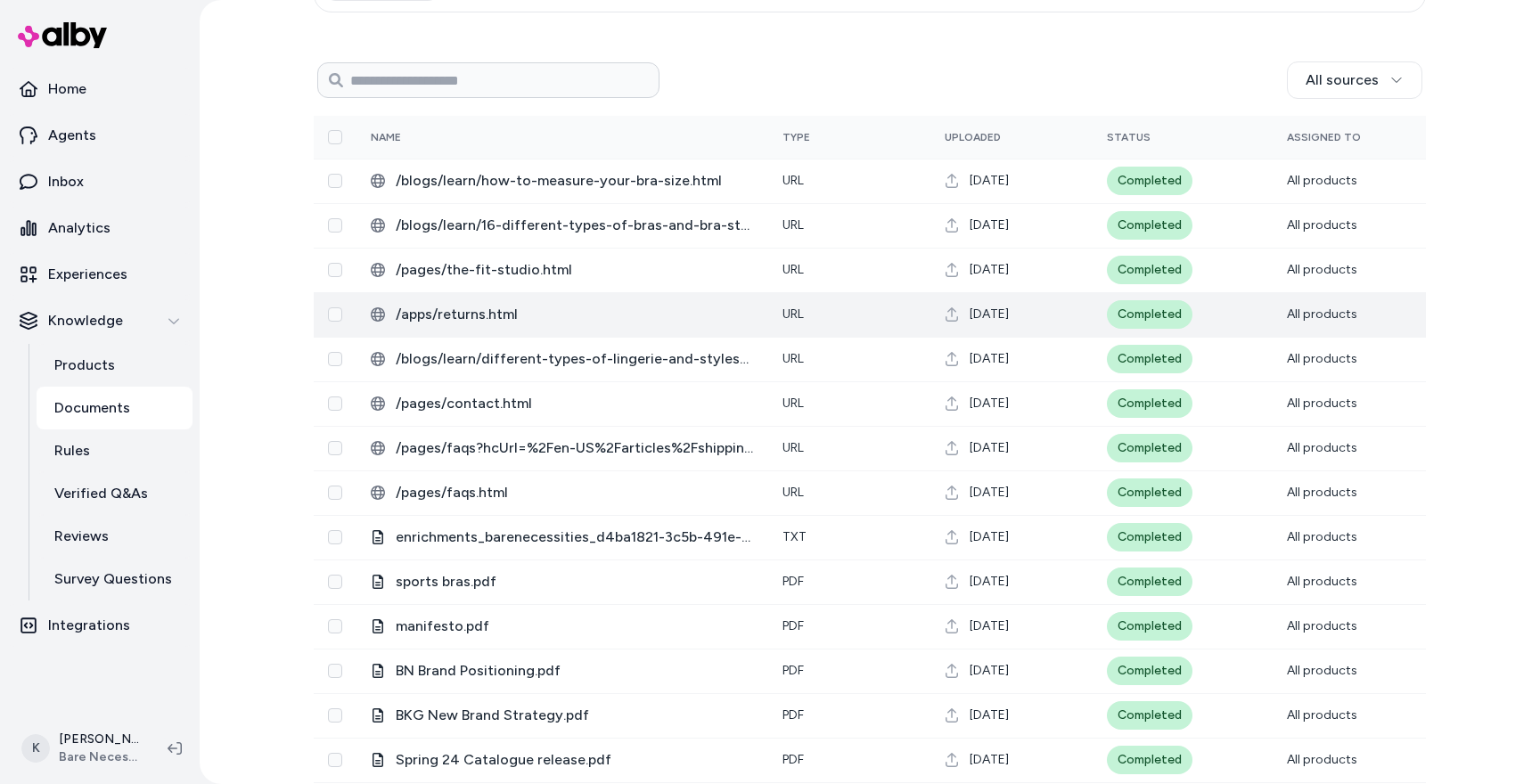
click at [497, 318] on span "/apps/returns.html" at bounding box center [574, 315] width 358 height 22
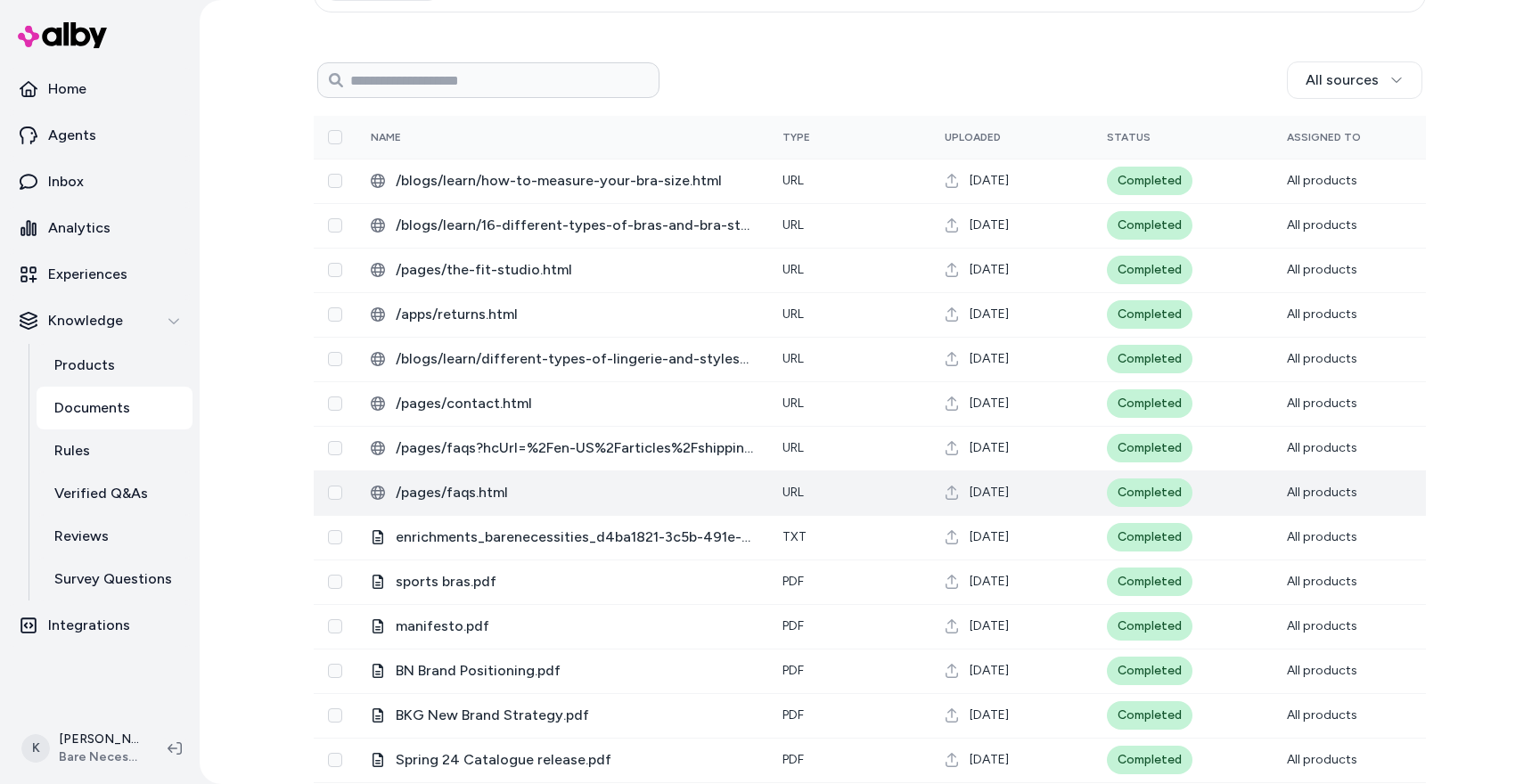
click at [477, 493] on span "/pages/faqs.html" at bounding box center [574, 492] width 358 height 22
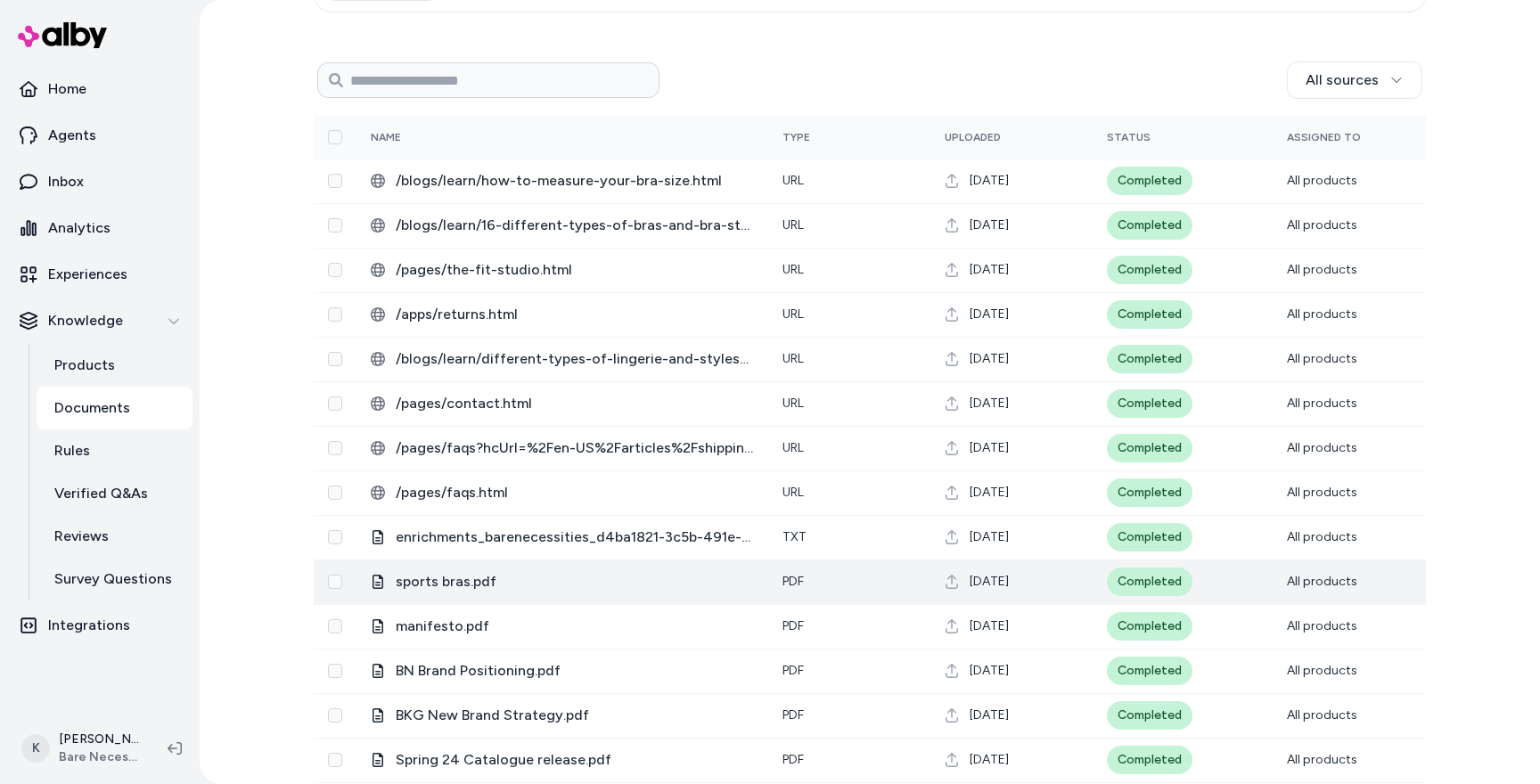
click at [461, 579] on span "sports bras.pdf" at bounding box center [574, 581] width 358 height 22
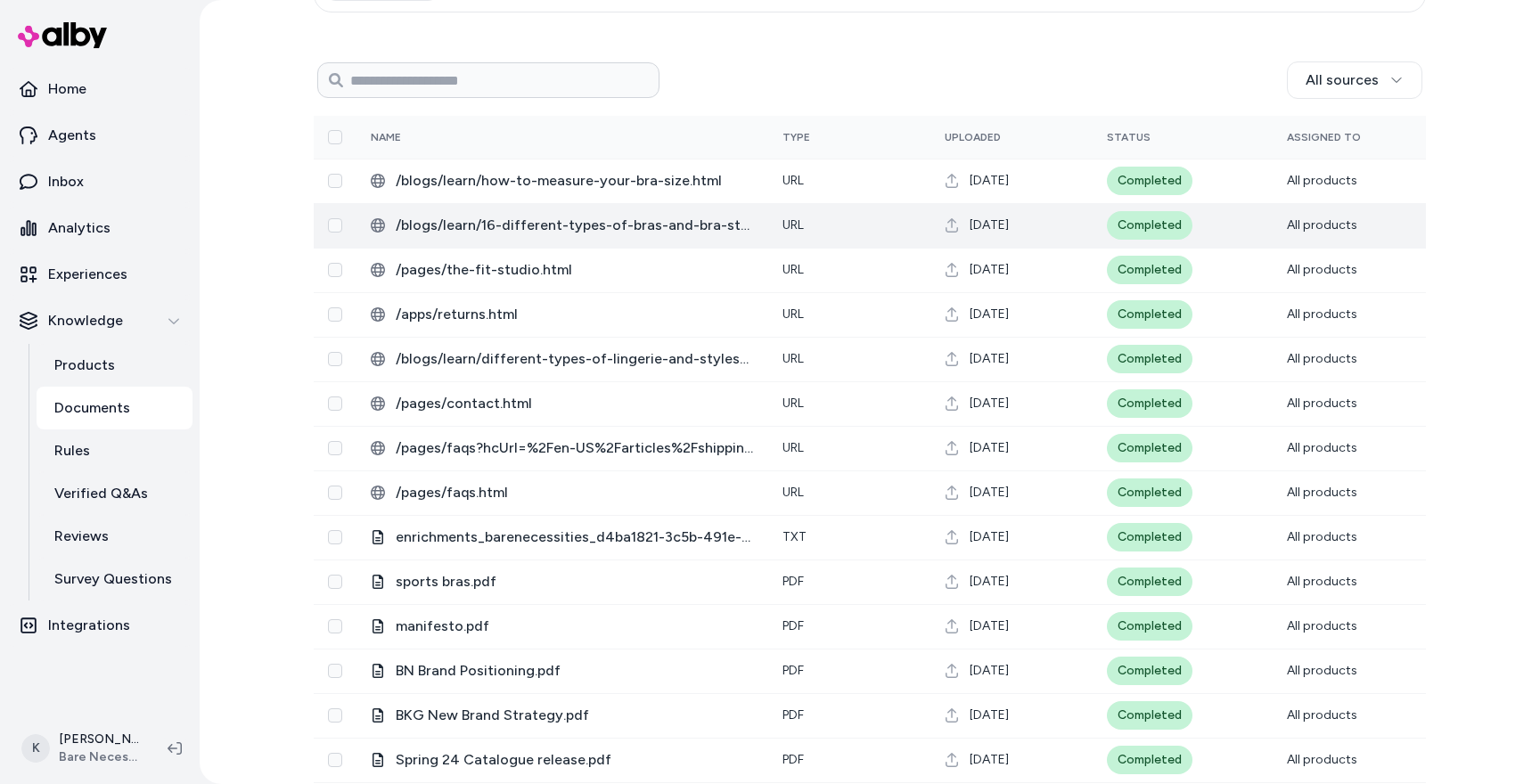
click at [529, 232] on span "/blogs/learn/16-different-types-of-bras-and-bra-styles-for-every-woman.html" at bounding box center [574, 225] width 358 height 22
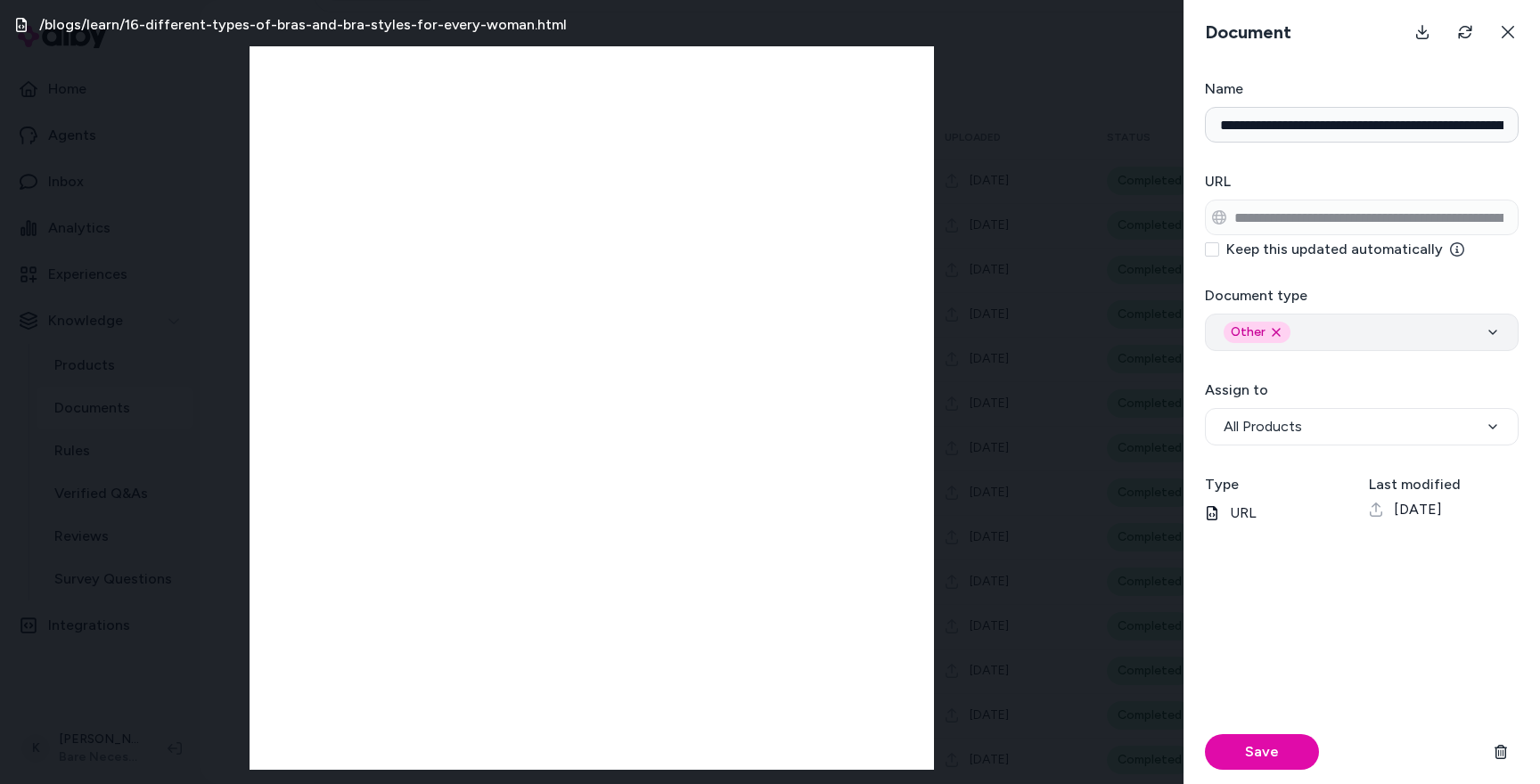
click at [1346, 317] on button "Other Remove other option" at bounding box center [1361, 332] width 313 height 38
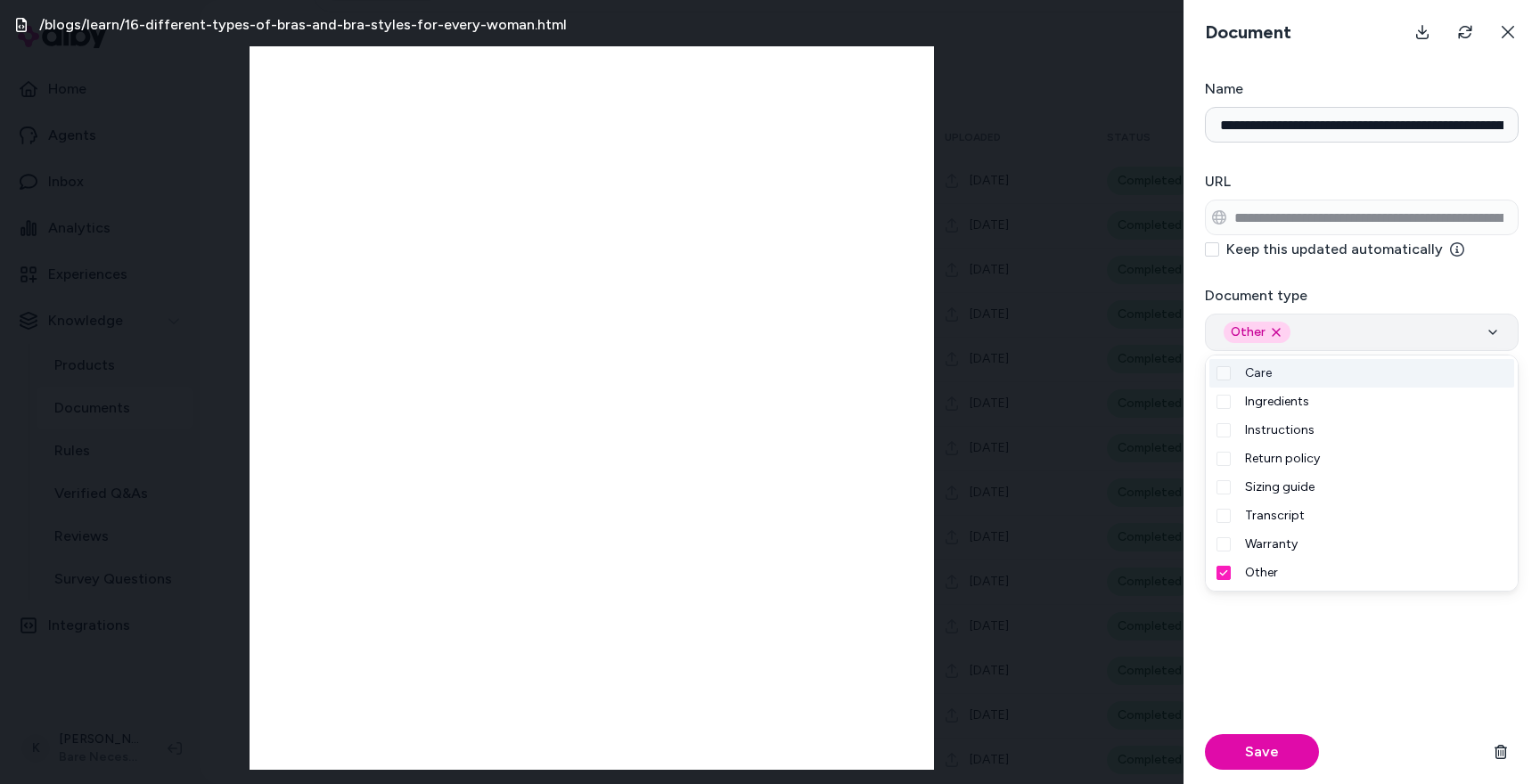
click at [1346, 317] on button "Other Remove other option" at bounding box center [1361, 332] width 313 height 38
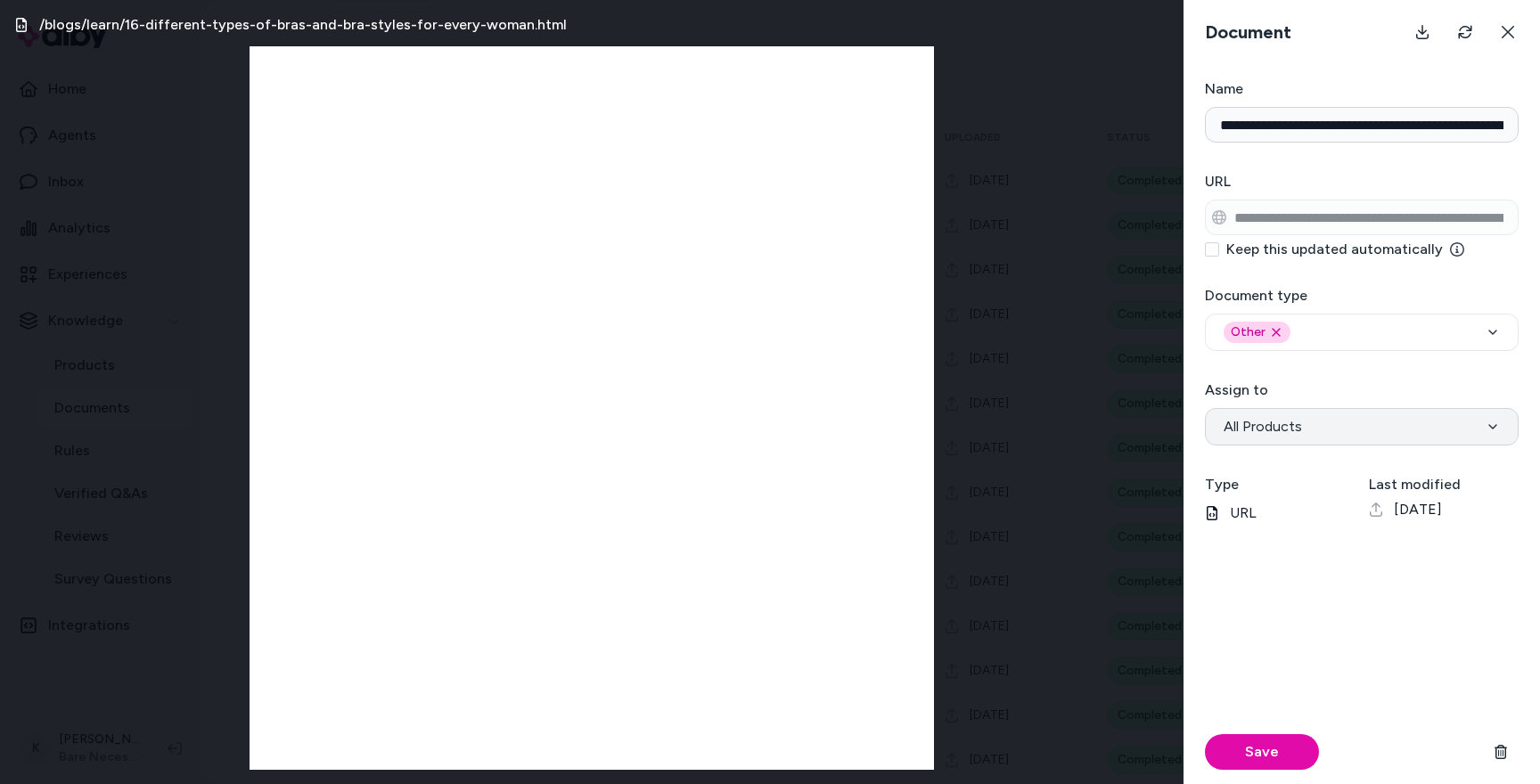
click at [1317, 429] on button "All Products" at bounding box center [1361, 427] width 313 height 38
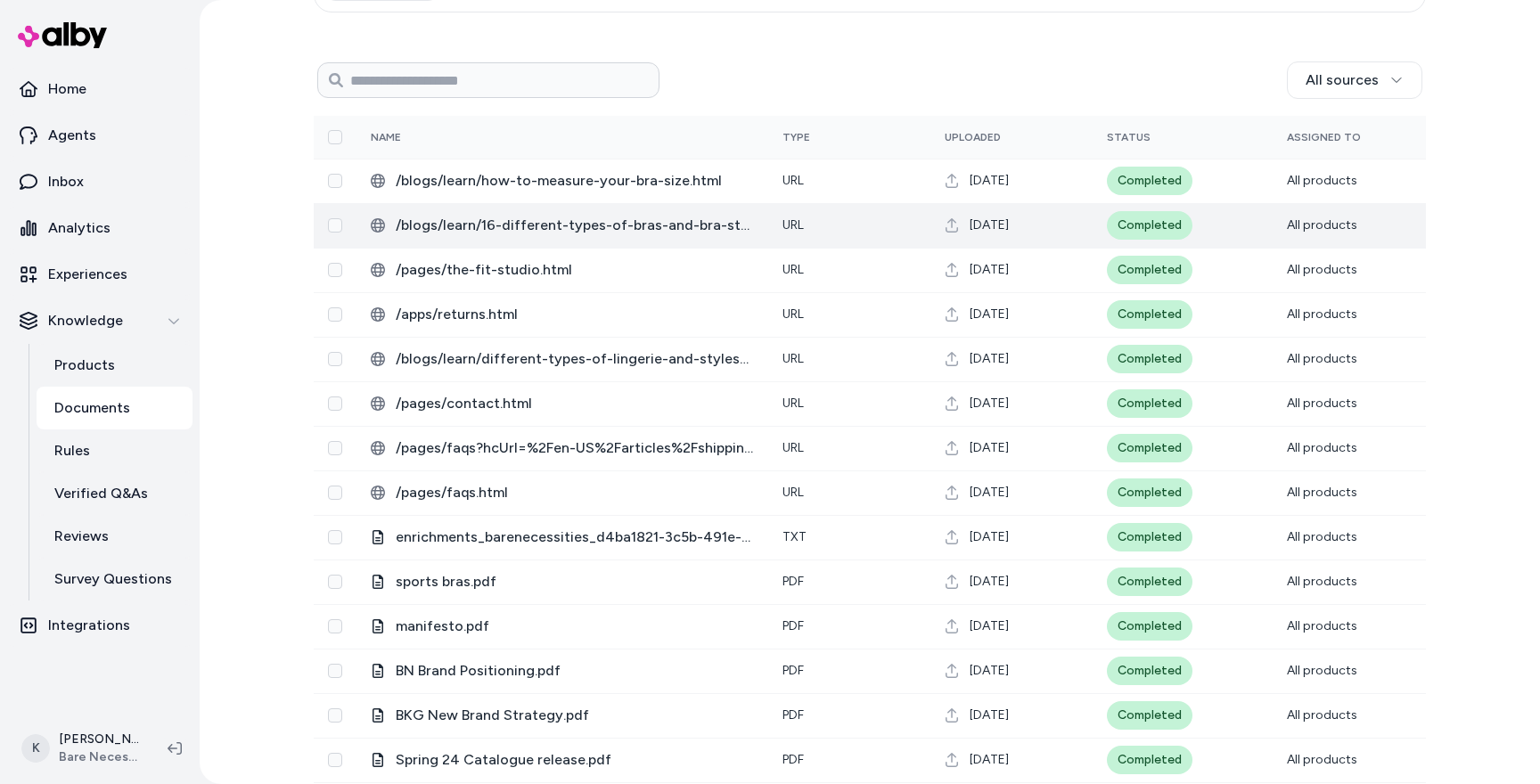
click at [677, 229] on span "/blogs/learn/16-different-types-of-bras-and-bra-styles-for-every-woman.html" at bounding box center [574, 225] width 358 height 22
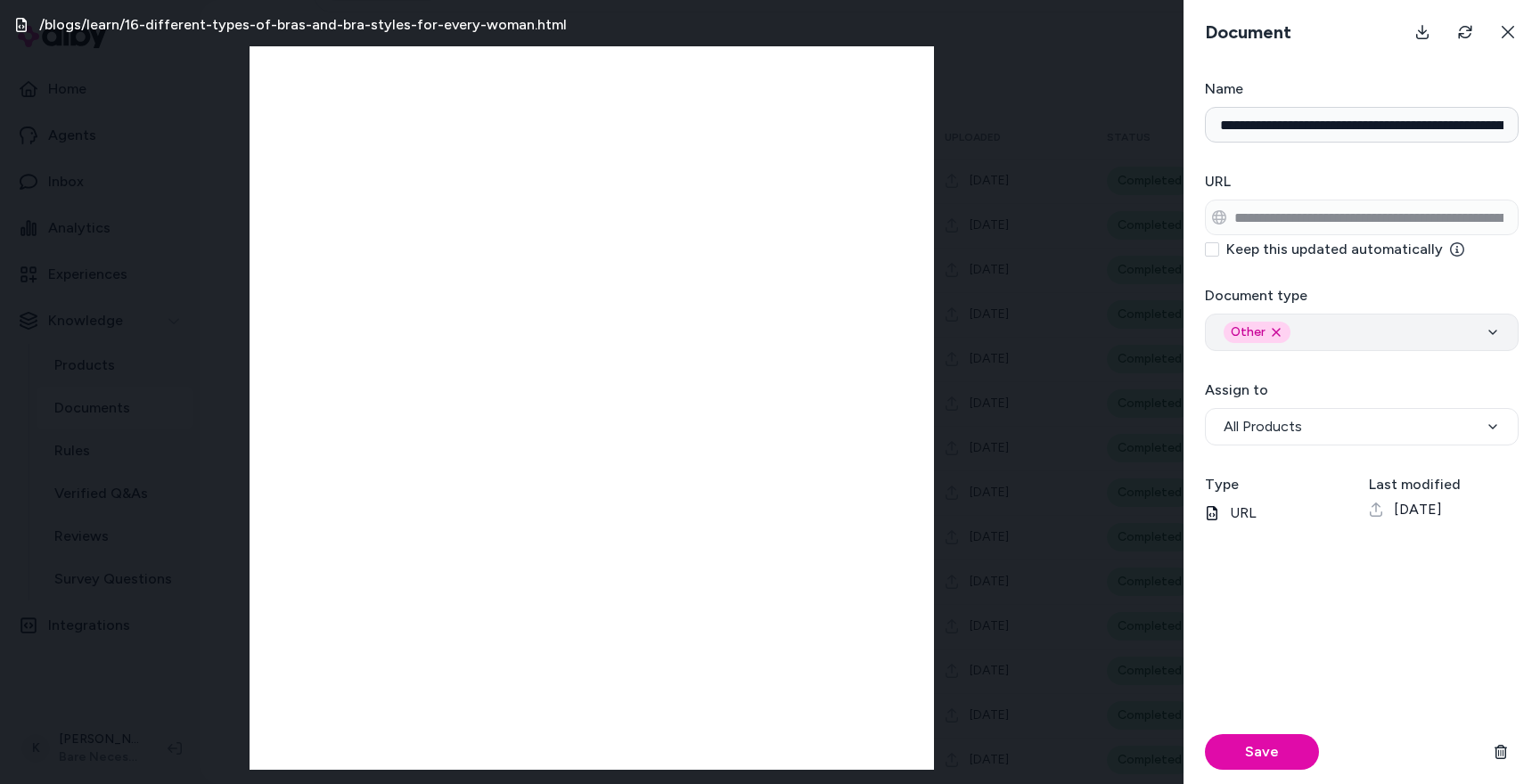
click at [1317, 325] on div "Other Remove other option" at bounding box center [1361, 332] width 276 height 22
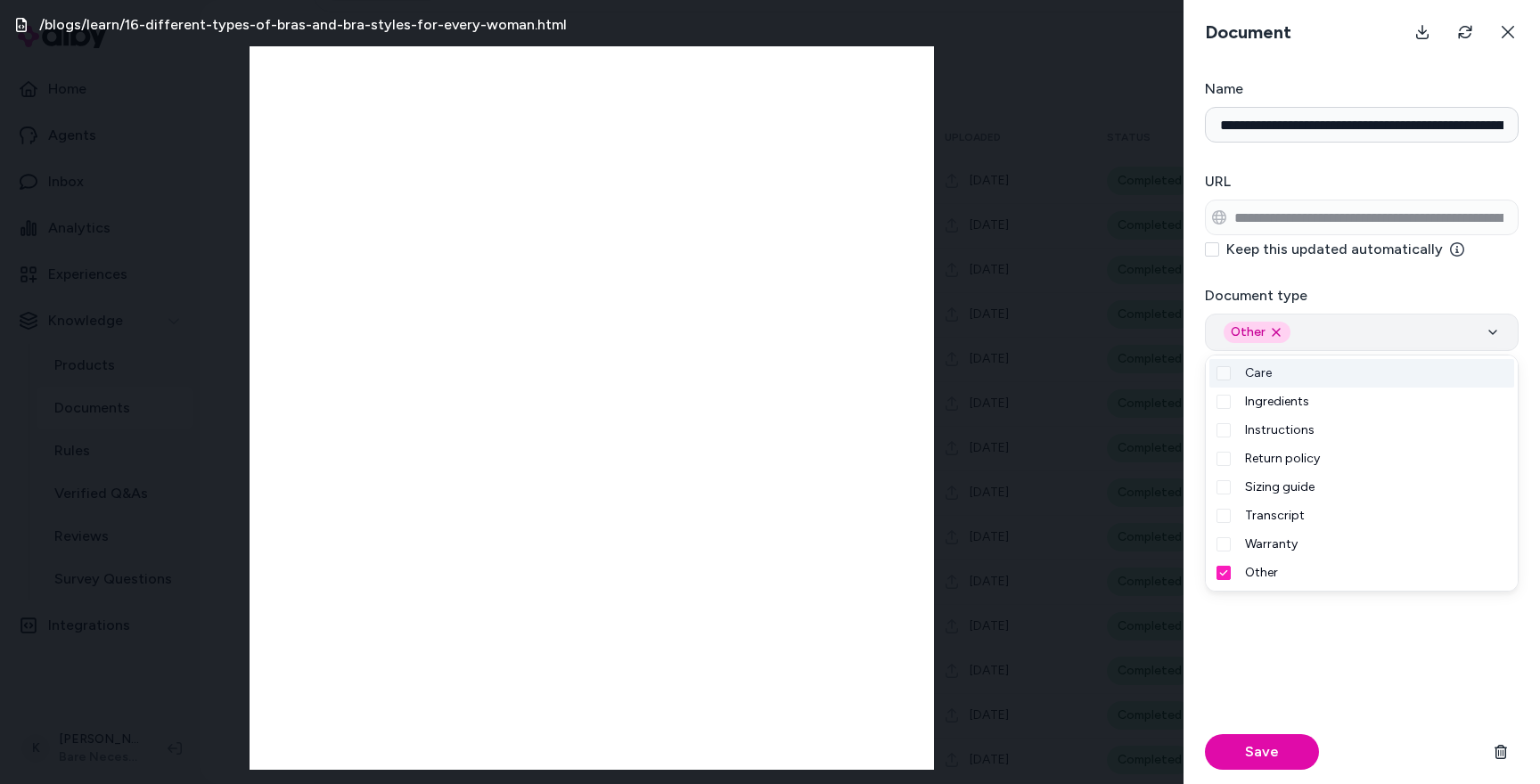
click at [1317, 325] on div "Other Remove other option" at bounding box center [1361, 332] width 276 height 22
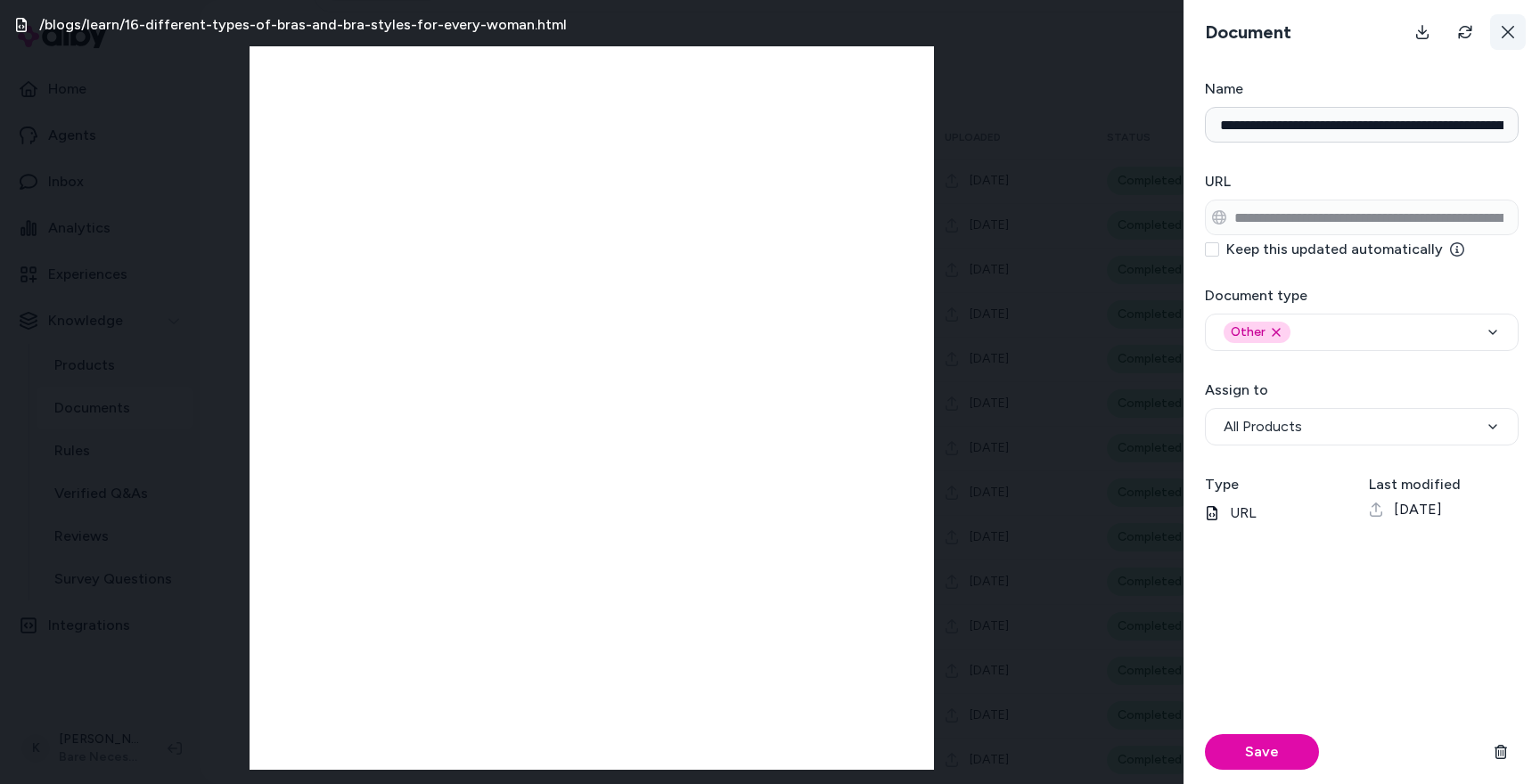
click at [1509, 38] on icon at bounding box center [1508, 32] width 14 height 14
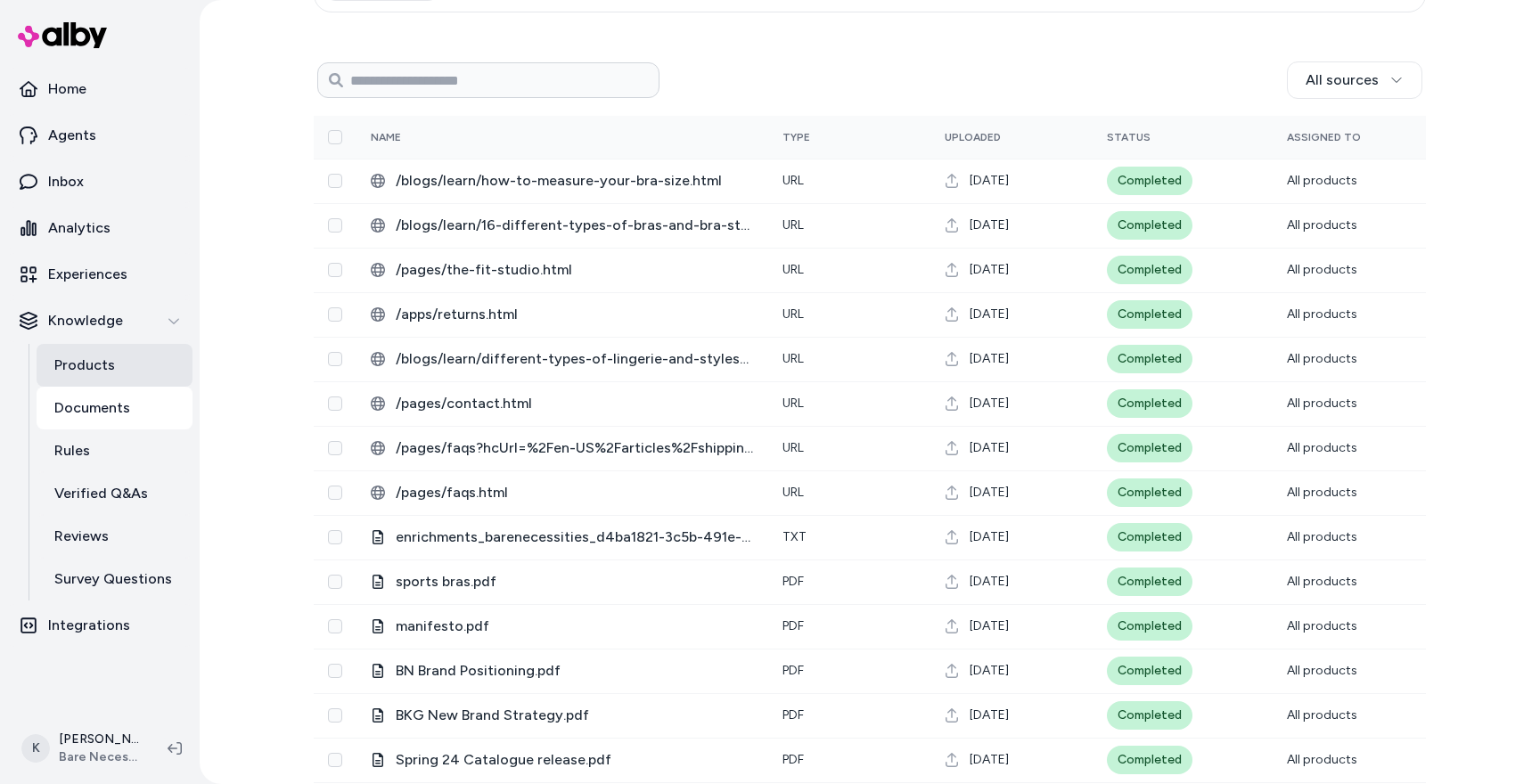
click at [73, 353] on link "Products" at bounding box center [115, 365] width 156 height 43
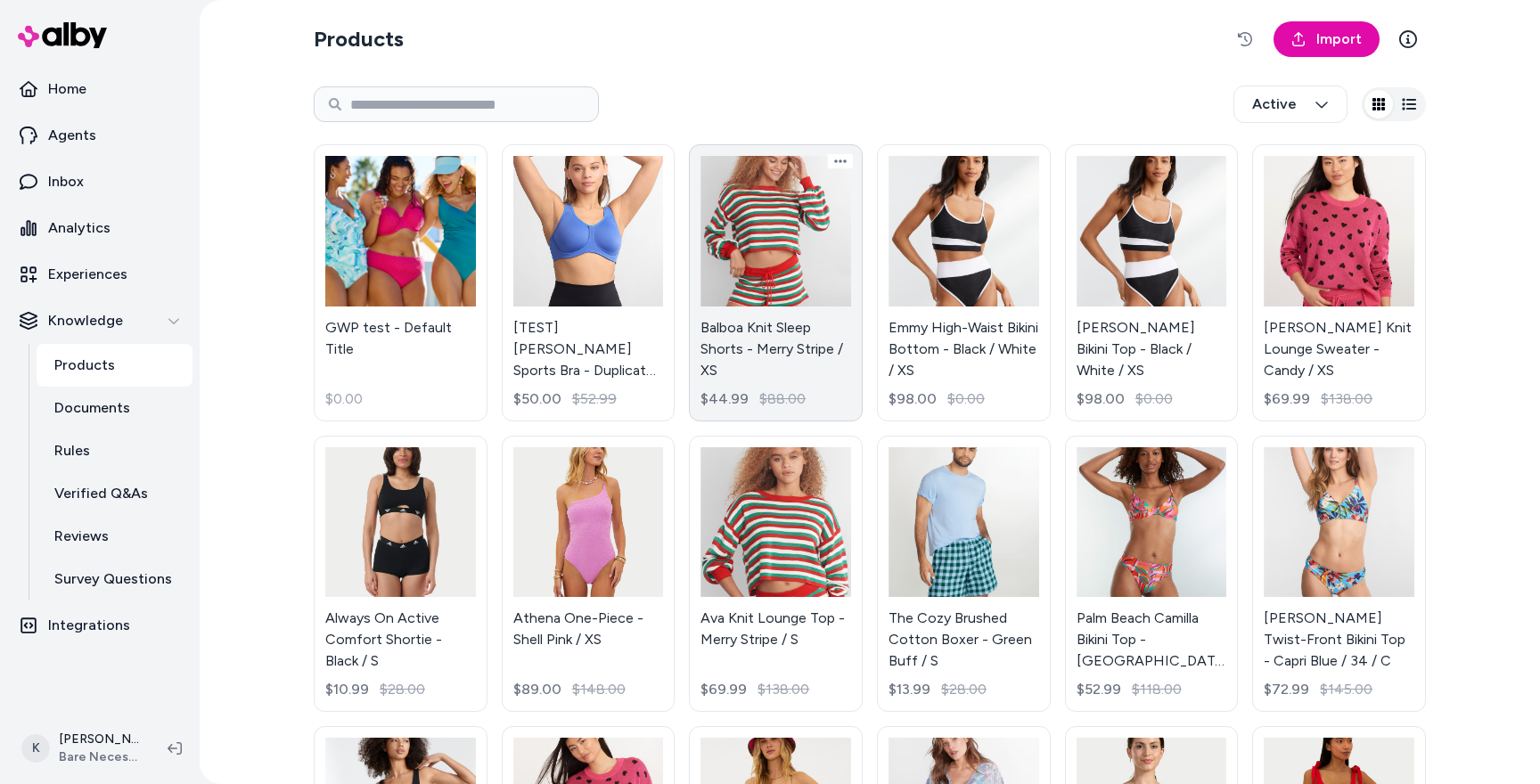
click at [758, 239] on link "Balboa Knit Sleep Shorts - Merry Stripe / XS $44.99 $88.00" at bounding box center [775, 283] width 174 height 277
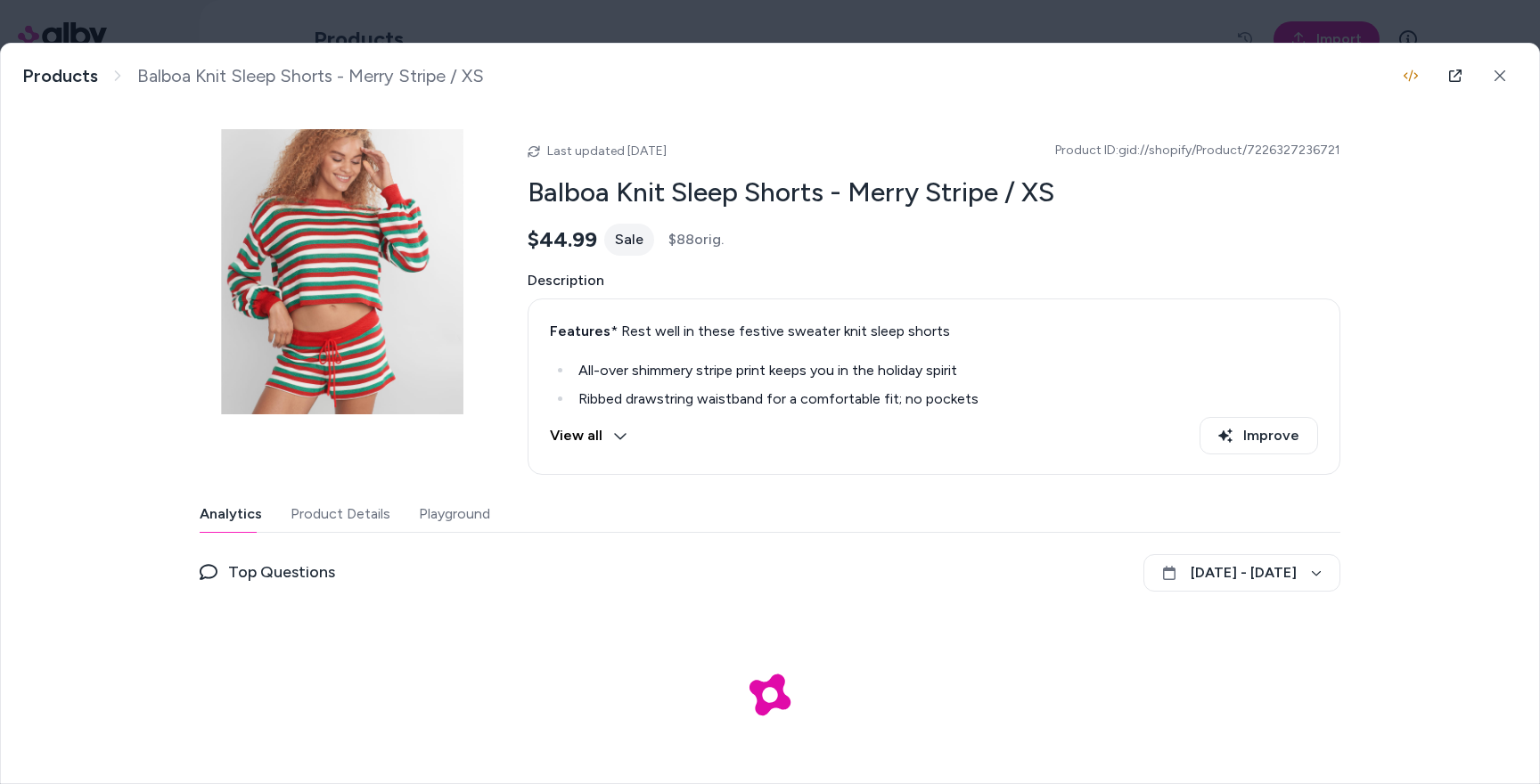
click at [312, 513] on button "Product Details" at bounding box center [340, 514] width 100 height 36
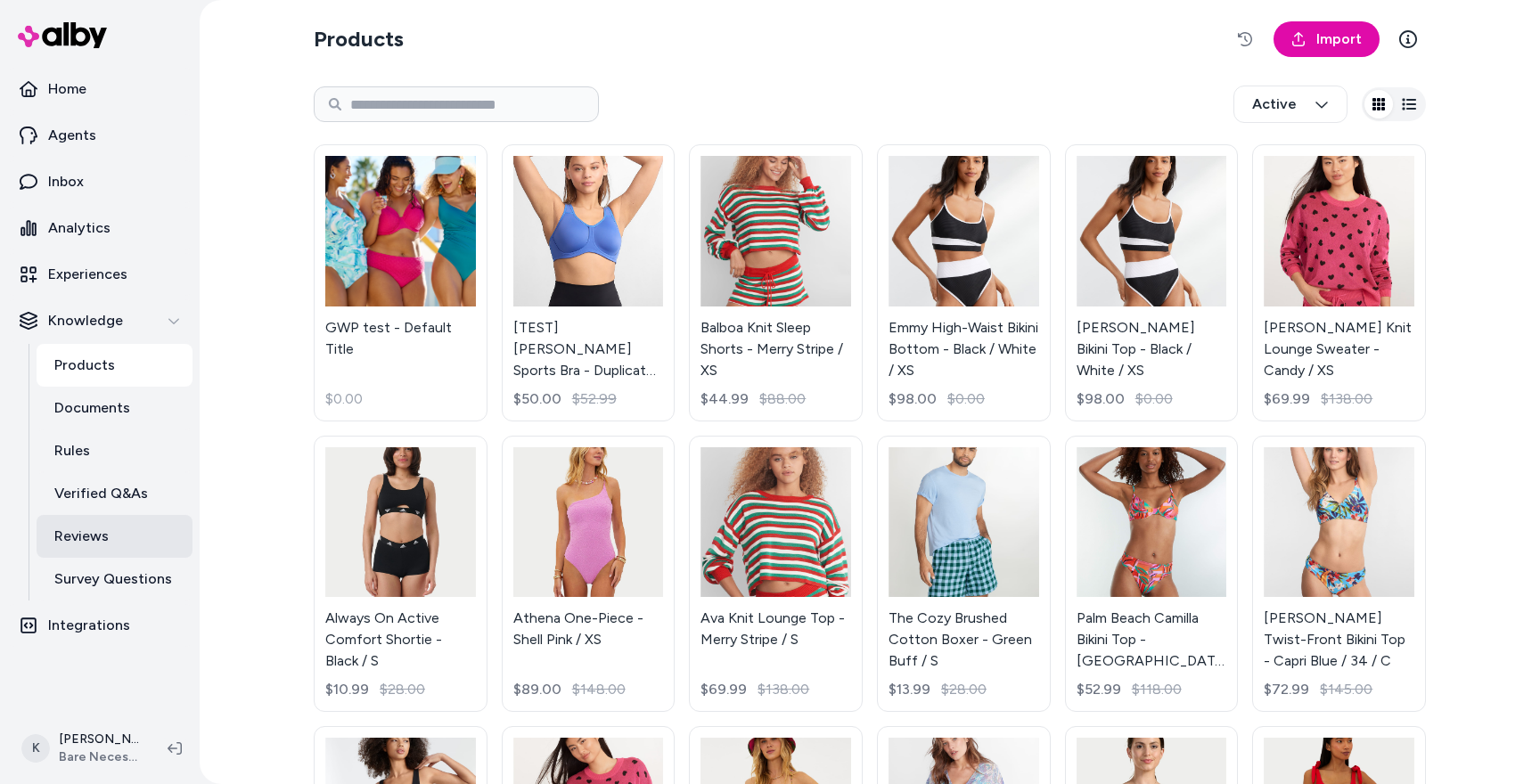
click at [100, 526] on p "Reviews" at bounding box center [82, 536] width 55 height 22
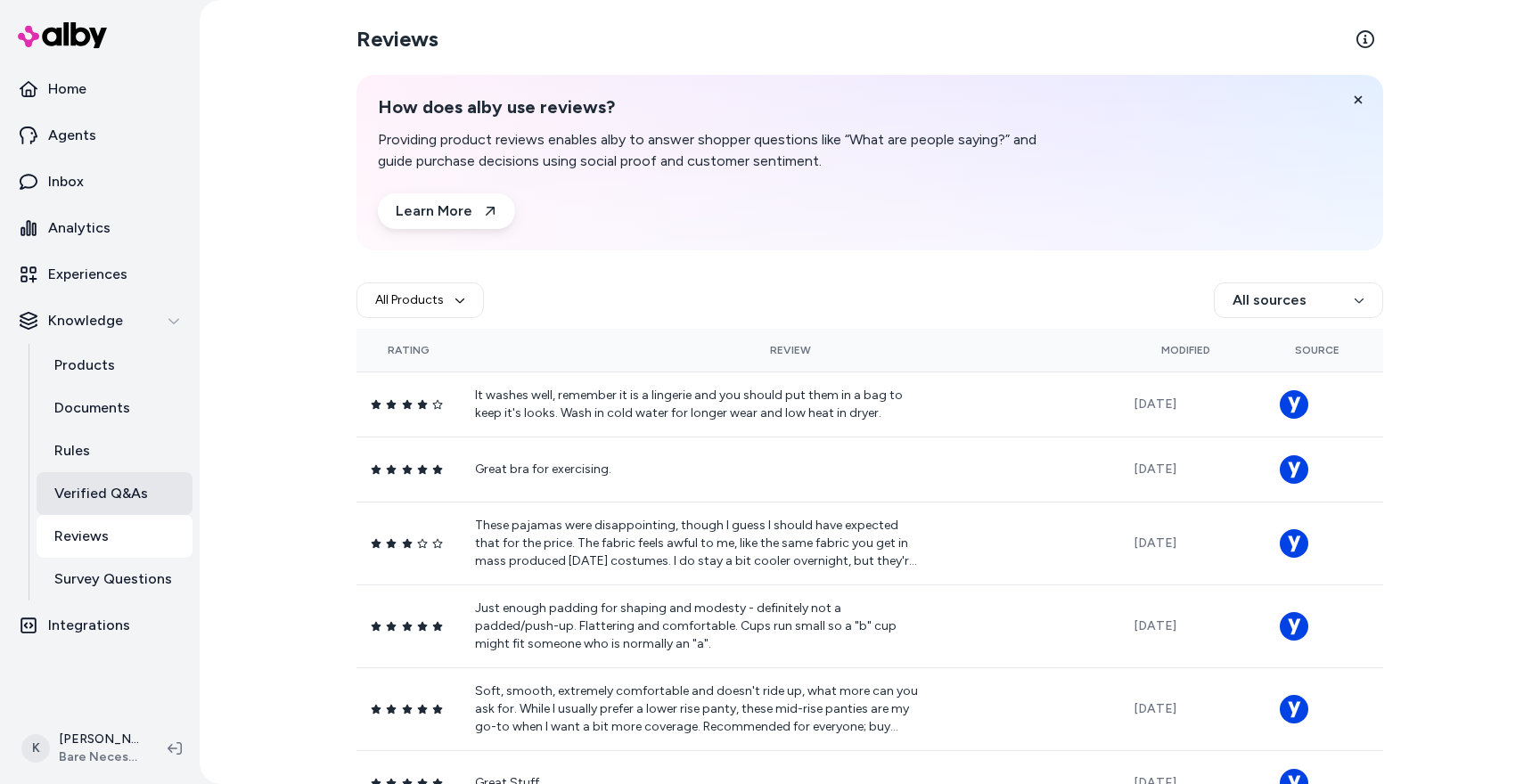
click at [104, 496] on p "Verified Q&As" at bounding box center [101, 493] width 93 height 22
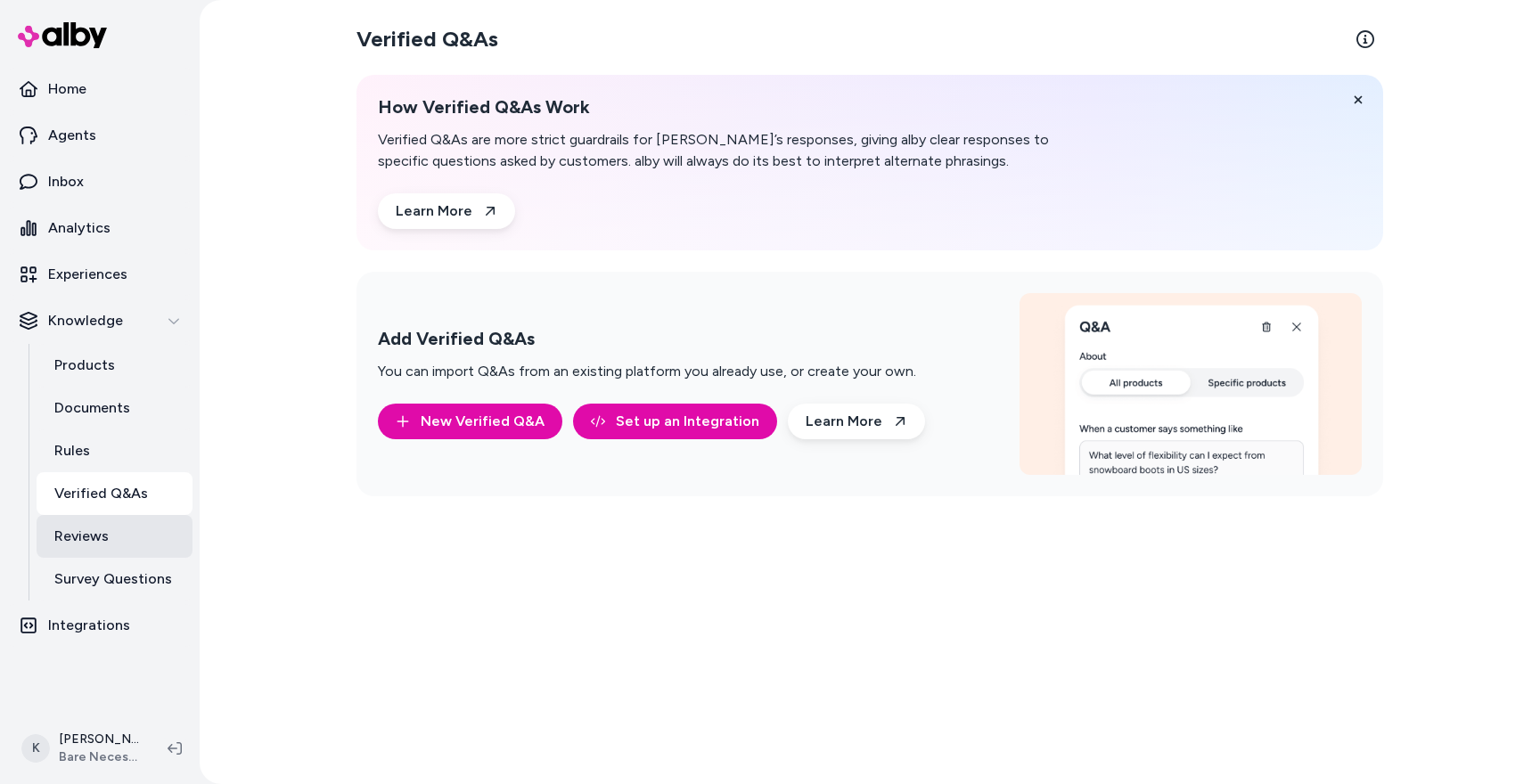
click at [82, 553] on link "Reviews" at bounding box center [115, 536] width 156 height 43
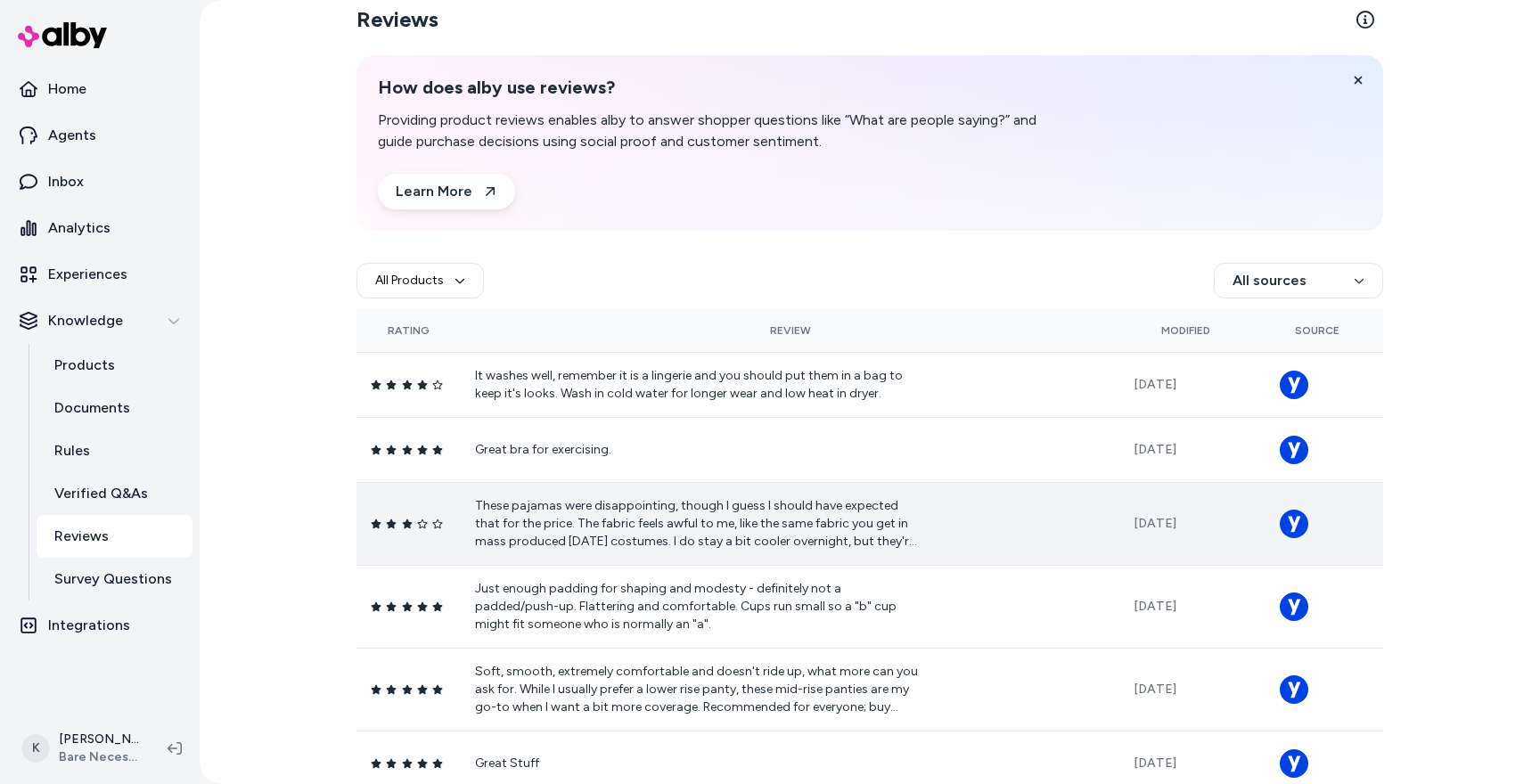
scroll to position [15, 0]
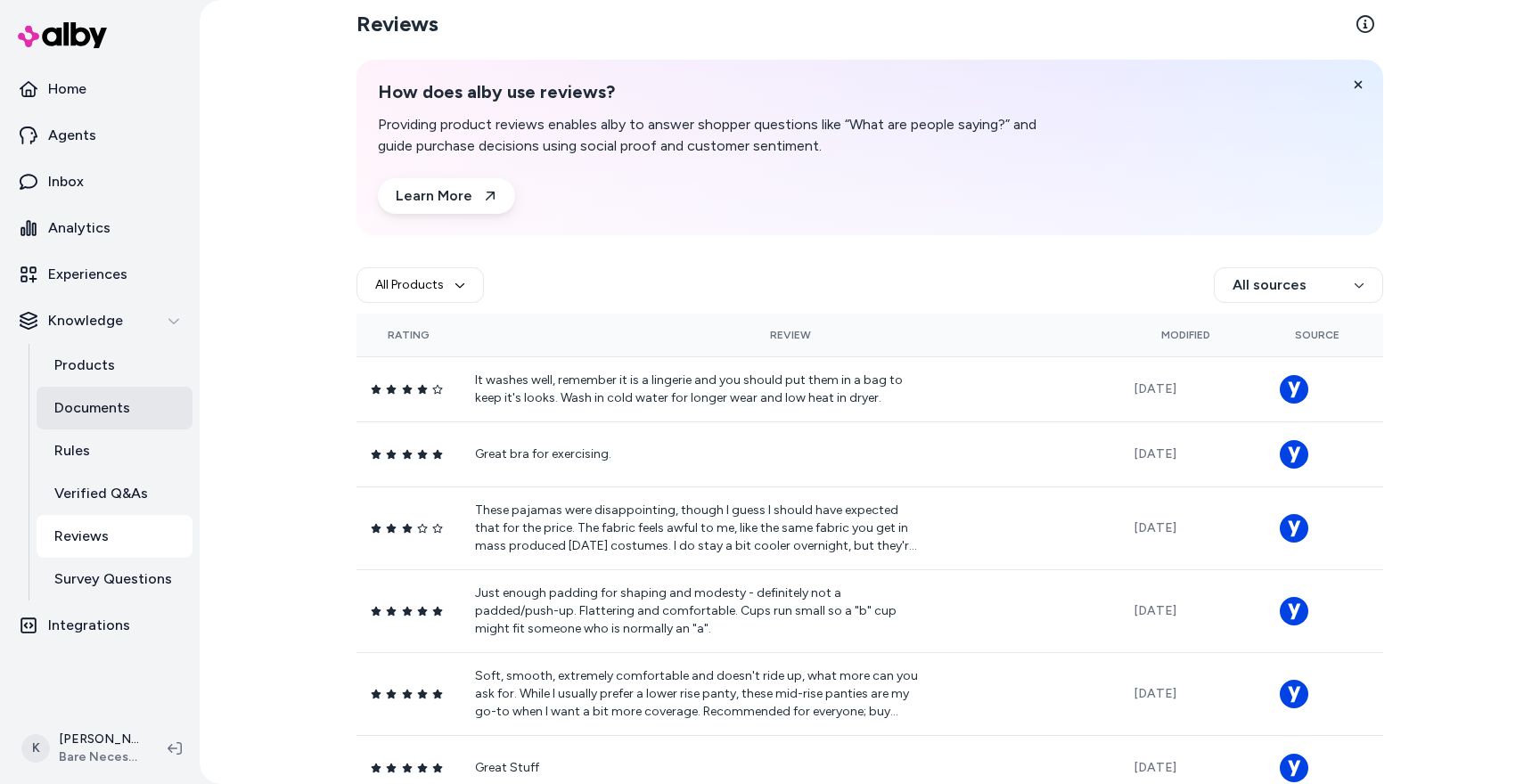
click at [112, 418] on p "Documents" at bounding box center [92, 408] width 75 height 22
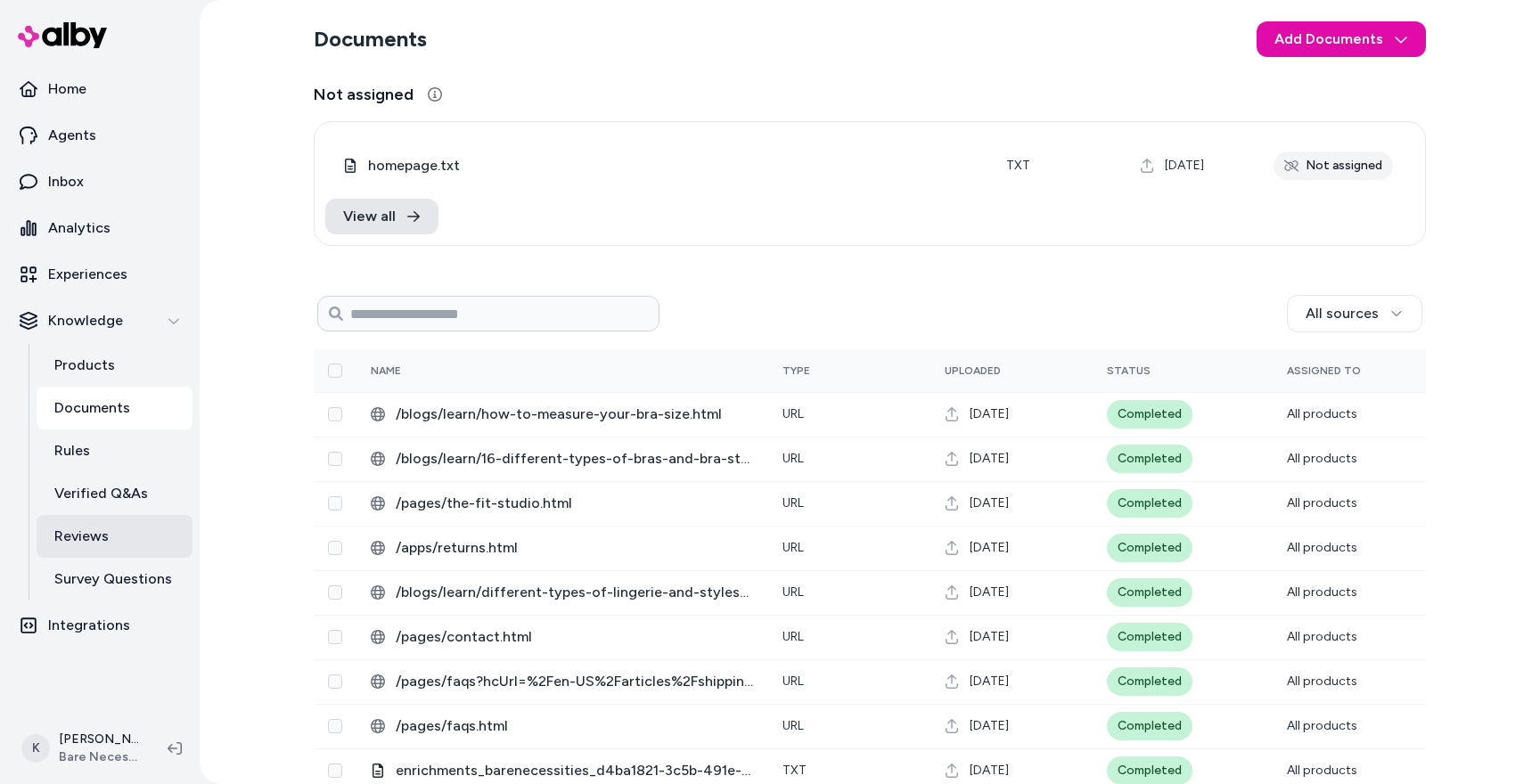
click at [126, 534] on link "Reviews" at bounding box center [115, 536] width 156 height 43
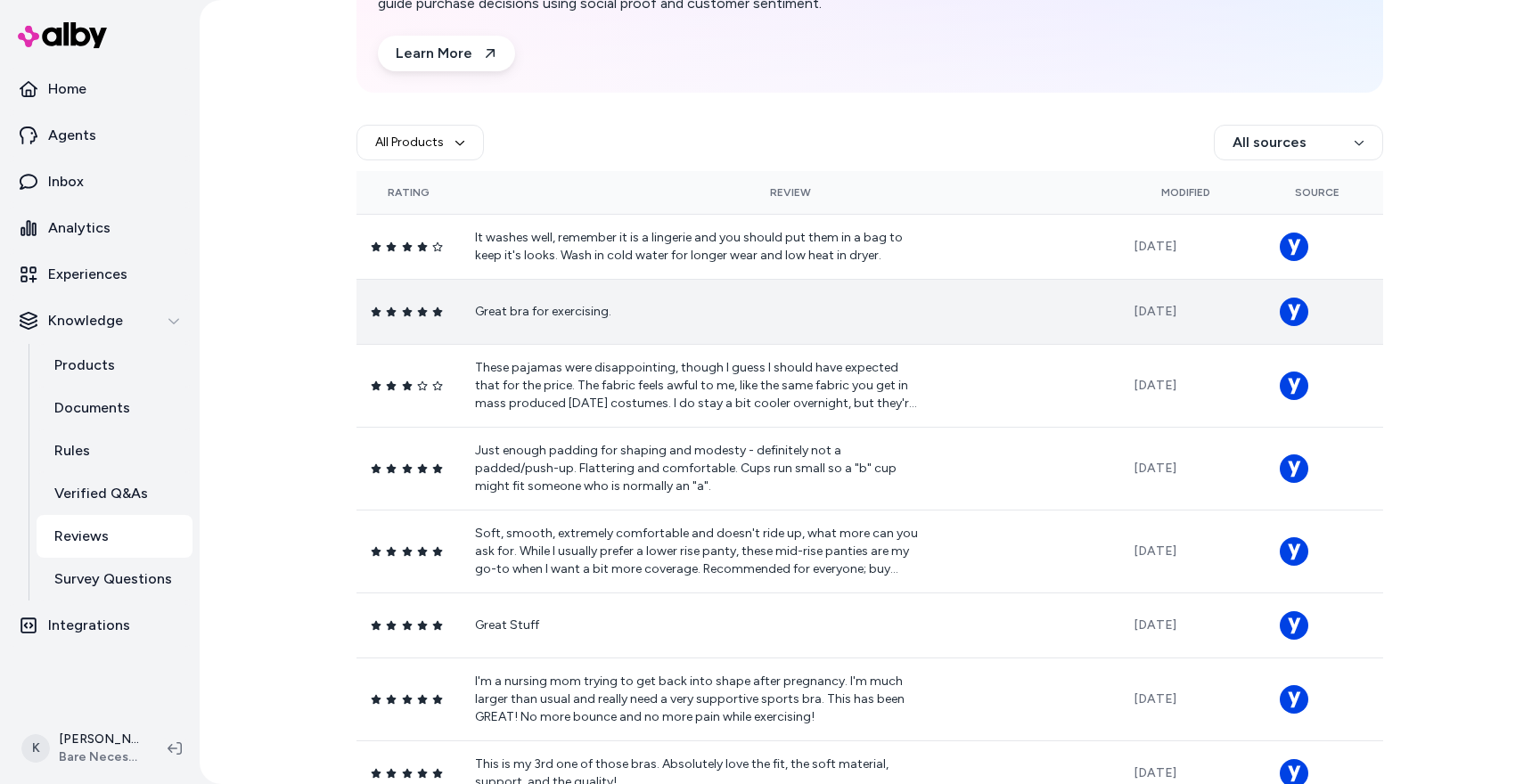
scroll to position [159, 0]
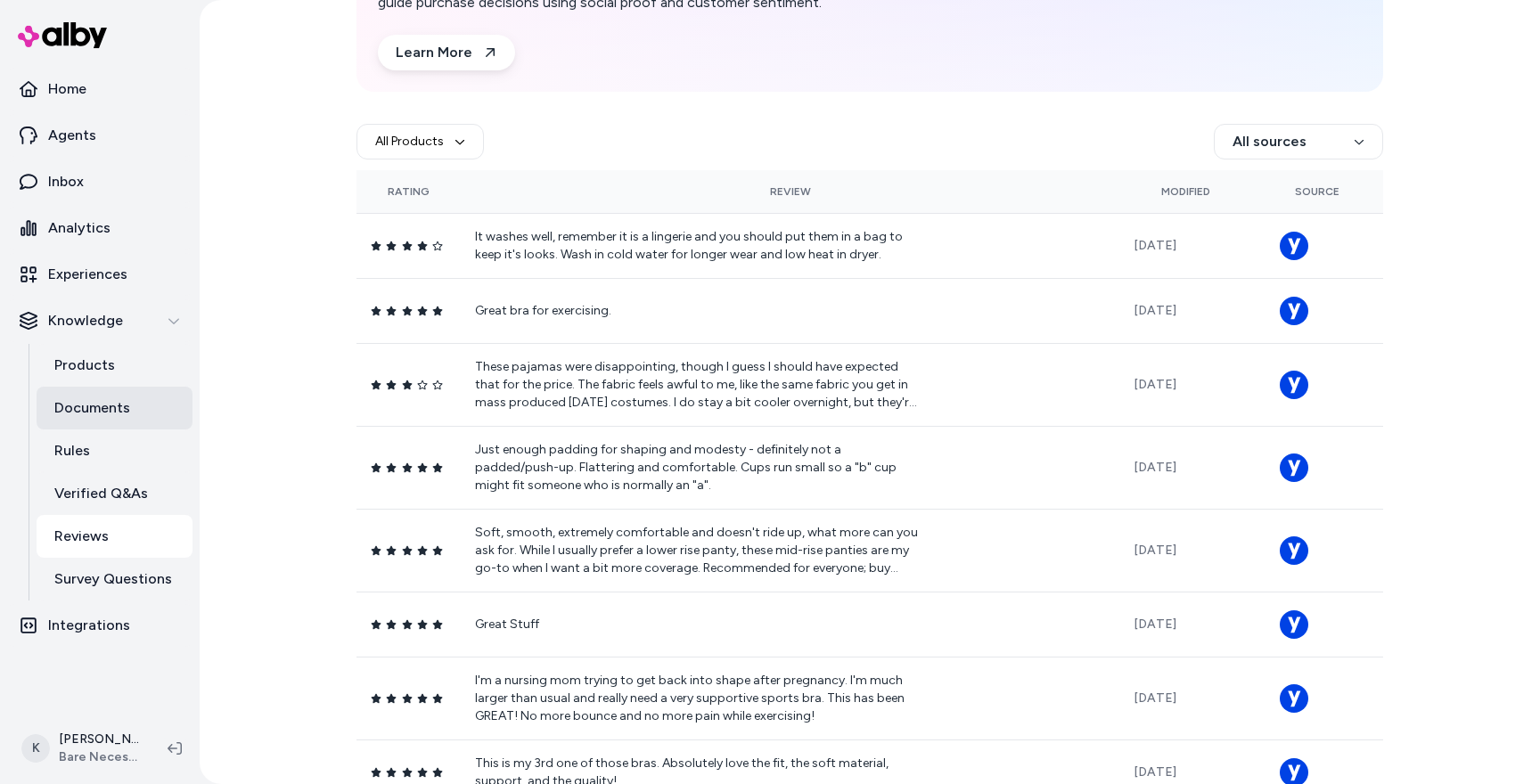
click at [101, 410] on p "Documents" at bounding box center [92, 408] width 75 height 22
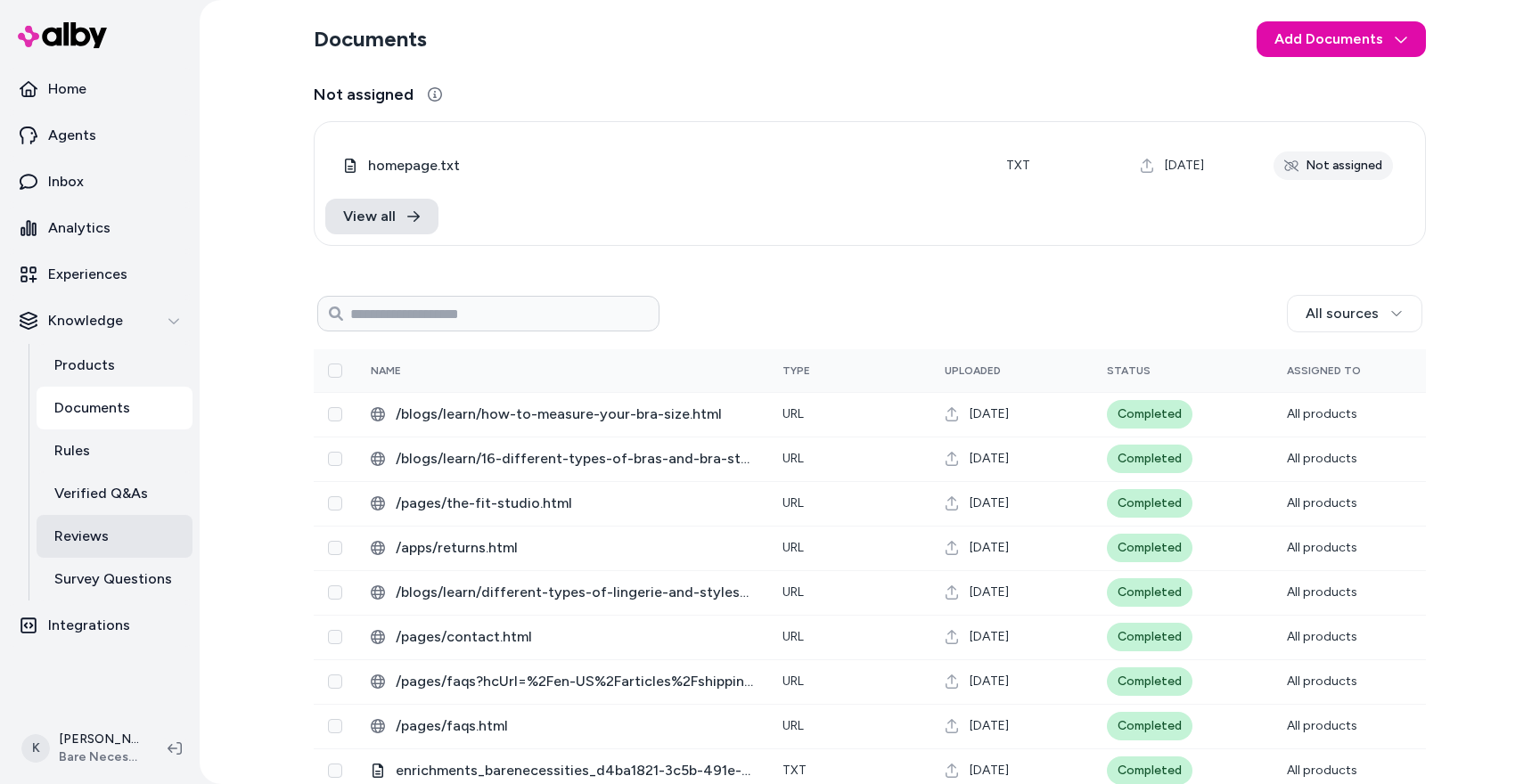
click at [106, 544] on p "Reviews" at bounding box center [82, 536] width 55 height 22
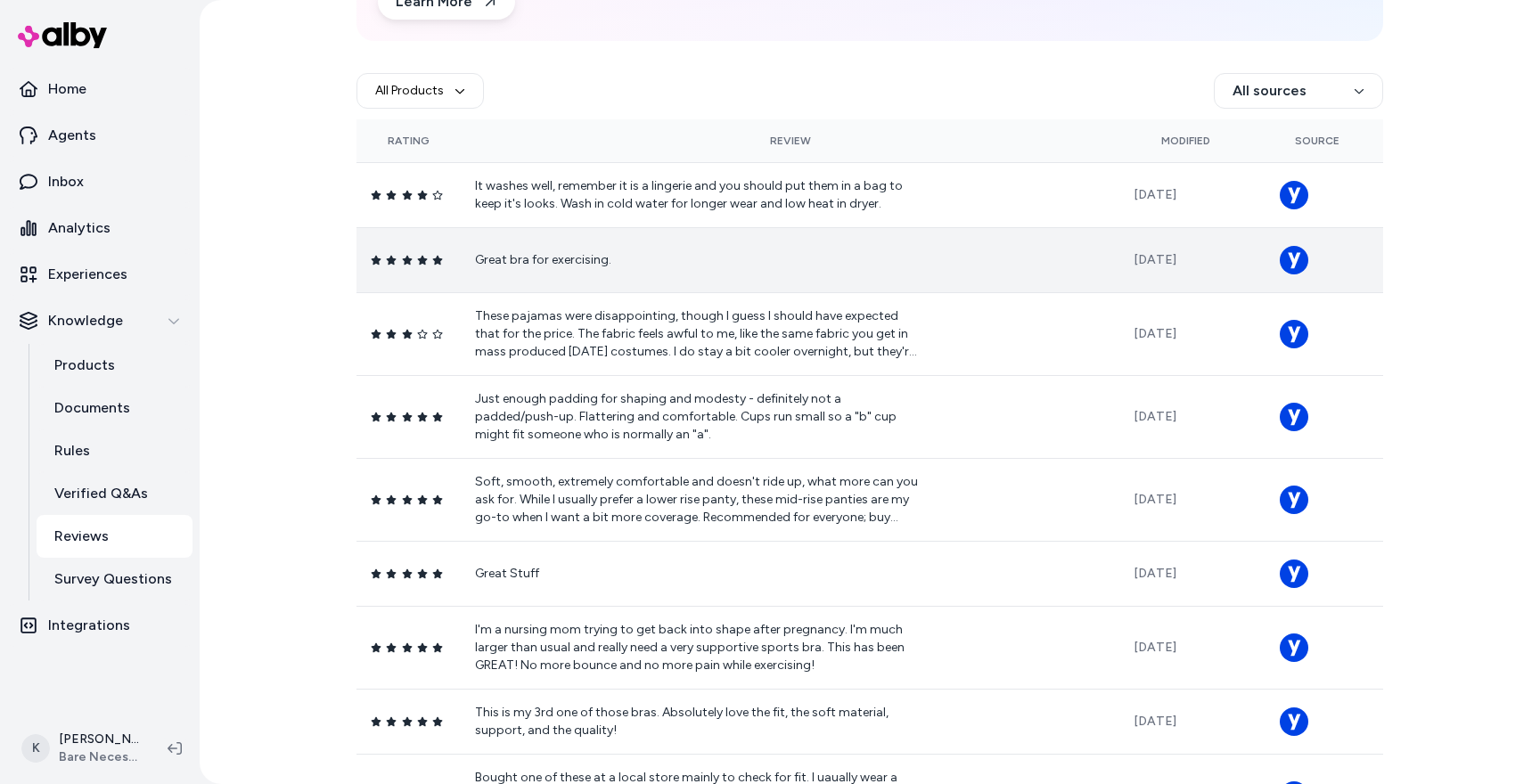
scroll to position [211, 0]
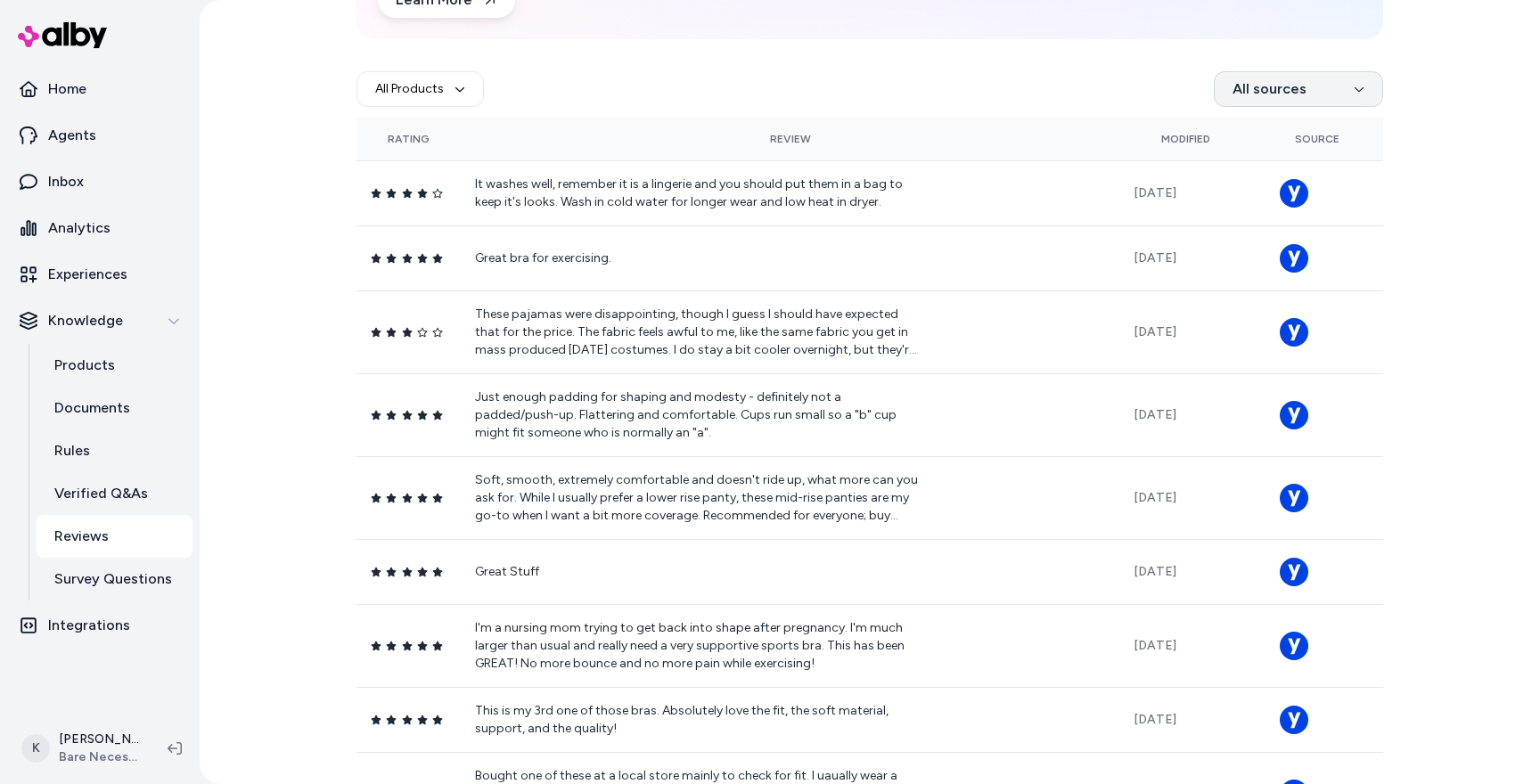
click at [1348, 93] on html "Home Agents Inbox Analytics Experiences Knowledge Products Documents Rules Veri…" at bounding box center [770, 392] width 1540 height 784
click at [1409, 204] on html "Home Agents Inbox Analytics Experiences Knowledge Products Documents Rules Veri…" at bounding box center [770, 392] width 1540 height 784
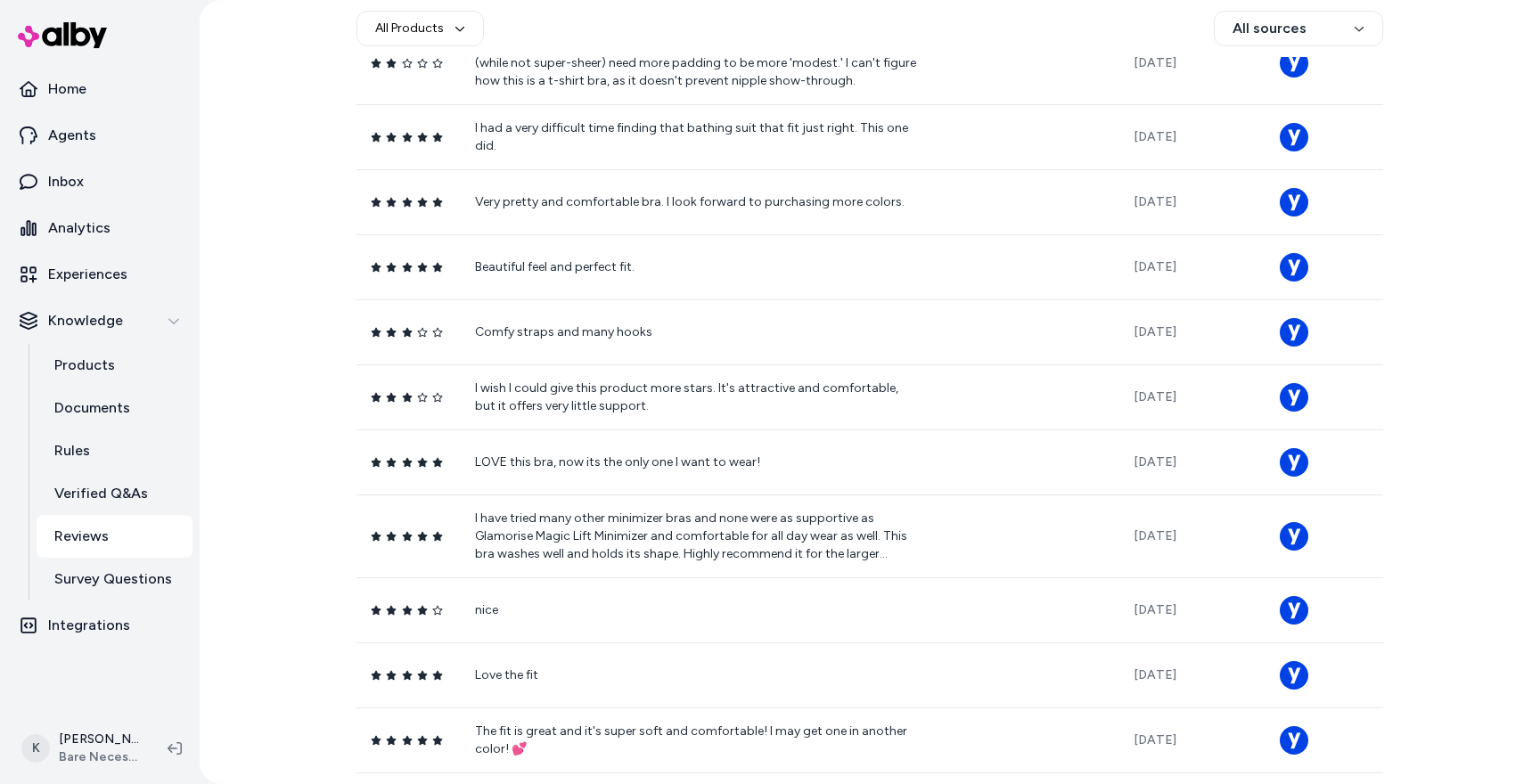
scroll to position [1028, 0]
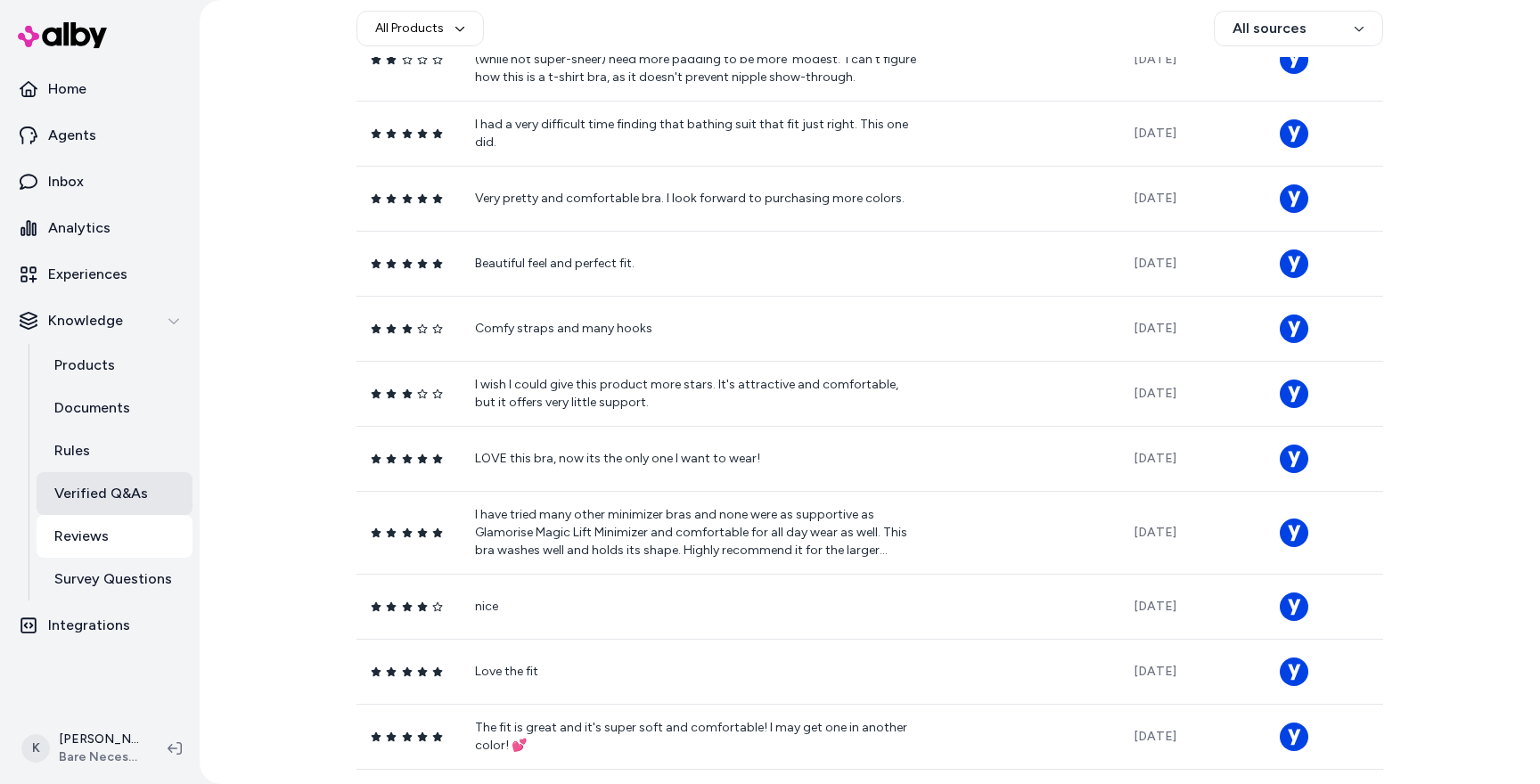
click at [155, 494] on link "Verified Q&As" at bounding box center [115, 493] width 156 height 43
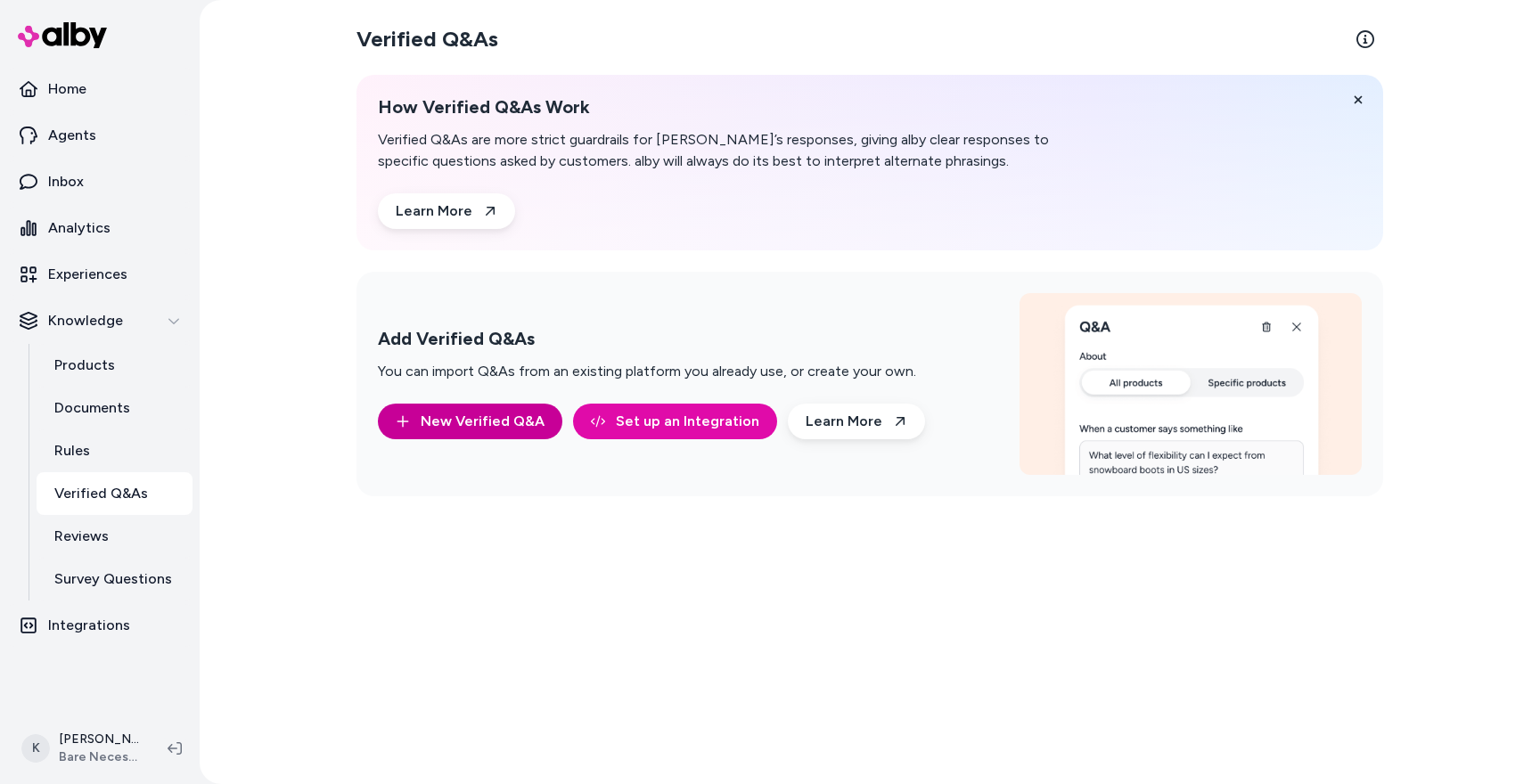
click at [516, 433] on button "New Verified Q&A" at bounding box center [470, 422] width 185 height 36
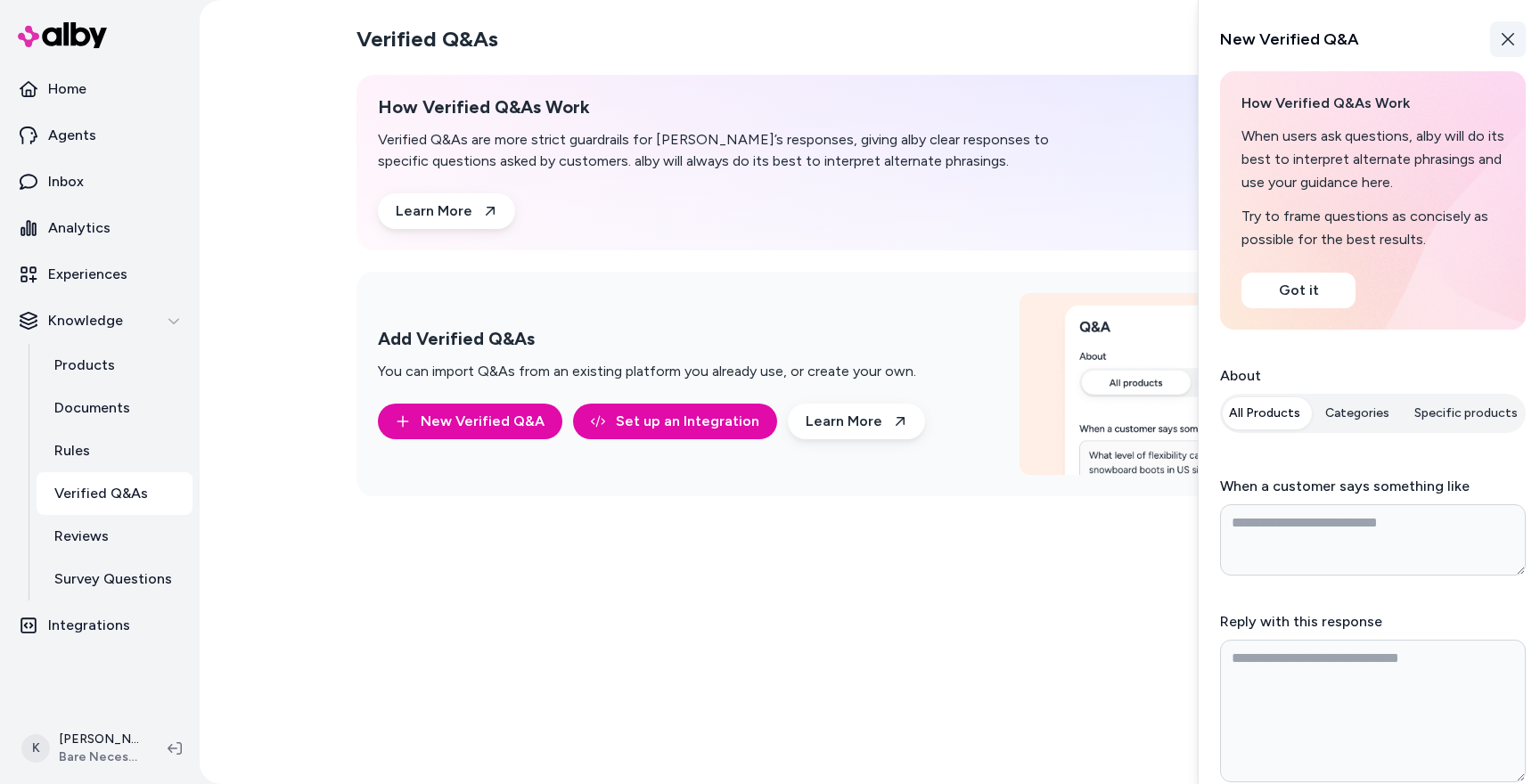
click at [1509, 49] on button "Close" at bounding box center [1508, 39] width 36 height 36
type textarea "*"
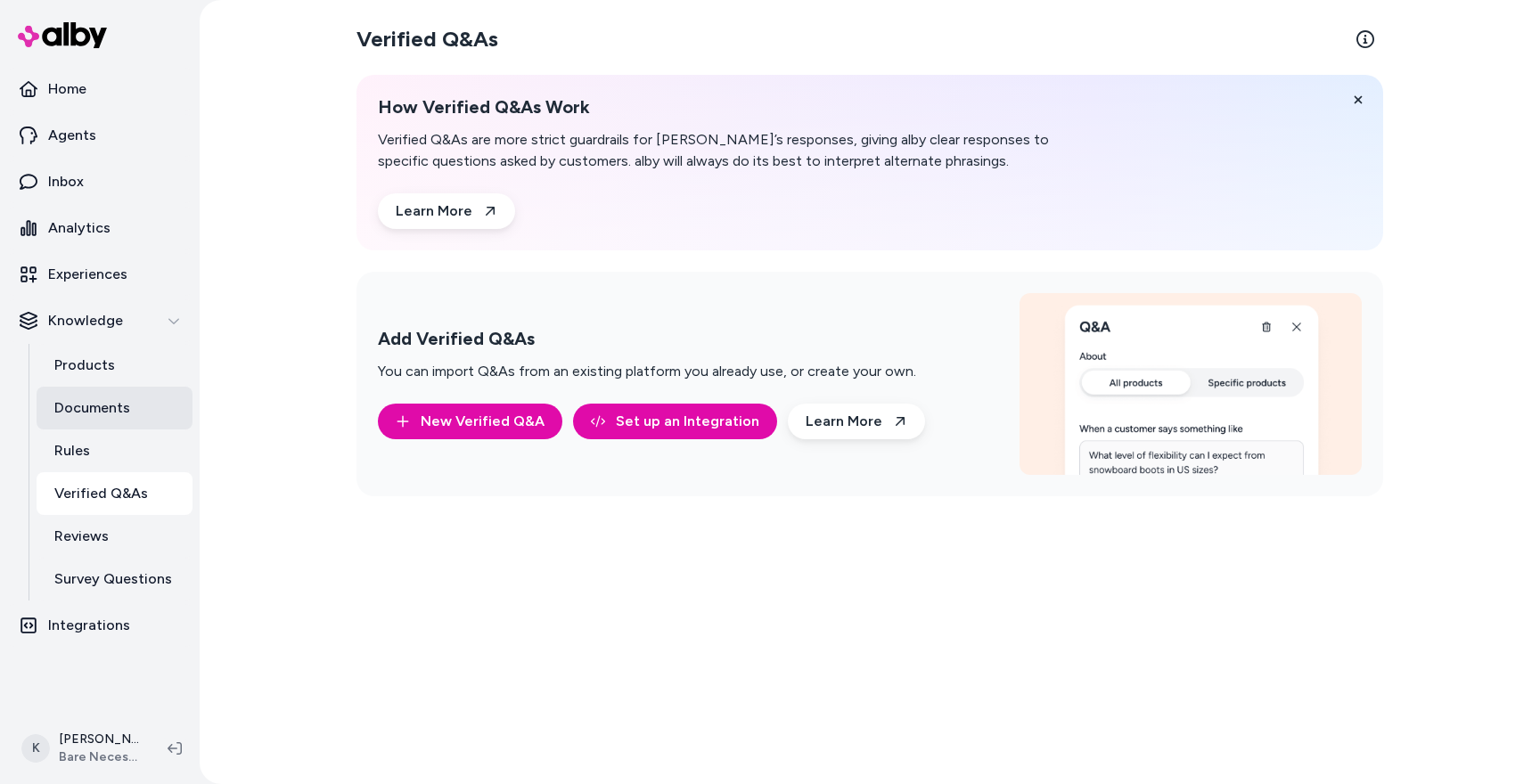
click at [84, 407] on p "Documents" at bounding box center [92, 408] width 75 height 22
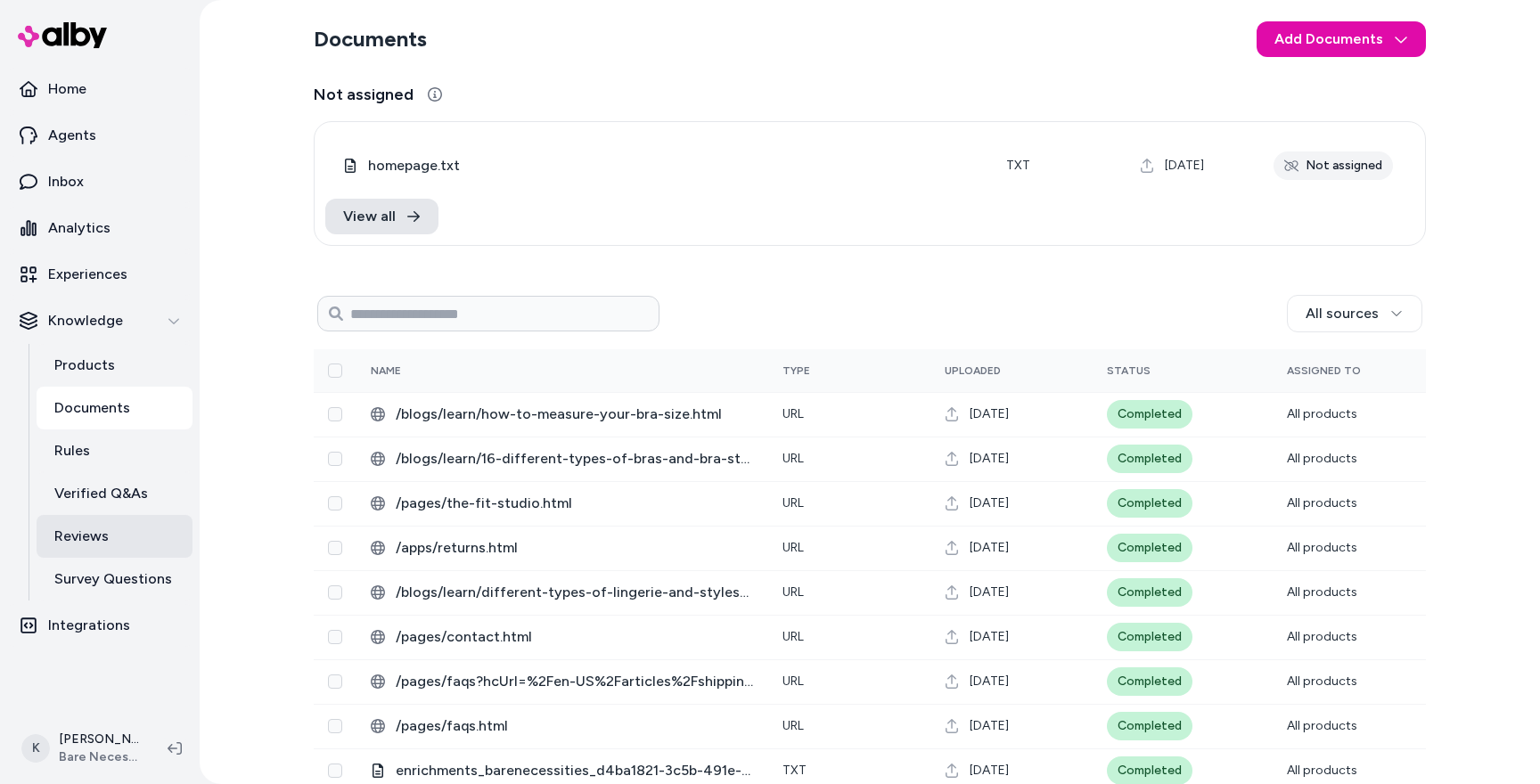
click at [125, 538] on link "Reviews" at bounding box center [115, 536] width 156 height 43
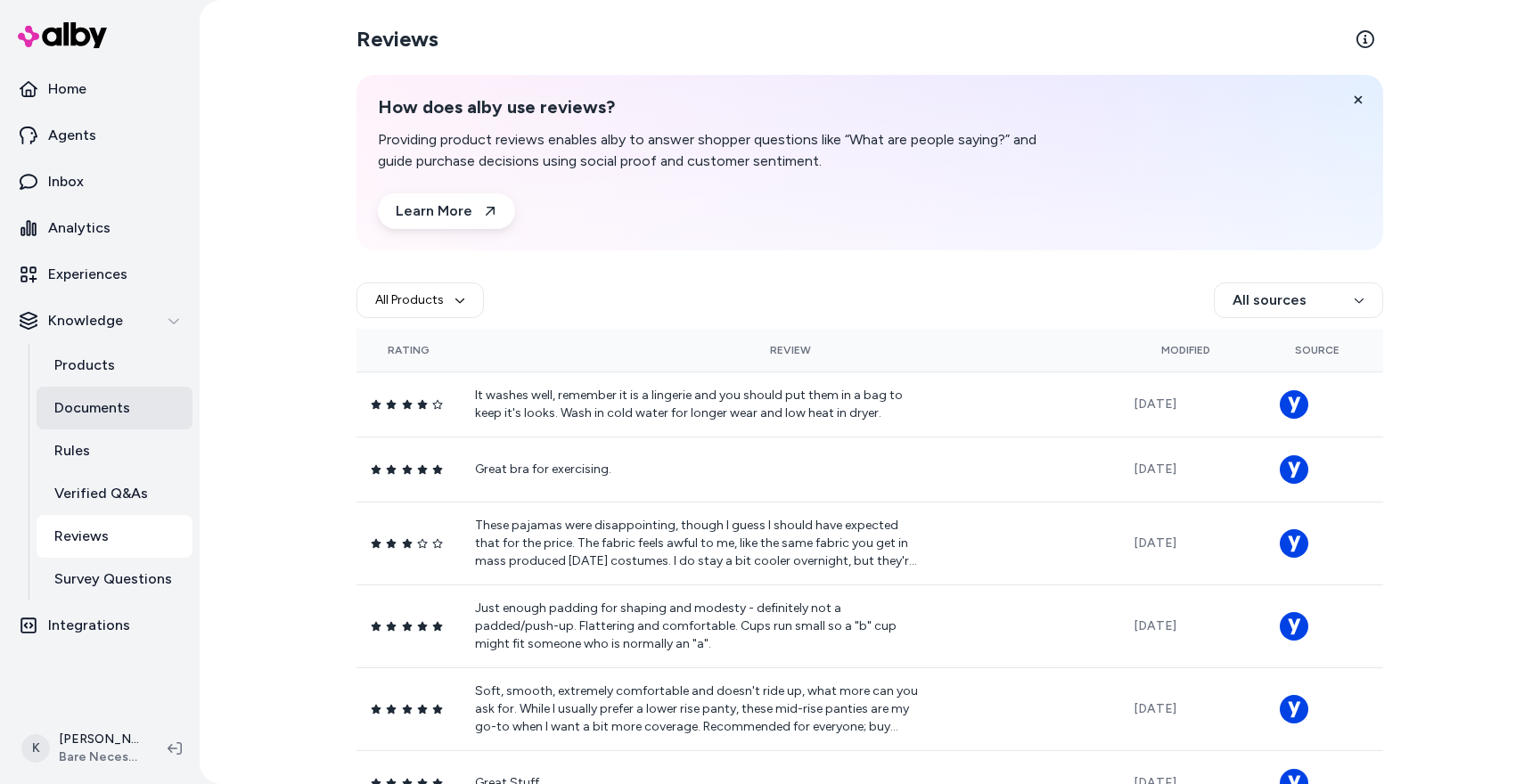
click at [116, 424] on link "Documents" at bounding box center [115, 408] width 156 height 43
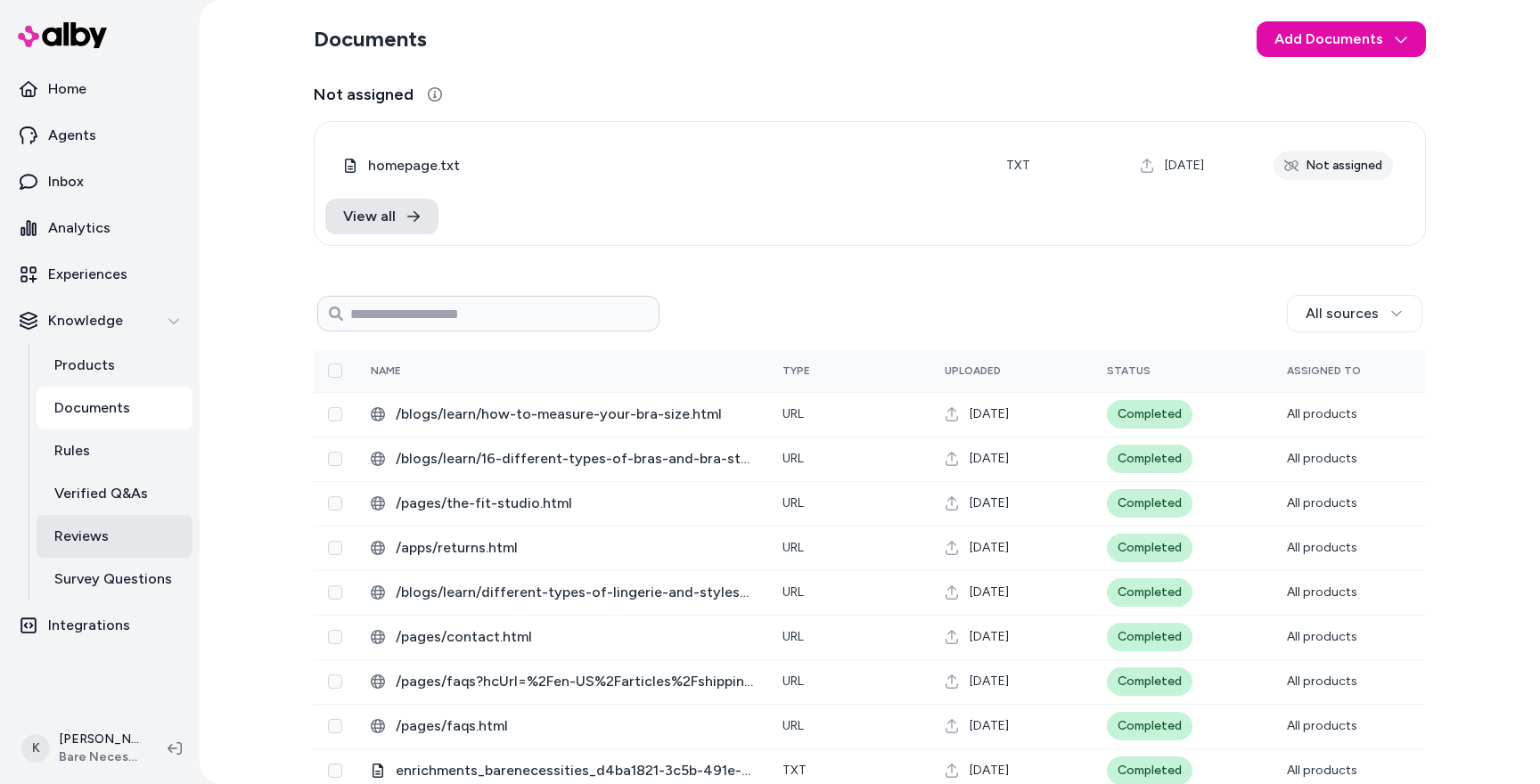
click at [120, 541] on link "Reviews" at bounding box center [115, 536] width 156 height 43
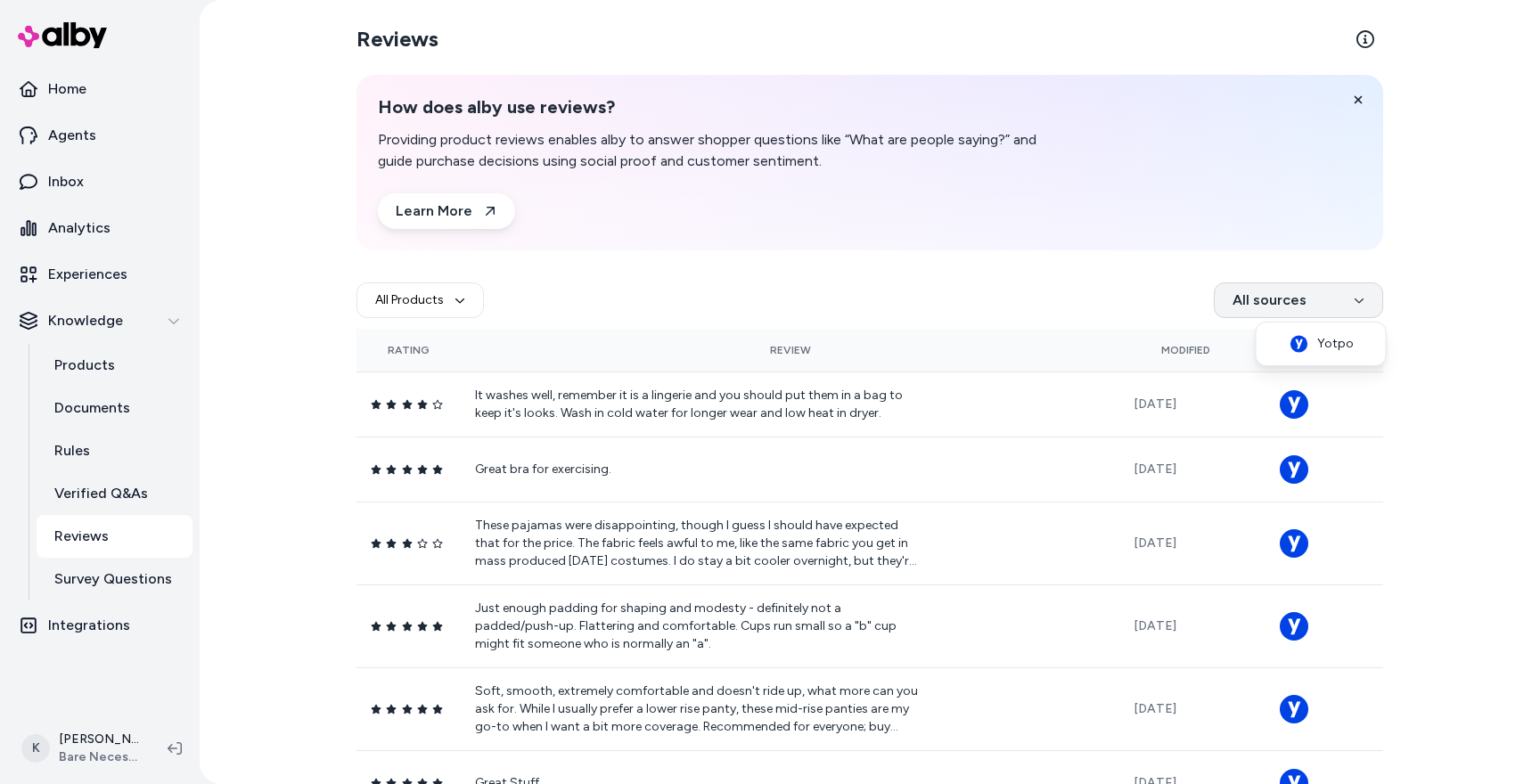
click at [1264, 295] on html "Home Agents Inbox Analytics Experiences Knowledge Products Documents Rules Veri…" at bounding box center [770, 392] width 1540 height 784
click at [109, 404] on html "Home Agents Inbox Analytics Experiences Knowledge Products Documents Rules Veri…" at bounding box center [770, 392] width 1540 height 784
click at [109, 404] on p "Documents" at bounding box center [92, 408] width 75 height 22
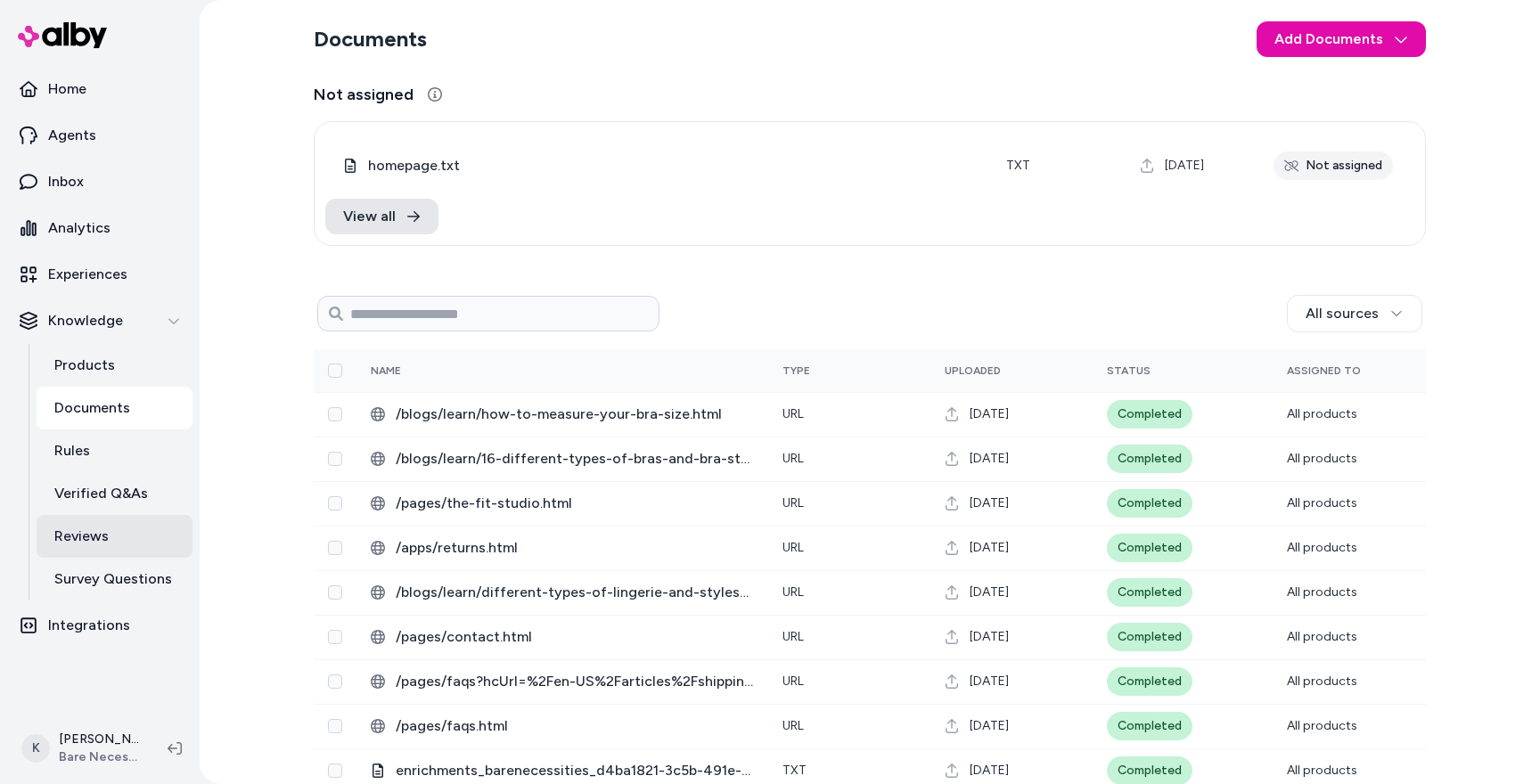
click at [137, 536] on link "Reviews" at bounding box center [115, 536] width 156 height 43
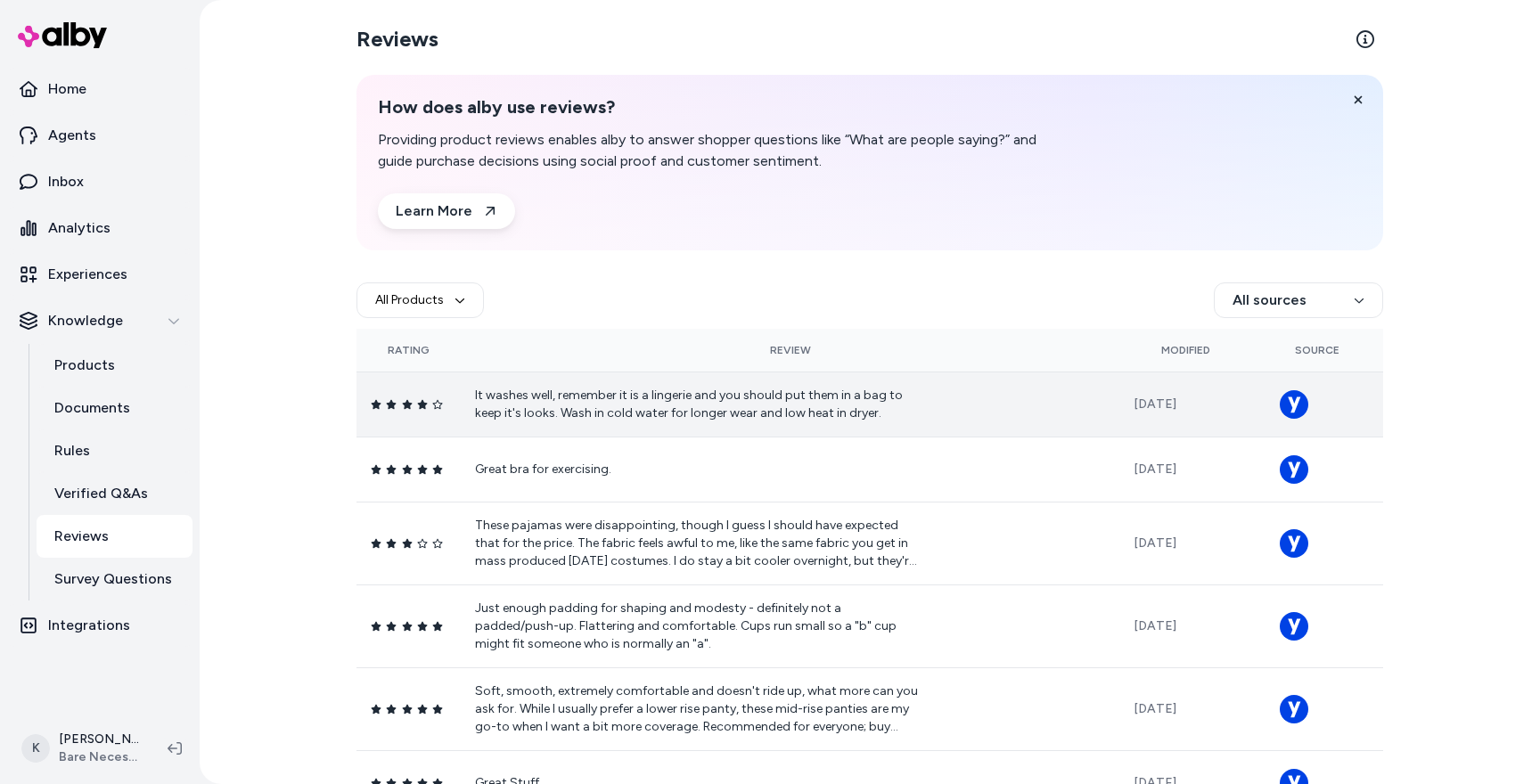
click at [1282, 409] on circle at bounding box center [1294, 405] width 29 height 29
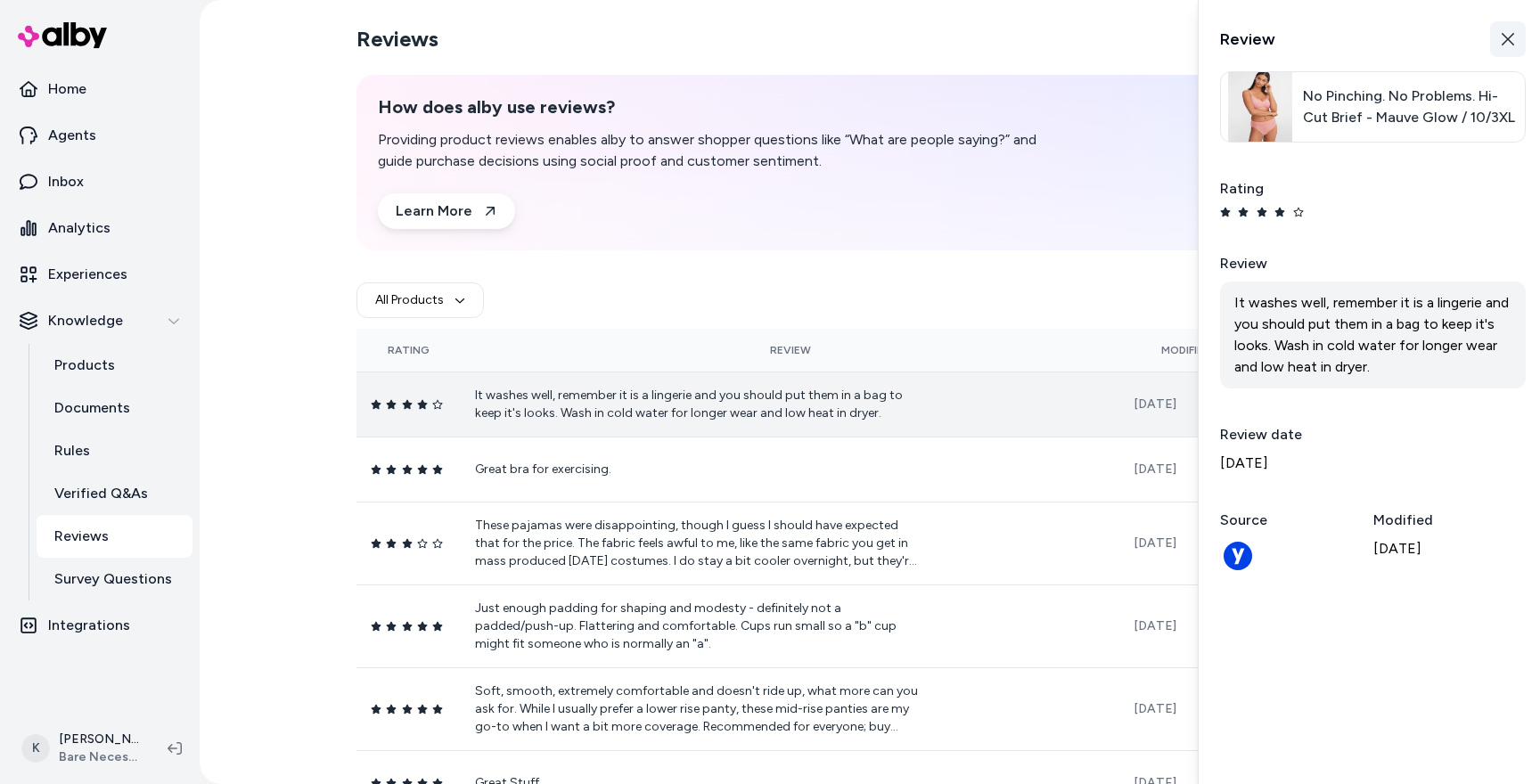
click at [1499, 30] on button "Close" at bounding box center [1508, 39] width 36 height 36
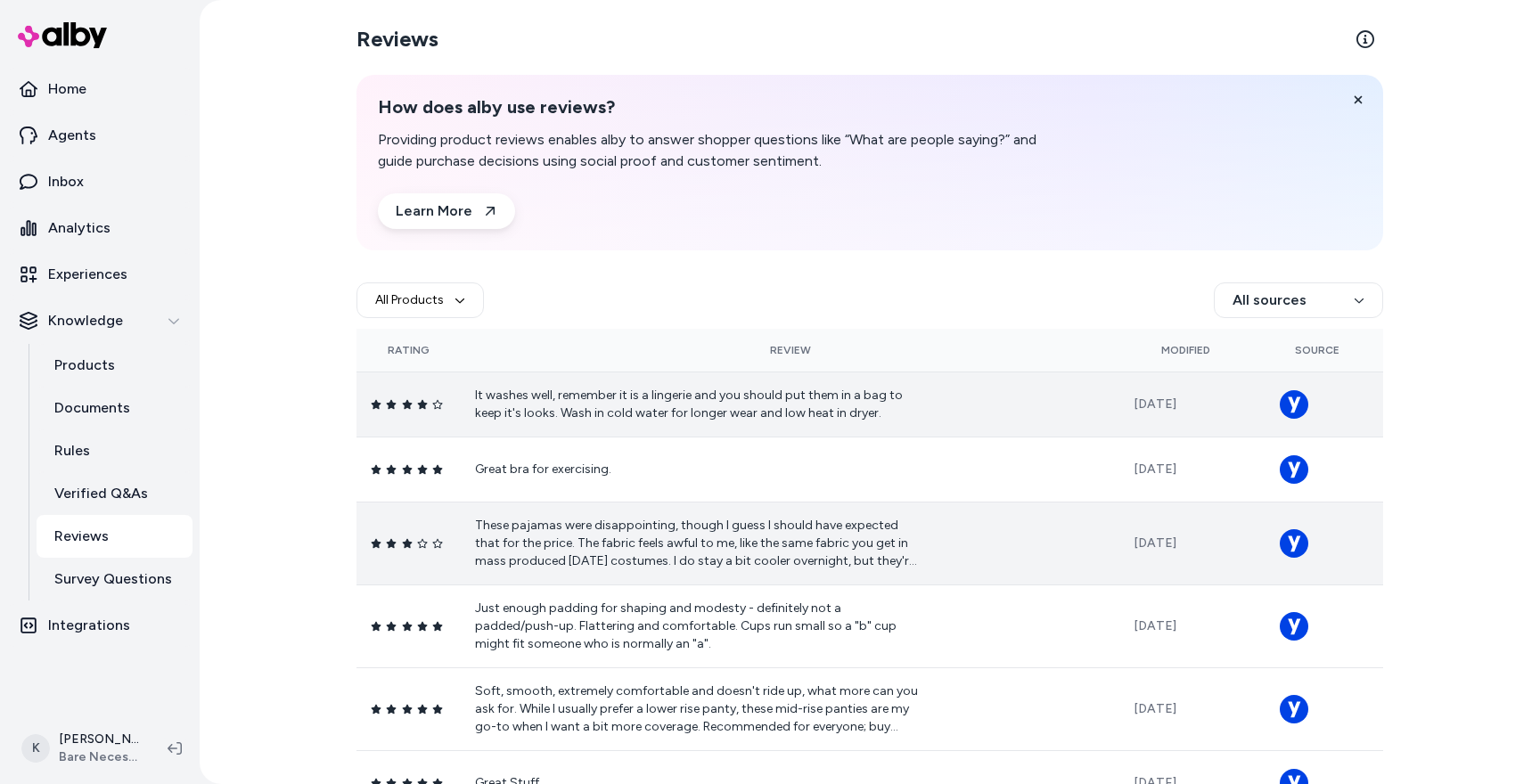
click at [757, 548] on p "These pajamas were disappointing, though I guess I should have expected that fo…" at bounding box center [697, 544] width 445 height 54
click at [95, 412] on p "Documents" at bounding box center [92, 408] width 75 height 22
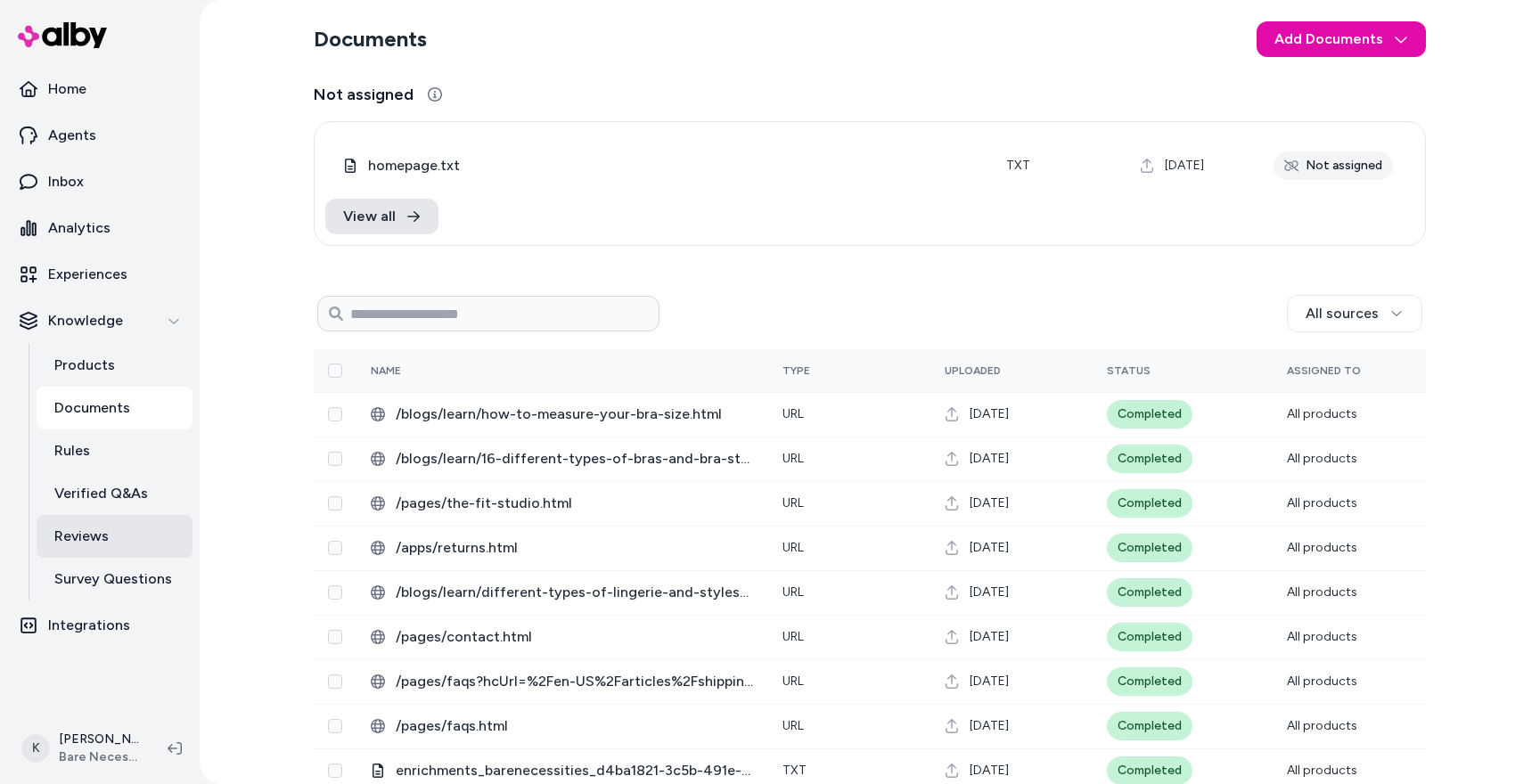
click at [108, 542] on link "Reviews" at bounding box center [115, 536] width 156 height 43
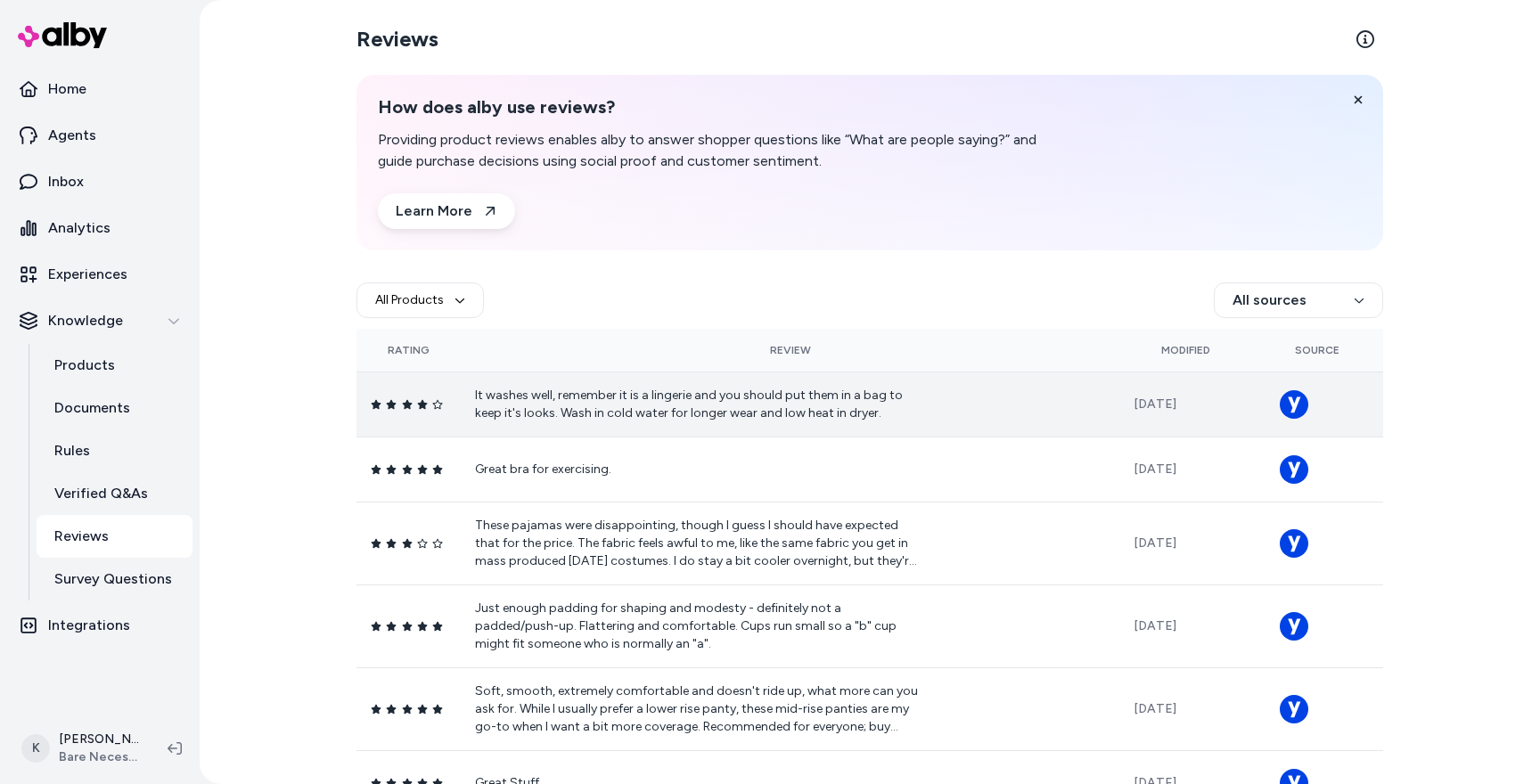
click at [1077, 411] on td "It washes well, remember it is a lingerie and you should put them in a bag to k…" at bounding box center [790, 404] width 659 height 65
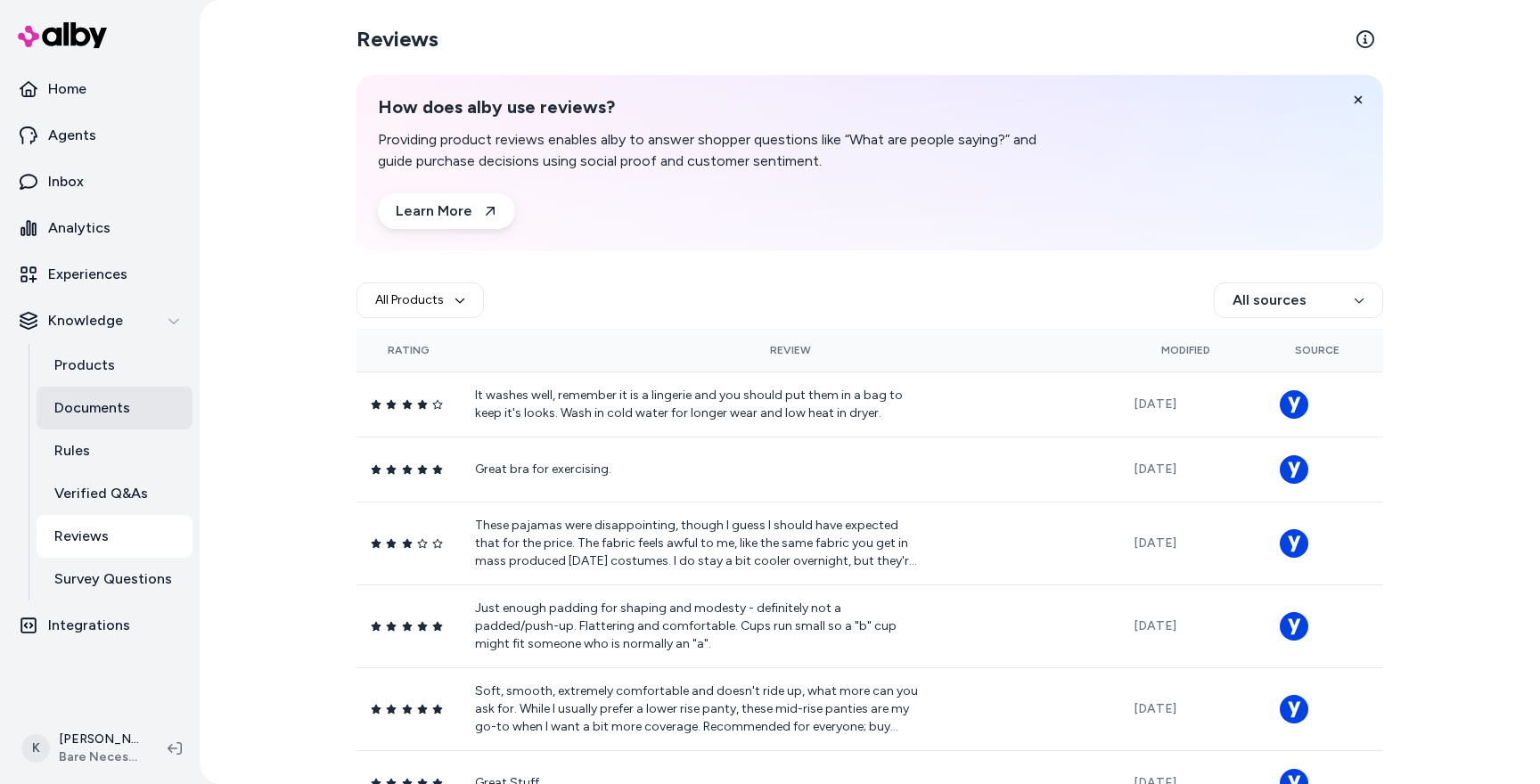
click at [96, 414] on p "Documents" at bounding box center [92, 408] width 75 height 22
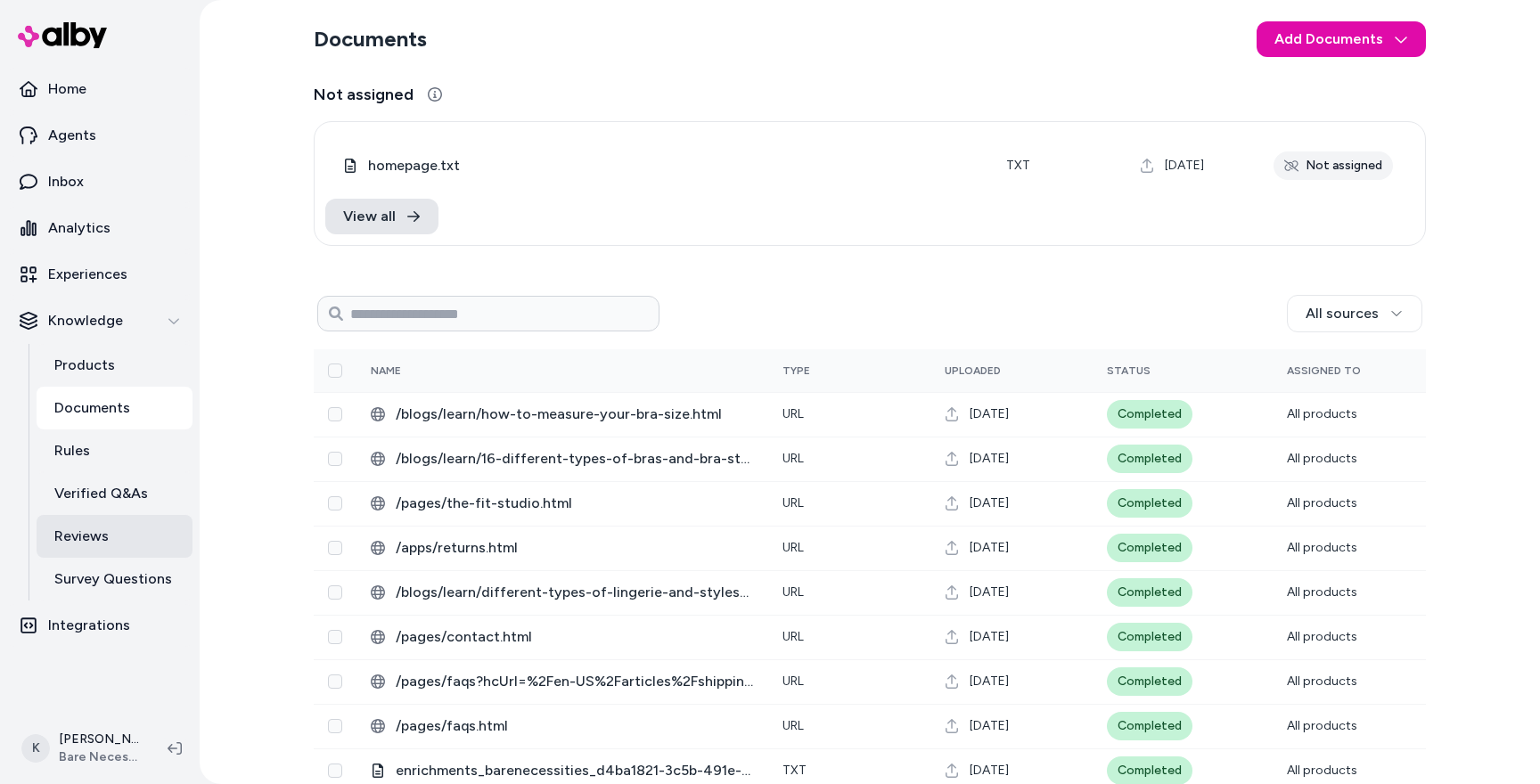
click at [112, 527] on link "Reviews" at bounding box center [115, 536] width 156 height 43
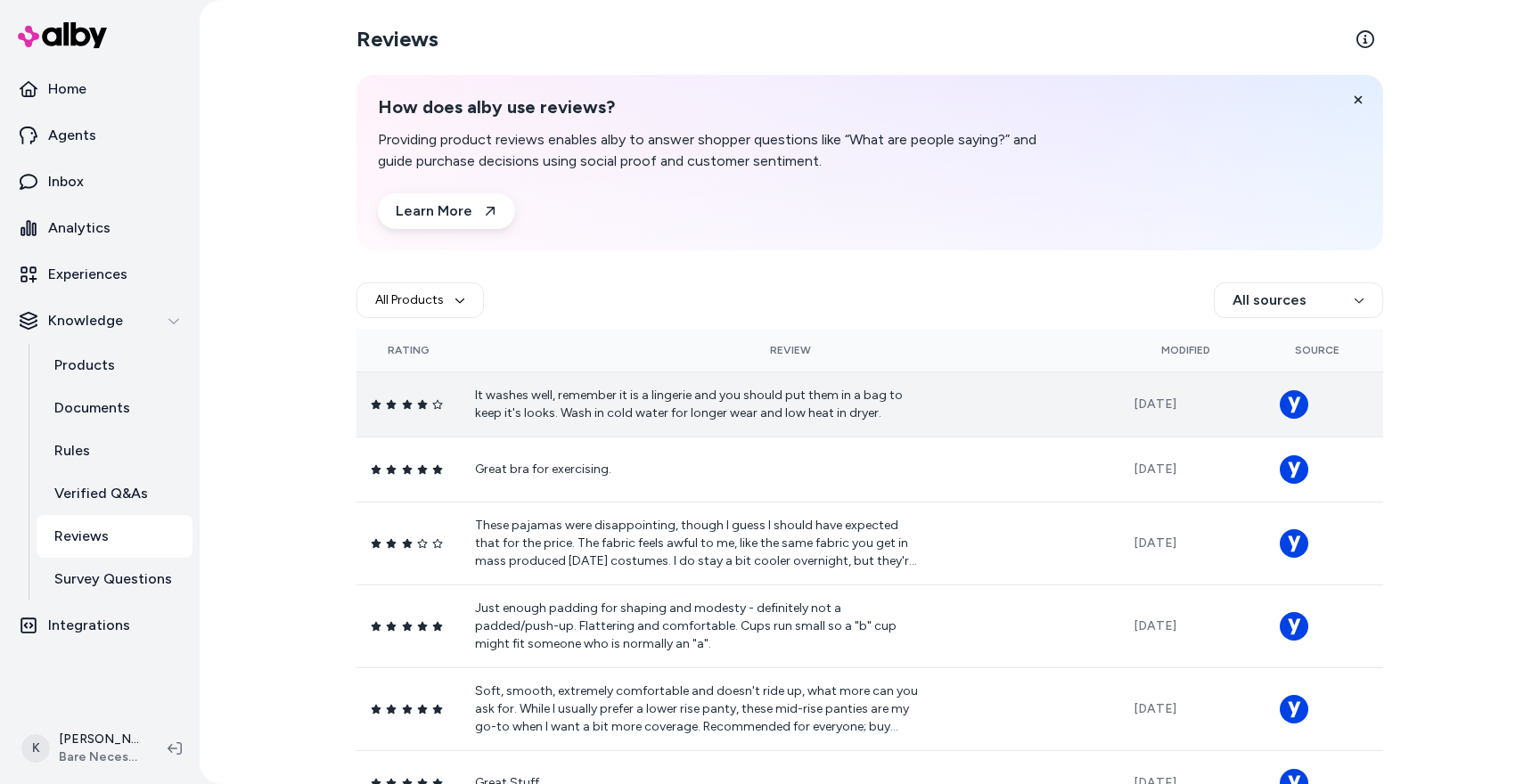
click at [737, 427] on td "It washes well, remember it is a lingerie and you should put them in a bag to k…" at bounding box center [790, 404] width 659 height 65
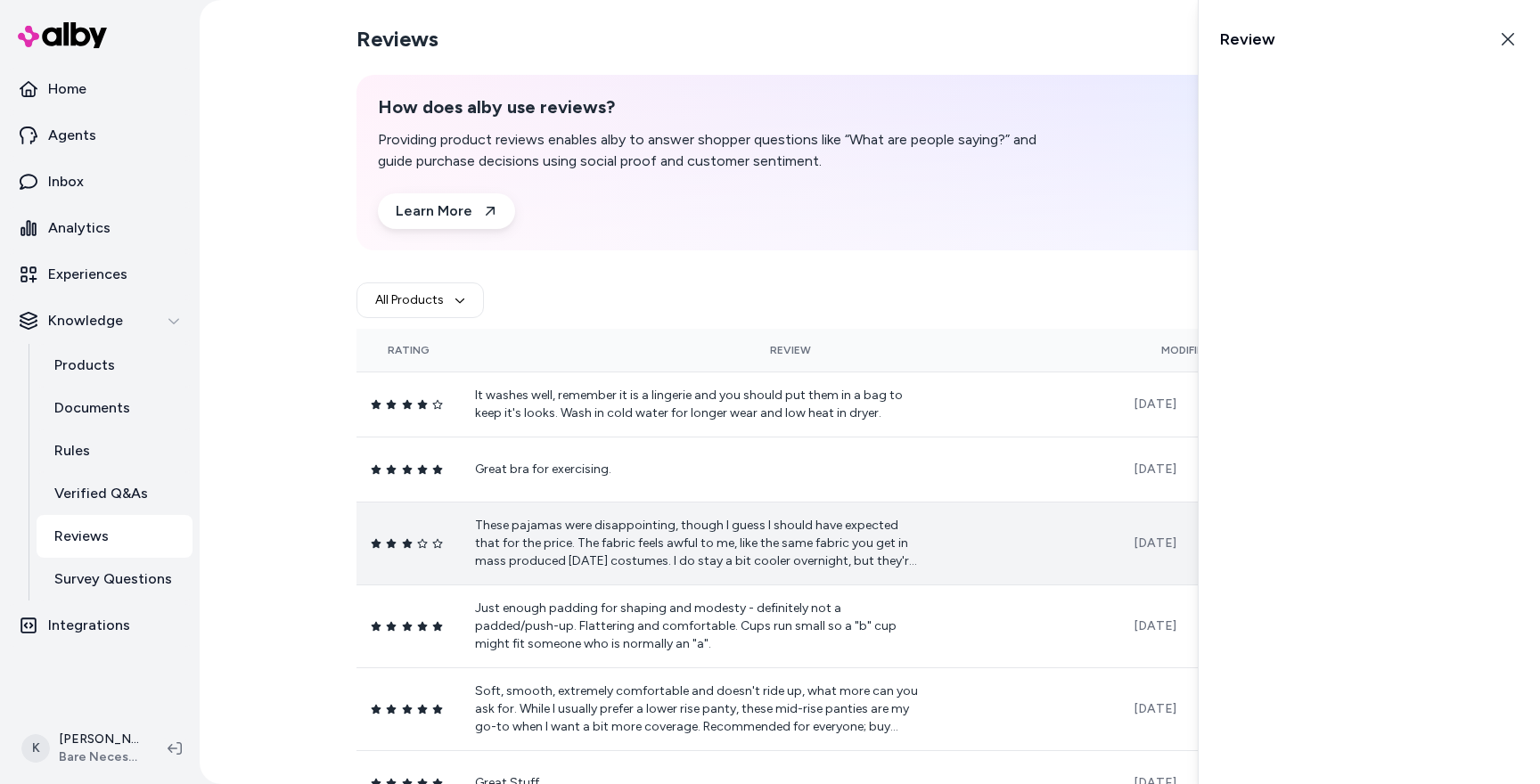
click at [983, 528] on td "These pajamas were disappointing, though I guess I should have expected that fo…" at bounding box center [790, 543] width 659 height 83
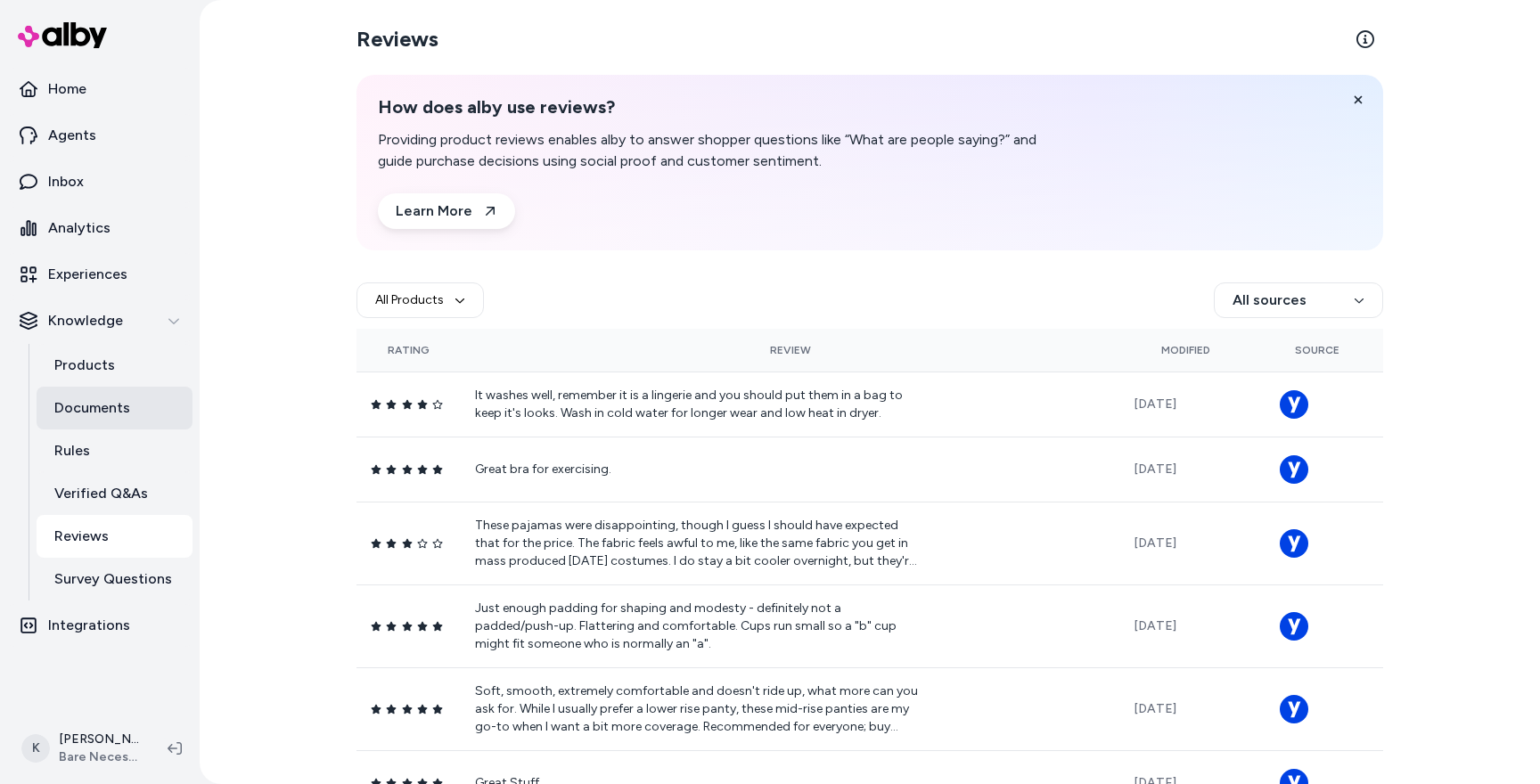
click at [110, 405] on p "Documents" at bounding box center [92, 408] width 75 height 22
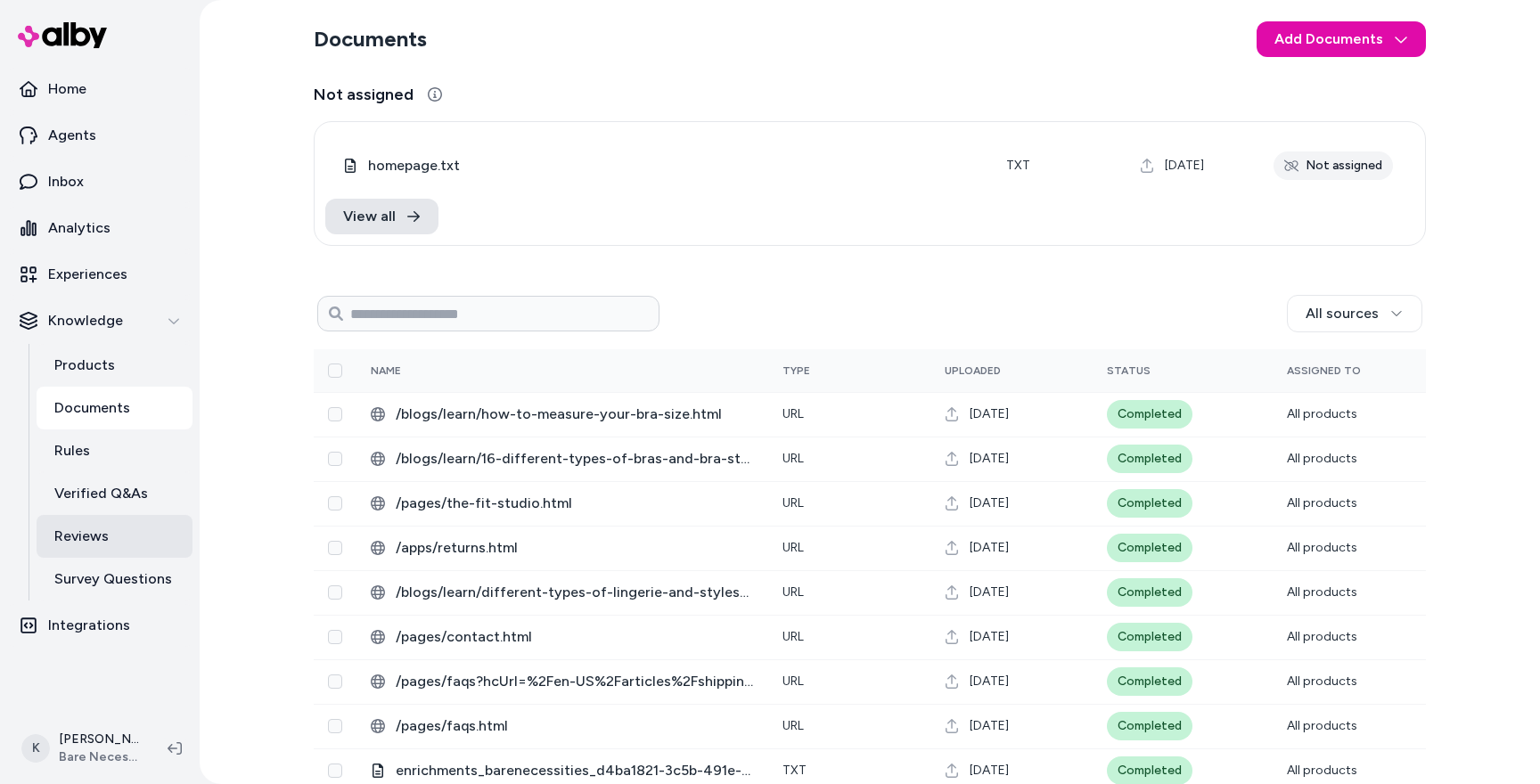
click at [139, 535] on link "Reviews" at bounding box center [115, 536] width 156 height 43
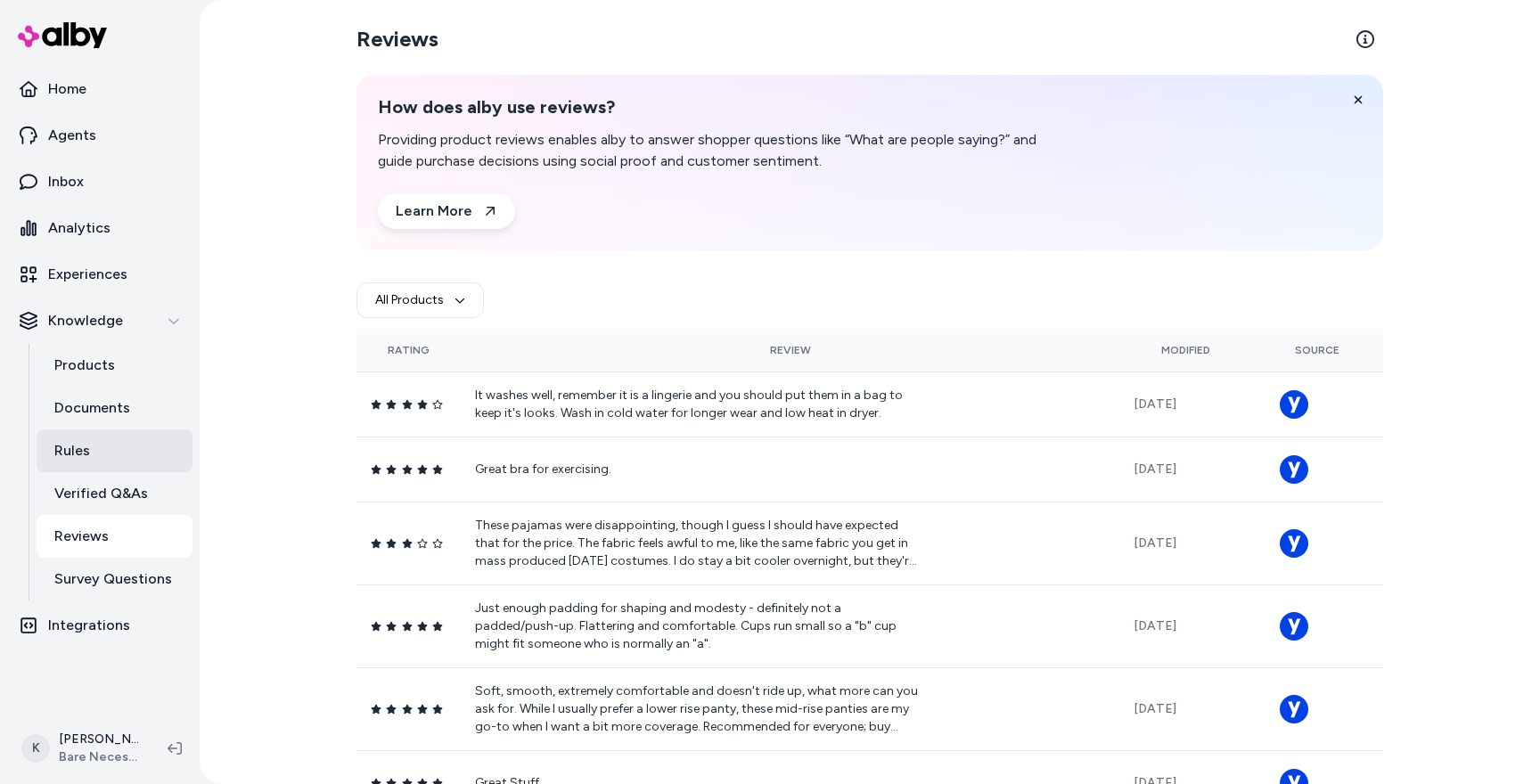
click at [136, 433] on link "Rules" at bounding box center [115, 451] width 156 height 43
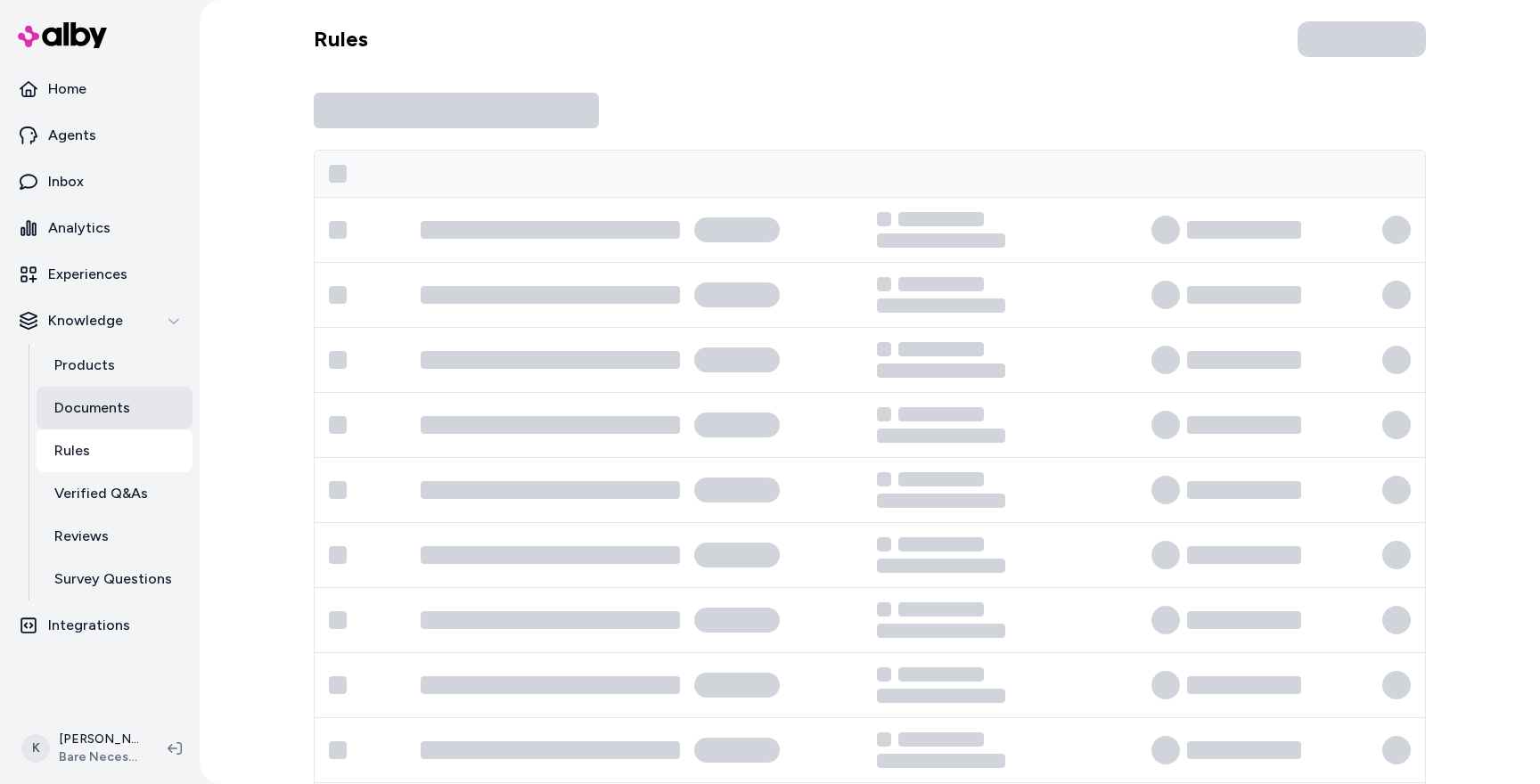
click at [116, 414] on p "Documents" at bounding box center [92, 408] width 75 height 22
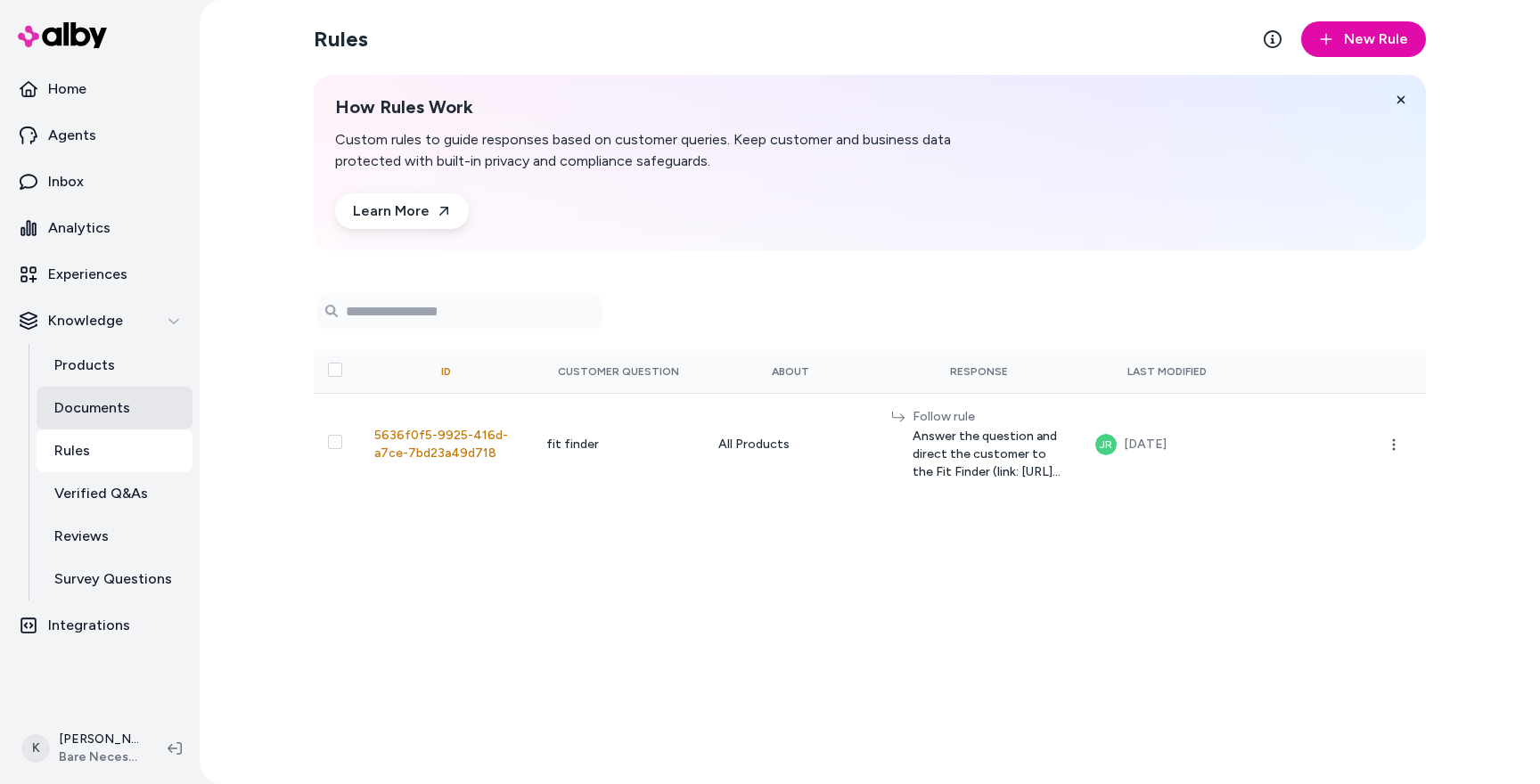
click at [128, 407] on p "Documents" at bounding box center [92, 408] width 75 height 22
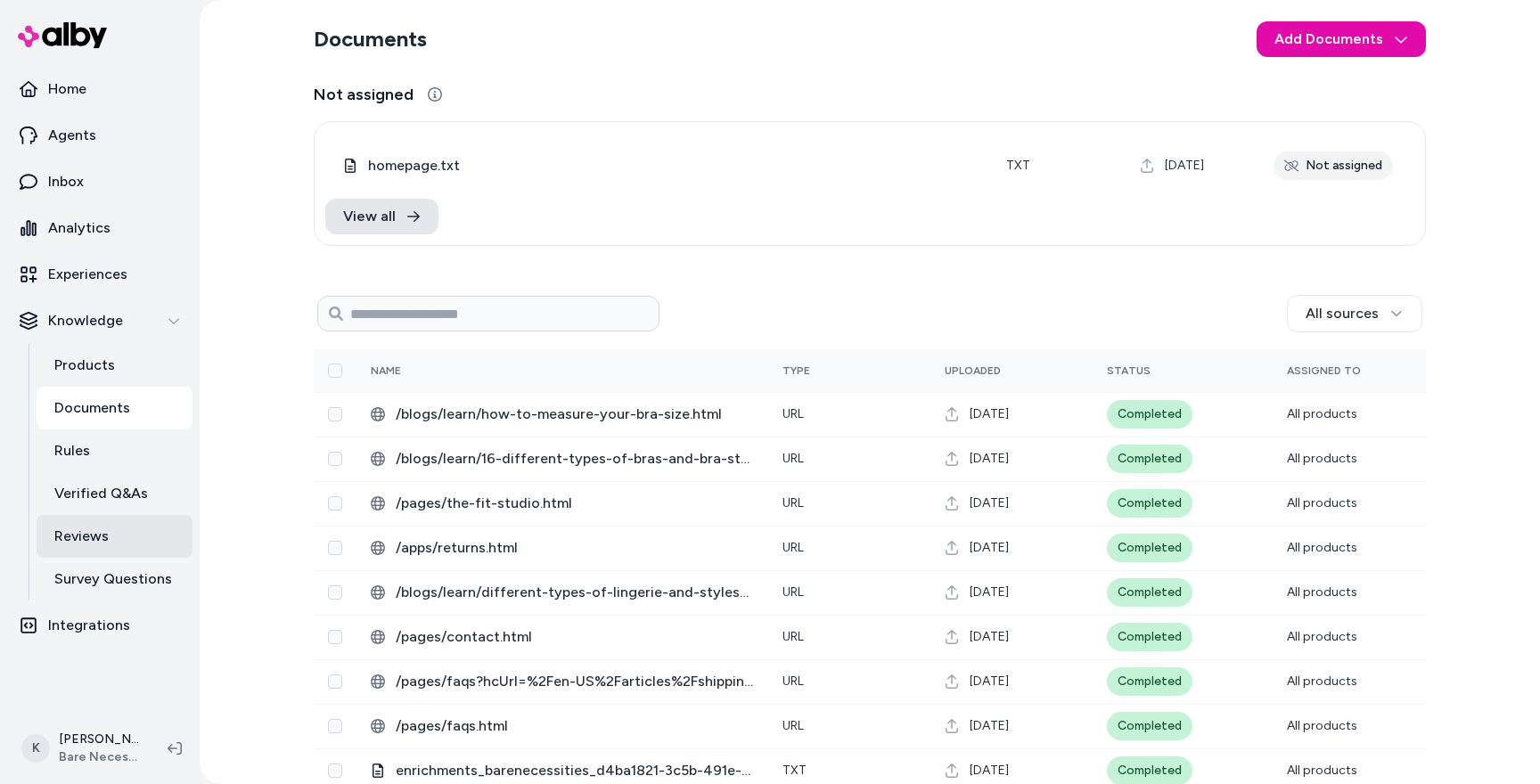
click at [65, 537] on p "Reviews" at bounding box center [82, 536] width 55 height 22
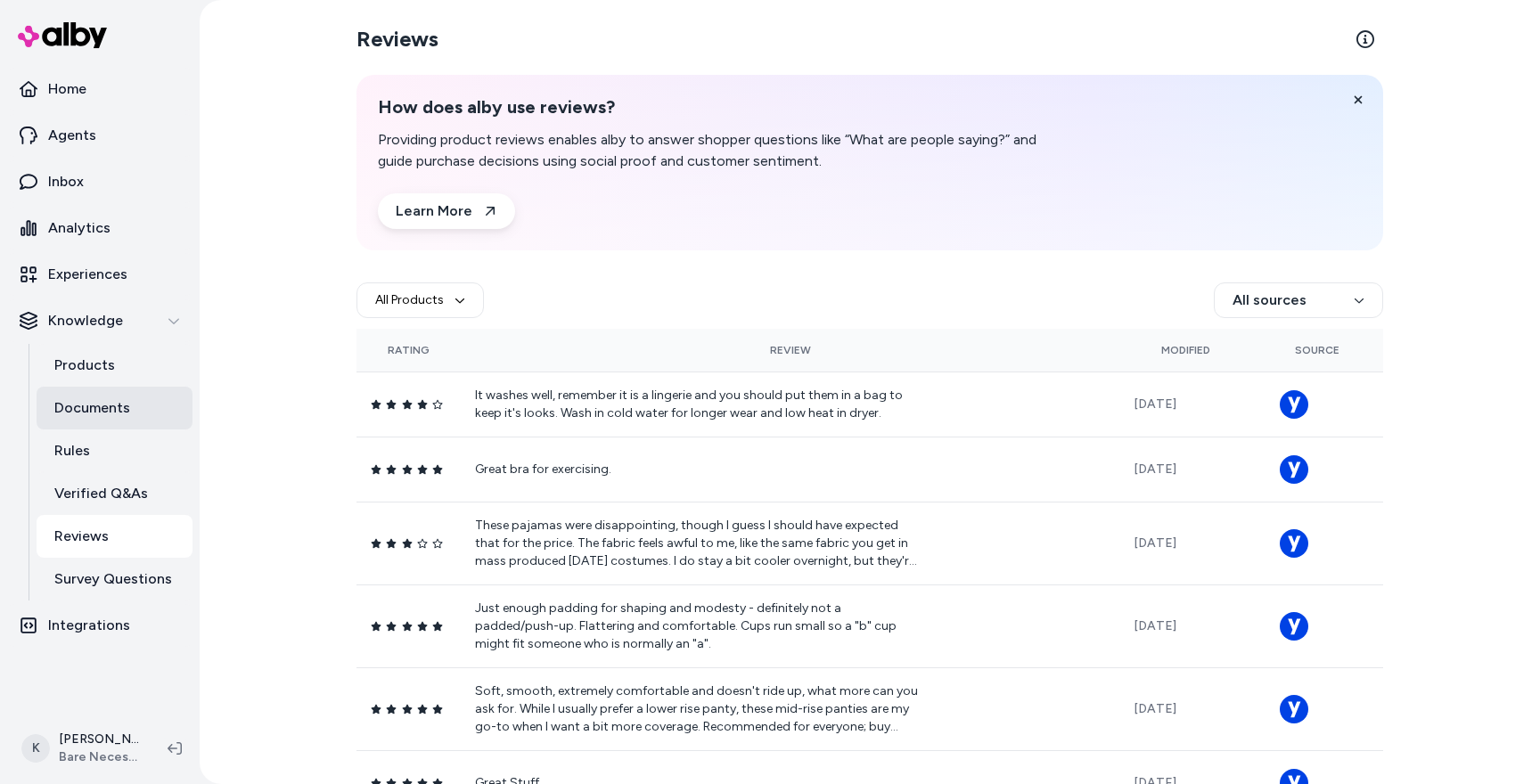
click at [109, 399] on p "Documents" at bounding box center [92, 408] width 75 height 22
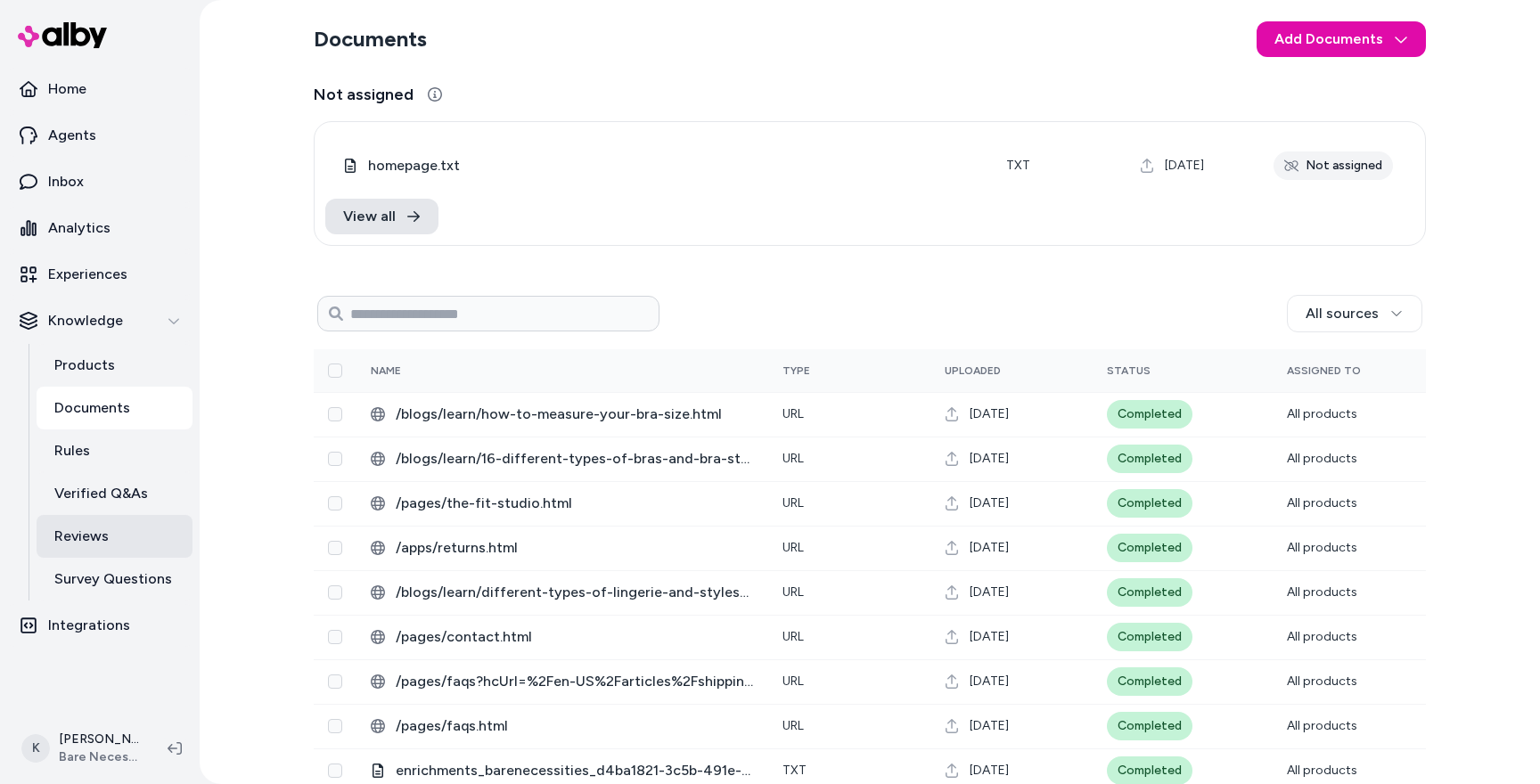
click at [123, 541] on link "Reviews" at bounding box center [115, 536] width 156 height 43
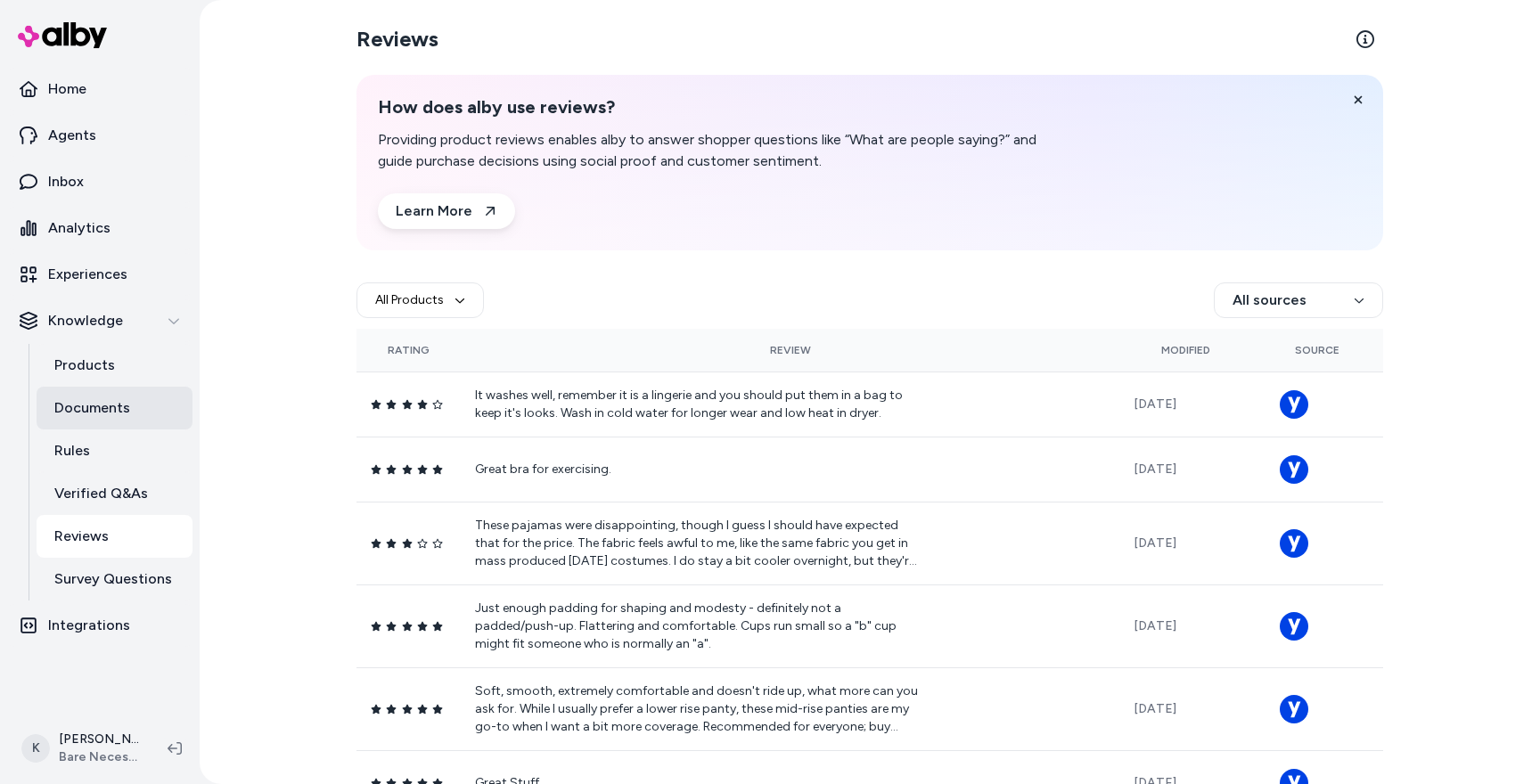
click at [111, 415] on p "Documents" at bounding box center [92, 408] width 75 height 22
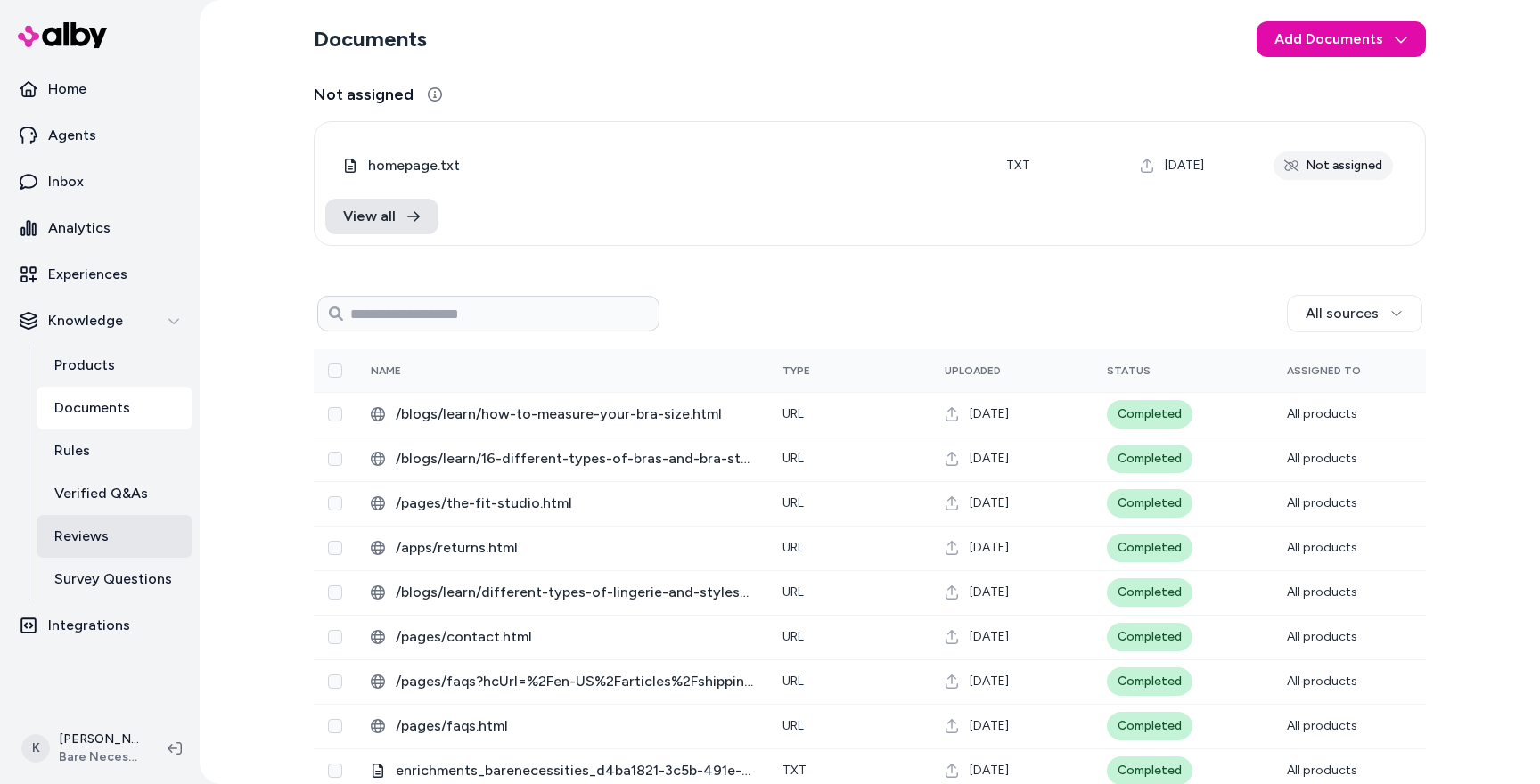
click at [110, 536] on link "Reviews" at bounding box center [115, 536] width 156 height 43
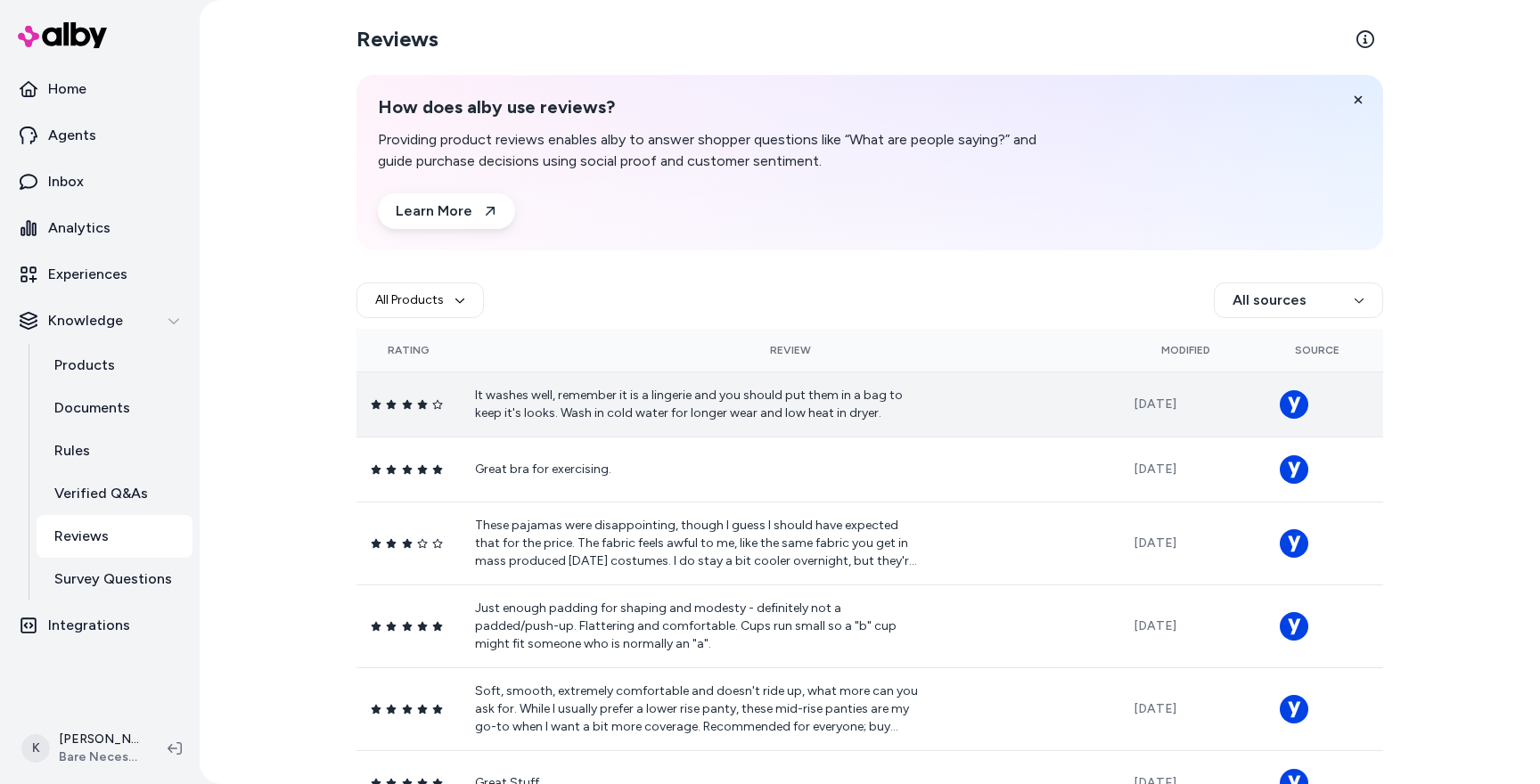
click at [992, 414] on td "It washes well, remember it is a lingerie and you should put them in a bag to k…" at bounding box center [790, 404] width 659 height 65
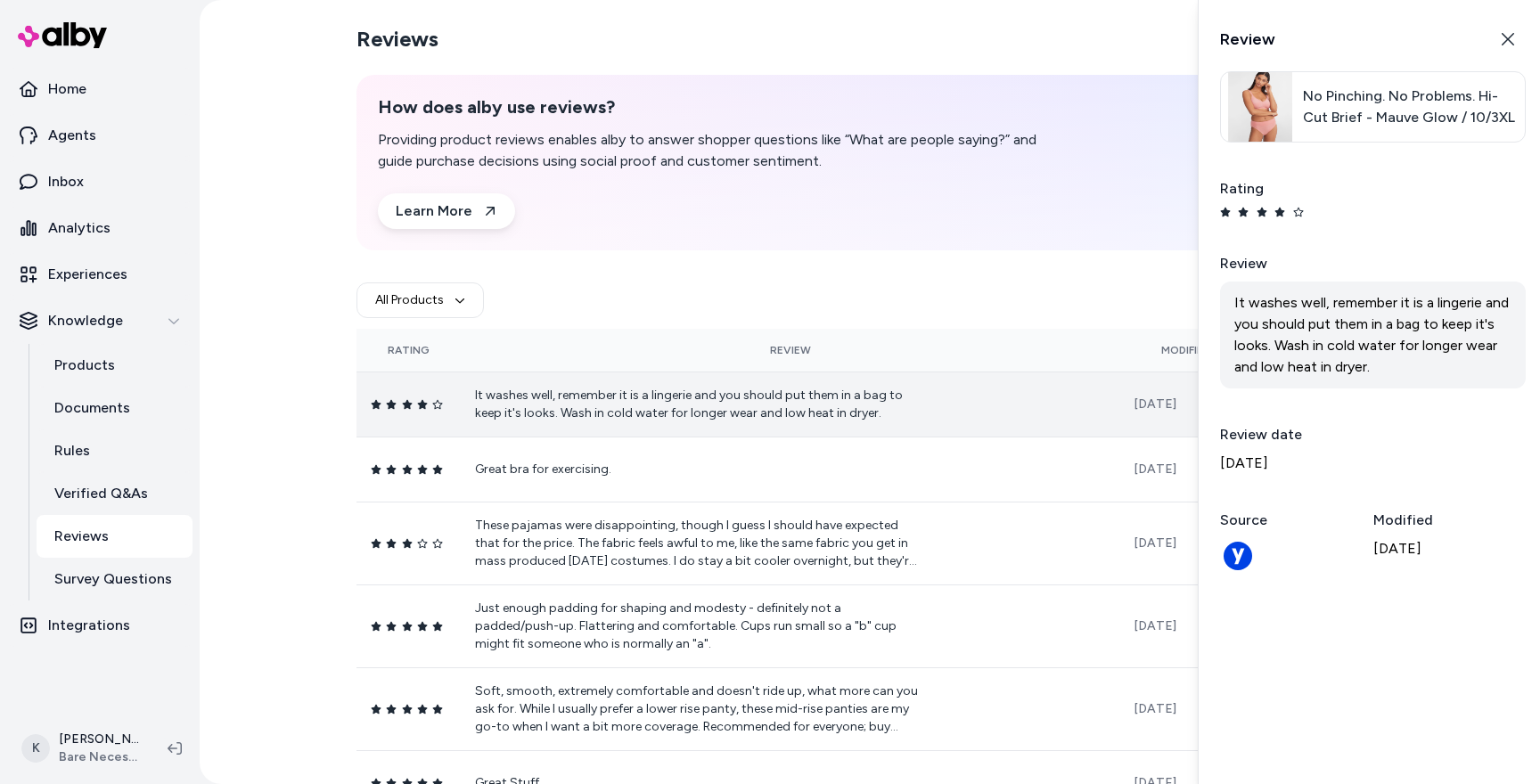
click at [565, 433] on td "It washes well, remember it is a lingerie and you should put them in a bag to k…" at bounding box center [790, 404] width 659 height 65
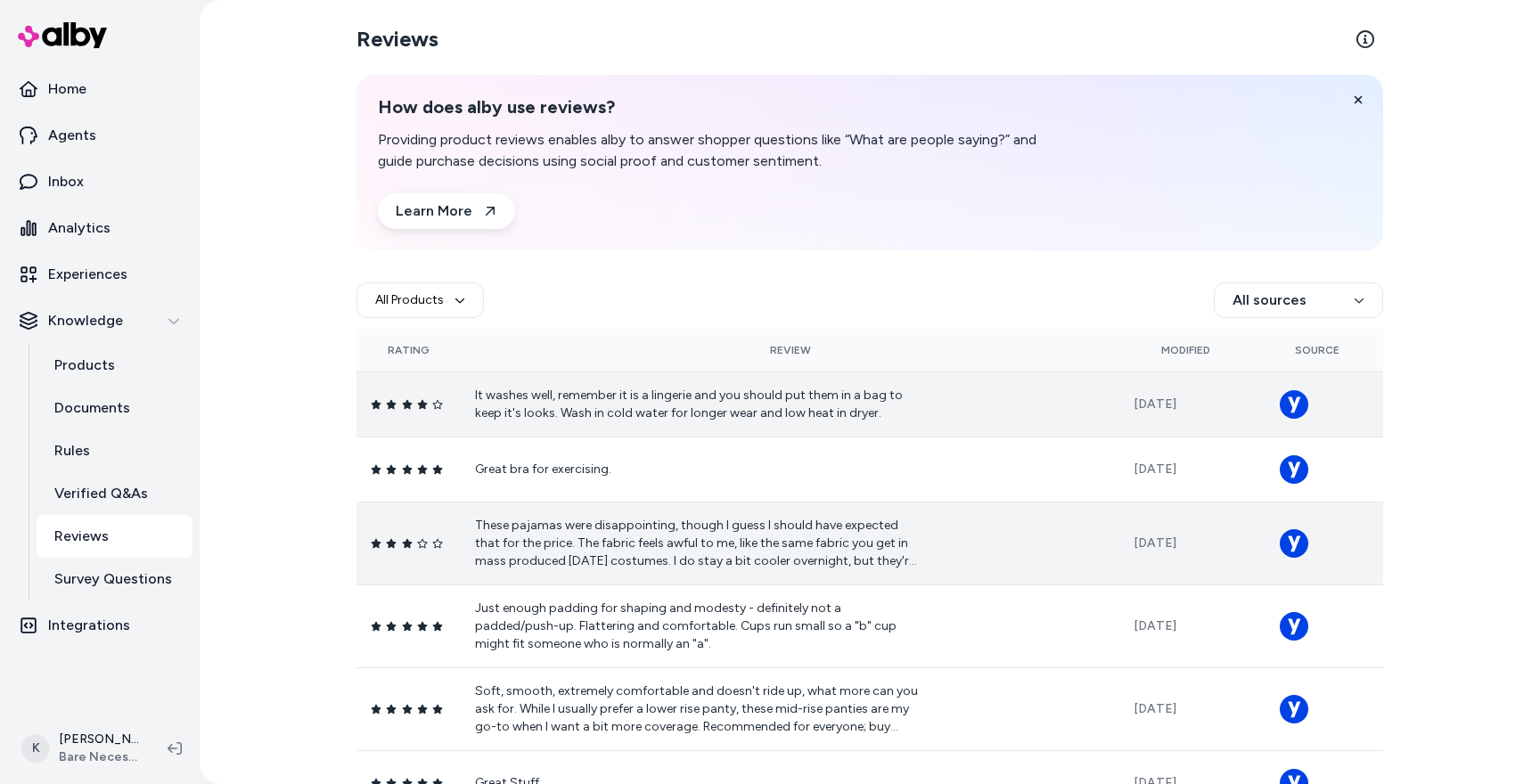
click at [564, 414] on p "It washes well, remember it is a lingerie and you should put them in a bag to k…" at bounding box center [697, 405] width 445 height 36
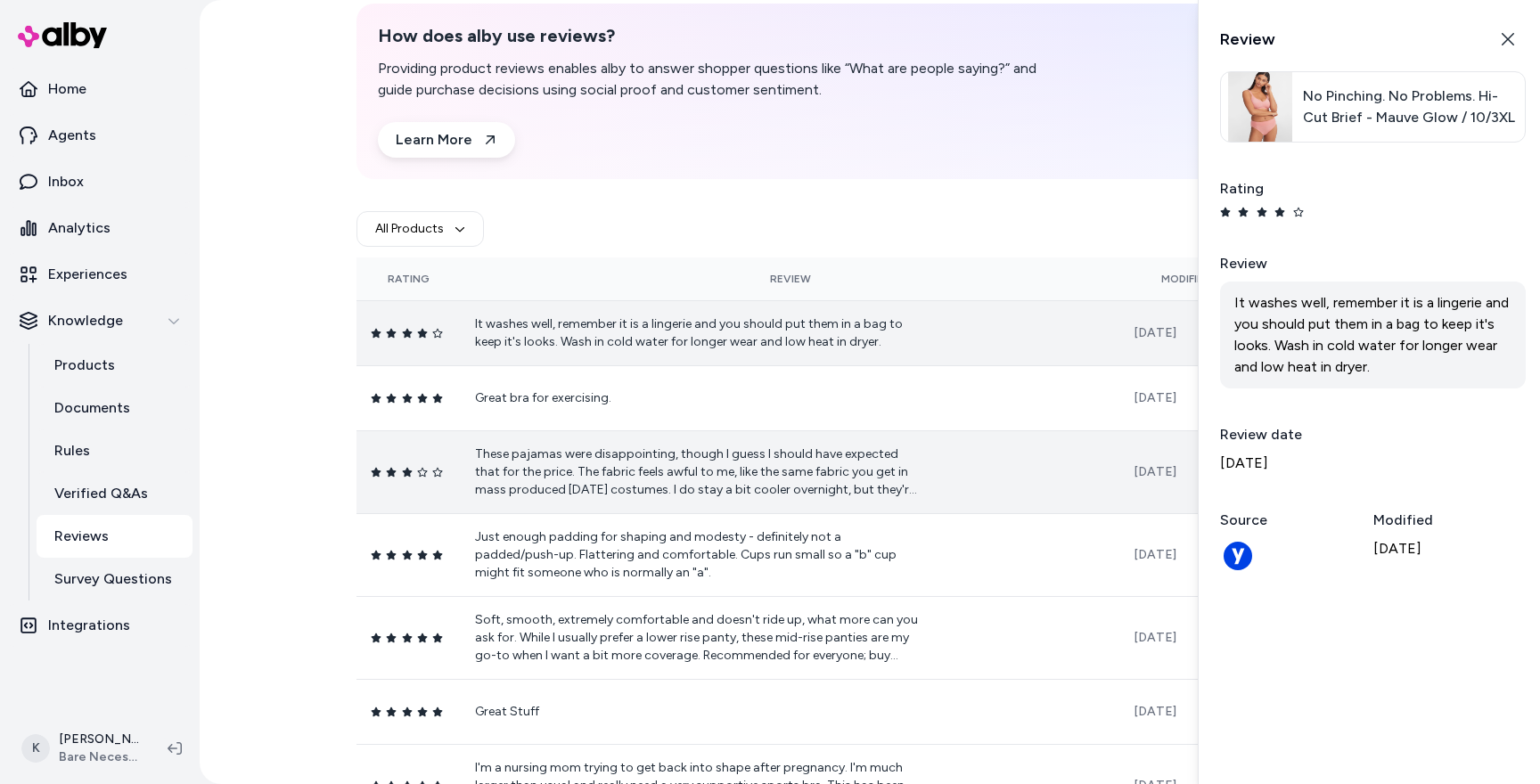
scroll to position [82, 0]
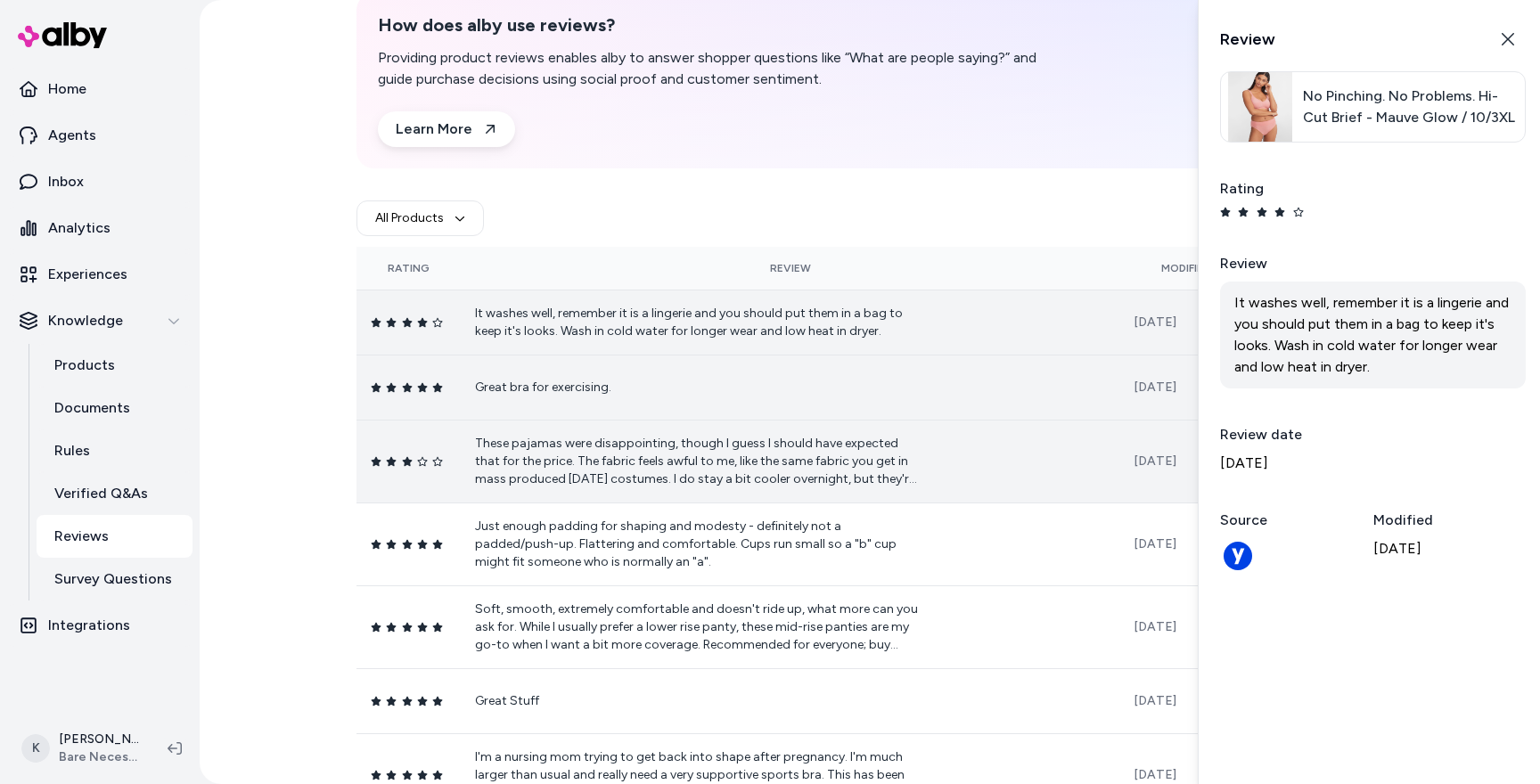
click at [567, 360] on td "Great bra for exercising." at bounding box center [790, 387] width 659 height 65
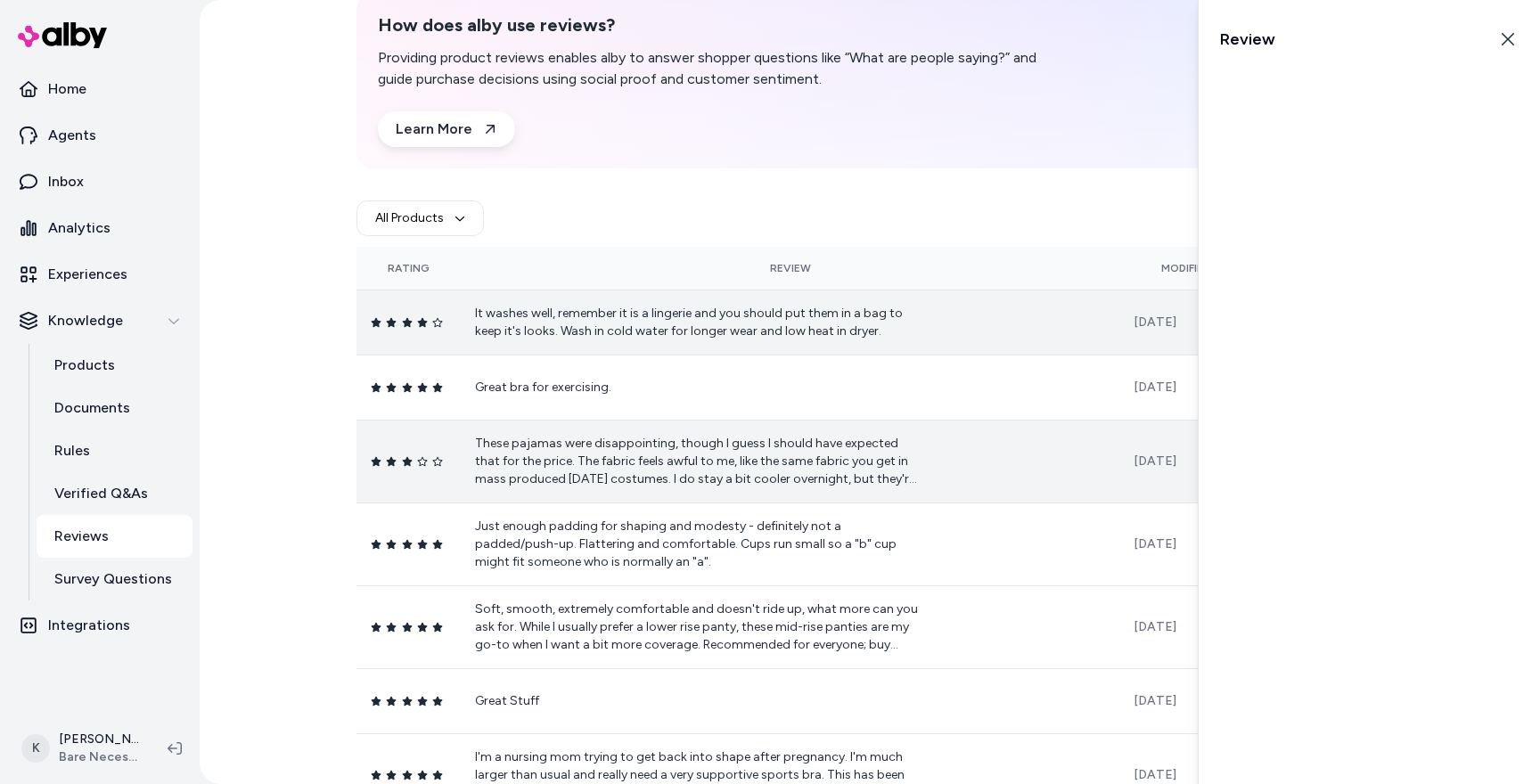
click at [564, 340] on td "It washes well, remember it is a lingerie and you should put them in a bag to k…" at bounding box center [790, 322] width 659 height 65
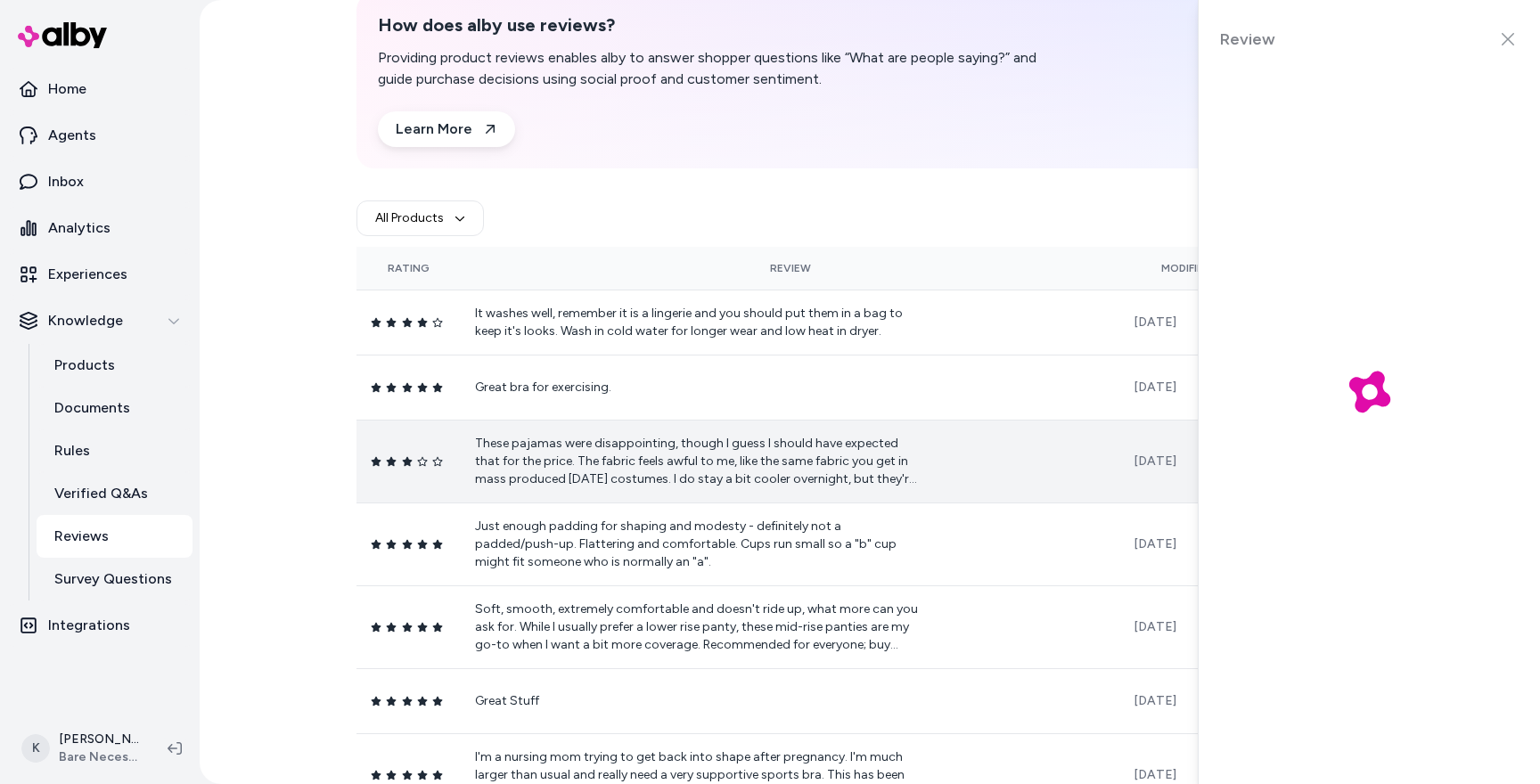
click at [1509, 39] on div at bounding box center [1369, 392] width 341 height 784
click at [103, 411] on p "Documents" at bounding box center [92, 408] width 75 height 22
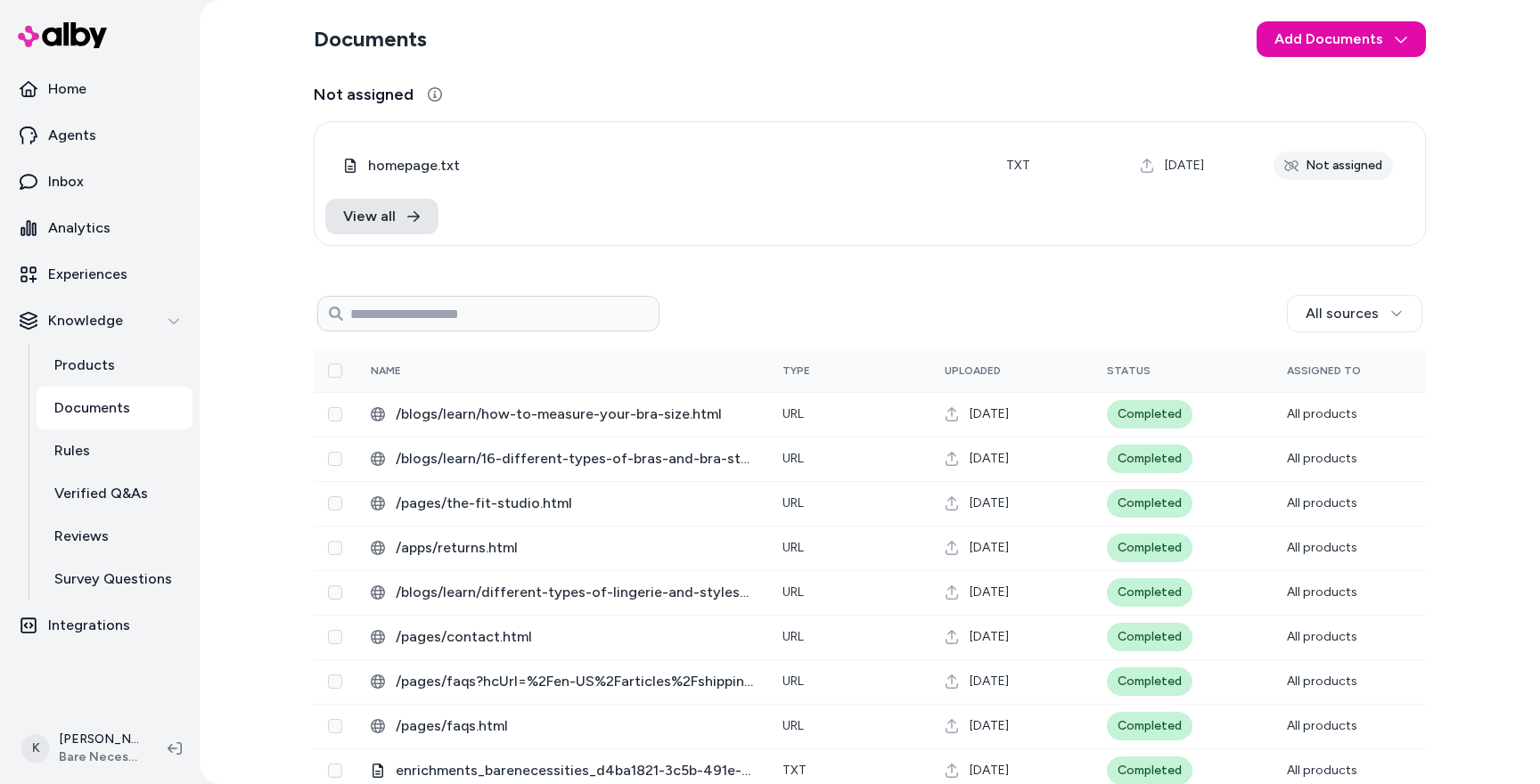
click at [103, 411] on p "Documents" at bounding box center [92, 408] width 75 height 22
click at [144, 541] on link "Reviews" at bounding box center [115, 536] width 156 height 43
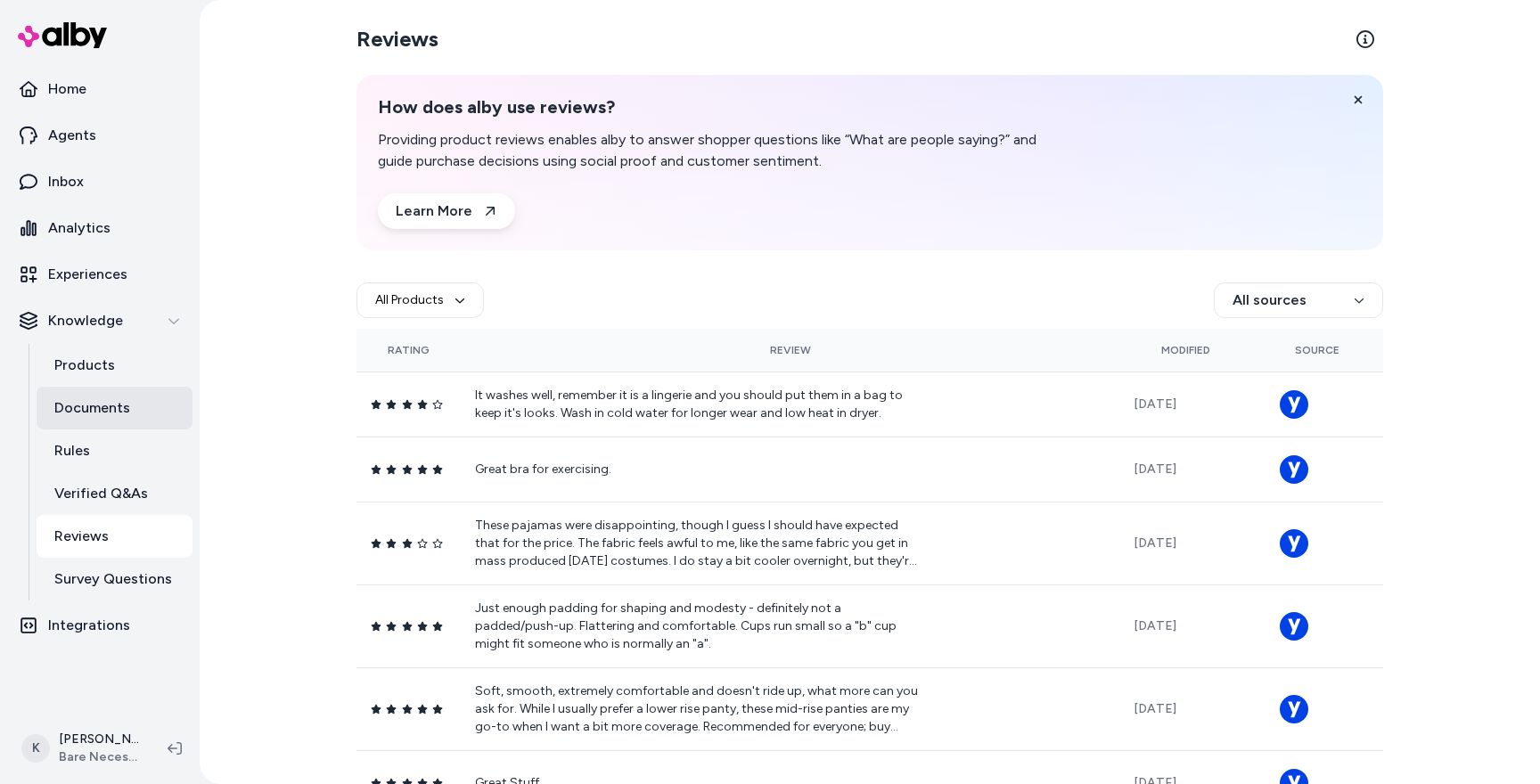
click at [89, 398] on p "Documents" at bounding box center [92, 408] width 75 height 22
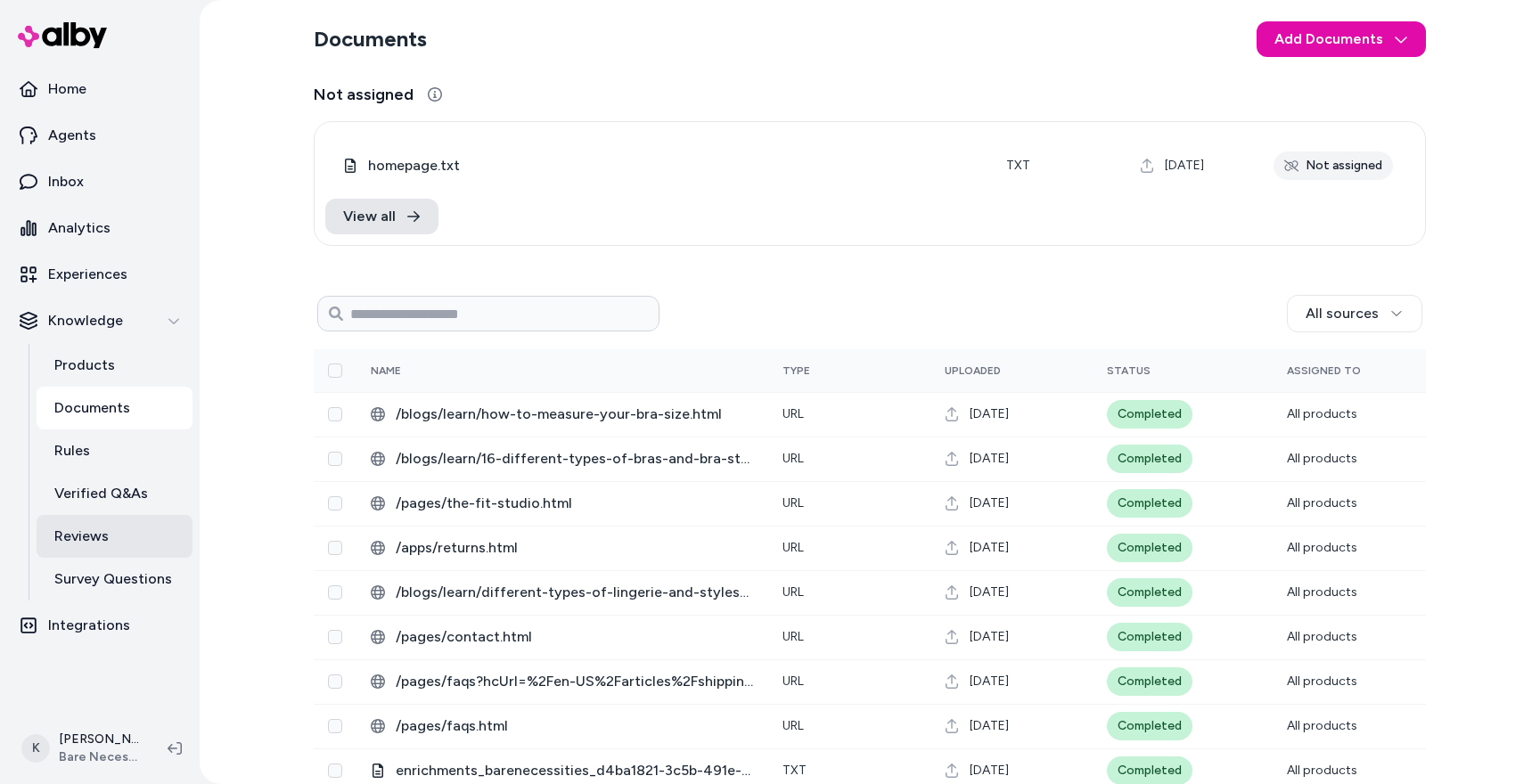
click at [123, 531] on link "Reviews" at bounding box center [115, 536] width 156 height 43
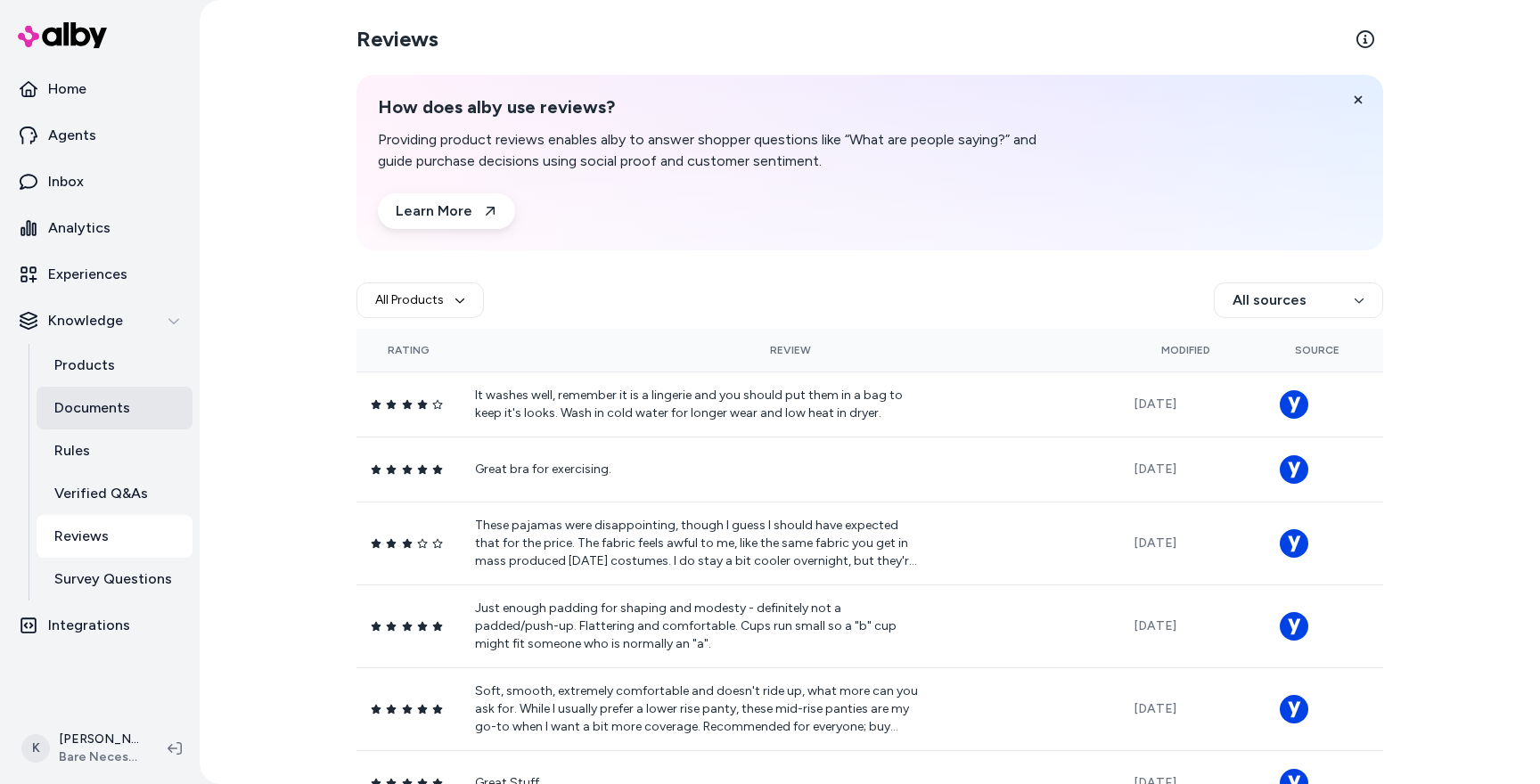
click at [109, 416] on p "Documents" at bounding box center [92, 408] width 75 height 22
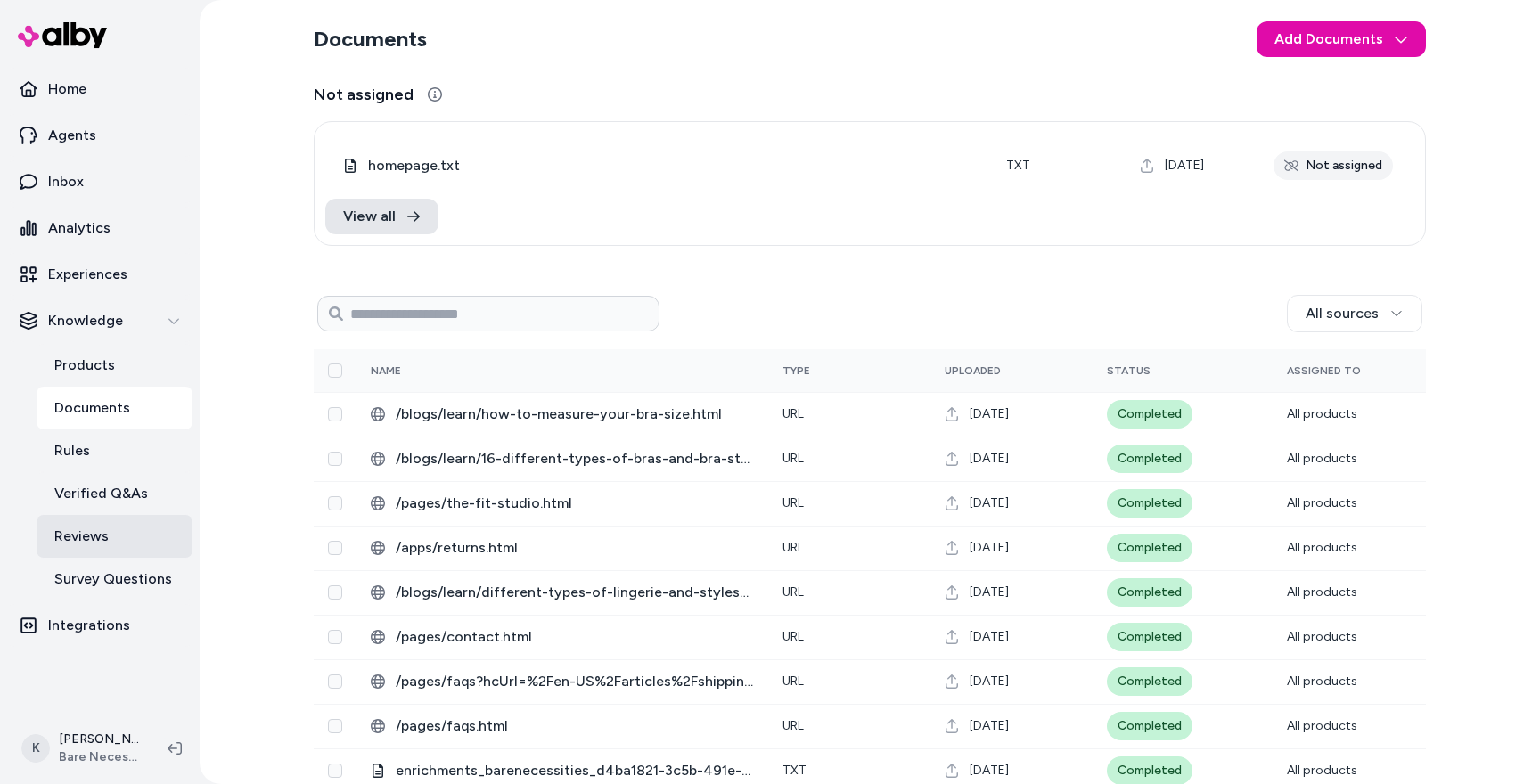
click at [116, 544] on link "Reviews" at bounding box center [115, 536] width 156 height 43
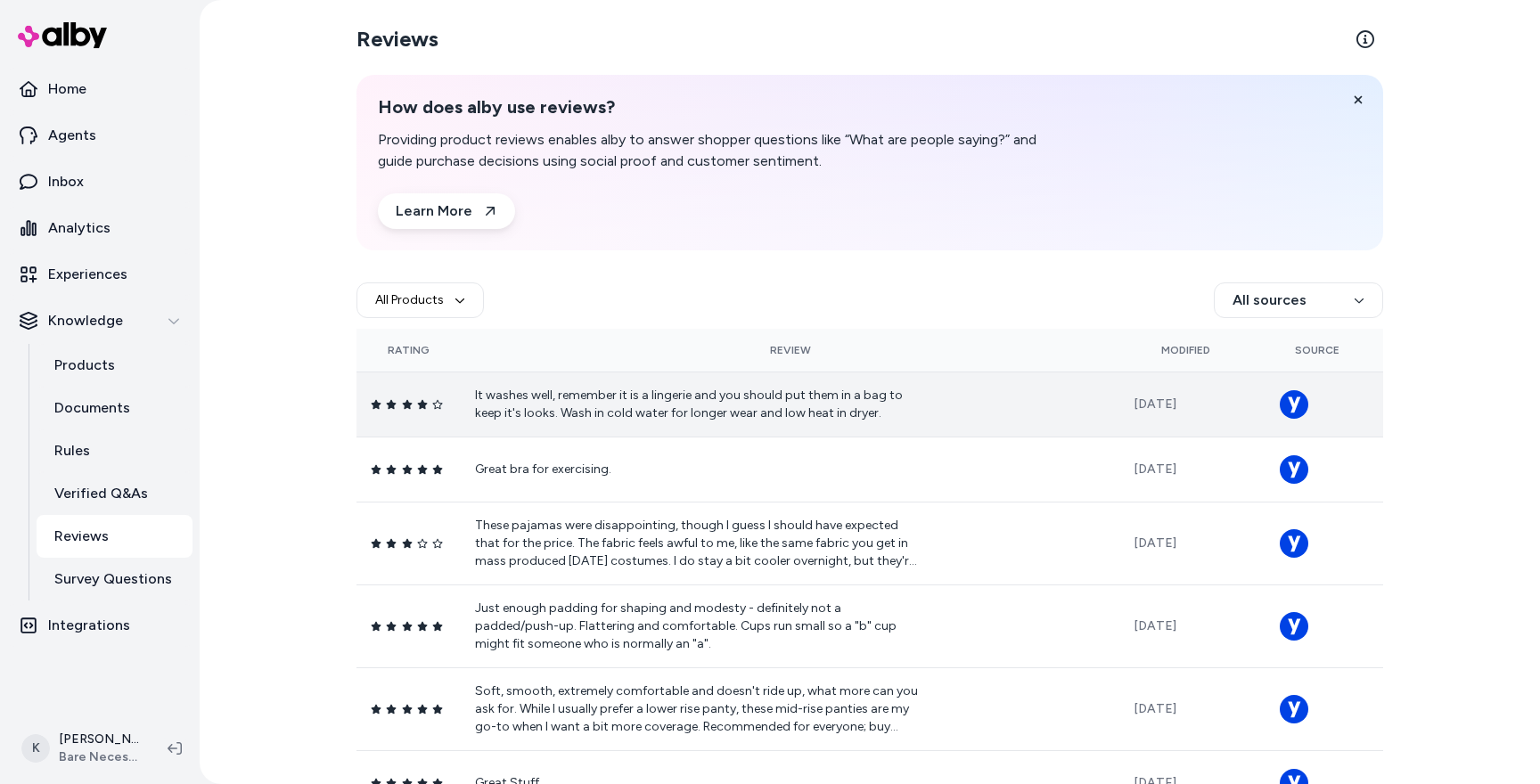
click at [702, 422] on p "It washes well, remember it is a lingerie and you should put them in a bag to k…" at bounding box center [697, 405] width 445 height 36
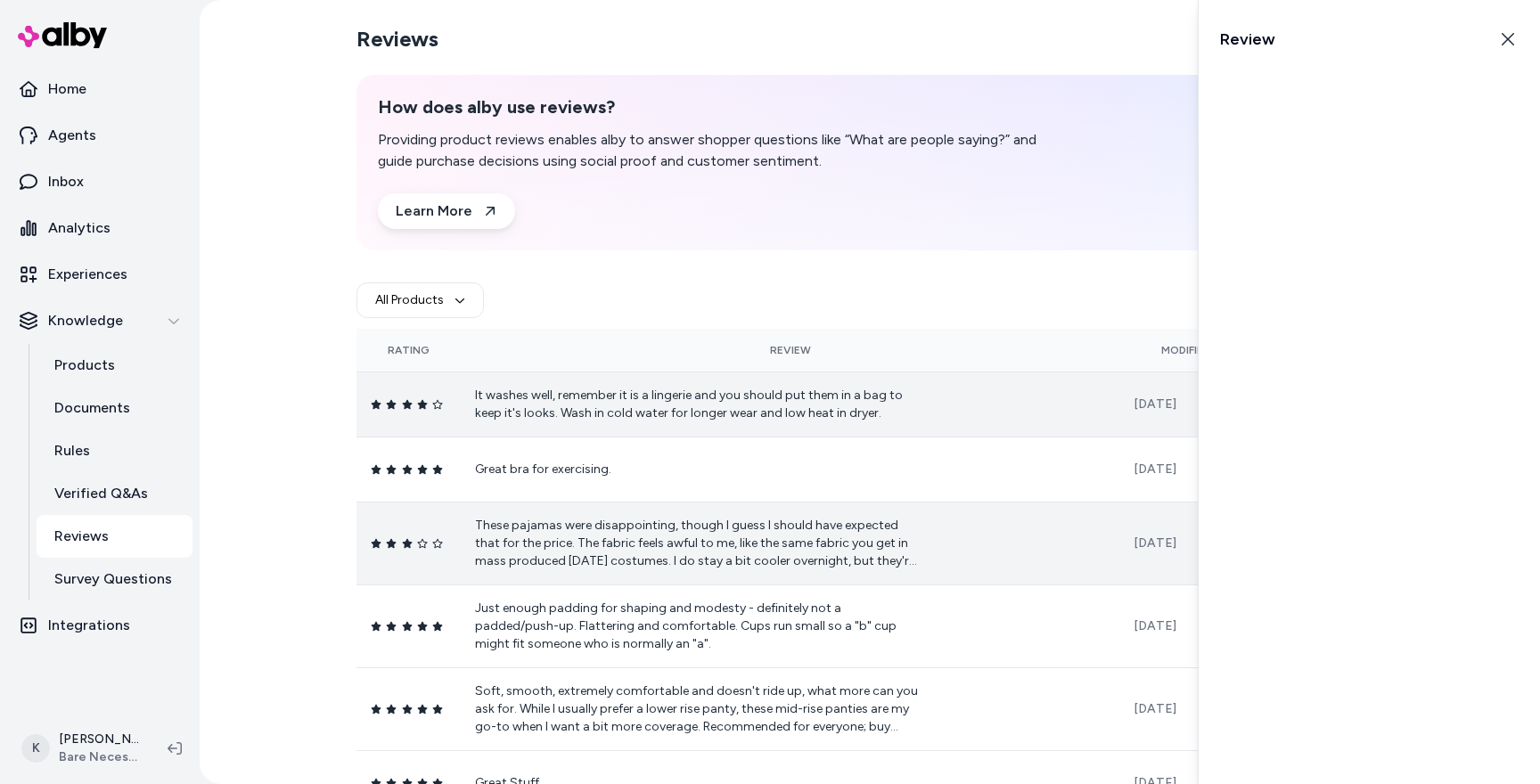
click at [878, 506] on td "These pajamas were disappointing, though I guess I should have expected that fo…" at bounding box center [790, 543] width 659 height 83
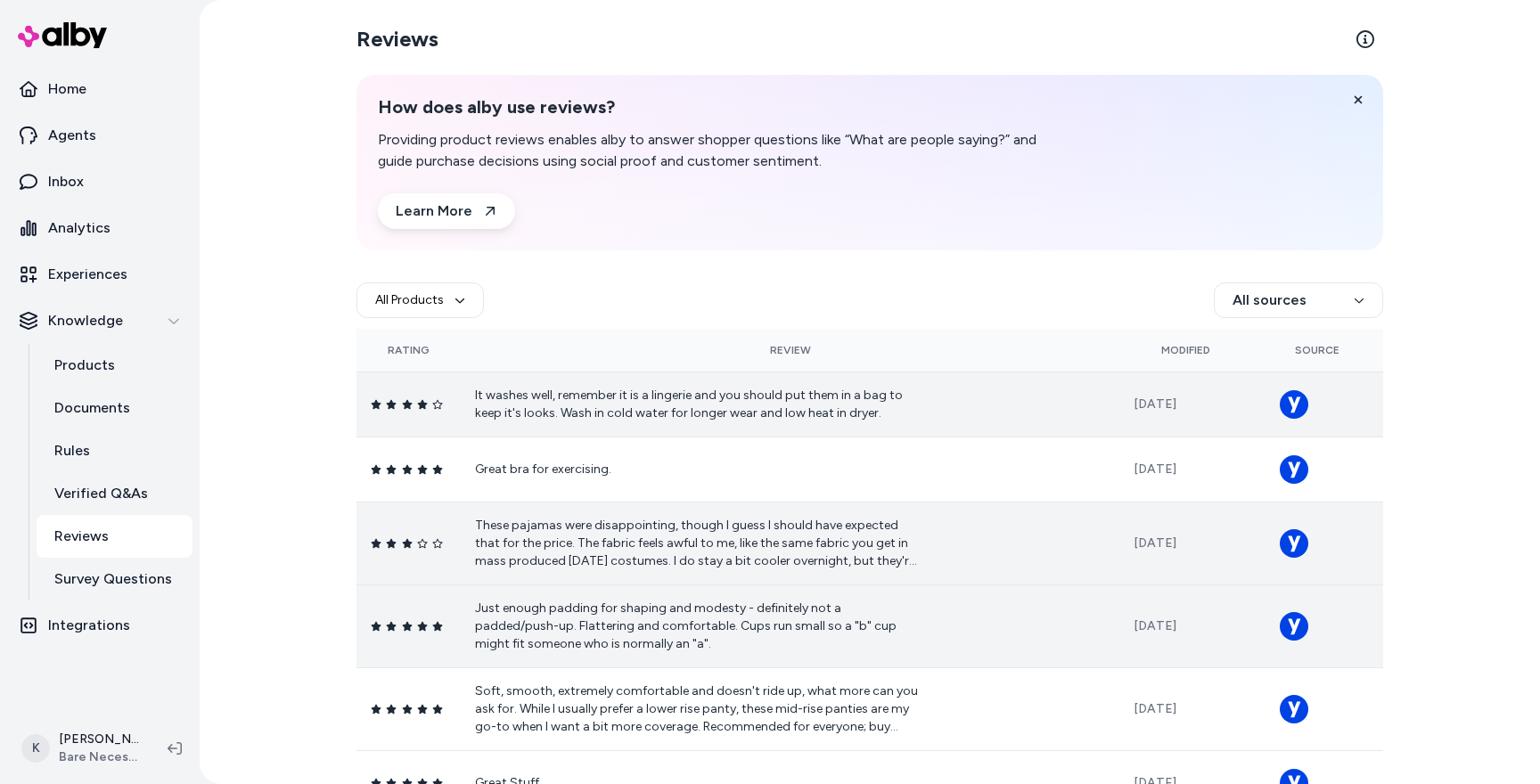
click at [838, 577] on td "These pajamas were disappointing, though I guess I should have expected that fo…" at bounding box center [790, 543] width 659 height 83
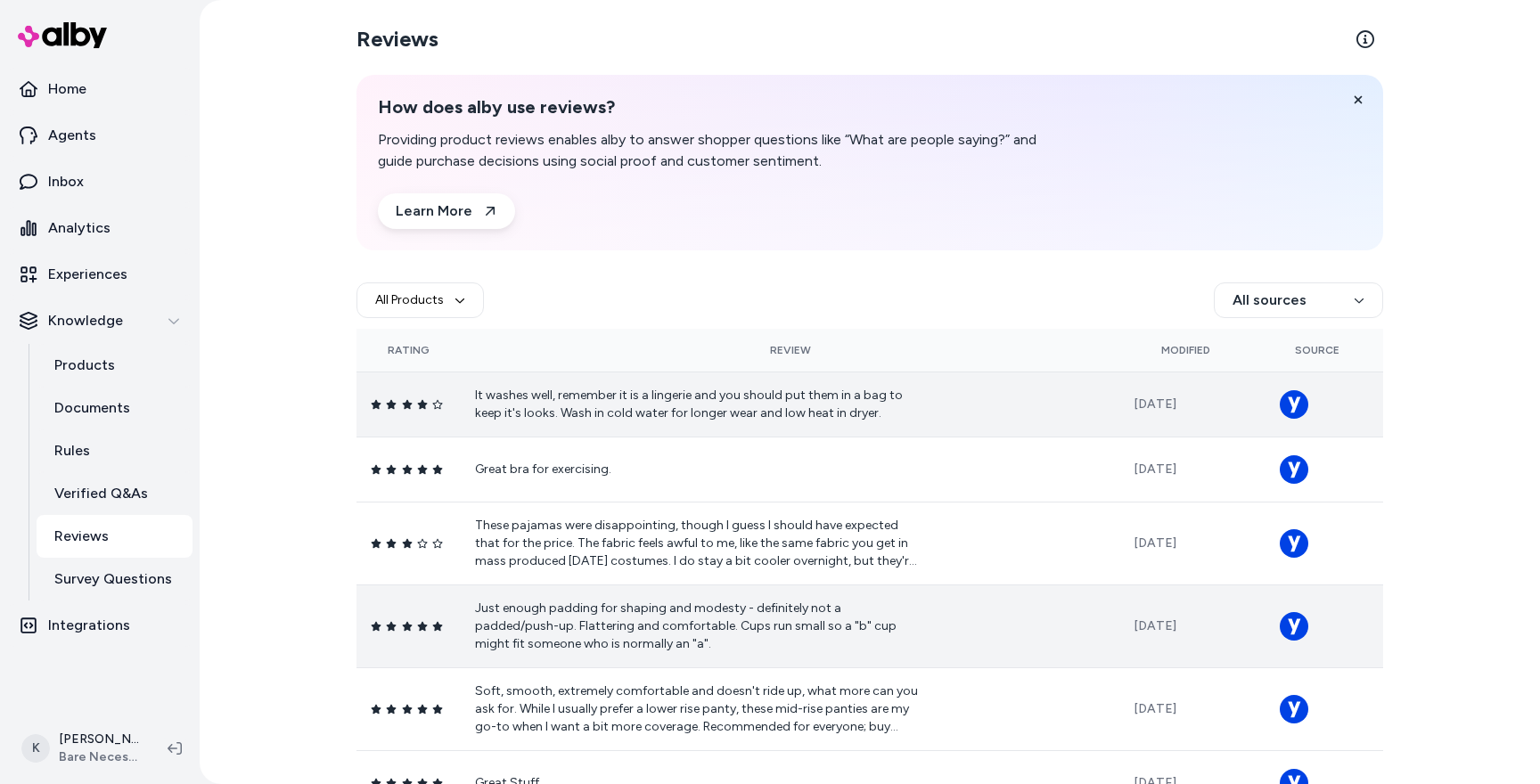
click at [768, 390] on p "It washes well, remember it is a lingerie and you should put them in a bag to k…" at bounding box center [697, 405] width 445 height 36
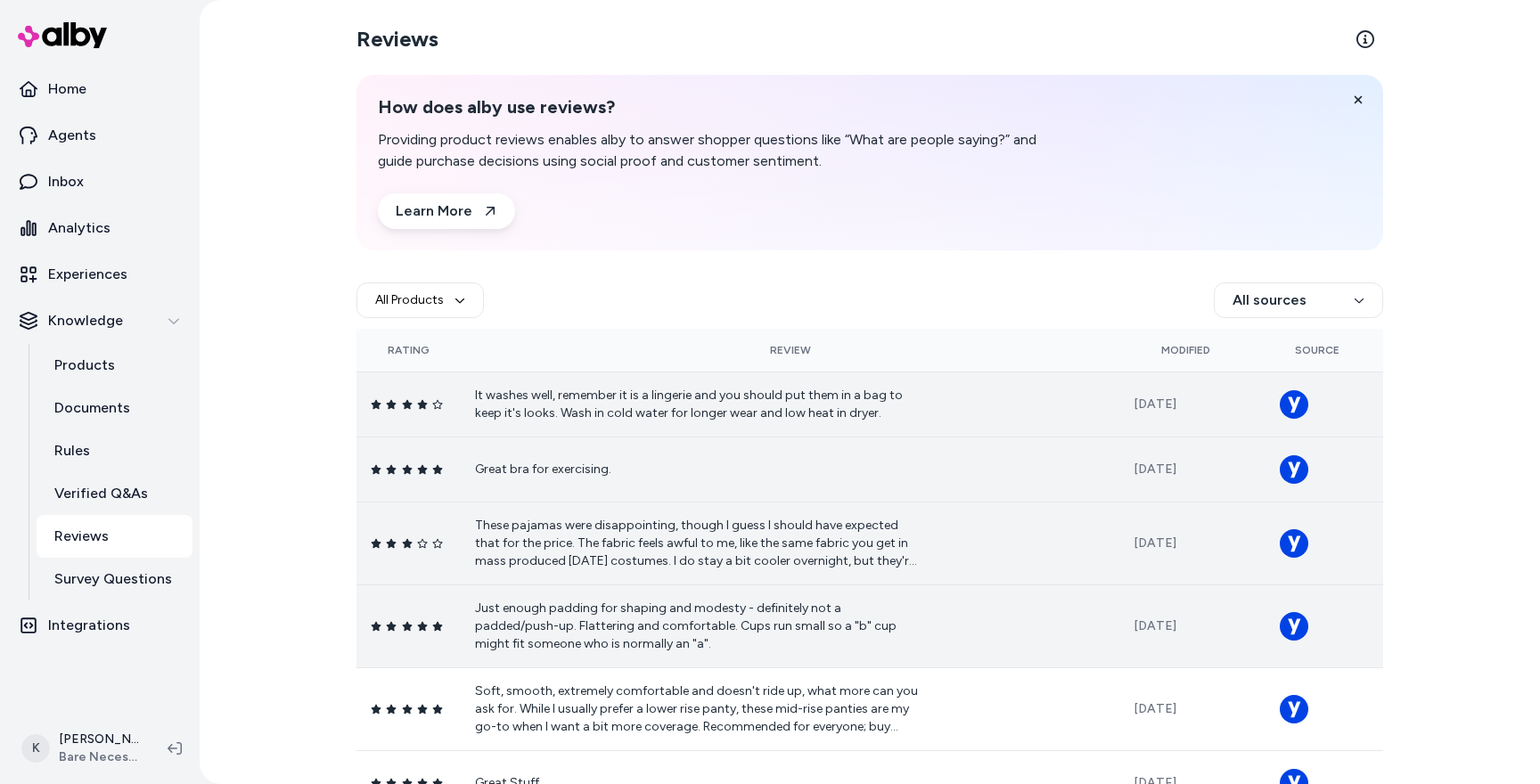
click at [748, 529] on p "These pajamas were disappointing, though I guess I should have expected that fo…" at bounding box center [697, 544] width 445 height 54
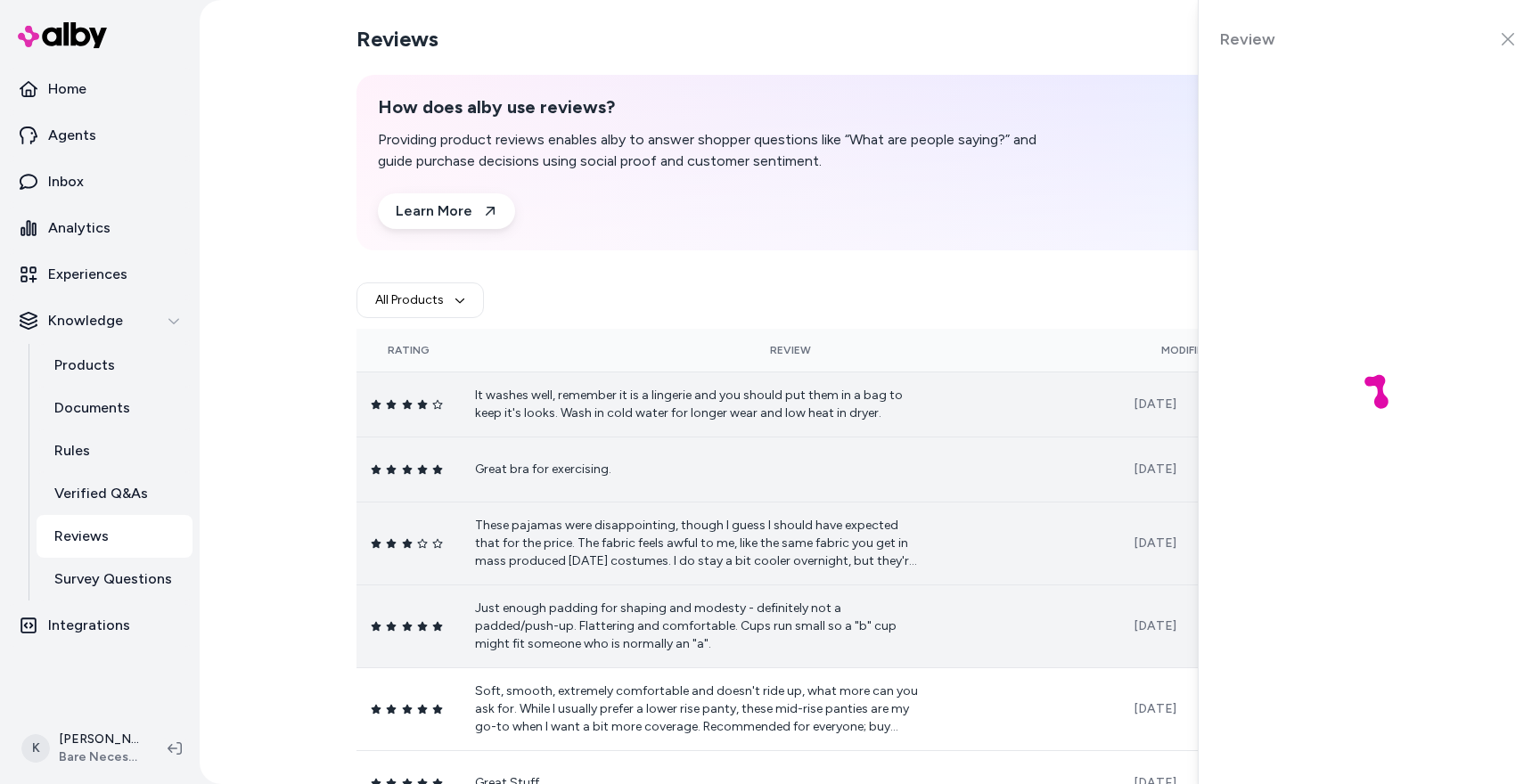
click at [1509, 39] on div at bounding box center [1369, 392] width 341 height 784
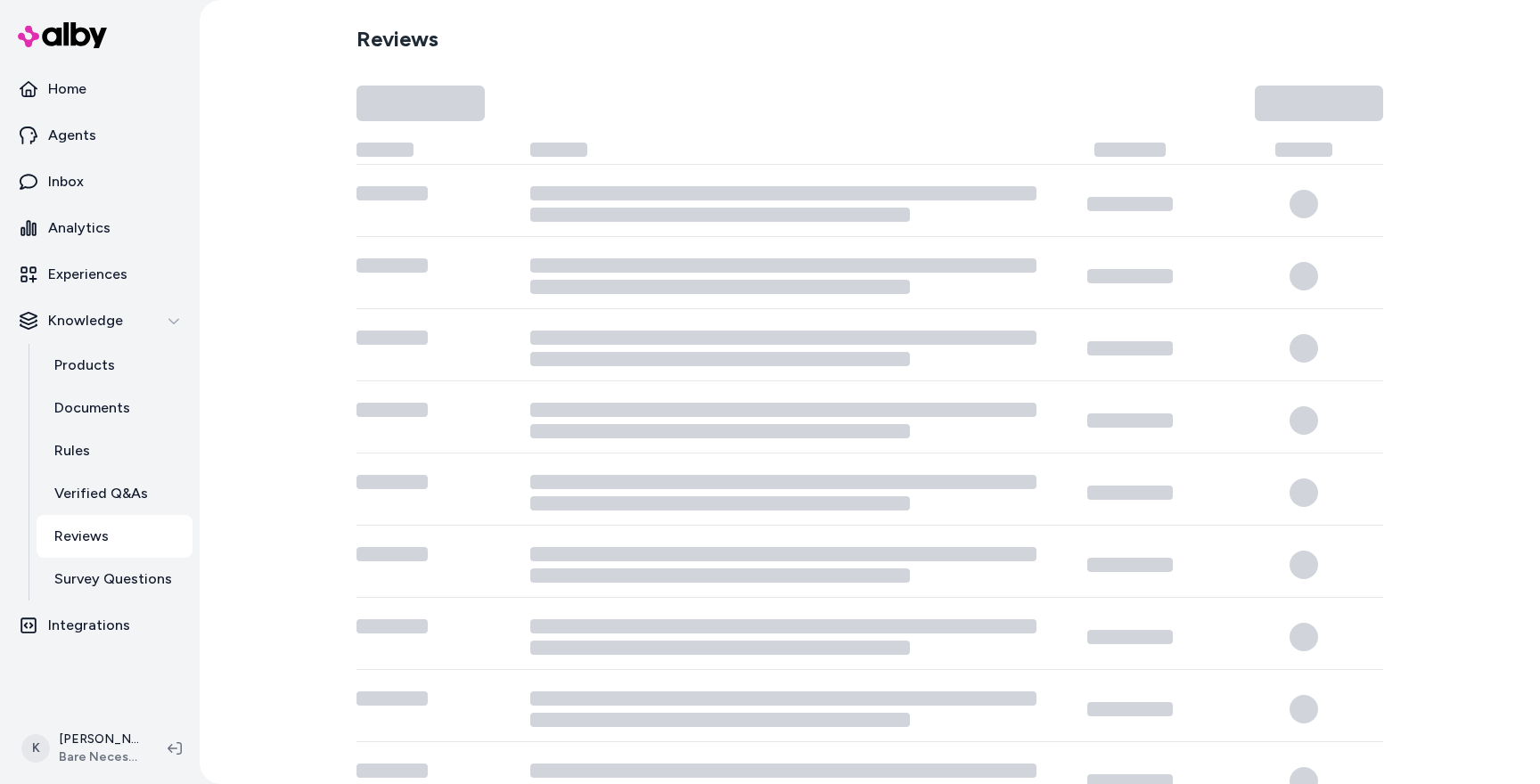
click at [631, 632] on icon at bounding box center [783, 626] width 506 height 14
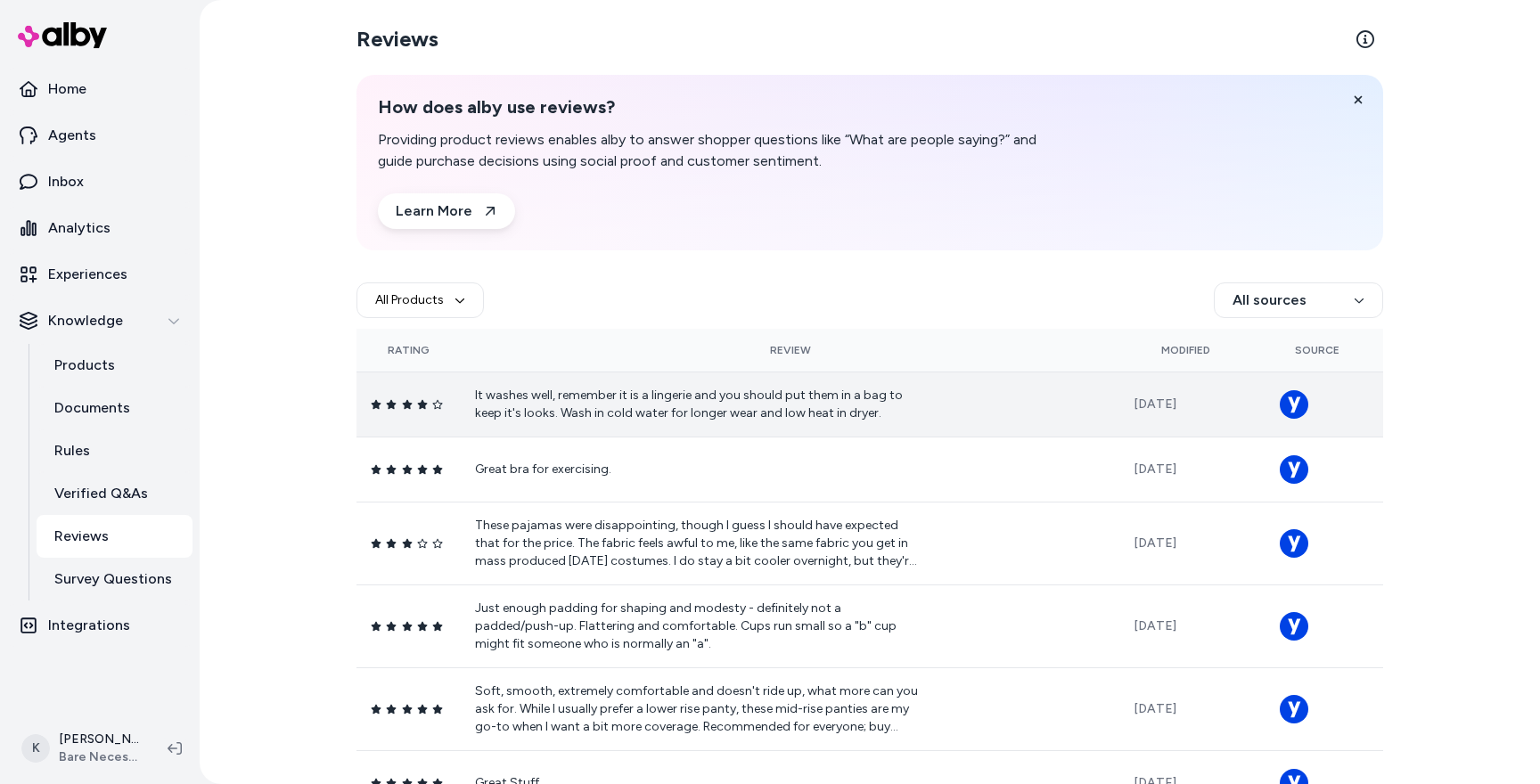
click at [723, 420] on p "It washes well, remember it is a lingerie and you should put them in a bag to k…" at bounding box center [697, 405] width 445 height 36
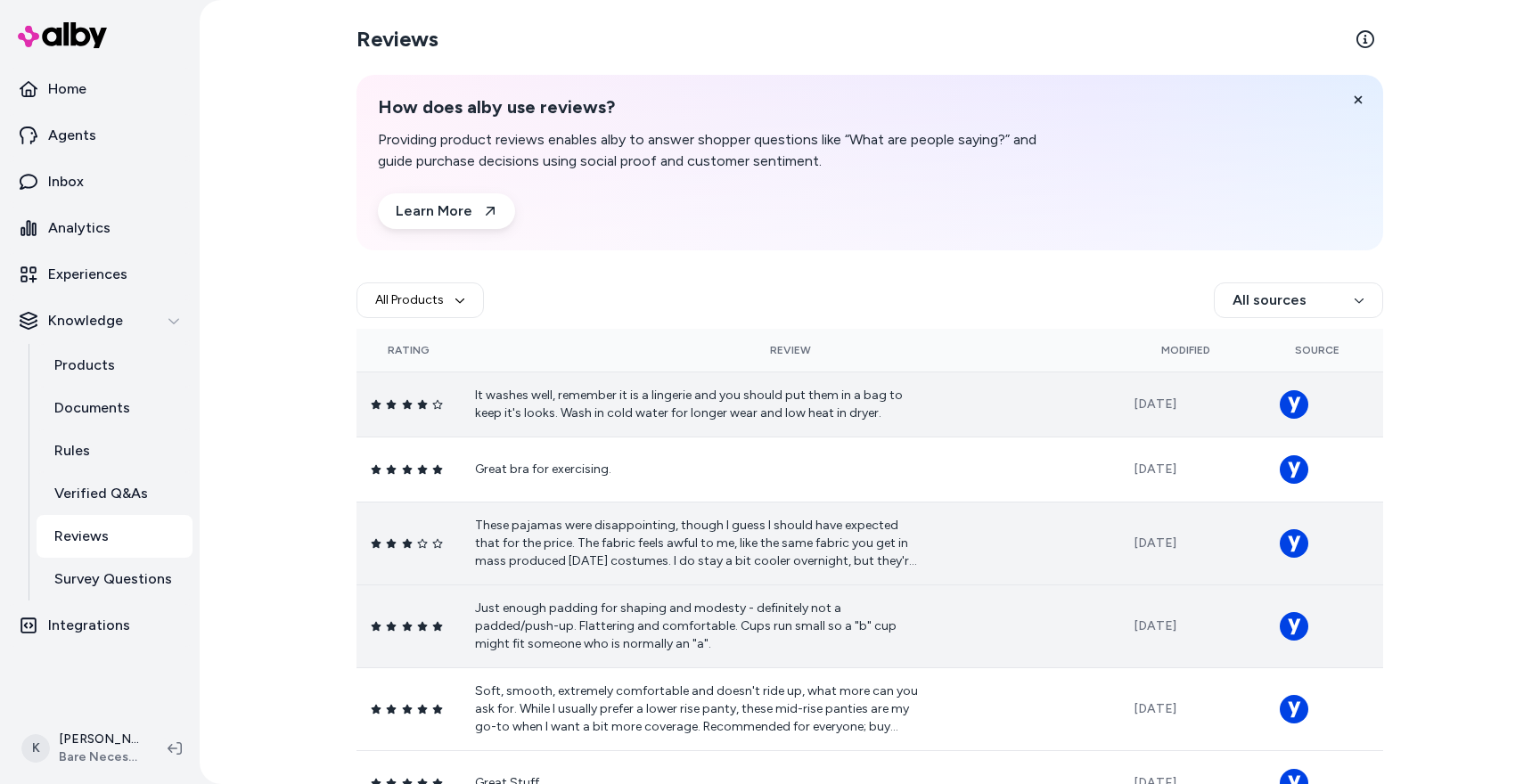
click at [722, 624] on p "Just enough padding for shaping and modesty - definitely not a padded/push-up. …" at bounding box center [697, 626] width 445 height 54
click at [712, 507] on td "These pajamas were disappointing, though I guess I should have expected that fo…" at bounding box center [790, 543] width 659 height 83
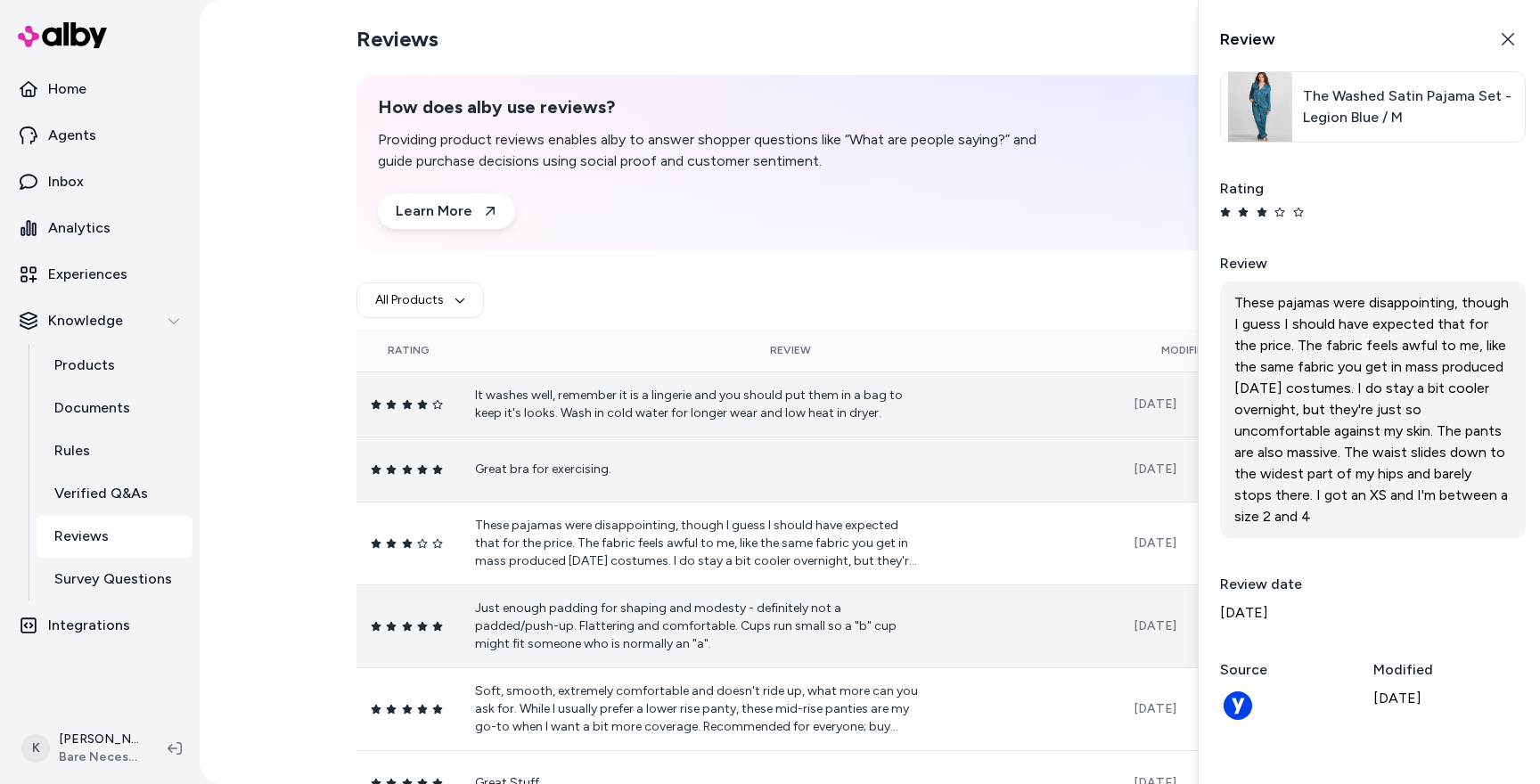
click at [705, 454] on td "Great bra for exercising." at bounding box center [790, 468] width 659 height 65
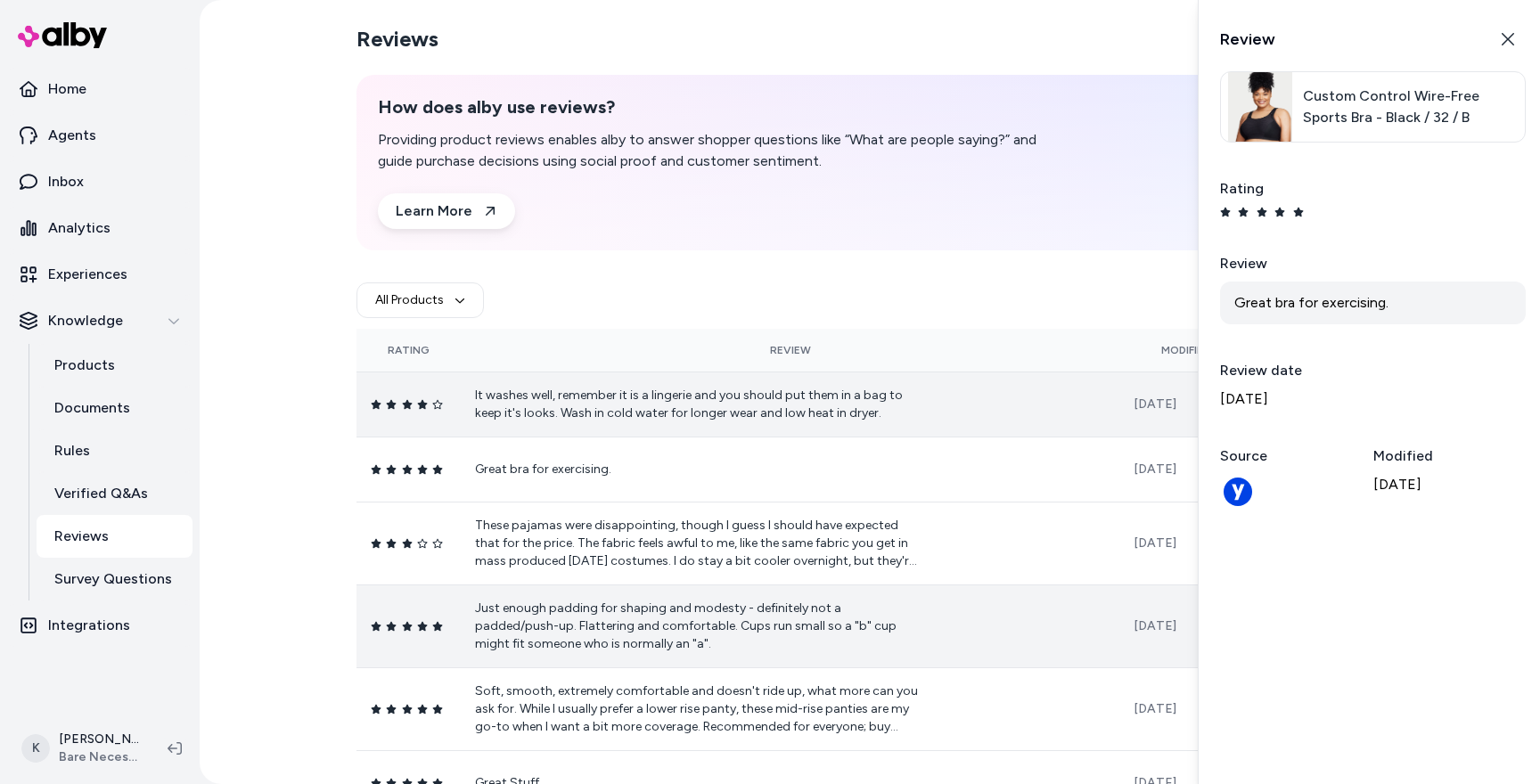
click at [706, 431] on td "It washes well, remember it is a lingerie and you should put them in a bag to k…" at bounding box center [790, 404] width 659 height 65
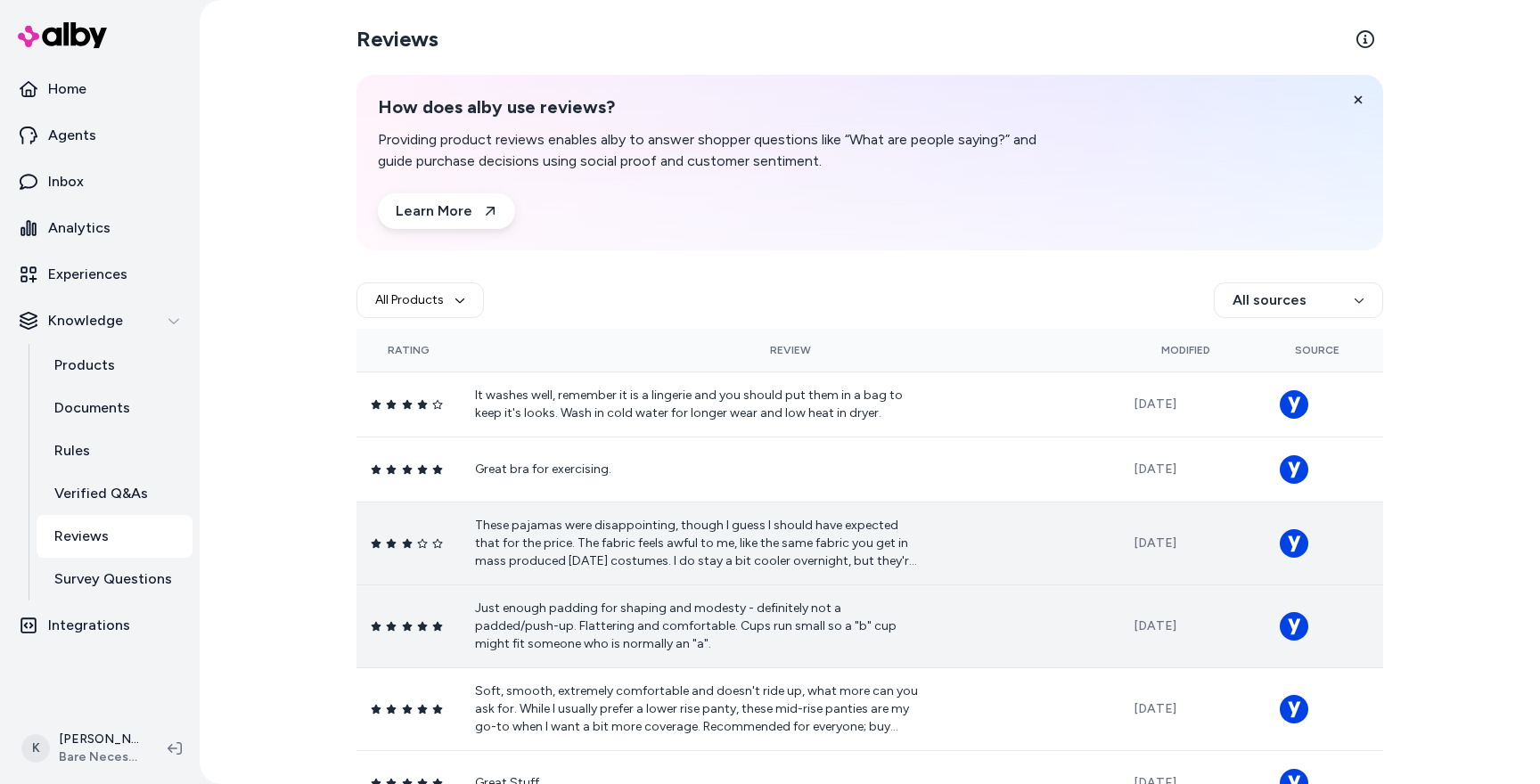
click at [703, 613] on p "Just enough padding for shaping and modesty - definitely not a padded/push-up. …" at bounding box center [697, 626] width 445 height 54
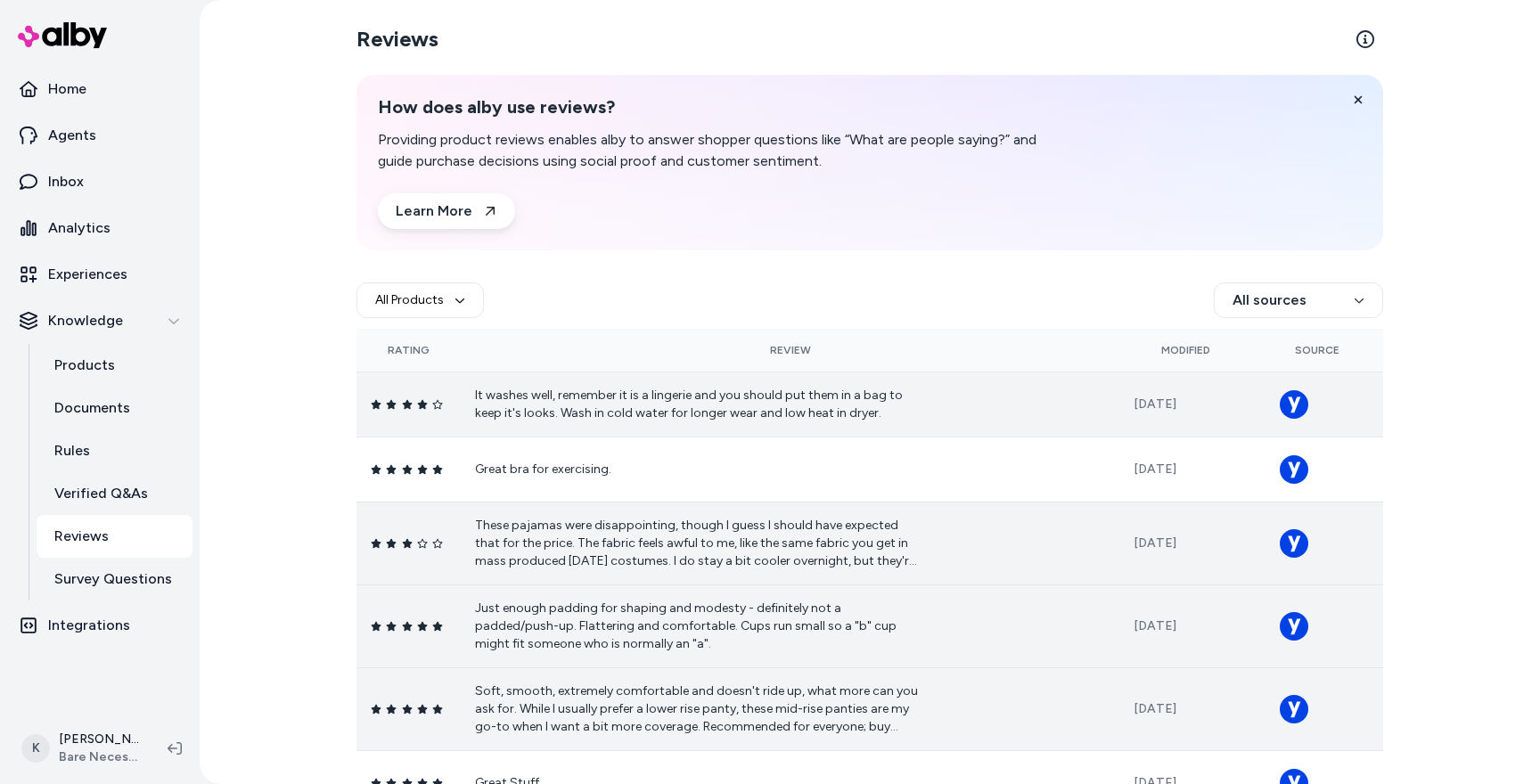
click at [693, 424] on td "It washes well, remember it is a lingerie and you should put them in a bag to k…" at bounding box center [790, 404] width 659 height 65
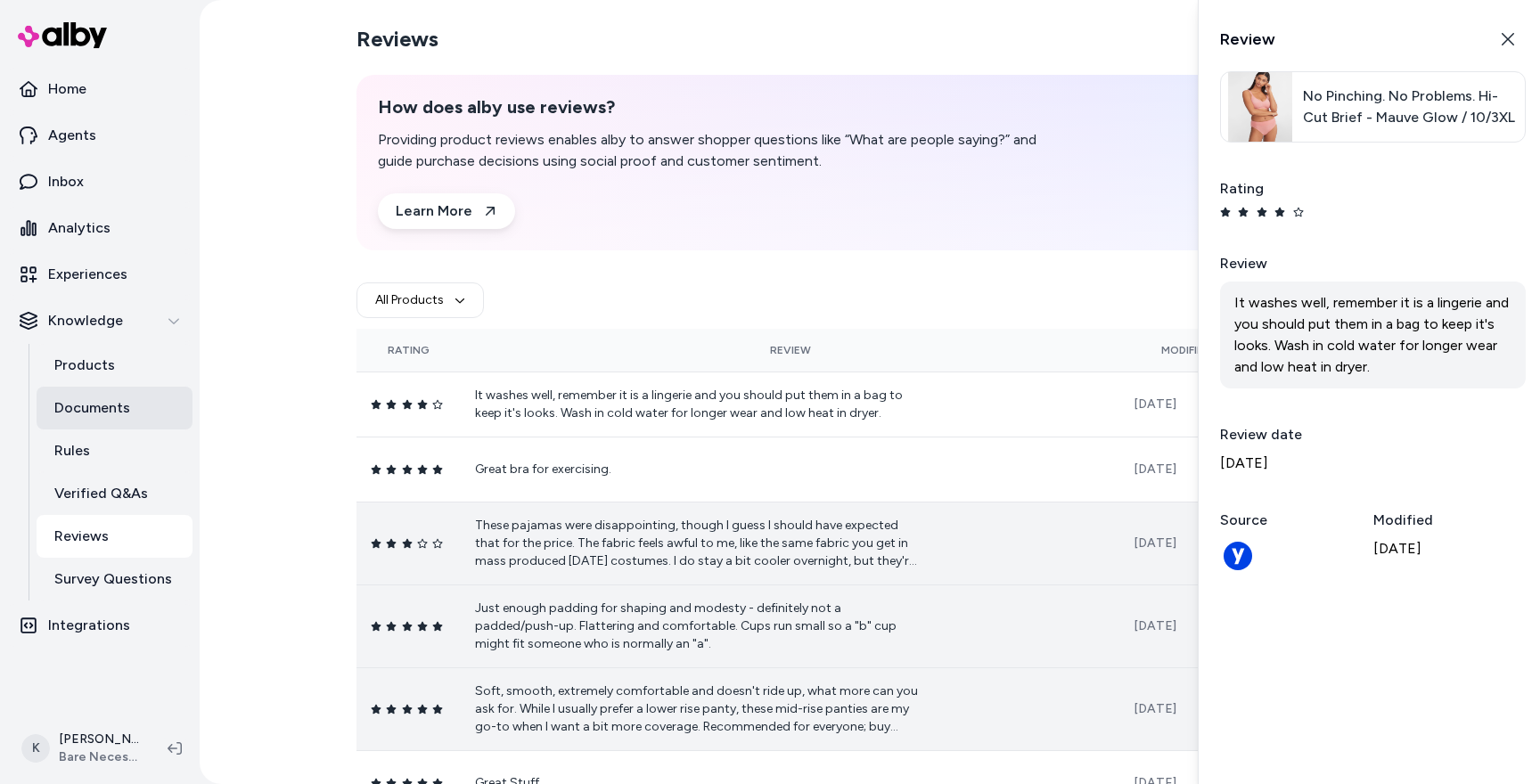
click at [63, 406] on p "Documents" at bounding box center [92, 408] width 75 height 22
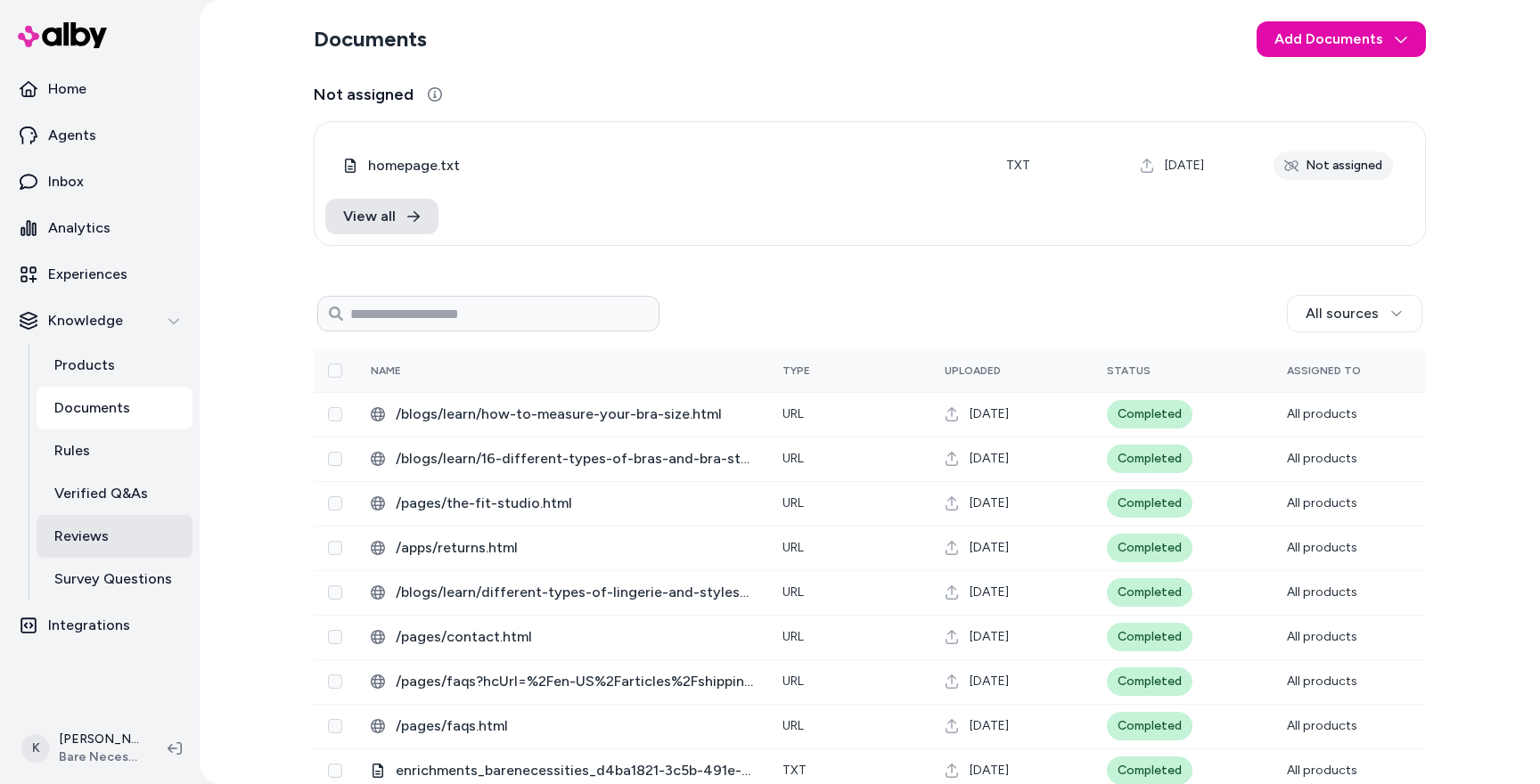
click at [84, 540] on p "Reviews" at bounding box center [82, 536] width 55 height 22
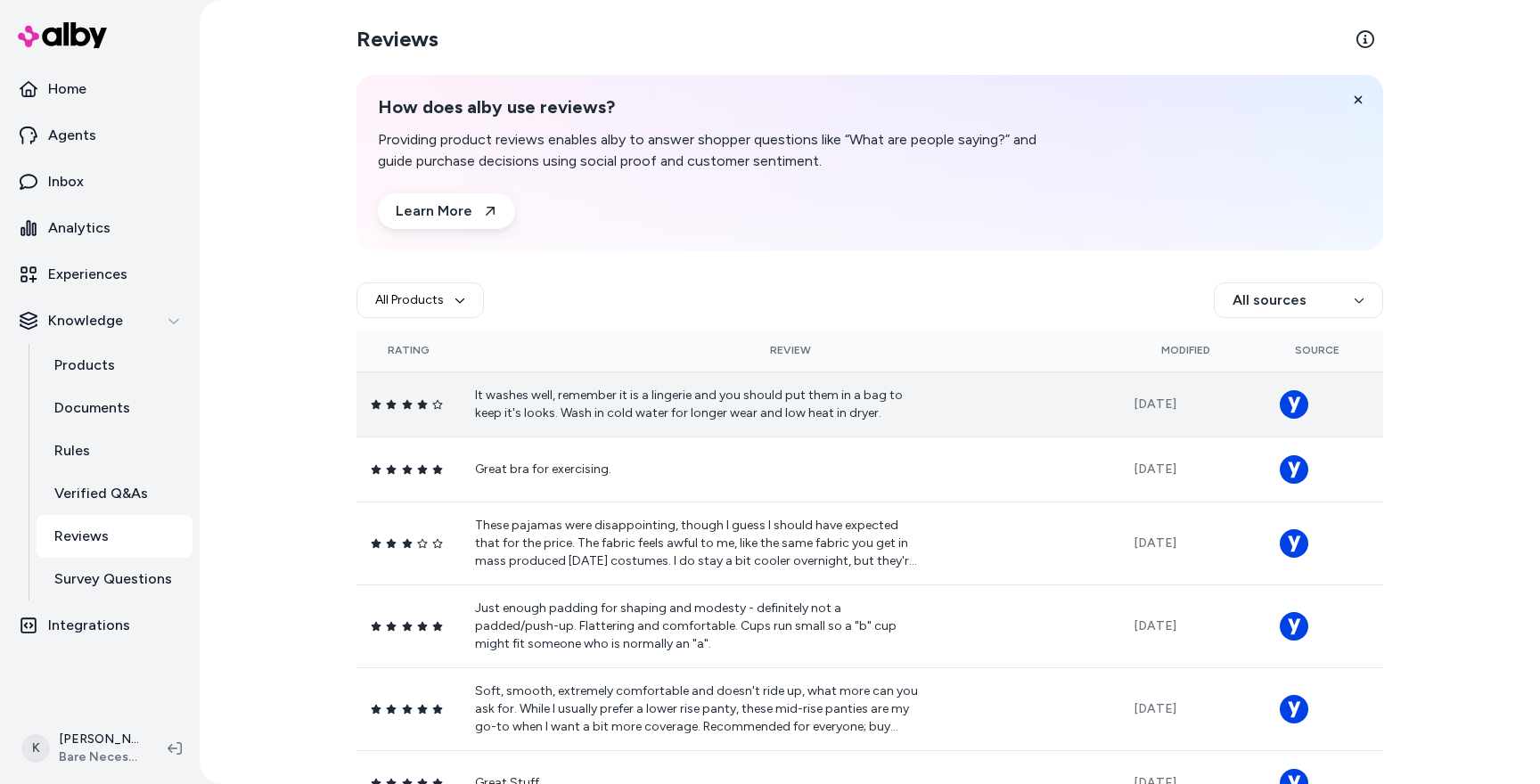
click at [658, 412] on p "It washes well, remember it is a lingerie and you should put them in a bag to k…" at bounding box center [697, 405] width 445 height 36
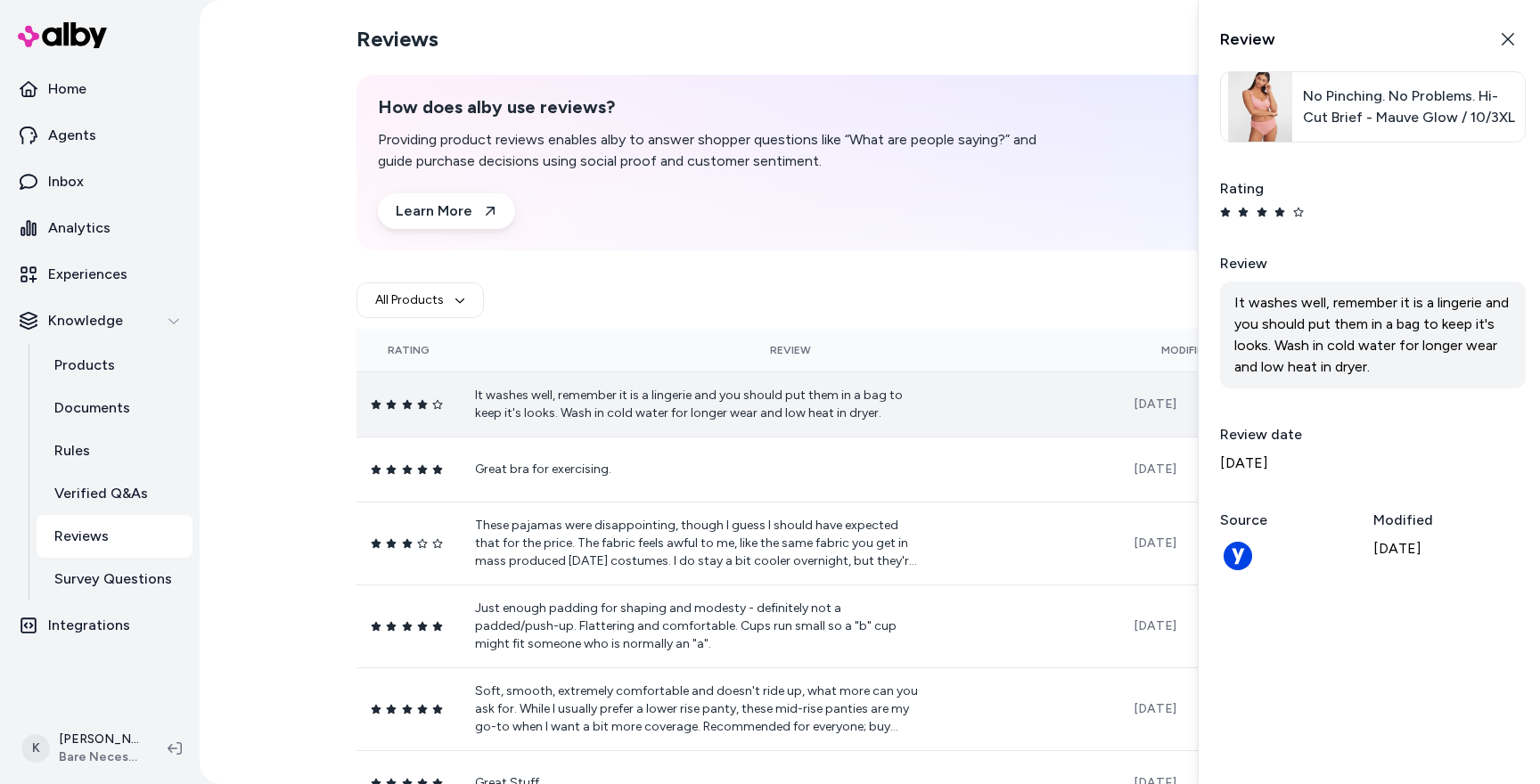
click at [279, 449] on div "Reviews How does alby use reviews? Providing product reviews enables alby to an…" at bounding box center [869, 392] width 1340 height 784
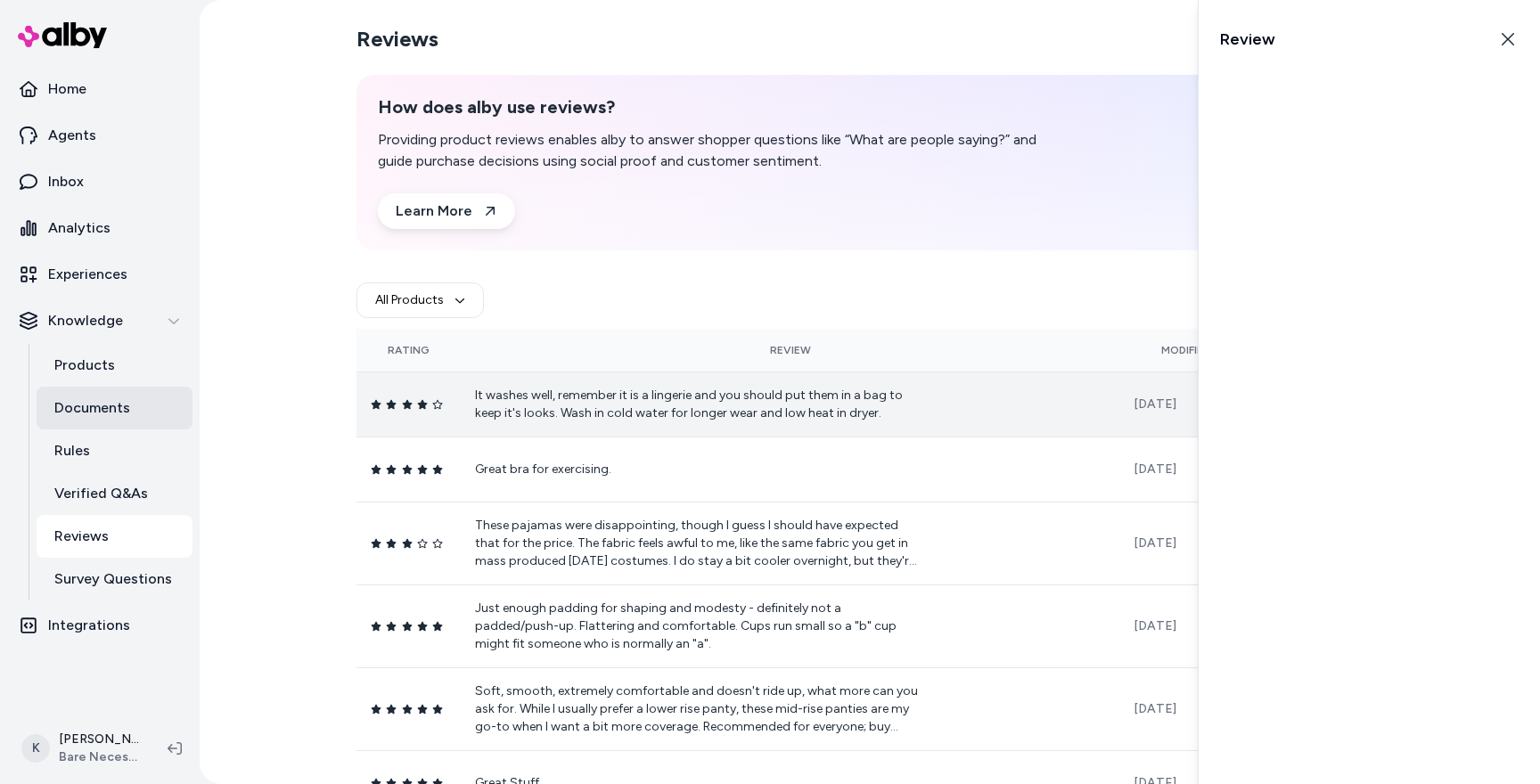
click at [141, 413] on link "Documents" at bounding box center [115, 408] width 156 height 43
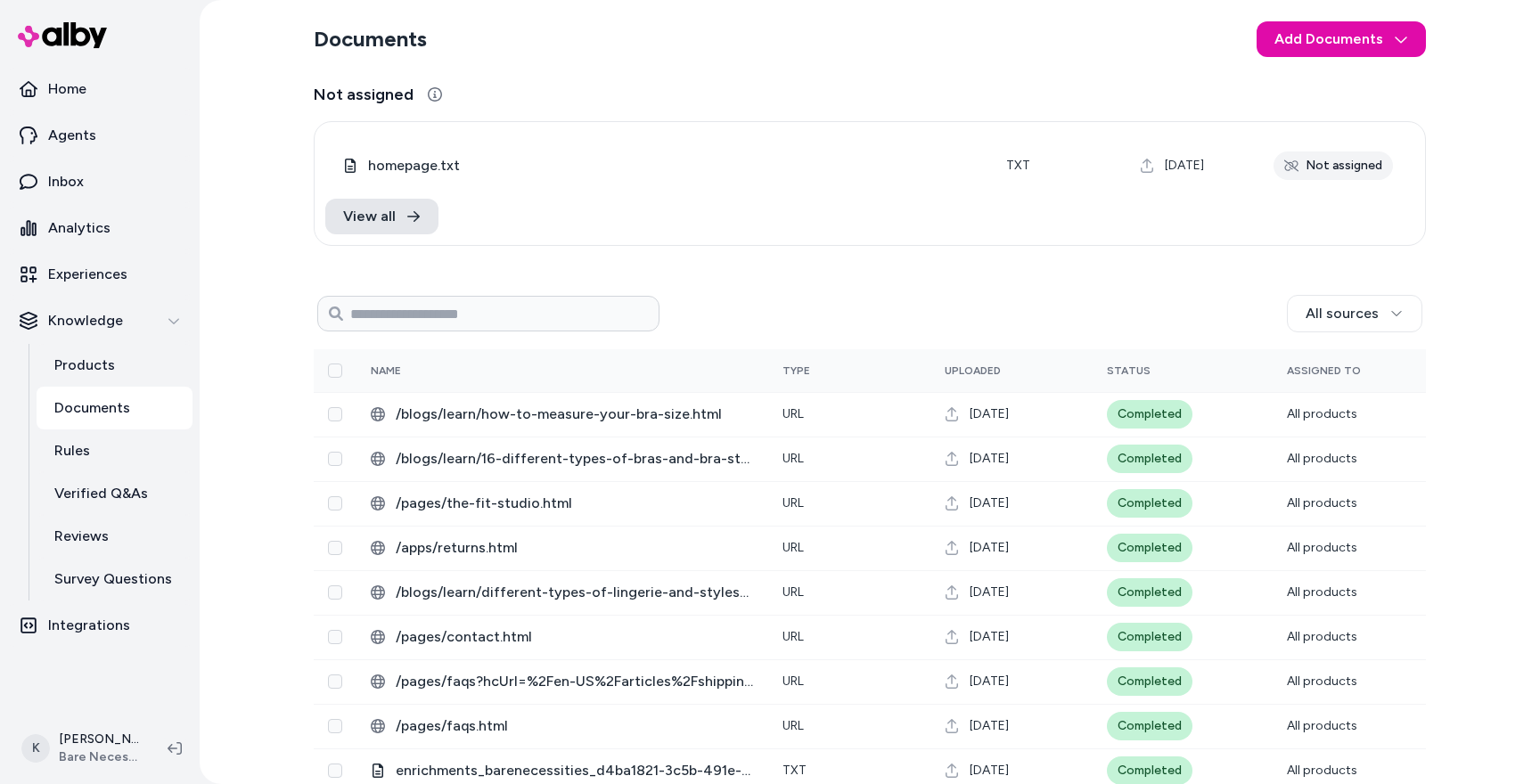
click at [290, 438] on div "Documents Add Documents Not assigned 0 Selected Edit homepage.txt txt Aug 12, 2…" at bounding box center [869, 392] width 1340 height 784
click at [117, 536] on link "Reviews" at bounding box center [115, 536] width 156 height 43
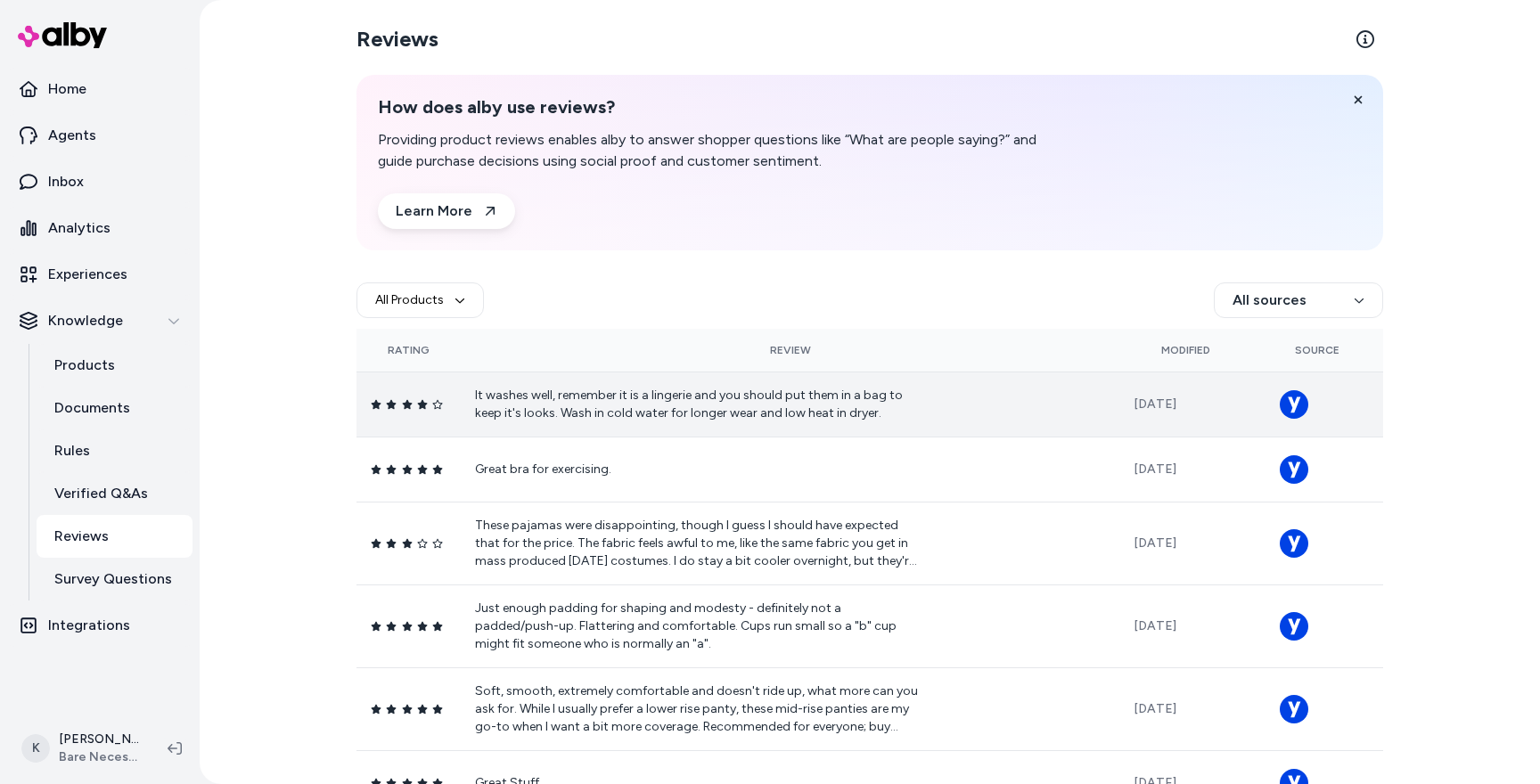
click at [970, 403] on td "It washes well, remember it is a lingerie and you should put them in a bag to k…" at bounding box center [790, 404] width 659 height 65
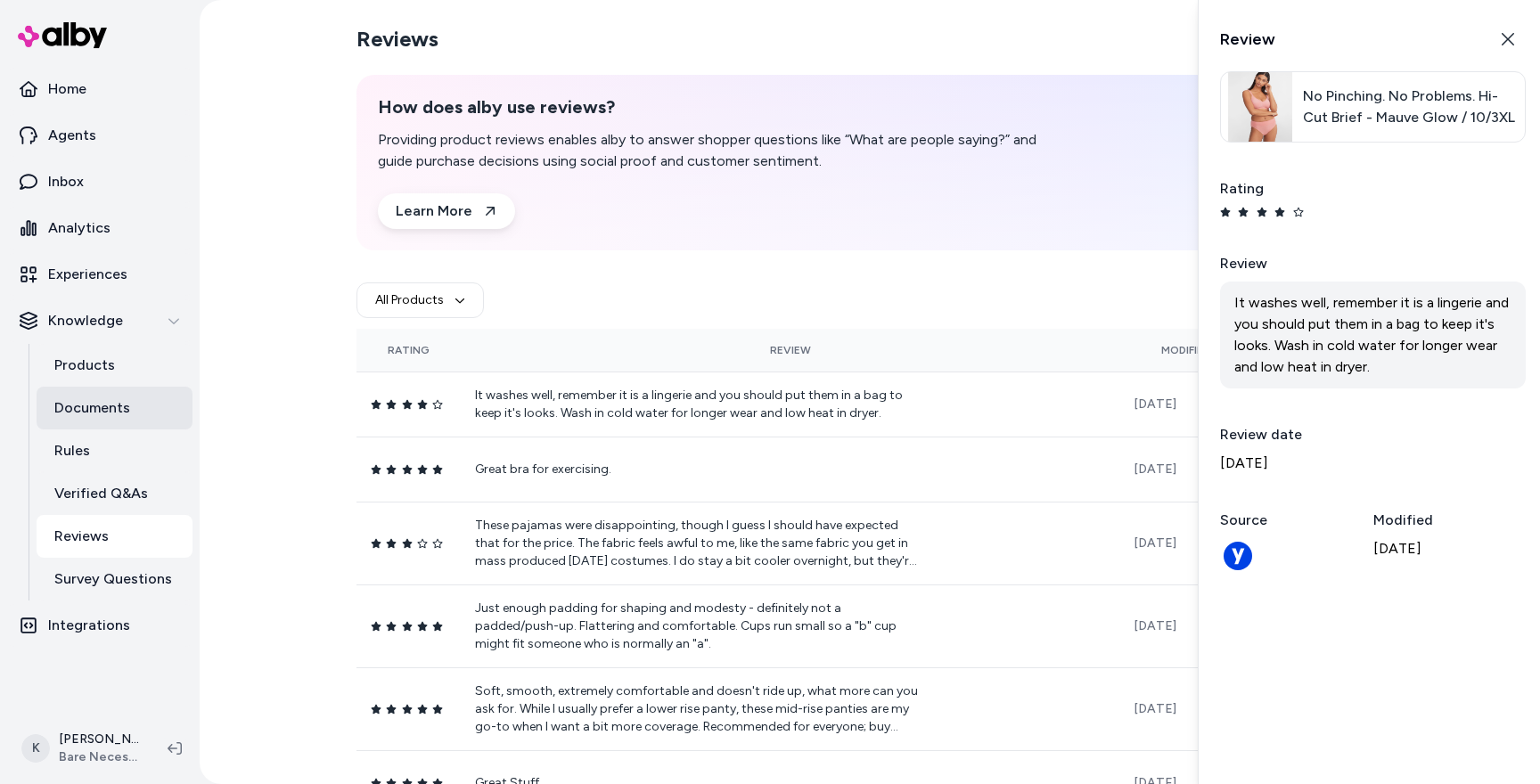
click at [113, 404] on p "Documents" at bounding box center [92, 408] width 75 height 22
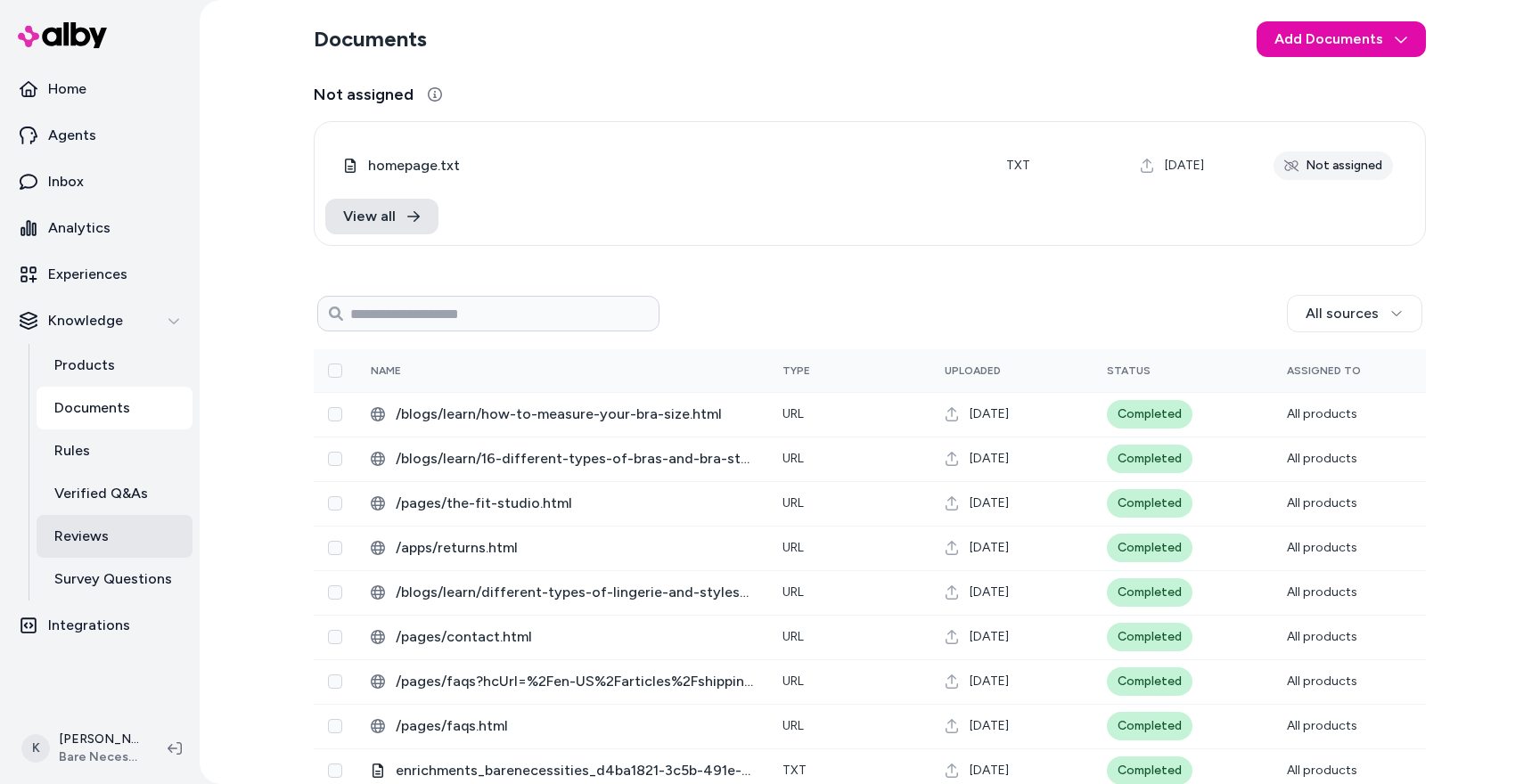
click at [99, 533] on p "Reviews" at bounding box center [82, 536] width 55 height 22
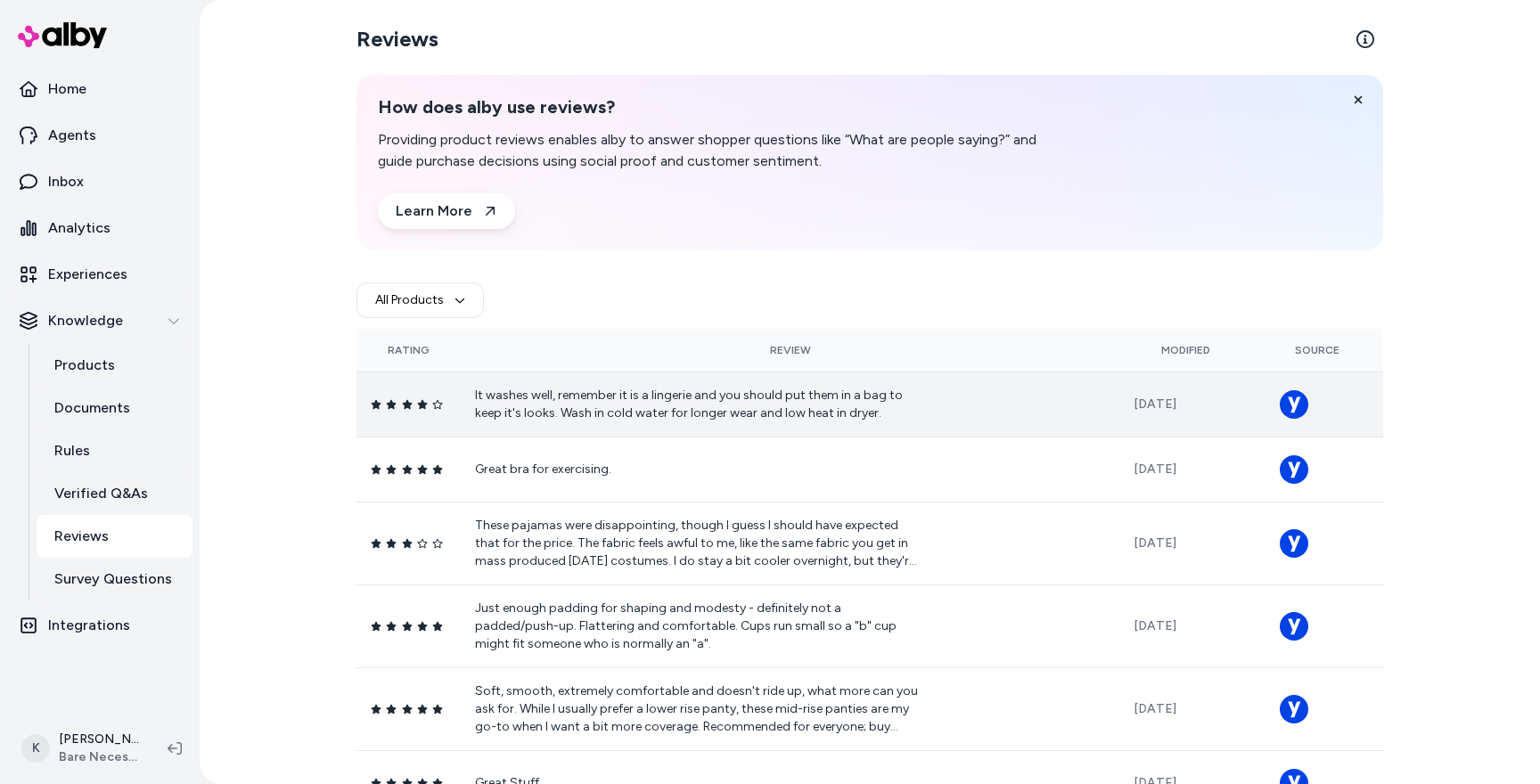
click at [486, 395] on p "It washes well, remember it is a lingerie and you should put them in a bag to k…" at bounding box center [697, 405] width 445 height 36
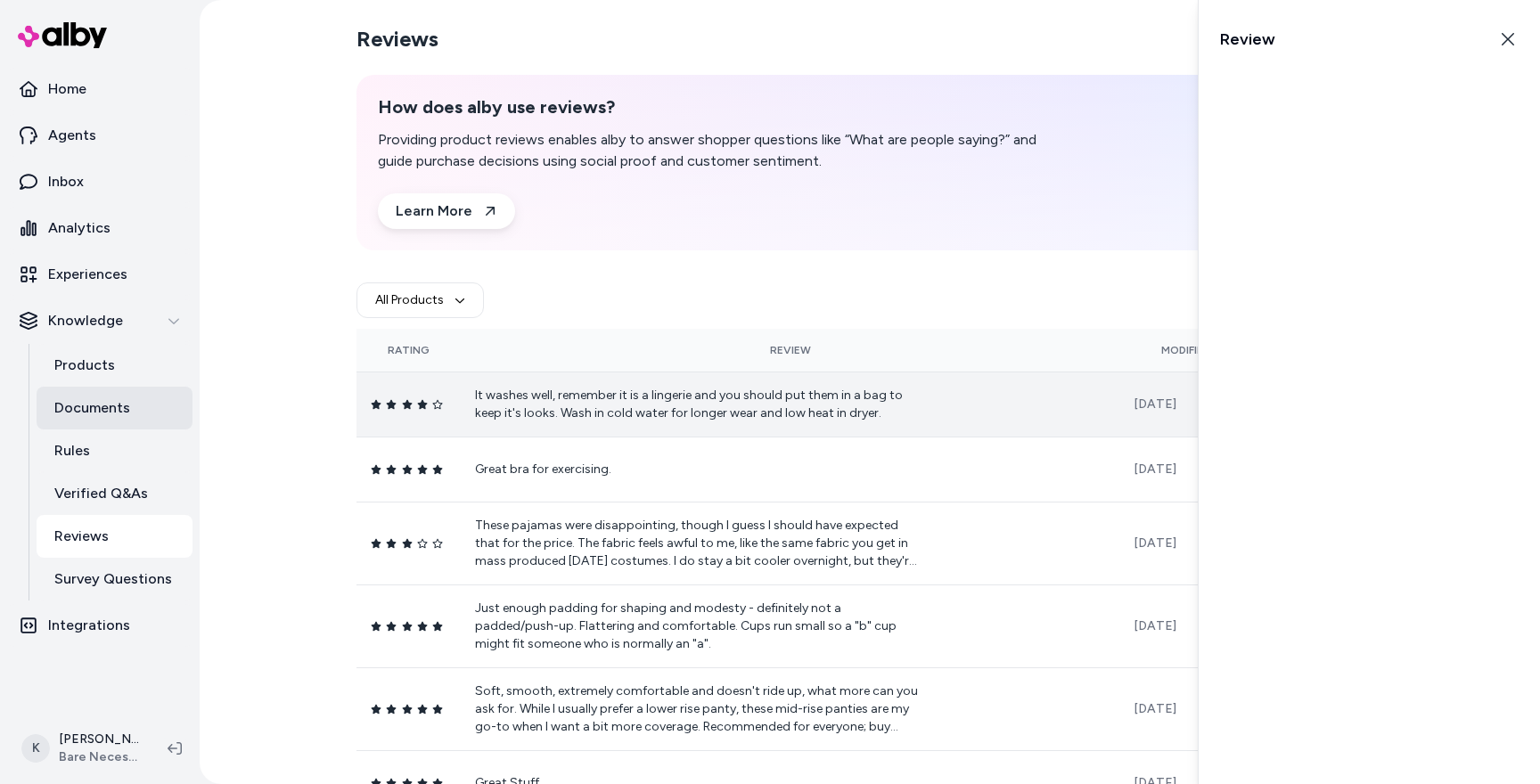
click at [105, 408] on p "Documents" at bounding box center [92, 408] width 75 height 22
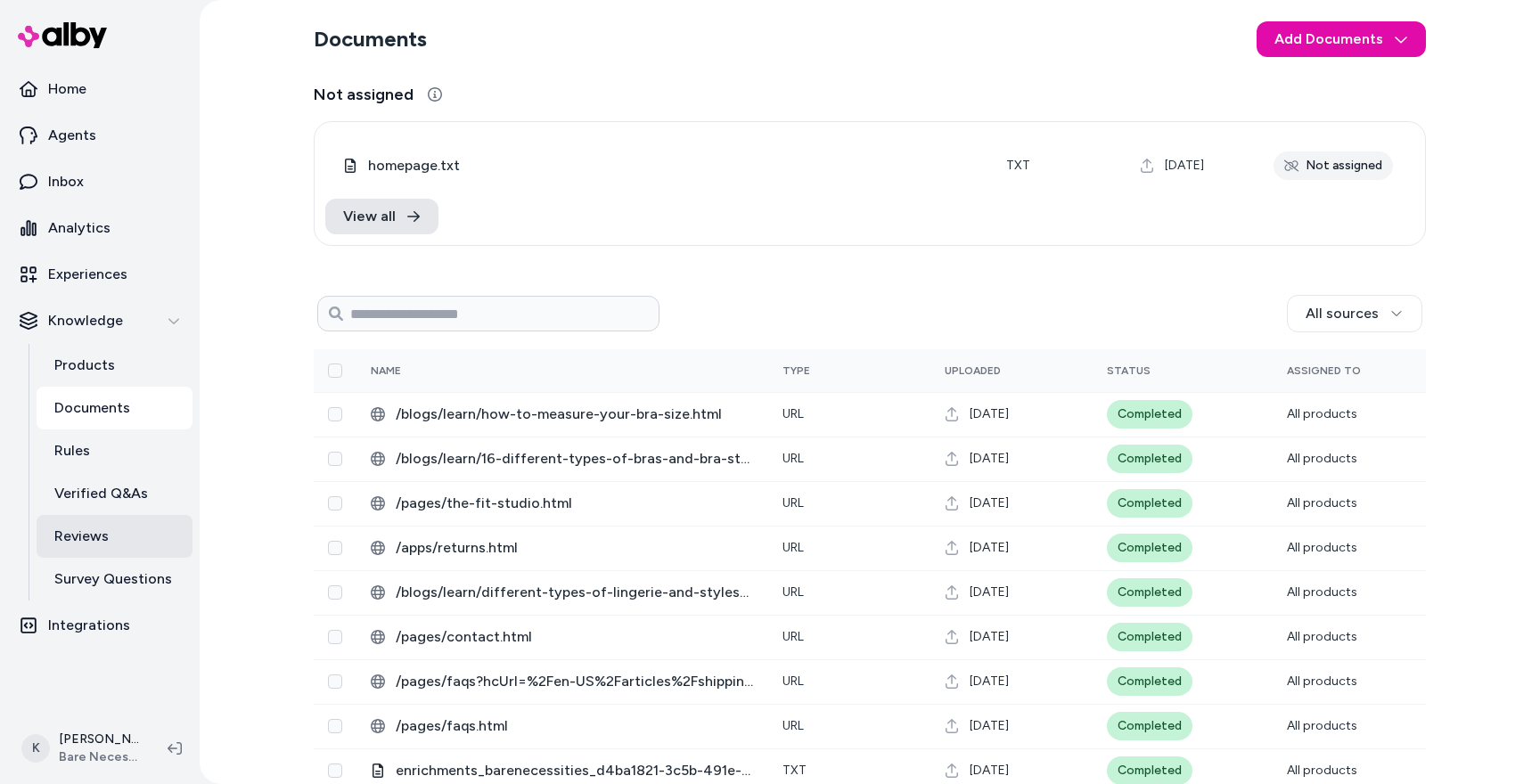
click at [155, 529] on link "Reviews" at bounding box center [115, 536] width 156 height 43
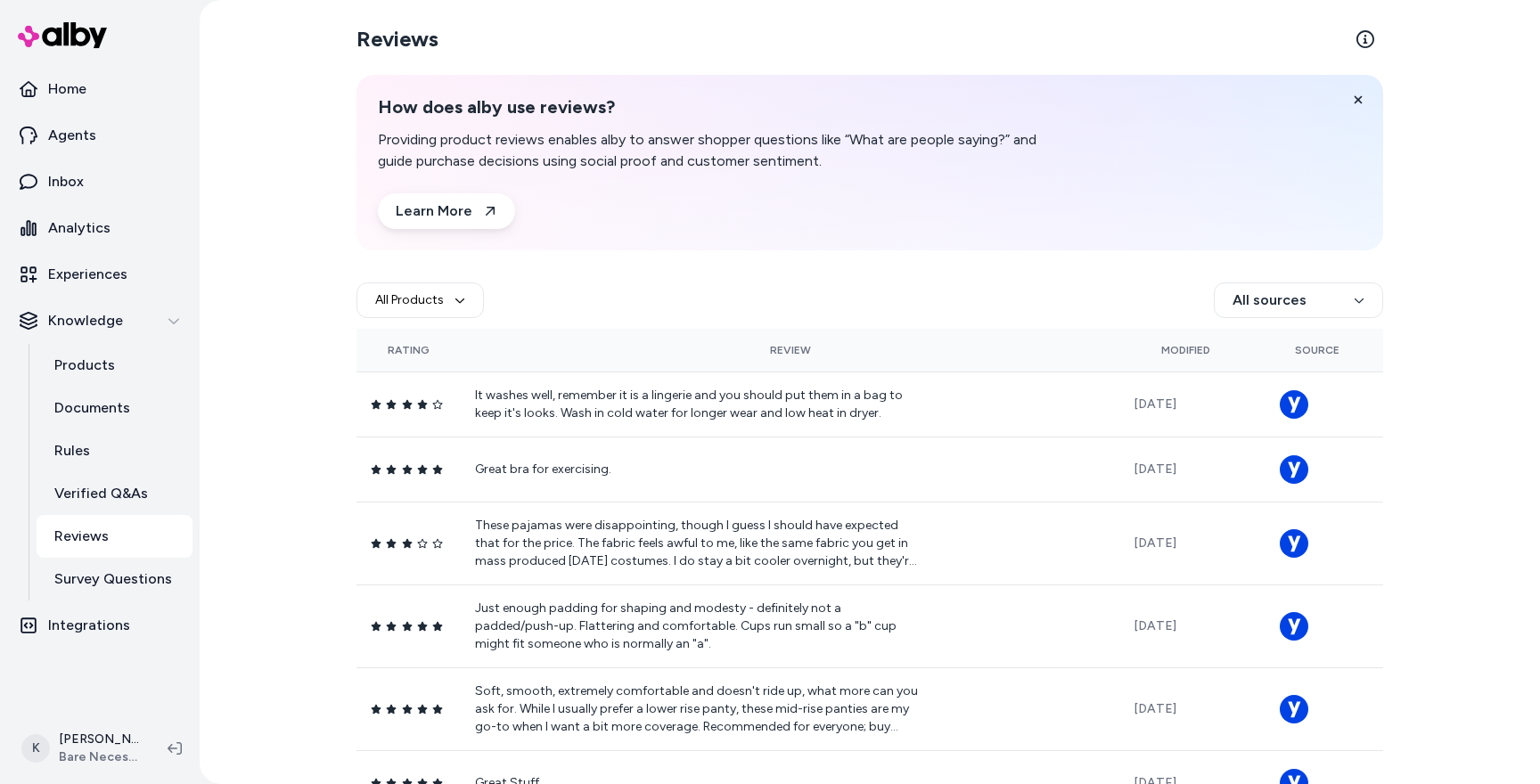
click at [593, 509] on td "These pajamas were disappointing, though I guess I should have expected that fo…" at bounding box center [790, 543] width 659 height 83
click at [1240, 307] on html "Home Agents Inbox Analytics Experiences Knowledge Products Documents Rules Veri…" at bounding box center [770, 392] width 1540 height 784
click at [1238, 306] on html "Home Agents Inbox Analytics Experiences Knowledge Products Documents Rules Veri…" at bounding box center [770, 392] width 1540 height 784
click at [406, 300] on button "All Products" at bounding box center [420, 301] width 127 height 36
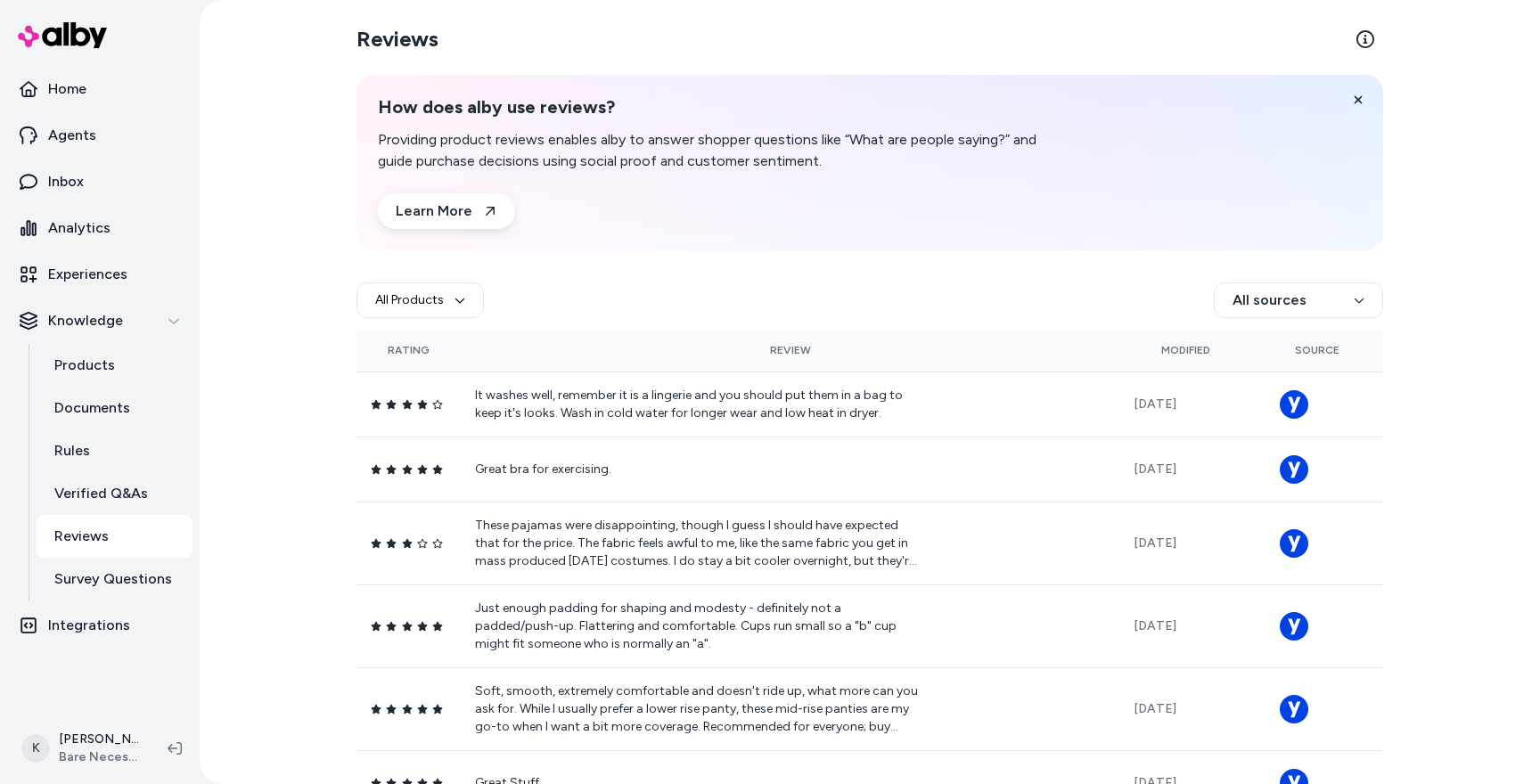
click at [547, 279] on div "All Products All sources" at bounding box center [870, 301] width 1027 height 57
click at [120, 405] on p "Documents" at bounding box center [92, 408] width 75 height 22
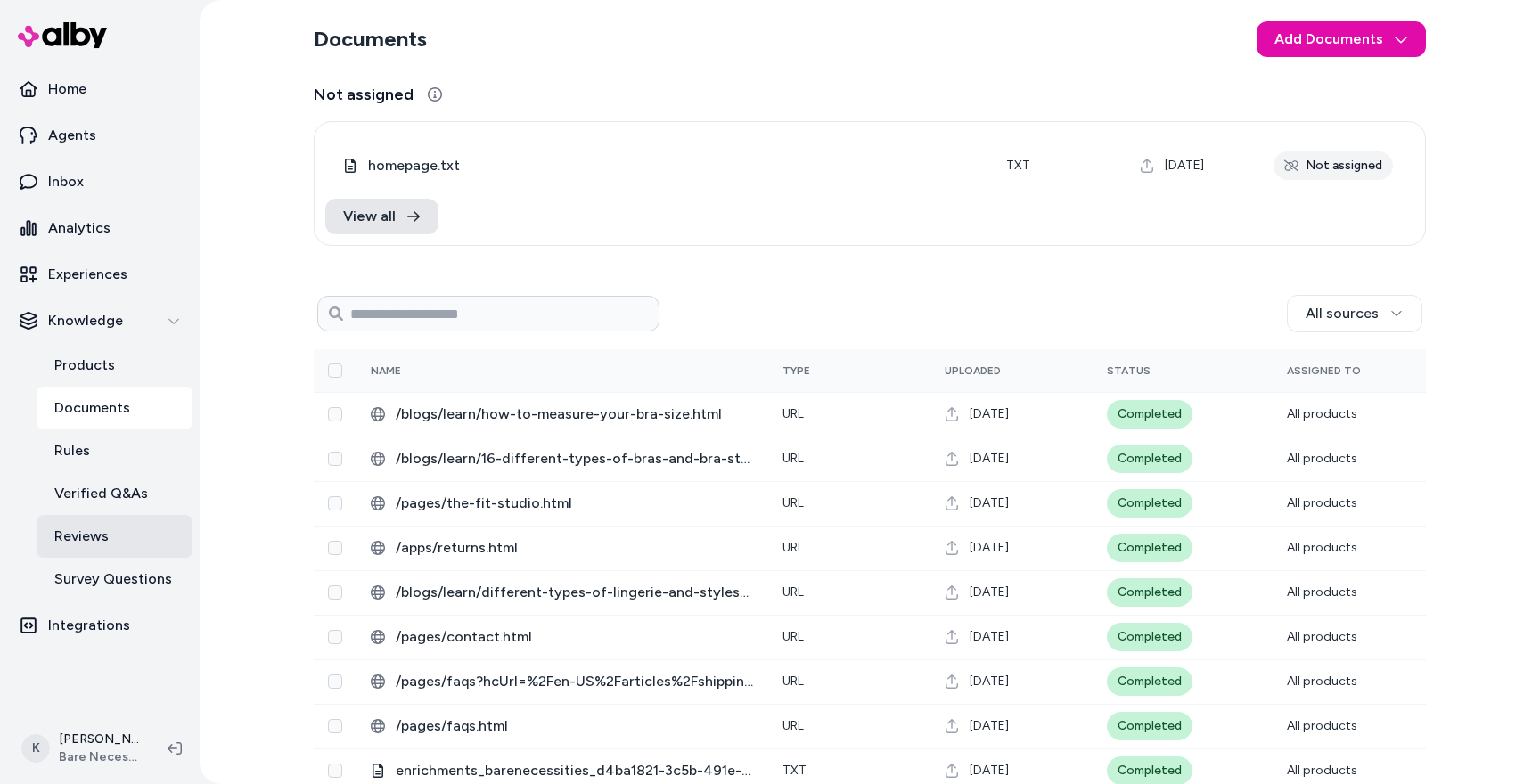
click at [93, 533] on p "Reviews" at bounding box center [82, 536] width 55 height 22
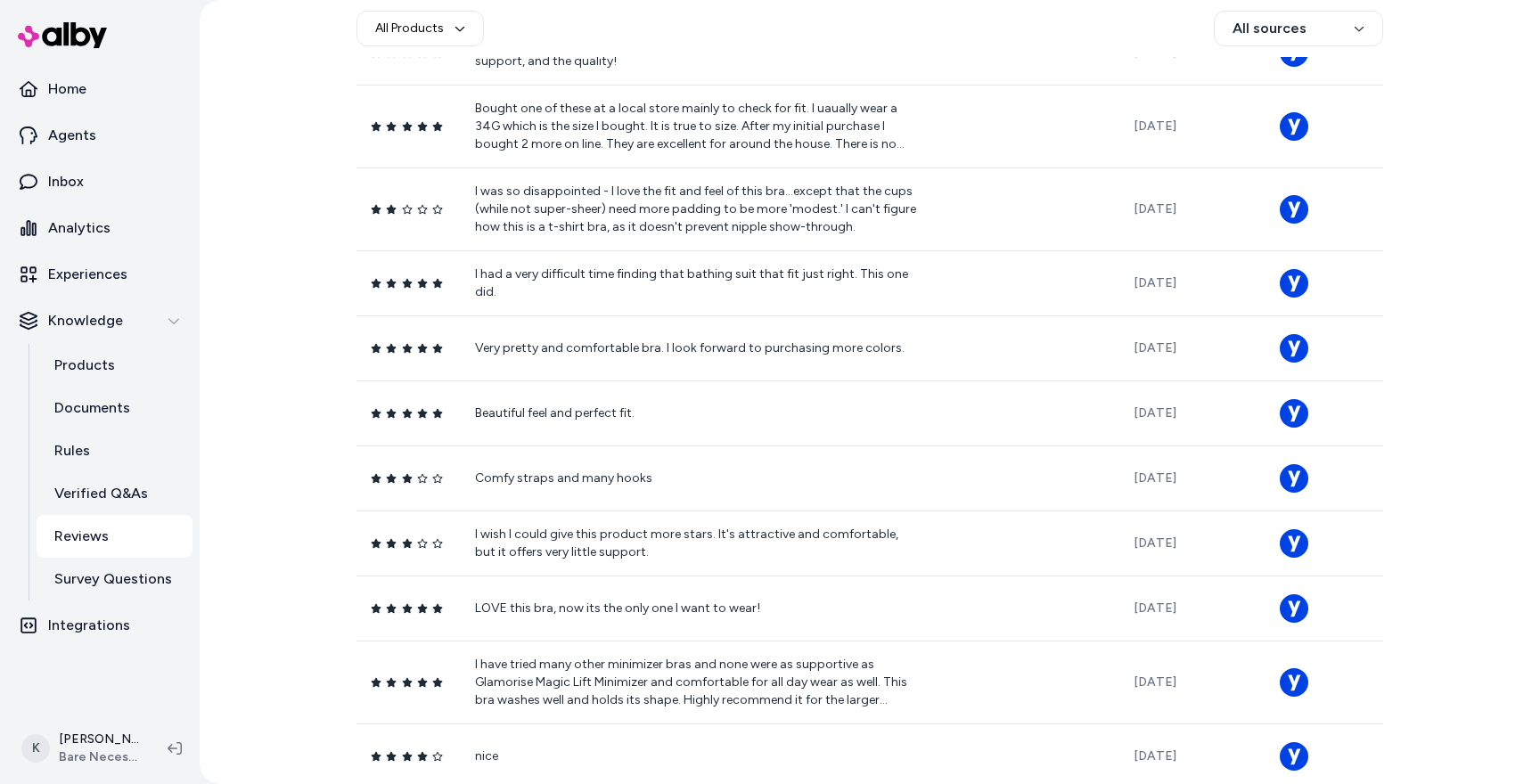
scroll to position [1012, 0]
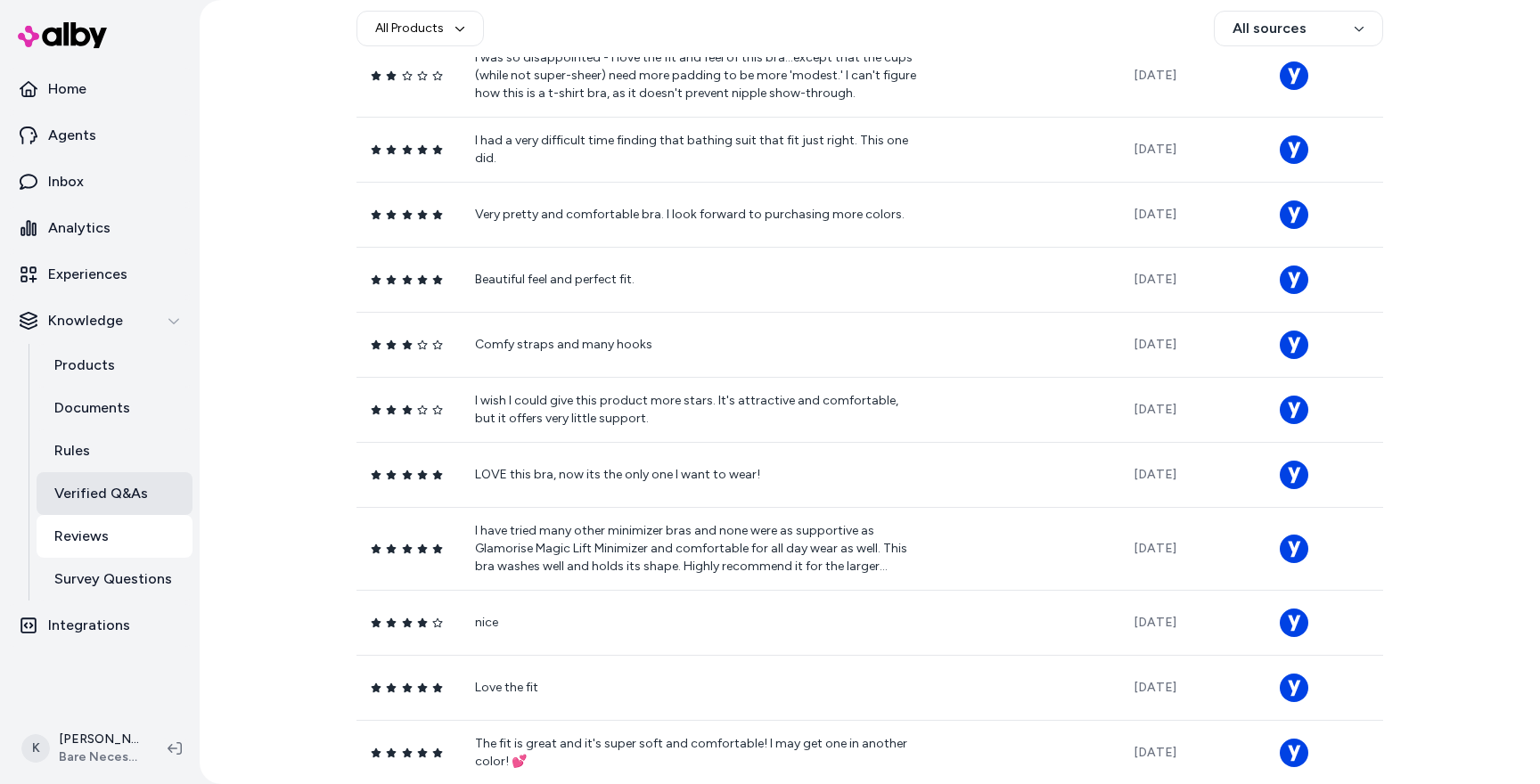
click at [110, 492] on p "Verified Q&As" at bounding box center [101, 493] width 93 height 22
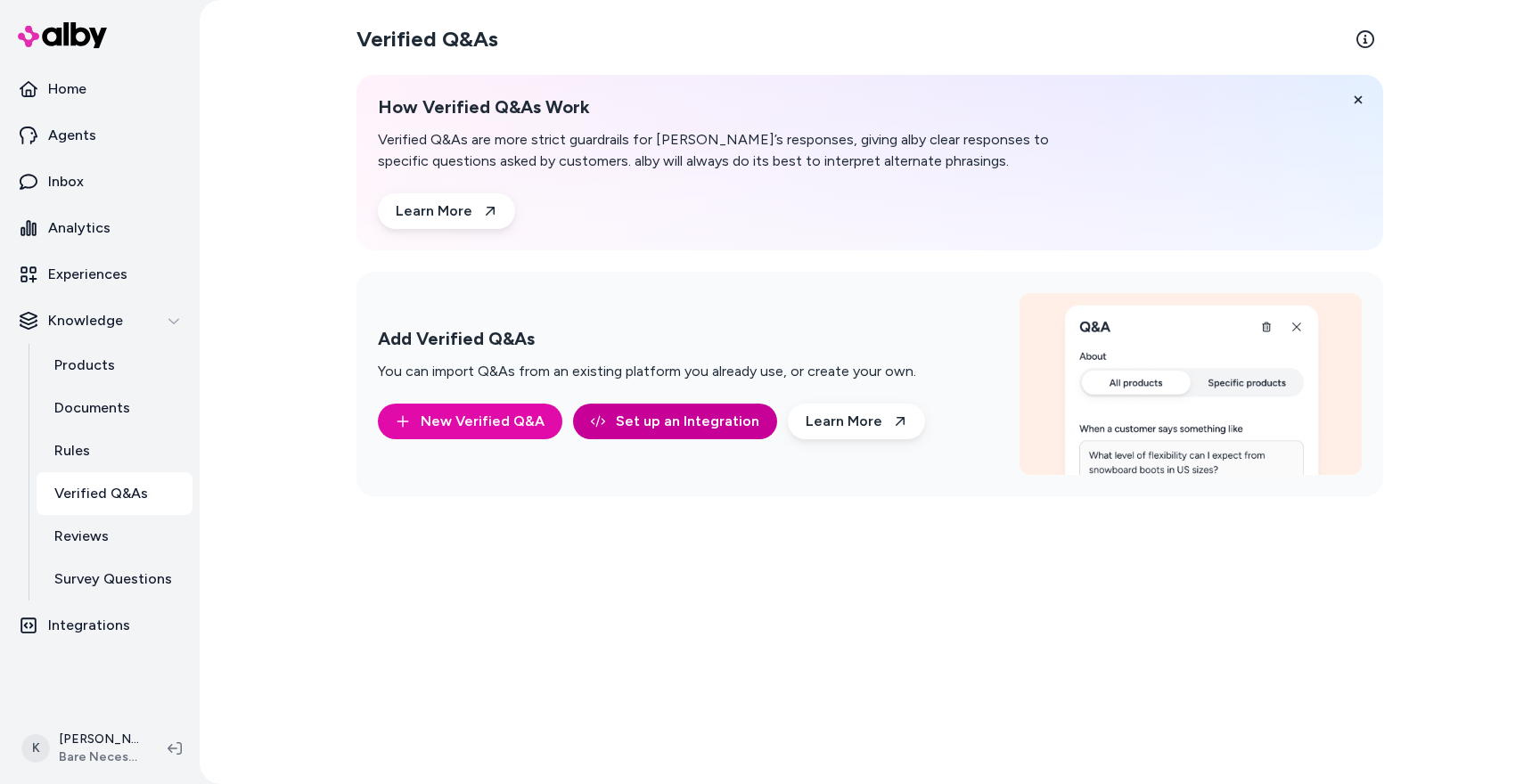
click at [636, 412] on link "Set up an Integration" at bounding box center [674, 422] width 204 height 36
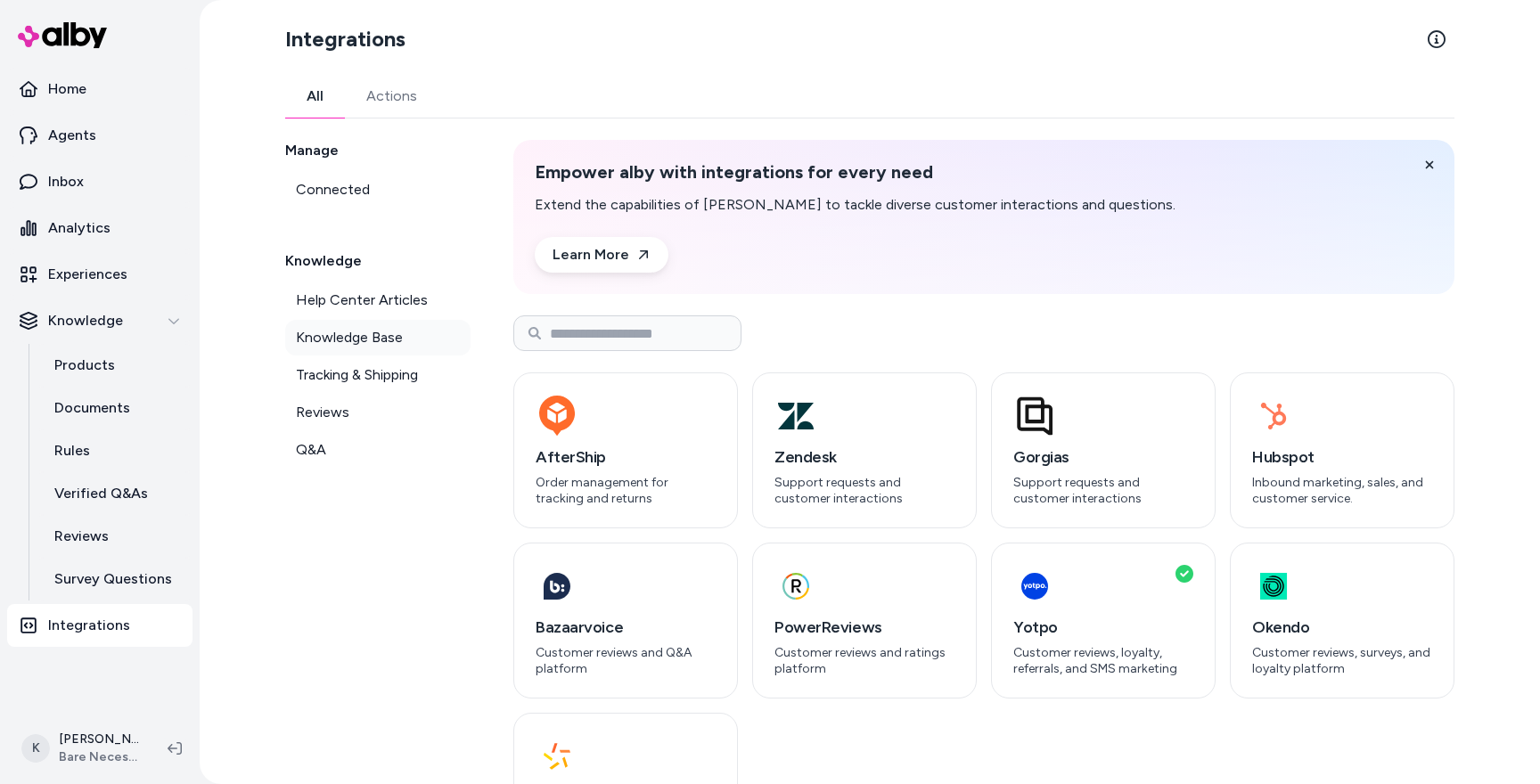
click at [352, 344] on span "Knowledge Base" at bounding box center [349, 337] width 107 height 22
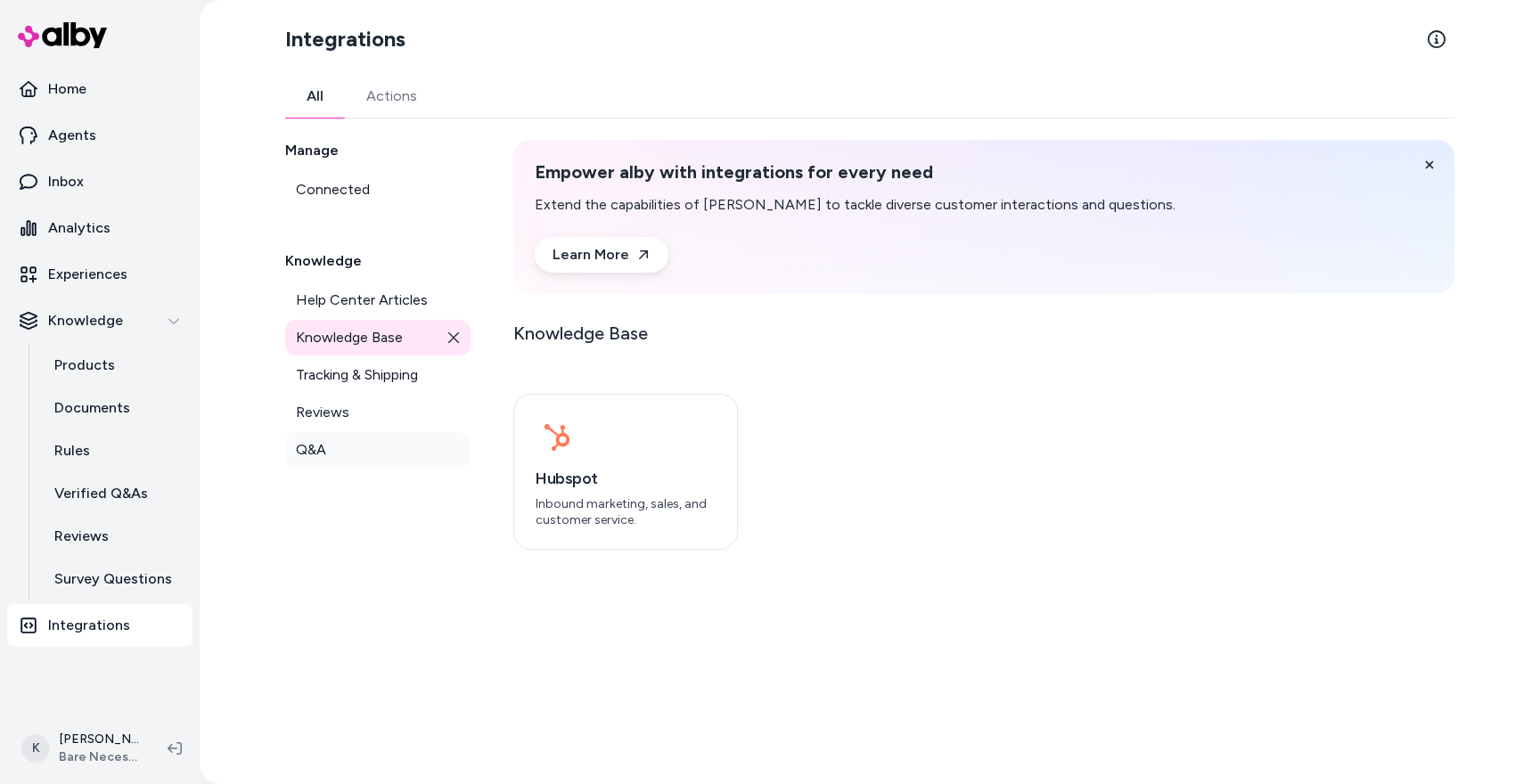
click at [321, 446] on span "Q&A" at bounding box center [311, 449] width 31 height 22
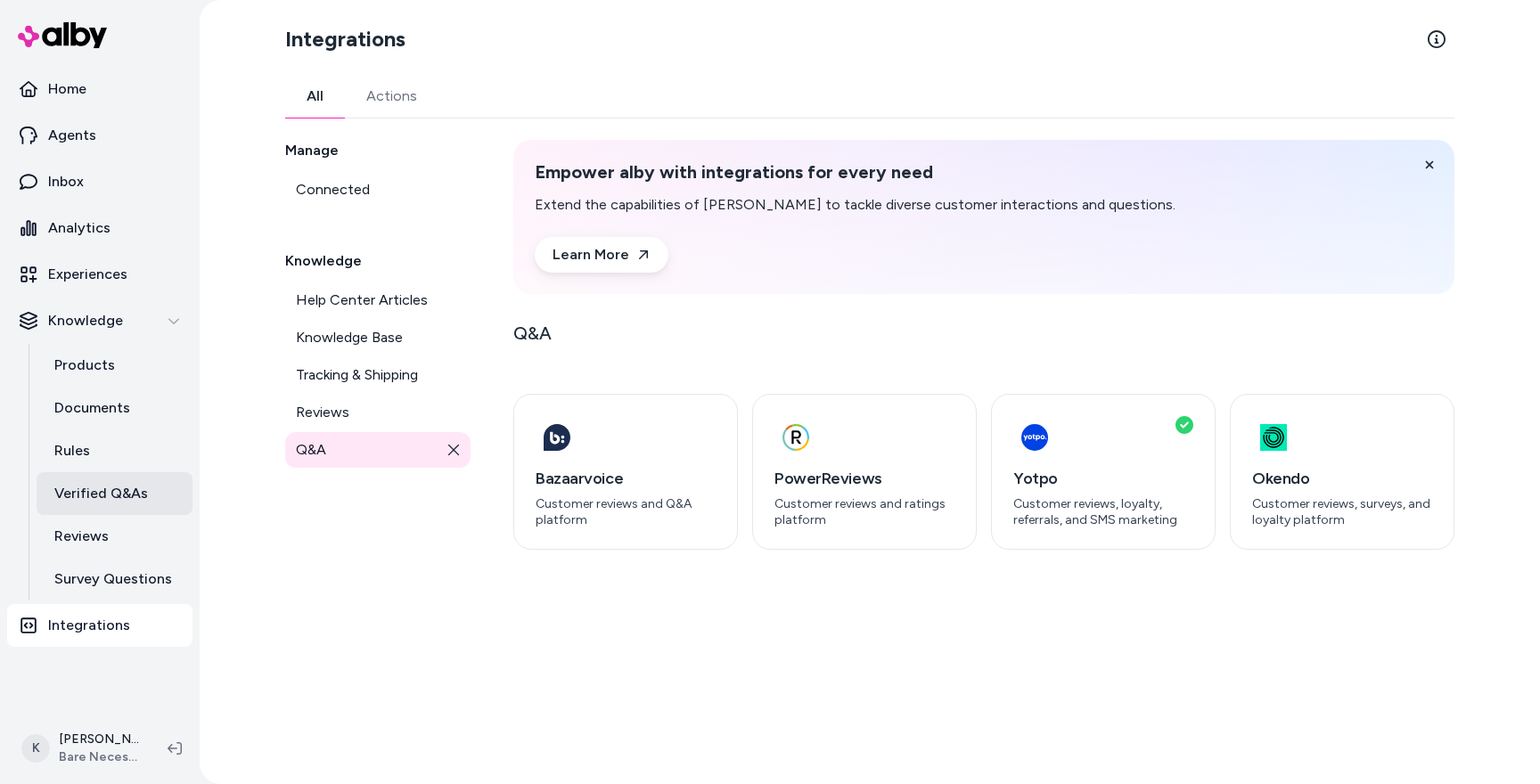
click at [105, 501] on p "Verified Q&As" at bounding box center [101, 493] width 93 height 22
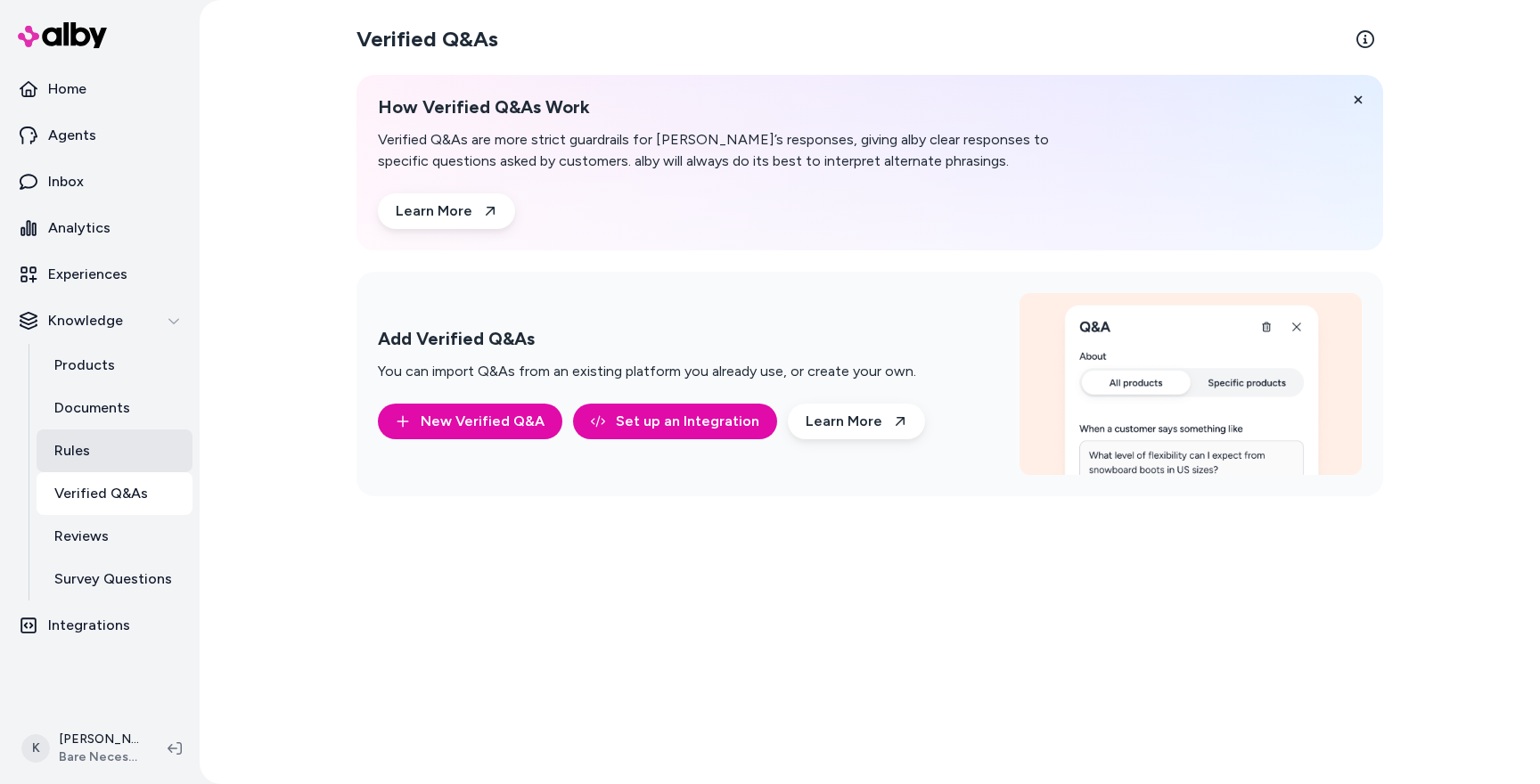
click at [71, 454] on p "Rules" at bounding box center [73, 450] width 36 height 22
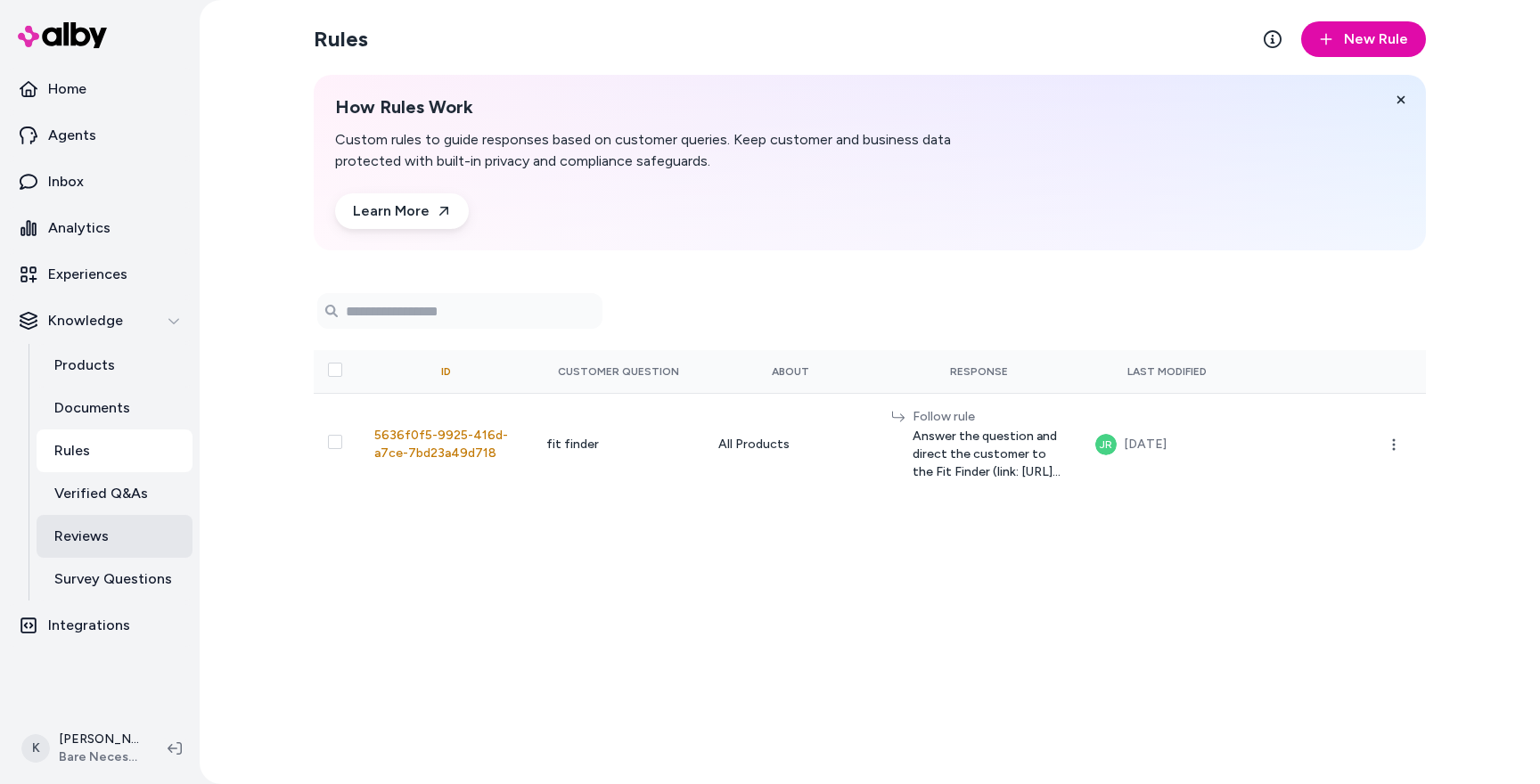
click at [115, 528] on link "Reviews" at bounding box center [115, 536] width 156 height 43
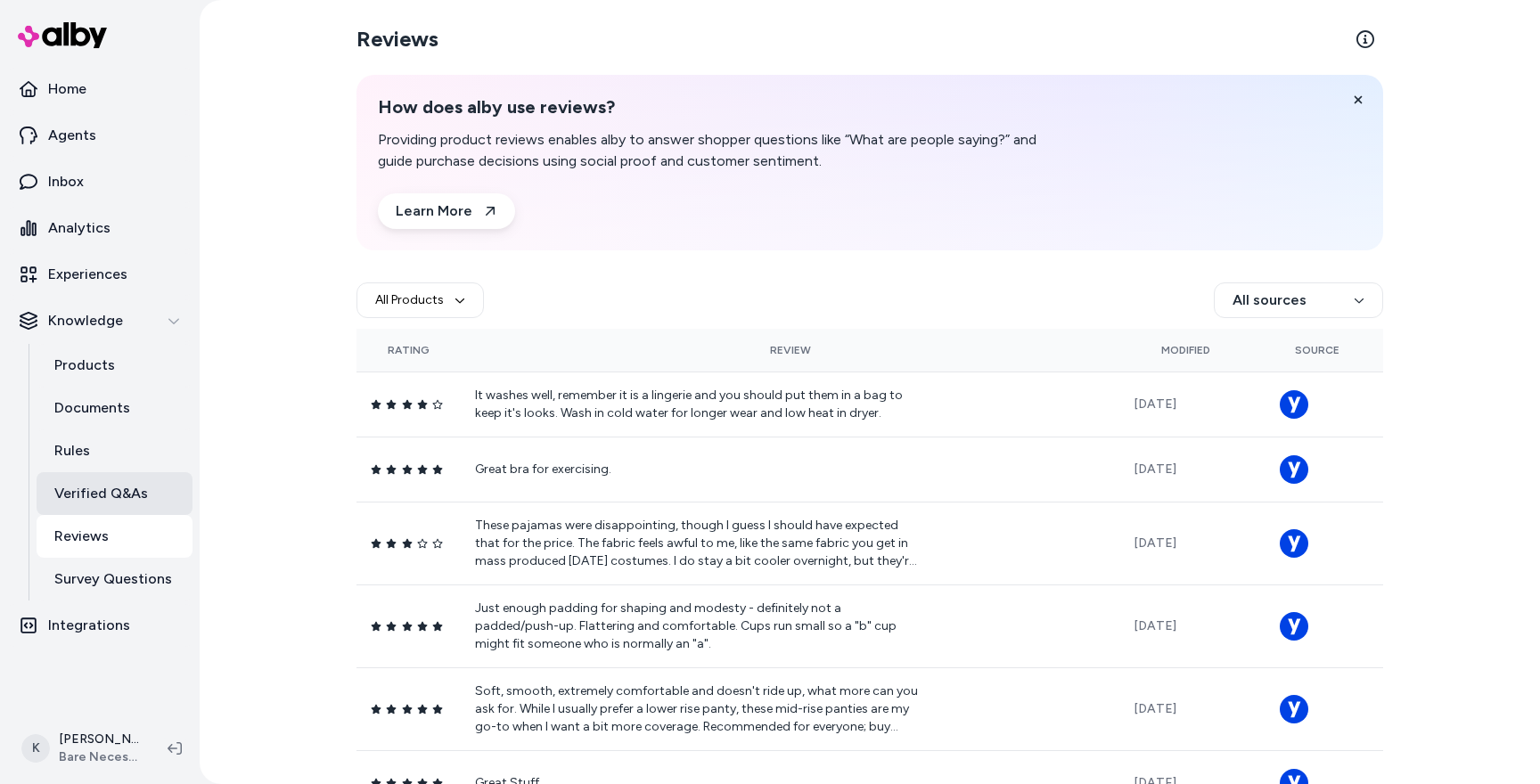
click at [119, 494] on p "Verified Q&As" at bounding box center [101, 493] width 93 height 22
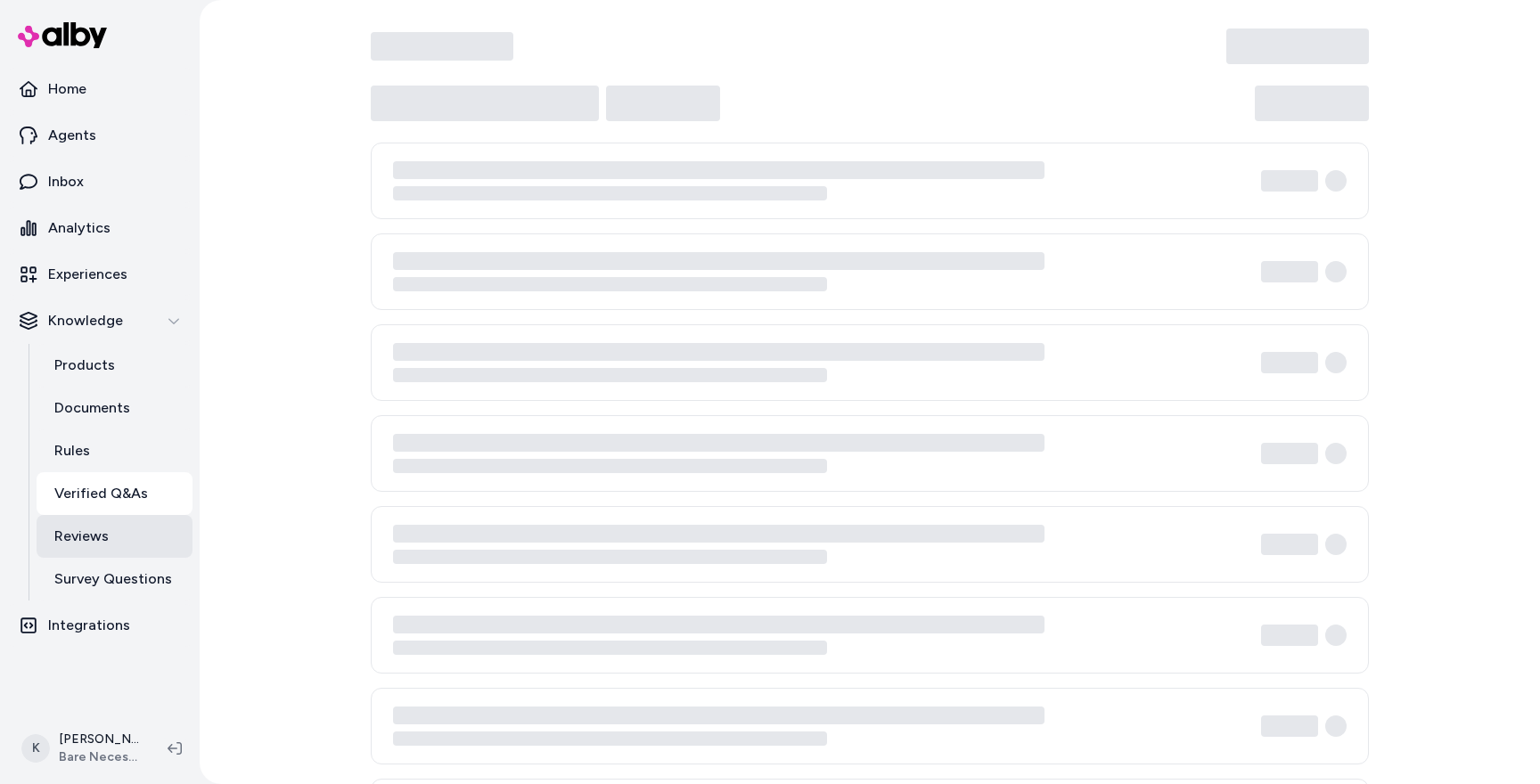
click at [120, 515] on link "Reviews" at bounding box center [115, 536] width 156 height 43
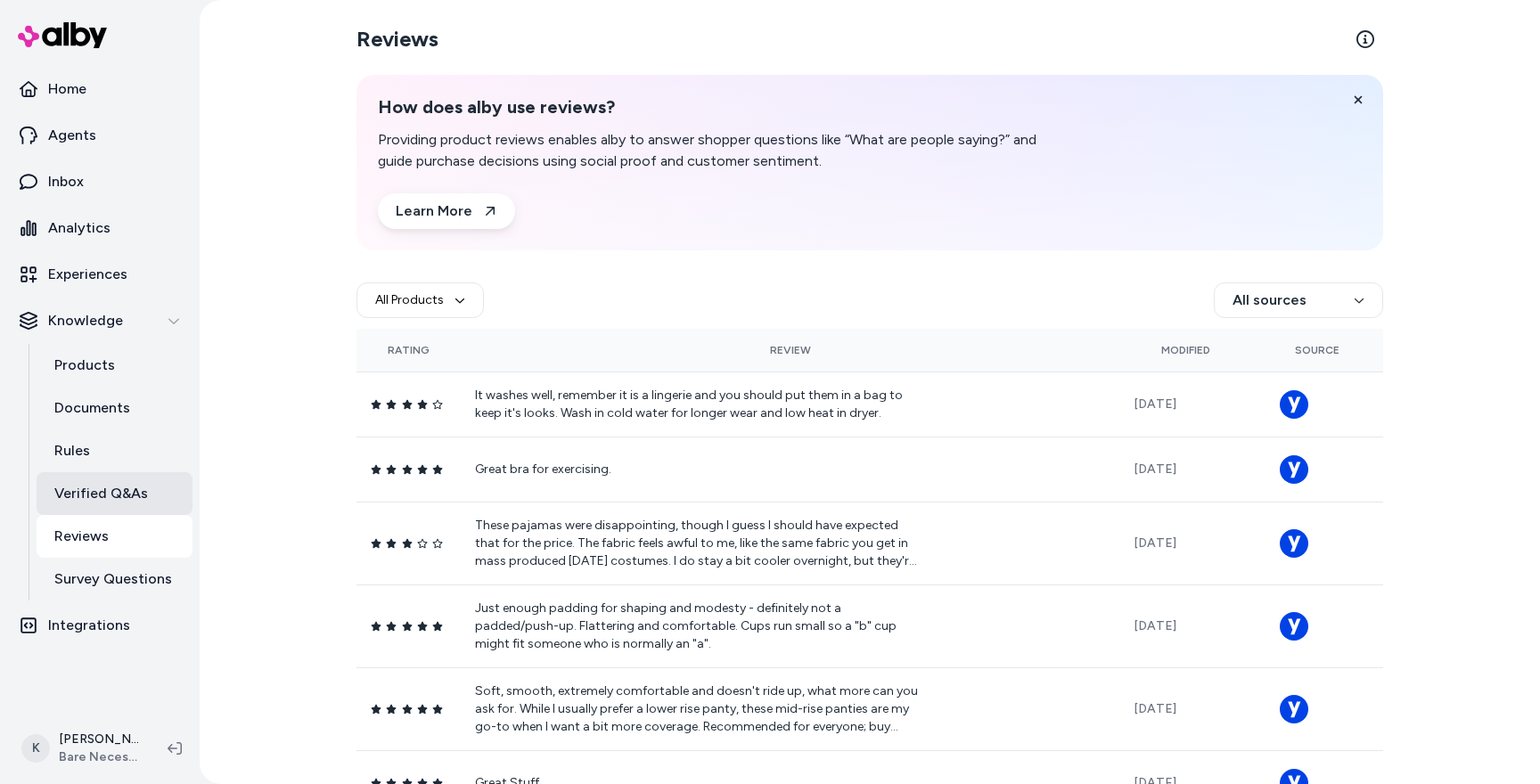
click at [111, 492] on p "Verified Q&As" at bounding box center [101, 493] width 93 height 22
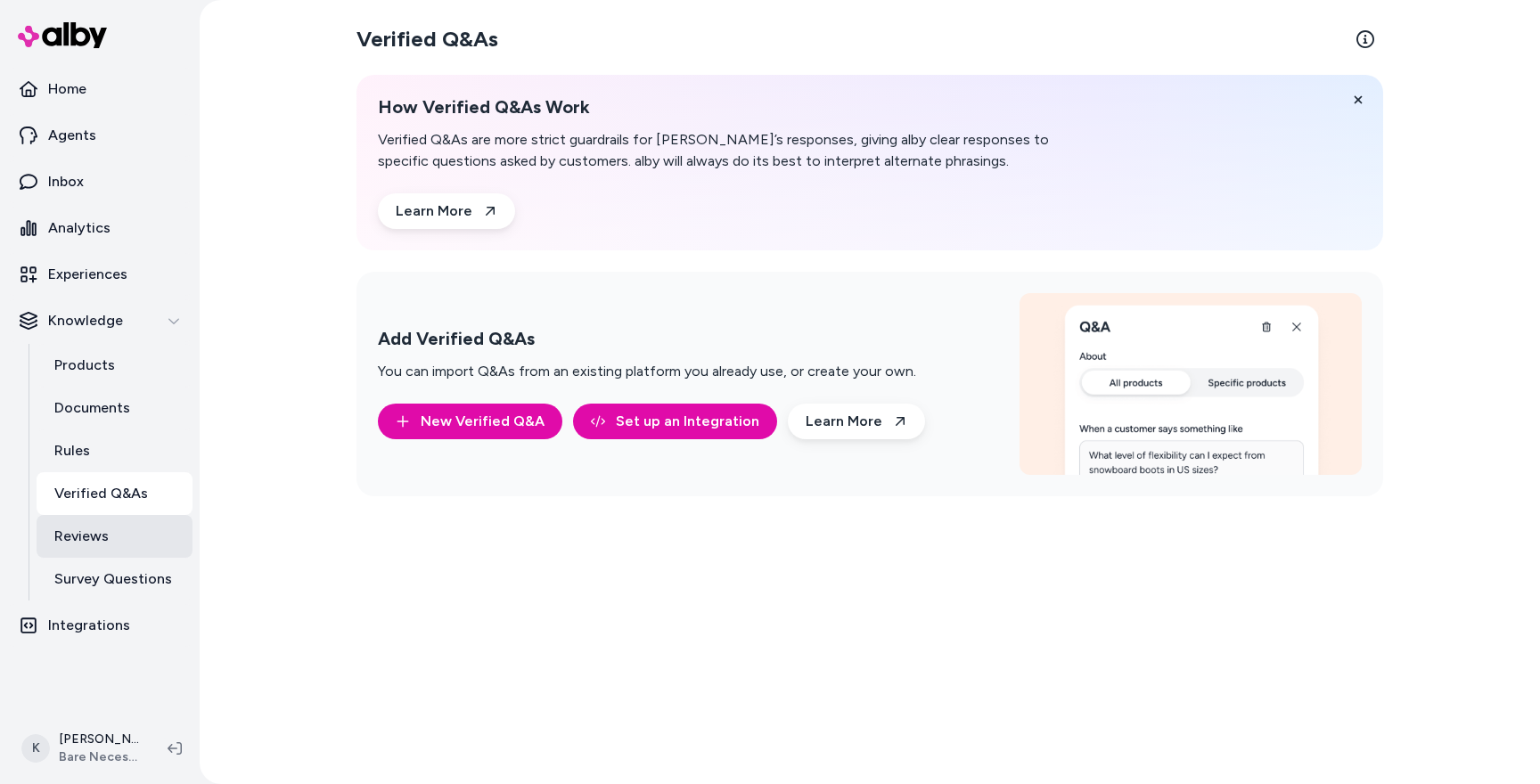
click at [127, 542] on link "Reviews" at bounding box center [115, 536] width 156 height 43
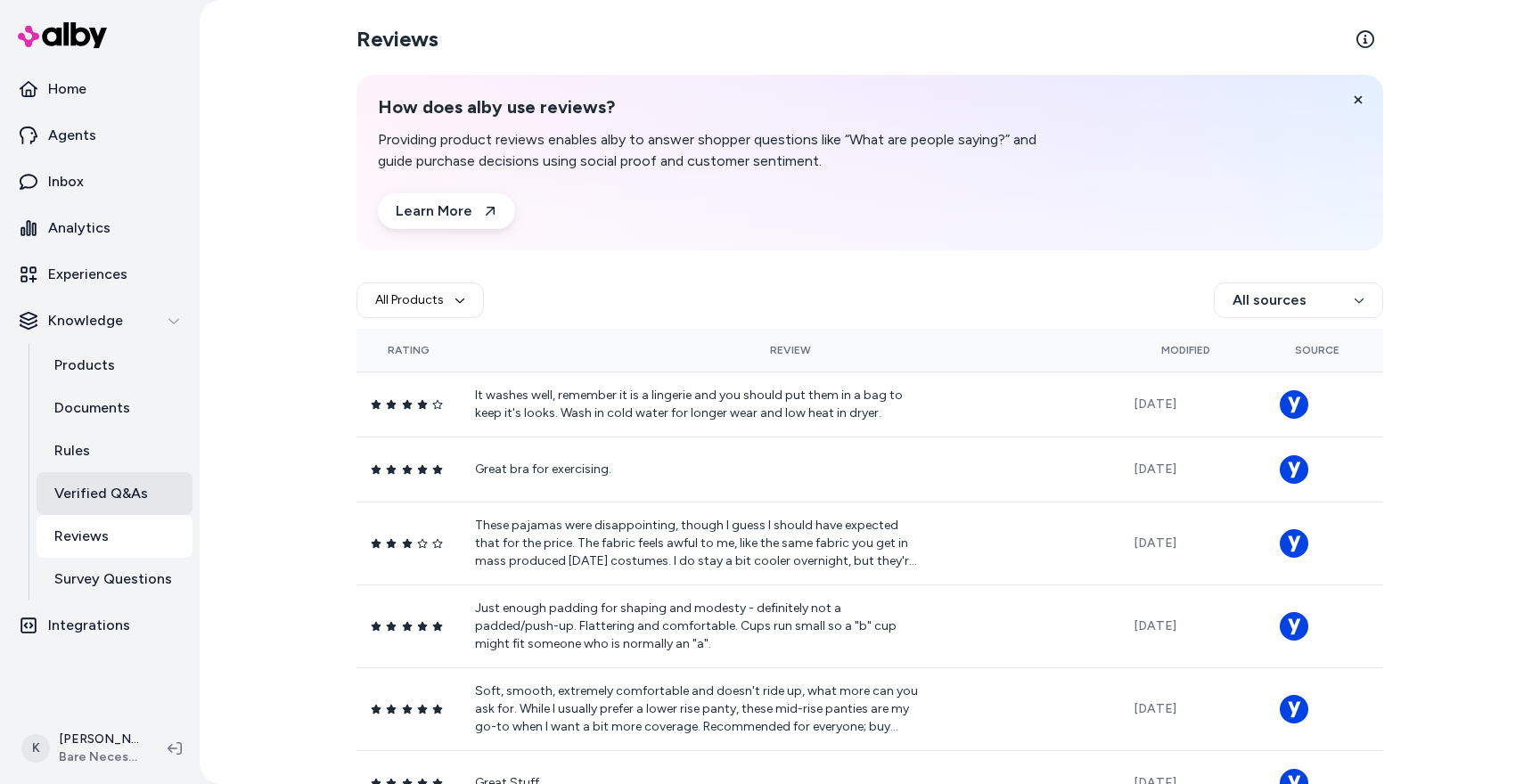
click at [112, 501] on p "Verified Q&As" at bounding box center [101, 493] width 93 height 22
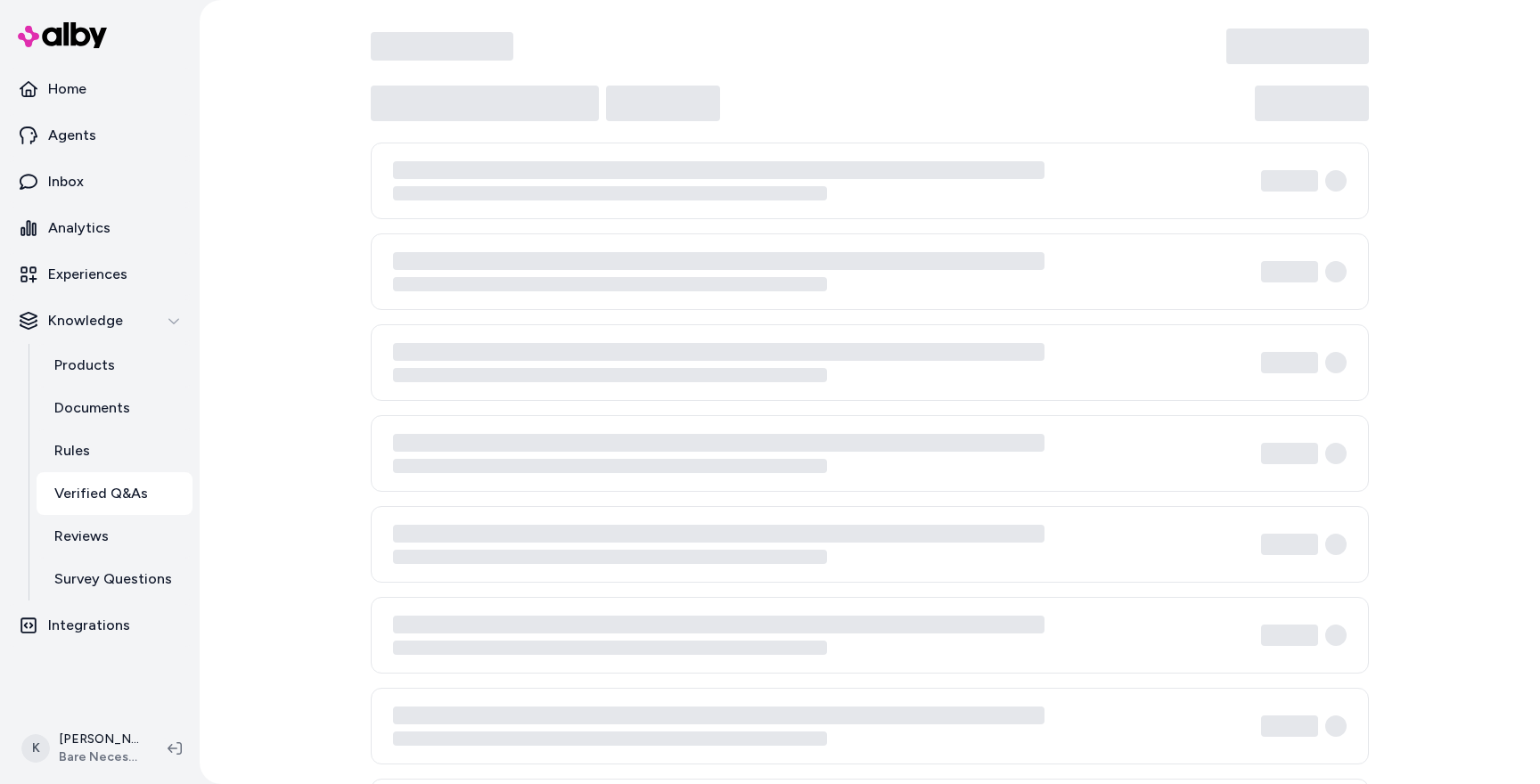
click at [113, 501] on p "Verified Q&As" at bounding box center [101, 493] width 93 height 22
click at [116, 452] on link "Rules" at bounding box center [115, 451] width 156 height 43
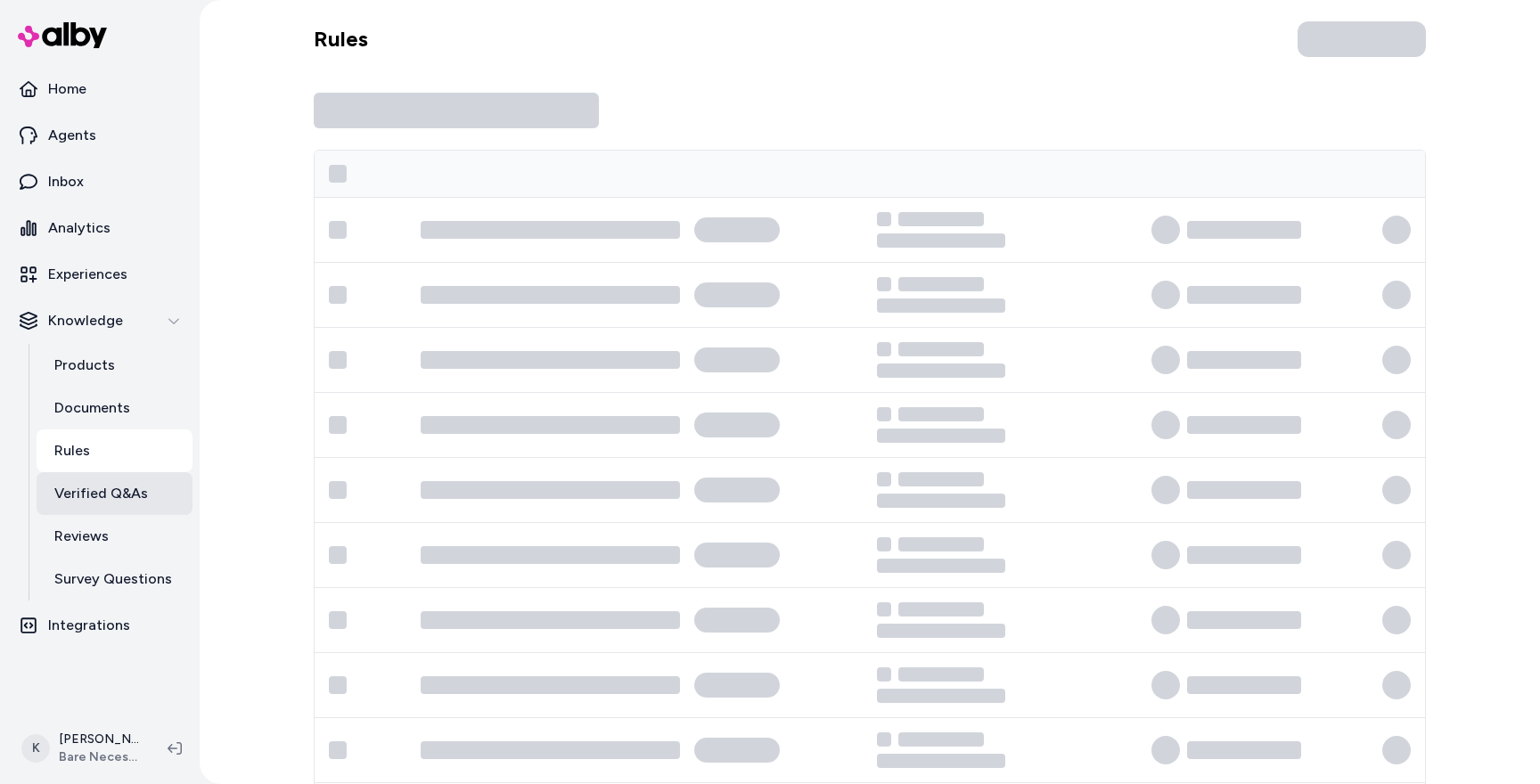
click at [111, 491] on p "Verified Q&As" at bounding box center [101, 493] width 93 height 22
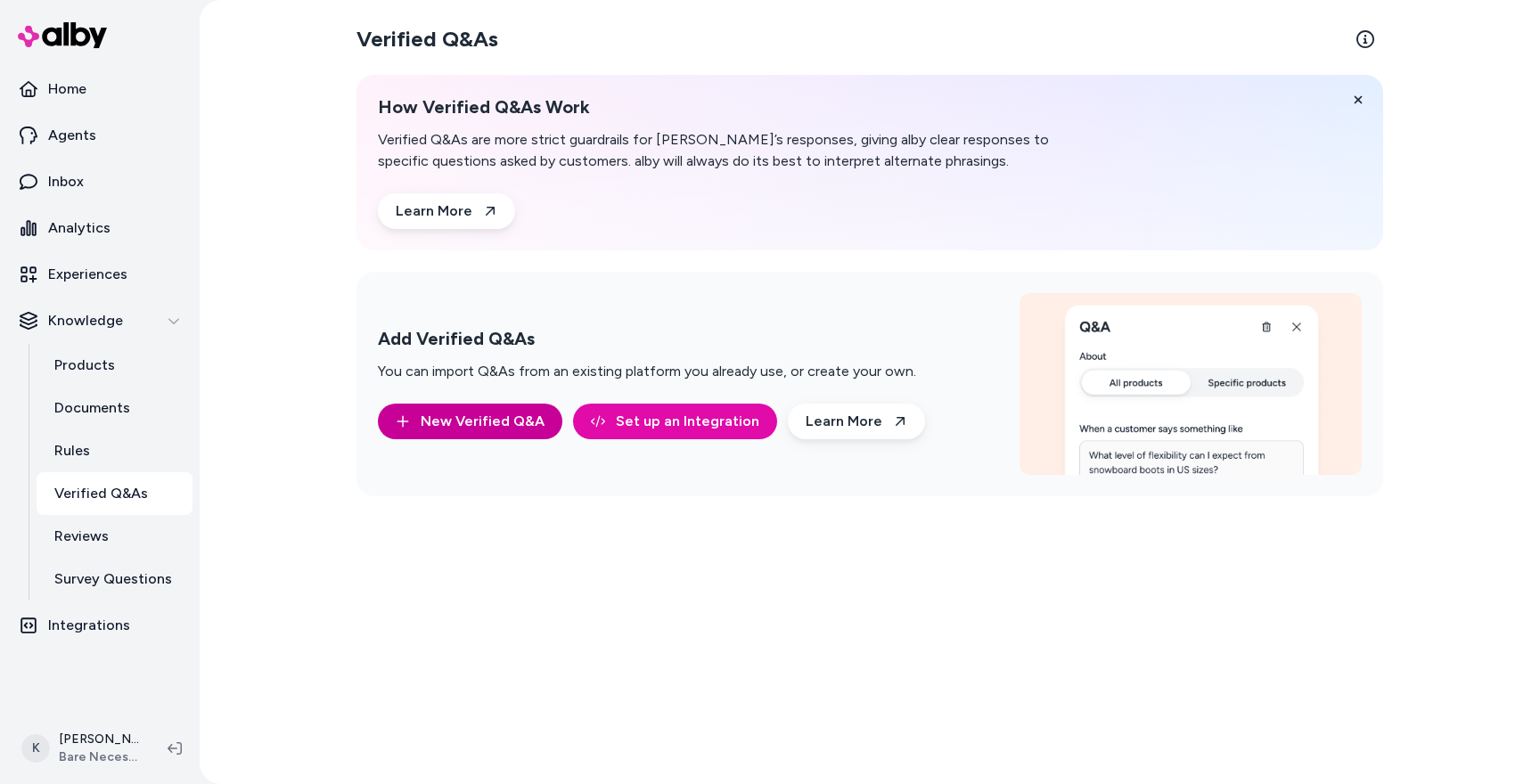
click at [466, 432] on button "New Verified Q&A" at bounding box center [470, 422] width 185 height 36
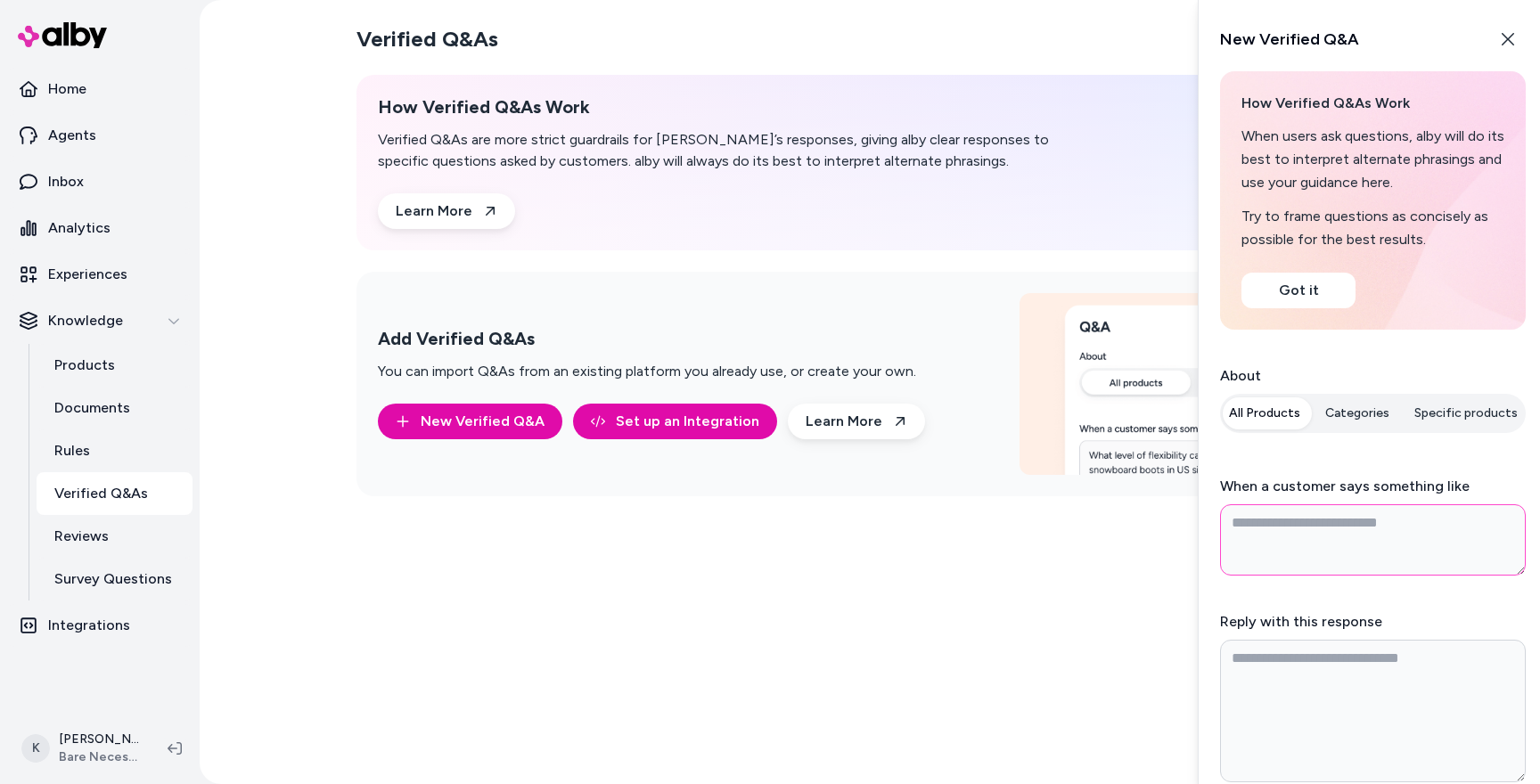
click at [1326, 555] on textarea "When a customer says something like" at bounding box center [1372, 539] width 306 height 71
click at [1077, 675] on div "Verified Q&As How Verified Q&As Work Verified Q&As are more strict guardrails f…" at bounding box center [870, 392] width 1027 height 755
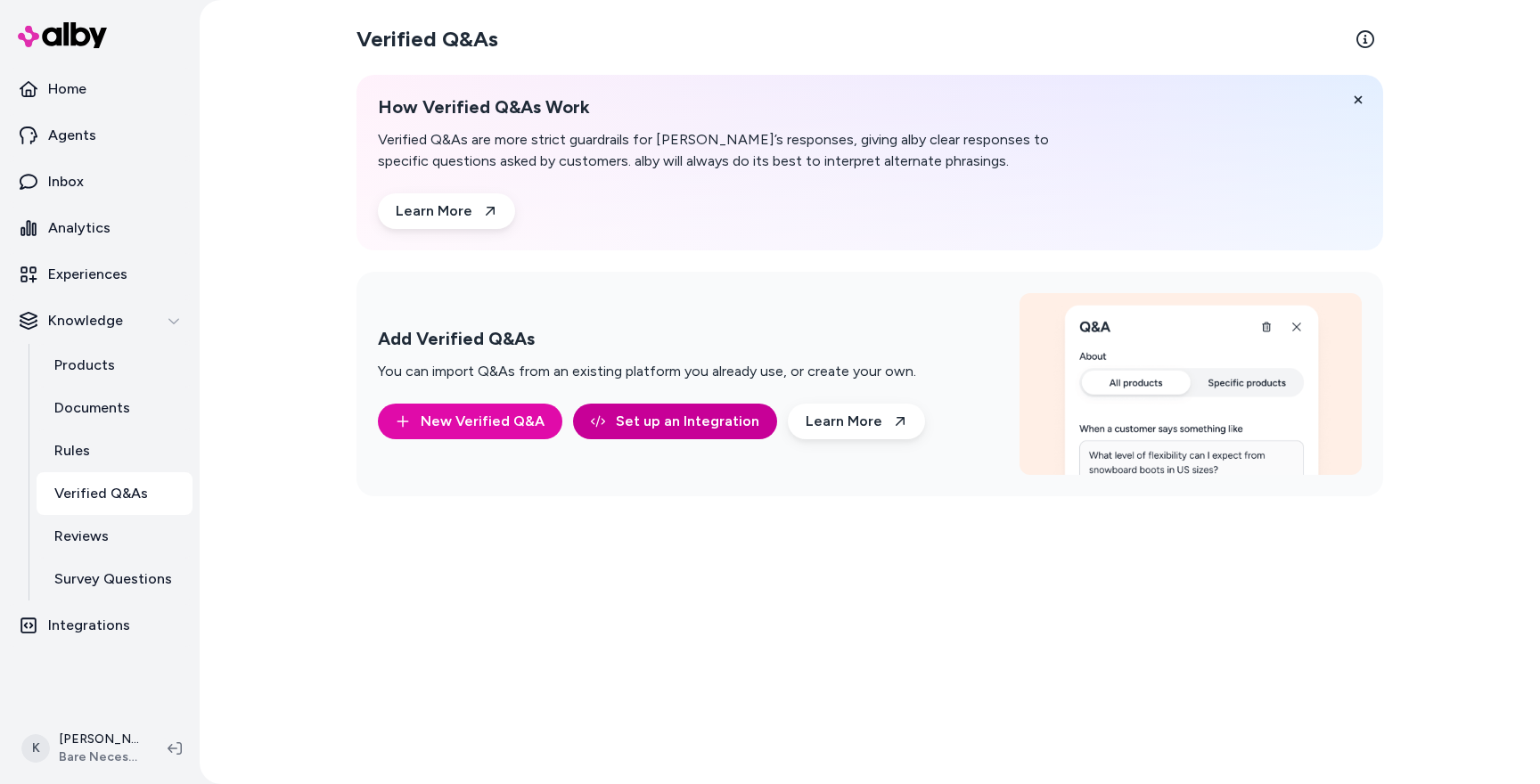
click at [654, 427] on link "Set up an Integration" at bounding box center [674, 422] width 204 height 36
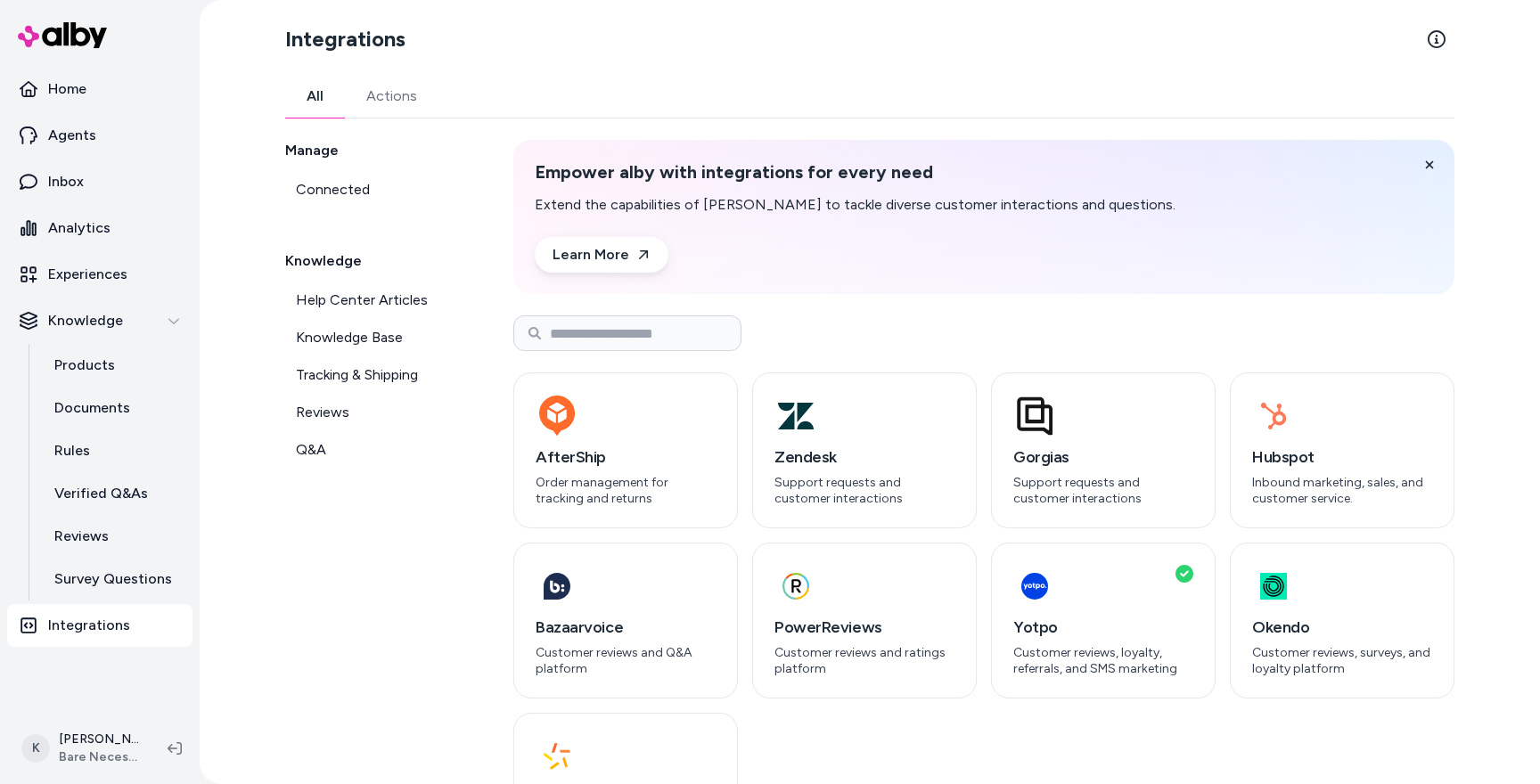
scroll to position [1, 0]
click at [330, 439] on link "Q&A" at bounding box center [378, 449] width 185 height 36
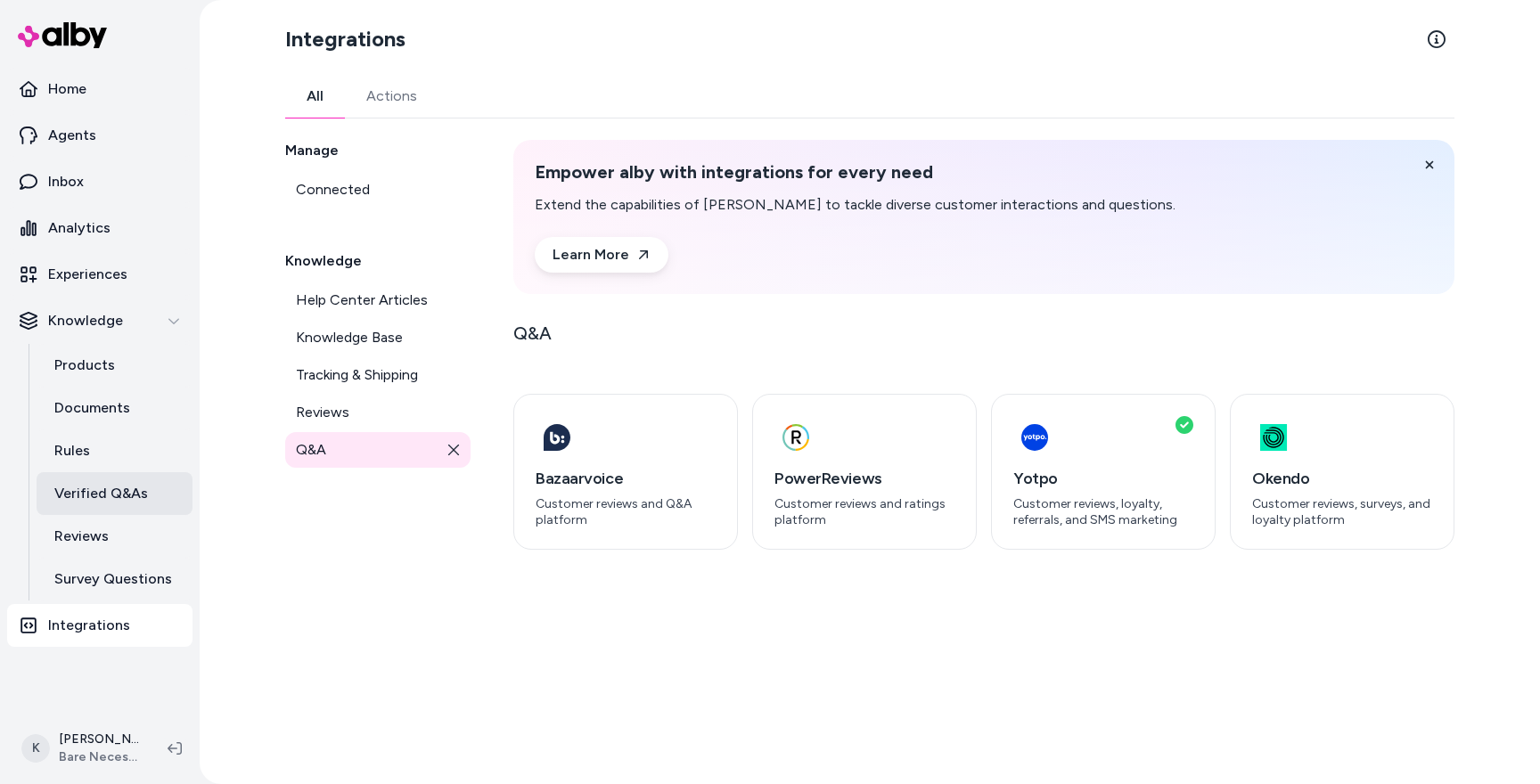
click at [94, 500] on p "Verified Q&As" at bounding box center [101, 493] width 93 height 22
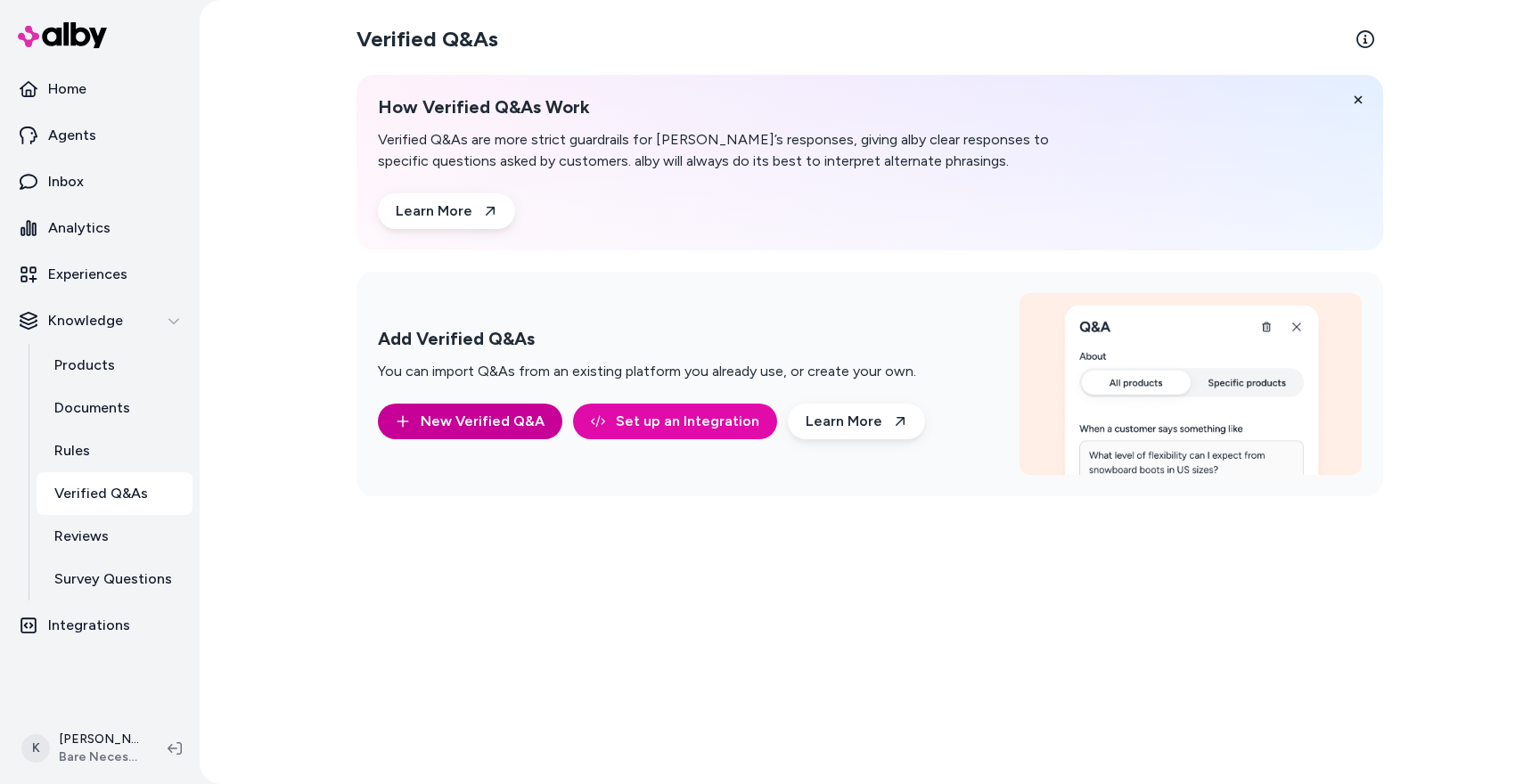
click at [450, 428] on button "New Verified Q&A" at bounding box center [470, 422] width 185 height 36
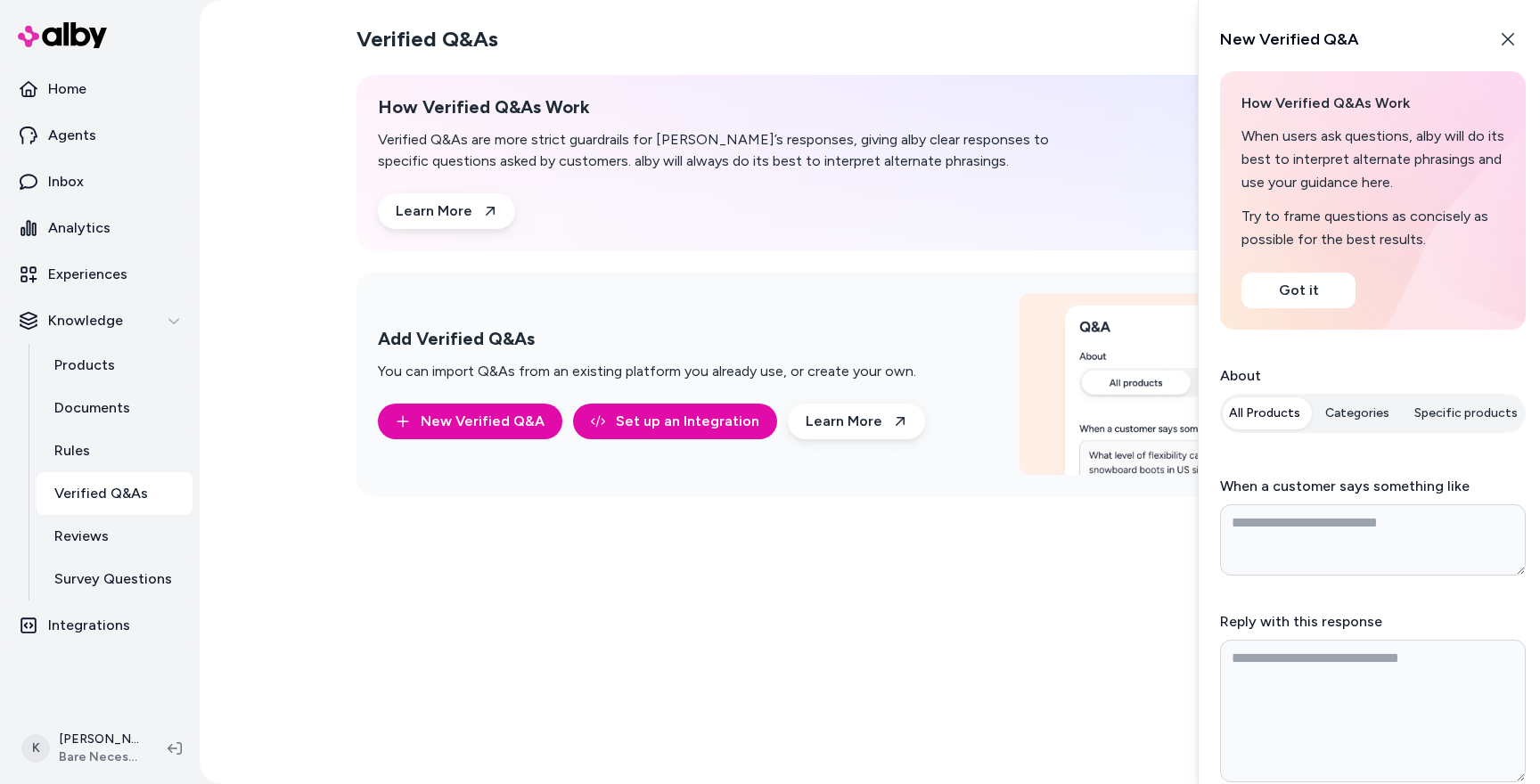
type textarea "*"
click at [1040, 612] on div "Verified Q&As How Verified Q&As Work Verified Q&As are more strict guardrails f…" at bounding box center [870, 392] width 1027 height 755
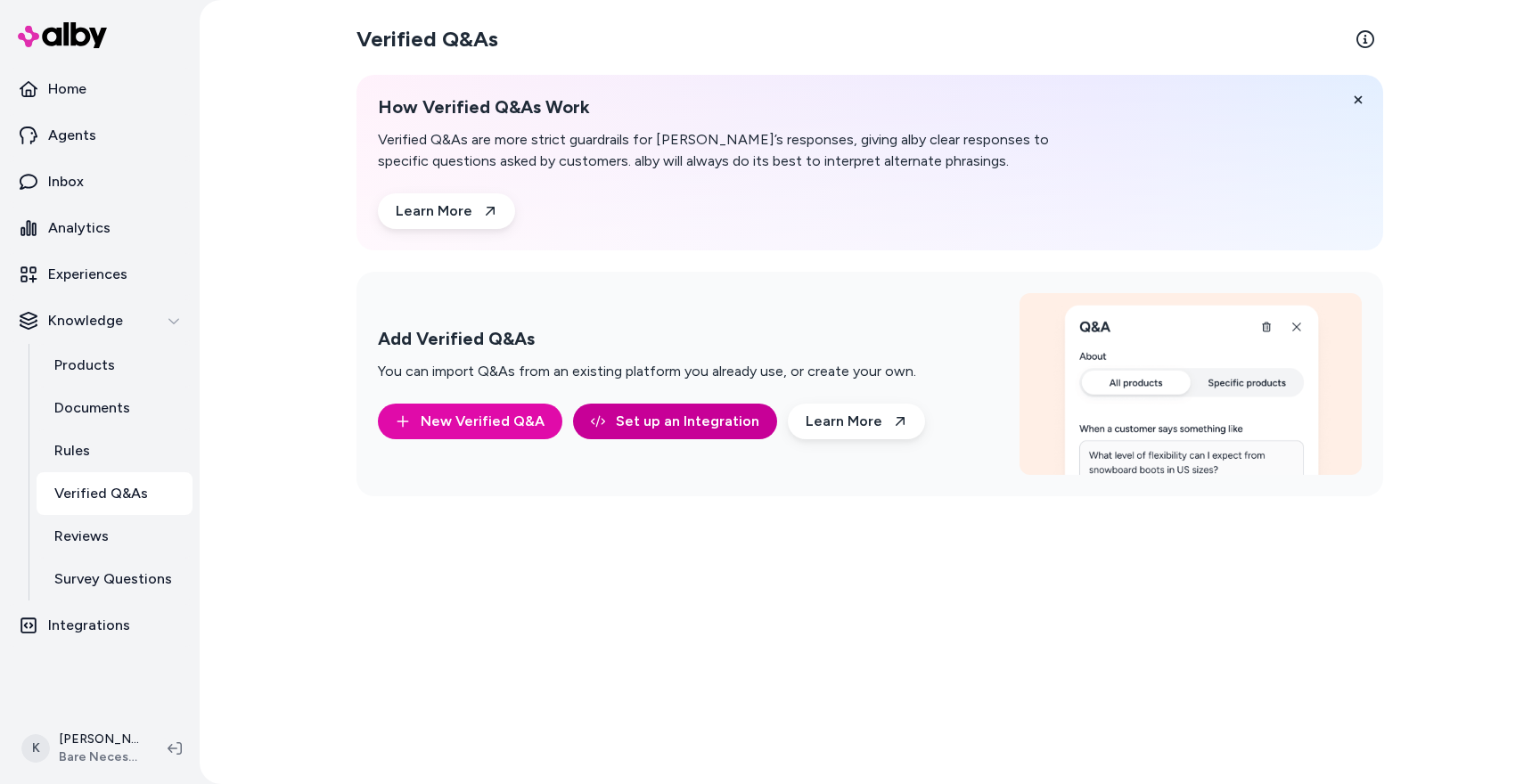
click at [686, 427] on link "Set up an Integration" at bounding box center [674, 422] width 204 height 36
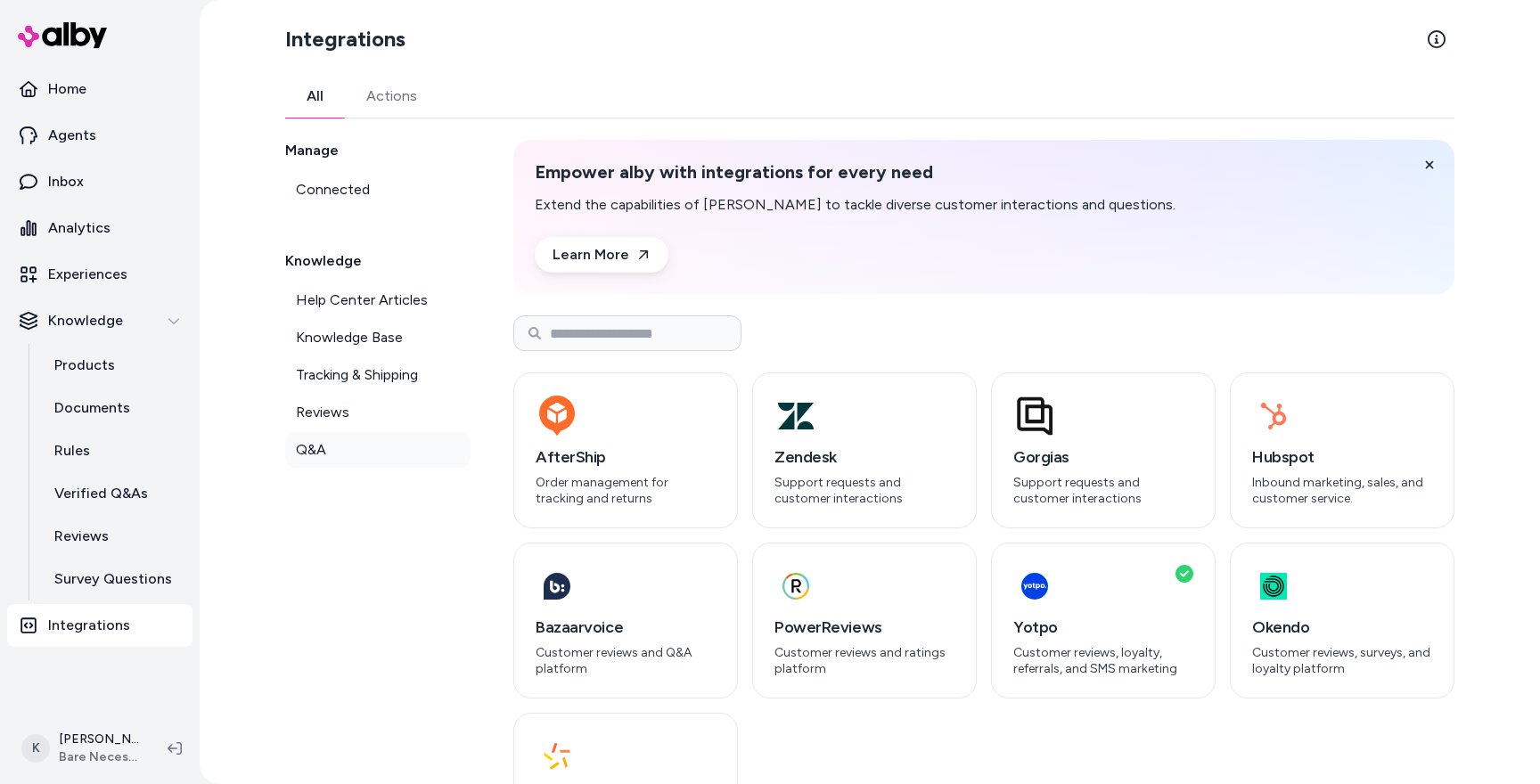
click at [362, 441] on link "Q&A" at bounding box center [378, 450] width 185 height 36
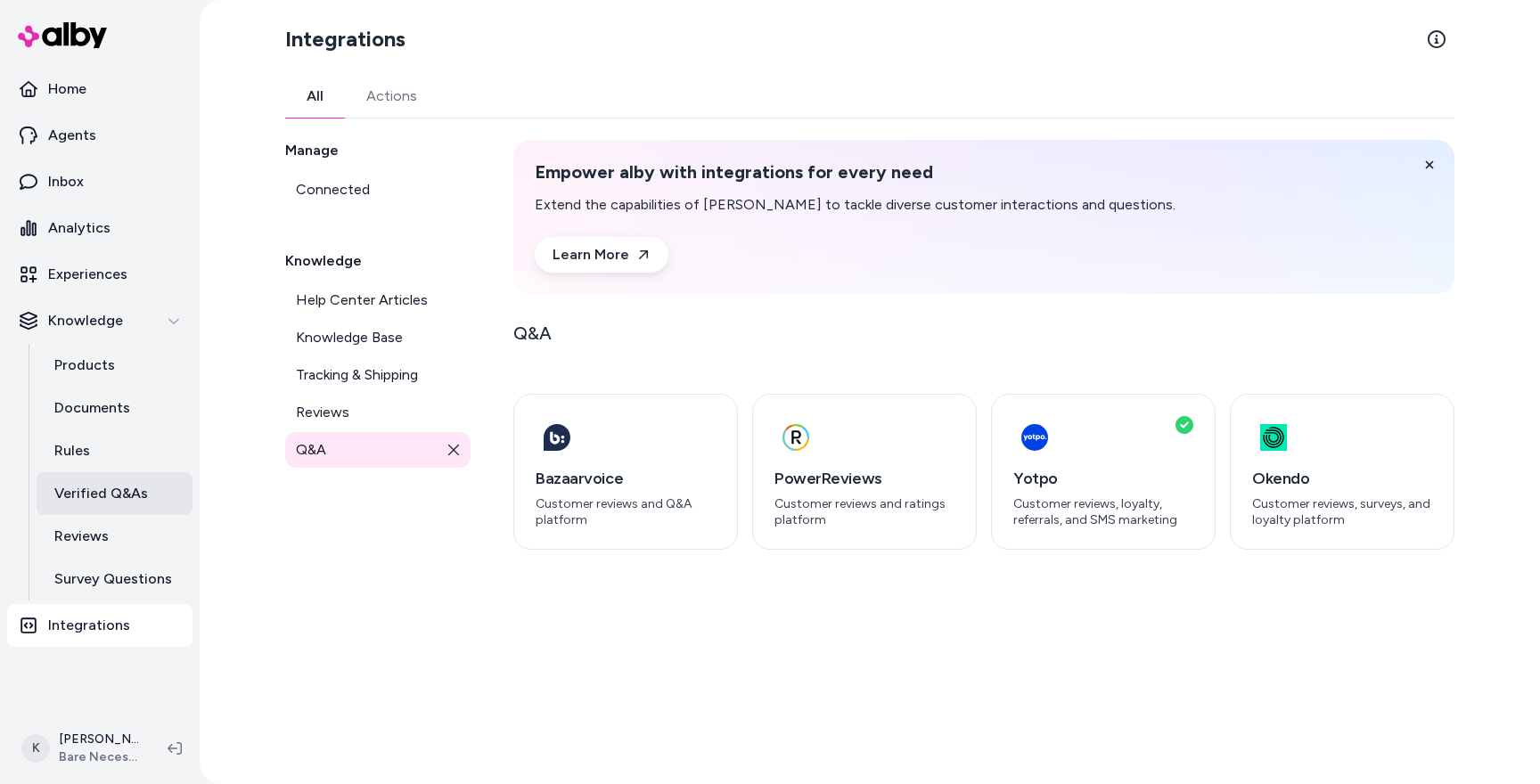
click at [97, 492] on p "Verified Q&As" at bounding box center [101, 493] width 93 height 22
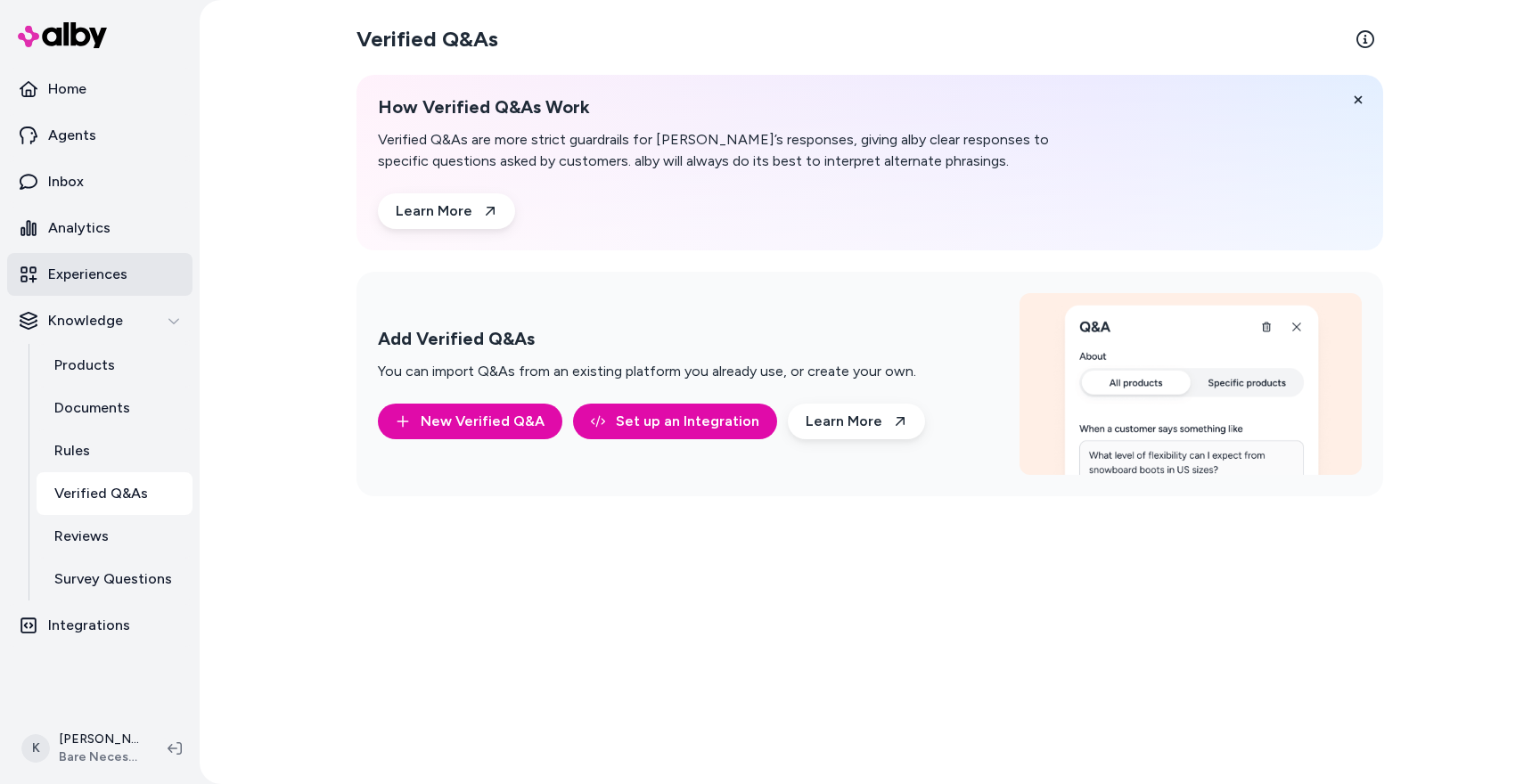
click at [95, 279] on p "Experiences" at bounding box center [88, 274] width 79 height 22
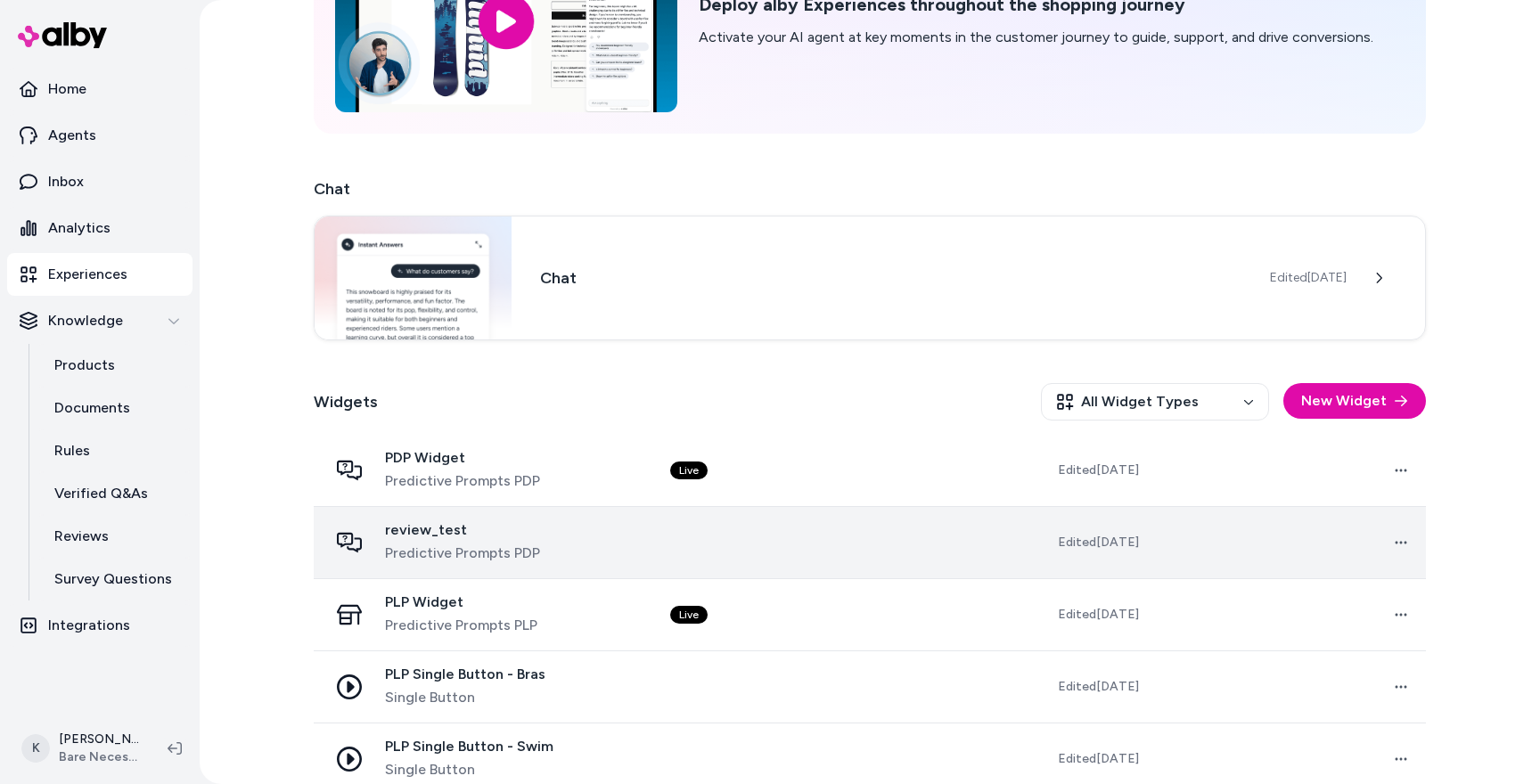
scroll to position [190, 0]
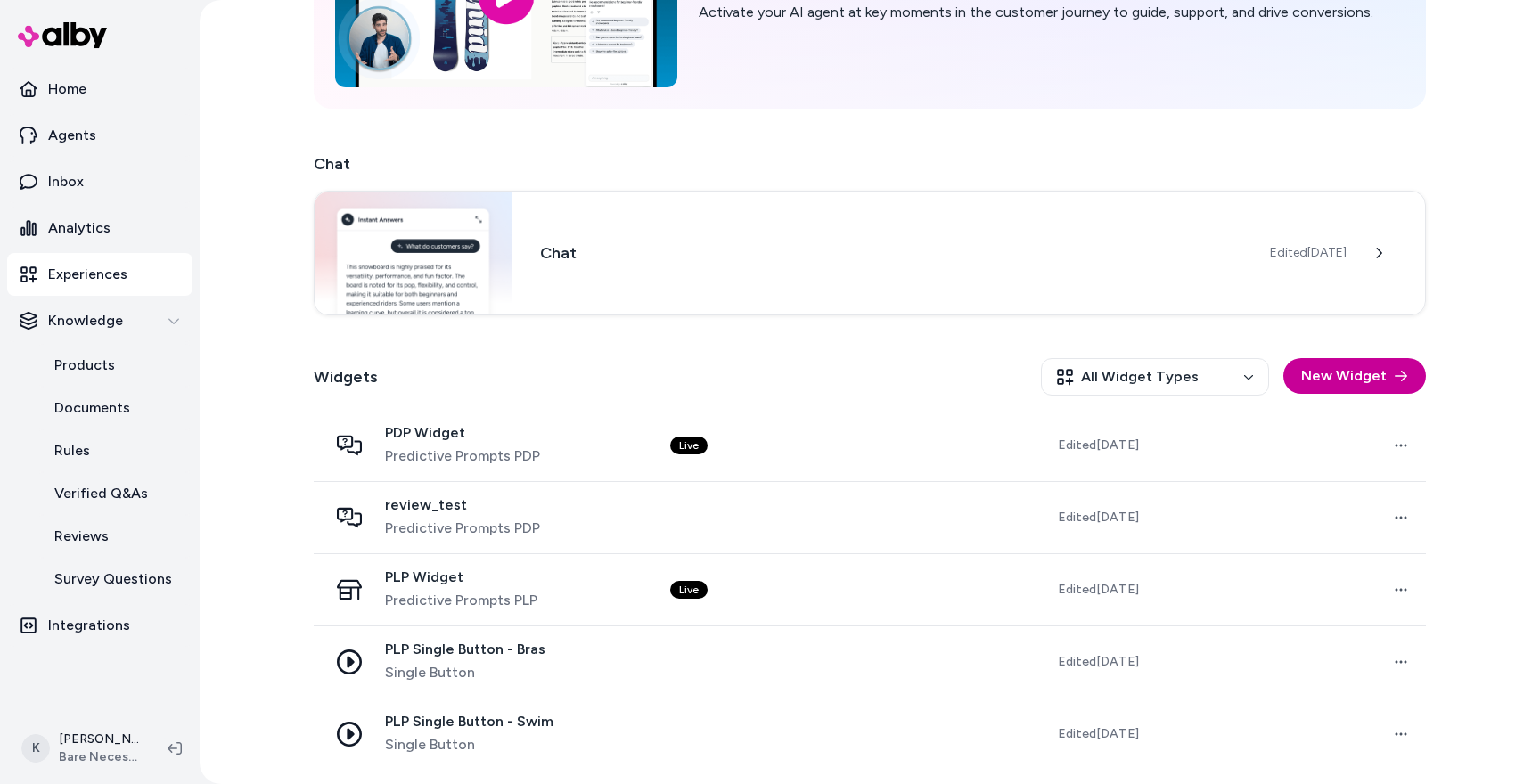
click at [1343, 380] on button "New Widget" at bounding box center [1354, 376] width 143 height 36
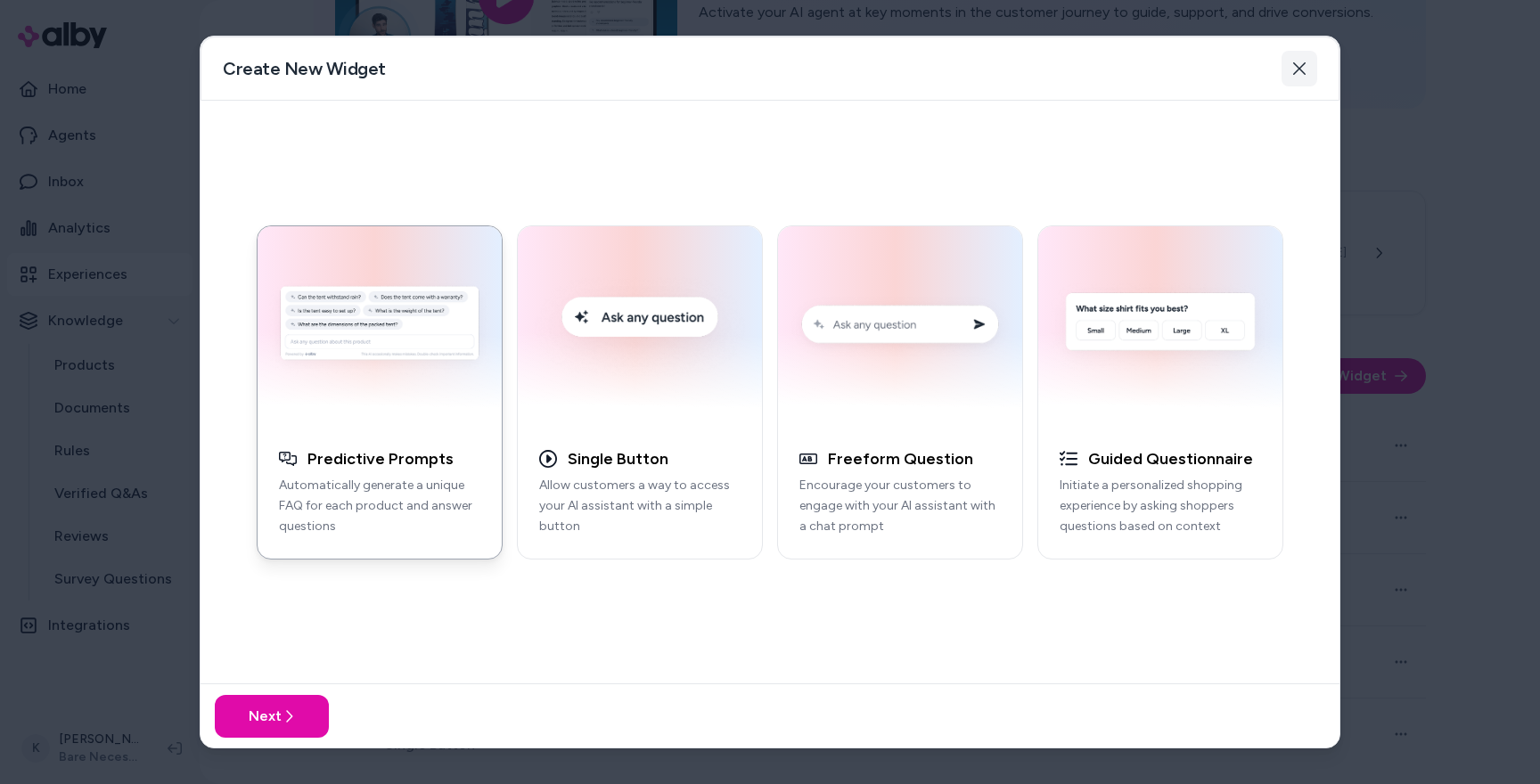
click at [1299, 74] on icon "button" at bounding box center [1299, 69] width 14 height 14
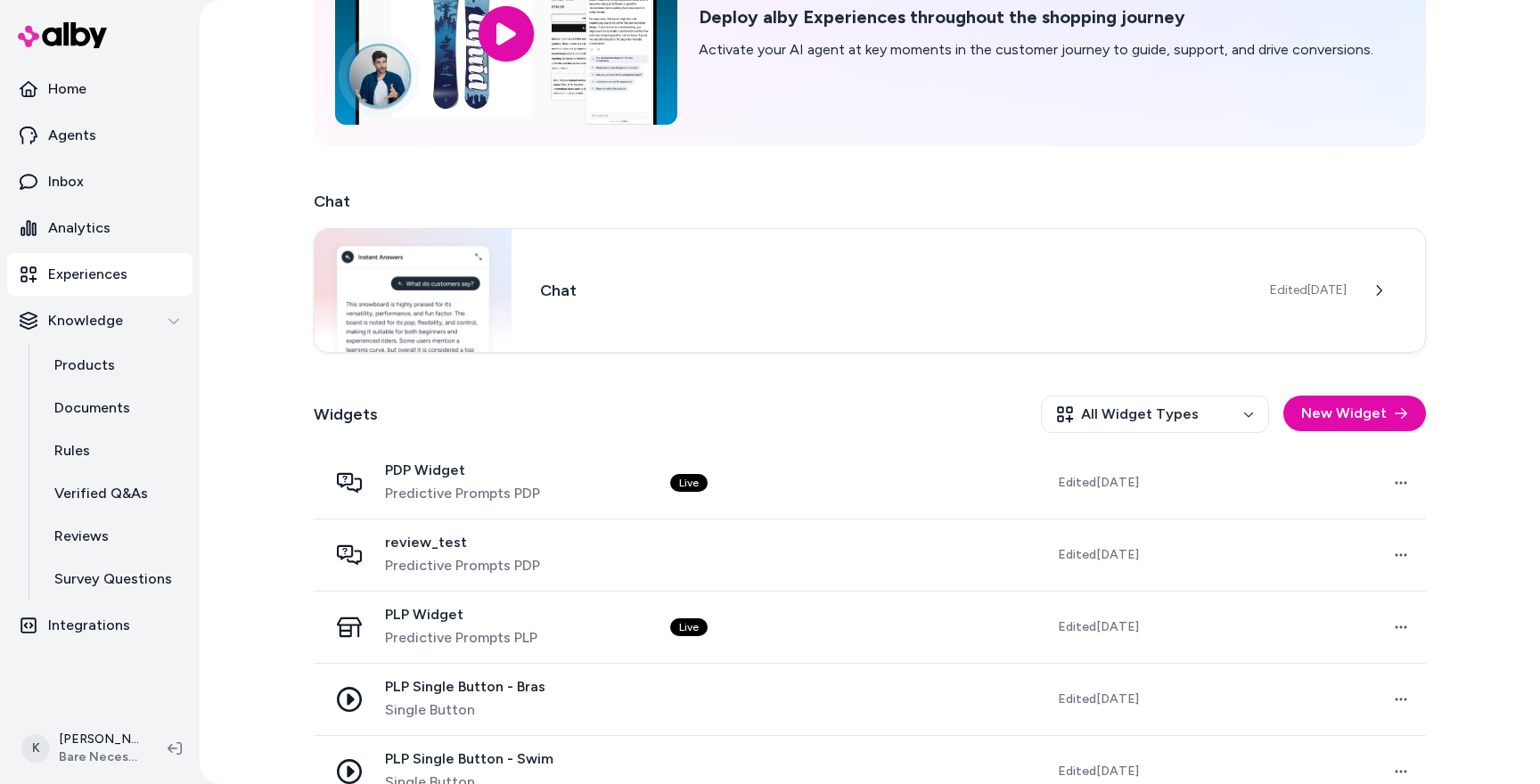
scroll to position [147, 0]
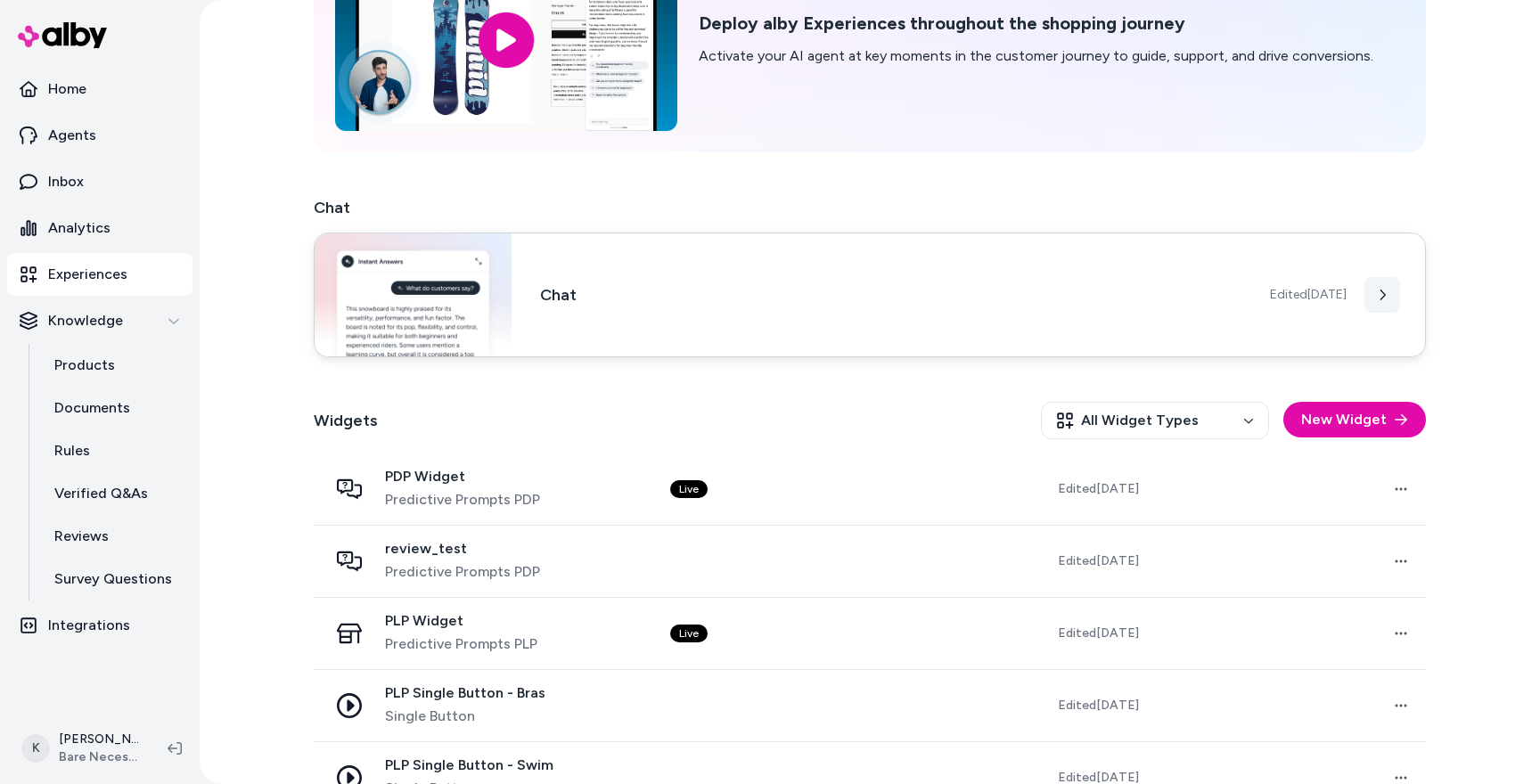
click at [1376, 301] on button at bounding box center [1382, 295] width 36 height 36
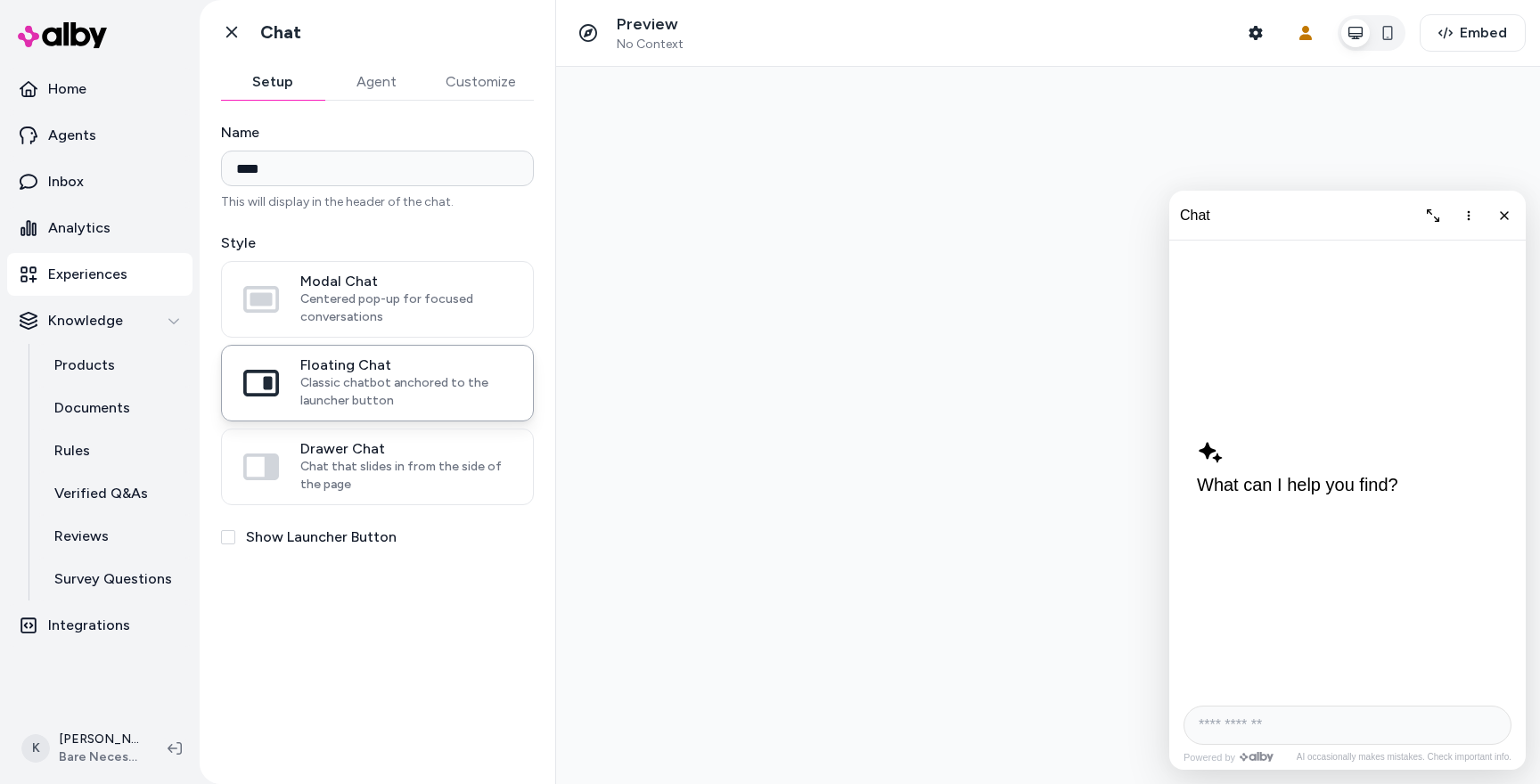
click at [481, 80] on button "Customize" at bounding box center [481, 82] width 106 height 36
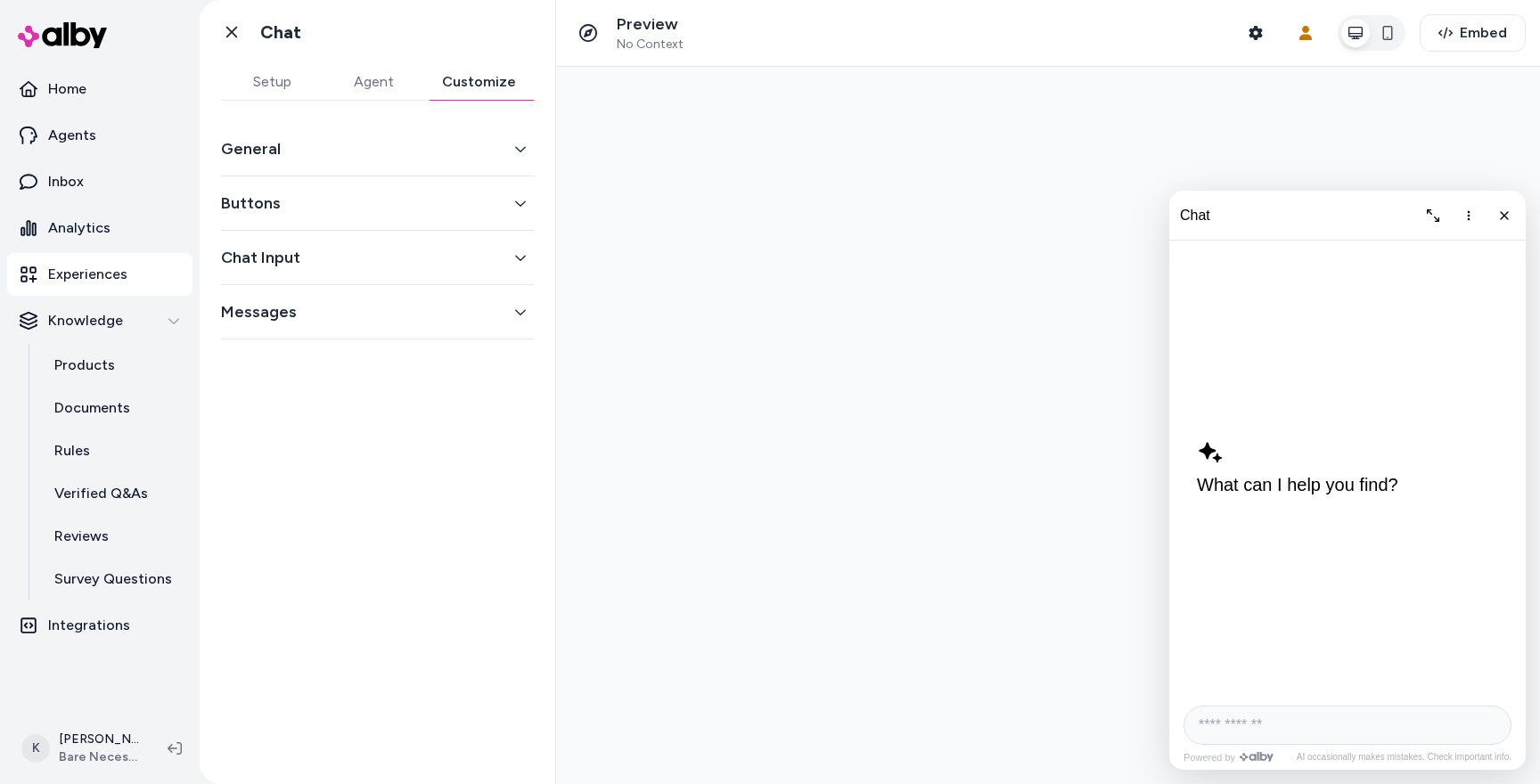
click at [476, 138] on button "General" at bounding box center [377, 149] width 312 height 25
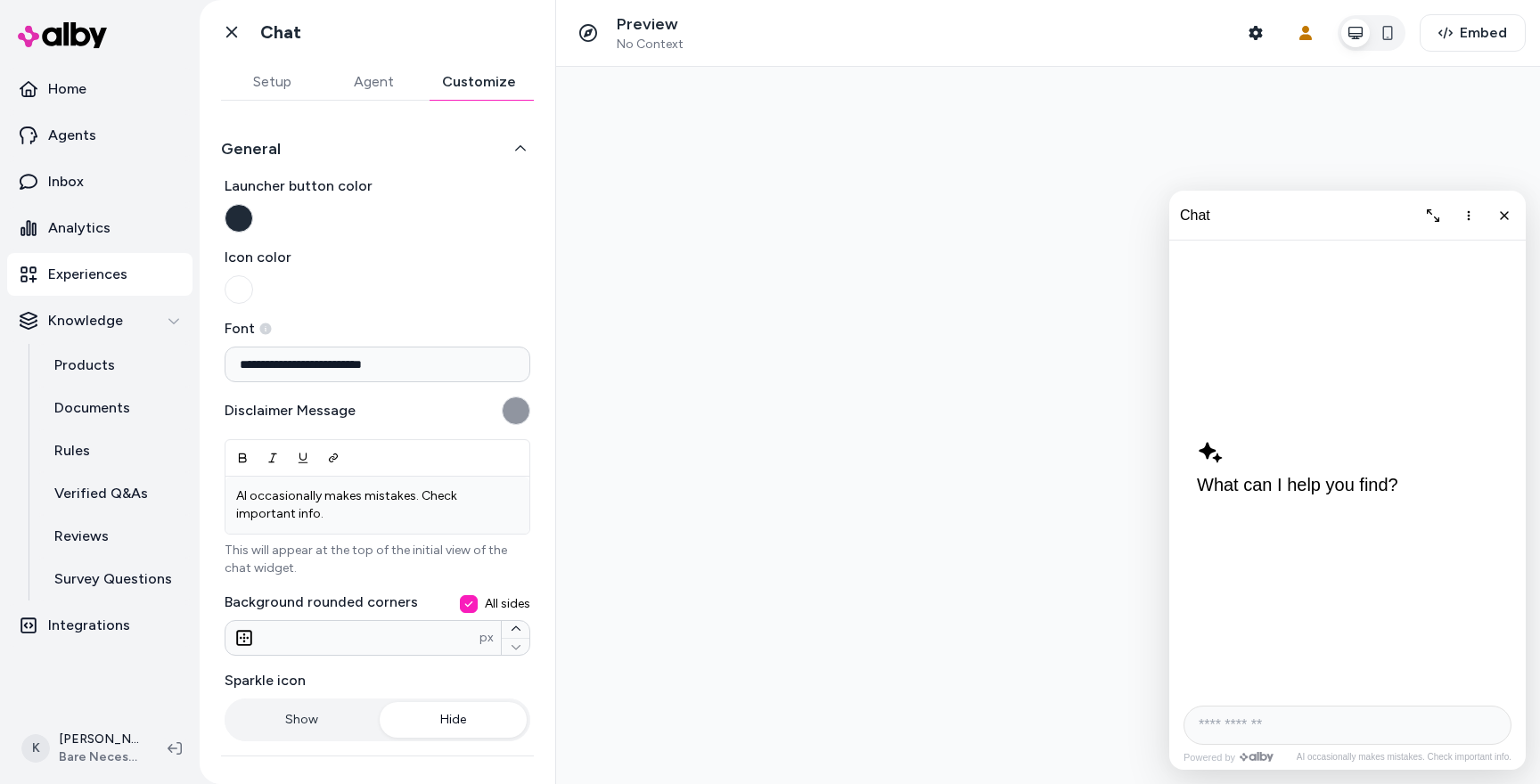
scroll to position [157, 0]
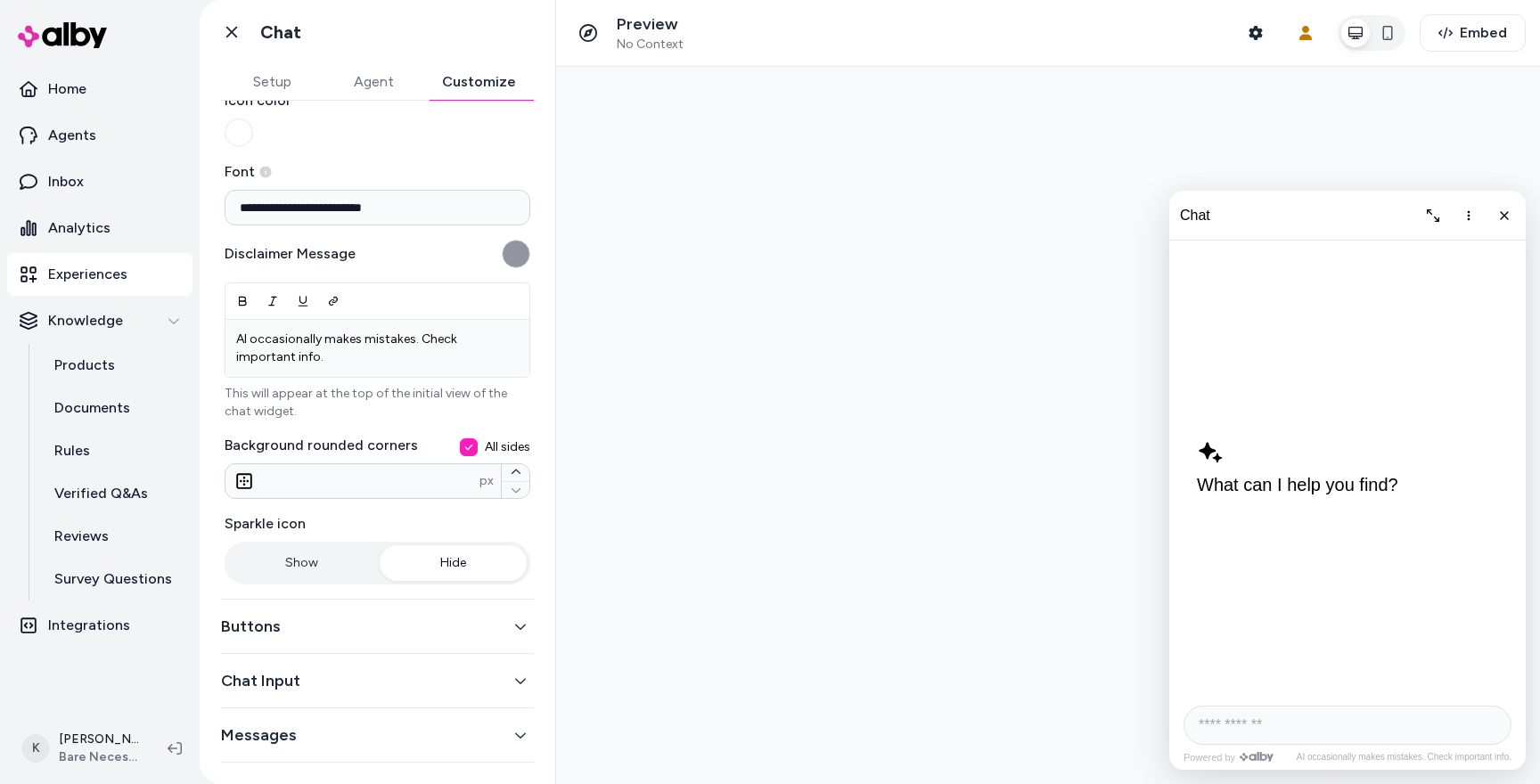
click at [375, 614] on button "Buttons" at bounding box center [377, 626] width 312 height 25
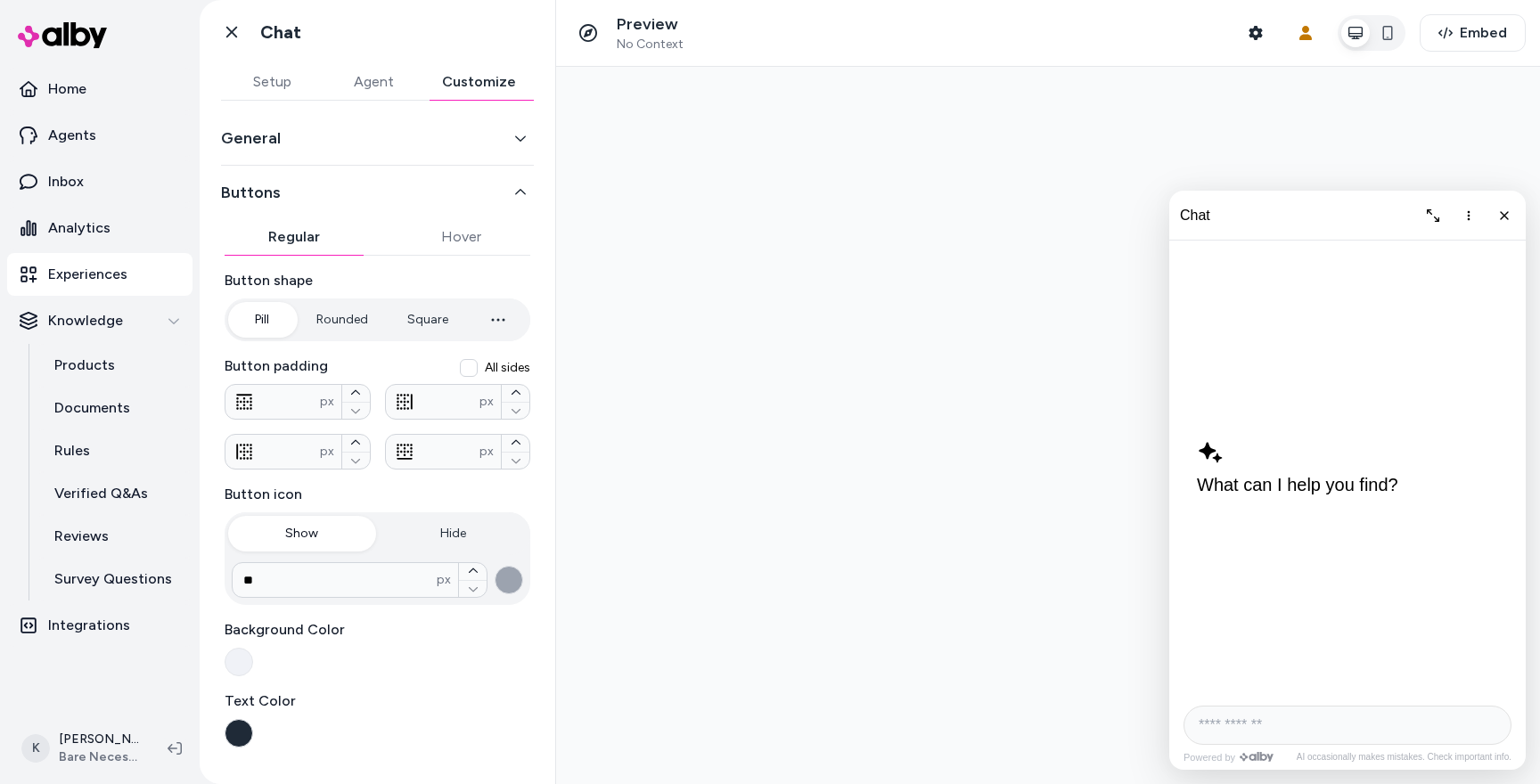
scroll to position [0, 0]
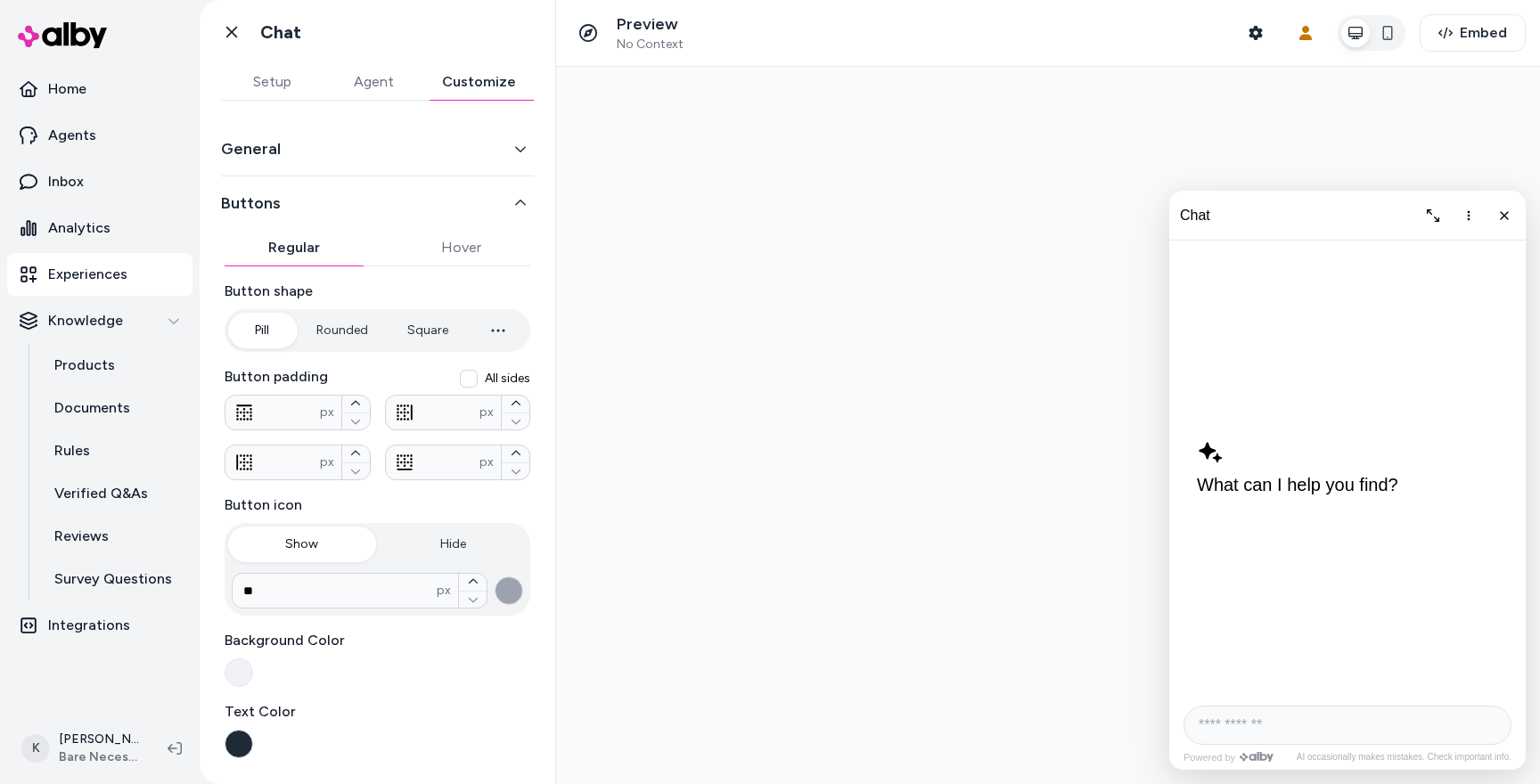
click at [363, 76] on button "Agent" at bounding box center [372, 82] width 101 height 36
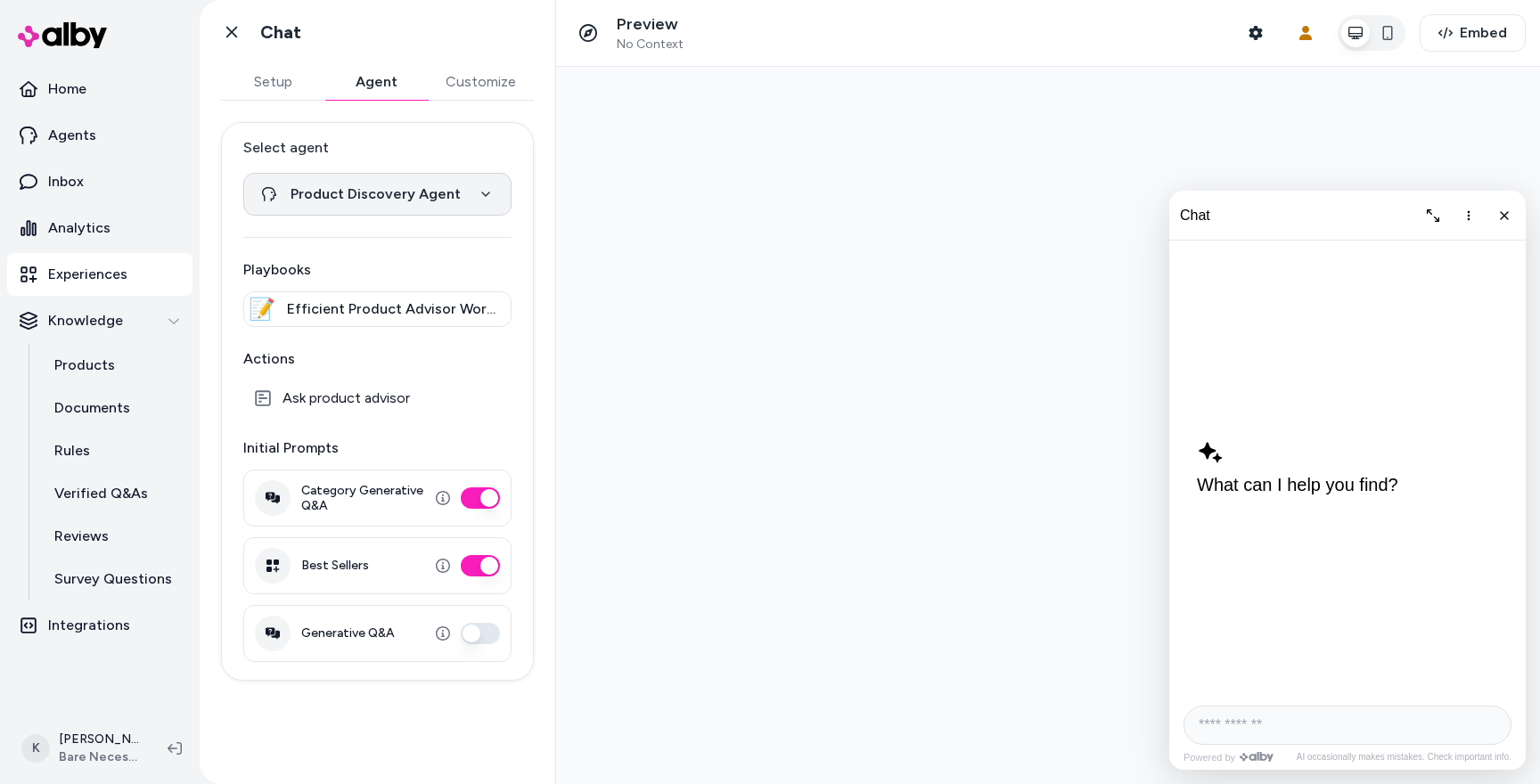
click at [481, 191] on html "**********" at bounding box center [770, 392] width 1540 height 784
select select "**********"
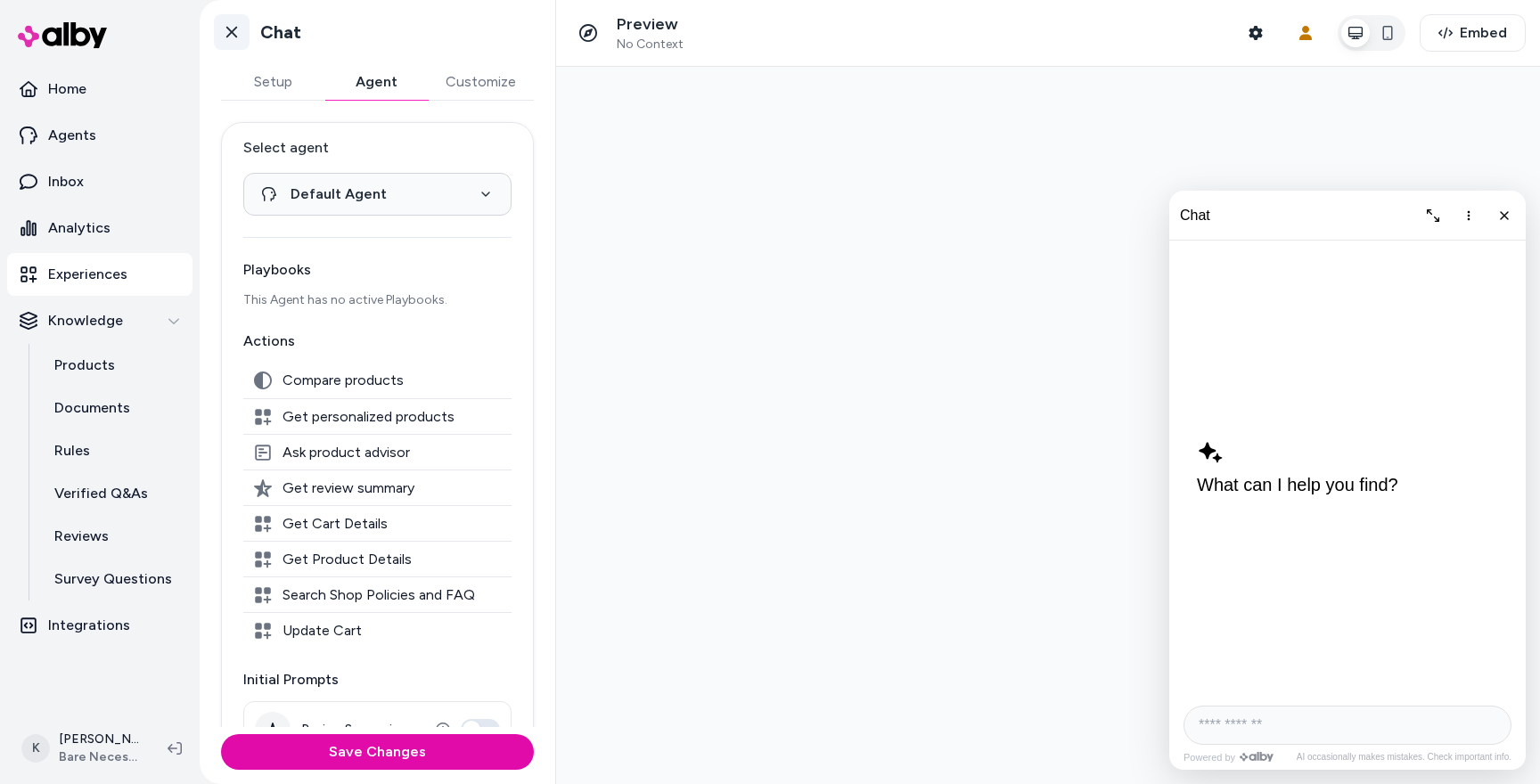
click at [231, 42] on link "Go back" at bounding box center [232, 32] width 36 height 36
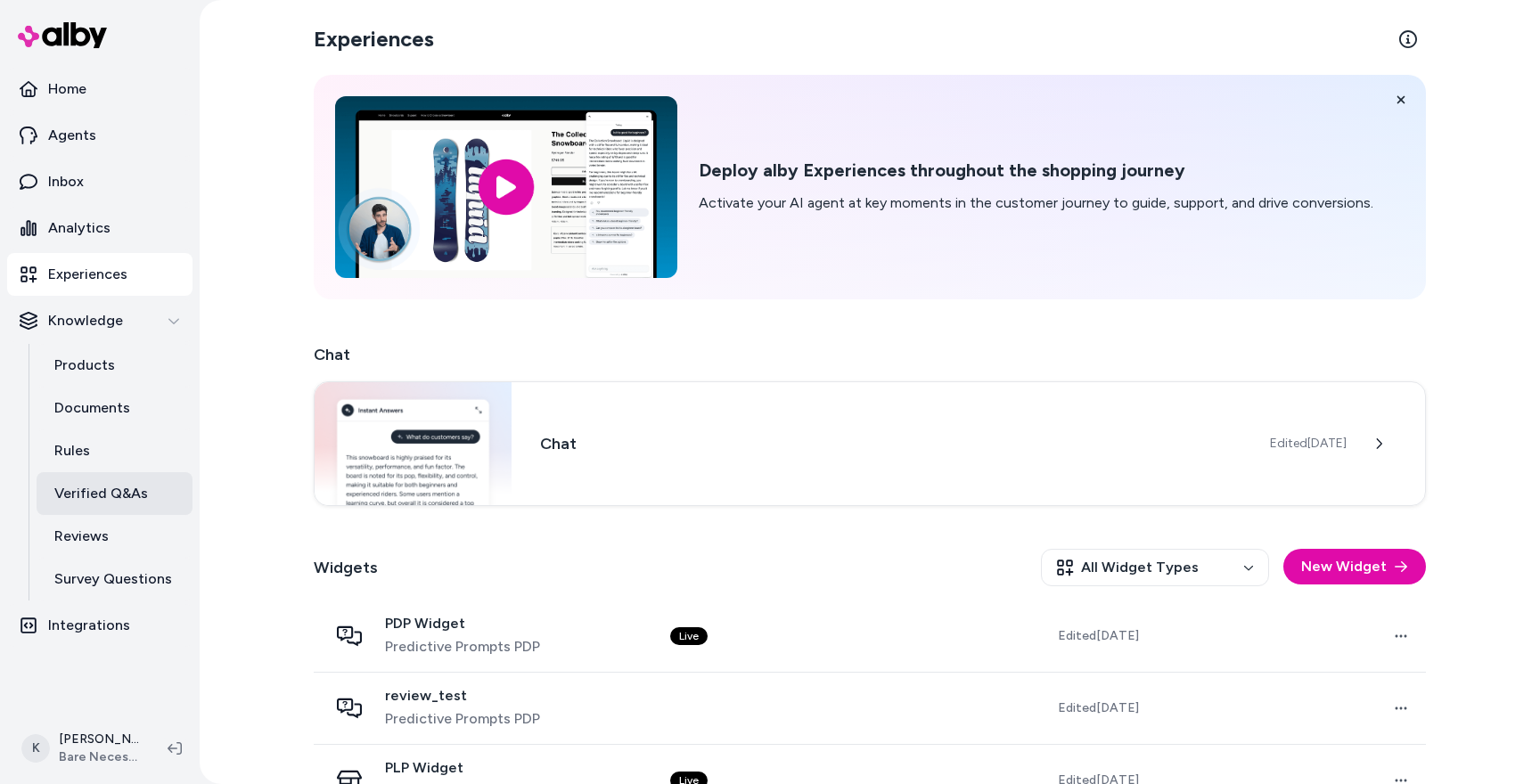
click at [117, 493] on p "Verified Q&As" at bounding box center [101, 493] width 93 height 22
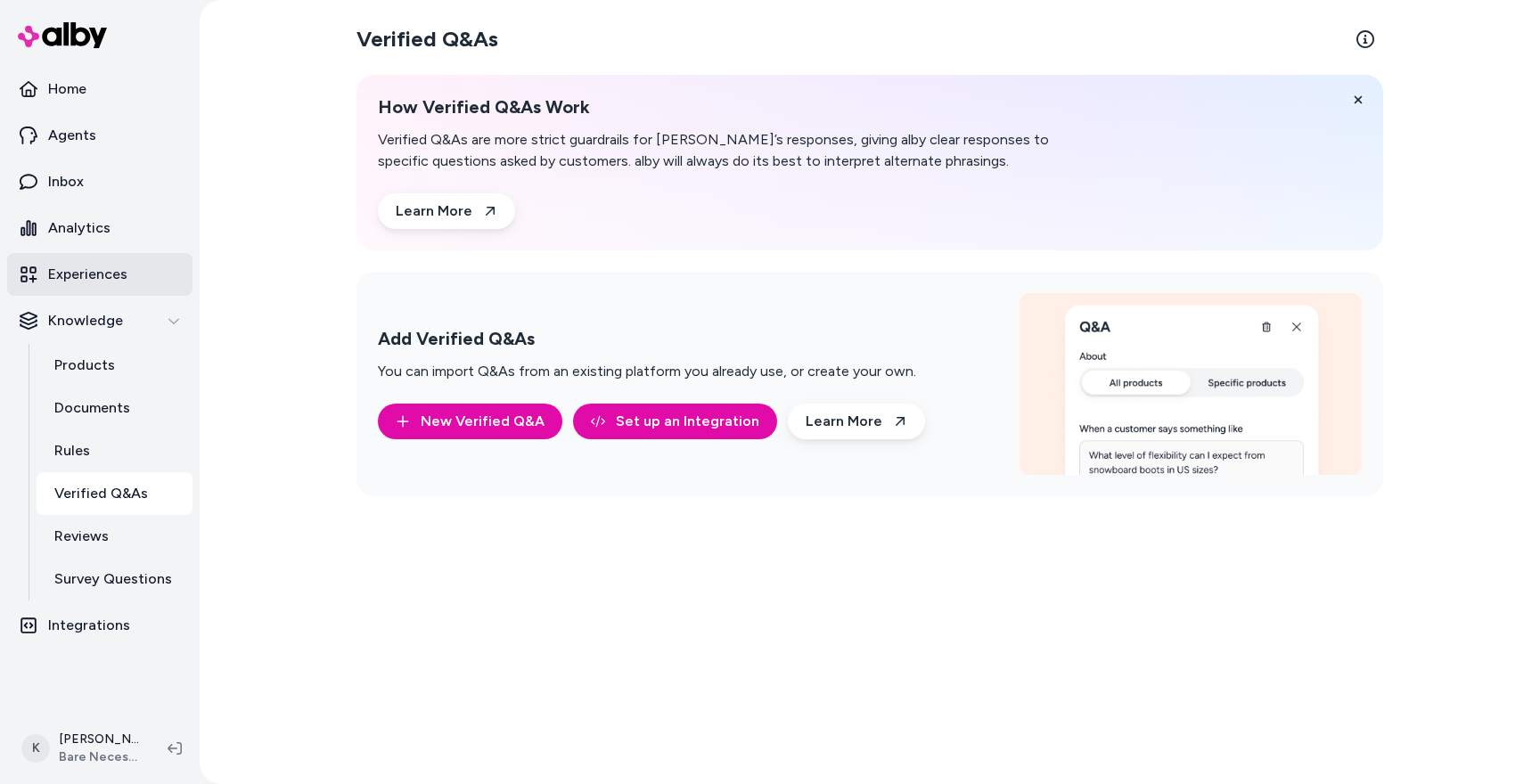
click at [98, 266] on p "Experiences" at bounding box center [88, 274] width 79 height 22
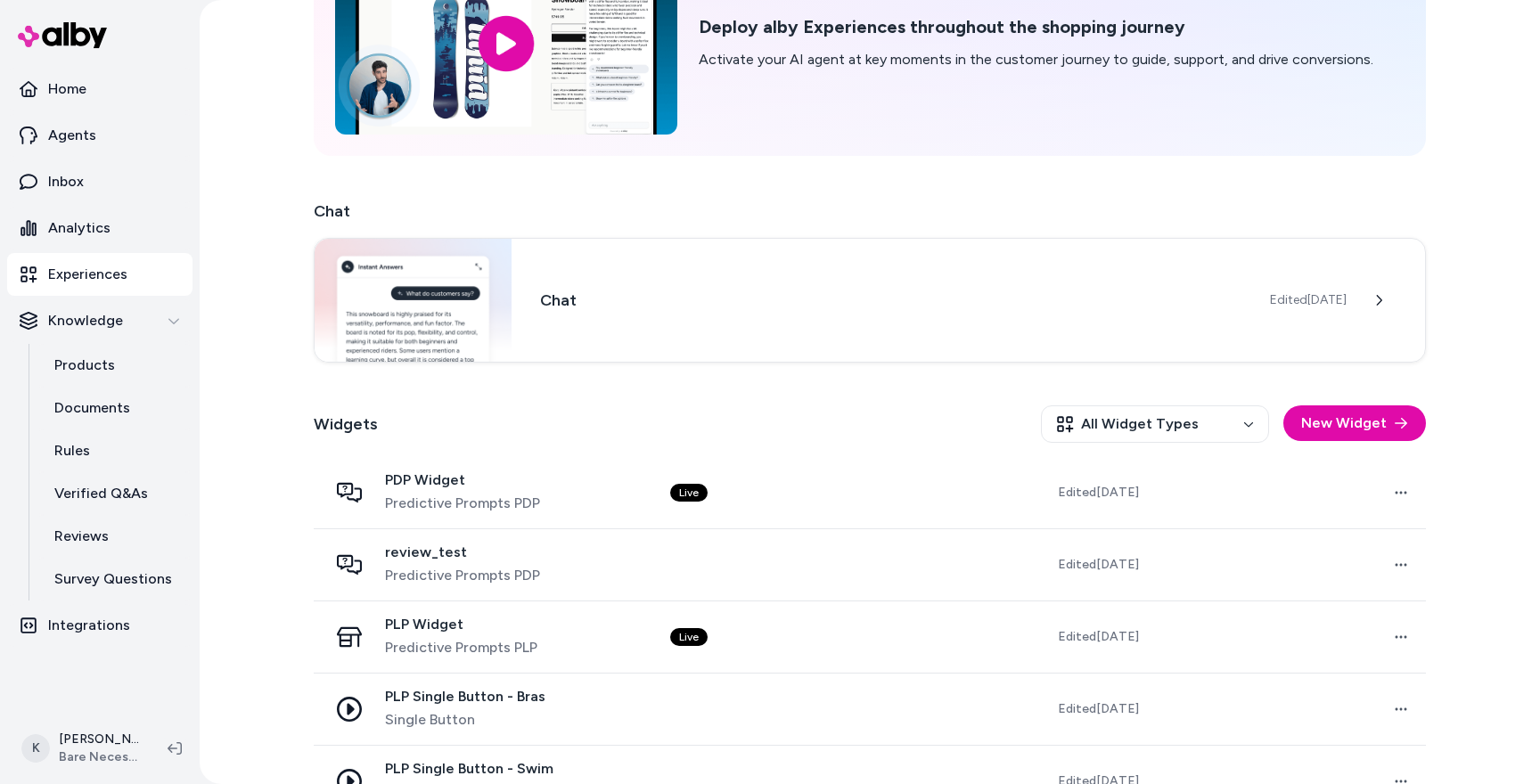
scroll to position [190, 0]
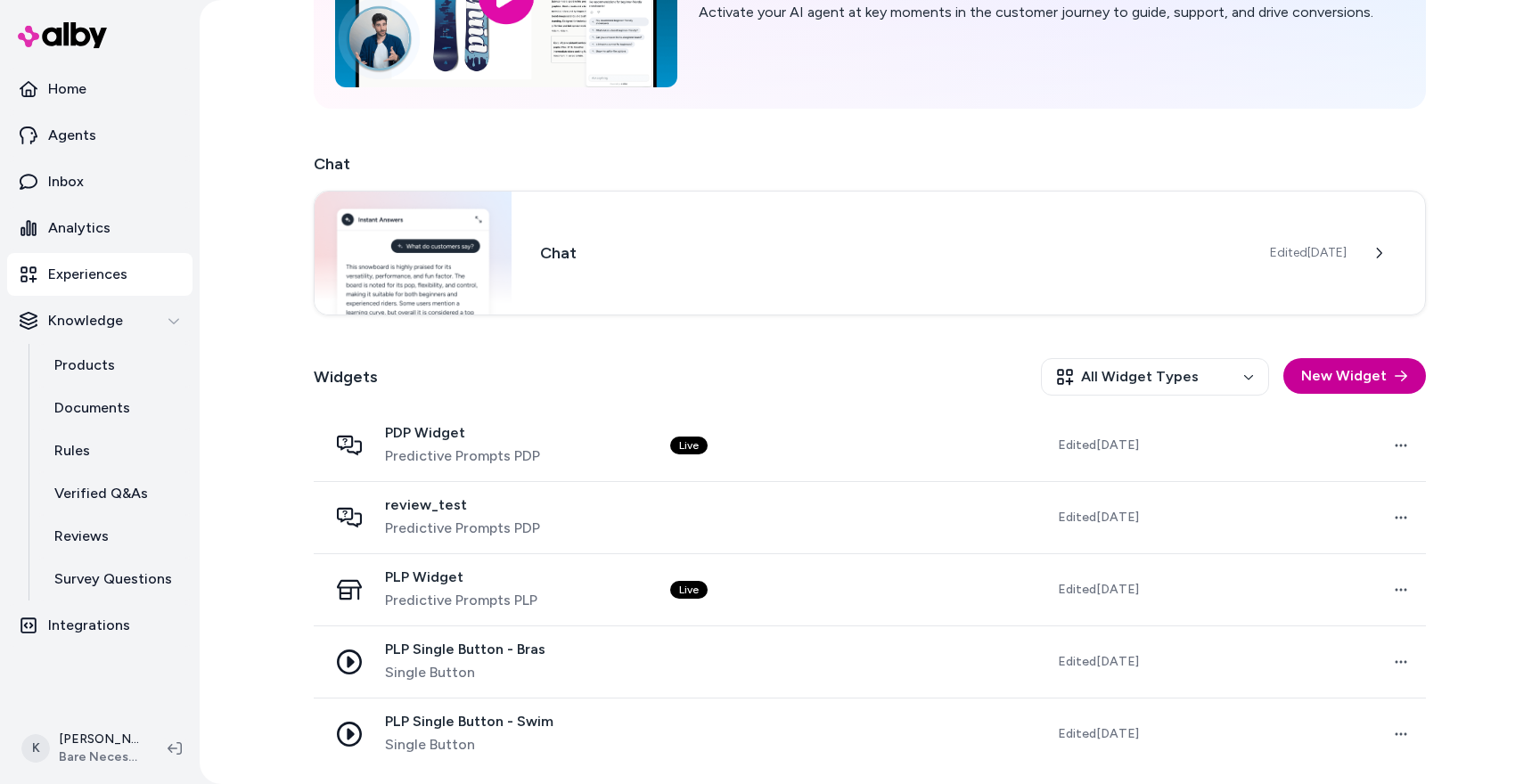
click at [1366, 384] on button "New Widget" at bounding box center [1354, 376] width 143 height 36
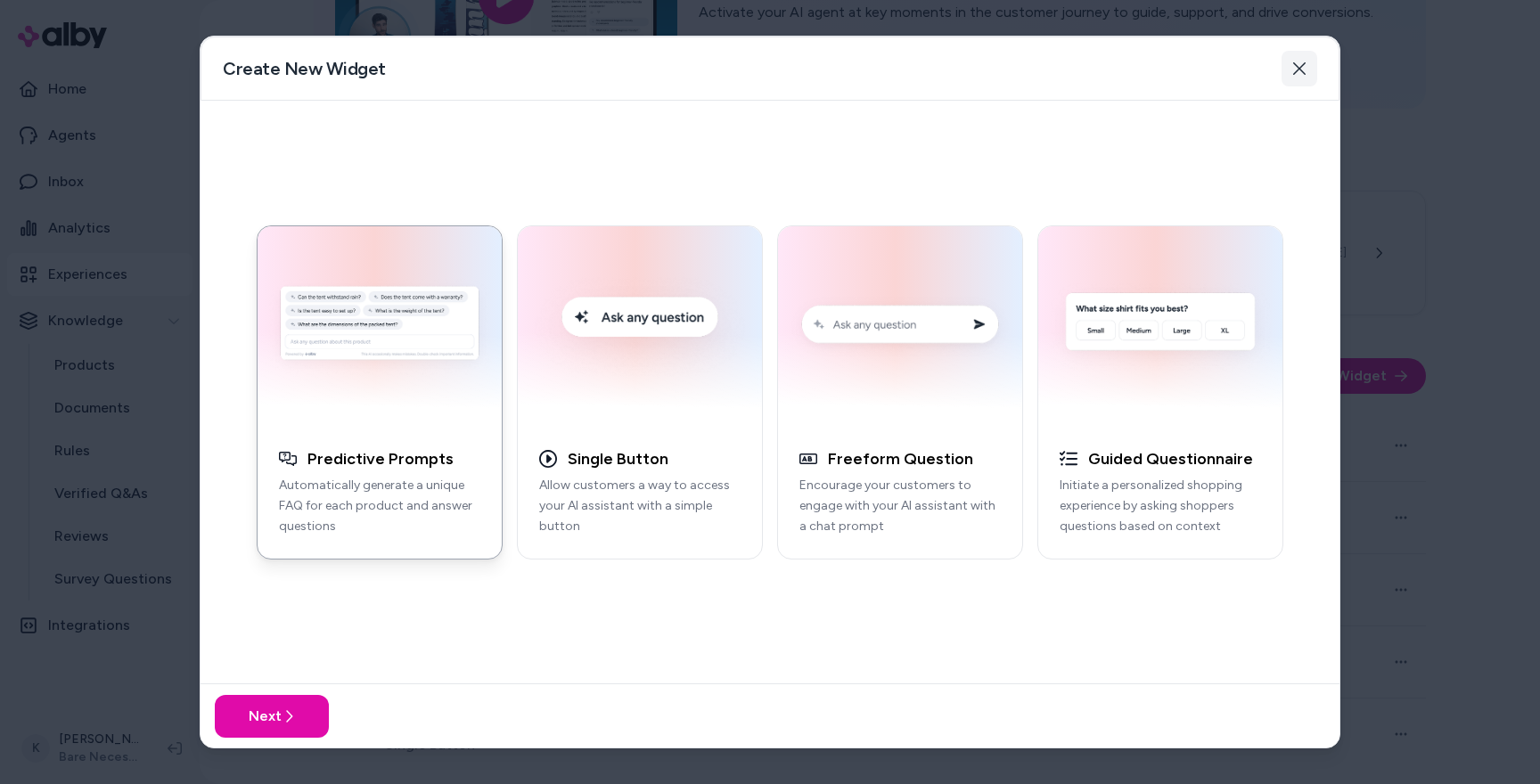
click at [1297, 67] on icon "button" at bounding box center [1299, 68] width 13 height 13
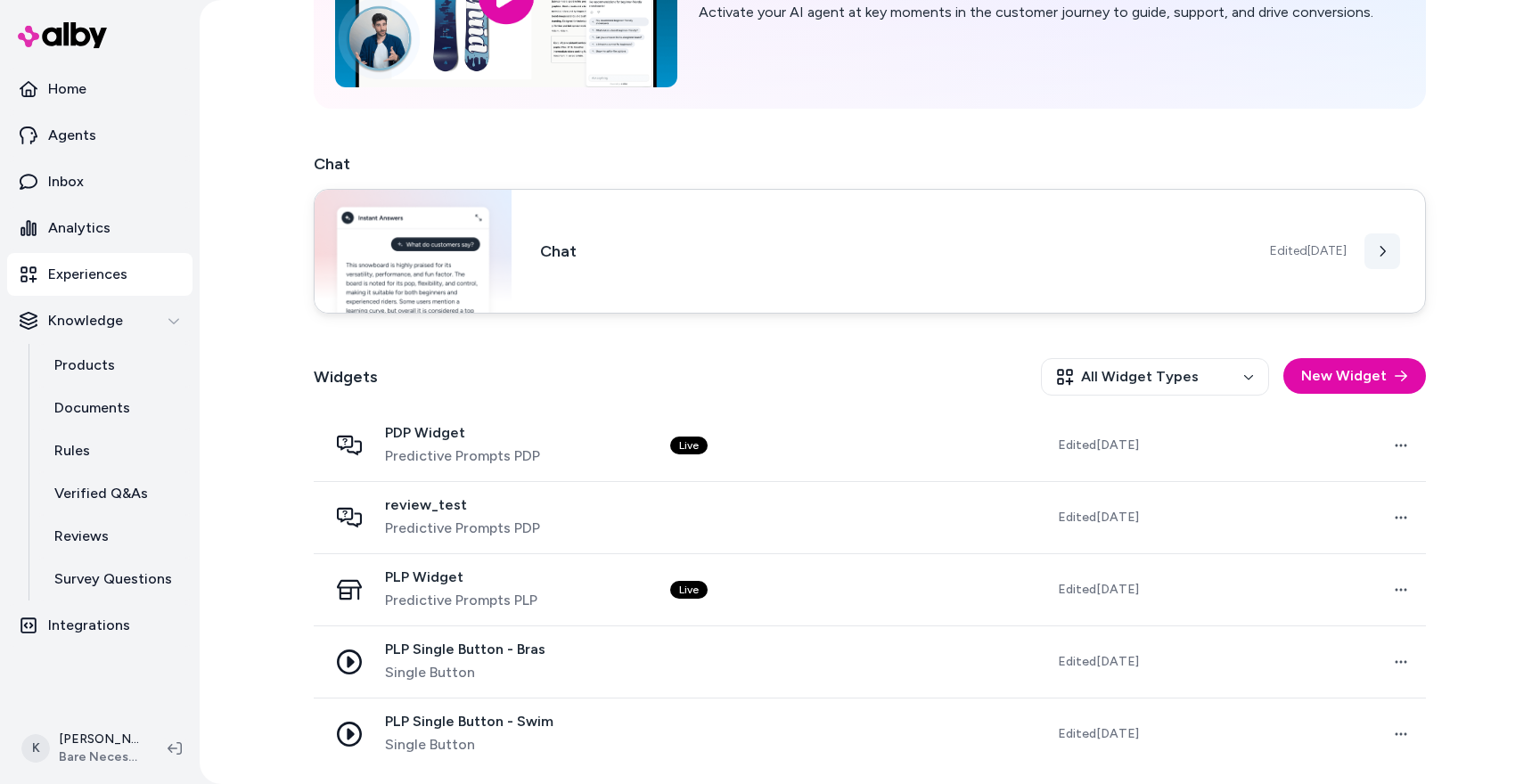
click at [1384, 244] on button at bounding box center [1382, 251] width 36 height 36
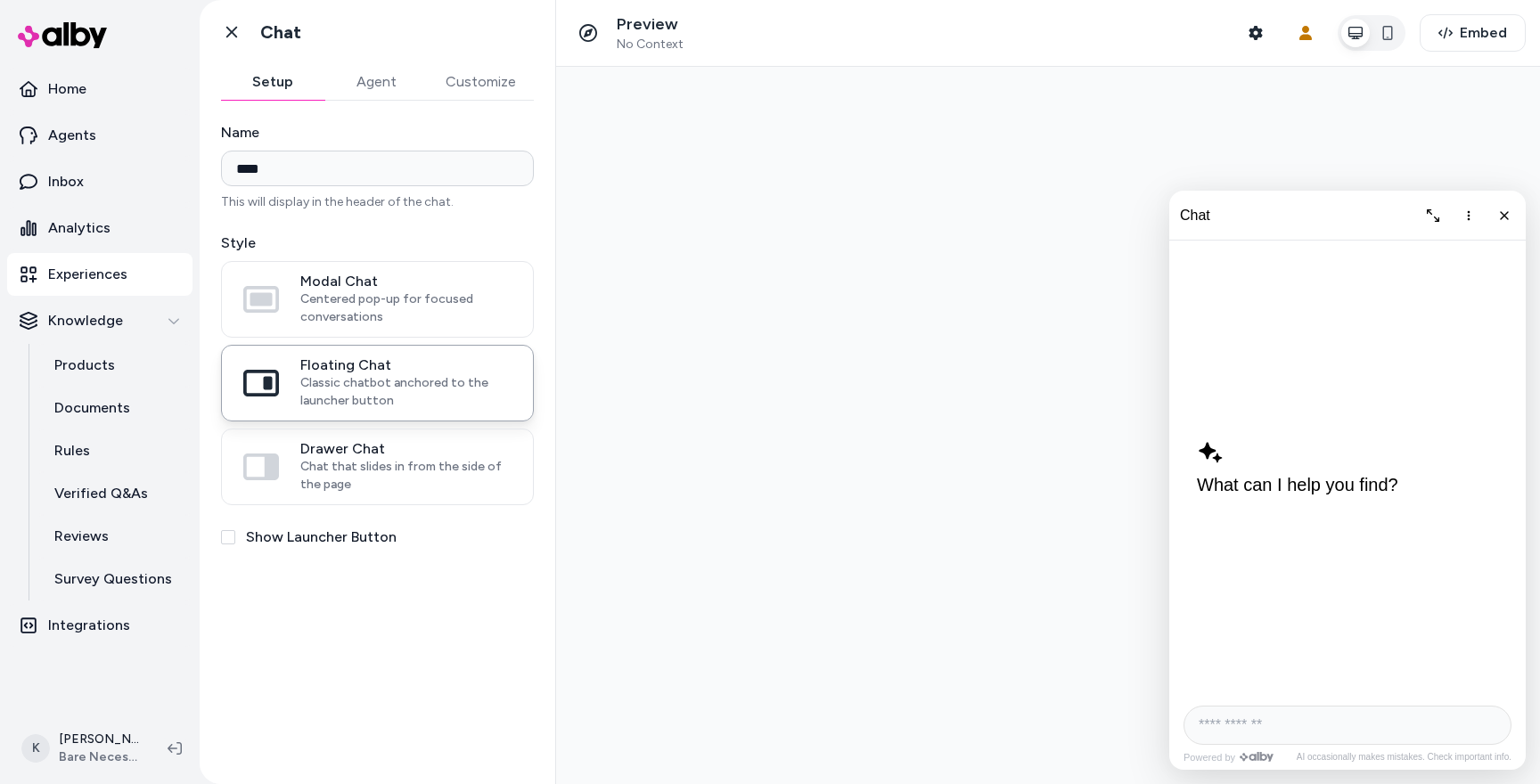
click at [476, 100] on div "Setup Agent Customize" at bounding box center [377, 82] width 312 height 37
click at [474, 85] on button "Customize" at bounding box center [481, 82] width 106 height 36
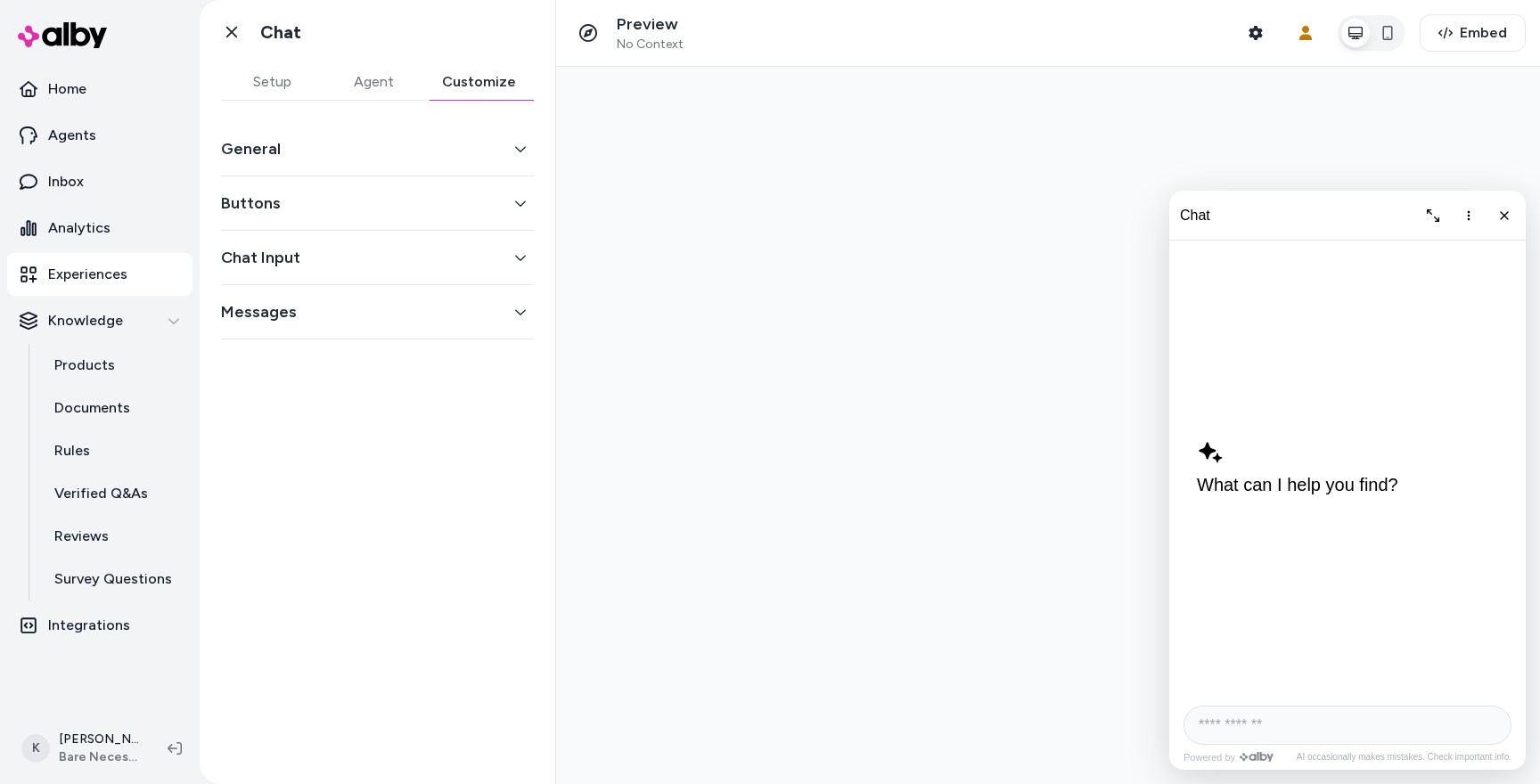
click at [370, 83] on button "Agent" at bounding box center [372, 82] width 101 height 36
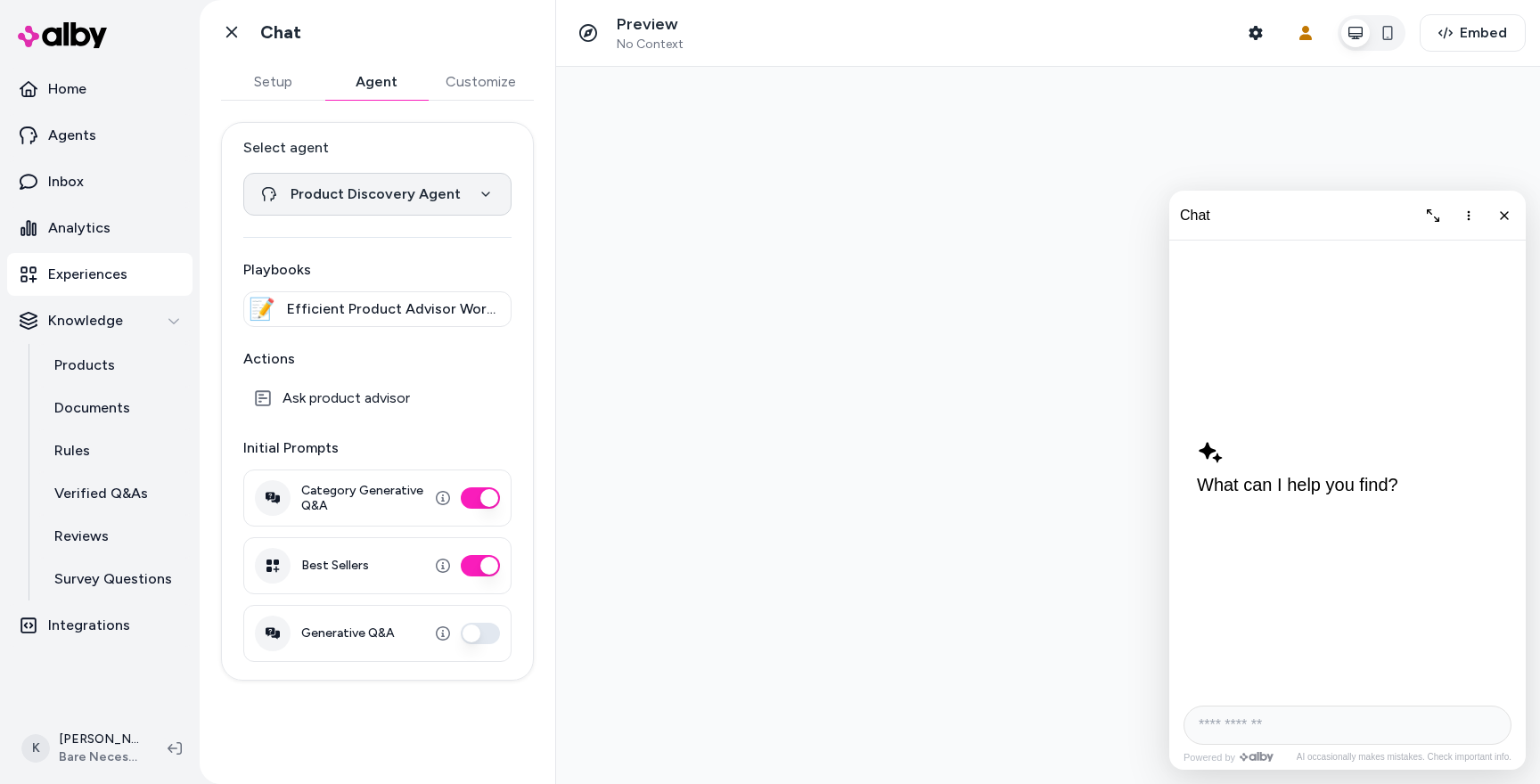
click at [367, 185] on html "**********" at bounding box center [770, 392] width 1540 height 784
click at [365, 161] on html "**********" at bounding box center [770, 392] width 1540 height 784
click at [240, 26] on icon at bounding box center [232, 32] width 18 height 18
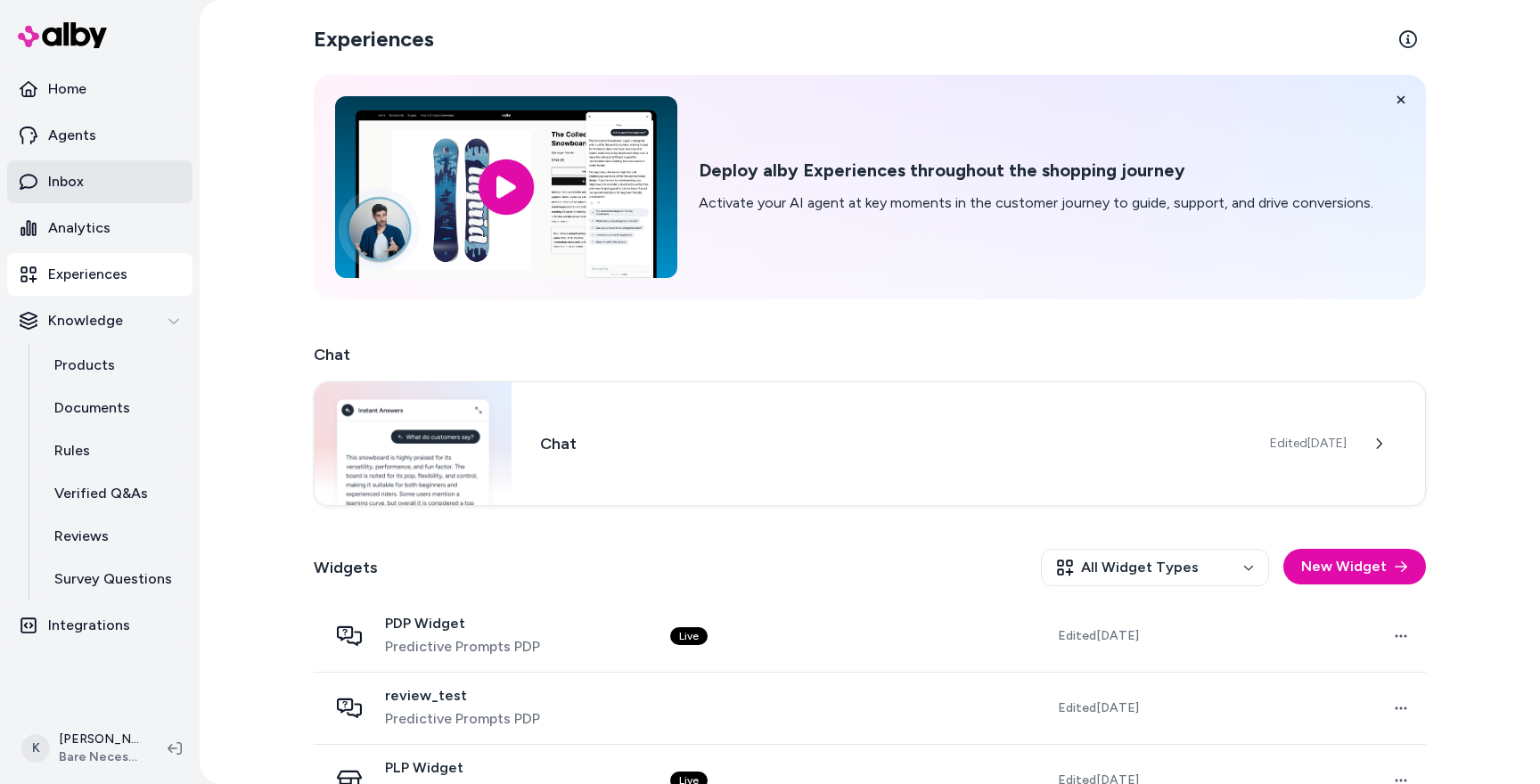
click at [113, 187] on link "Inbox" at bounding box center [100, 182] width 185 height 43
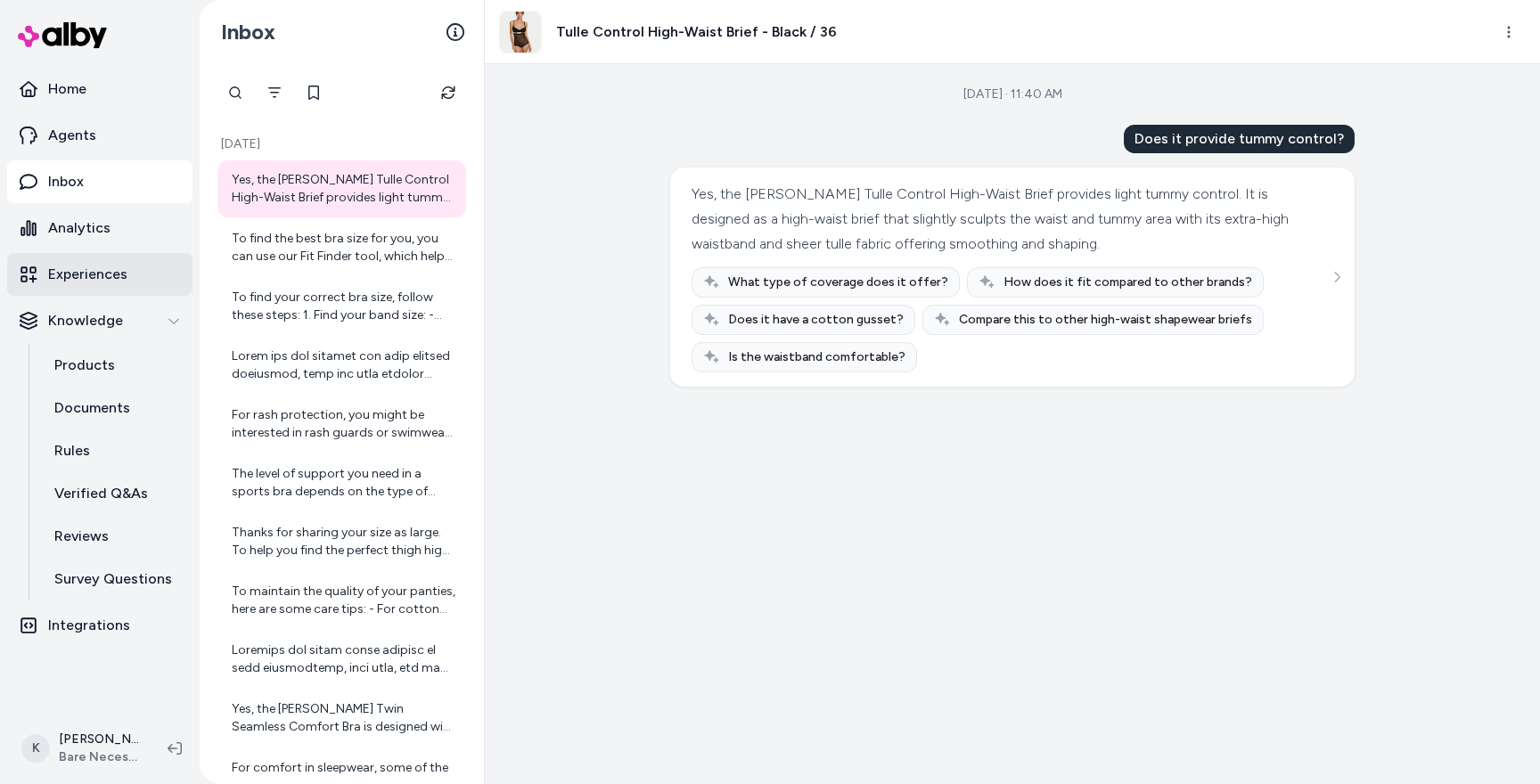
click at [113, 283] on p "Experiences" at bounding box center [88, 274] width 79 height 22
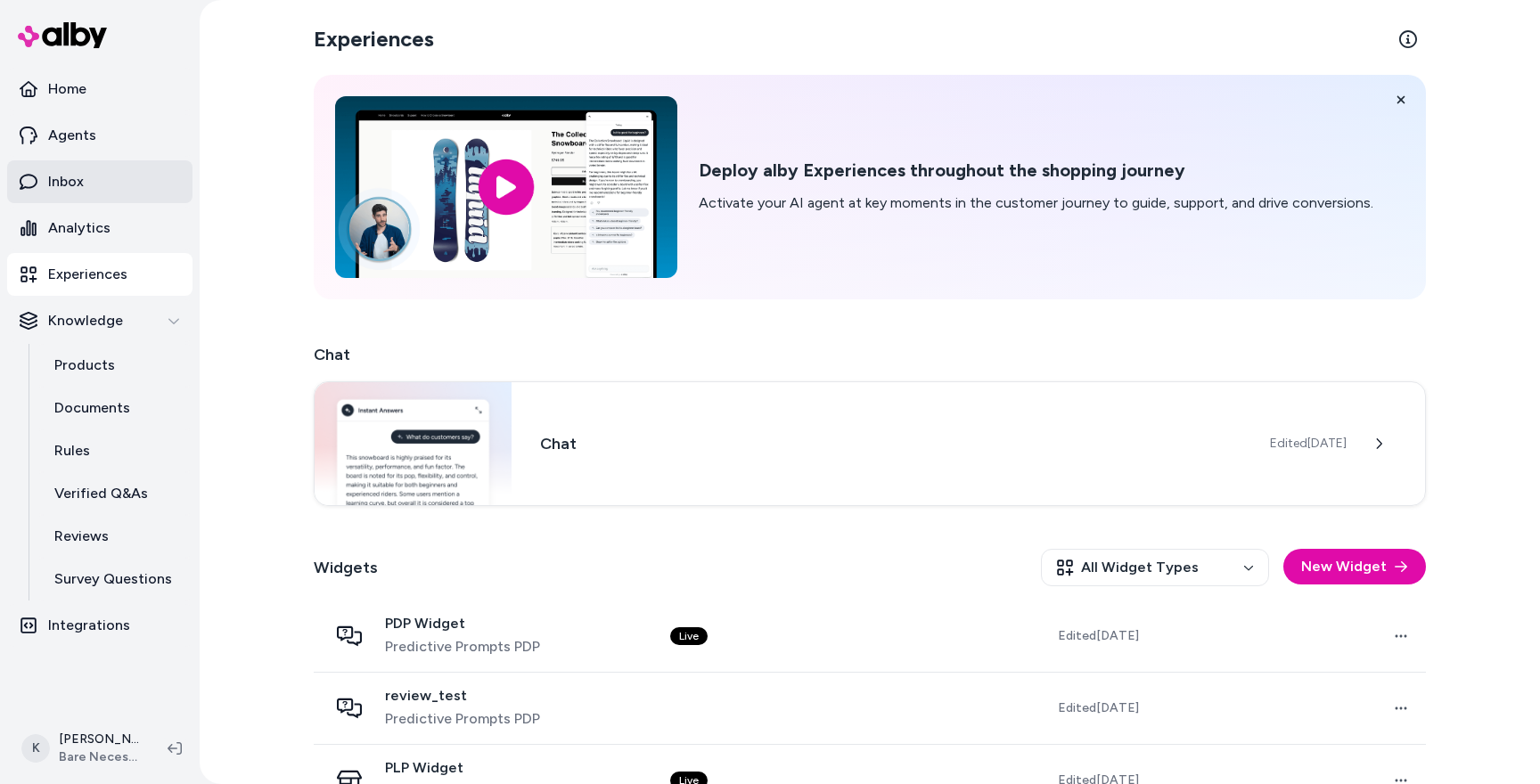
click at [67, 187] on p "Inbox" at bounding box center [66, 182] width 36 height 22
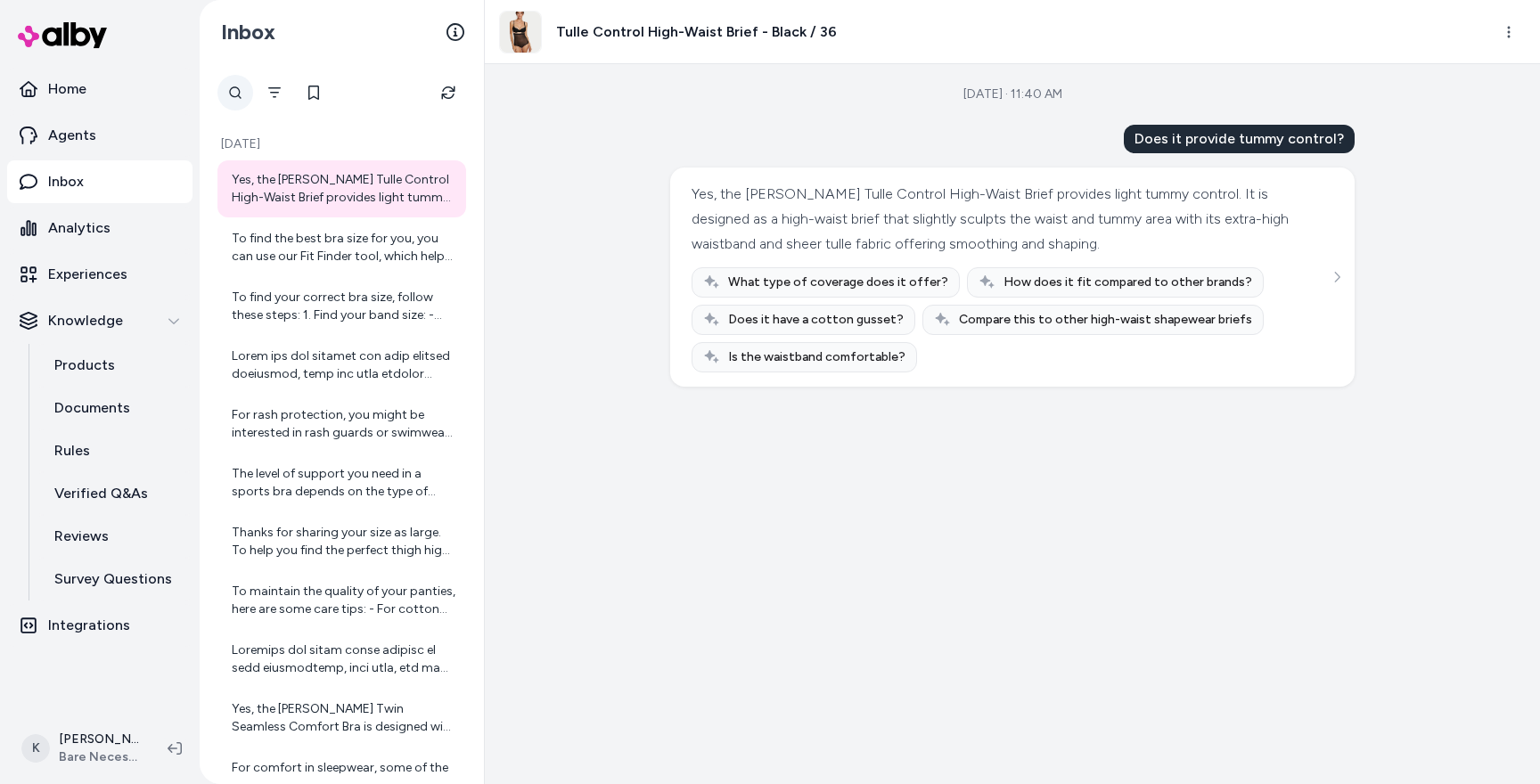
click at [238, 101] on div at bounding box center [235, 92] width 36 height 36
click at [293, 94] on button "Filter" at bounding box center [275, 92] width 36 height 36
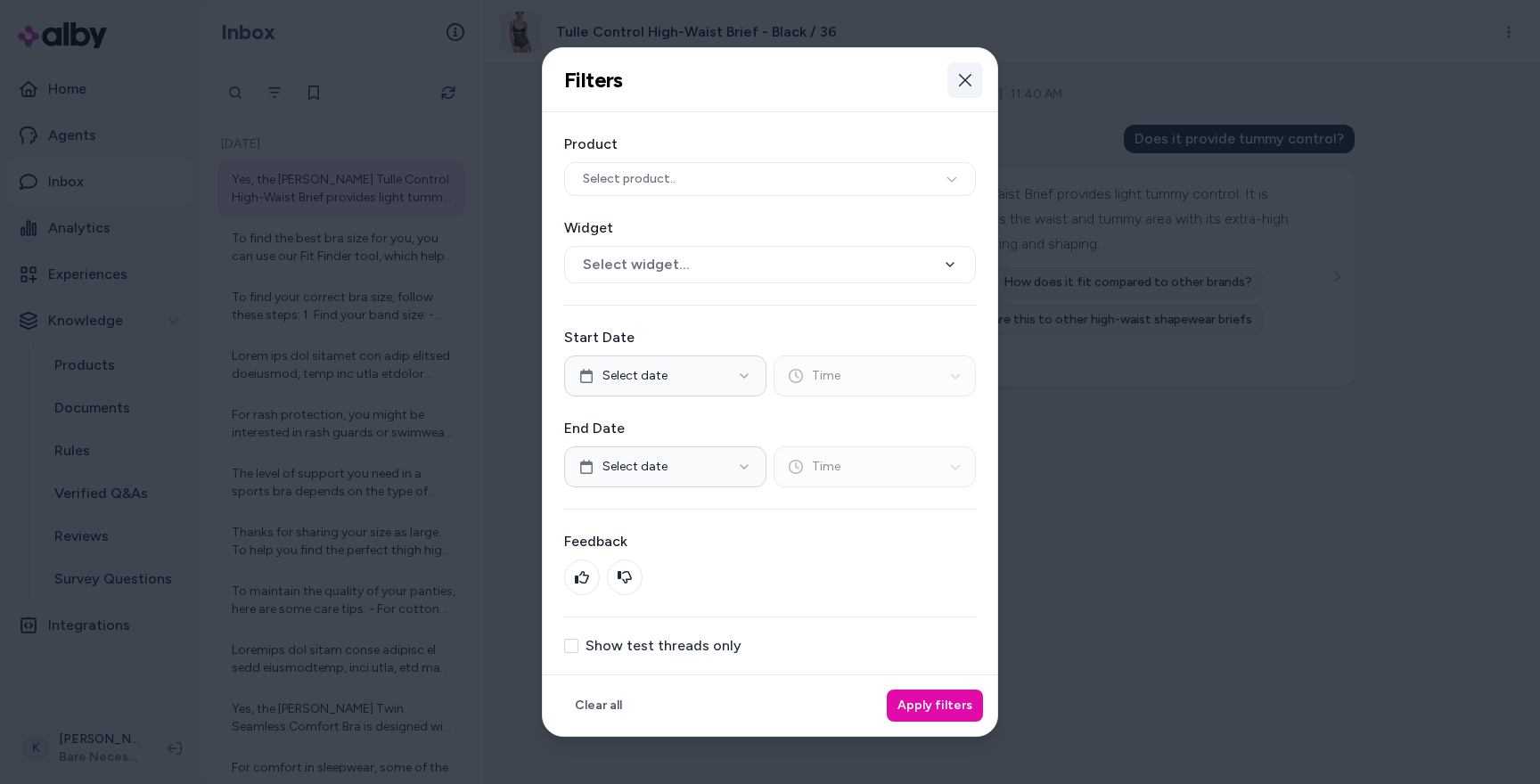
click at [960, 68] on button "Close" at bounding box center [965, 80] width 36 height 36
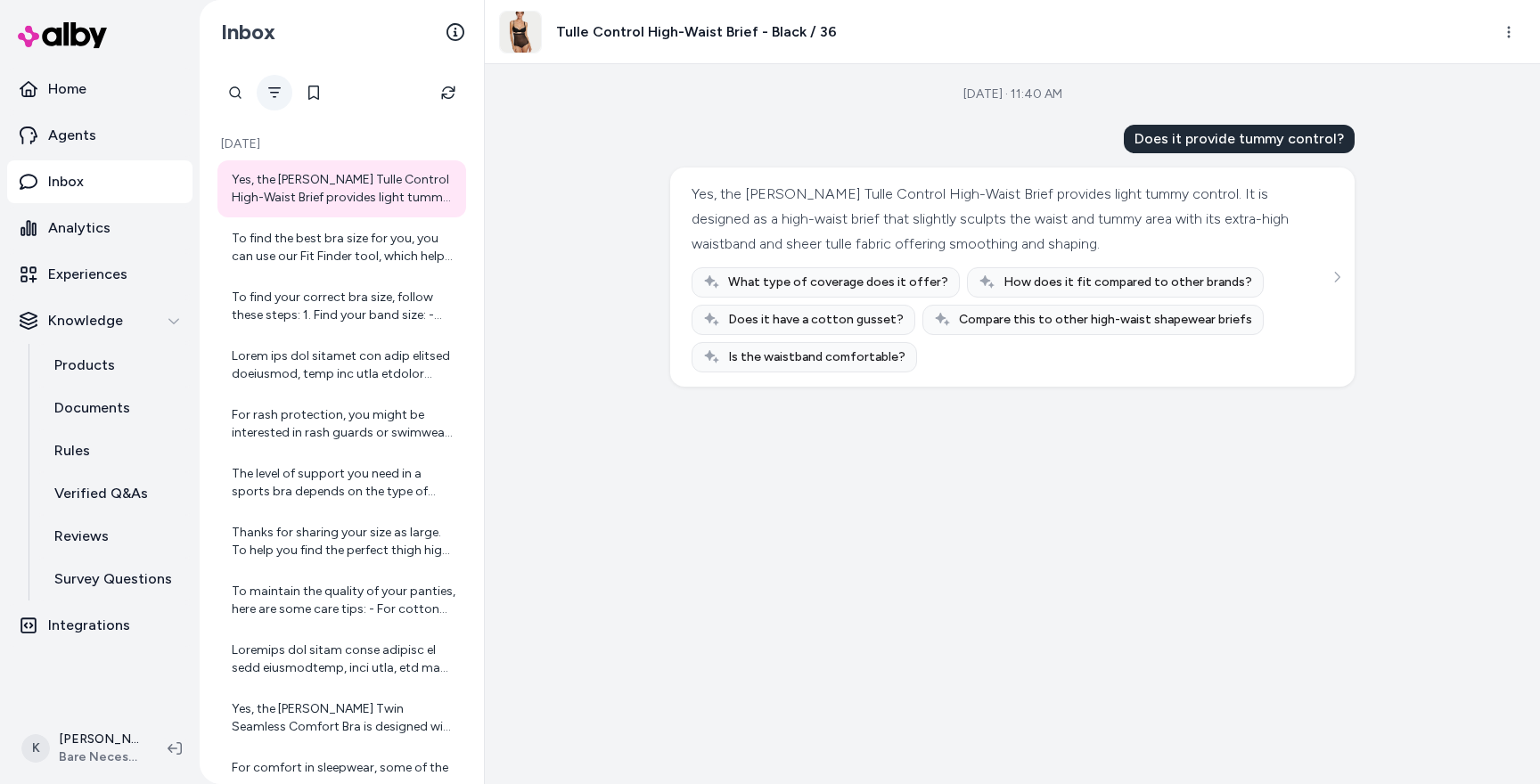
click at [275, 100] on button "Filter" at bounding box center [275, 92] width 36 height 36
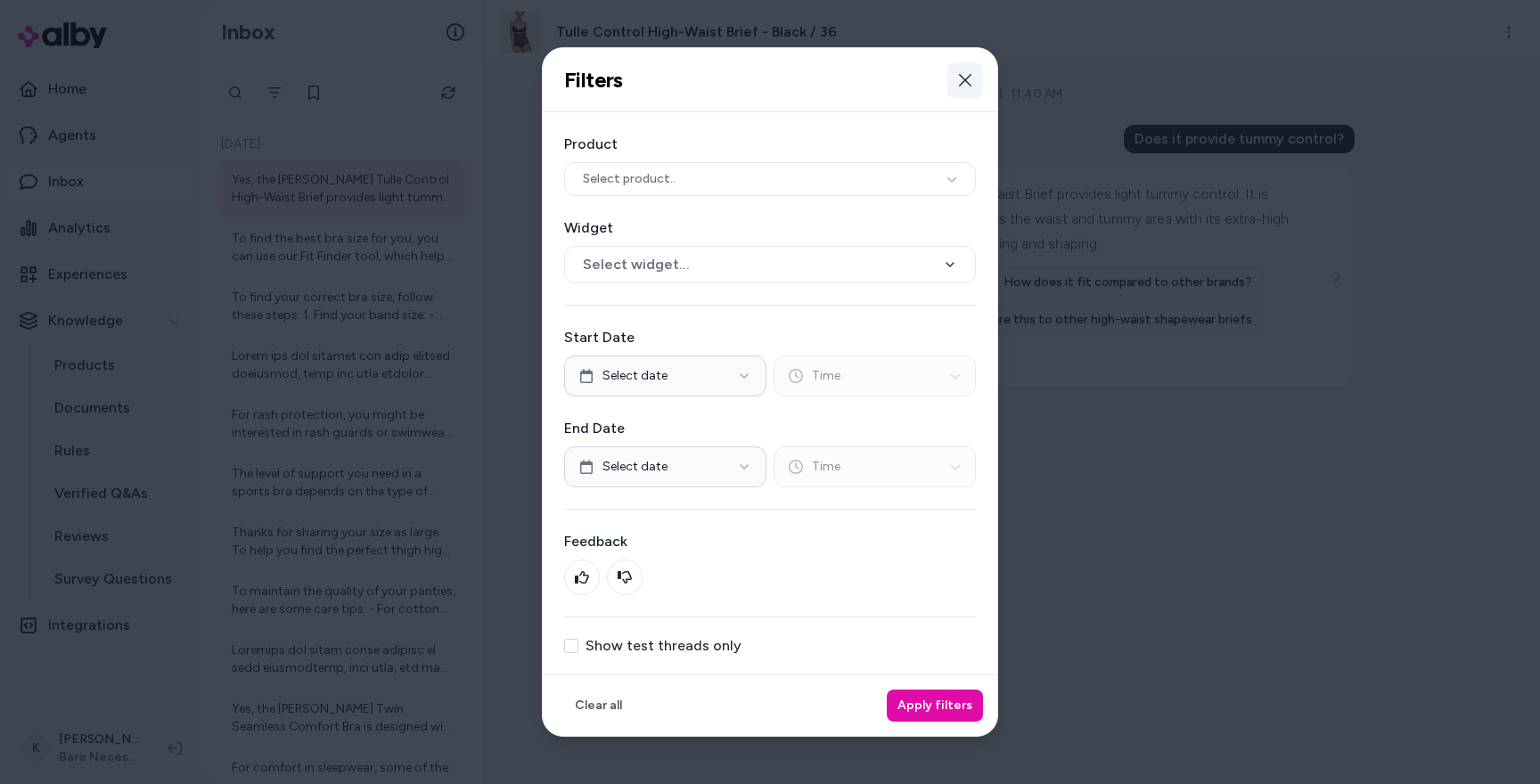
click at [963, 76] on icon "button" at bounding box center [965, 80] width 14 height 14
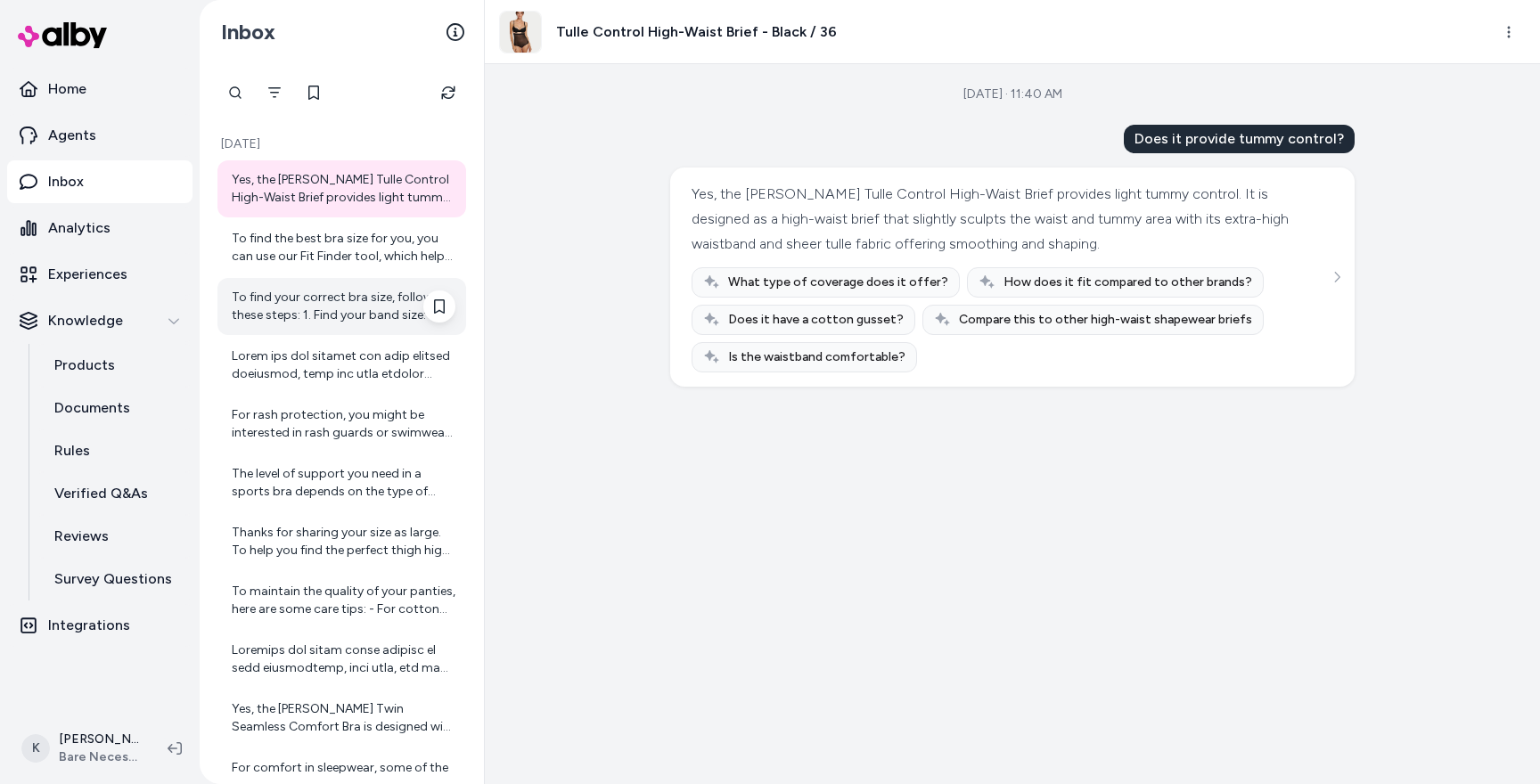
click at [395, 279] on div "To find your correct bra size, follow these steps: 1. Find your band size: - We…" at bounding box center [341, 307] width 249 height 57
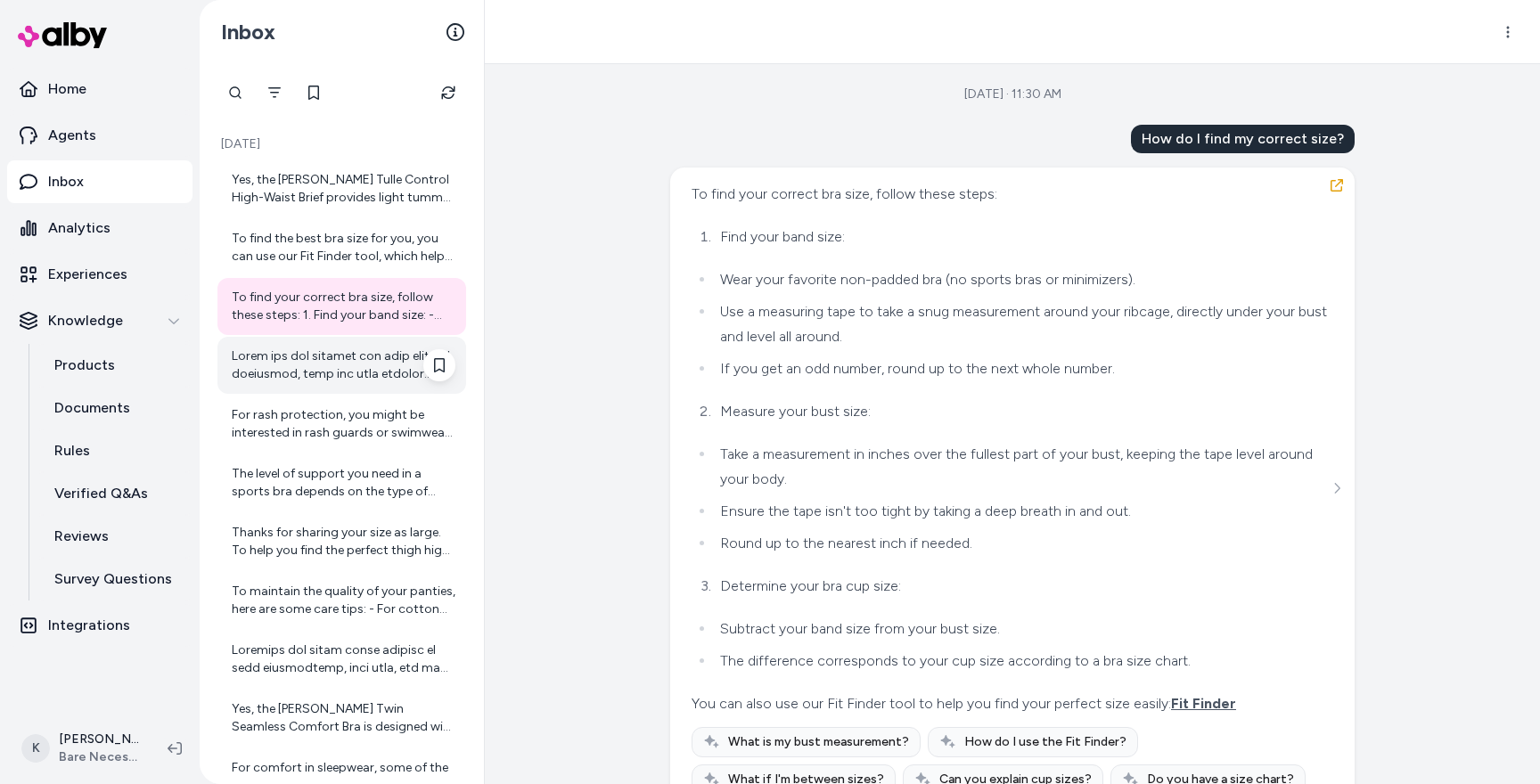
click at [380, 369] on div at bounding box center [343, 365] width 223 height 36
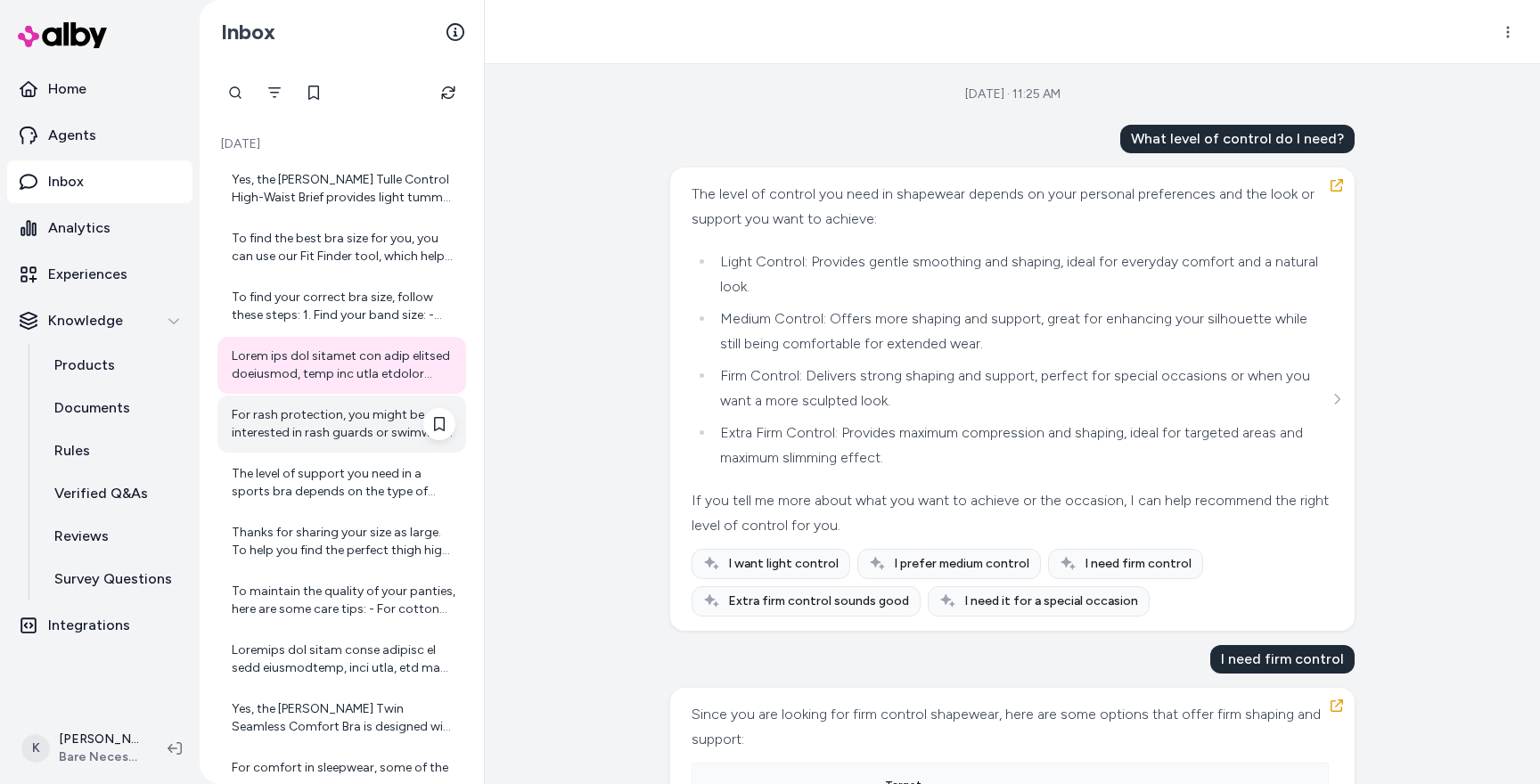
click at [364, 420] on div "For rash protection, you might be interested in rash guards or swimwear designe…" at bounding box center [343, 424] width 223 height 36
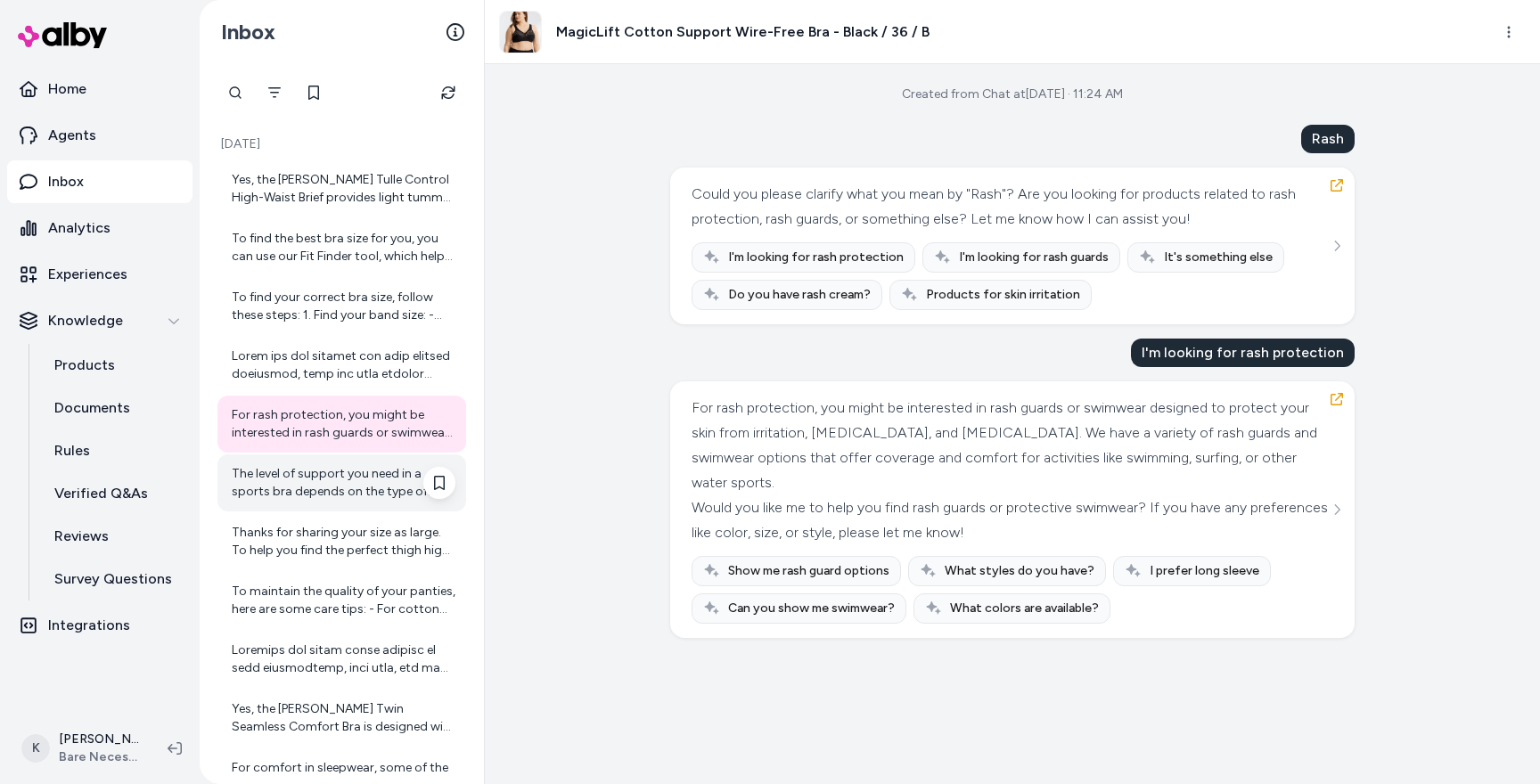
click at [347, 488] on div "The level of support you need in a sports bra depends on the type of activity y…" at bounding box center [343, 483] width 223 height 36
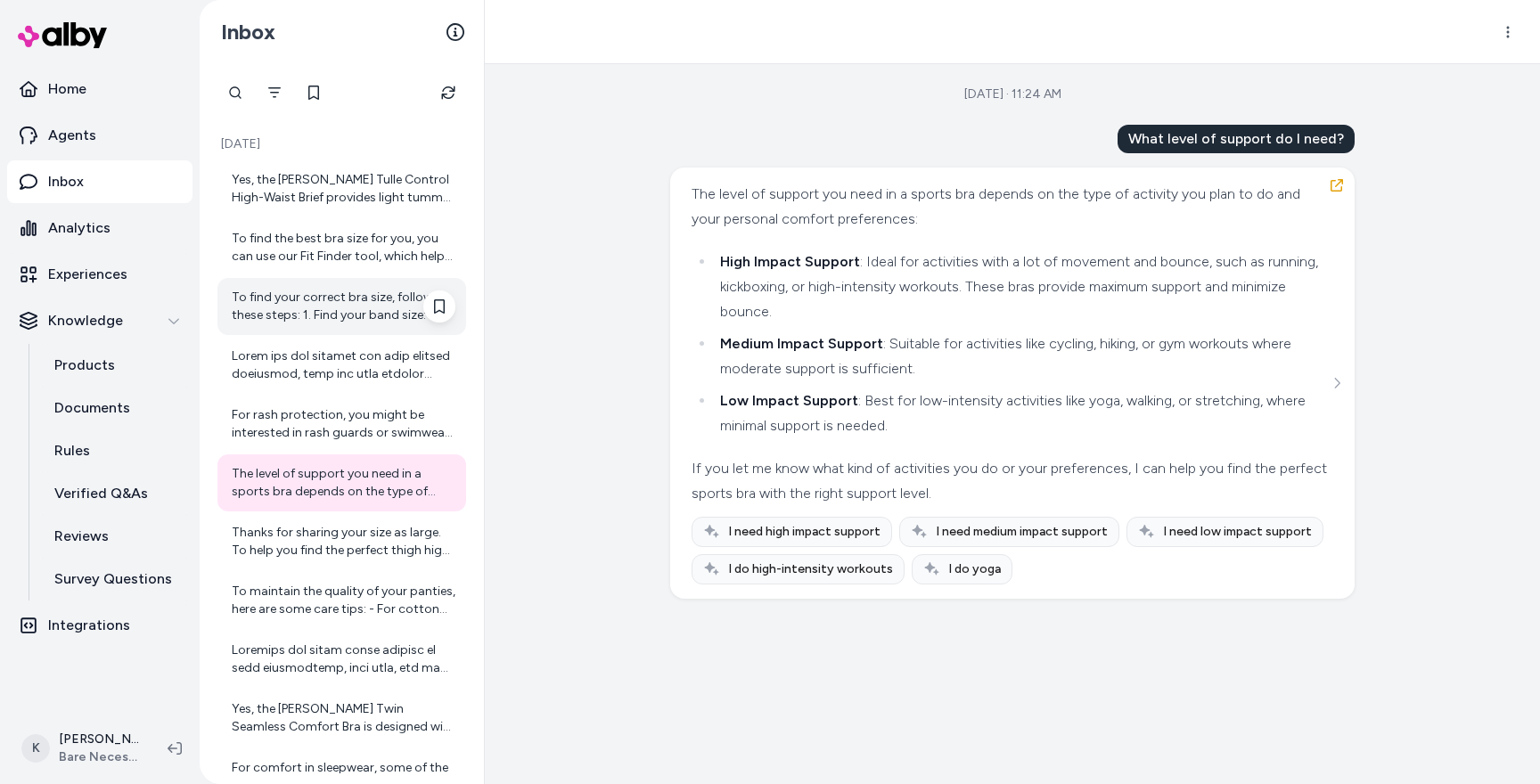
click at [334, 325] on div "To find your correct bra size, follow these steps: 1. Find your band size: - We…" at bounding box center [341, 307] width 249 height 57
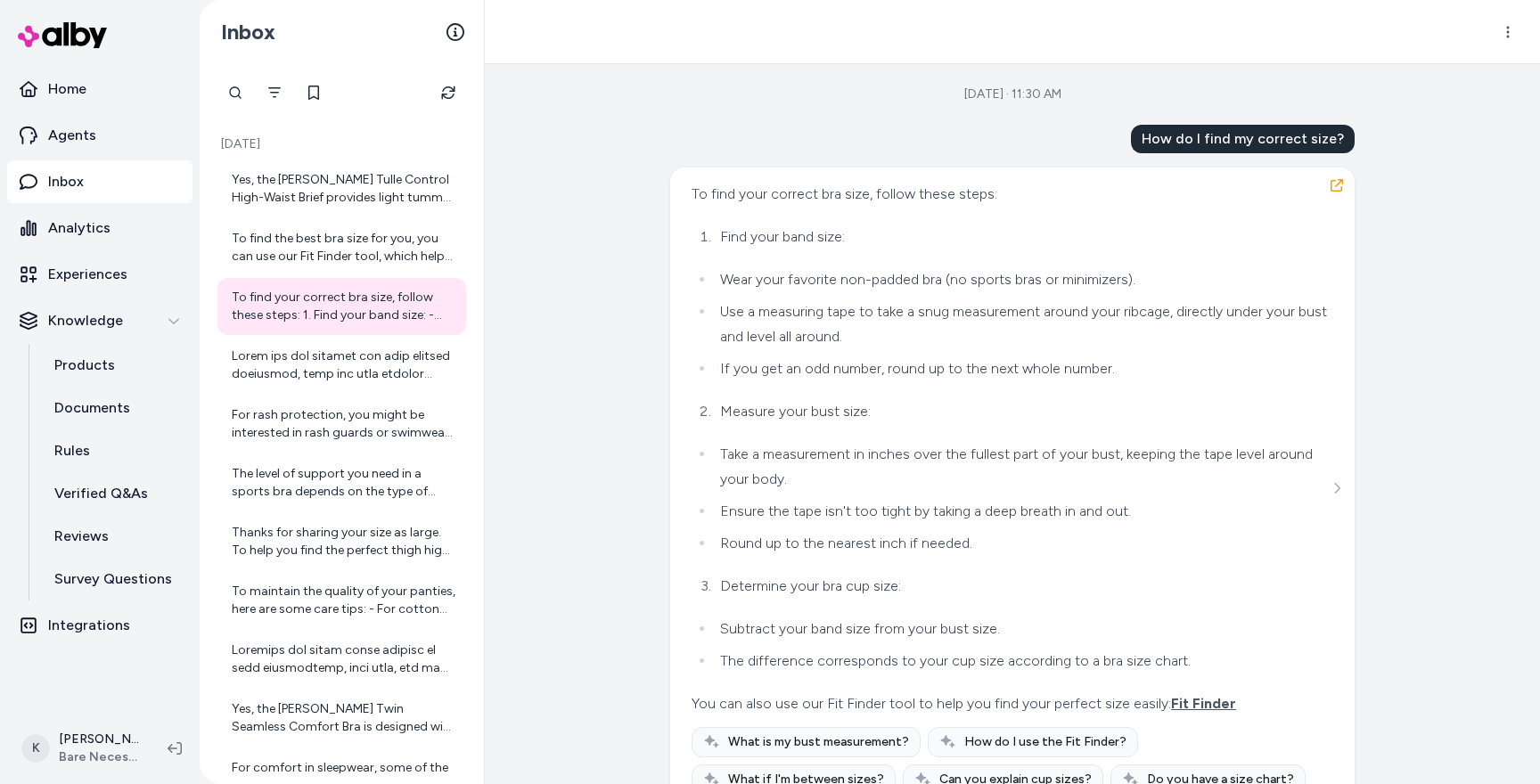
scroll to position [47, 0]
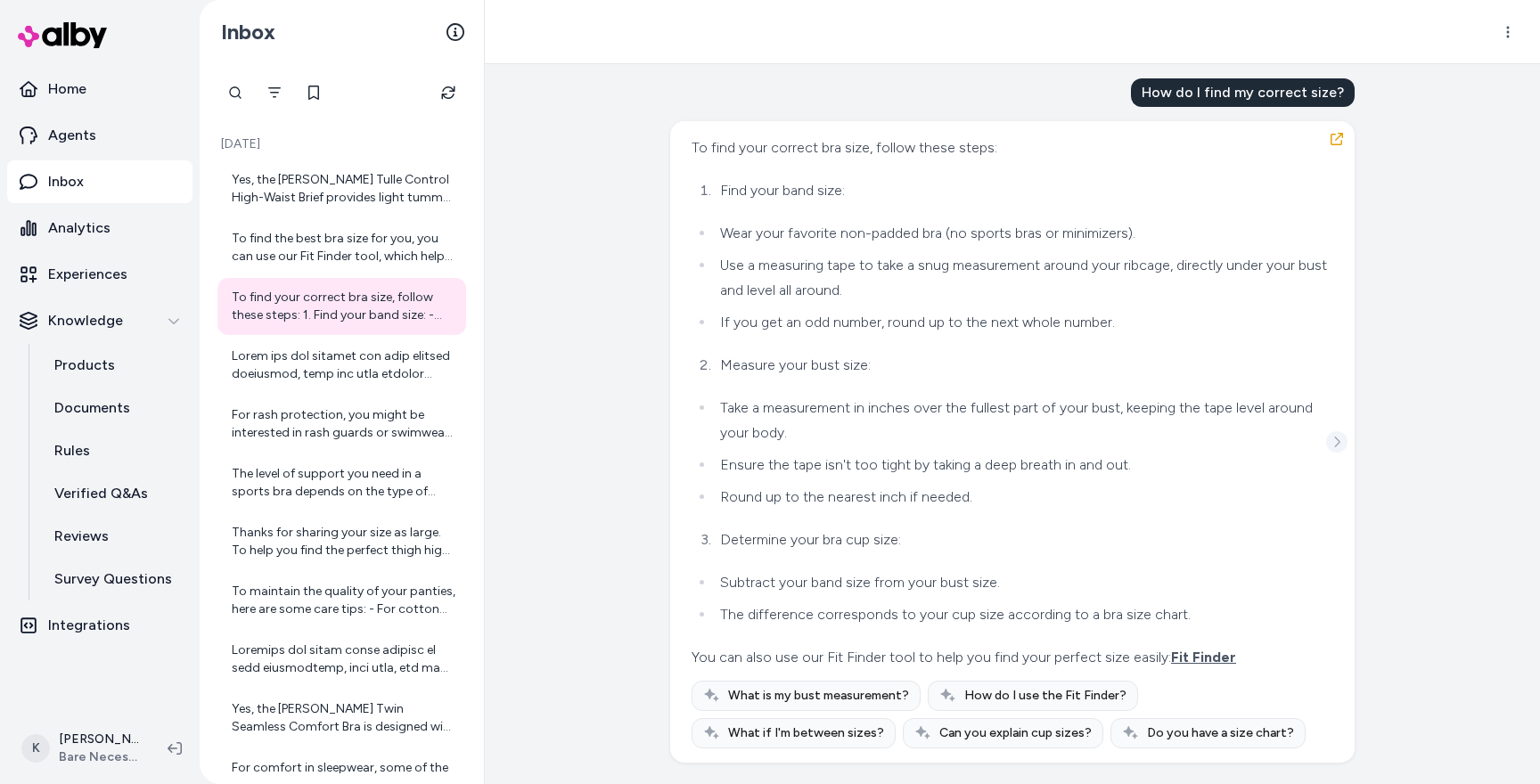
click at [1336, 449] on button "See more" at bounding box center [1336, 442] width 22 height 22
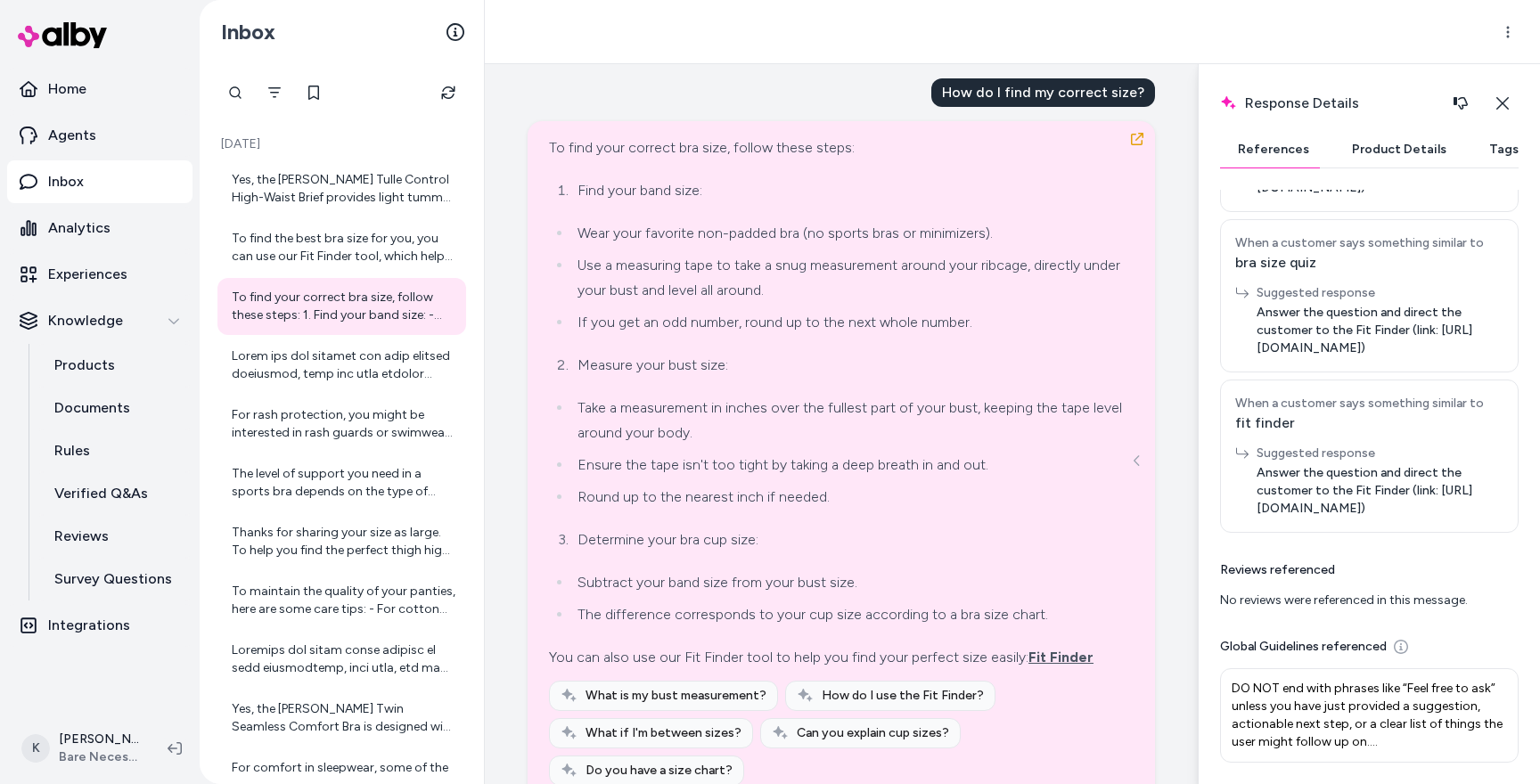
click at [1369, 147] on button "Product Details" at bounding box center [1398, 150] width 130 height 36
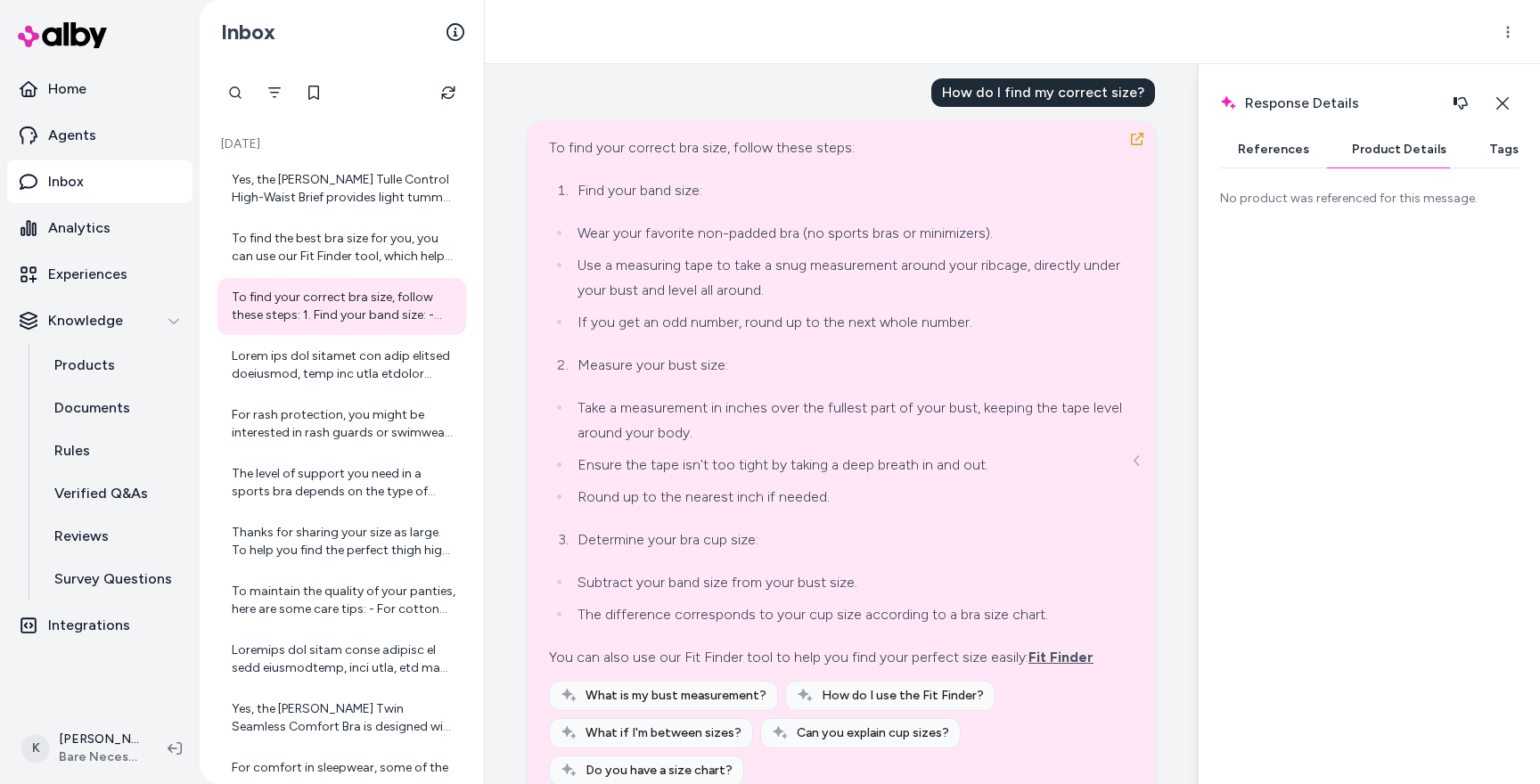
click at [1279, 161] on button "References" at bounding box center [1273, 150] width 107 height 36
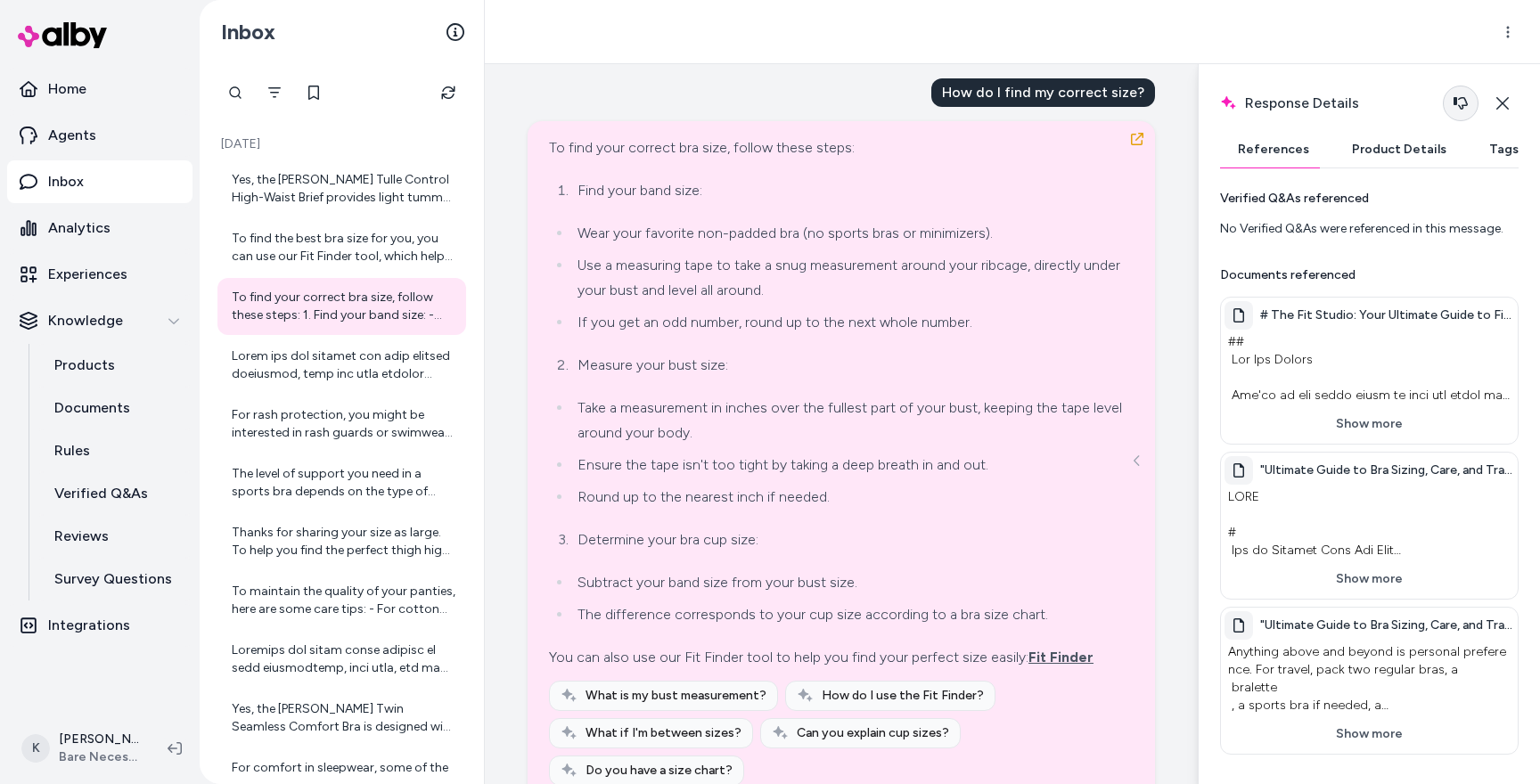
click at [1460, 98] on icon "button" at bounding box center [1460, 103] width 14 height 13
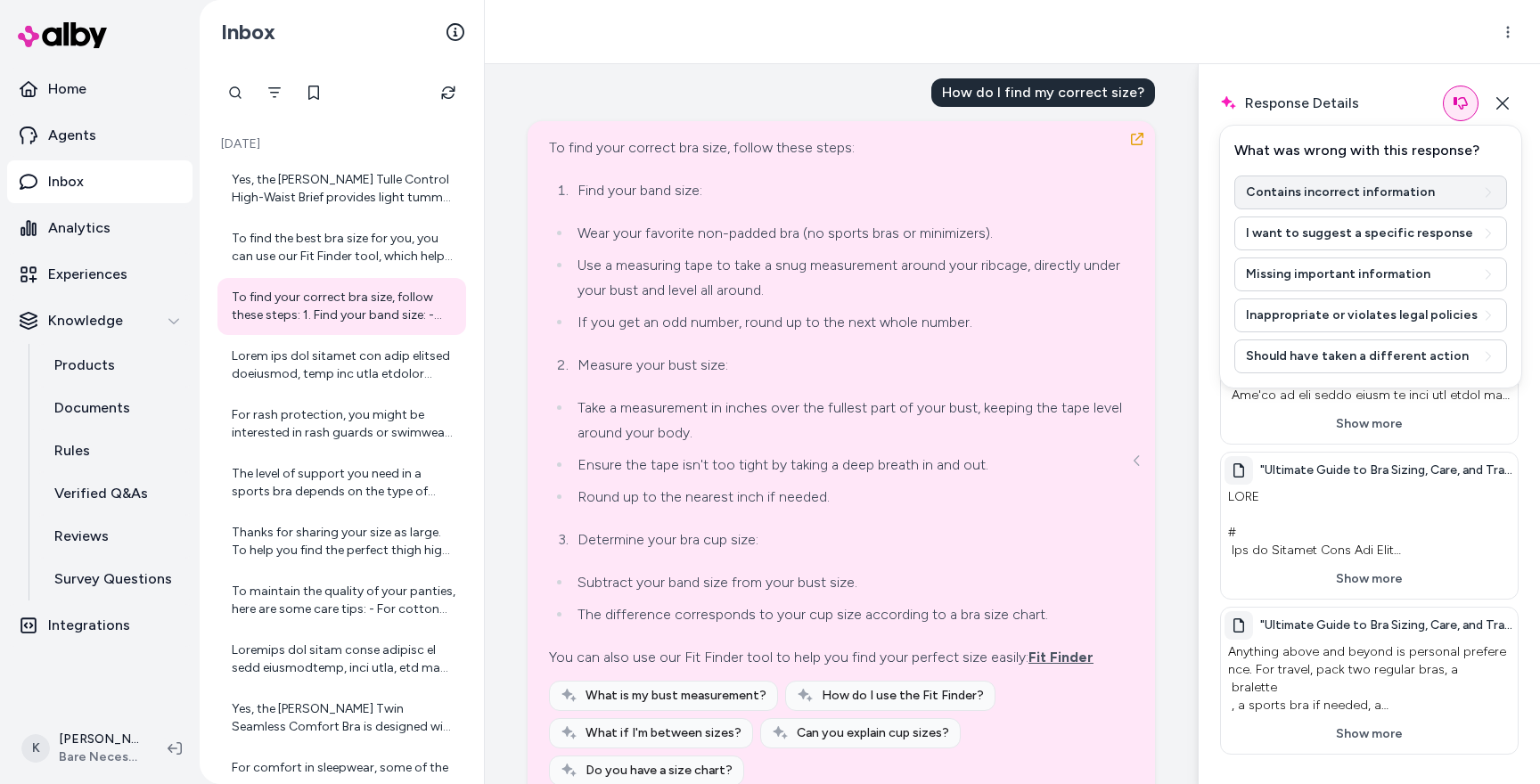
click at [1372, 198] on button "Contains incorrect information" at bounding box center [1370, 193] width 273 height 34
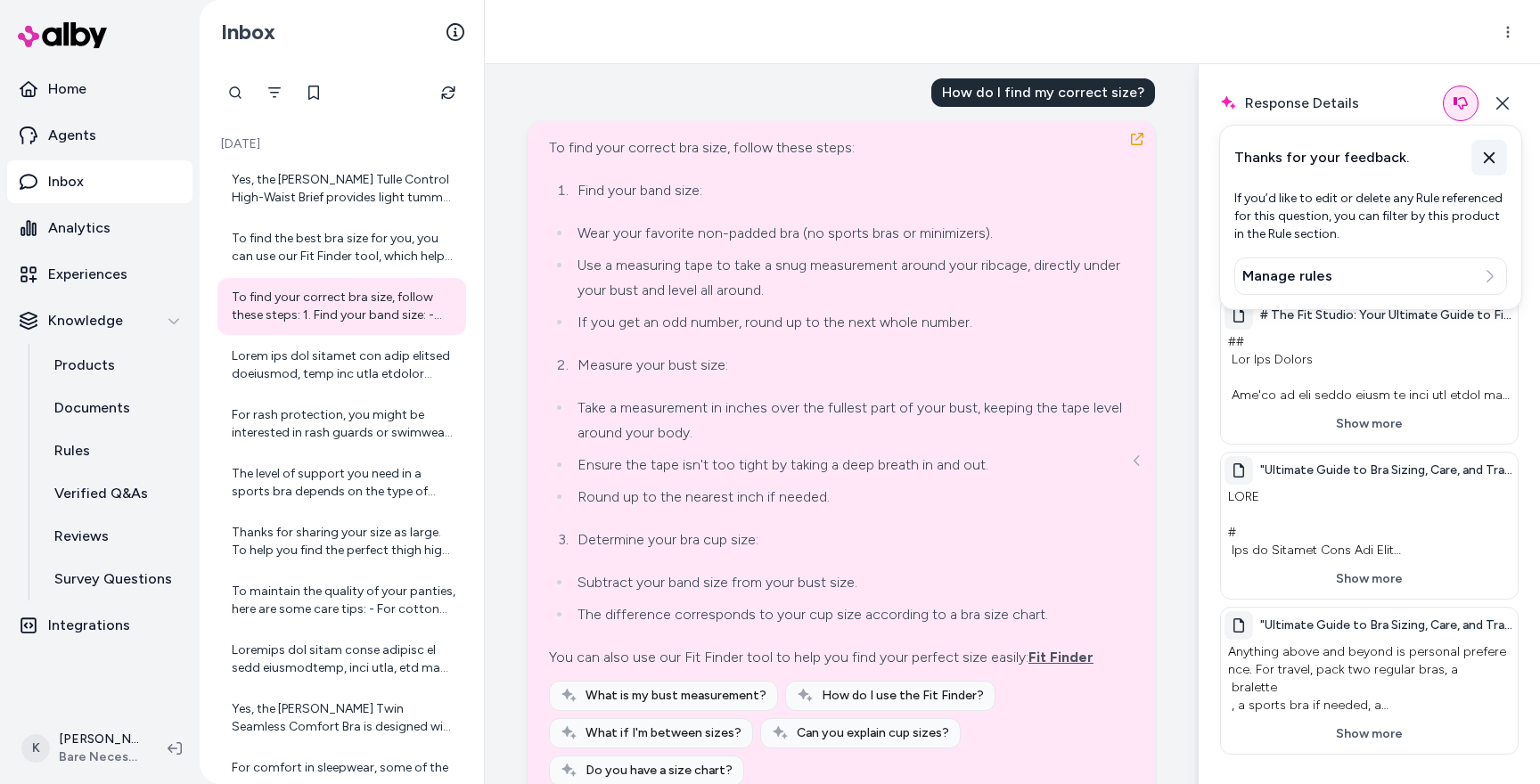
click at [1490, 153] on icon at bounding box center [1489, 158] width 18 height 18
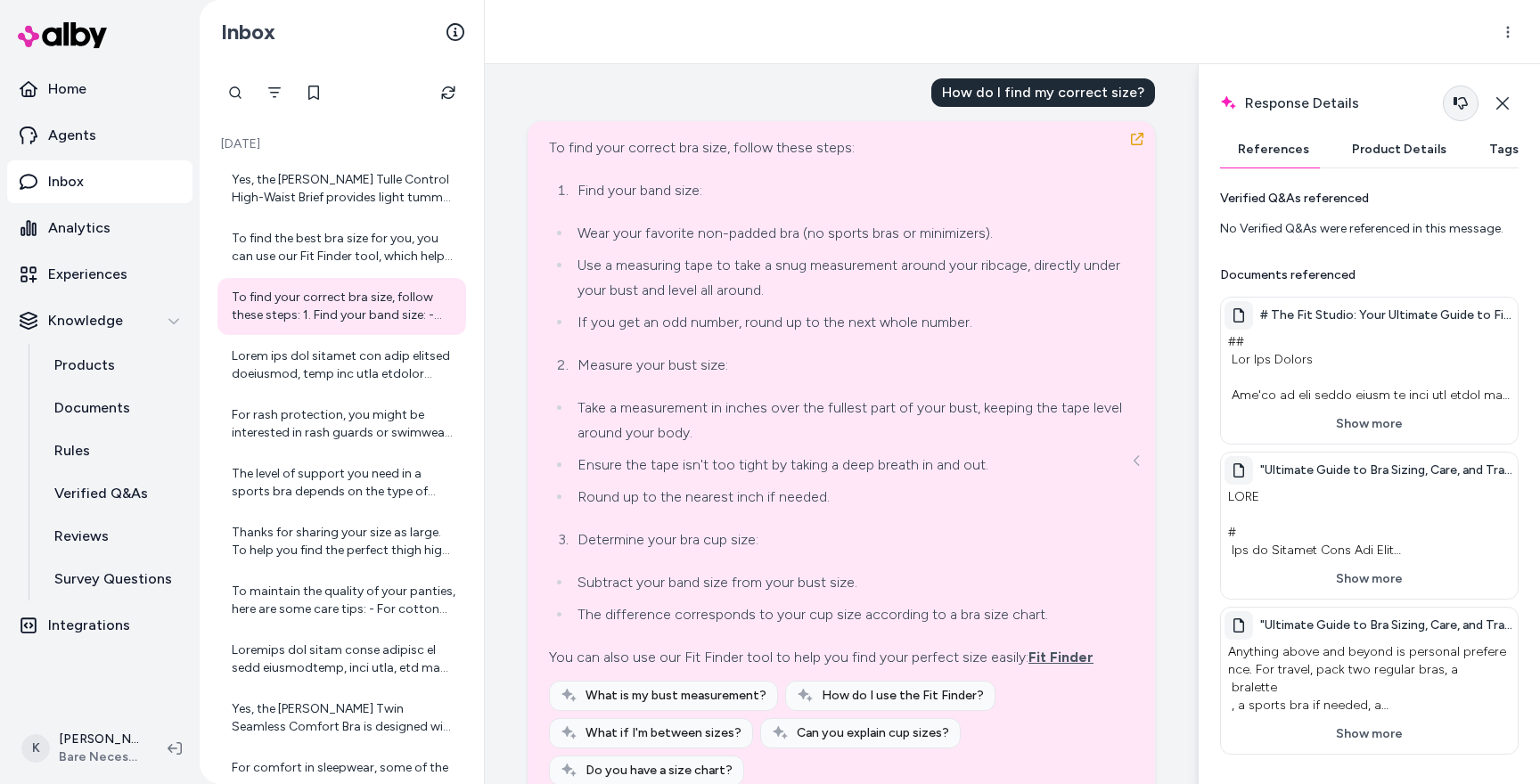
click at [1466, 106] on icon "button" at bounding box center [1460, 103] width 14 height 14
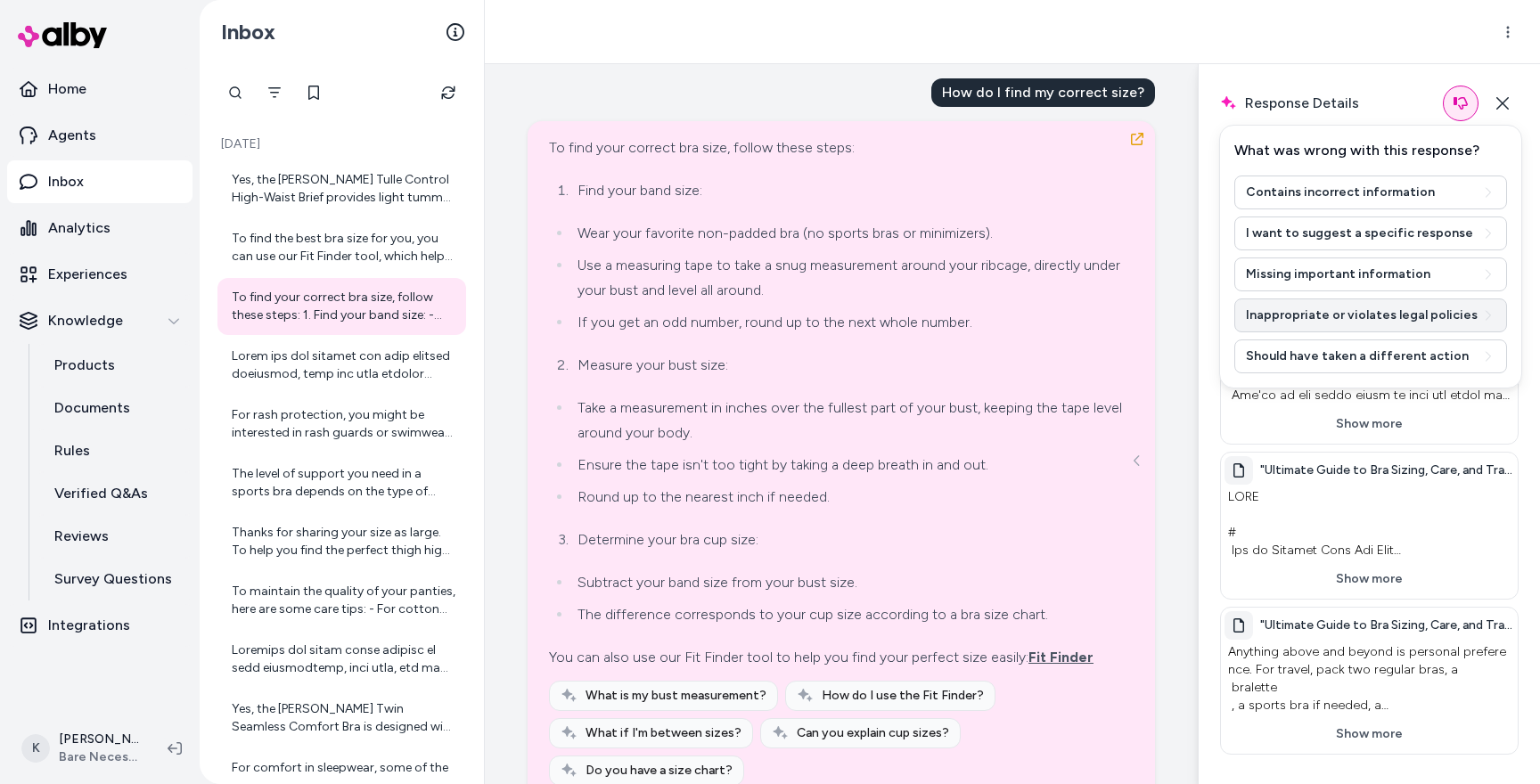
click at [1348, 312] on button "Inappropriate or violates legal policies" at bounding box center [1370, 316] width 273 height 34
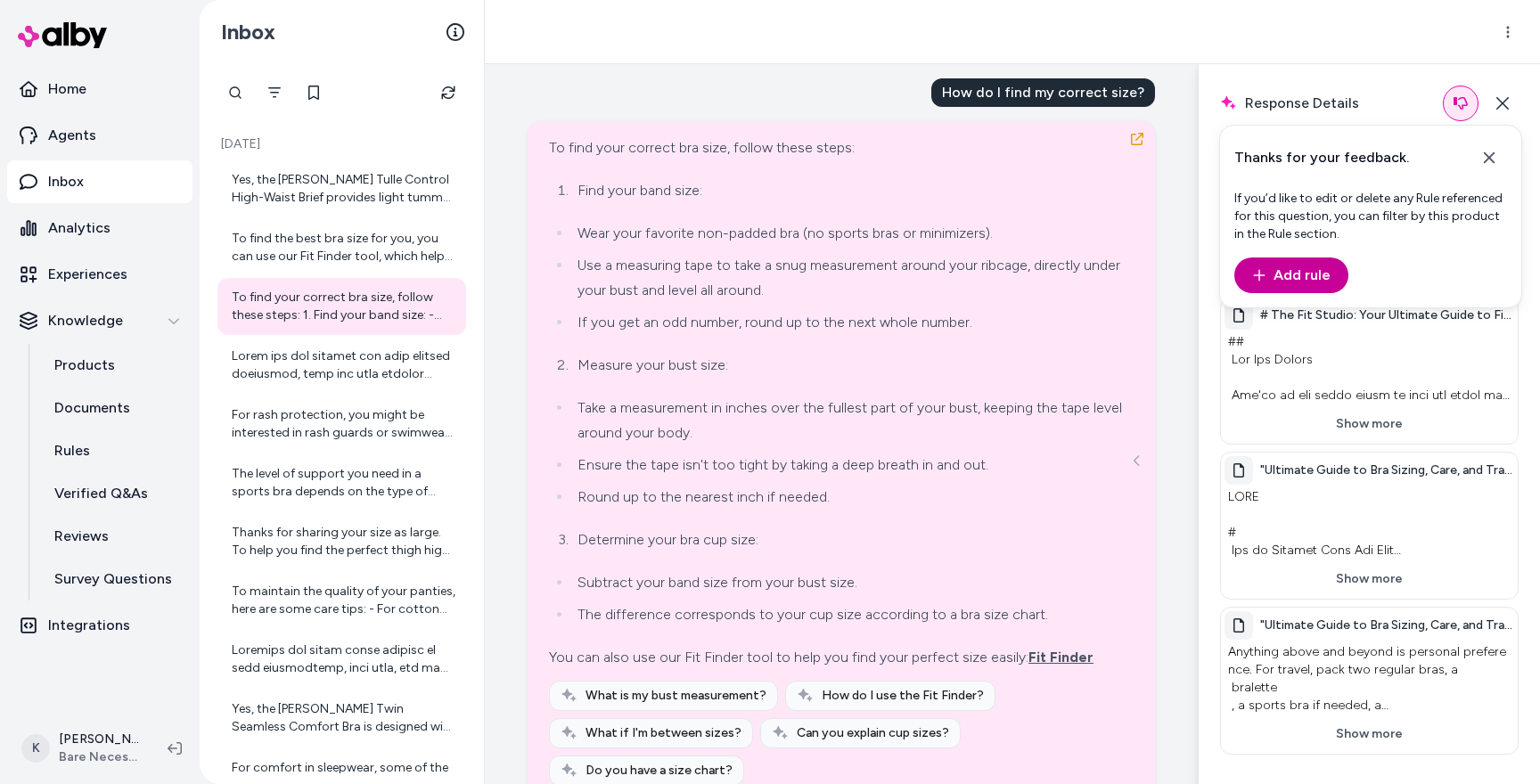
click at [1308, 275] on button "Add rule" at bounding box center [1291, 275] width 114 height 36
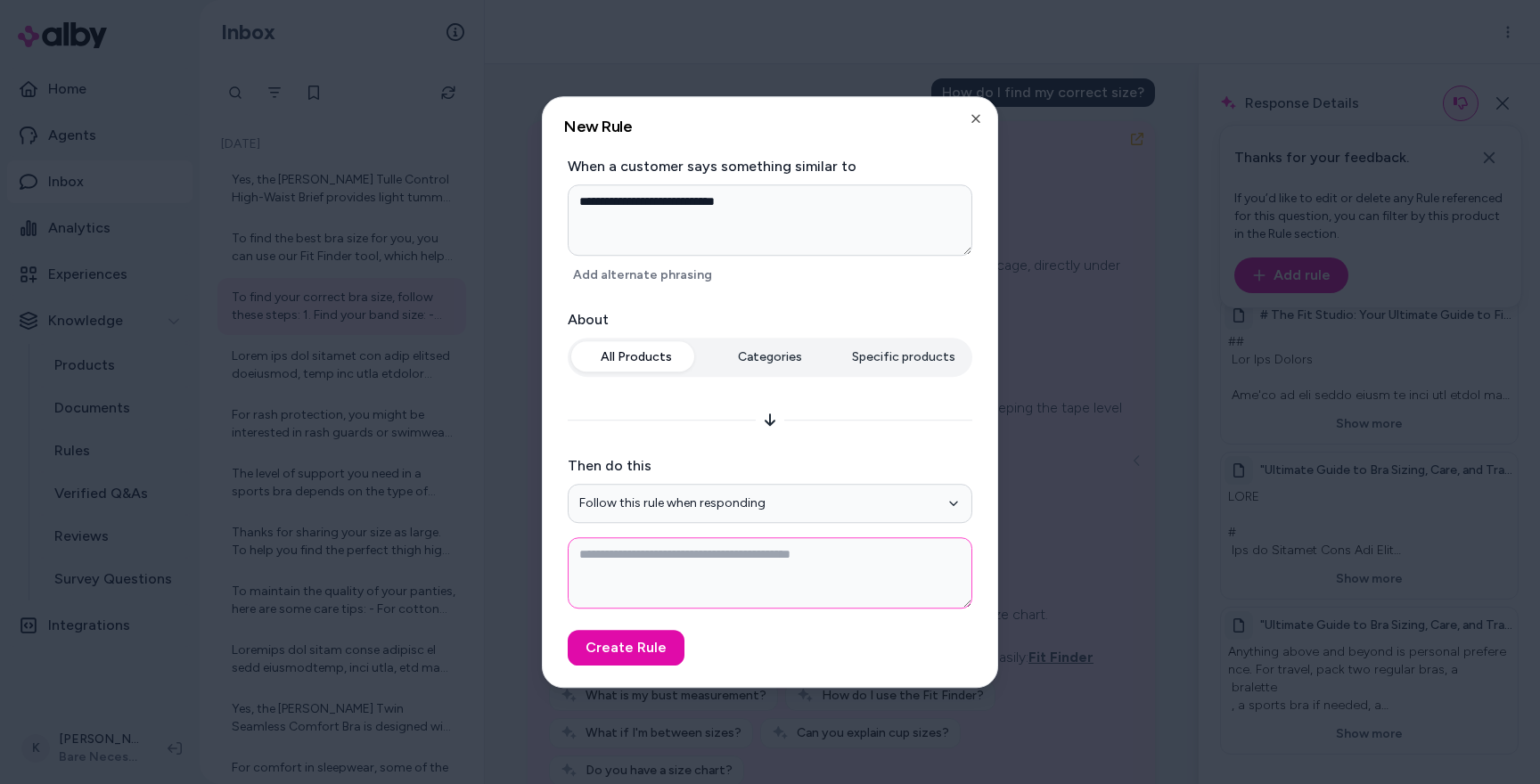
click at [635, 582] on textarea at bounding box center [769, 572] width 405 height 71
click at [647, 504] on button "Follow this rule when responding" at bounding box center [769, 503] width 405 height 39
click at [734, 501] on button "Follow this rule when responding" at bounding box center [769, 503] width 405 height 39
click at [821, 439] on div "**********" at bounding box center [769, 458] width 405 height 300
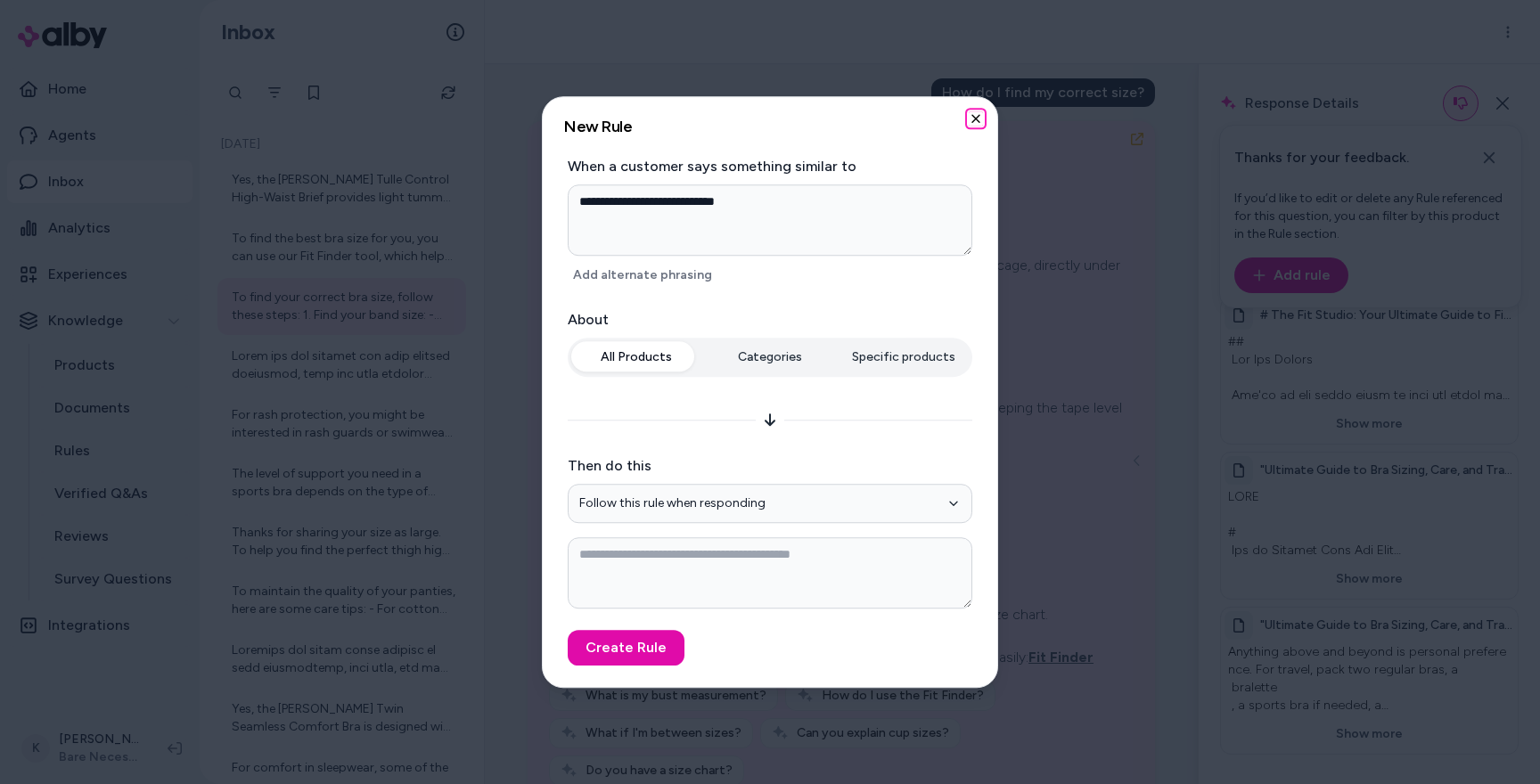
click at [976, 120] on icon "button" at bounding box center [976, 118] width 14 height 14
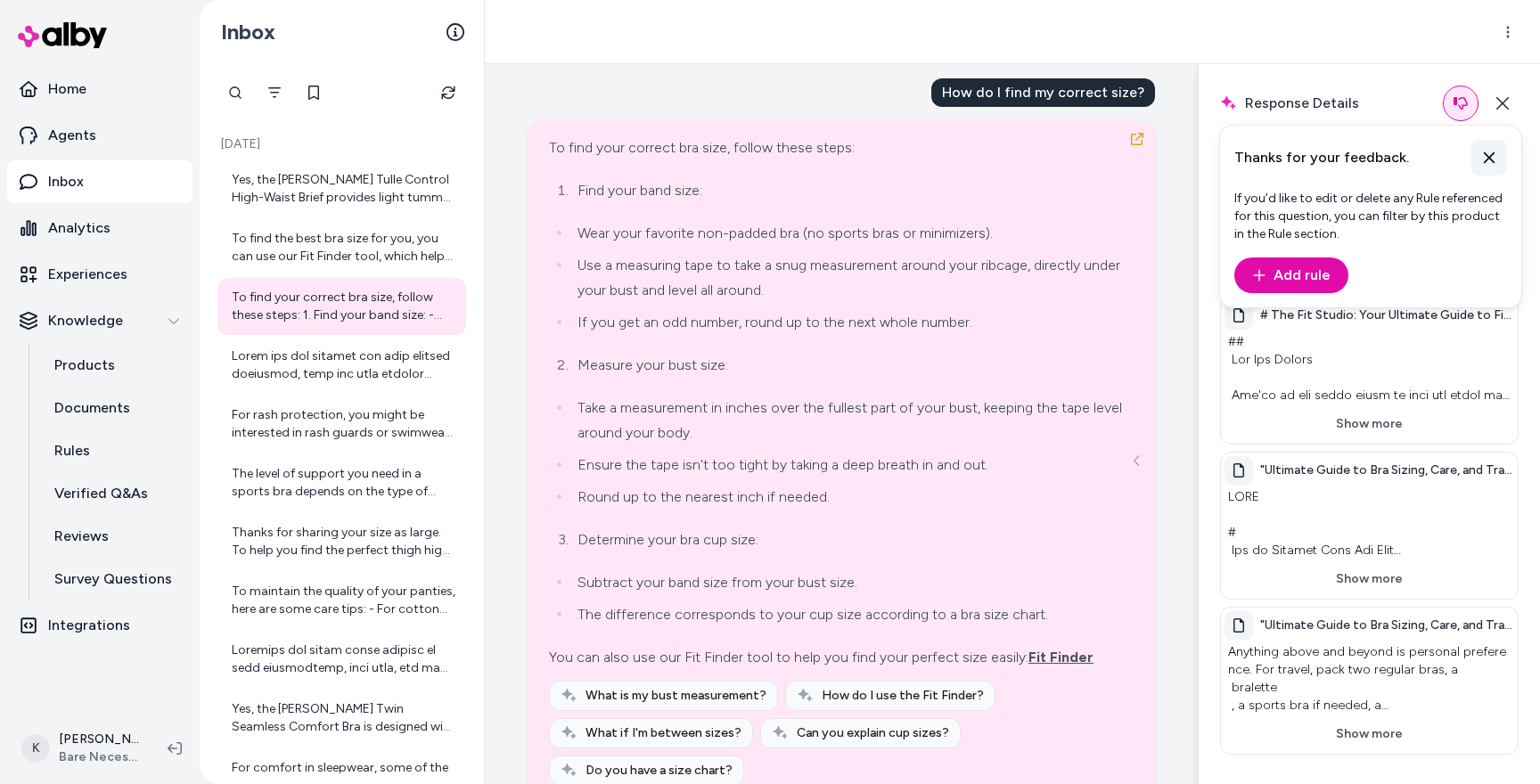
click at [1485, 153] on icon at bounding box center [1489, 158] width 11 height 12
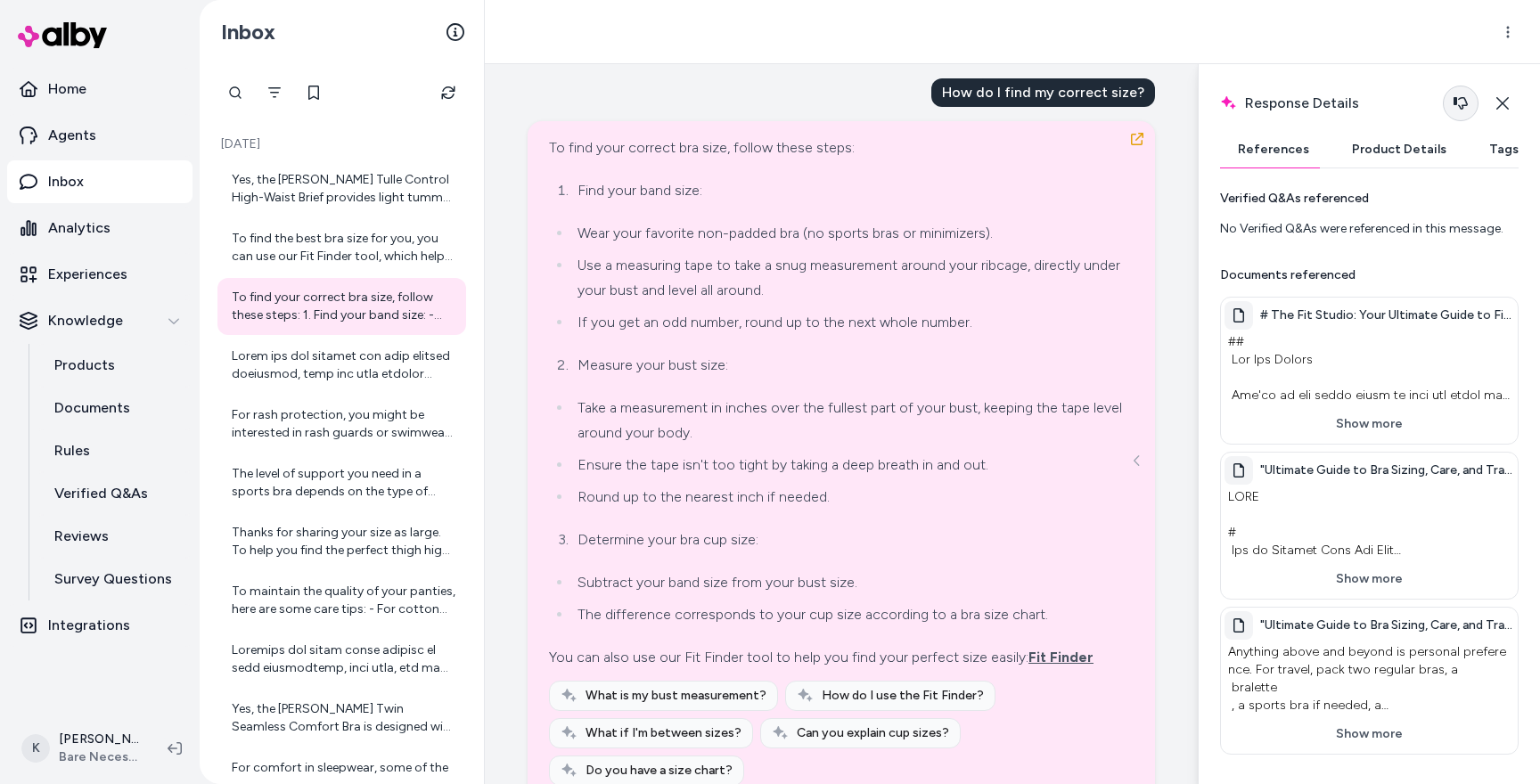
click at [1459, 109] on icon "button" at bounding box center [1460, 103] width 14 height 14
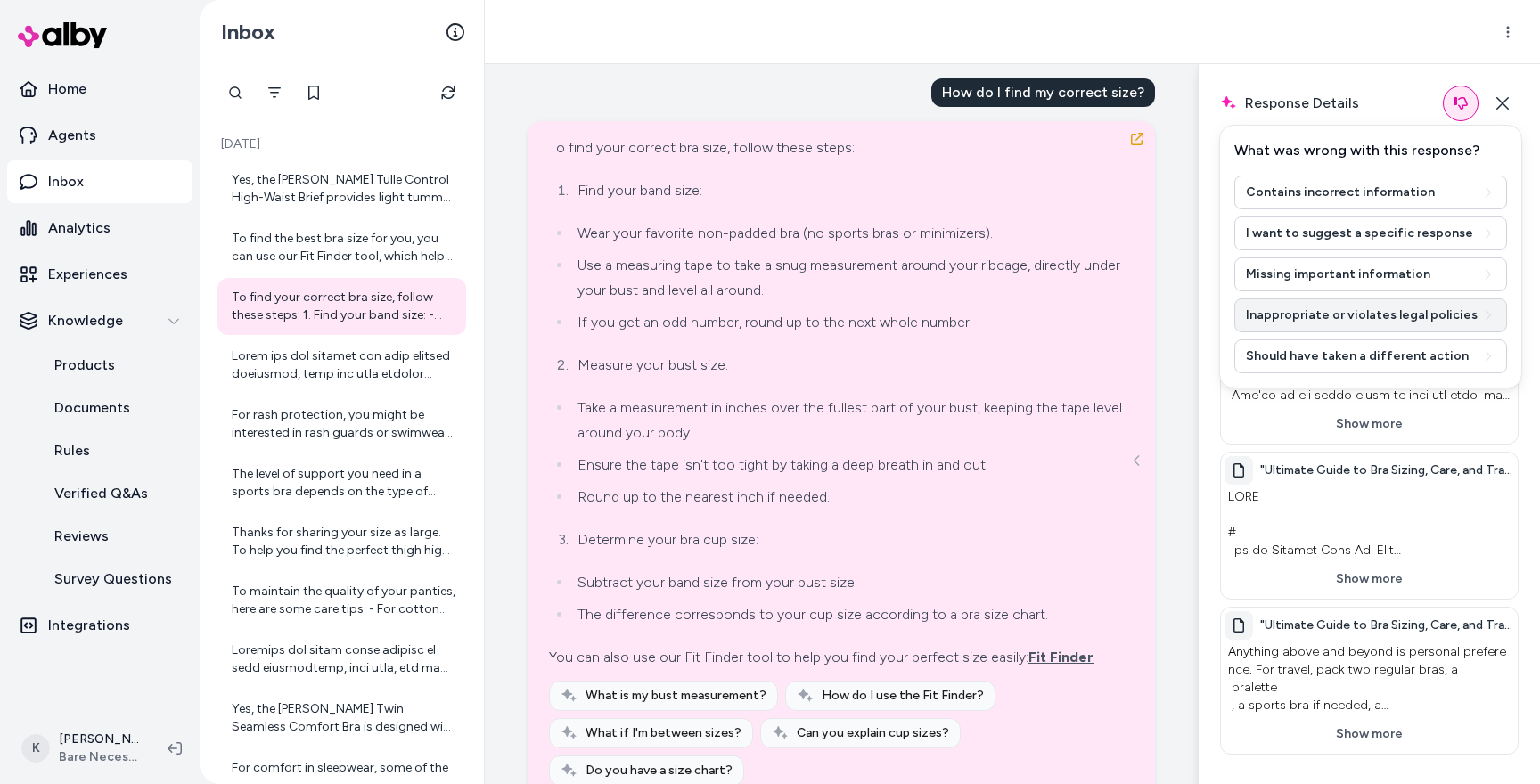
click at [1352, 319] on button "Inappropriate or violates legal policies" at bounding box center [1370, 316] width 273 height 34
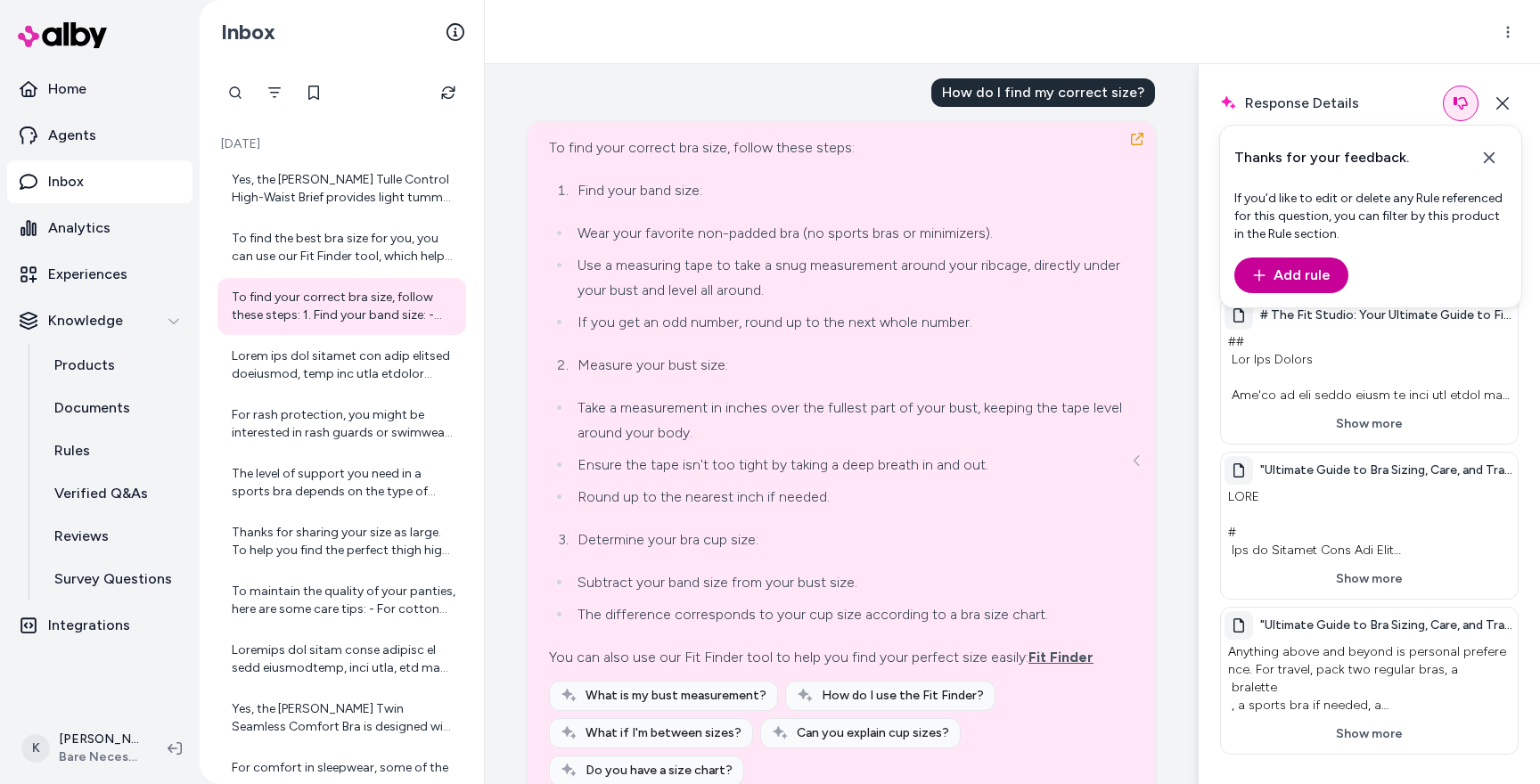
click at [1311, 283] on button "Add rule" at bounding box center [1291, 275] width 114 height 36
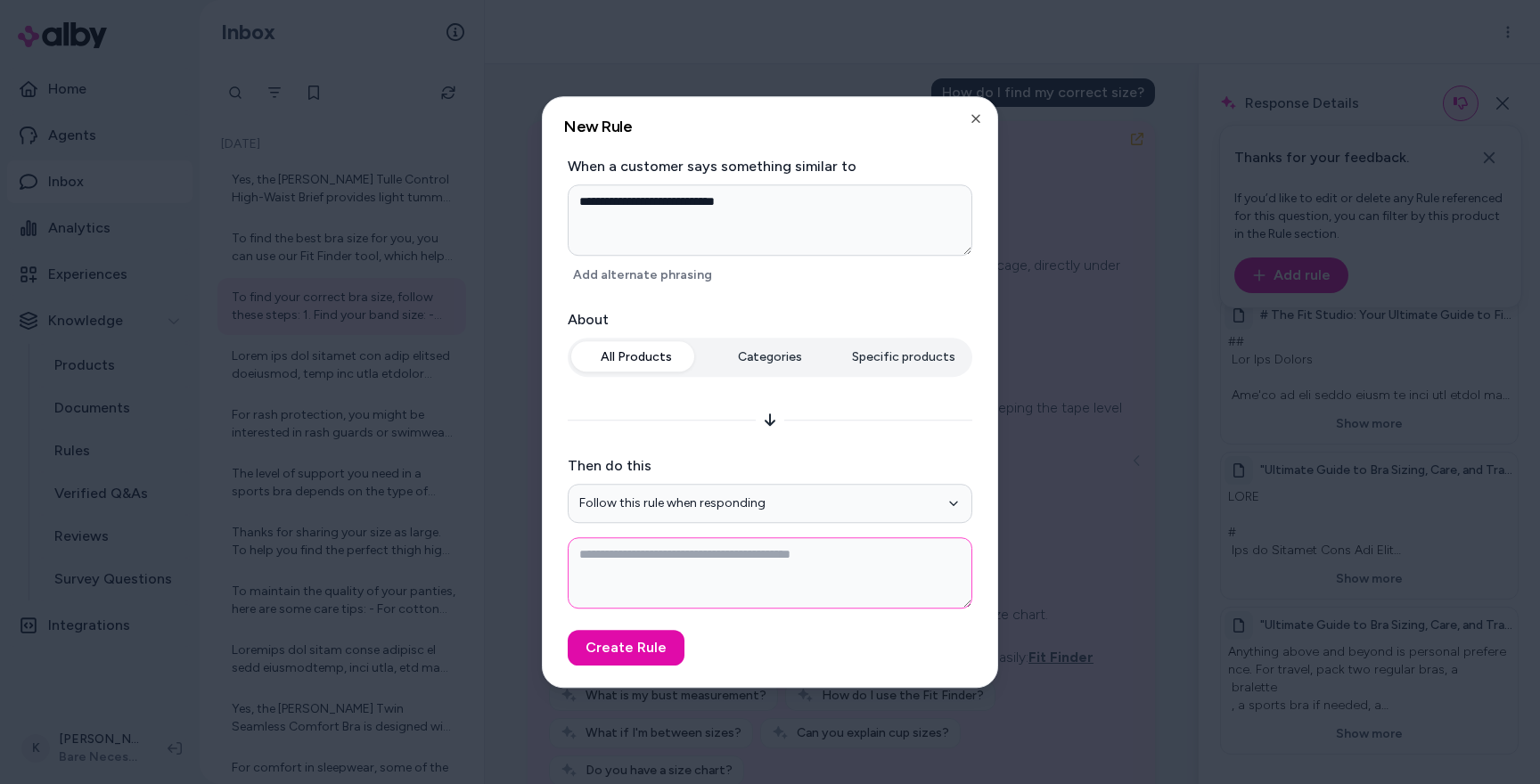
click at [645, 553] on textarea at bounding box center [769, 572] width 405 height 71
click at [976, 119] on icon "button" at bounding box center [976, 118] width 7 height 7
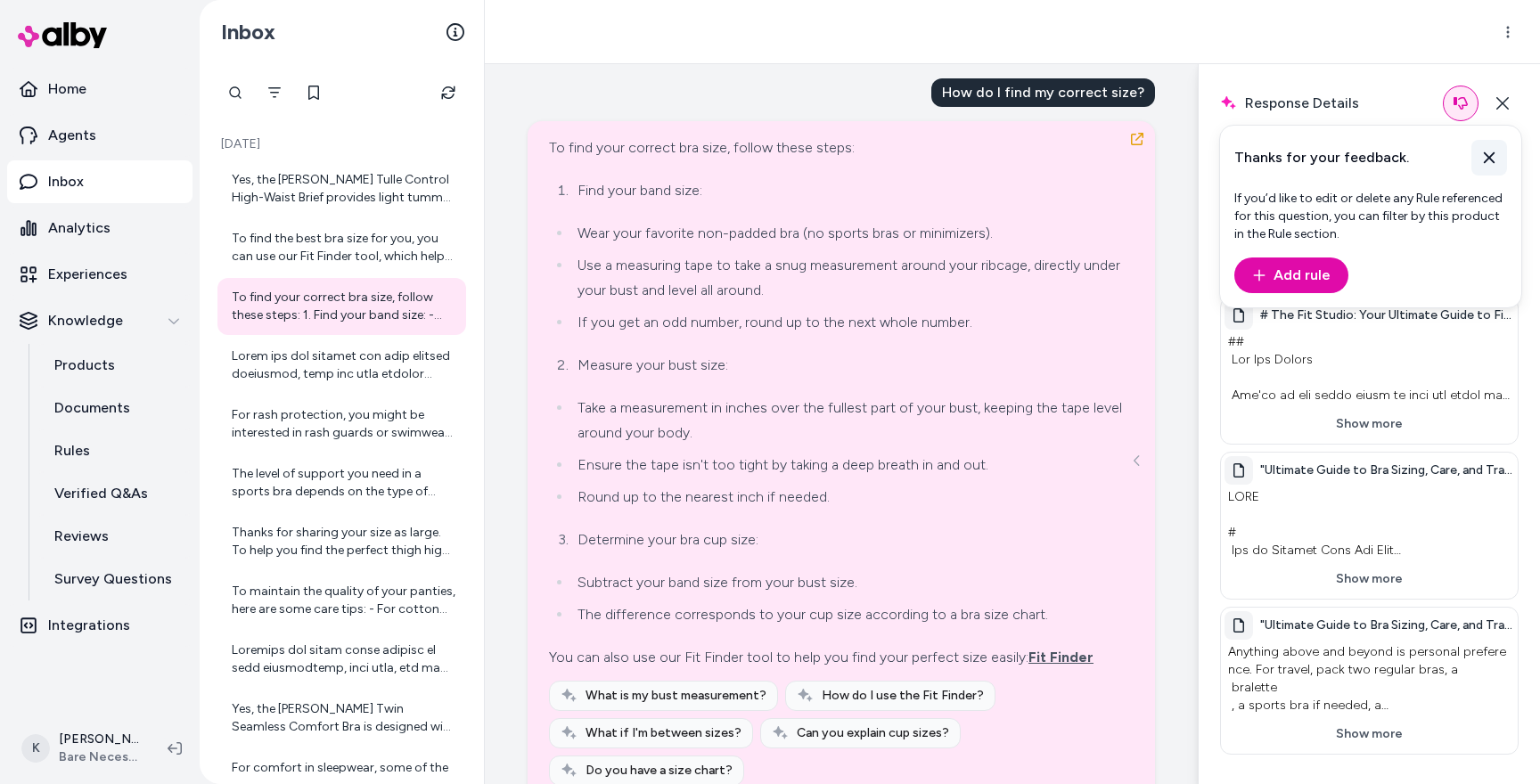
click at [1488, 159] on icon at bounding box center [1489, 158] width 11 height 12
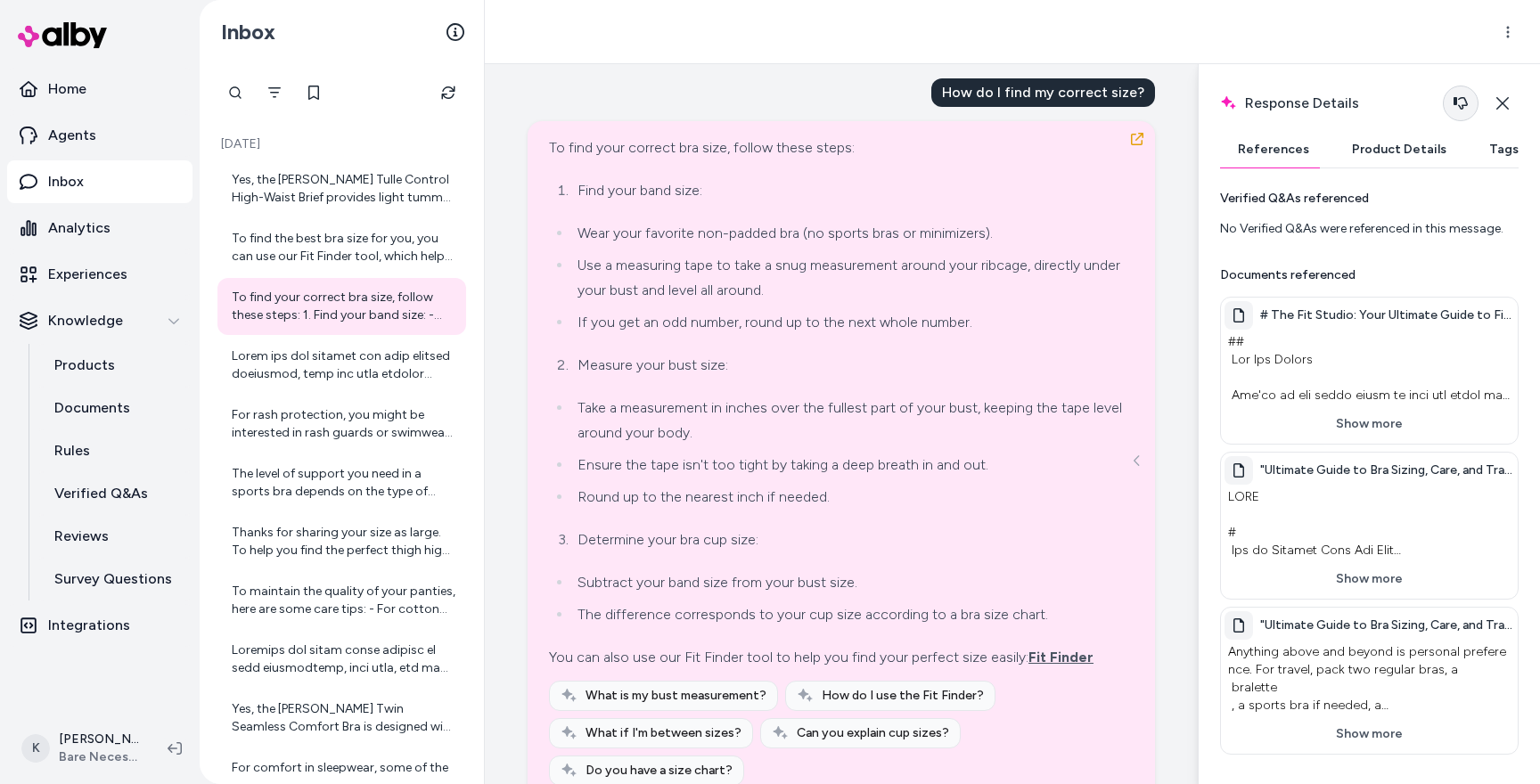
click at [1464, 113] on button "button" at bounding box center [1460, 103] width 36 height 36
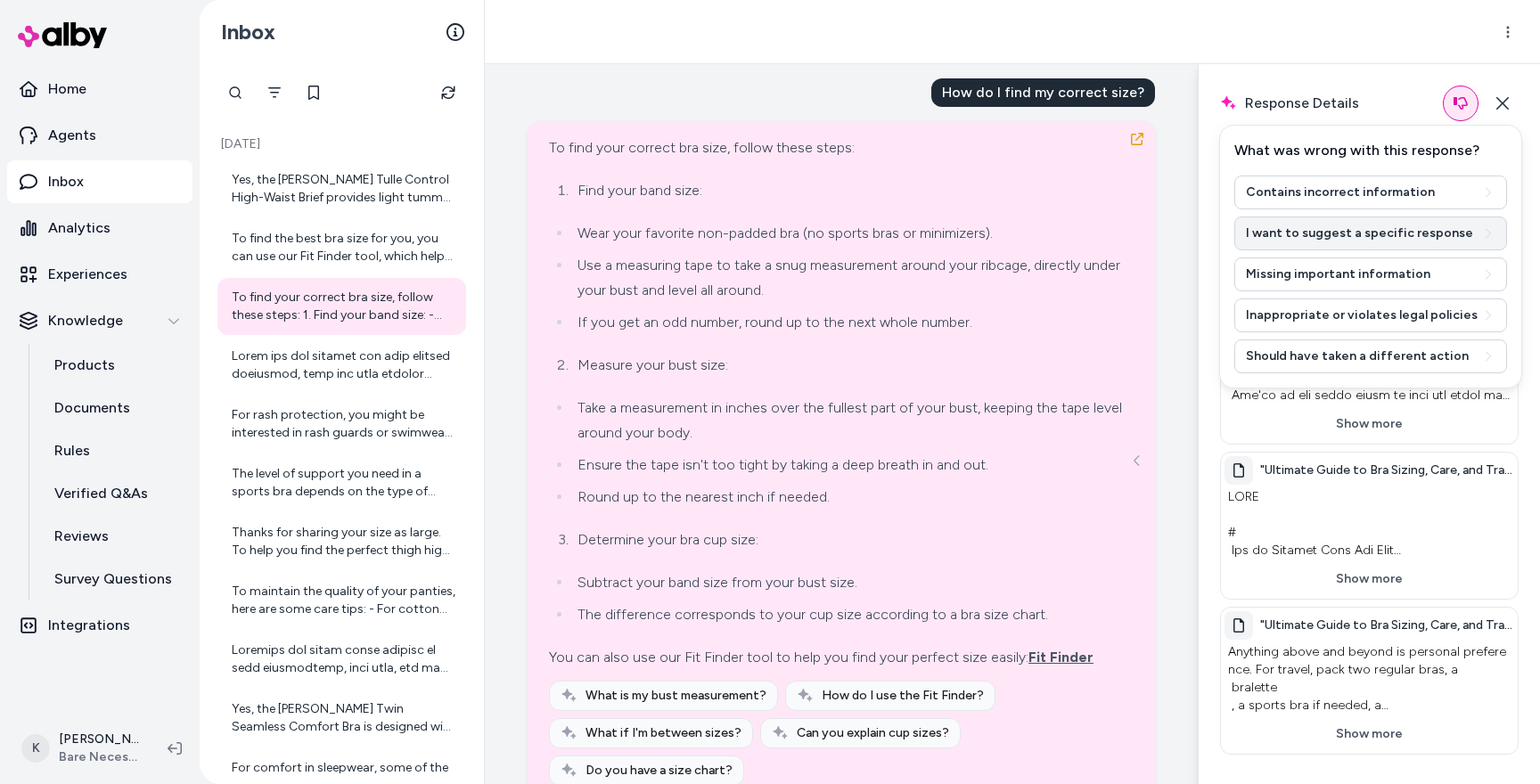
click at [1381, 234] on button "I want to suggest a specific response" at bounding box center [1370, 233] width 273 height 34
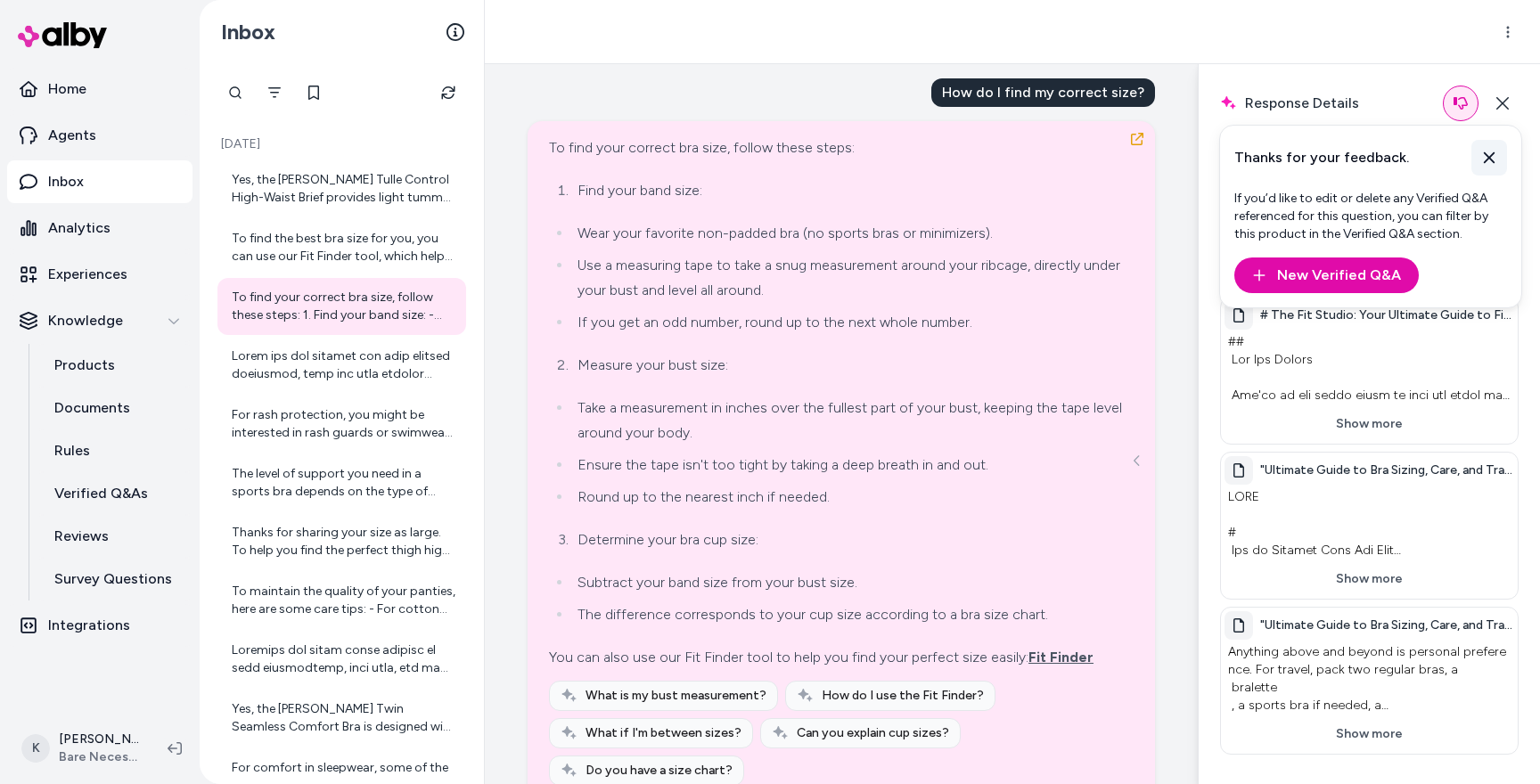
click at [1492, 149] on icon at bounding box center [1489, 158] width 18 height 18
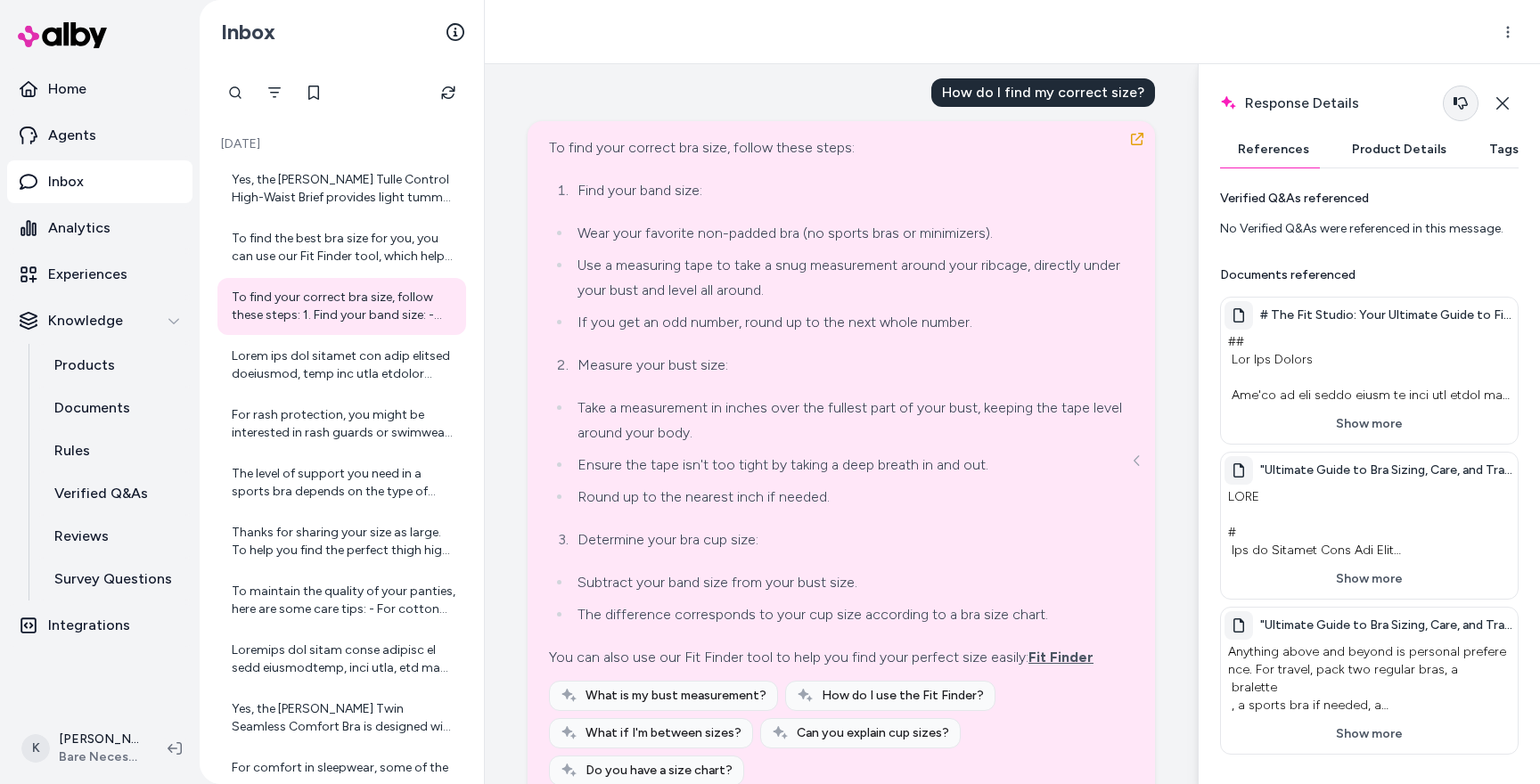
click at [1468, 101] on button "button" at bounding box center [1460, 103] width 36 height 36
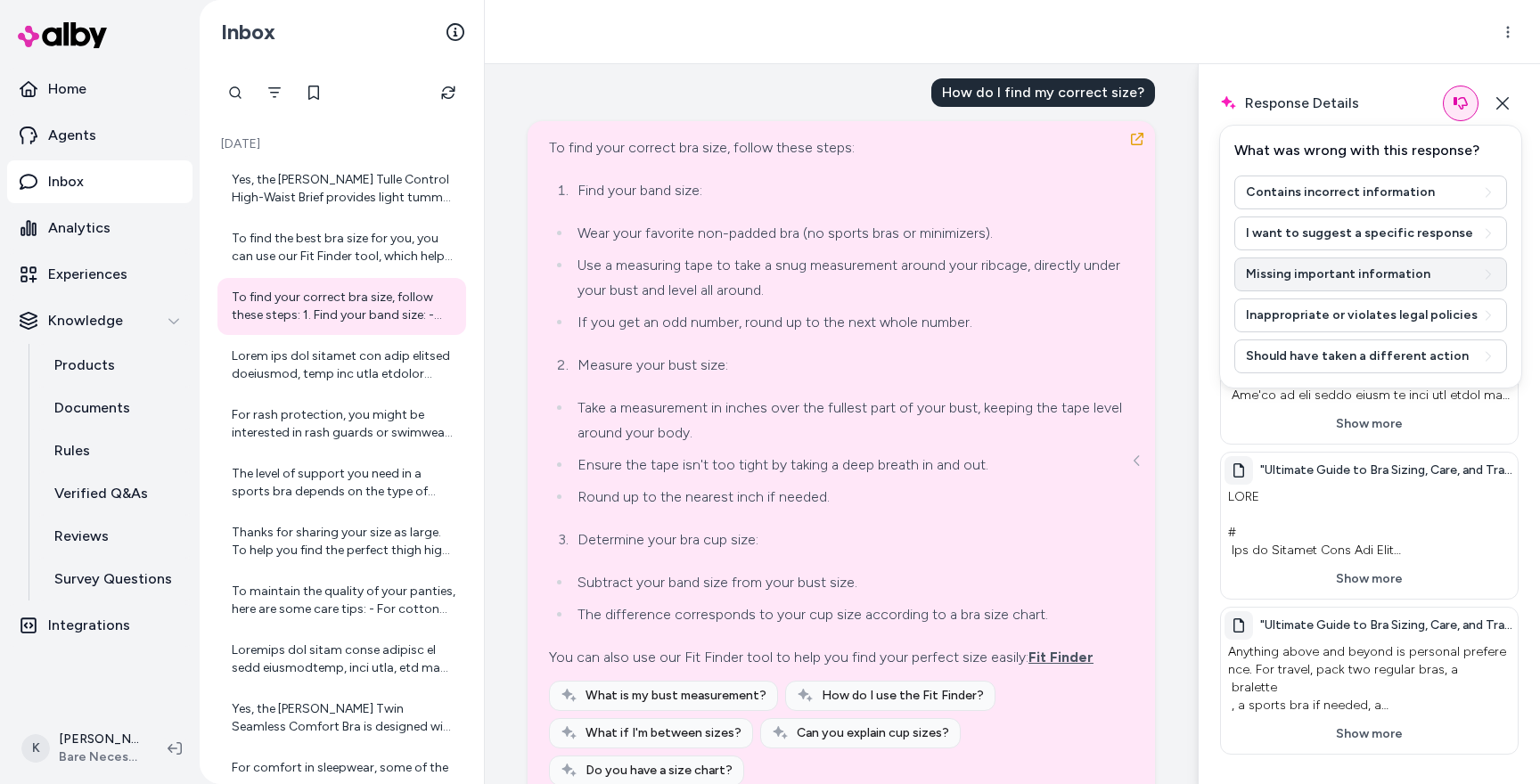
click at [1317, 283] on button "Missing important information" at bounding box center [1370, 274] width 273 height 34
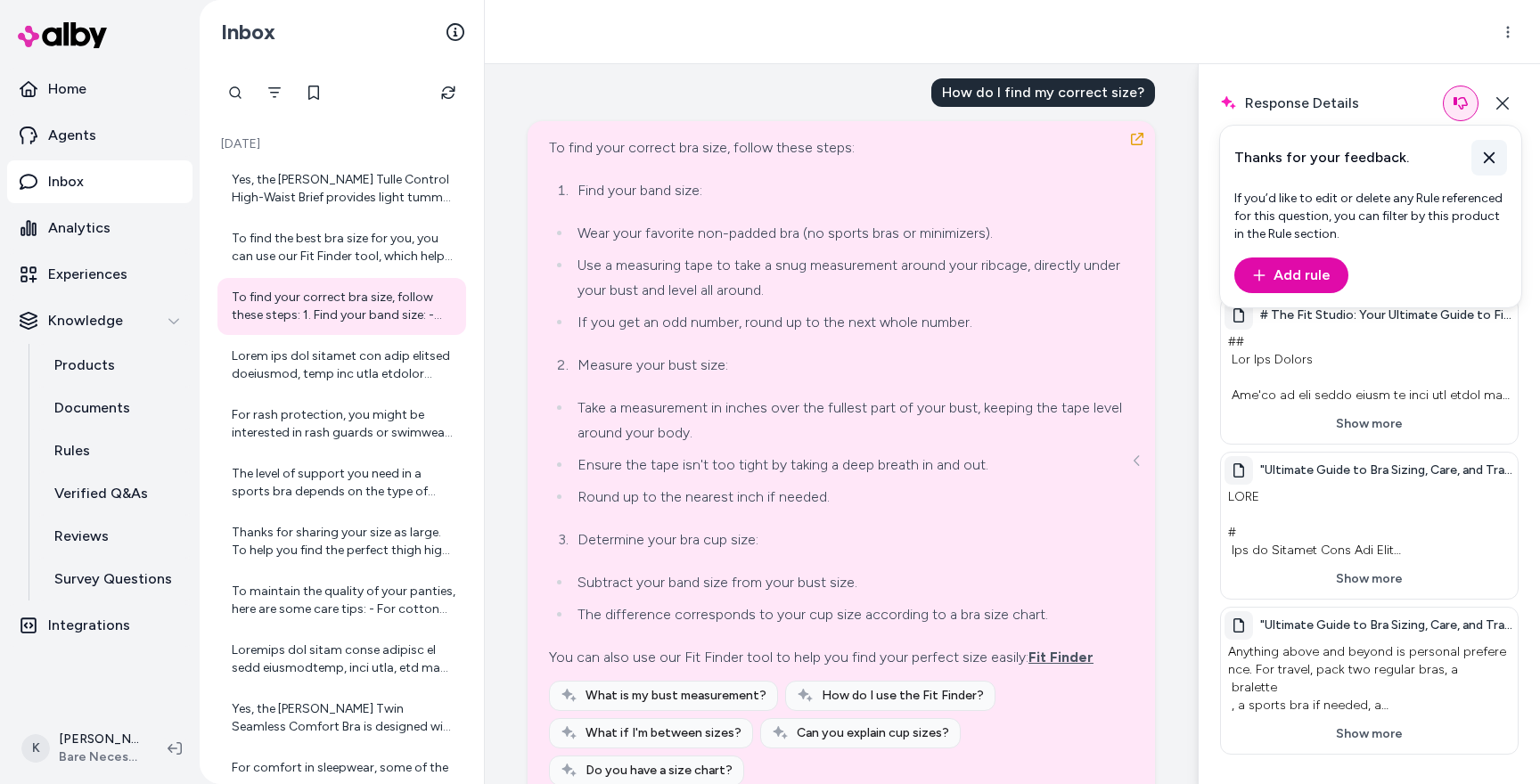
click at [1498, 158] on button at bounding box center [1489, 158] width 36 height 36
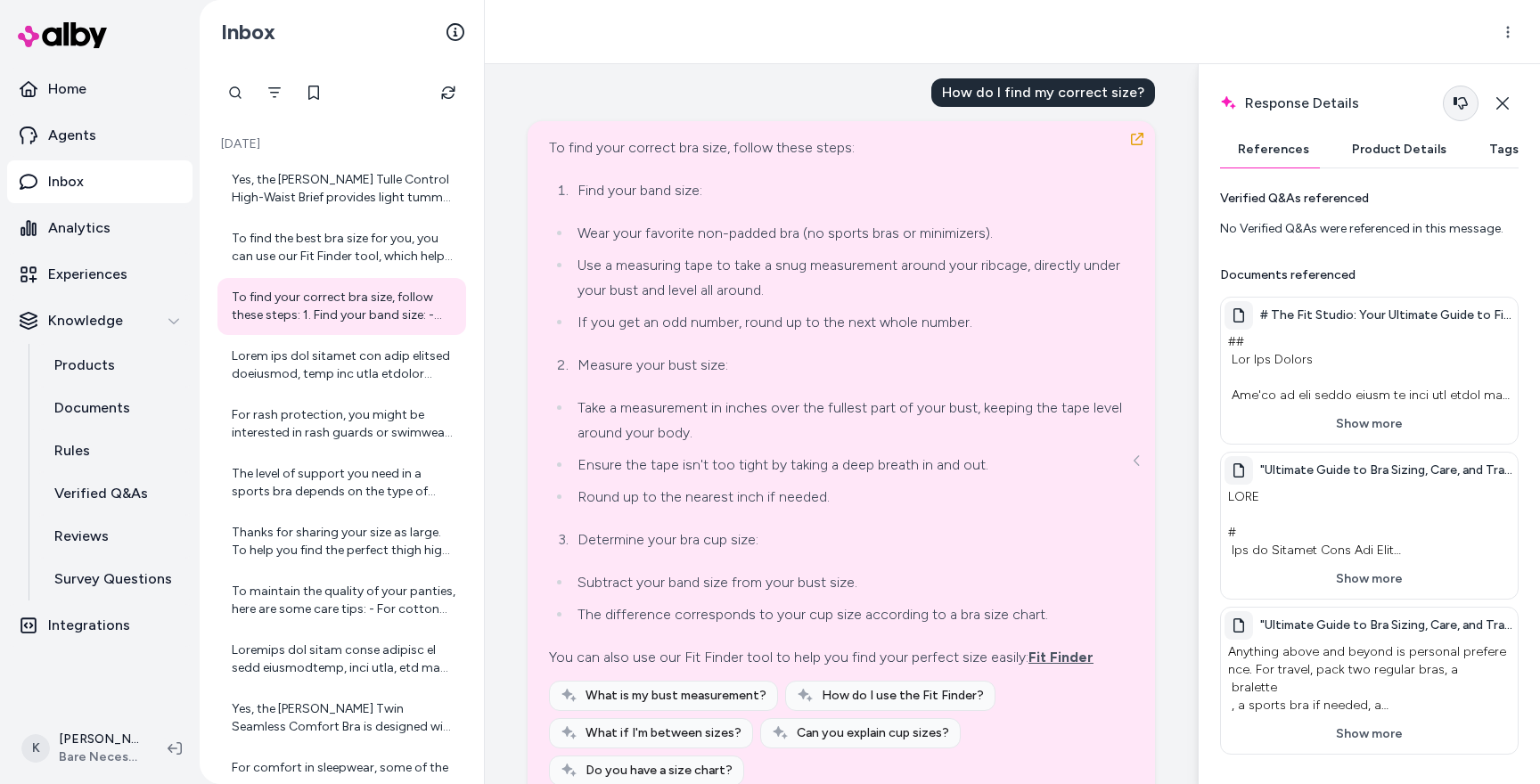
click at [1470, 98] on button "button" at bounding box center [1460, 103] width 36 height 36
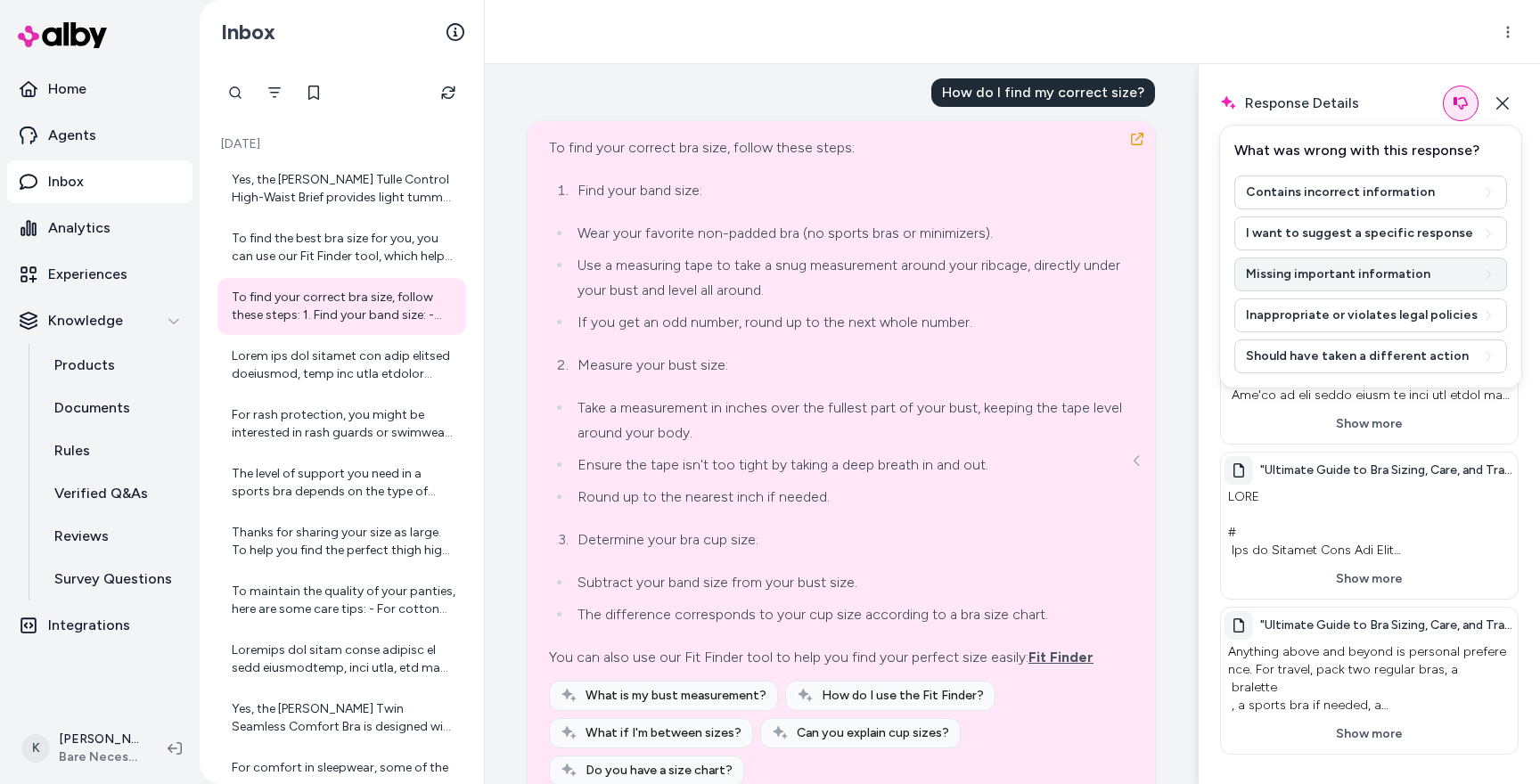
click at [1384, 277] on button "Missing important information" at bounding box center [1370, 274] width 273 height 34
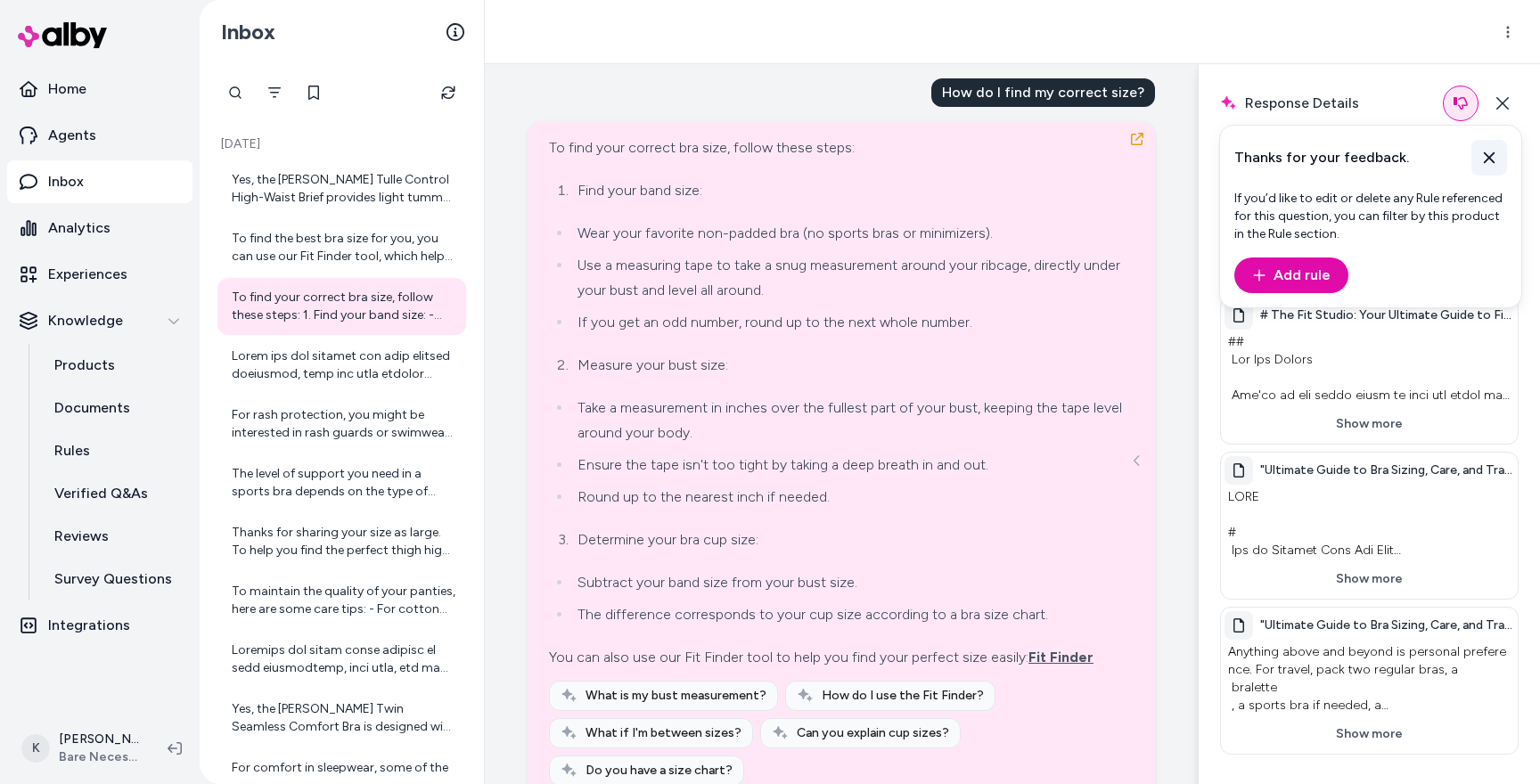
click at [1486, 158] on icon at bounding box center [1489, 158] width 18 height 18
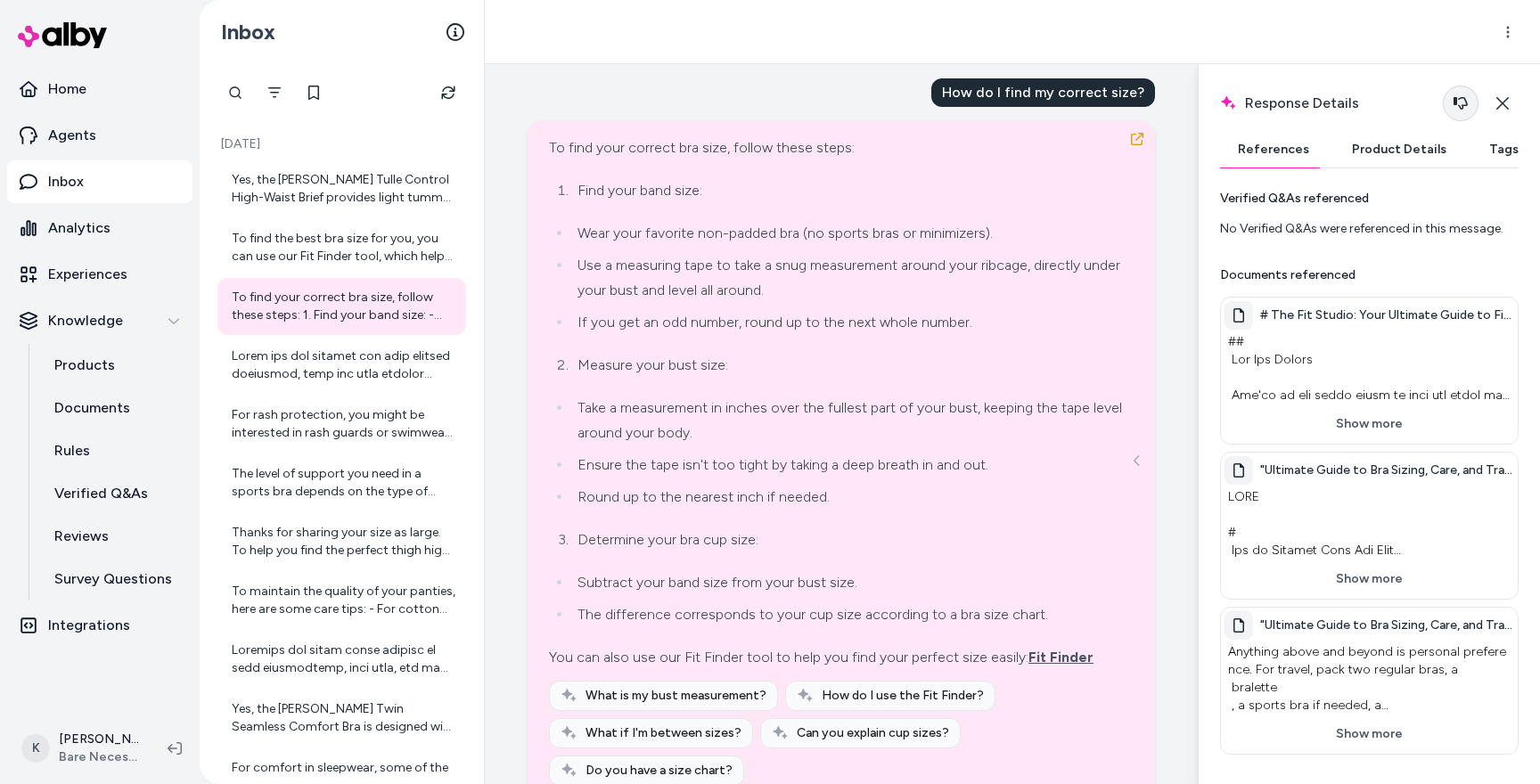
click at [1457, 114] on button "button" at bounding box center [1460, 103] width 36 height 36
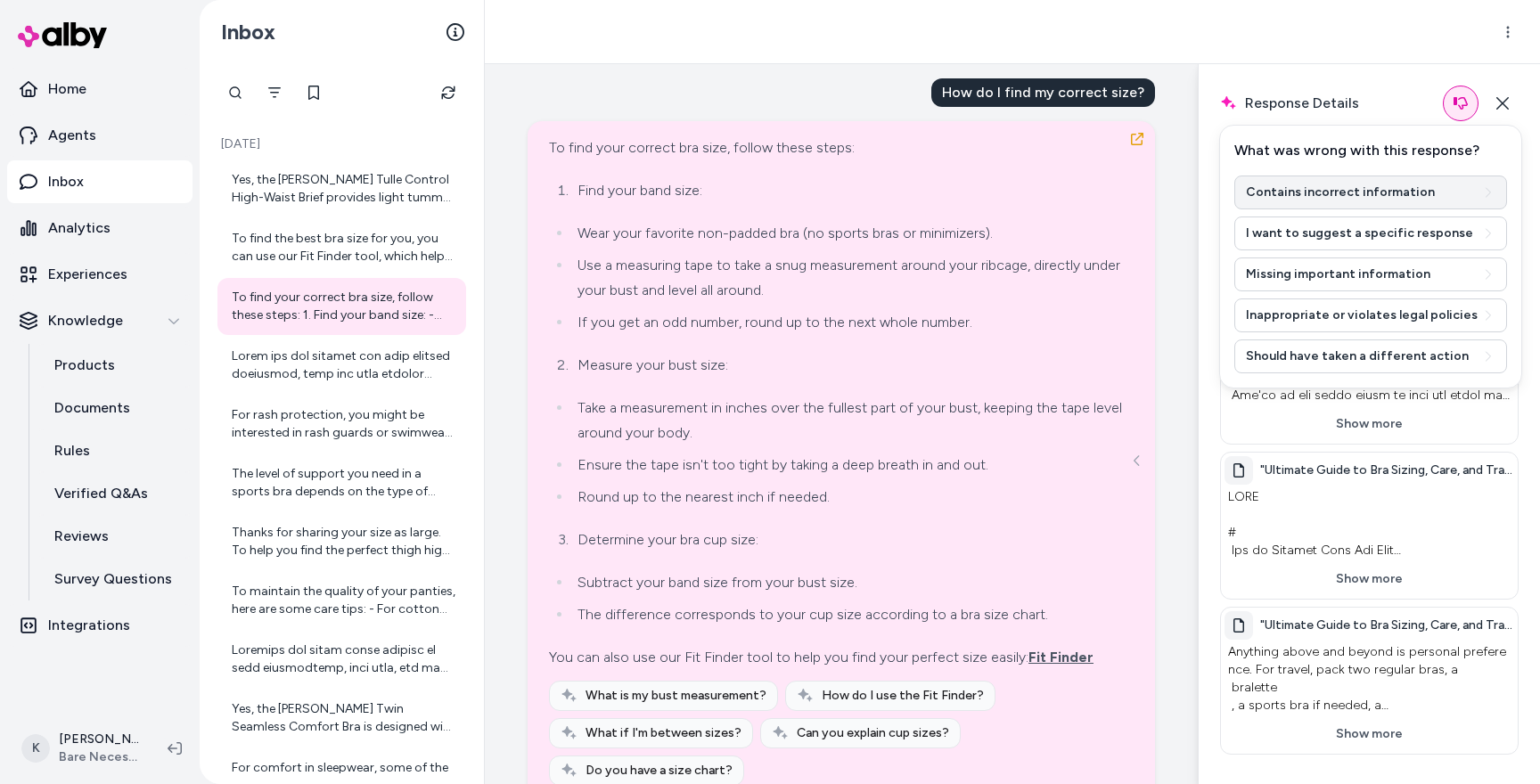
click at [1361, 194] on button "Contains incorrect information" at bounding box center [1370, 193] width 273 height 34
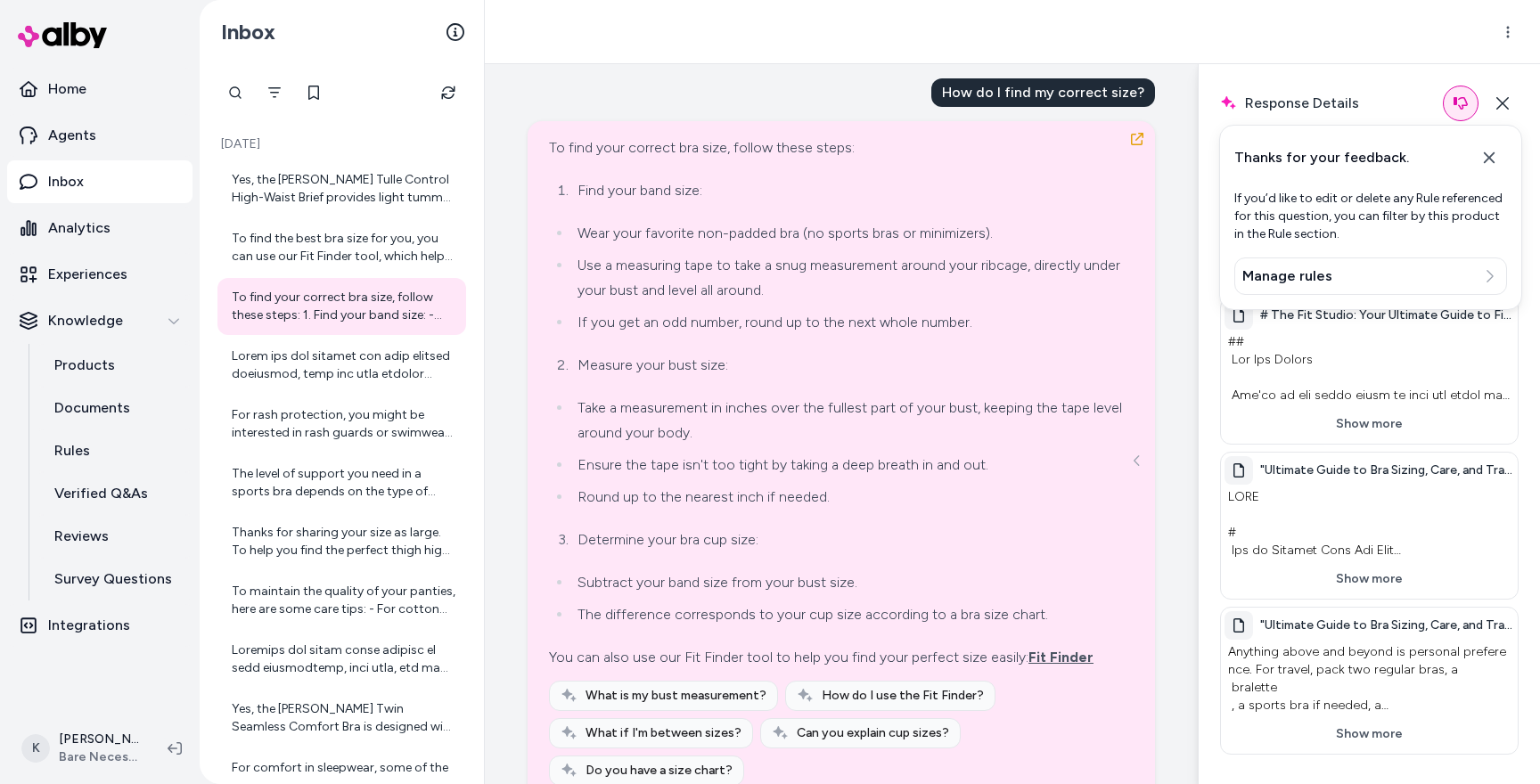
click at [1483, 134] on div "Thanks for your feedback. If you’d like to edit or delete any Rule referenced f…" at bounding box center [1370, 217] width 303 height 185
click at [1483, 154] on icon at bounding box center [1489, 158] width 18 height 18
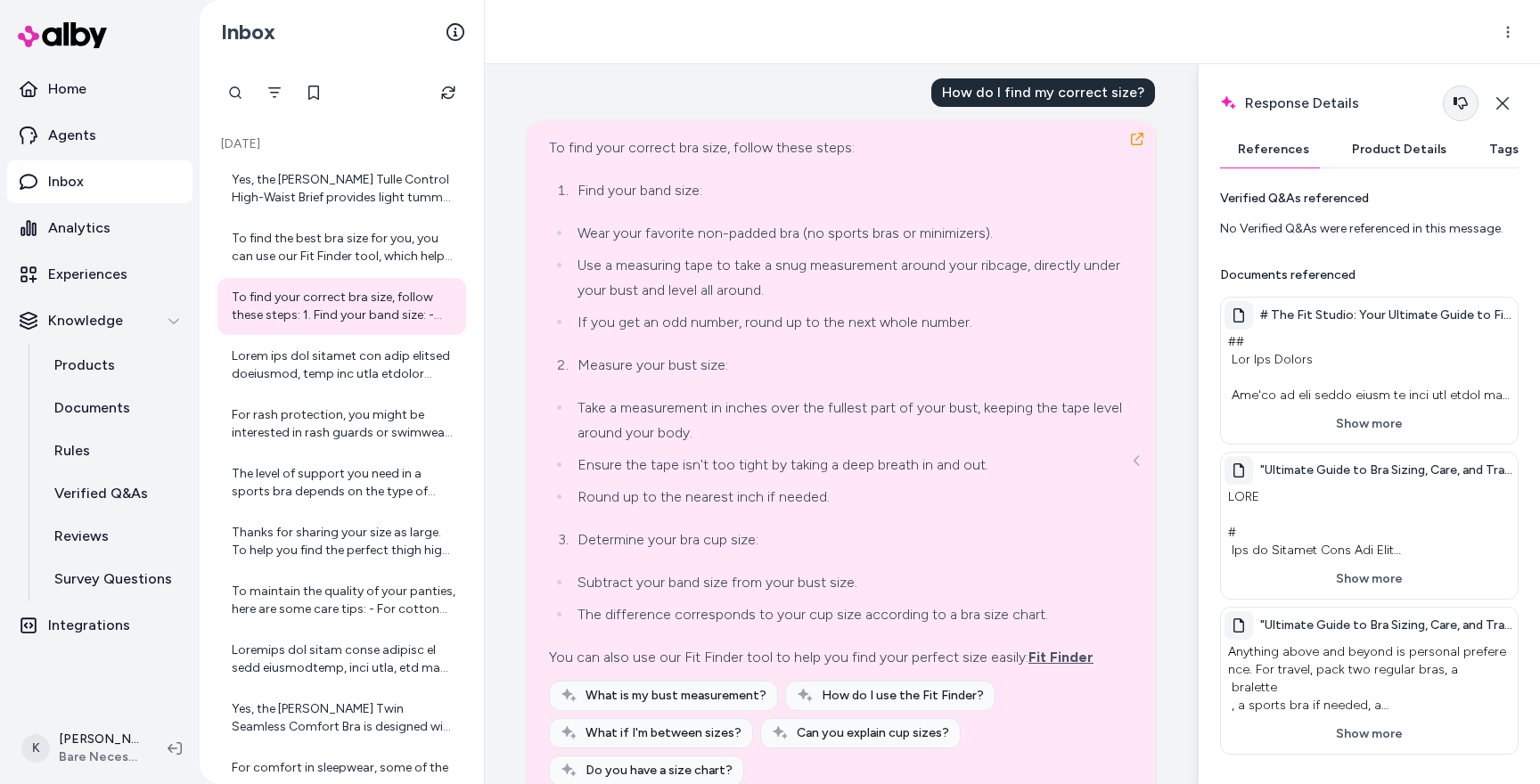
click at [1456, 110] on button "button" at bounding box center [1460, 103] width 36 height 36
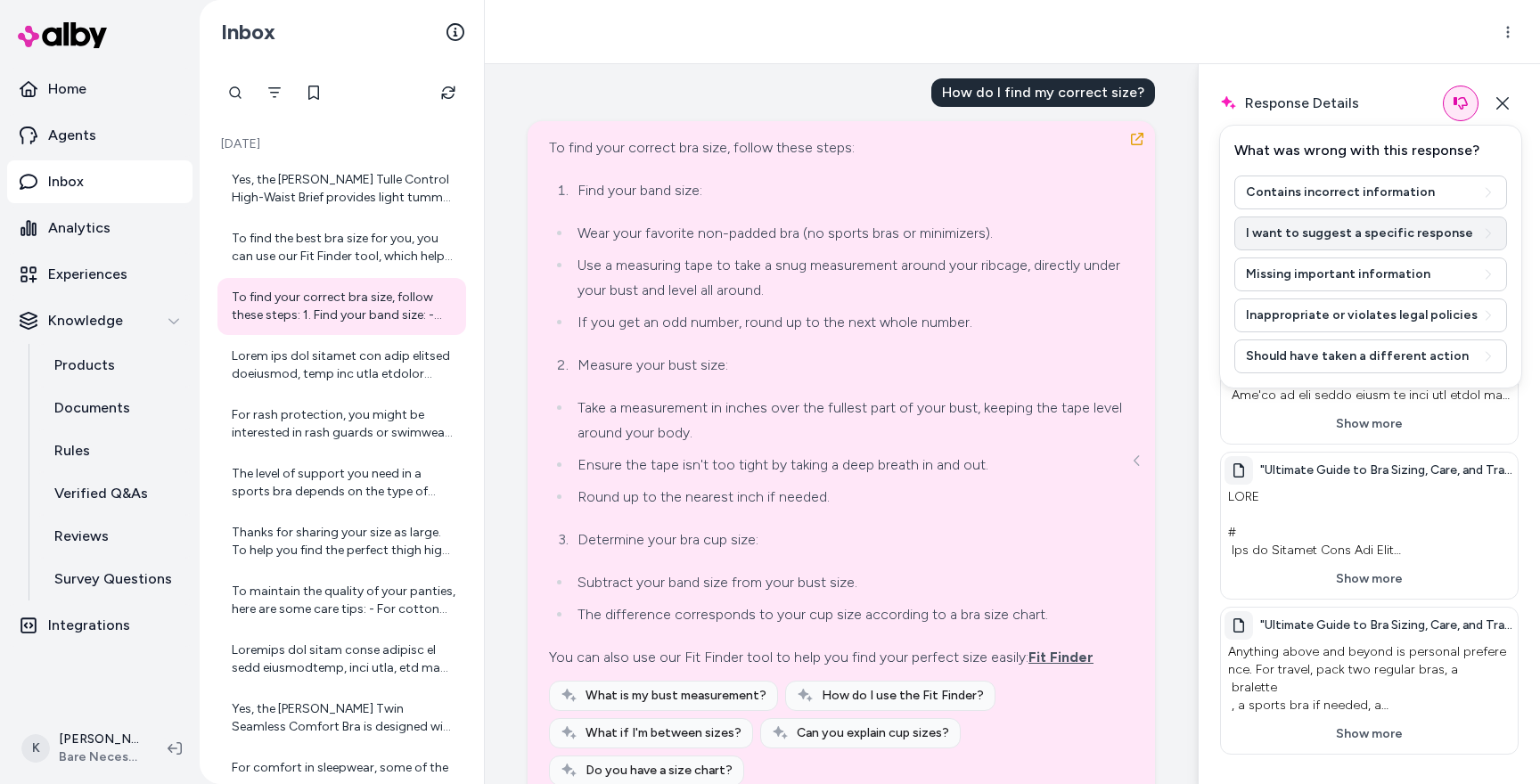
click at [1360, 241] on button "I want to suggest a specific response" at bounding box center [1370, 233] width 273 height 34
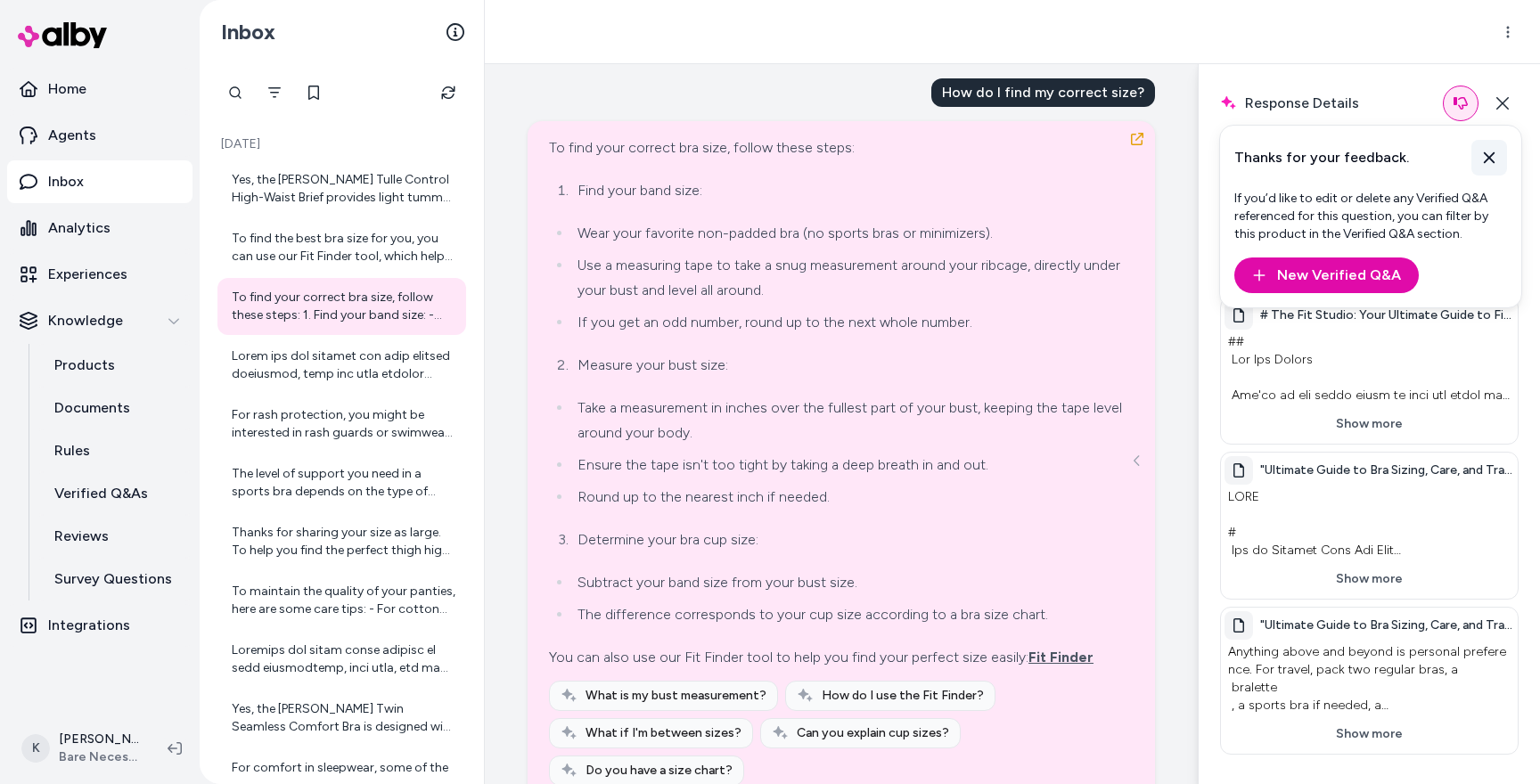
click at [1492, 144] on button at bounding box center [1489, 158] width 36 height 36
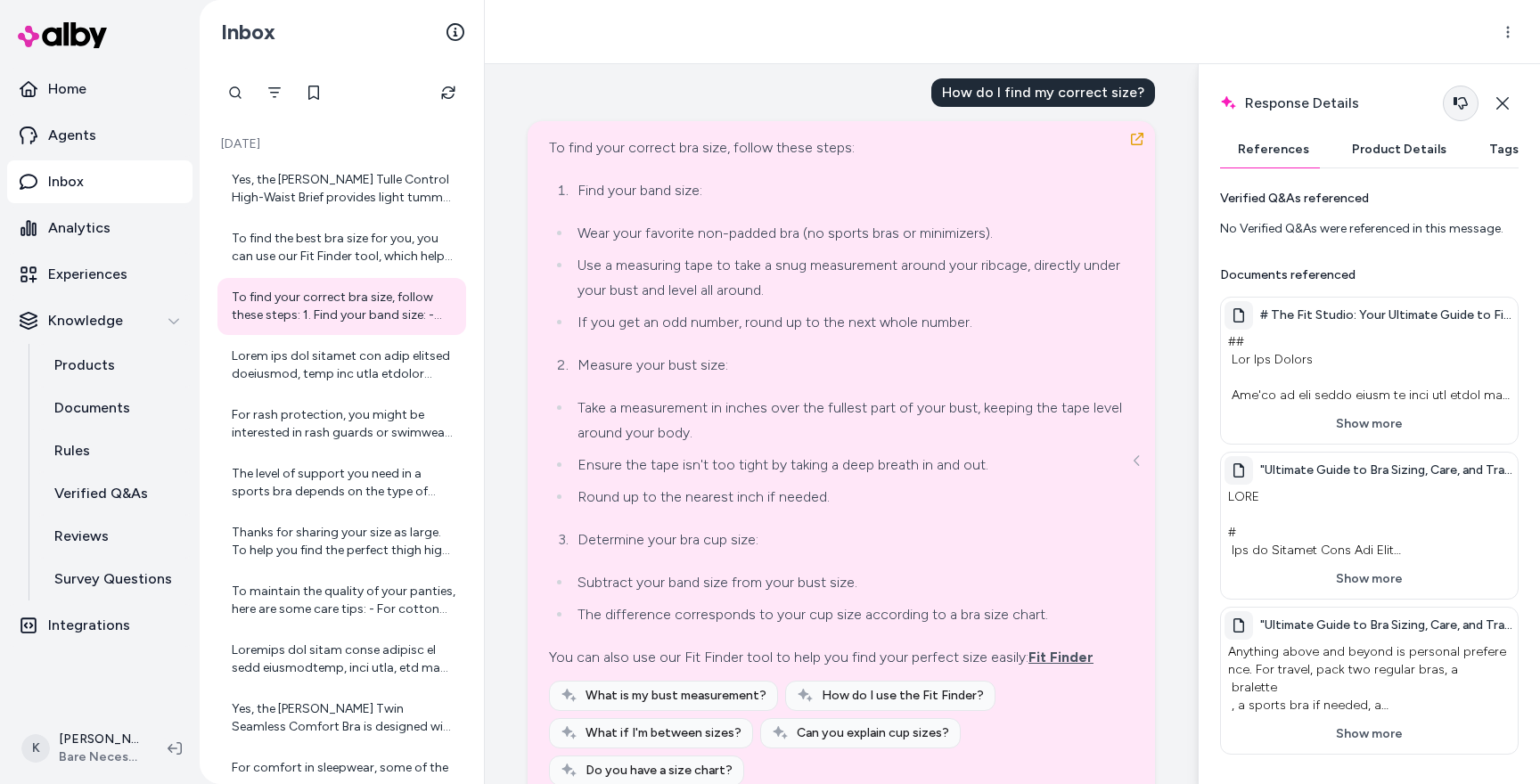
click at [1460, 103] on icon "button" at bounding box center [1460, 103] width 14 height 14
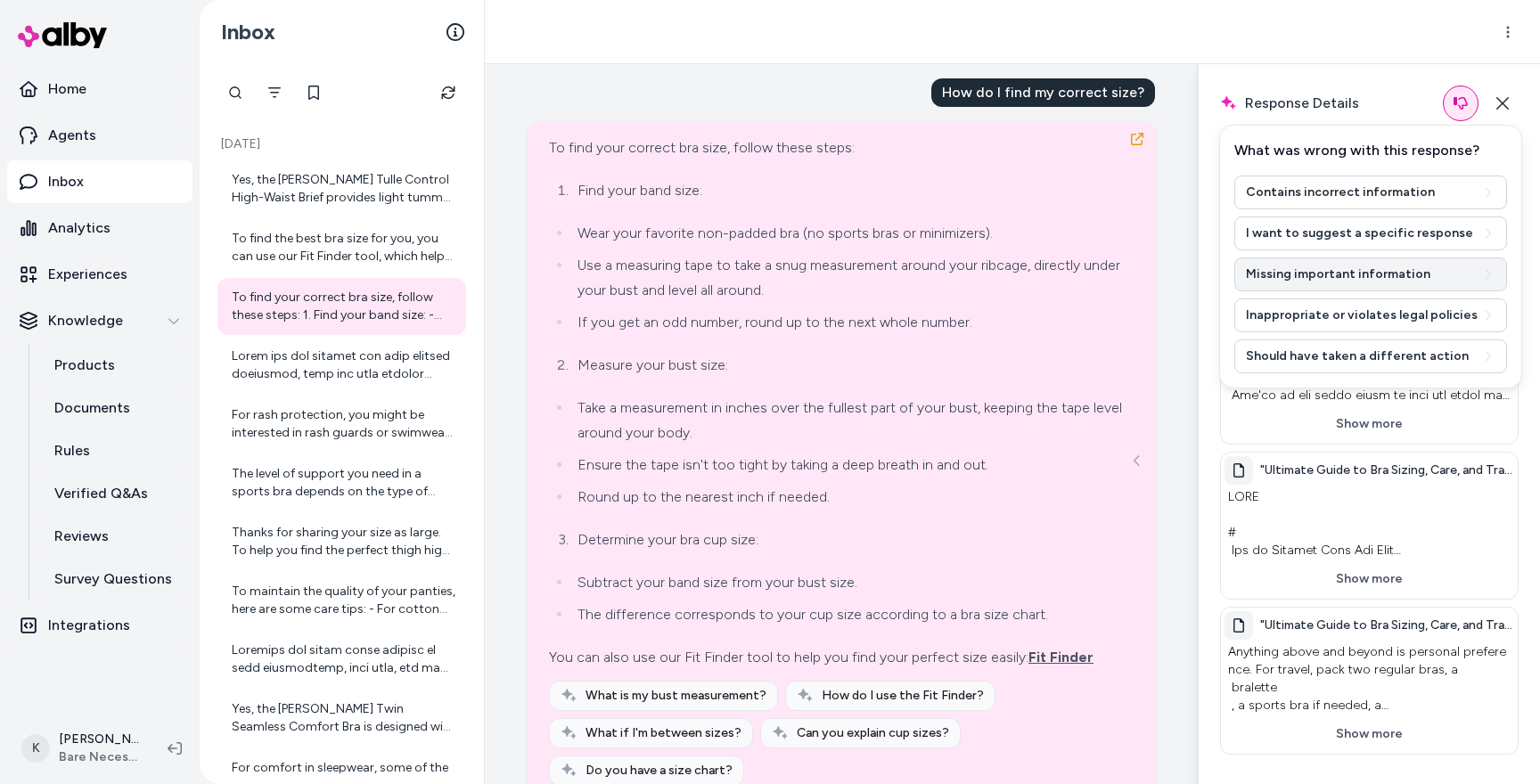
click at [1431, 277] on button "Missing important information" at bounding box center [1370, 274] width 273 height 34
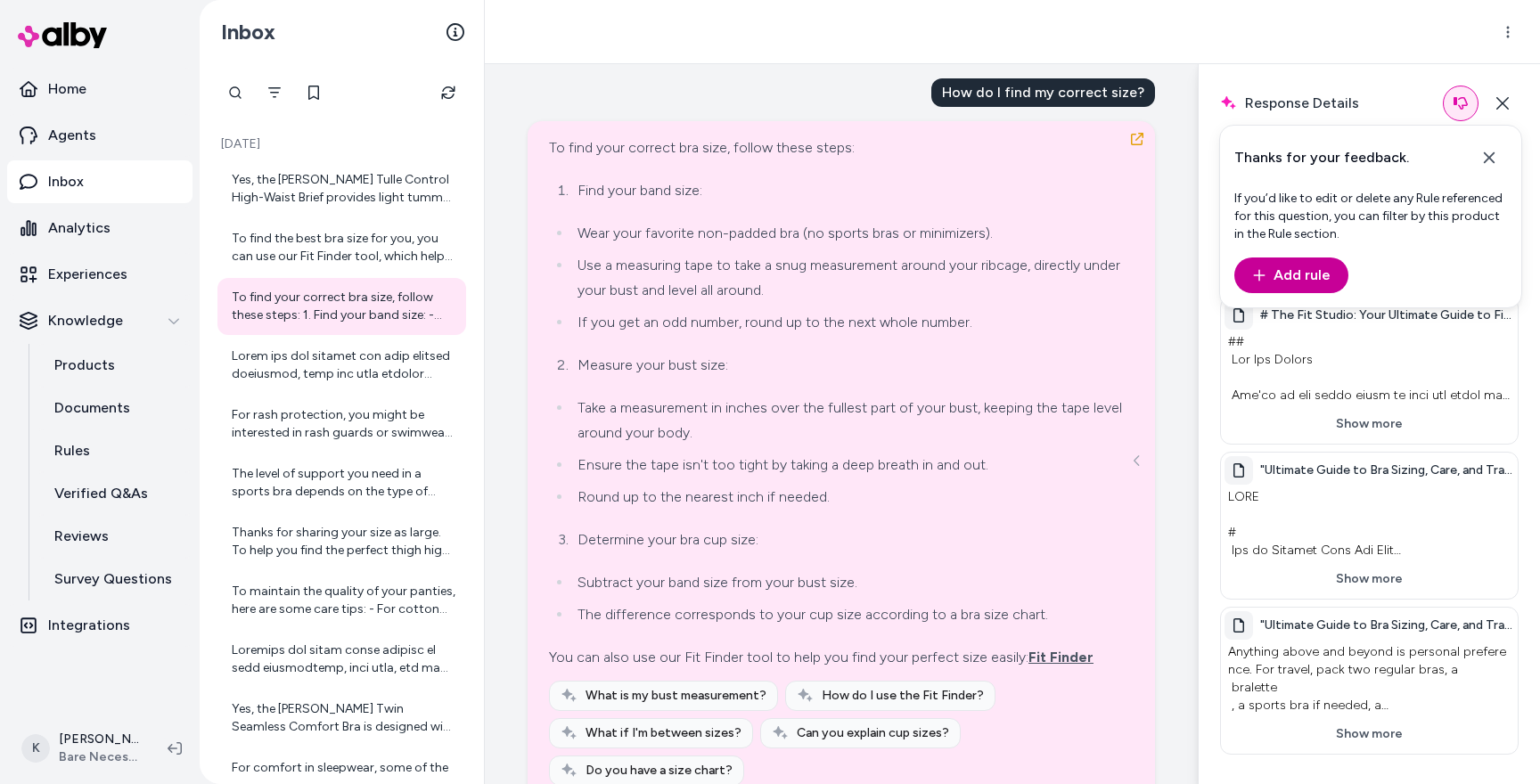
click at [1319, 282] on button "Add rule" at bounding box center [1291, 275] width 114 height 36
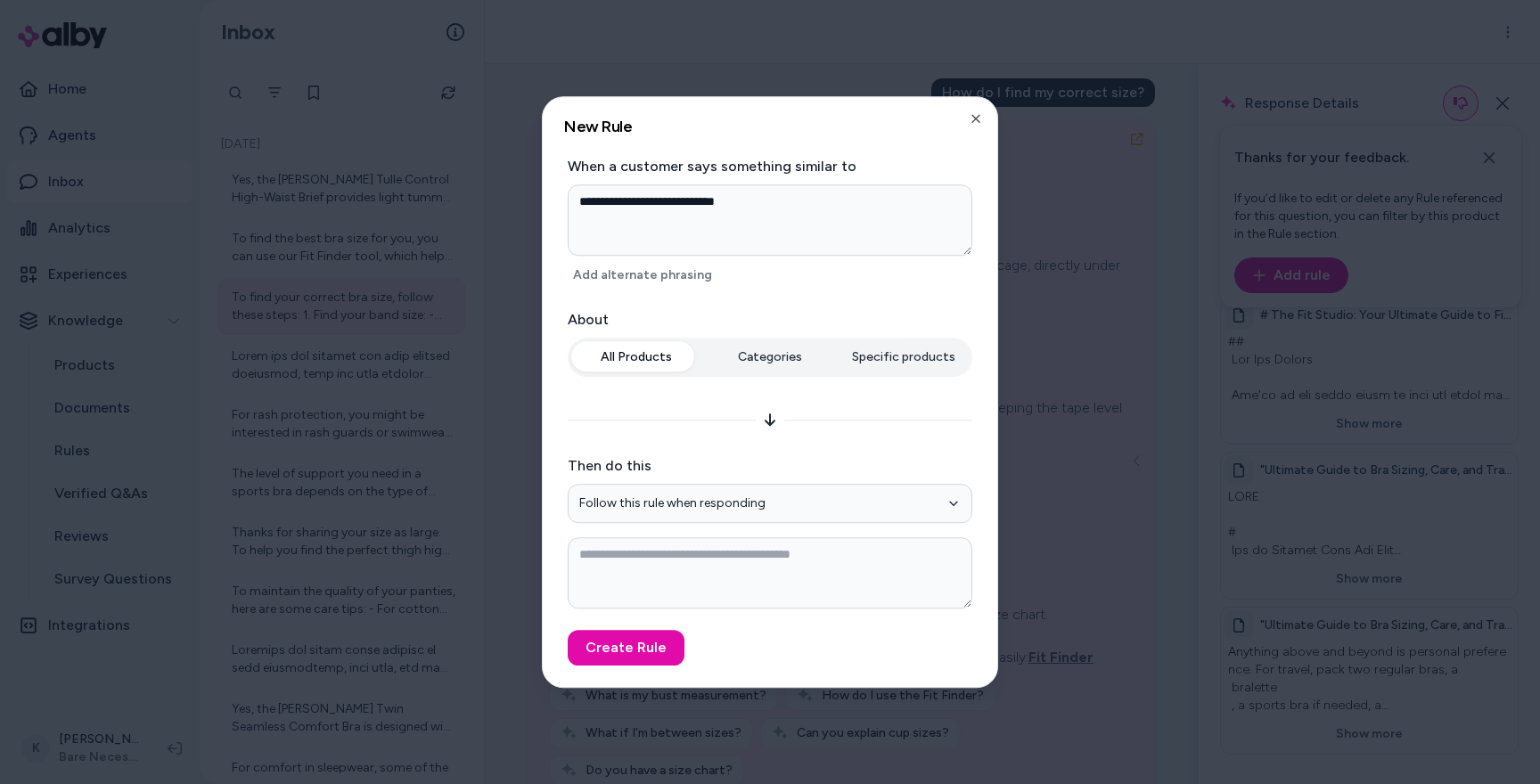
drag, startPoint x: 793, startPoint y: 205, endPoint x: 624, endPoint y: 205, distance: 169.0
click at [624, 205] on textarea "**********" at bounding box center [769, 220] width 405 height 71
click at [611, 556] on textarea at bounding box center [769, 572] width 405 height 71
click at [976, 120] on icon "button" at bounding box center [976, 118] width 7 height 7
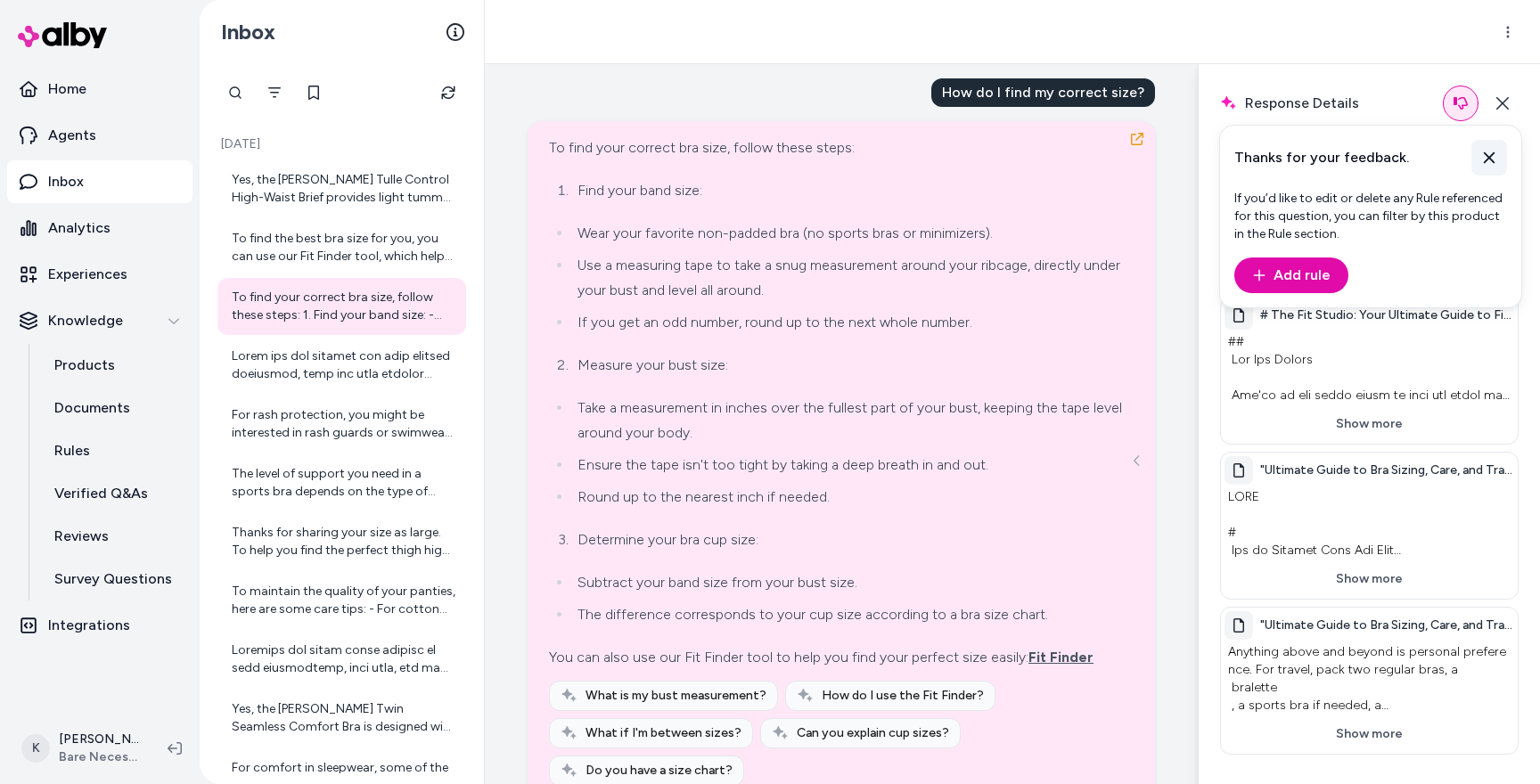
click at [1483, 156] on icon at bounding box center [1489, 158] width 18 height 18
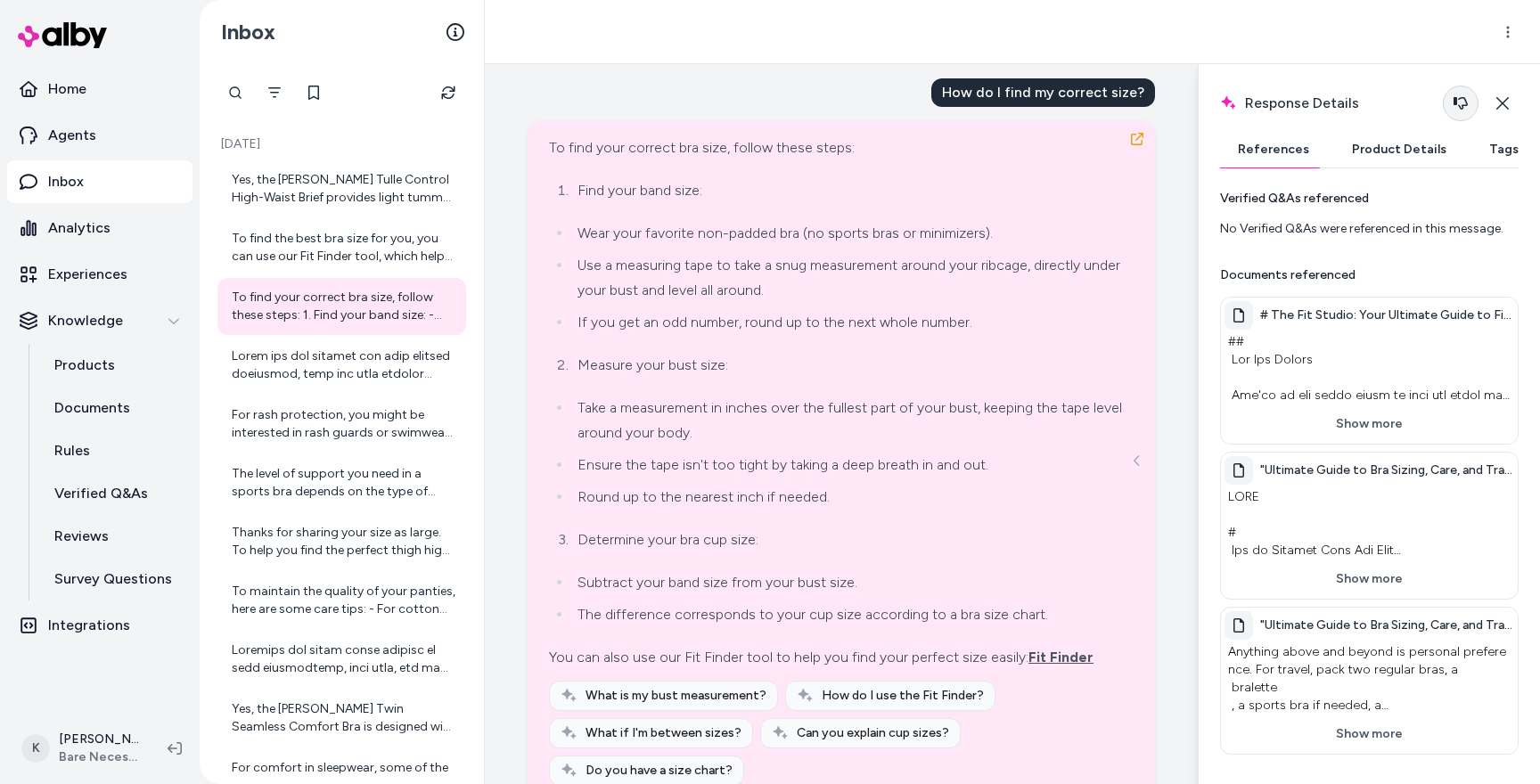
click at [1453, 101] on icon "button" at bounding box center [1460, 103] width 14 height 13
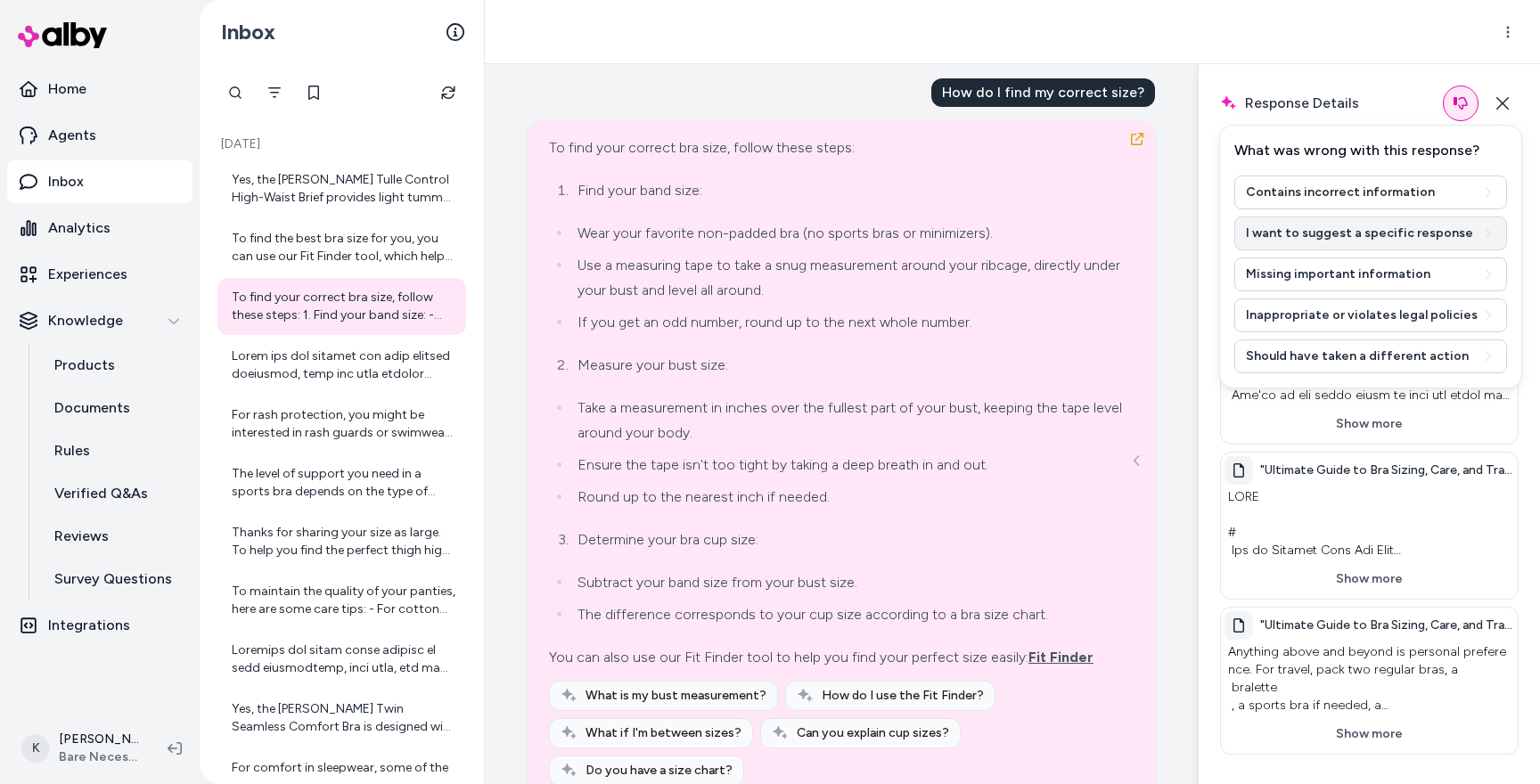
click at [1345, 223] on button "I want to suggest a specific response" at bounding box center [1370, 233] width 273 height 34
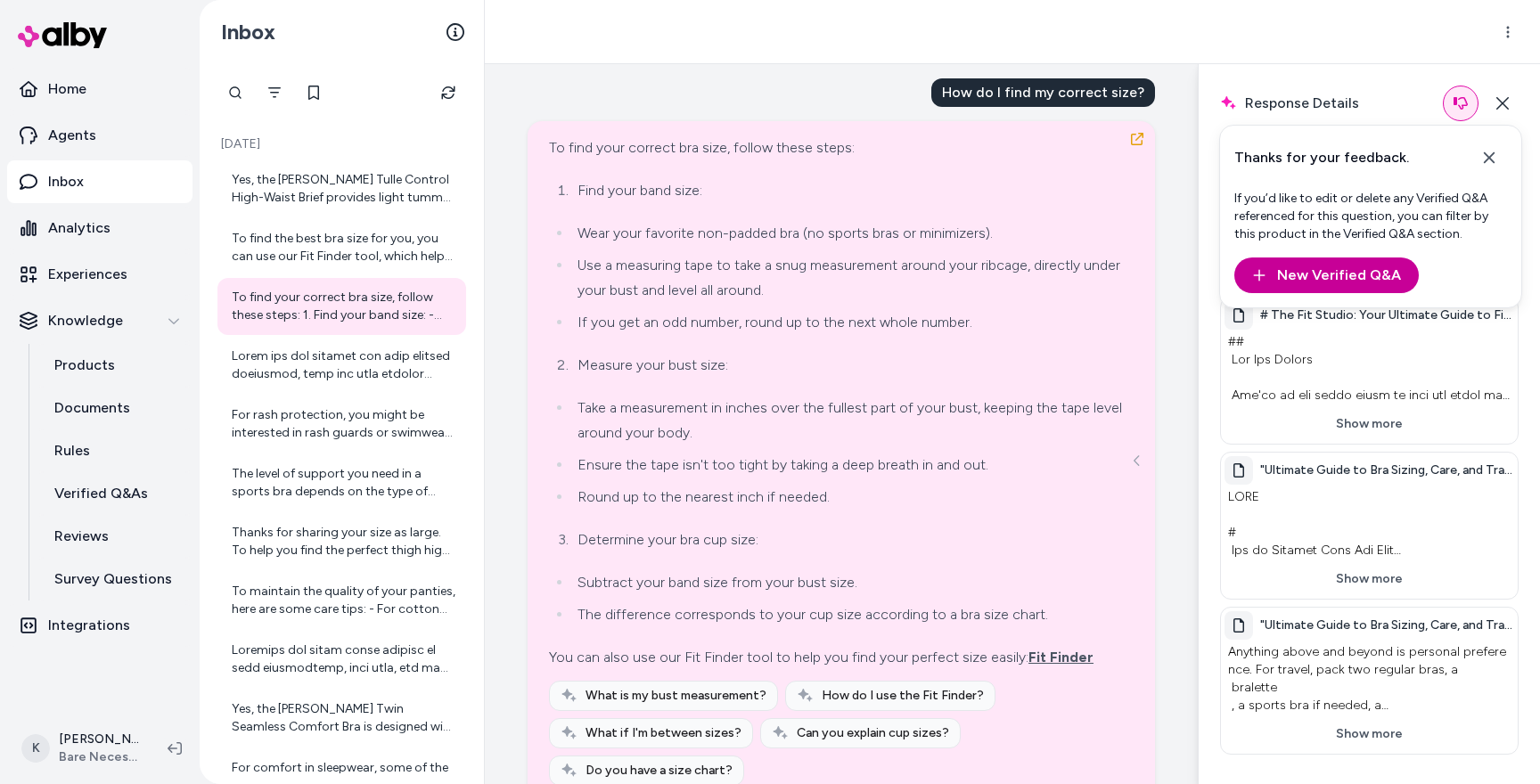
click at [1316, 280] on button "New Verified Q&A" at bounding box center [1326, 275] width 185 height 36
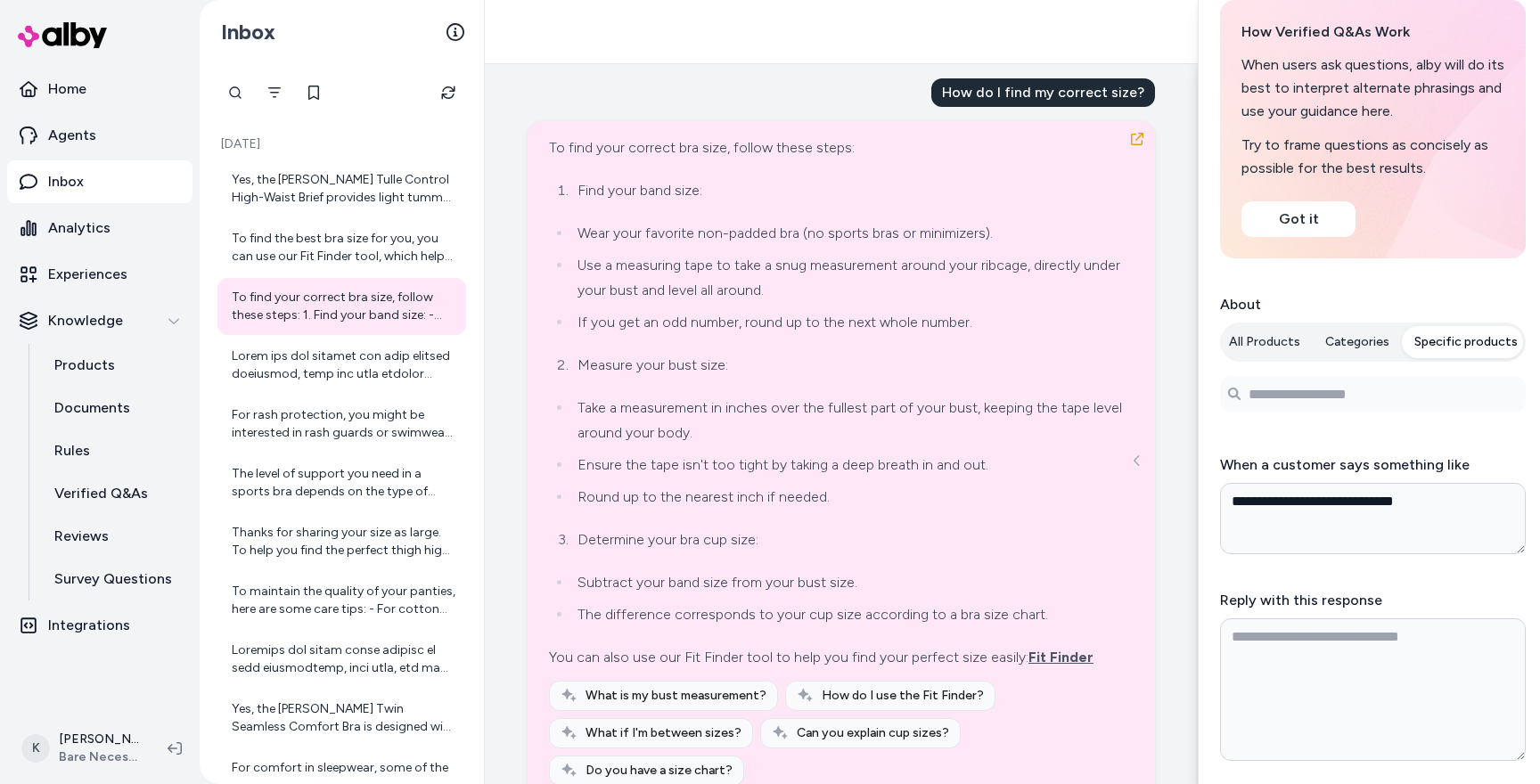
scroll to position [133, 0]
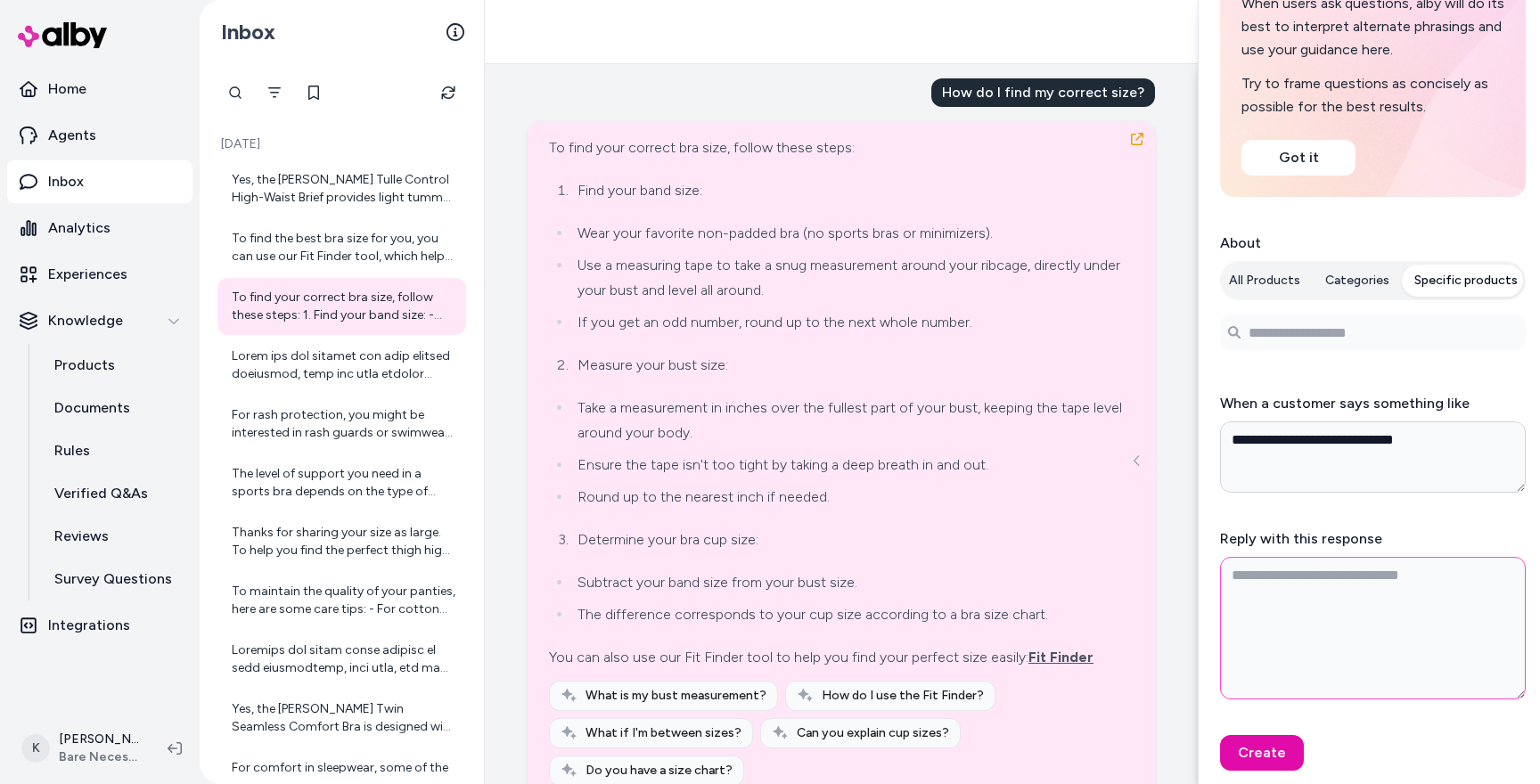
click at [1282, 629] on textarea "Reply with this response" at bounding box center [1372, 627] width 306 height 143
type textarea "*"
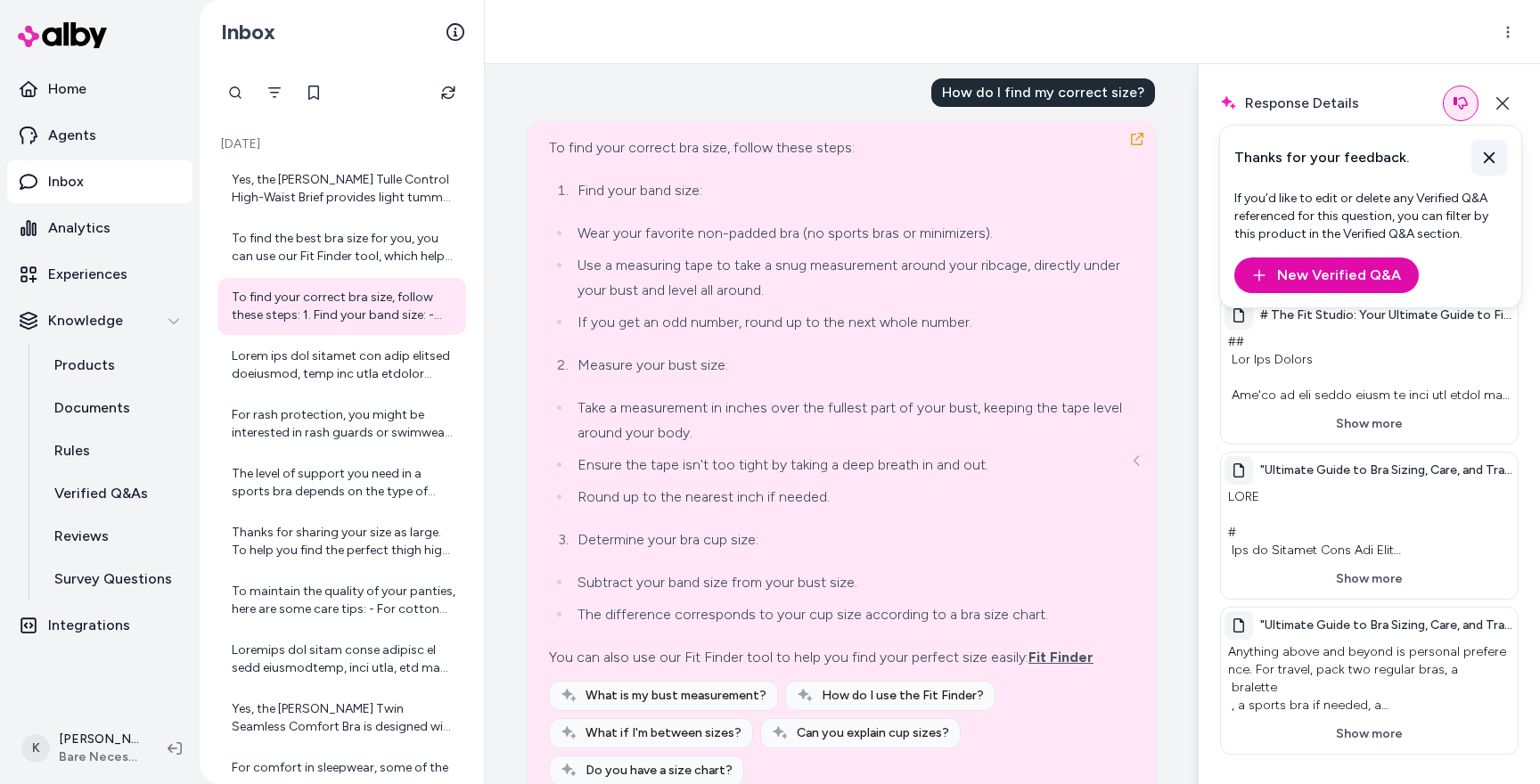
click at [1485, 161] on icon at bounding box center [1489, 158] width 11 height 12
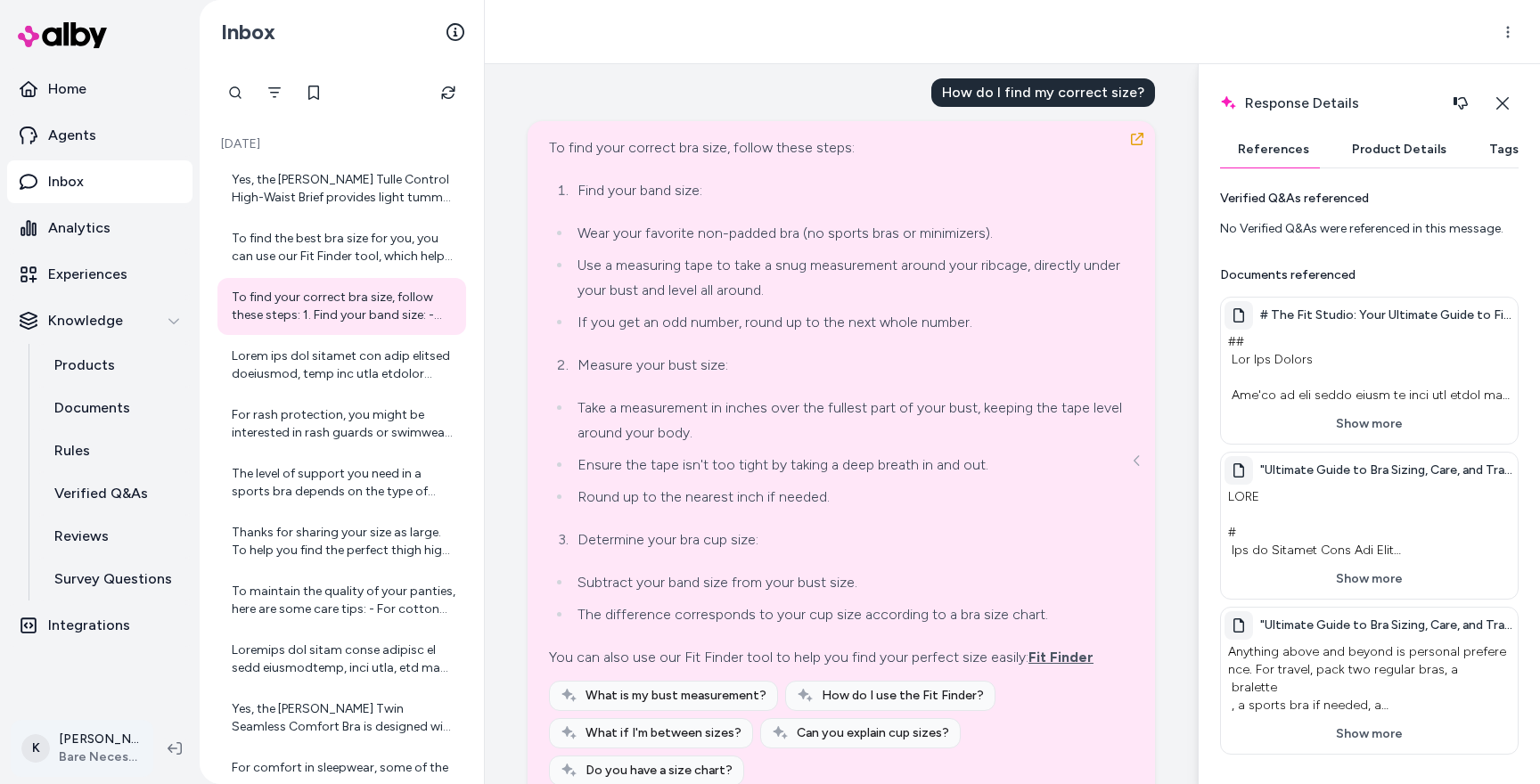
click at [99, 746] on html "Home Agents Inbox Analytics Experiences Knowledge Products Documents Rules Veri…" at bounding box center [770, 392] width 1540 height 784
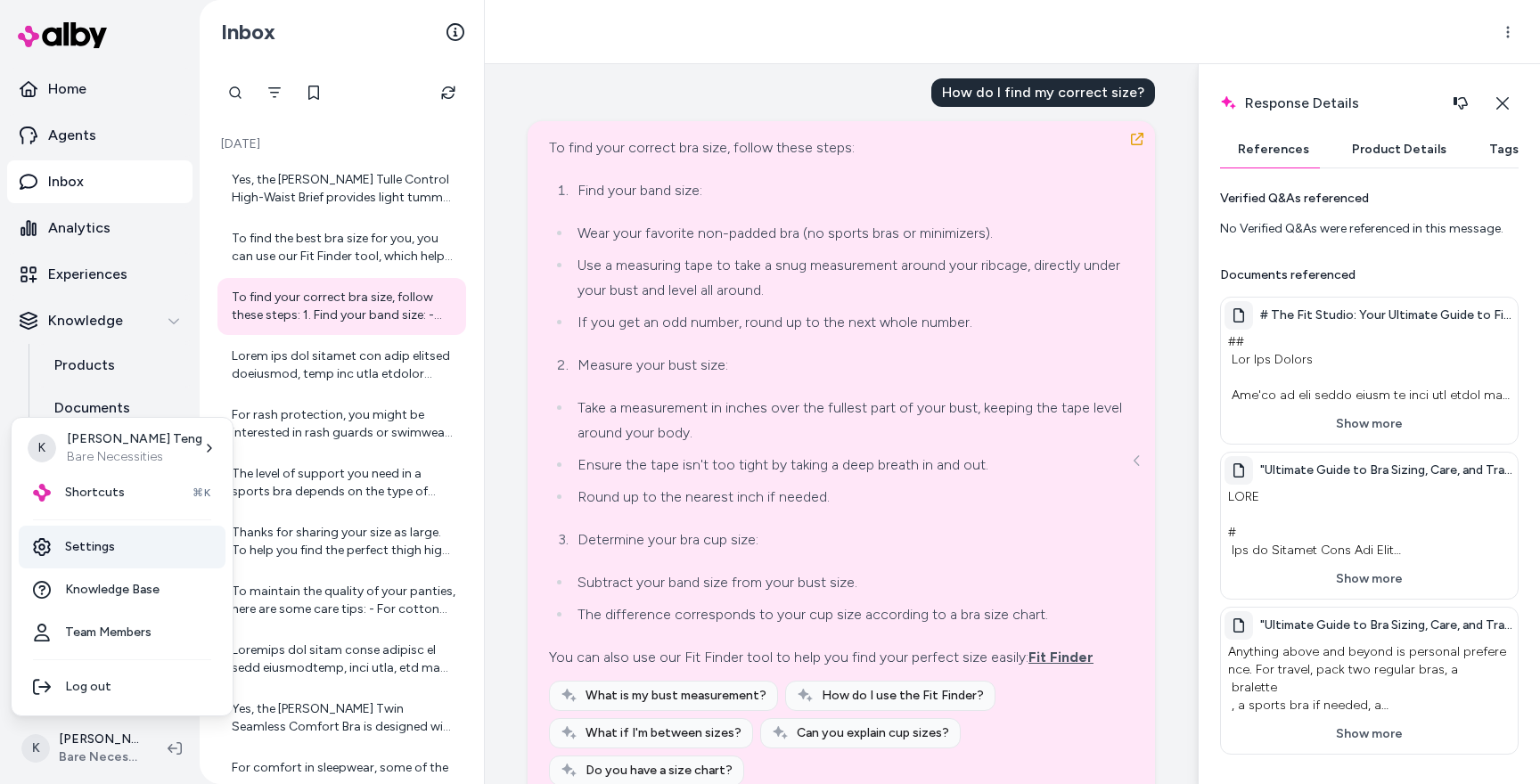
click at [105, 553] on link "Settings" at bounding box center [122, 547] width 206 height 43
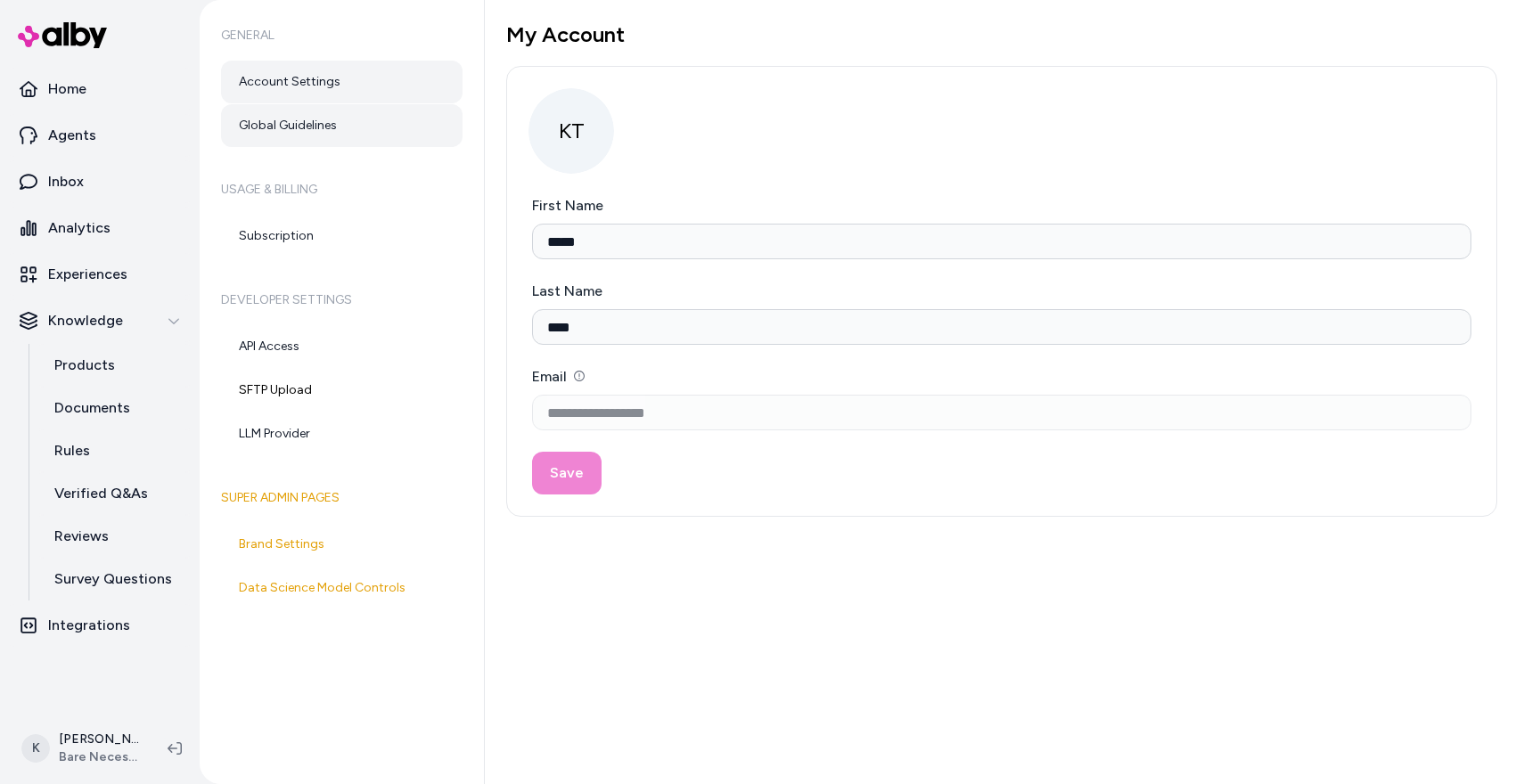
click at [335, 115] on link "Global Guidelines" at bounding box center [341, 126] width 241 height 43
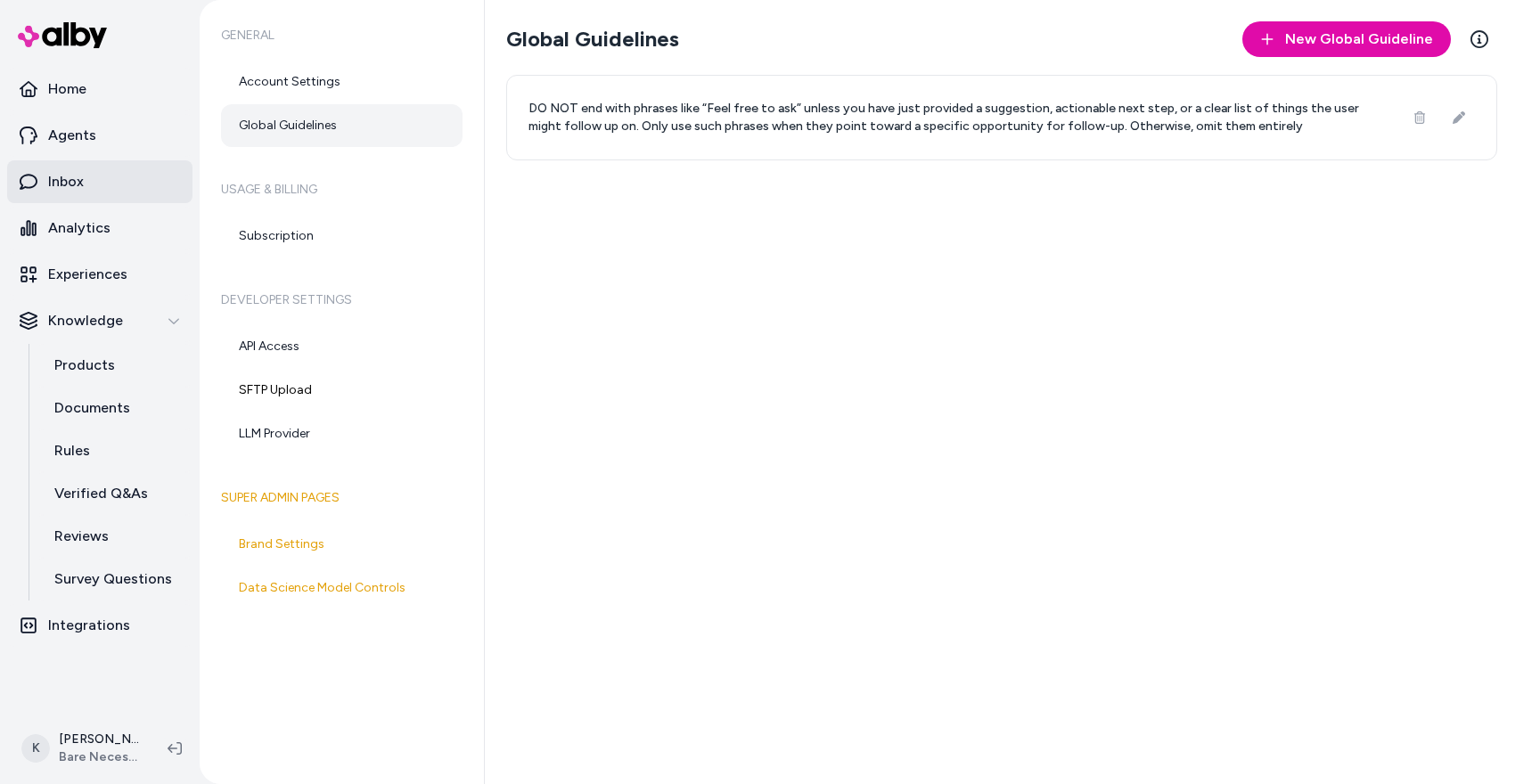
click at [66, 187] on p "Inbox" at bounding box center [66, 182] width 36 height 22
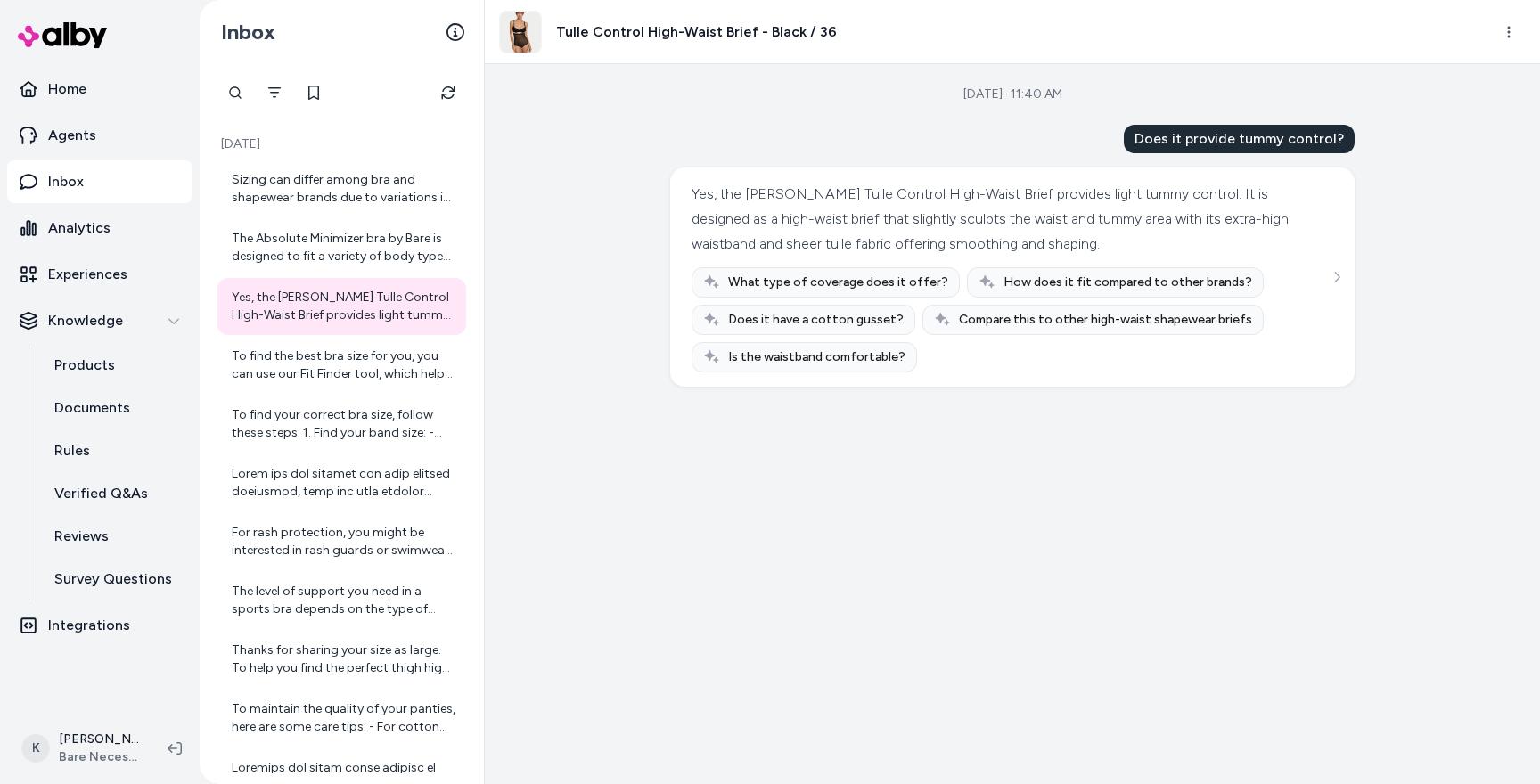
click at [56, 192] on link "Inbox" at bounding box center [100, 182] width 185 height 43
click at [81, 144] on p "Agents" at bounding box center [73, 135] width 48 height 22
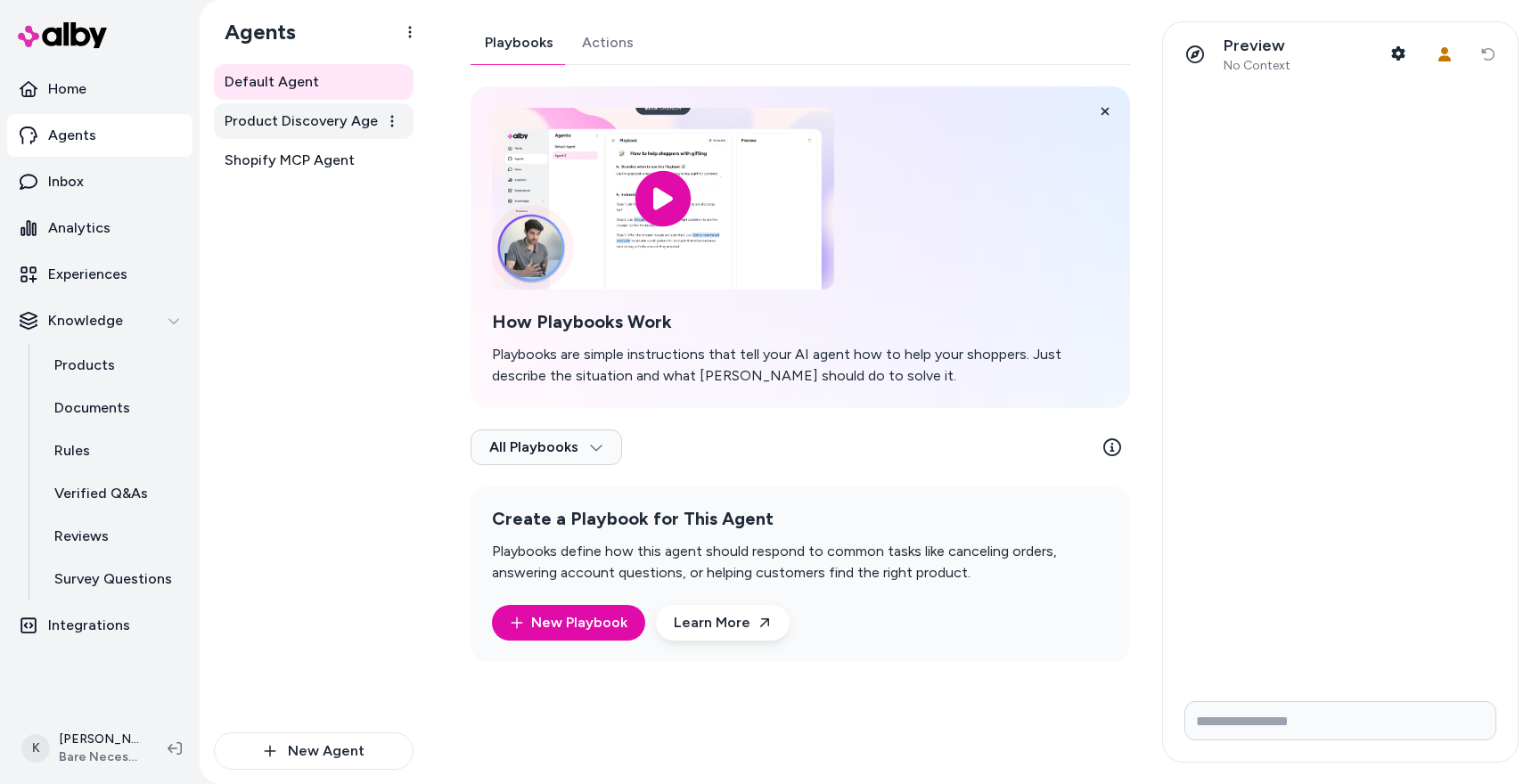
click at [323, 116] on span "Product Discovery Agent" at bounding box center [308, 121] width 168 height 22
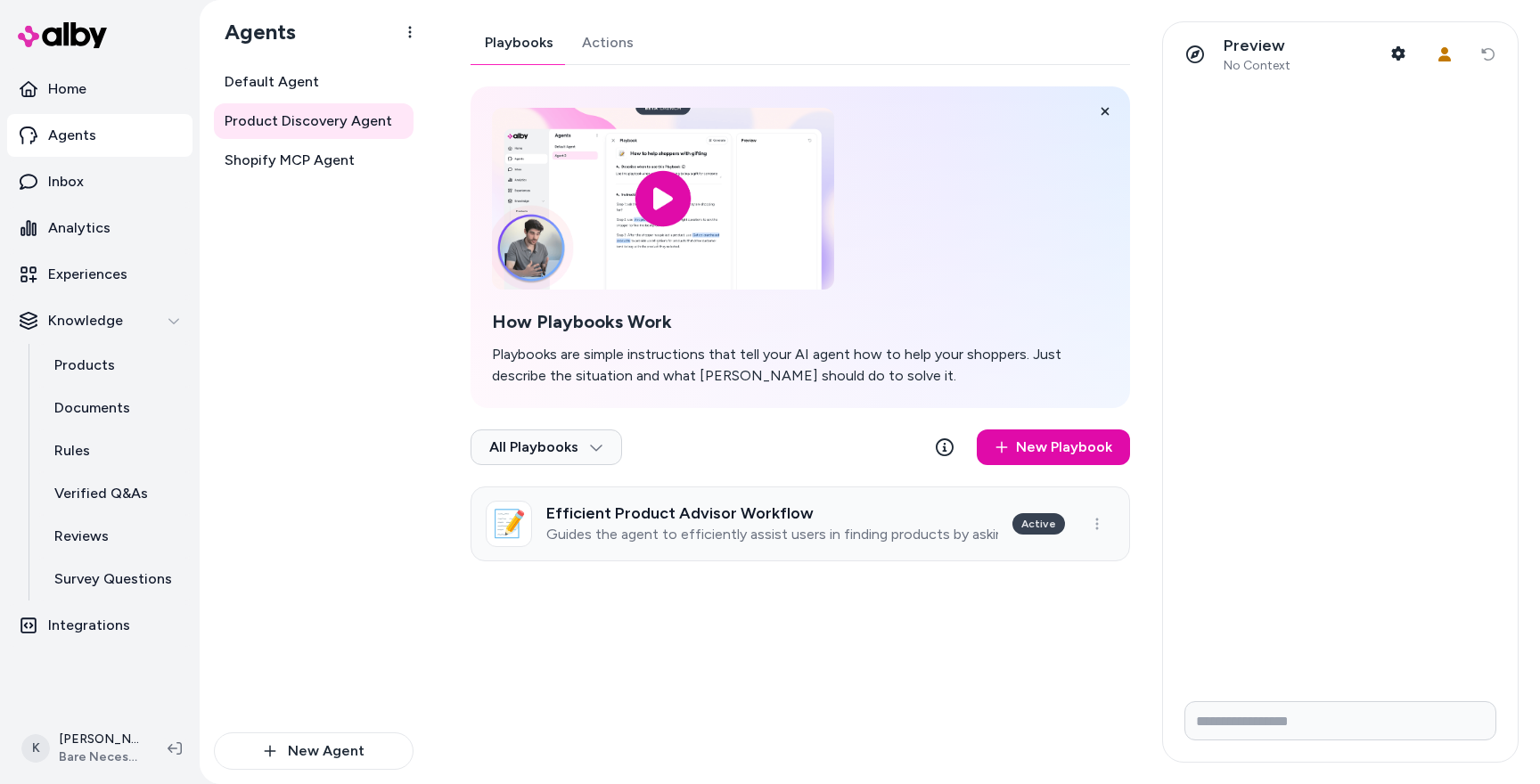
click at [950, 536] on p "Guides the agent to efficiently assist users in finding products by asking two …" at bounding box center [772, 535] width 451 height 18
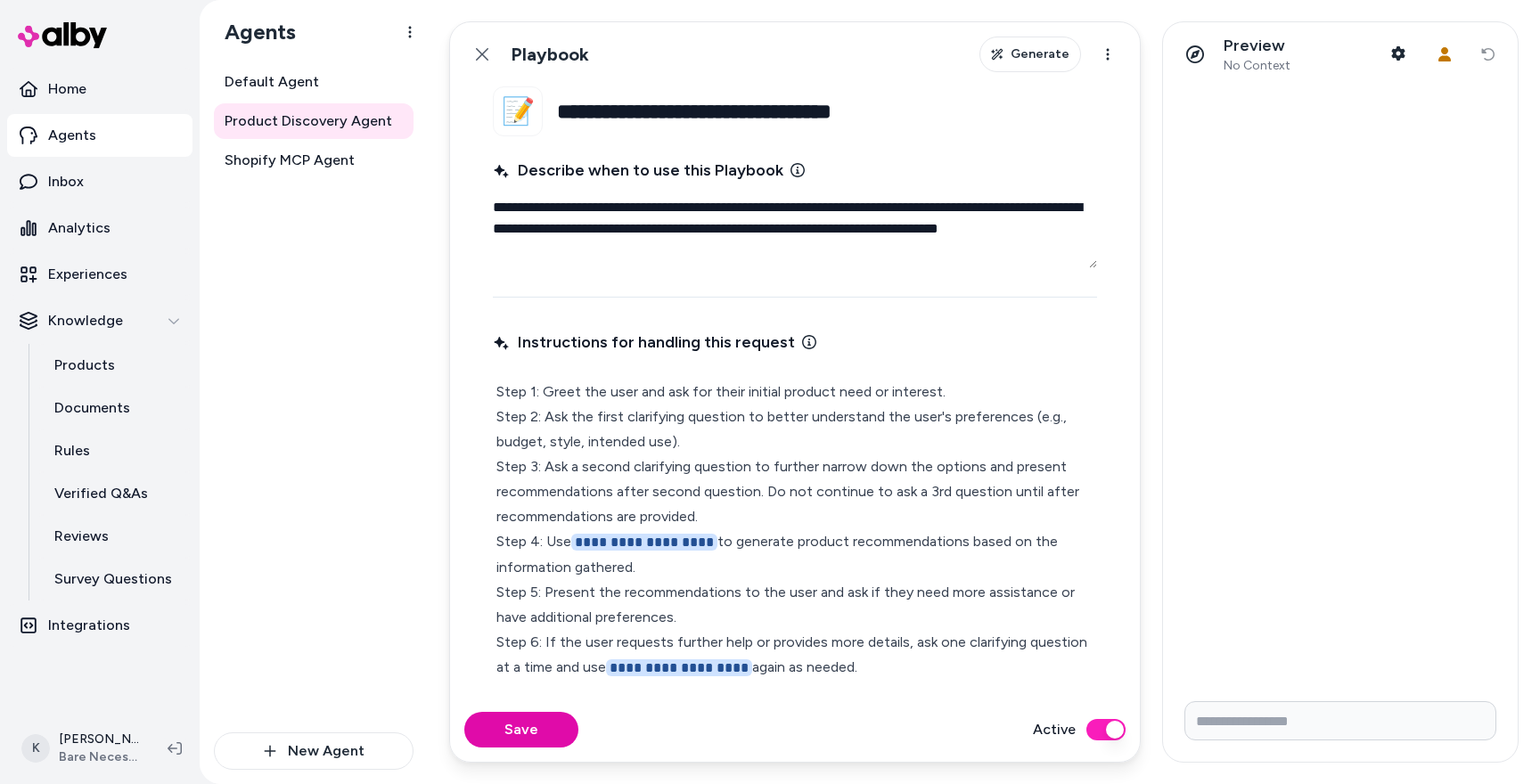
type textarea "*"
